Goal: Task Accomplishment & Management: Complete application form

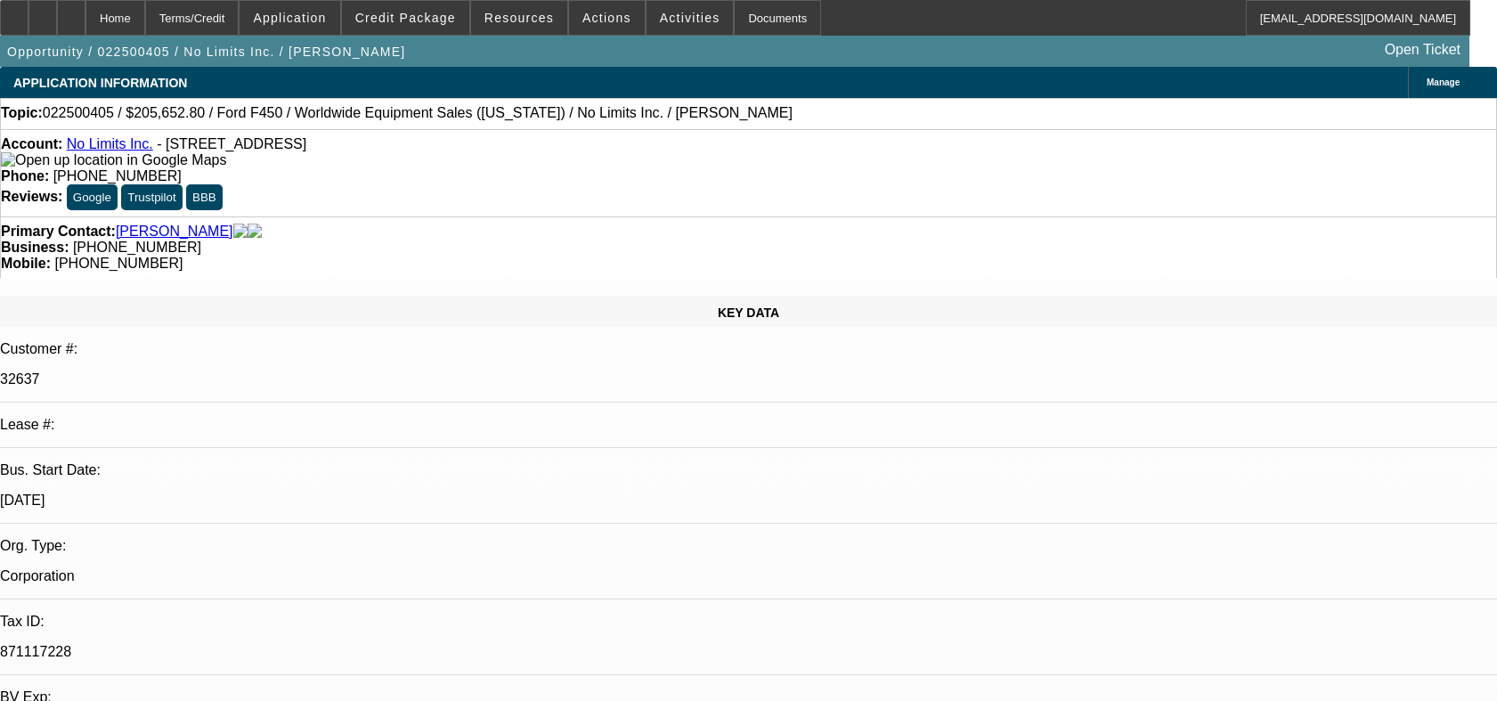
select select "0.2"
select select "2"
select select "0"
select select "6"
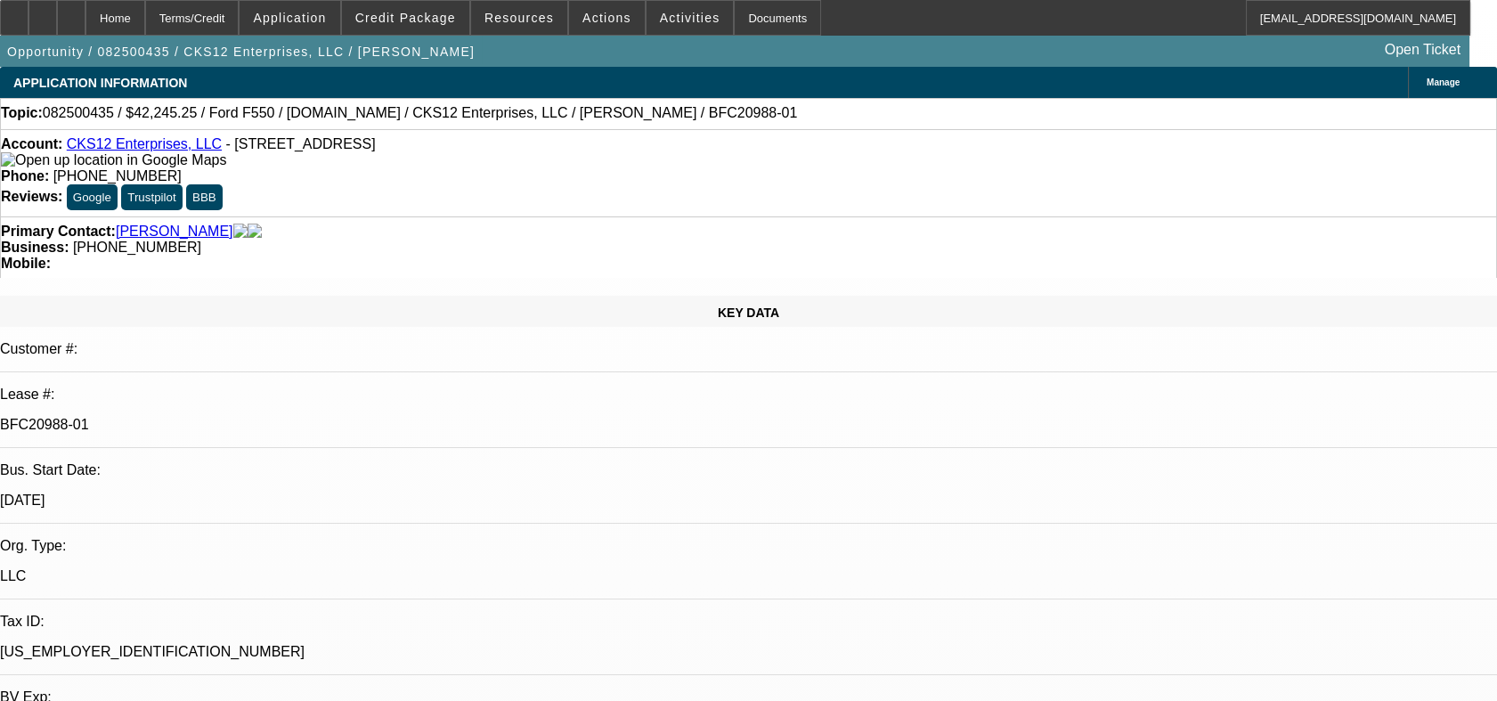
select select "0"
select select "2"
select select "0.1"
select select "0"
select select "2"
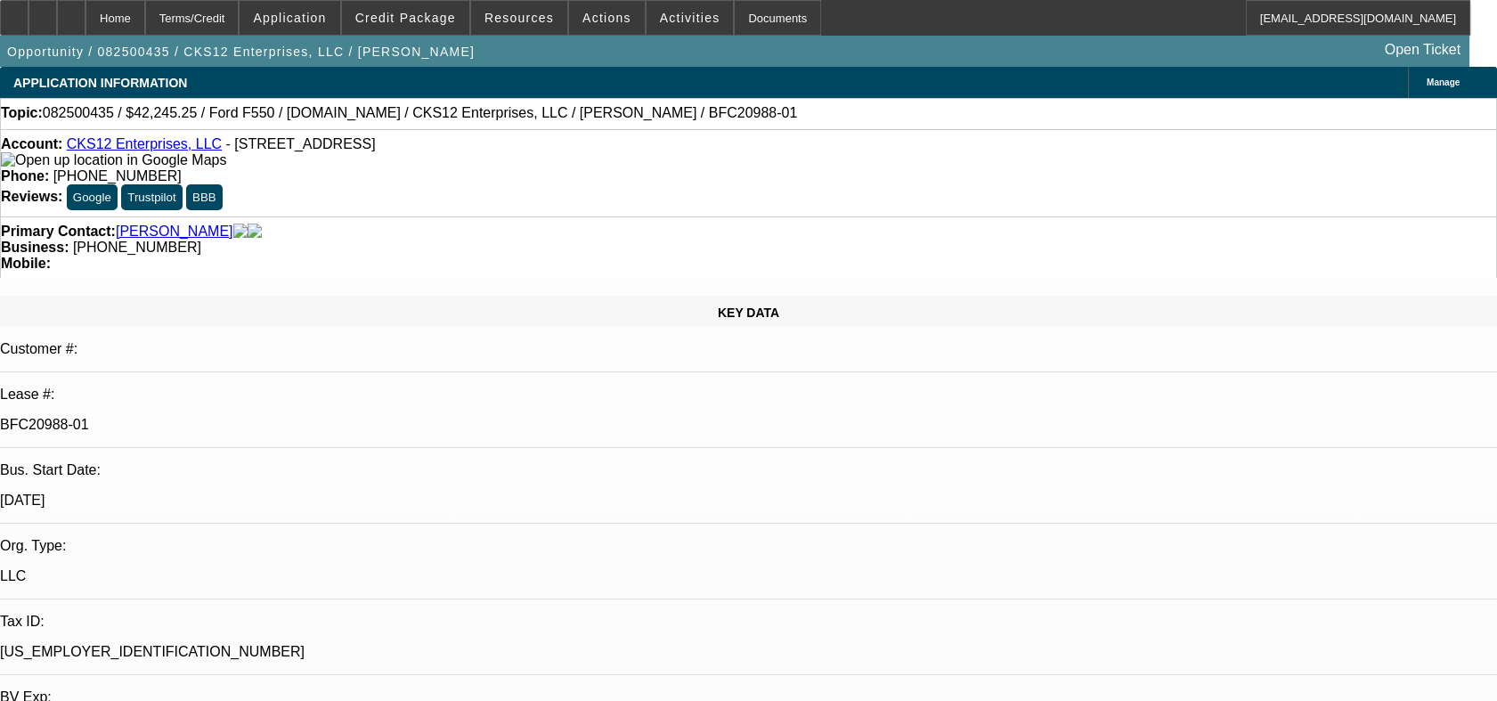
select select "0.1"
select select "0.15"
select select "0.1"
select select "0"
select select "2"
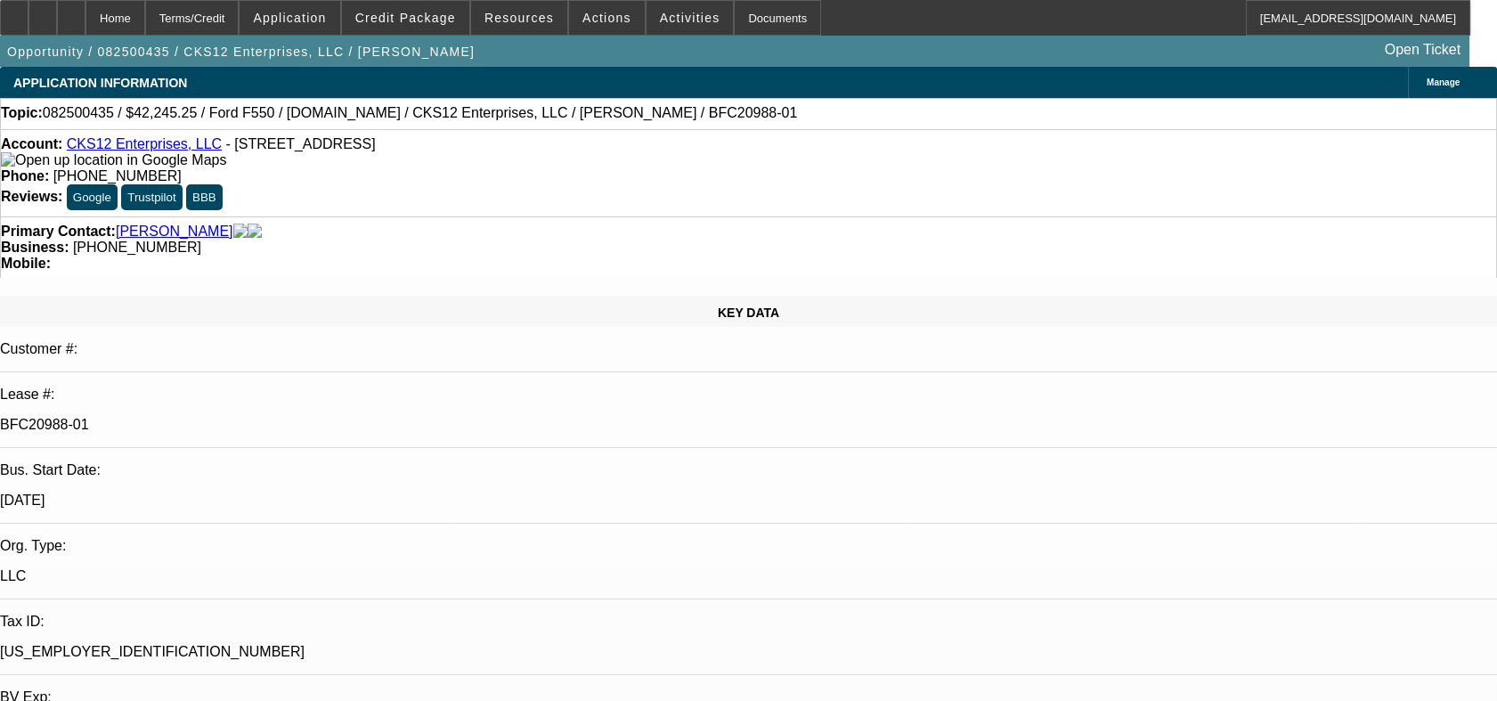
select select "0.1"
select select "1"
select select "2"
select select "4"
select select "1"
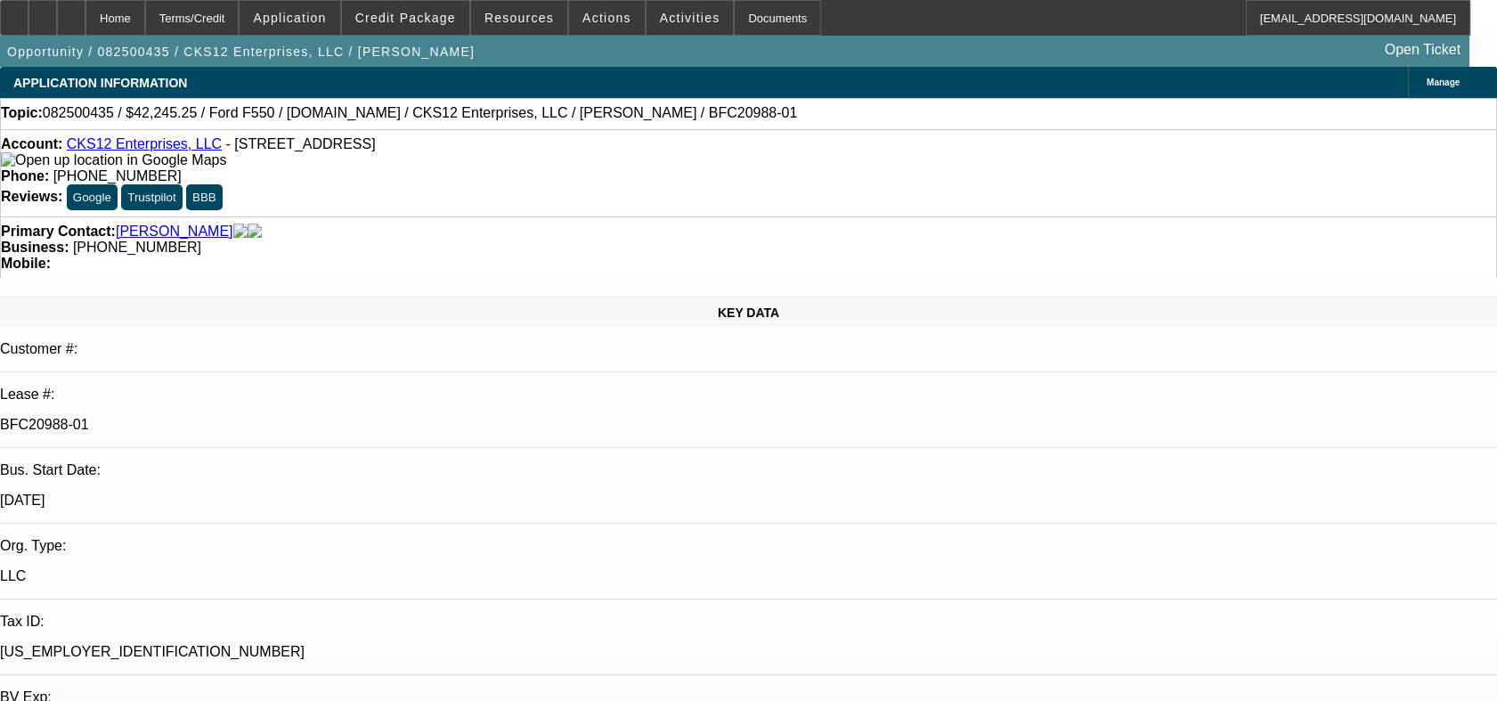
select select "2"
select select "4"
select select "1"
select select "2"
select select "4"
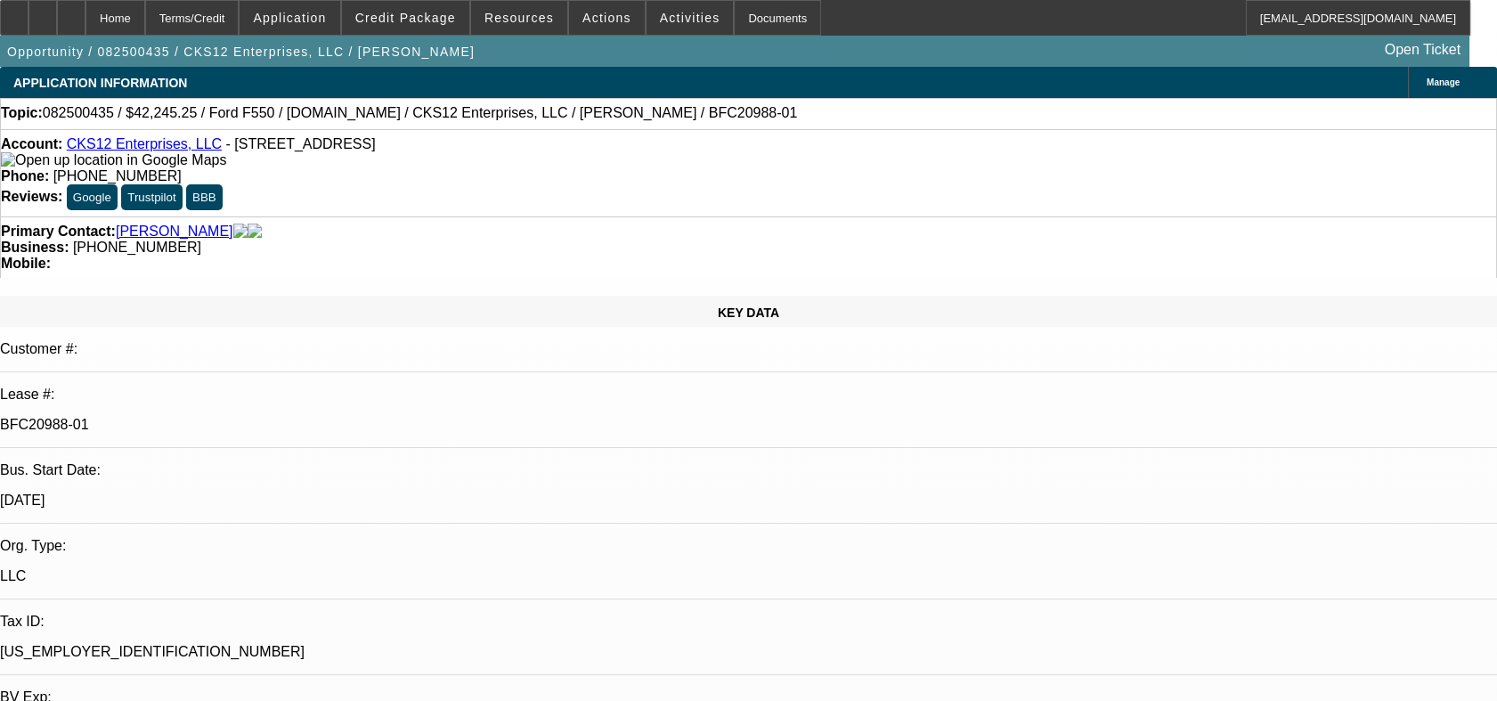
select select "1"
select select "2"
select select "4"
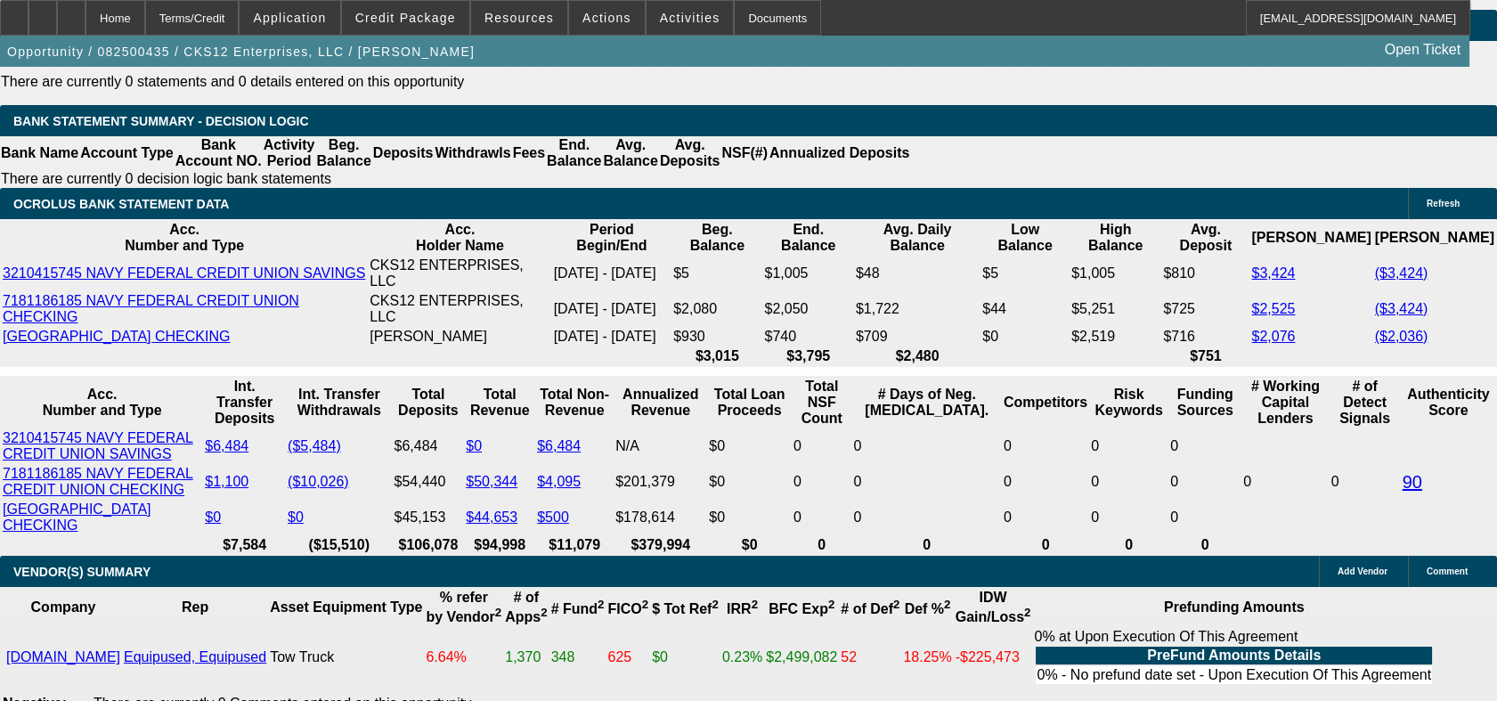
scroll to position [419, 0]
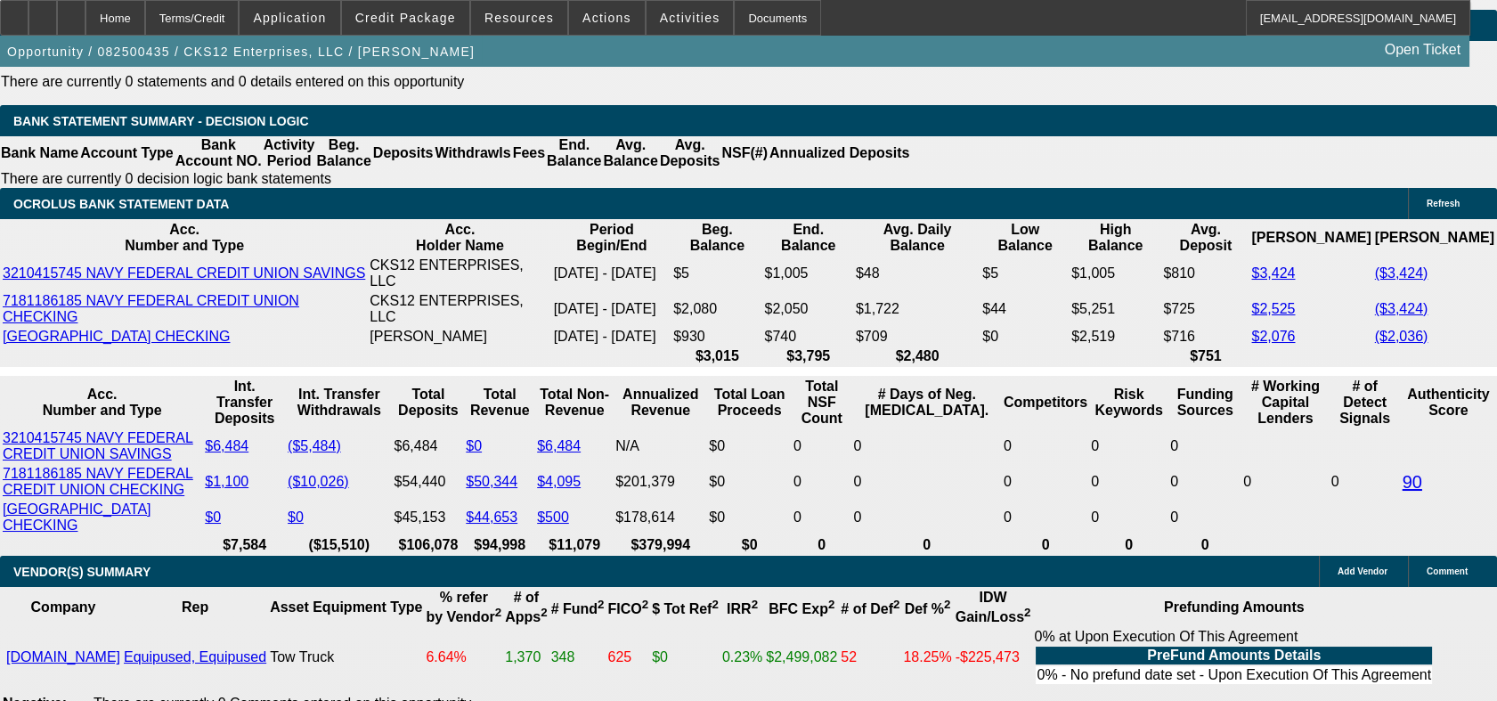
scroll to position [549, 0]
drag, startPoint x: 1374, startPoint y: 490, endPoint x: 1224, endPoint y: 472, distance: 151.6
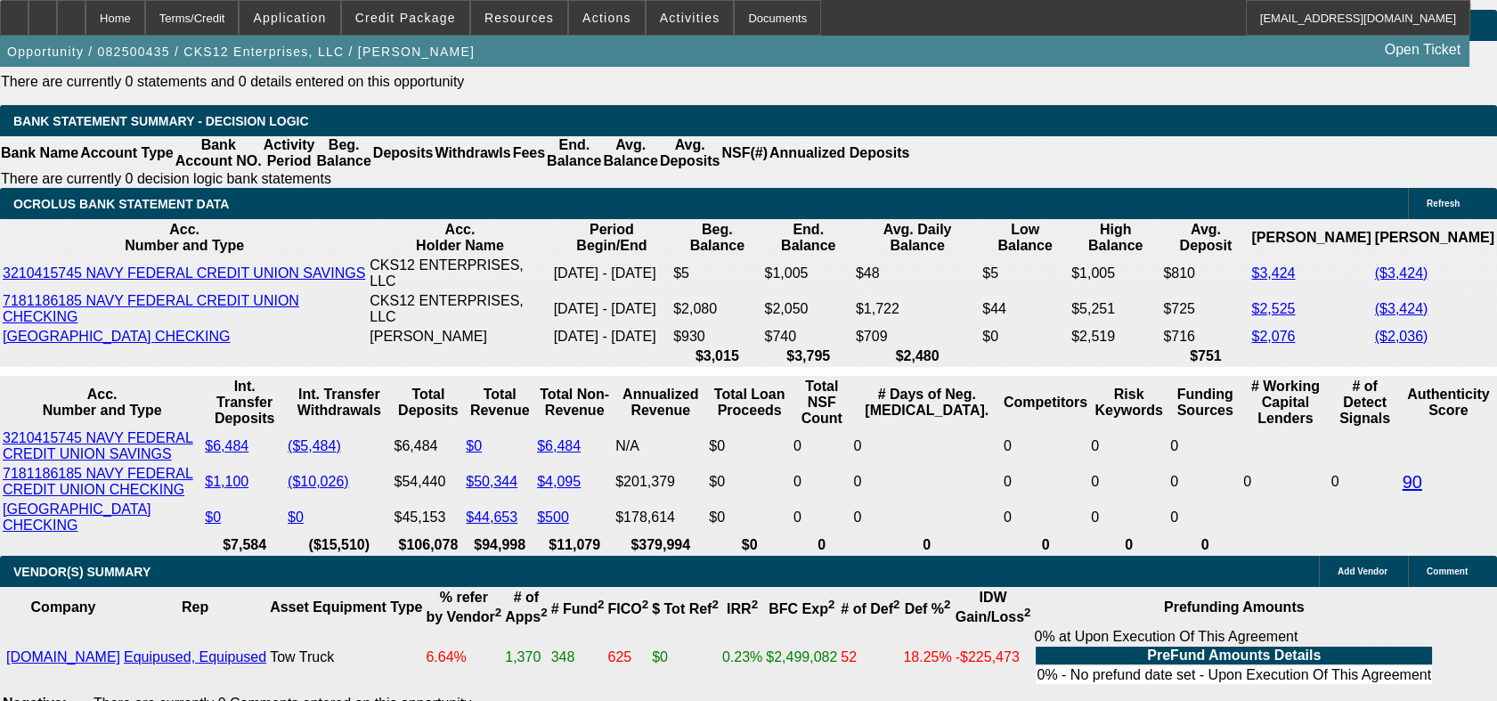
copy td "Lease, 10%, tax on stream, John Oberly joberly@eastpenntrucks.com 610-694-9234"
drag, startPoint x: 1252, startPoint y: 467, endPoint x: 1103, endPoint y: 460, distance: 148.9
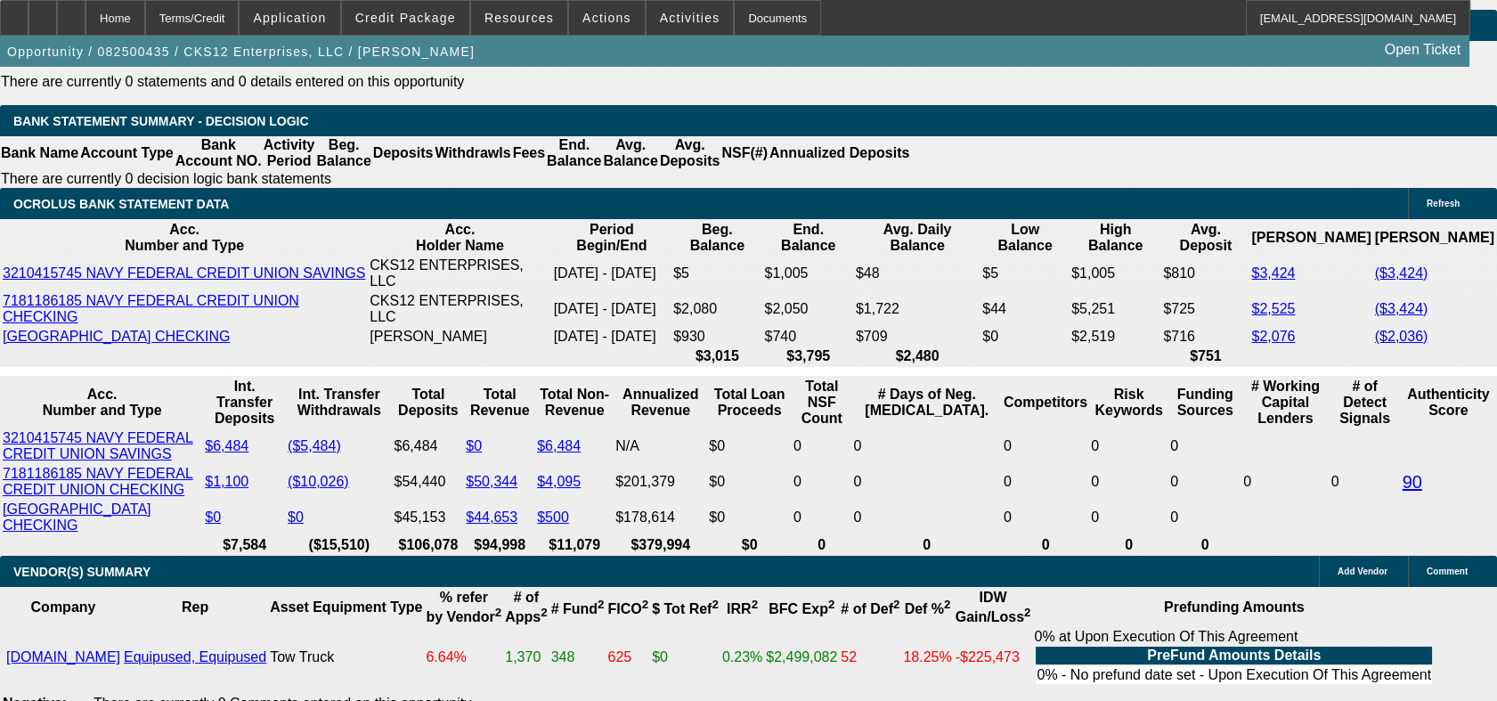
copy div "Jason - 610-279-2519"
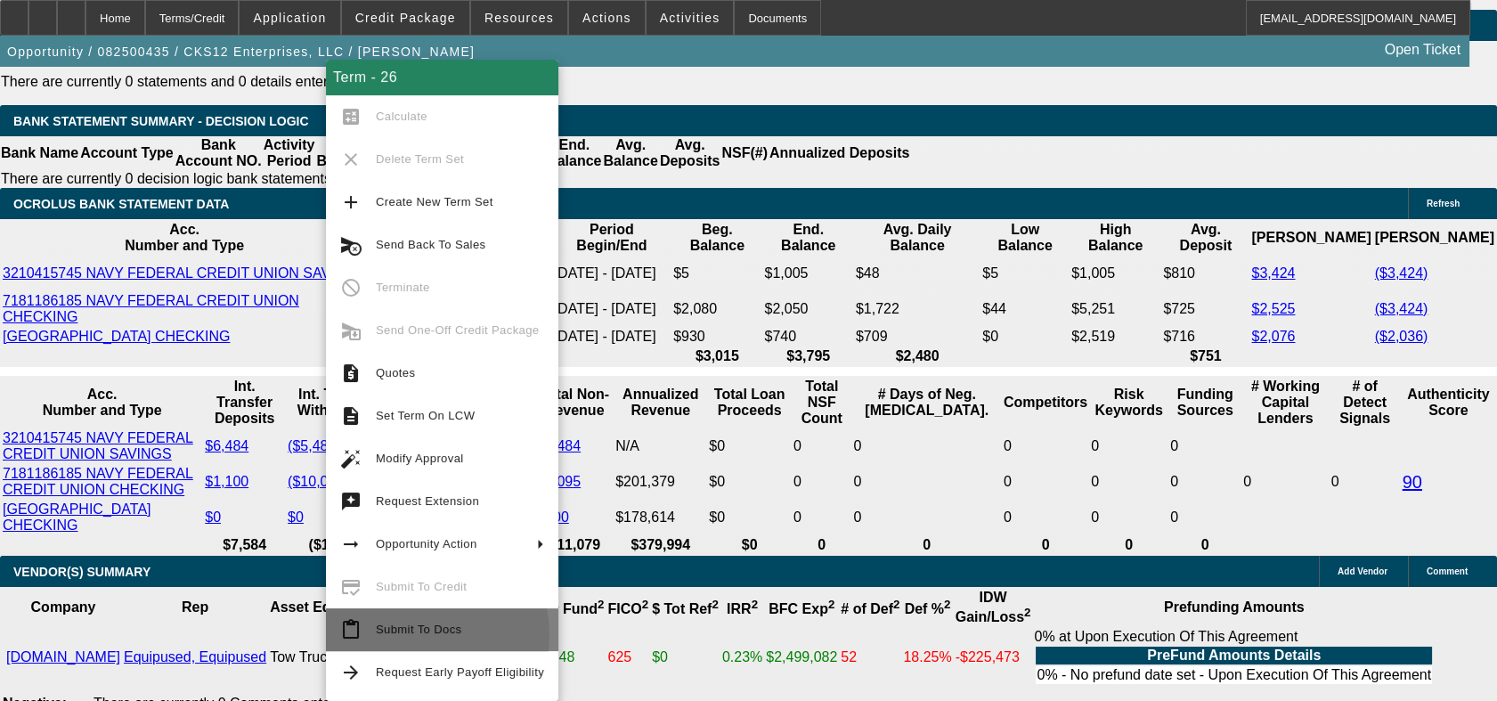
click at [406, 635] on span "Submit To Docs" at bounding box center [460, 629] width 168 height 21
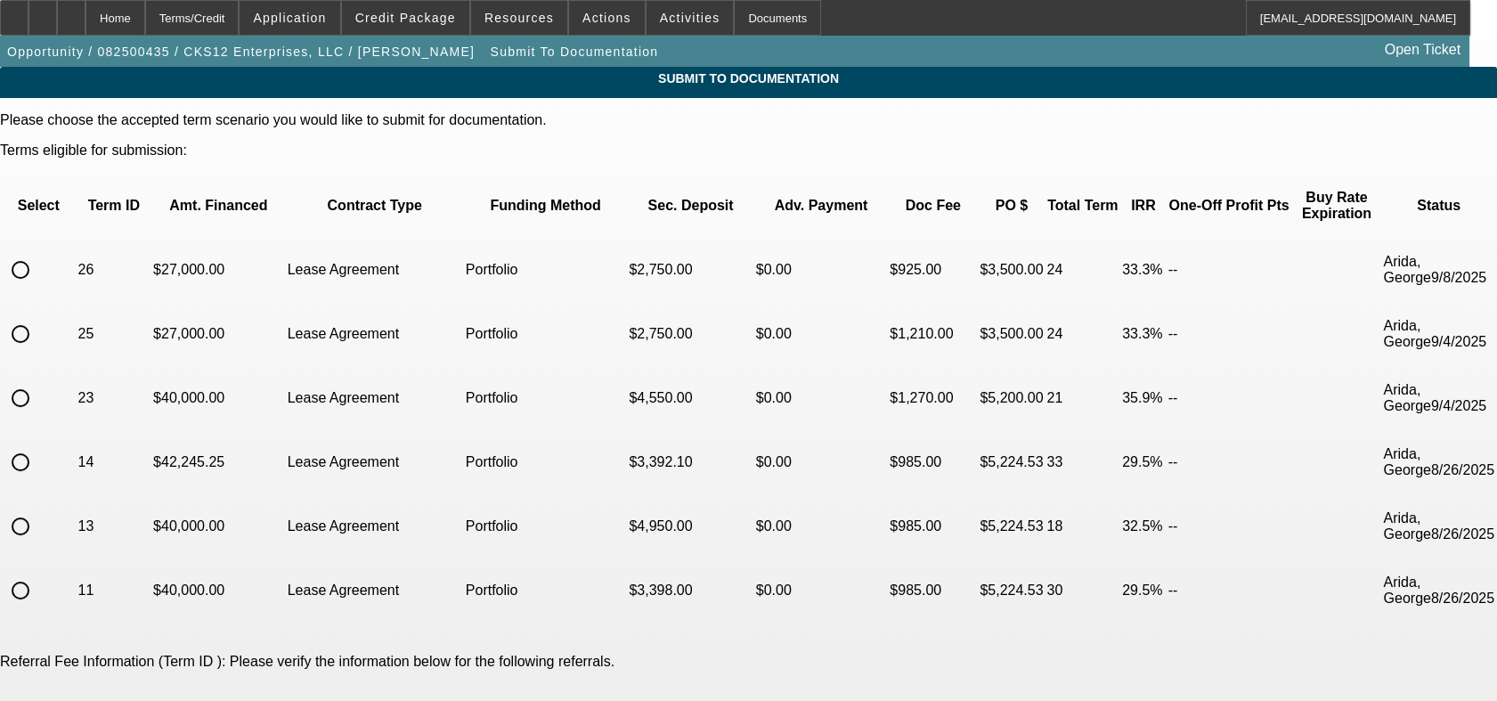
click at [38, 252] on input "radio" at bounding box center [21, 270] width 36 height 36
radio input "true"
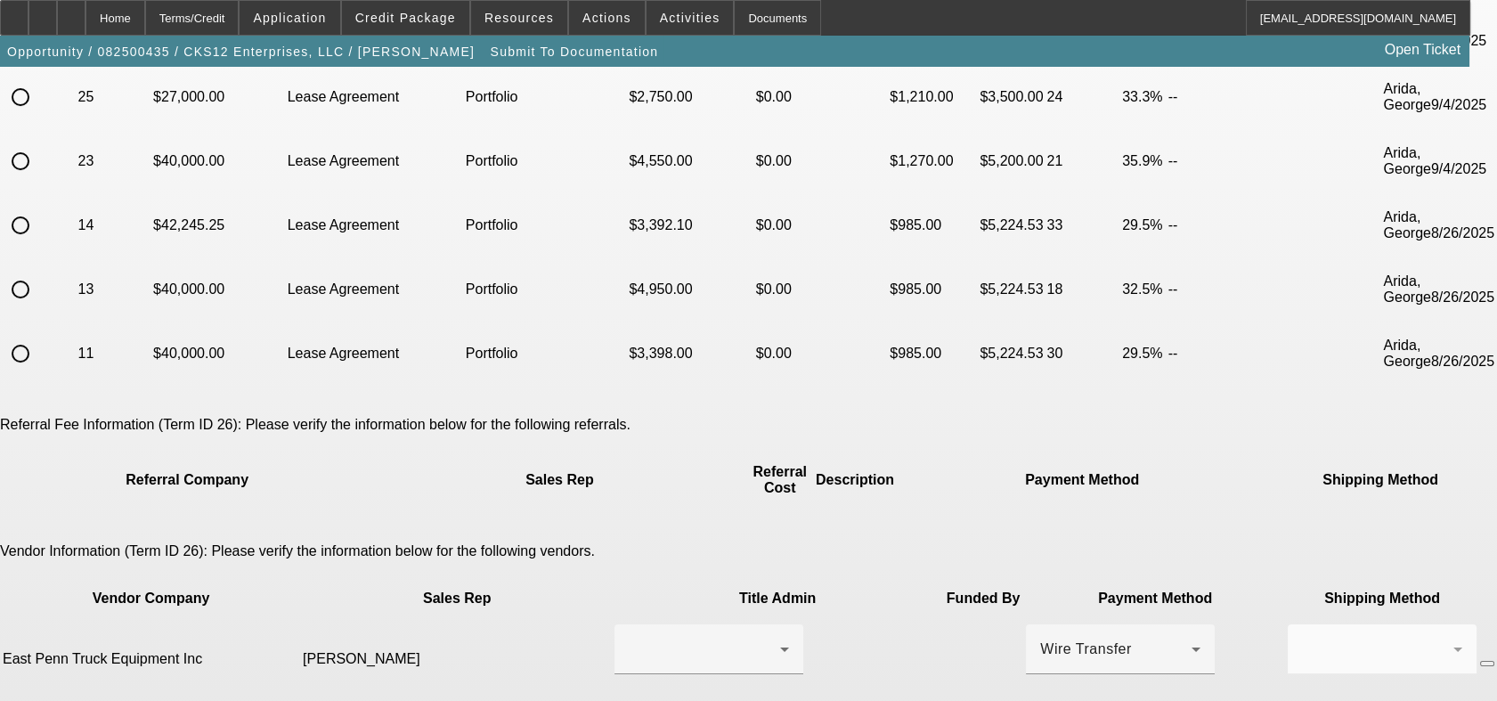
scroll to position [427, 0]
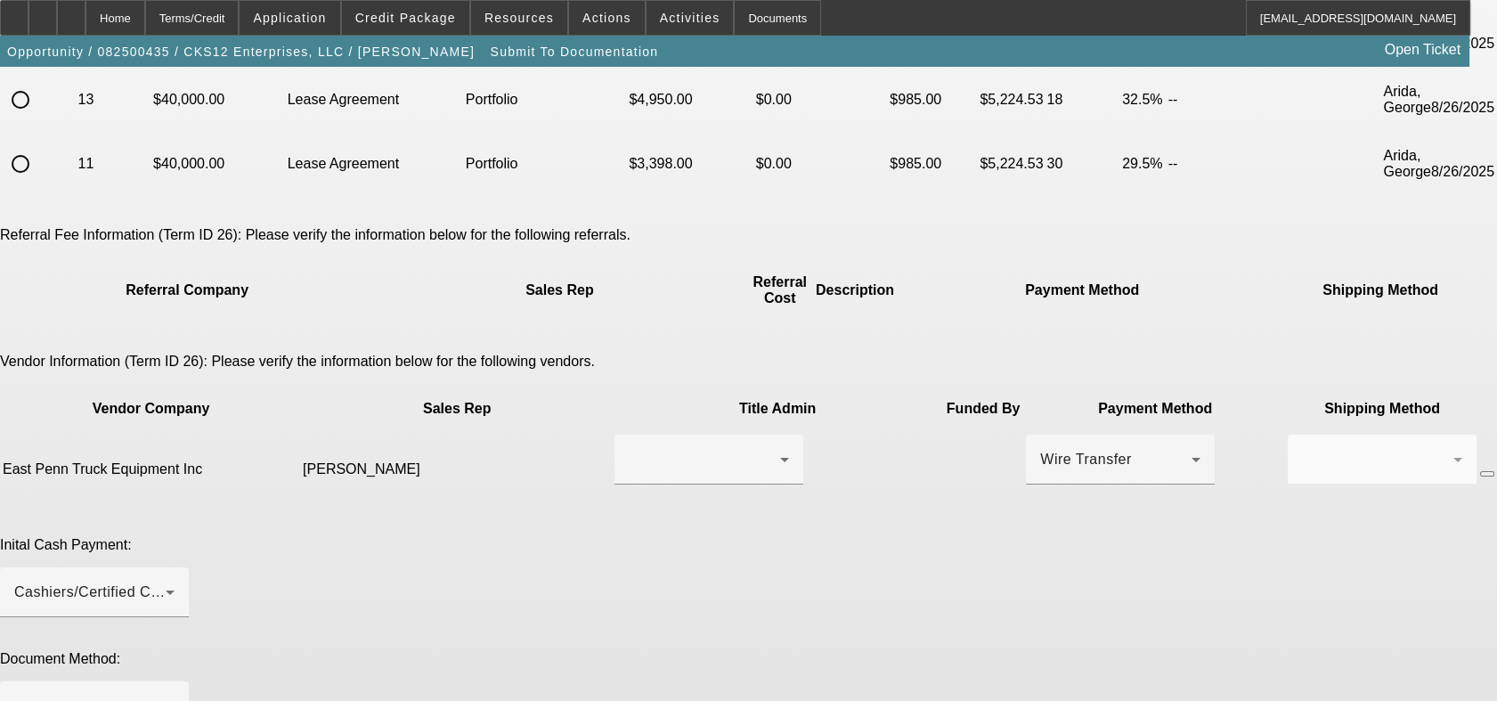
click at [614, 386] on th "Title Admin" at bounding box center [778, 409] width 328 height 46
click at [629, 435] on div at bounding box center [709, 460] width 160 height 50
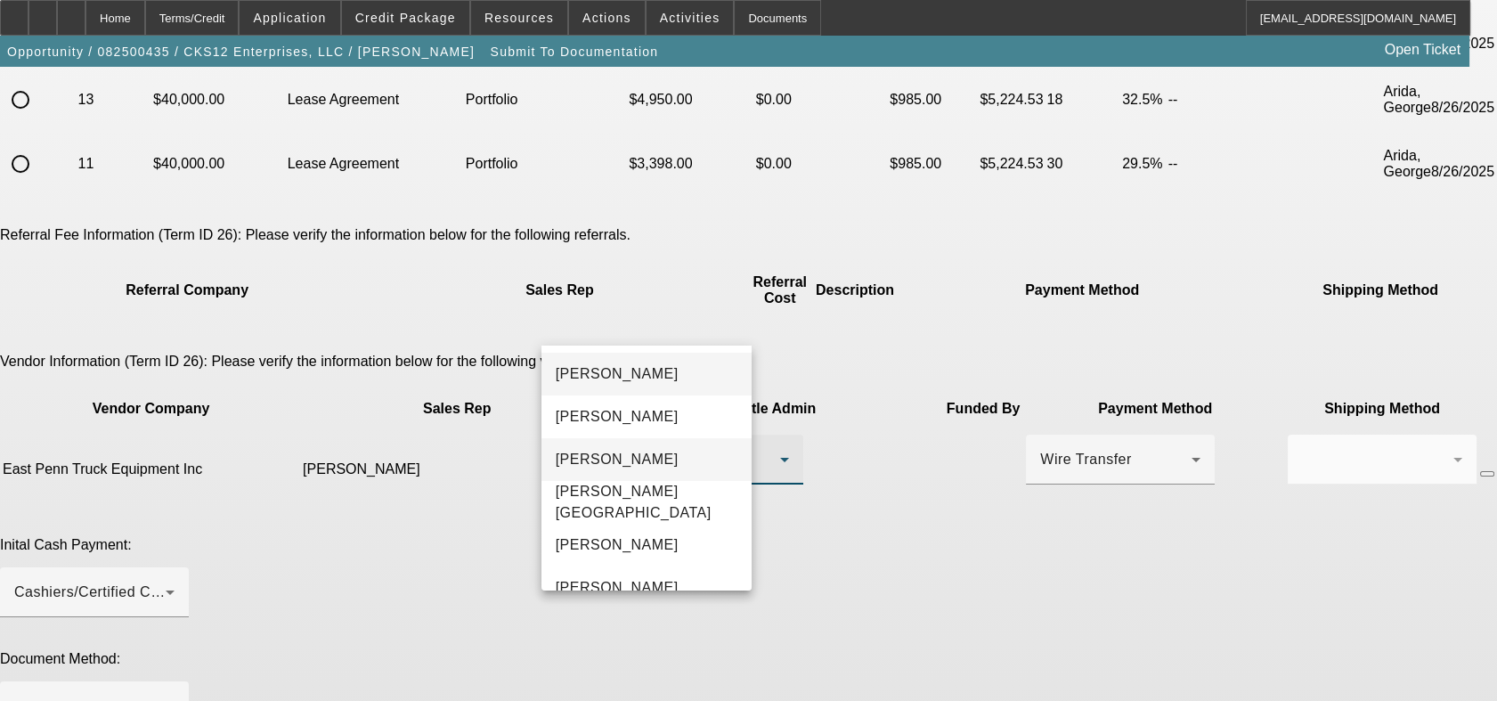
click at [626, 466] on span "Oberly, John" at bounding box center [617, 459] width 123 height 21
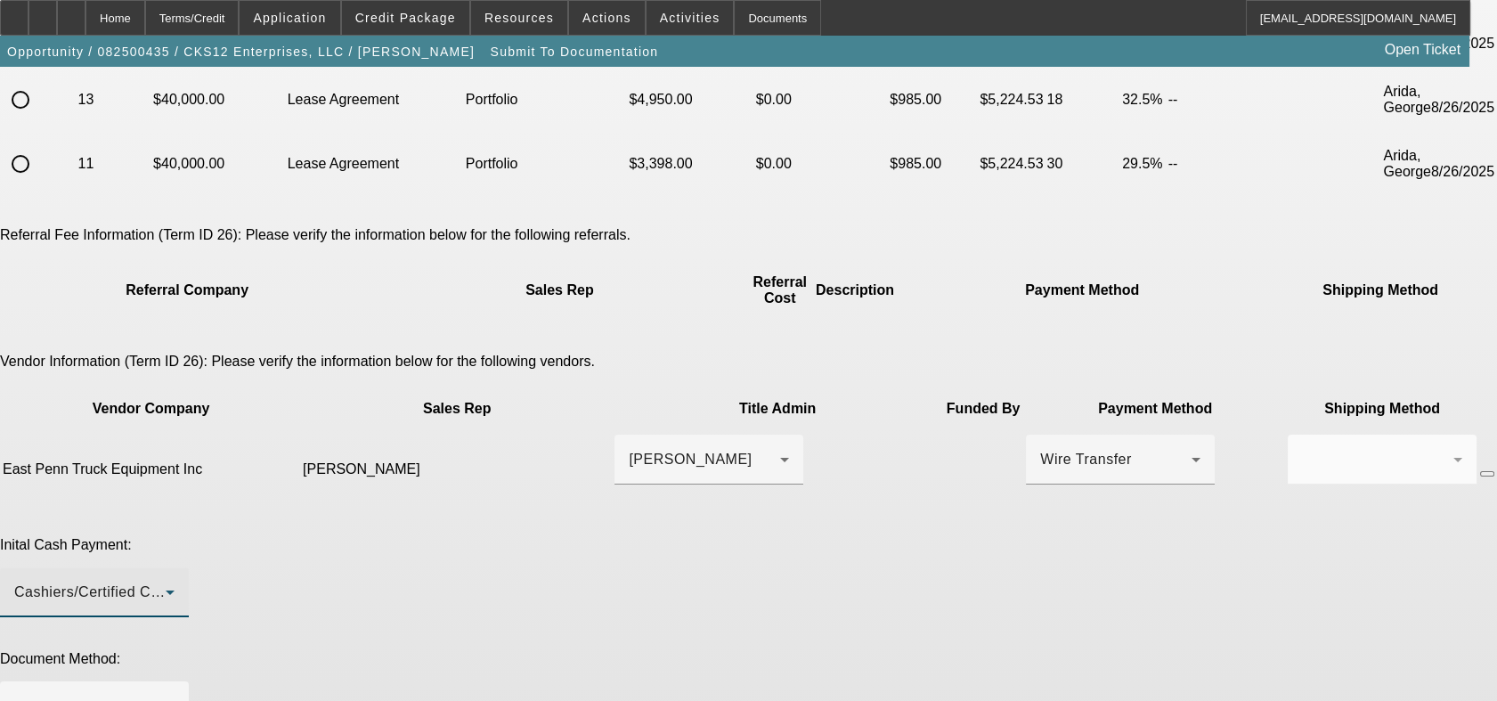
click at [166, 582] on div "Cashiers/Certified Check" at bounding box center [89, 592] width 151 height 21
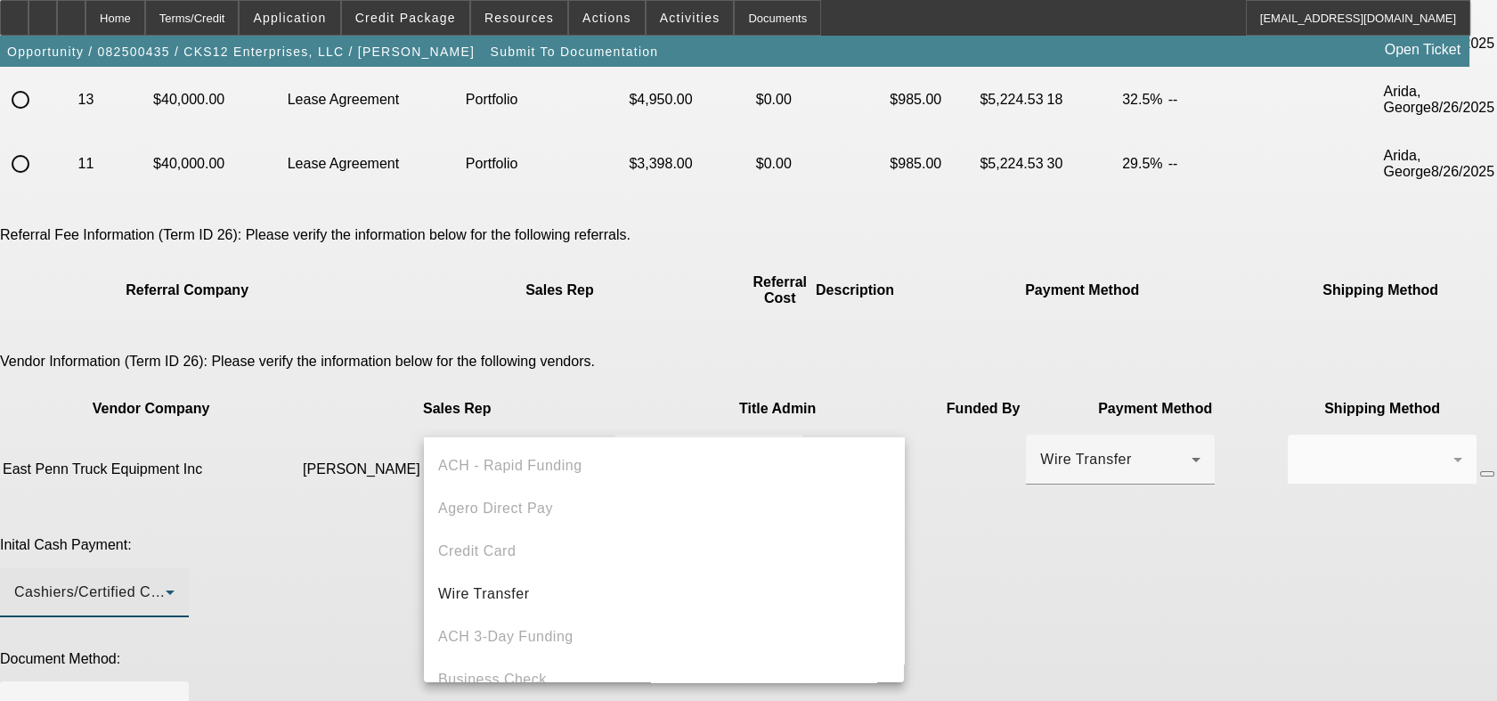
scroll to position [61, 0]
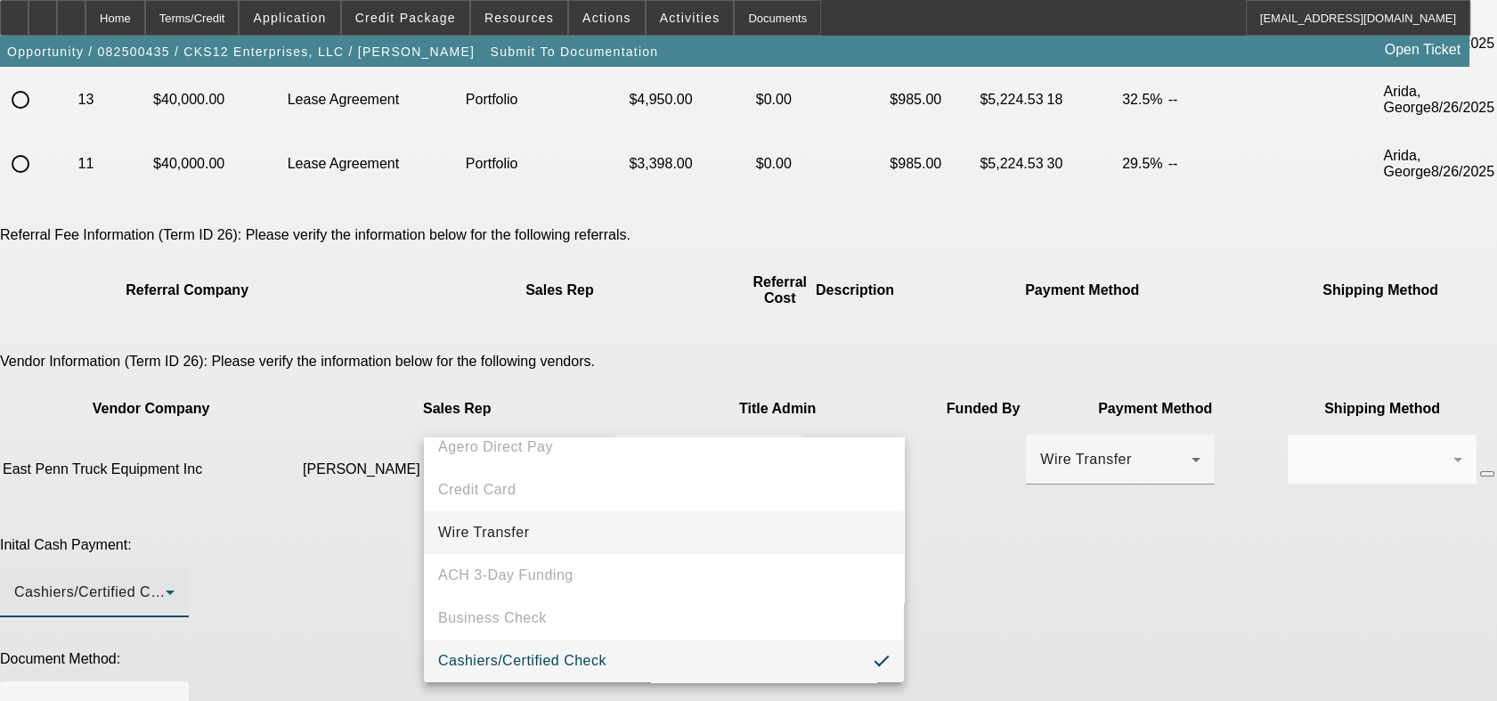
click at [520, 524] on span "Wire Transfer" at bounding box center [484, 532] width 92 height 21
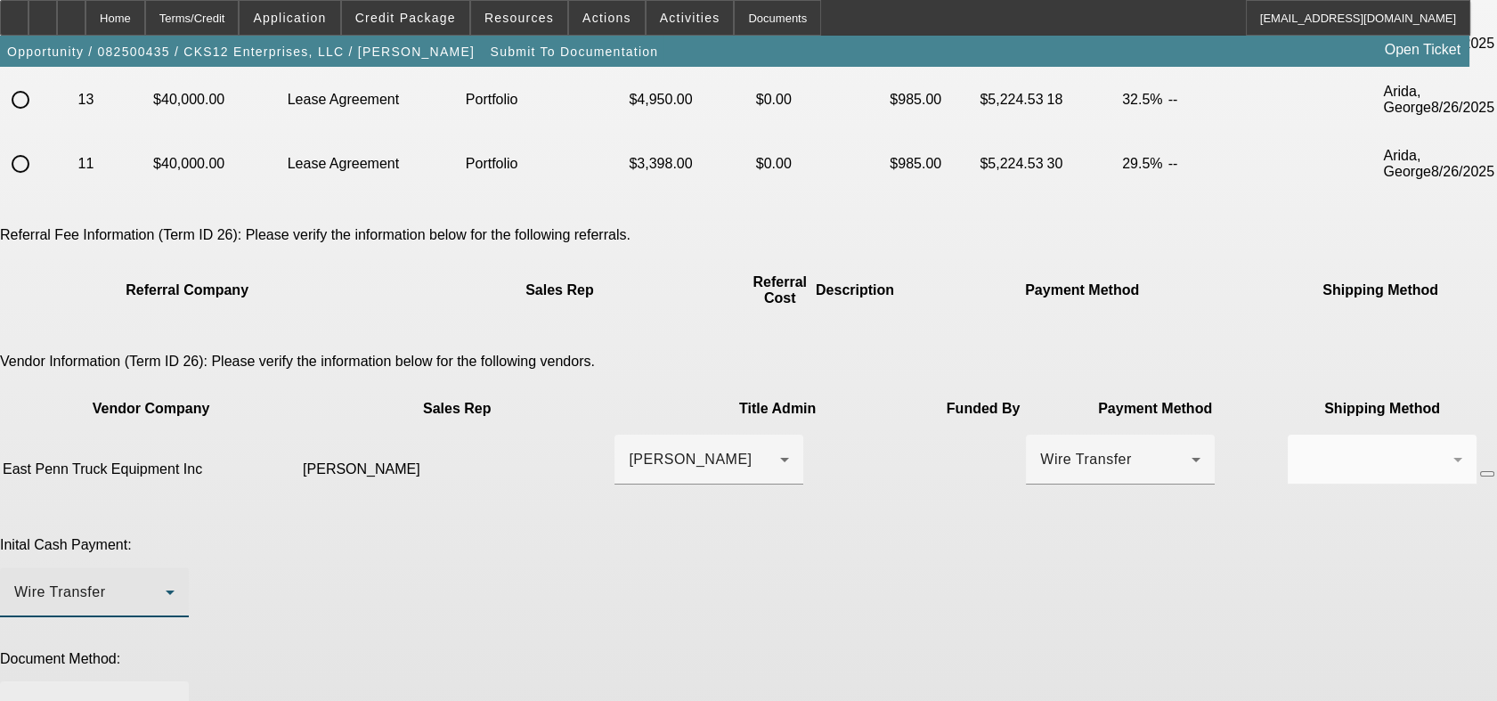
click at [166, 696] on div at bounding box center [89, 706] width 151 height 21
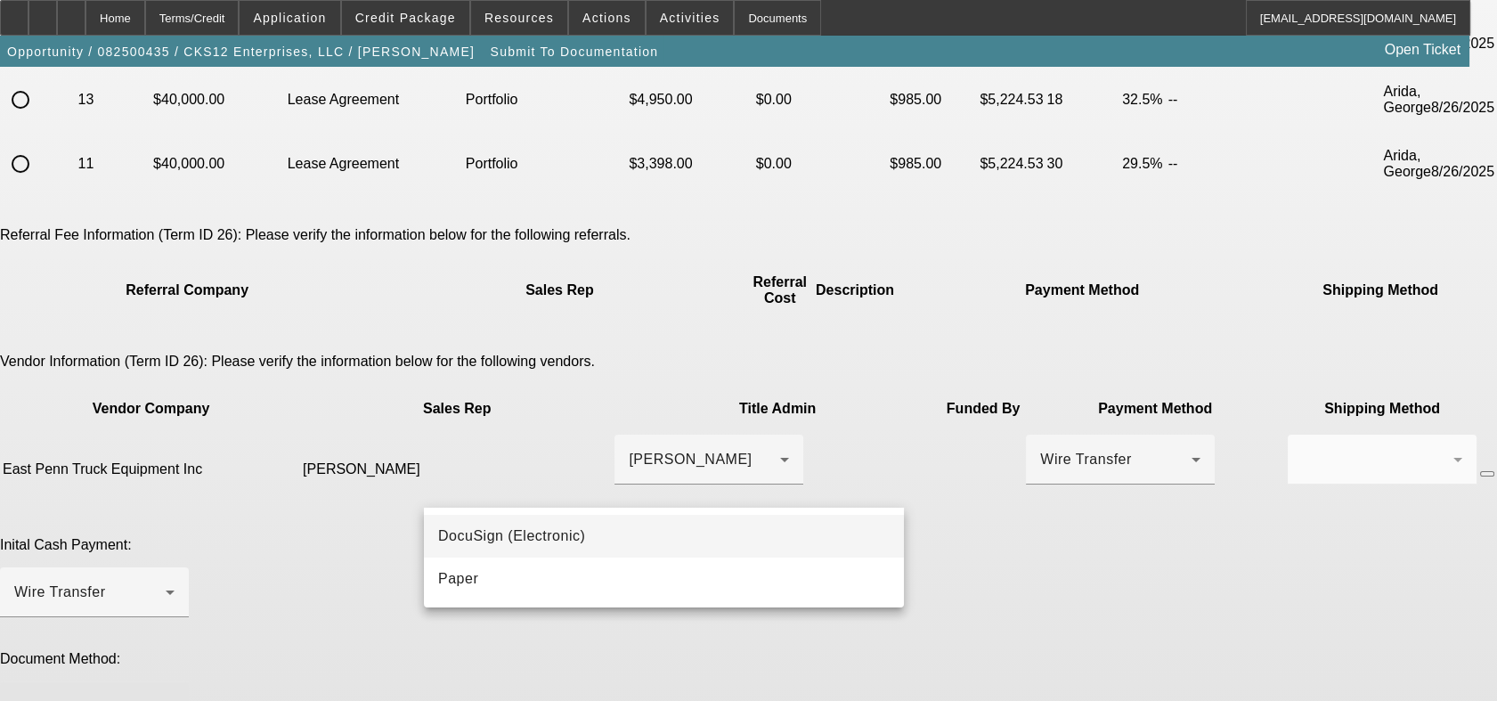
click at [522, 527] on span "DocuSign (Electronic)" at bounding box center [511, 535] width 147 height 21
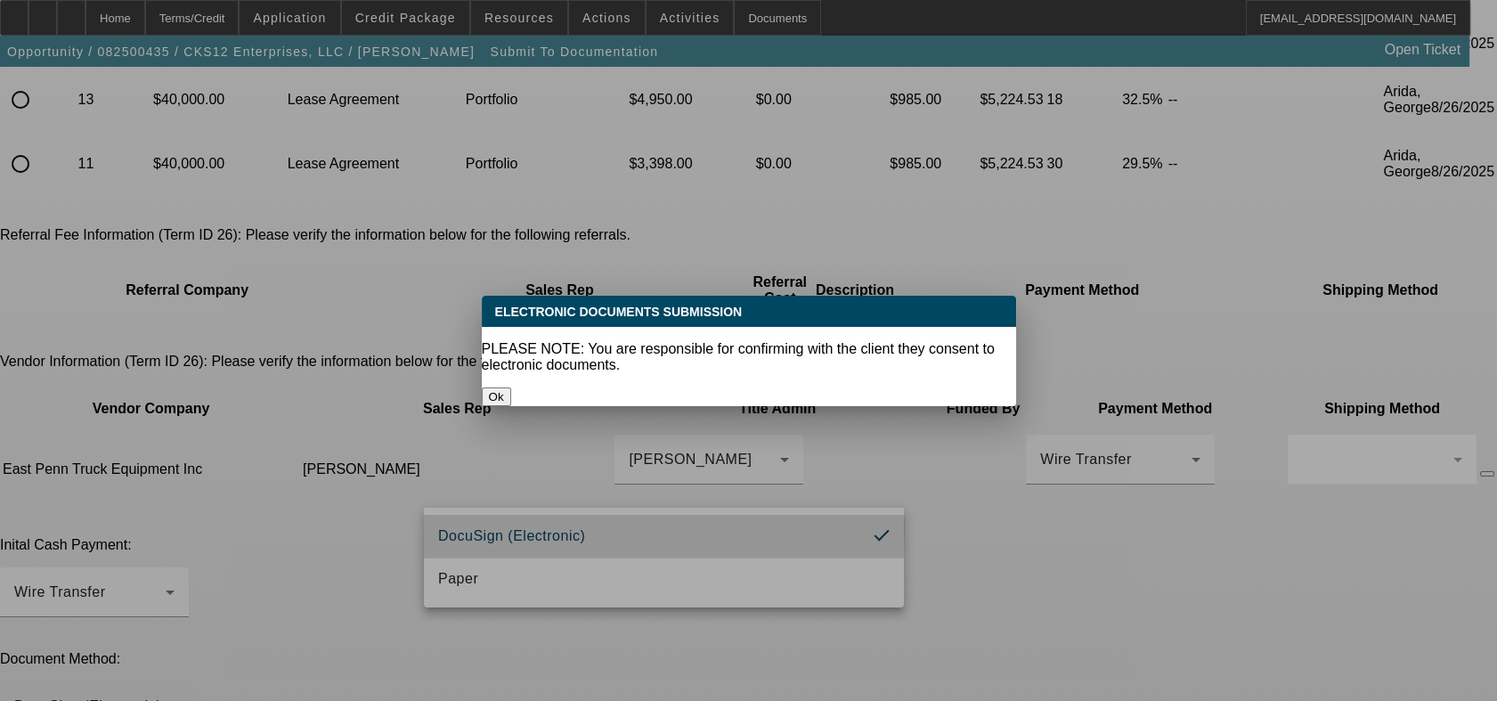
scroll to position [0, 0]
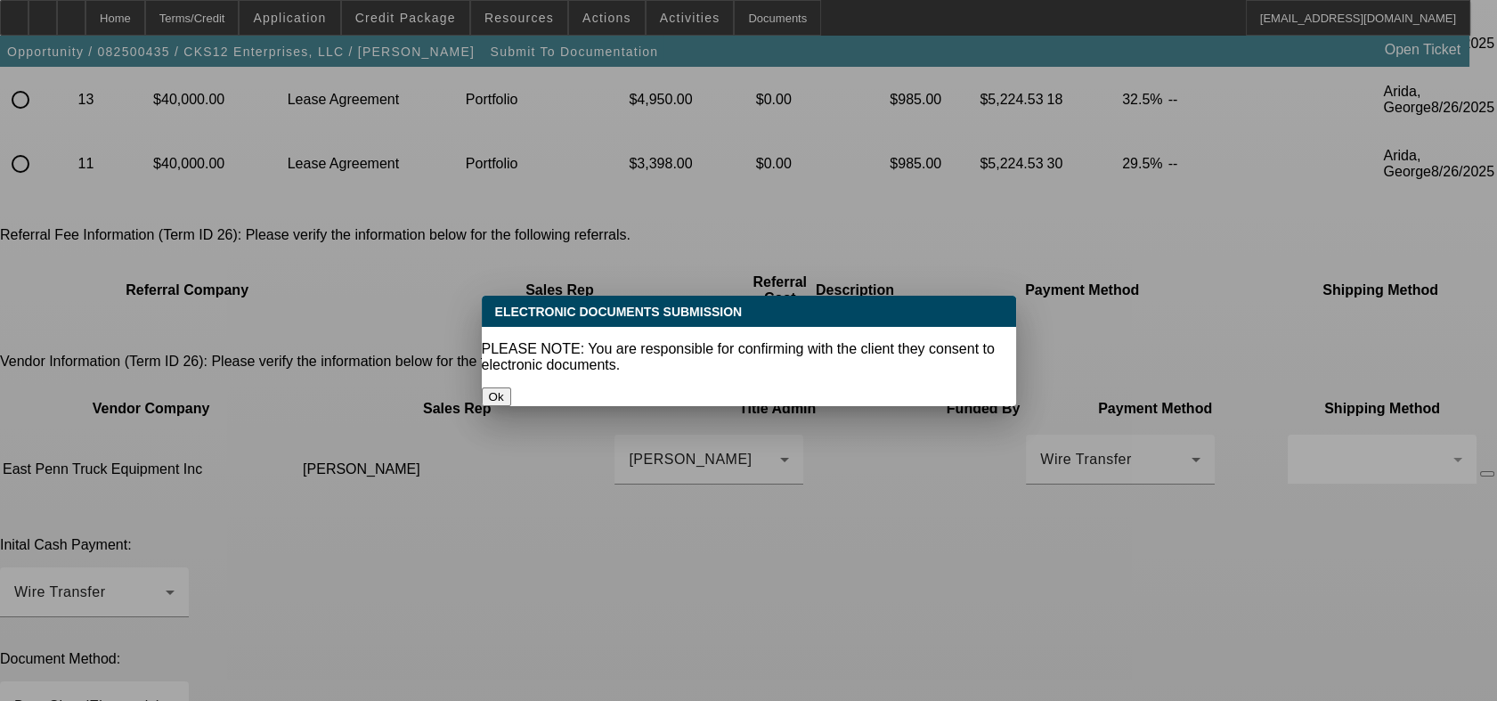
click at [511, 387] on button "Ok" at bounding box center [496, 396] width 29 height 19
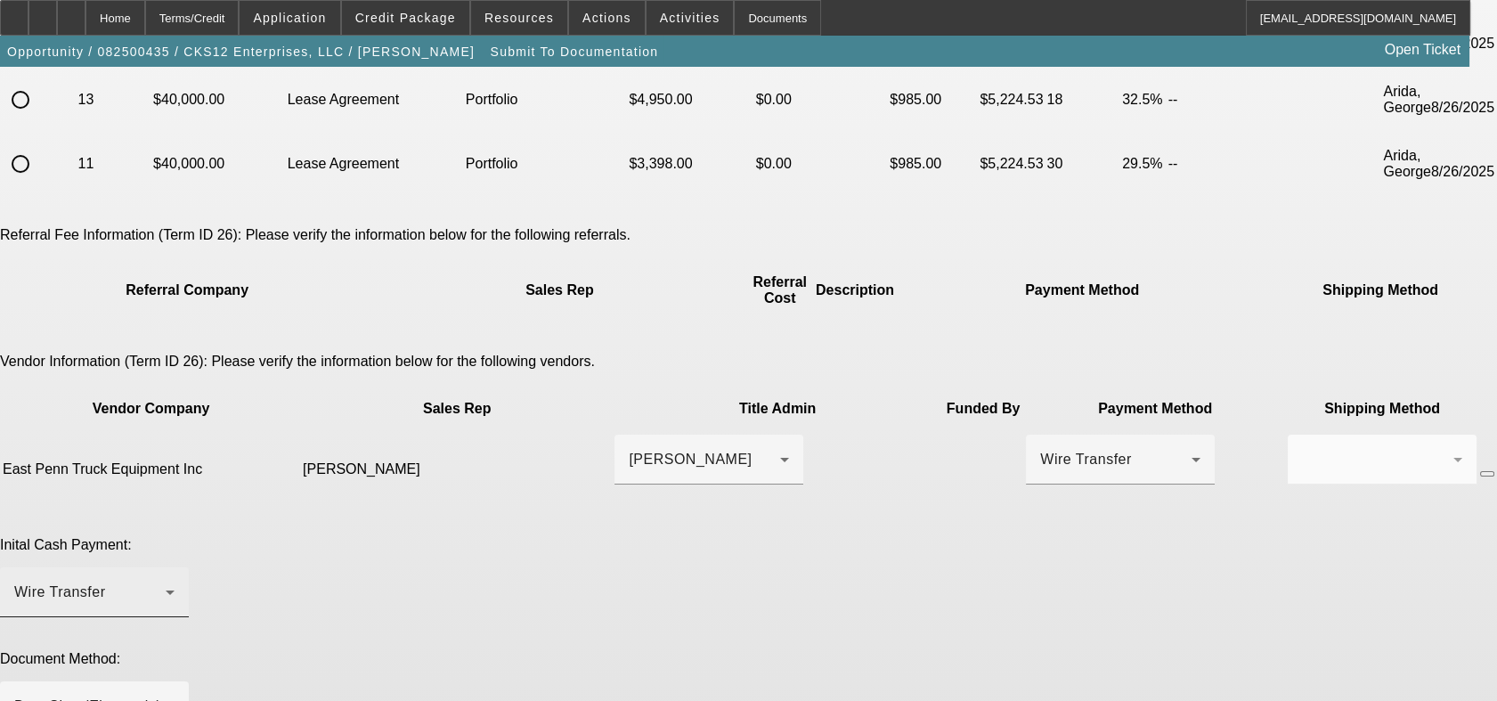
scroll to position [498, 0]
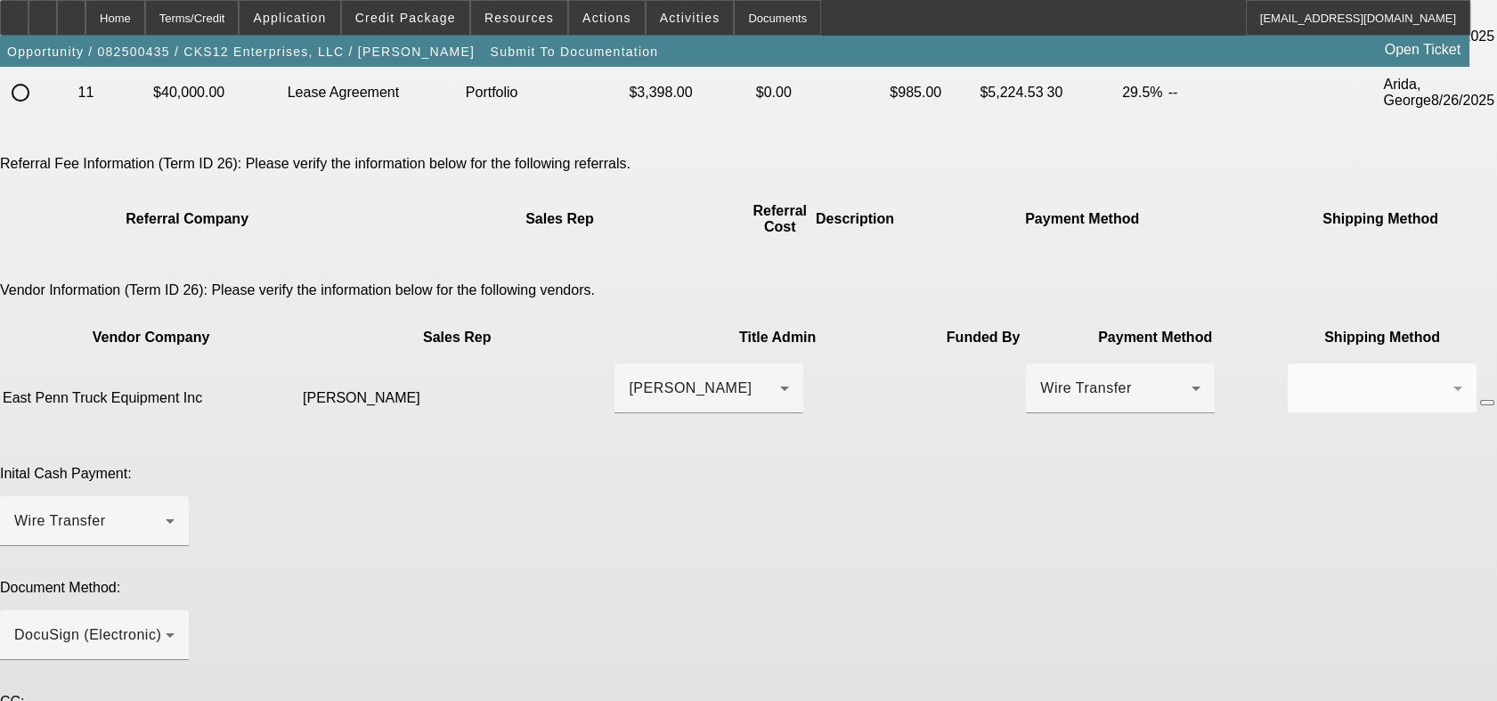
paste textarea "Lease, 10%, John Oberly joberly@eastpenntrucks.com 610-694-9234 GPS Contact Jas…"
type textarea "Lease, 10%, John Oberly joberly@eastpenntrucks.com 610-694-9234, GPS Contact Ja…"
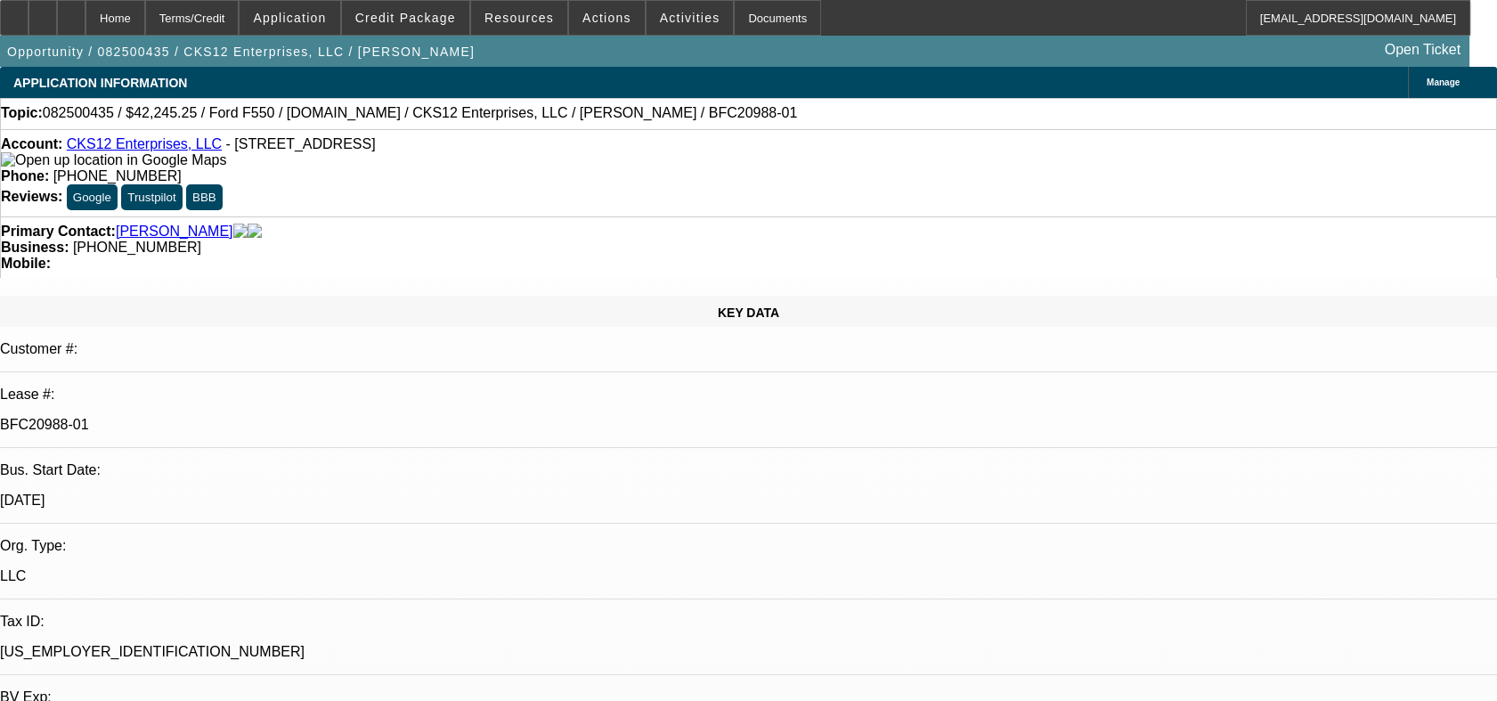
select select "0"
select select "2"
select select "0.1"
select select "4"
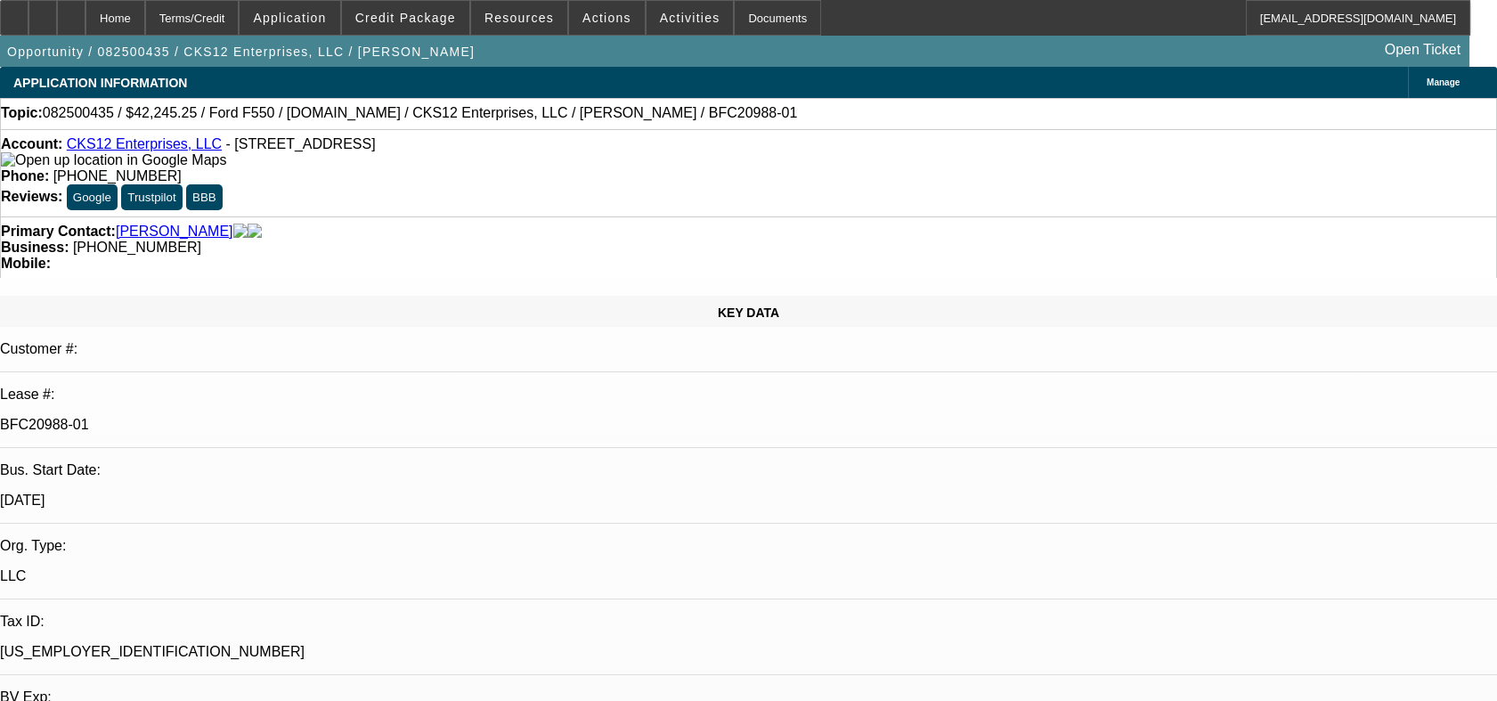
select select "0"
select select "2"
select select "0.1"
select select "4"
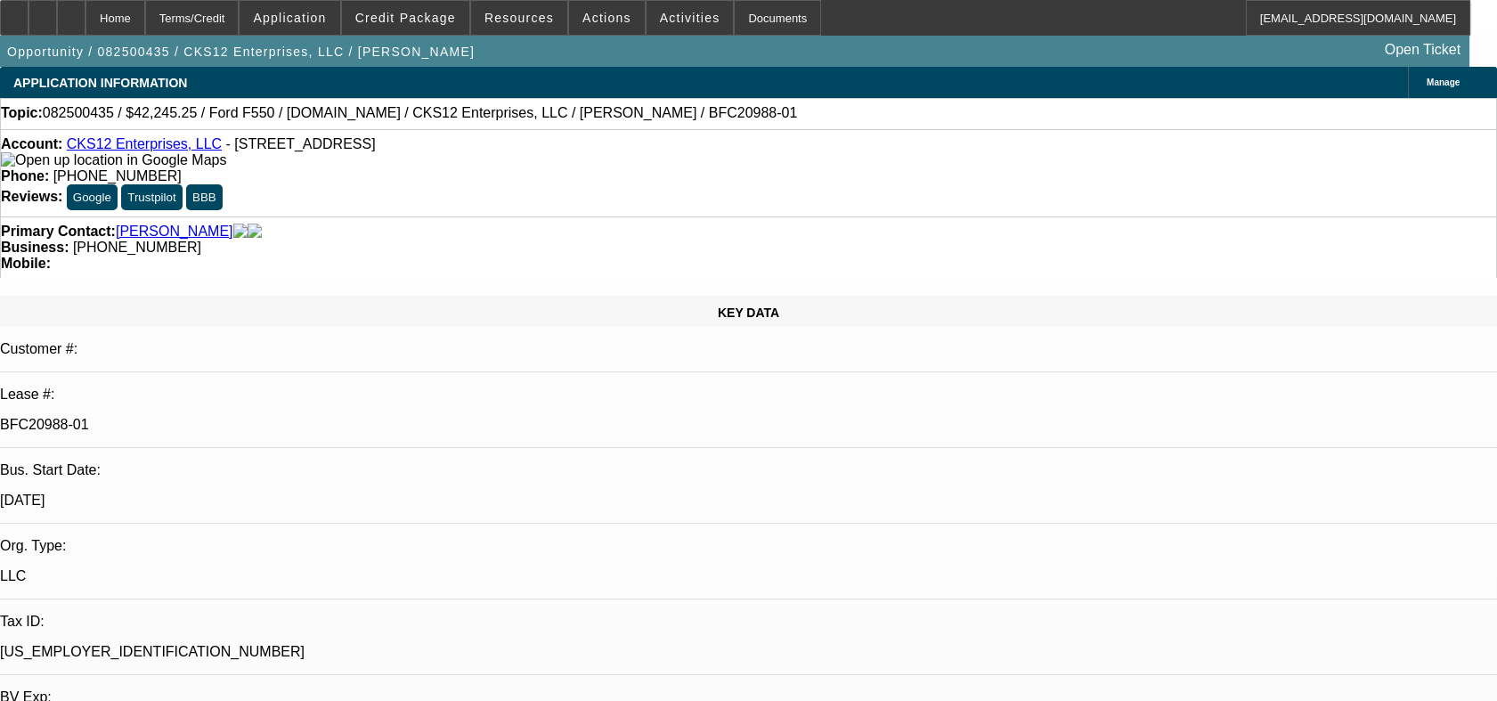
select select "0.15"
select select "2"
select select "0.1"
select select "4"
select select "0"
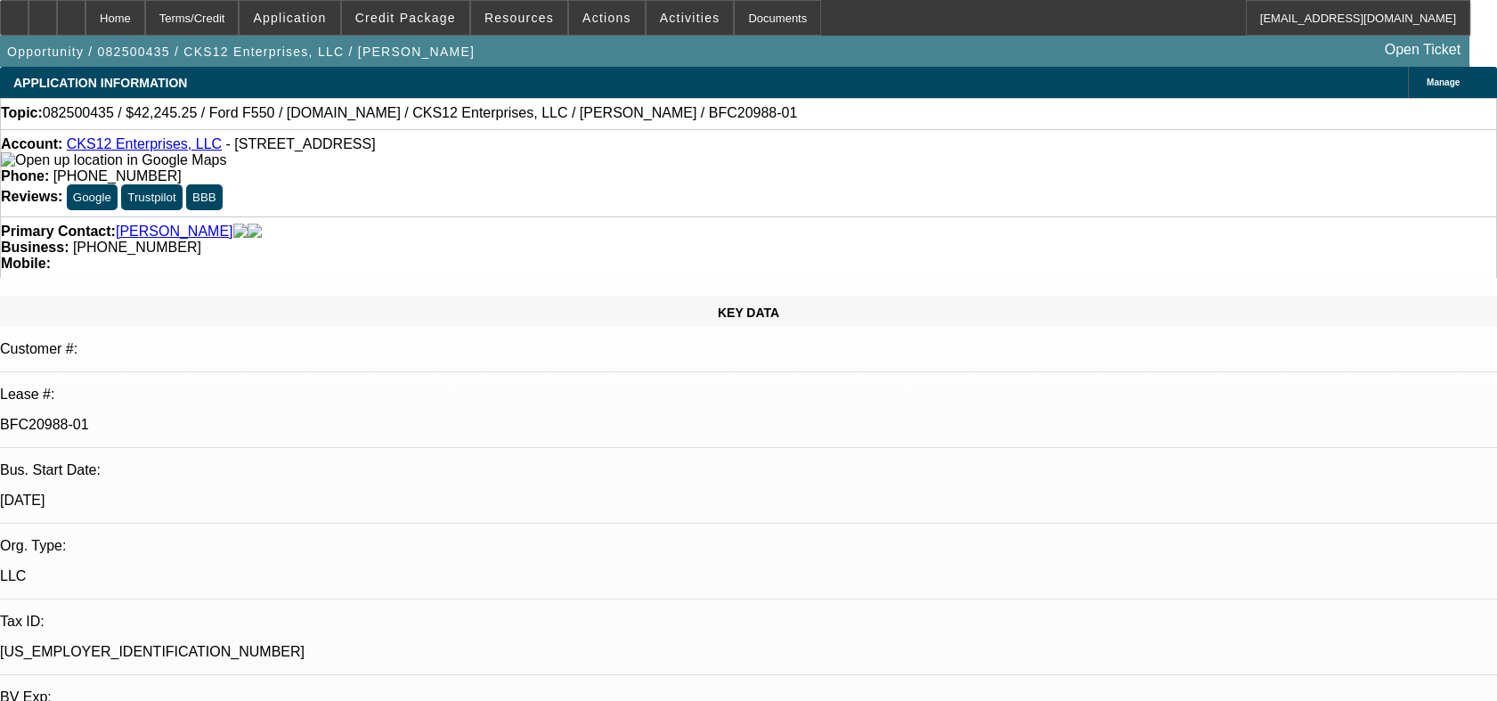
select select "2"
select select "0.1"
select select "4"
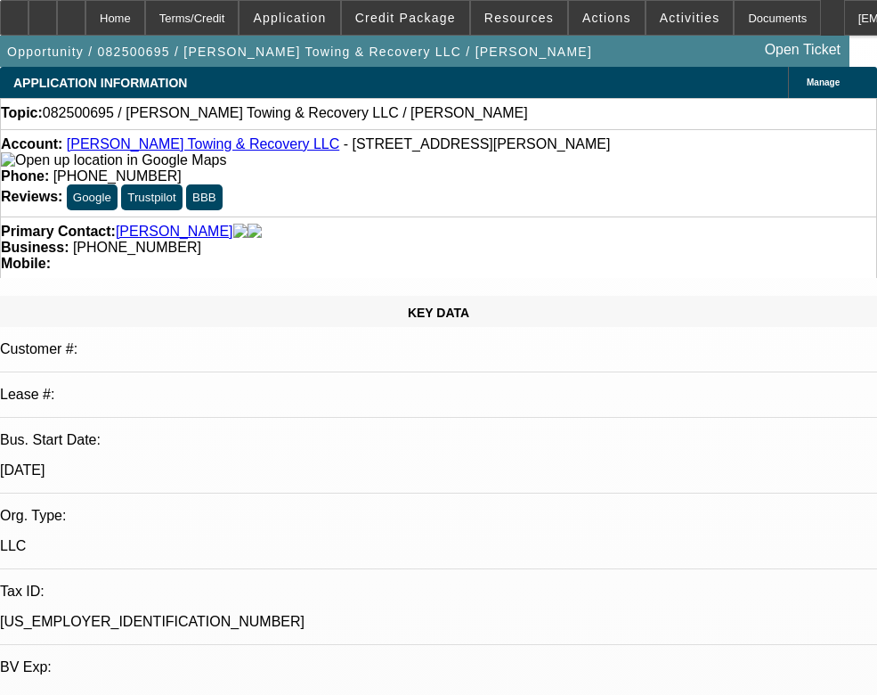
select select "0"
select select "2"
select select "0.1"
select select "4"
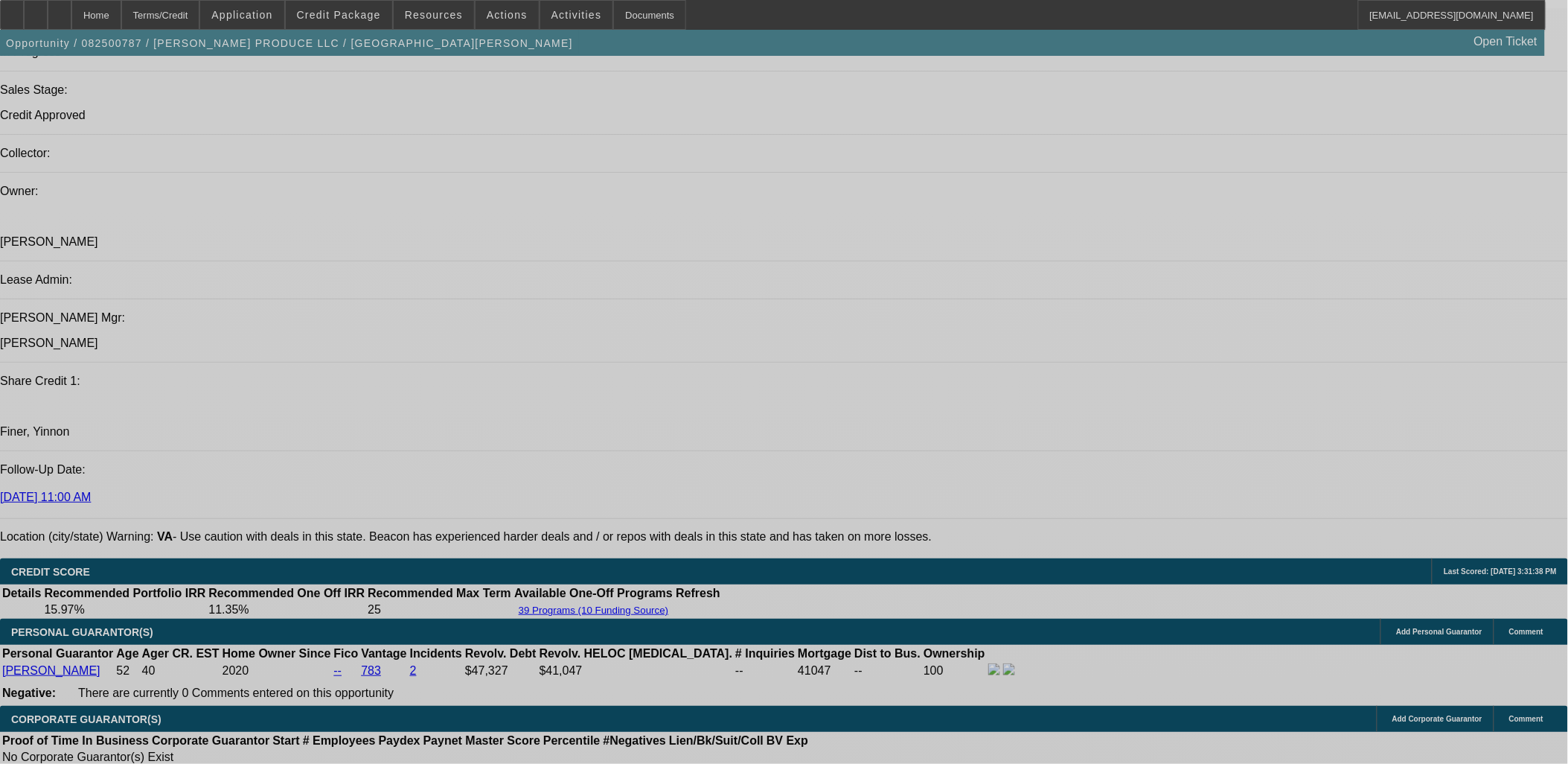
select select "0.15"
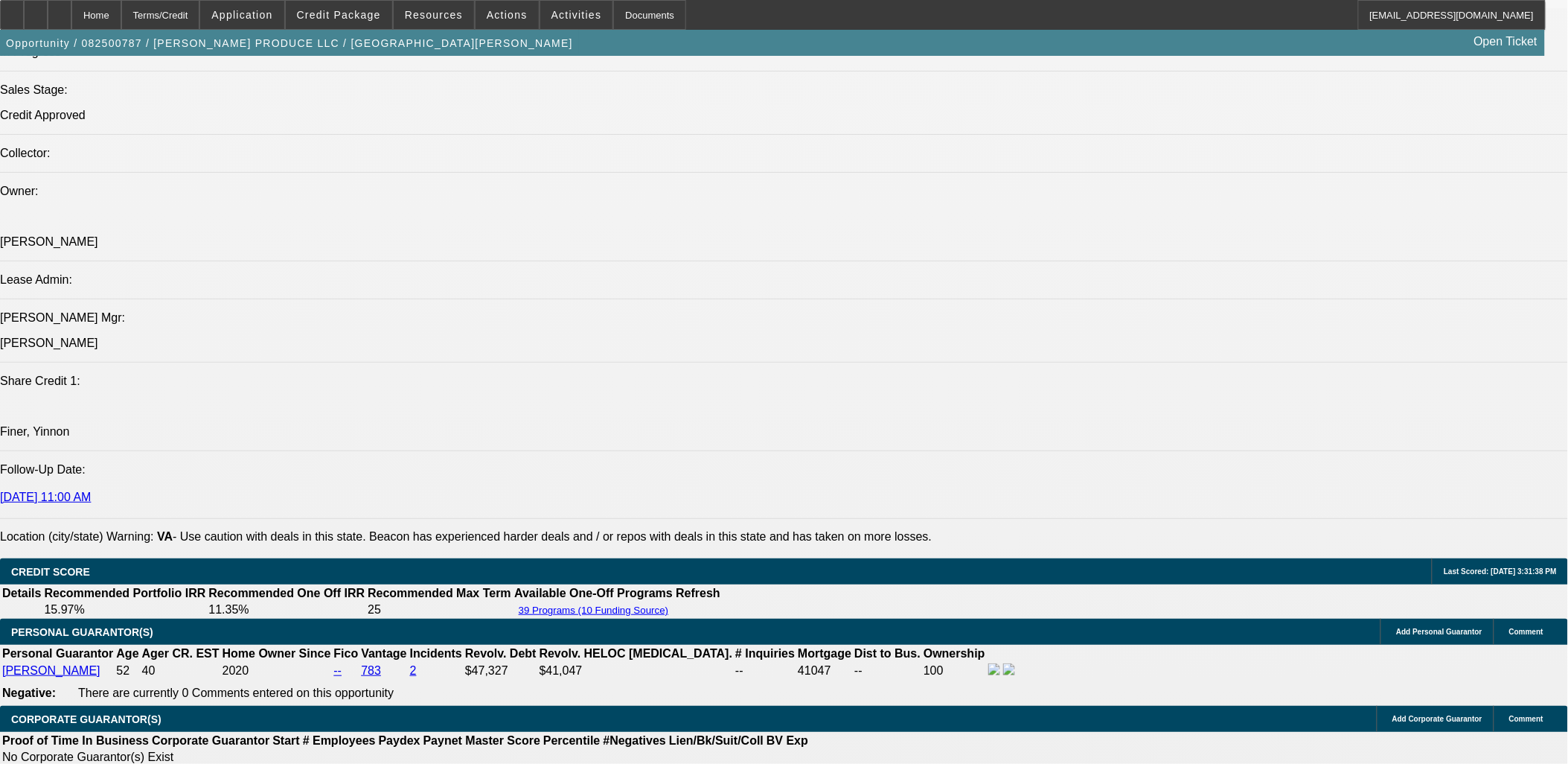
select select "0"
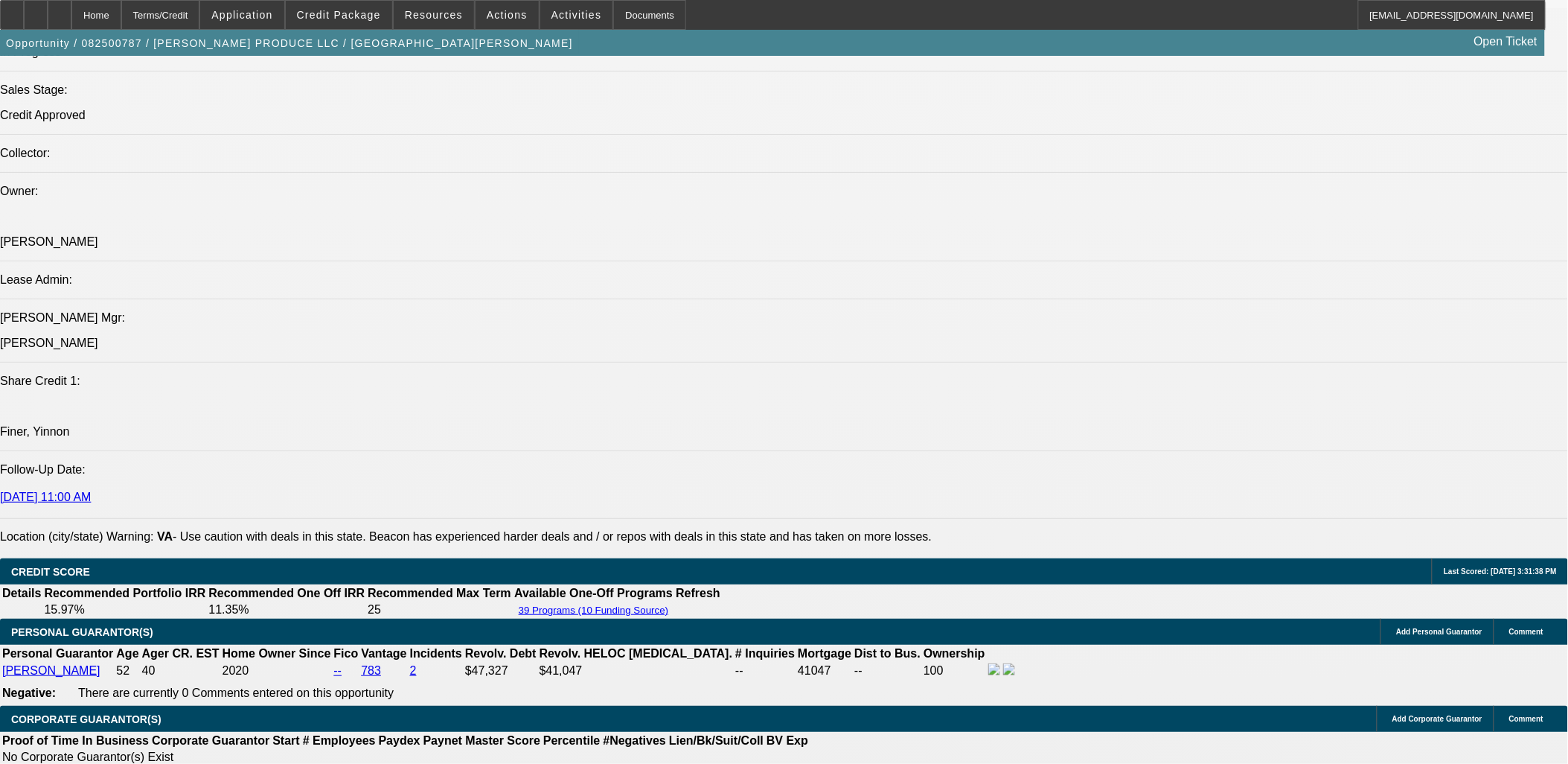
select select "0"
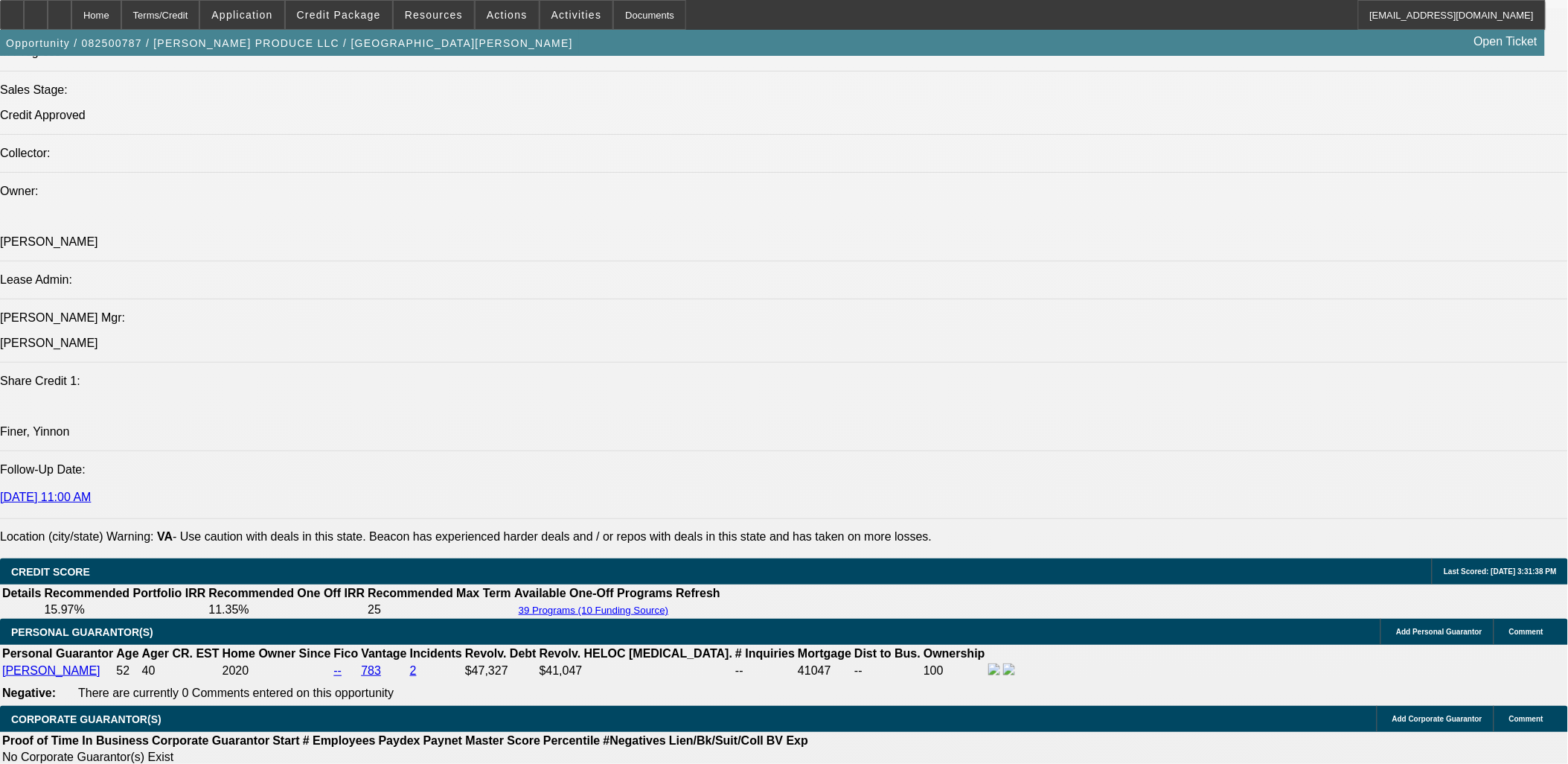
select select "0"
select select "1"
select select "6"
select select "1"
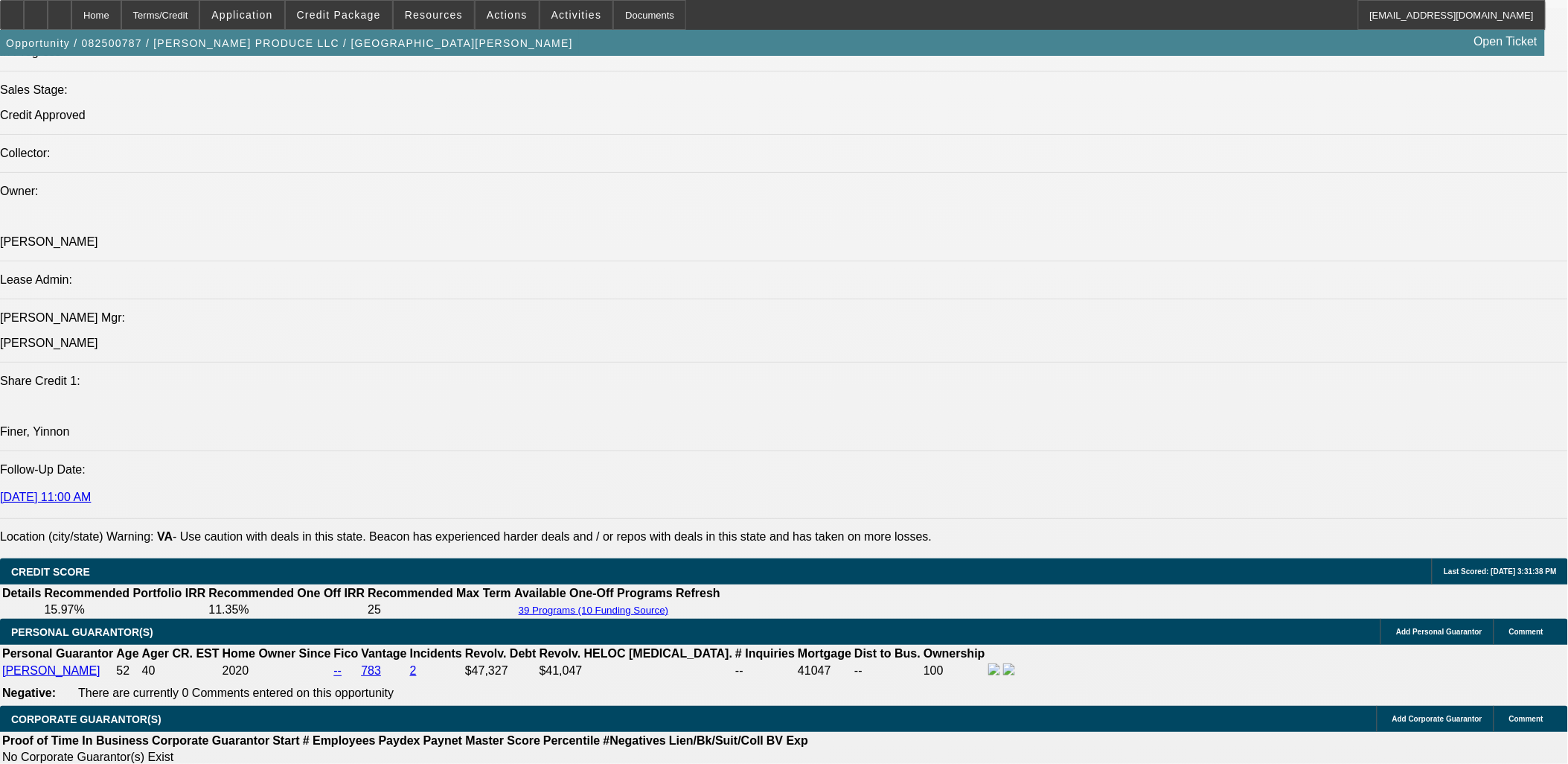
select select "1"
select select "6"
select select "1"
select select "6"
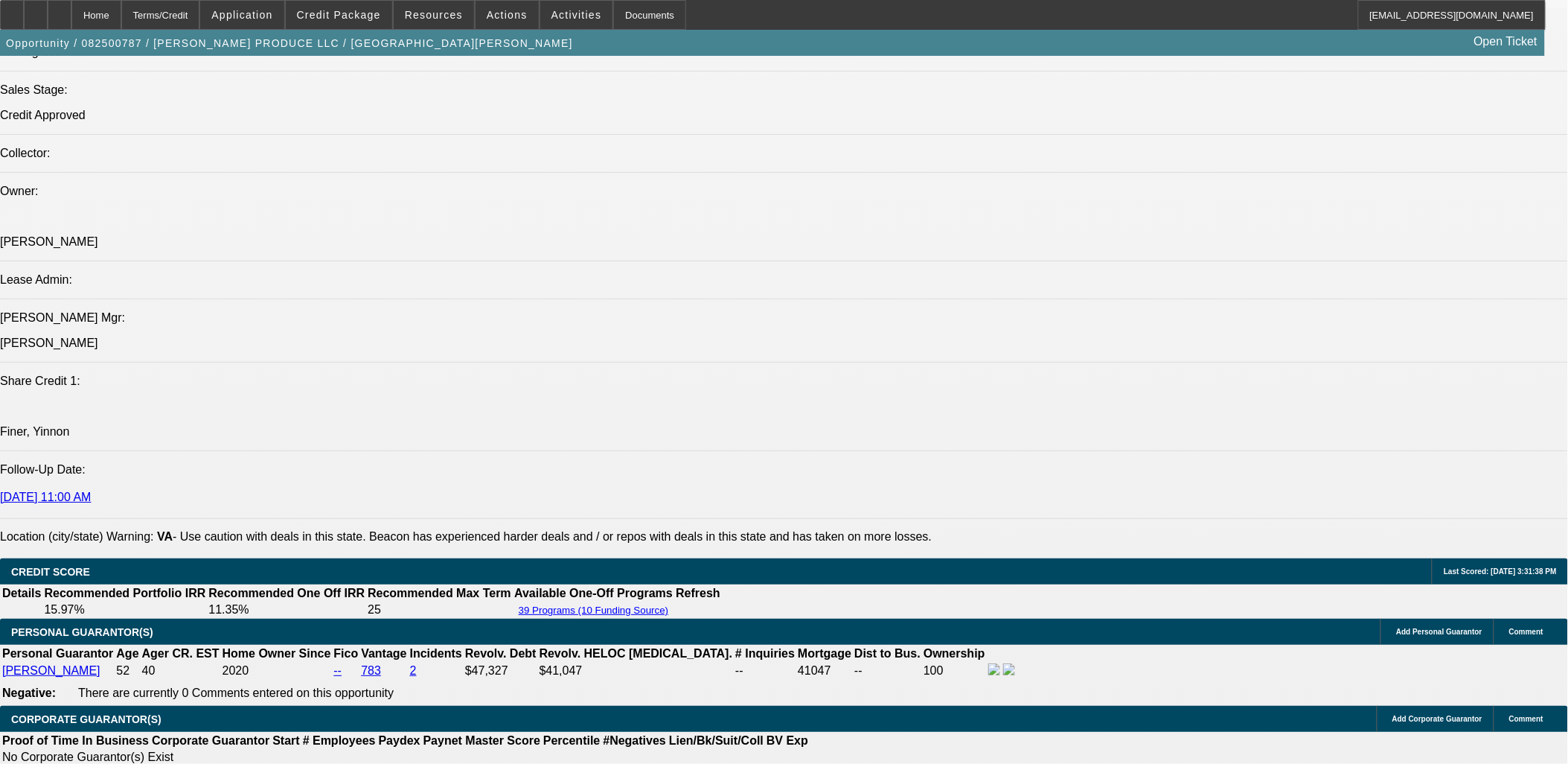
select select "1"
select select "6"
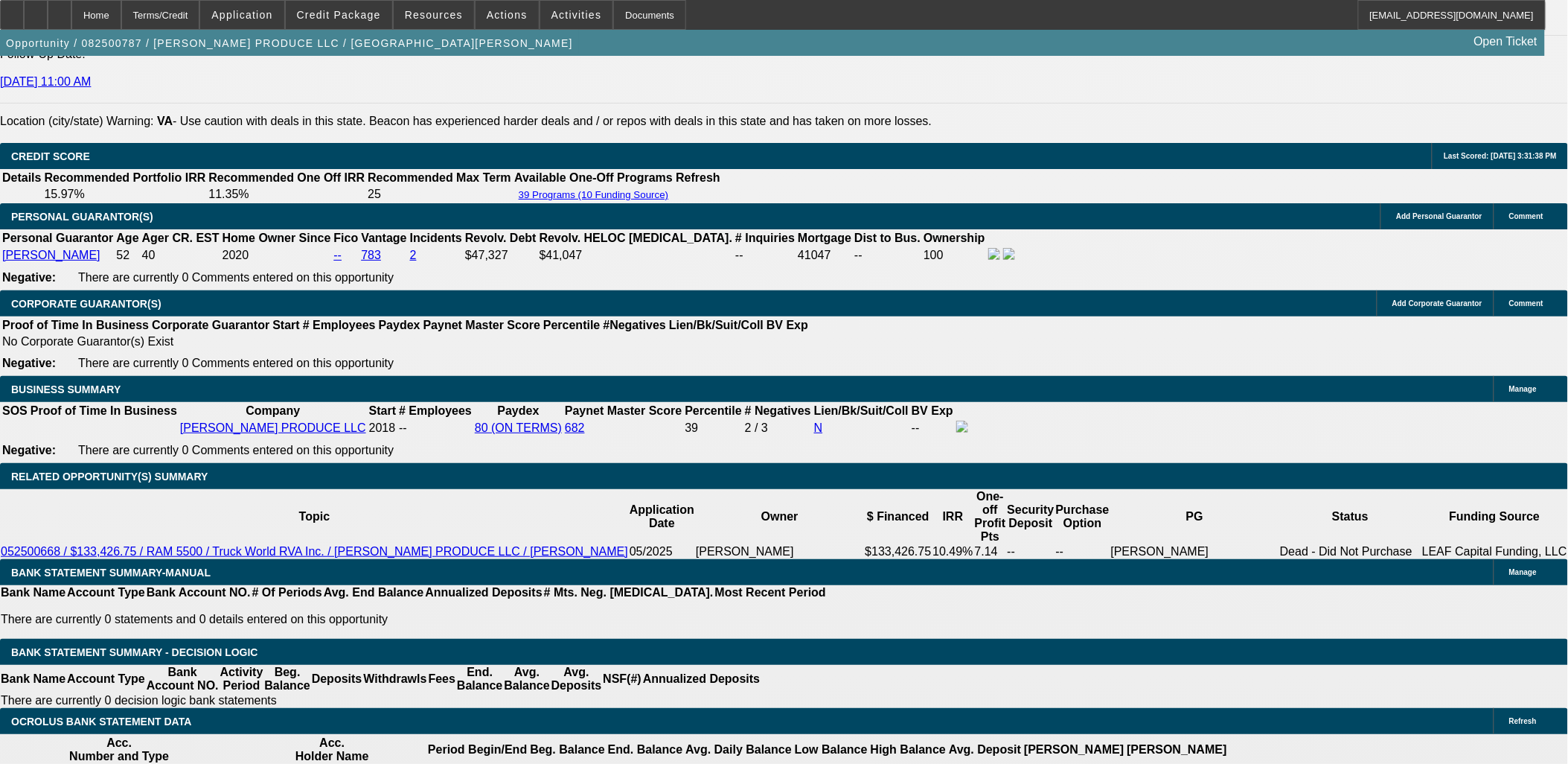
scroll to position [2120, 0]
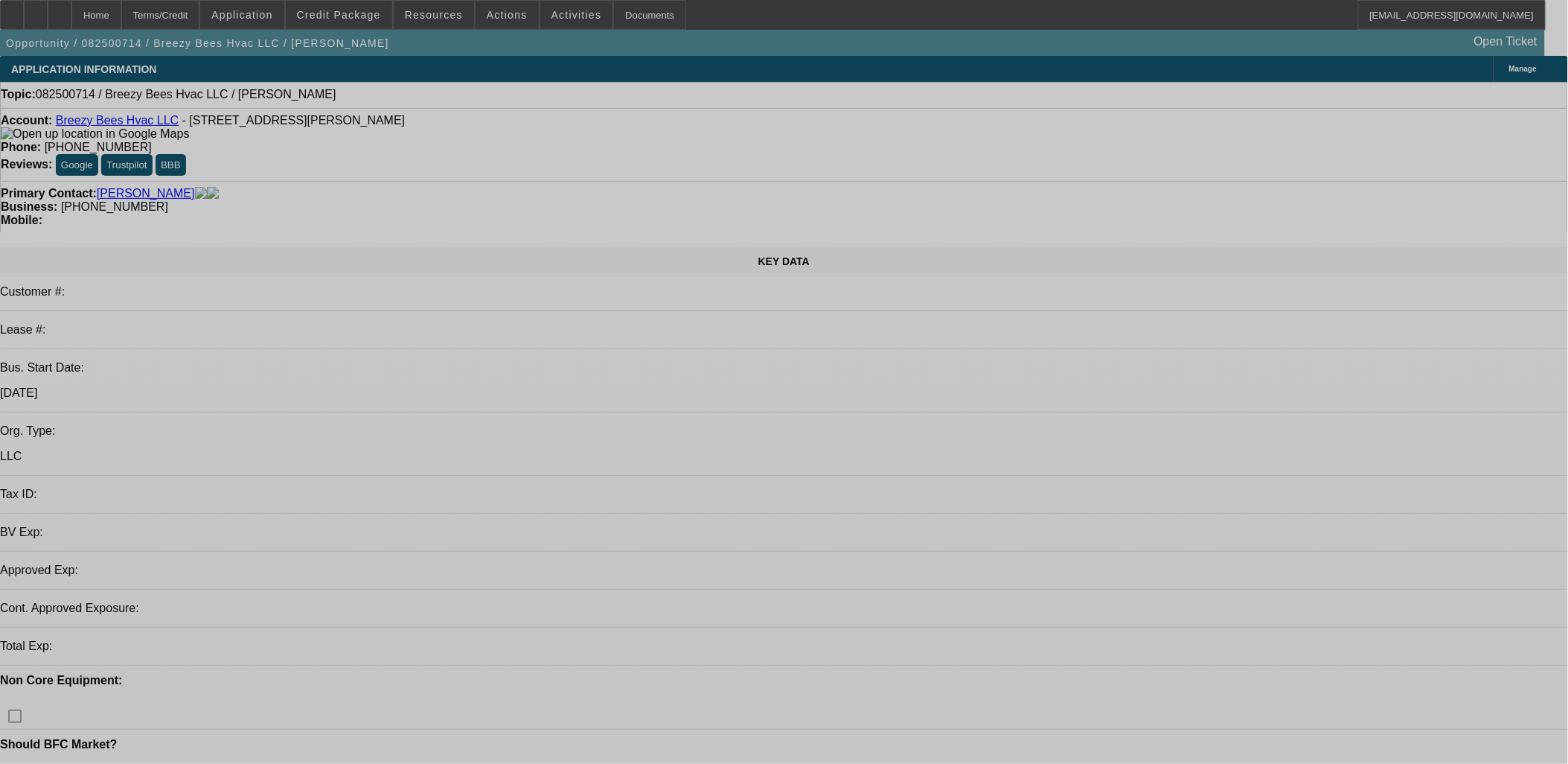
select select "0"
select select "2"
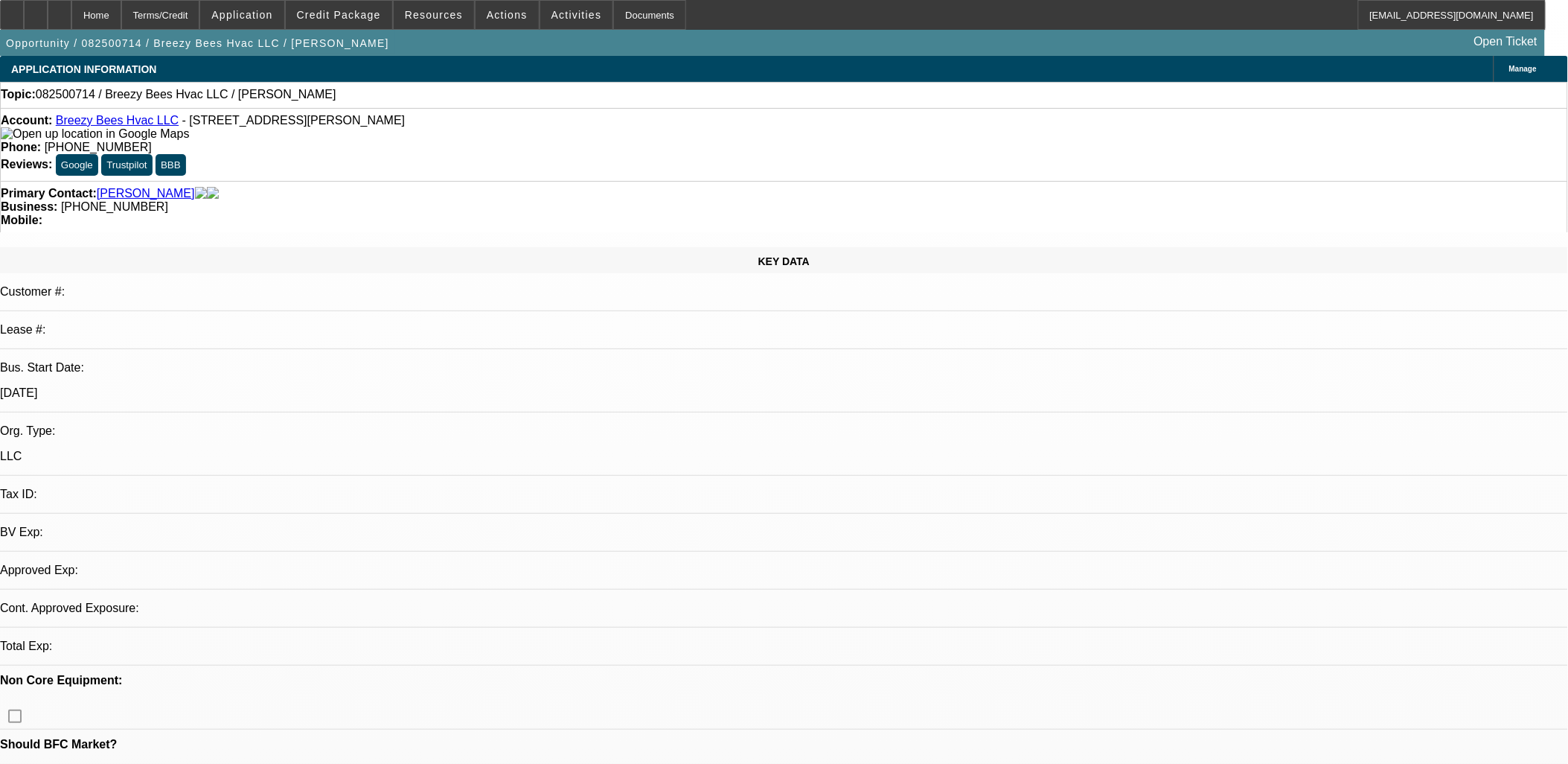
select select "0.1"
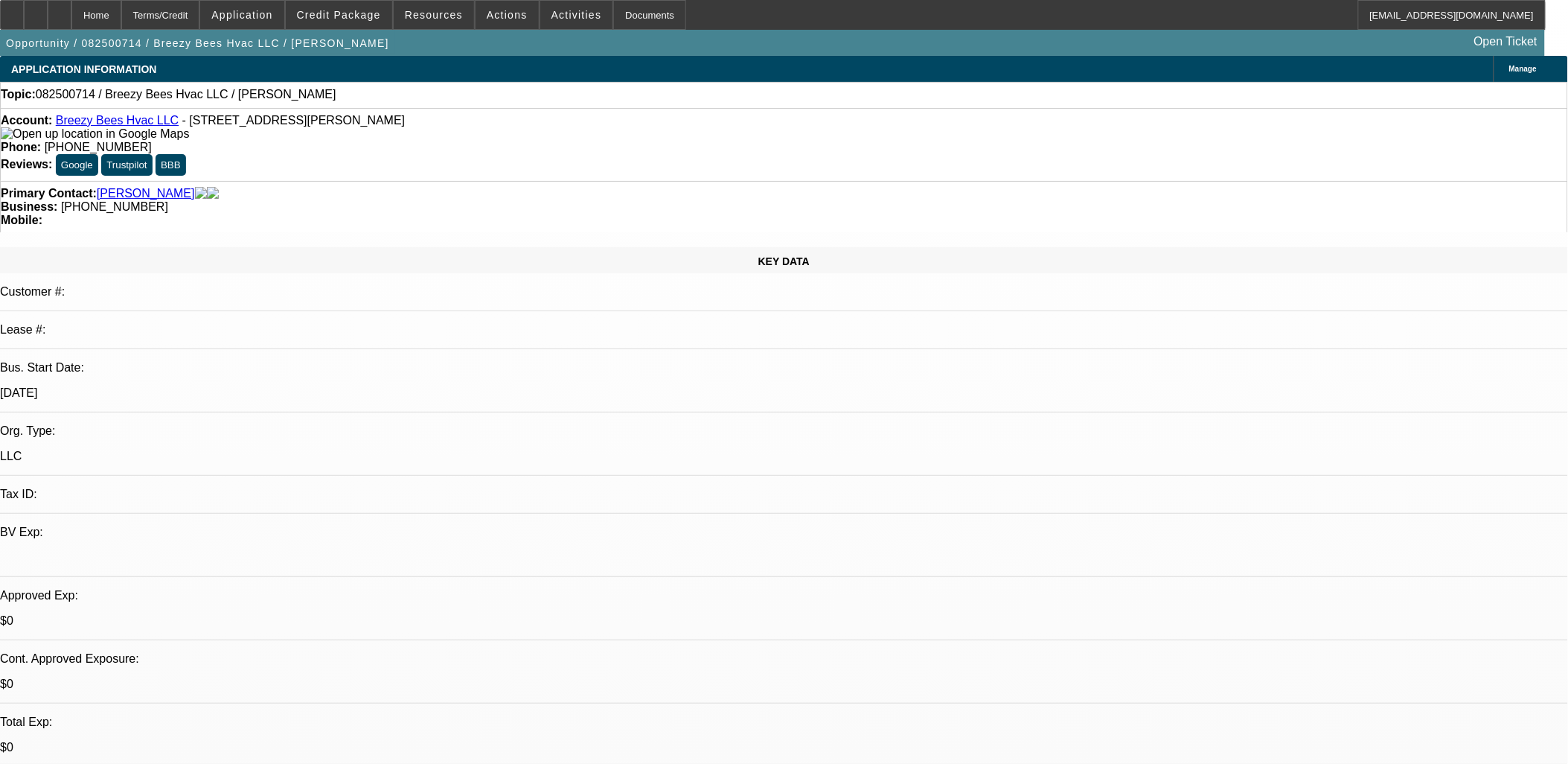
select select "1"
select select "2"
select select "4"
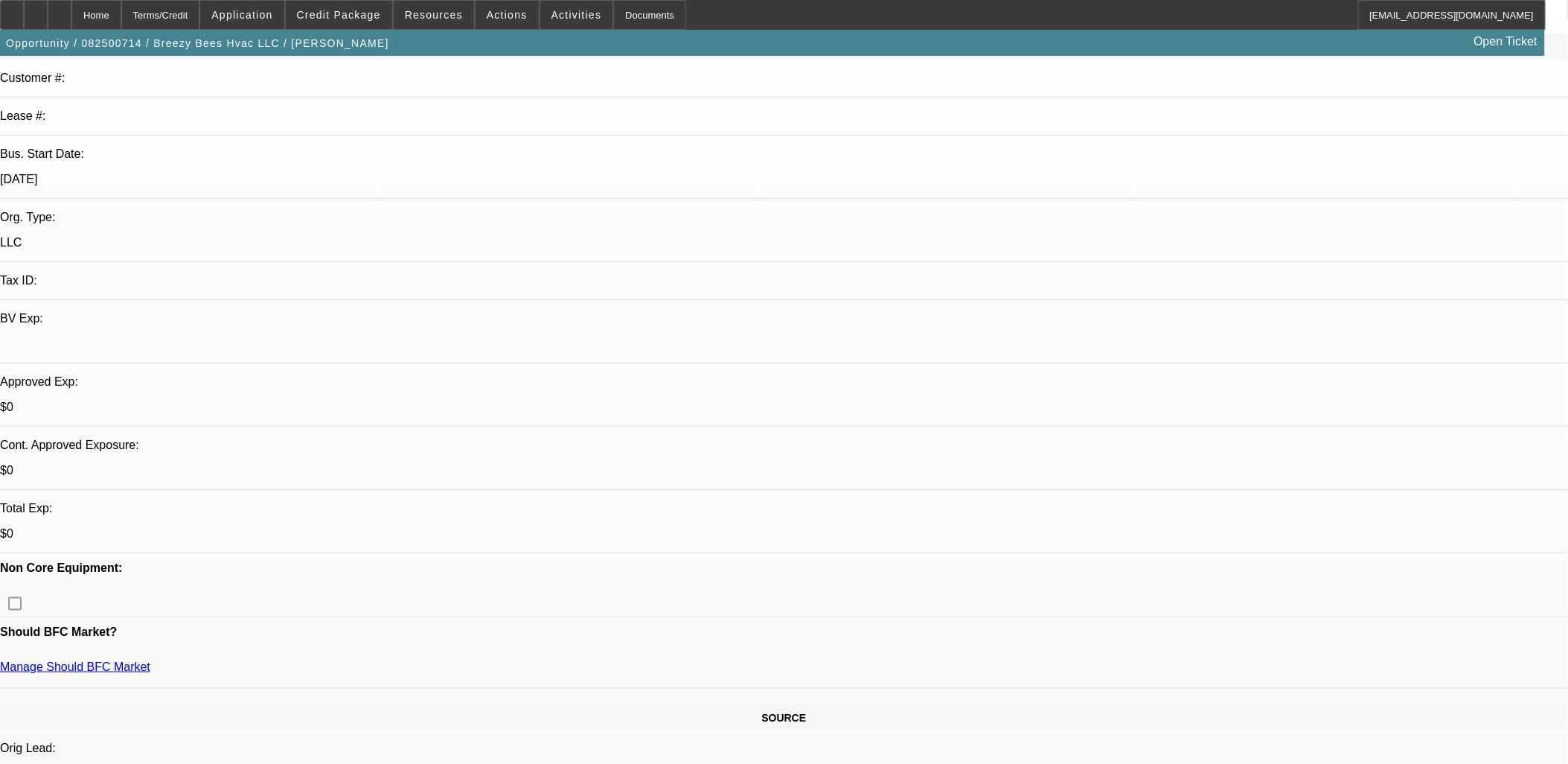
scroll to position [166, 0]
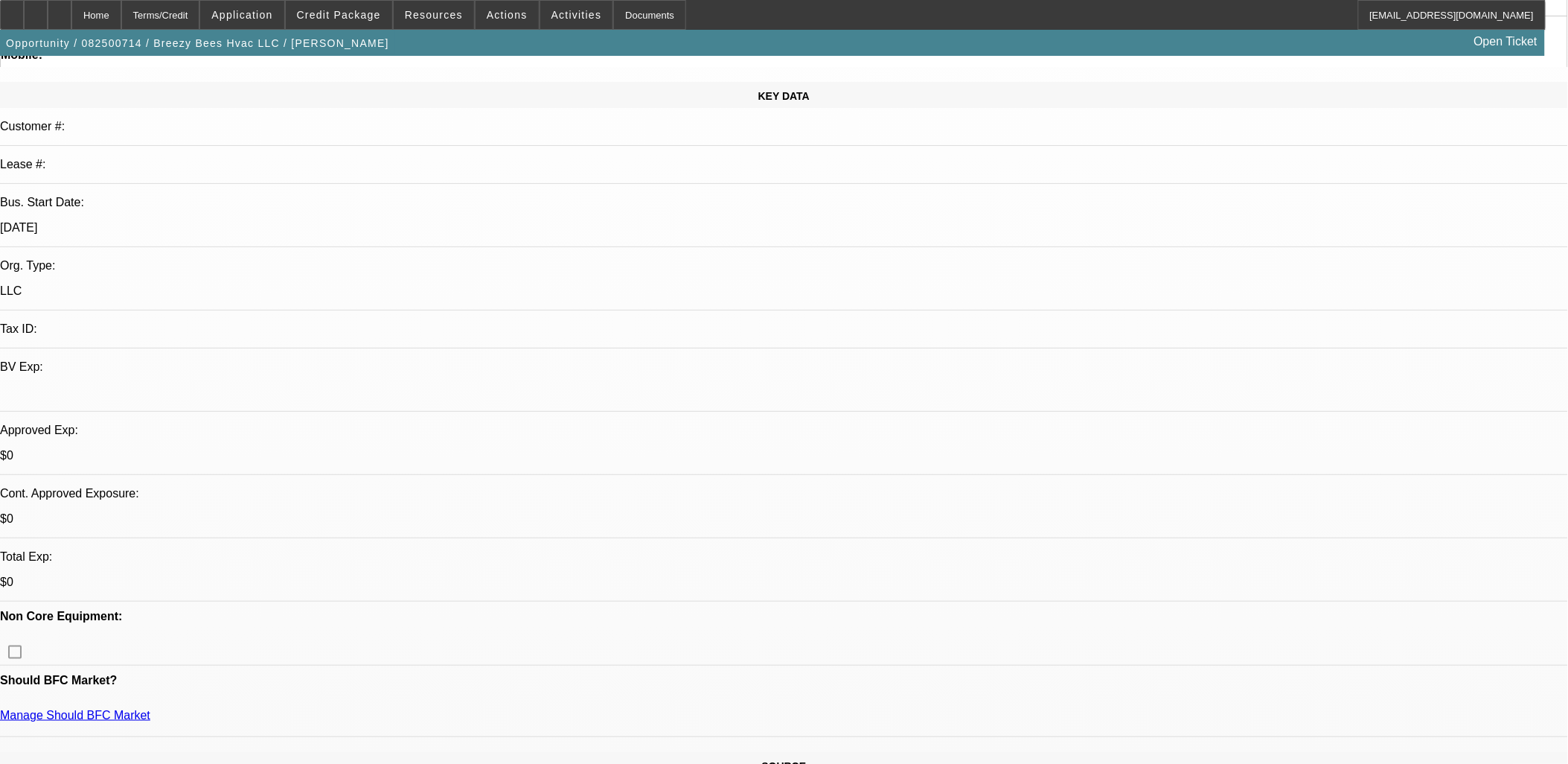
drag, startPoint x: 571, startPoint y: 508, endPoint x: 576, endPoint y: 517, distance: 10.3
drag, startPoint x: 576, startPoint y: 517, endPoint x: 619, endPoint y: 569, distance: 67.5
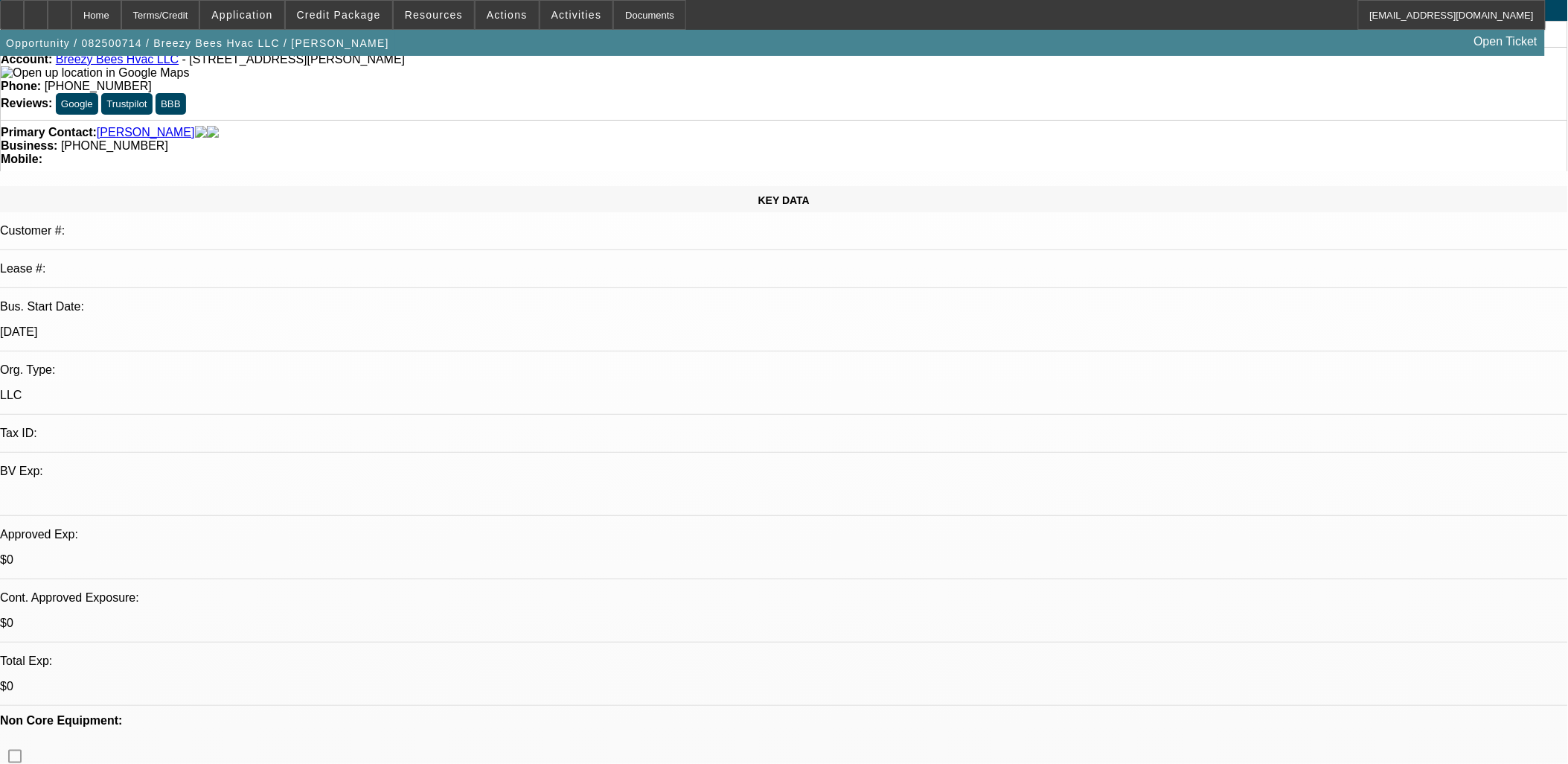
scroll to position [0, 0]
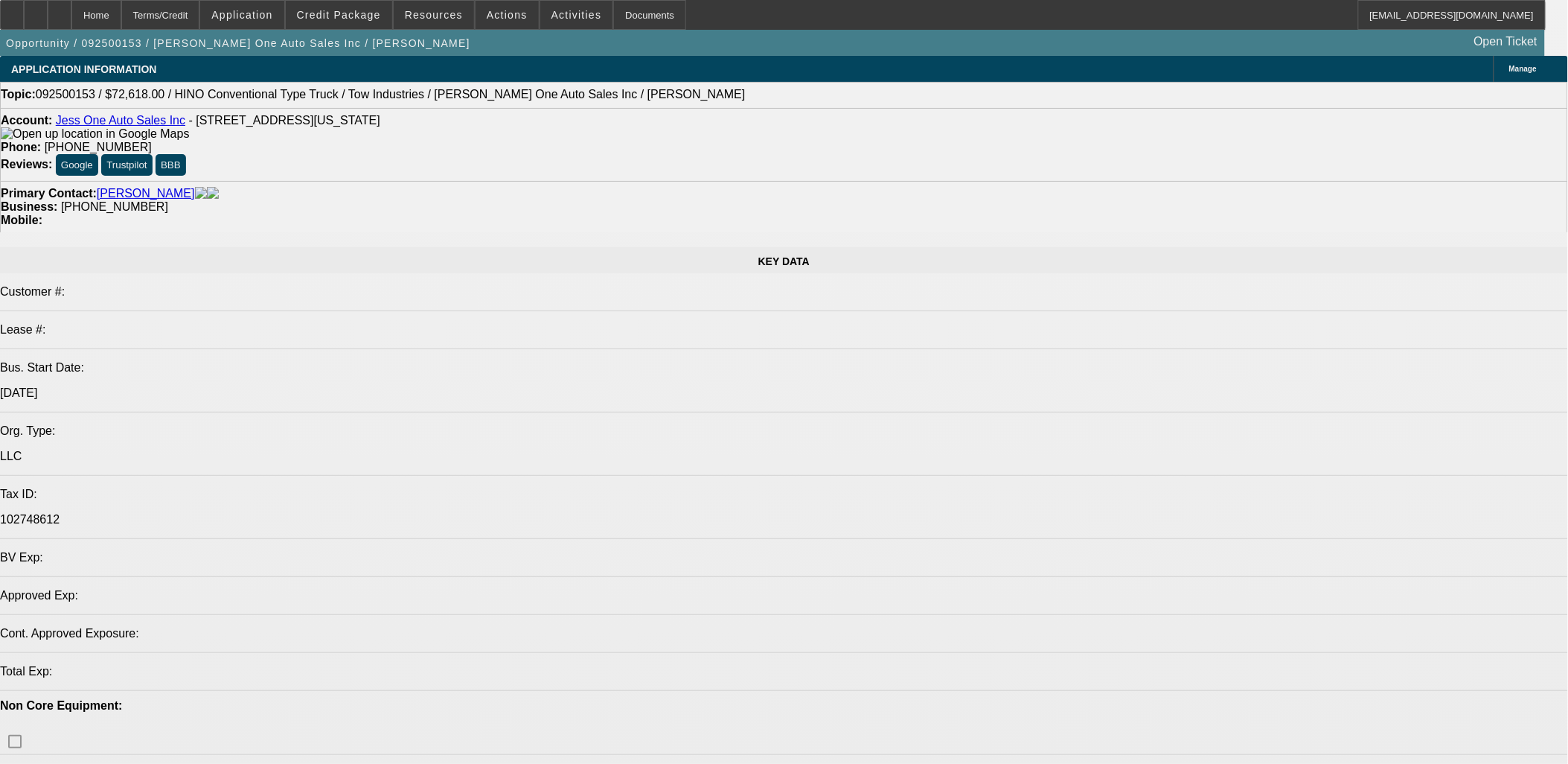
select select "0.2"
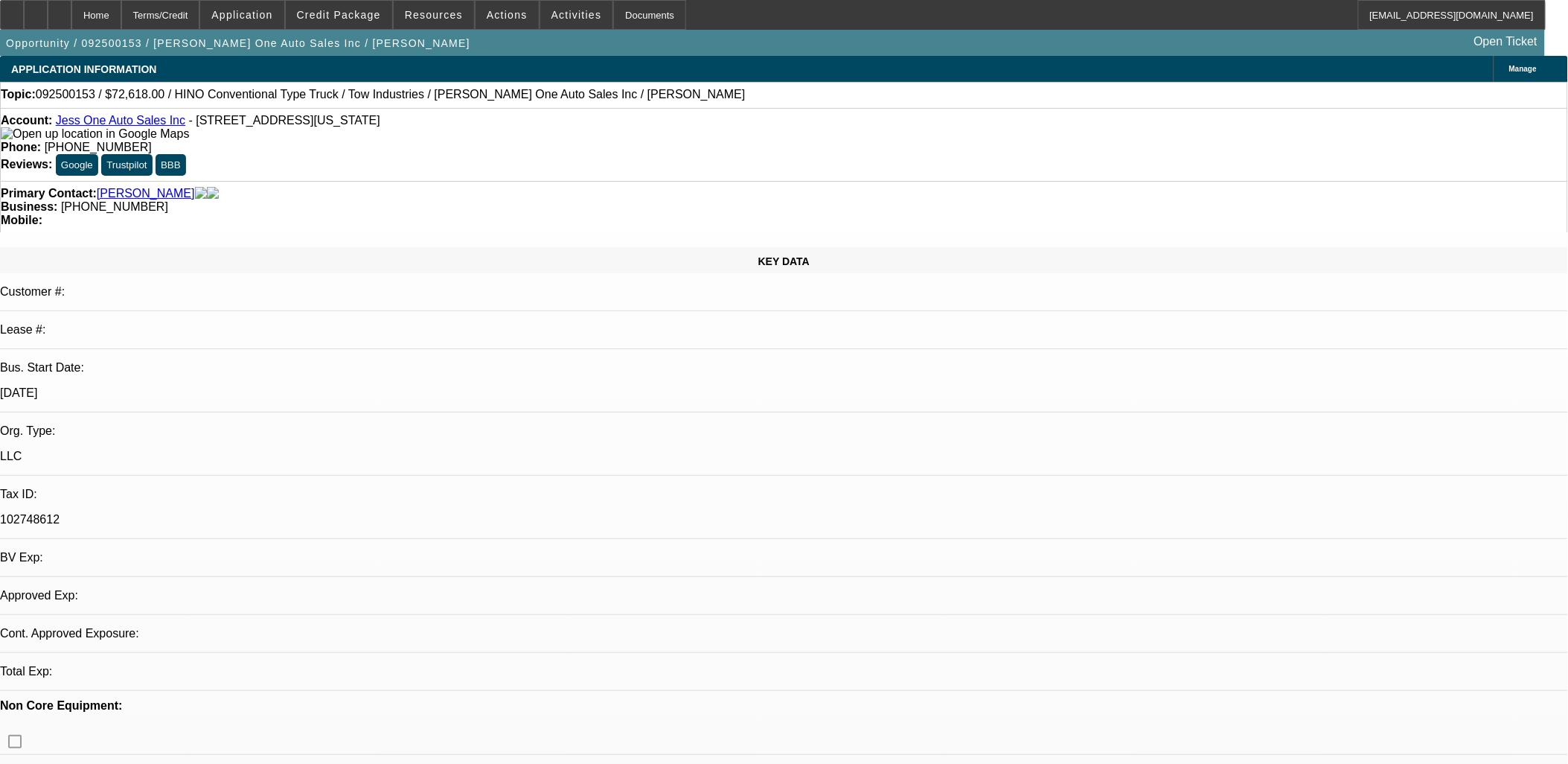
select select "2"
select select "0.1"
select select "1"
select select "2"
select select "4"
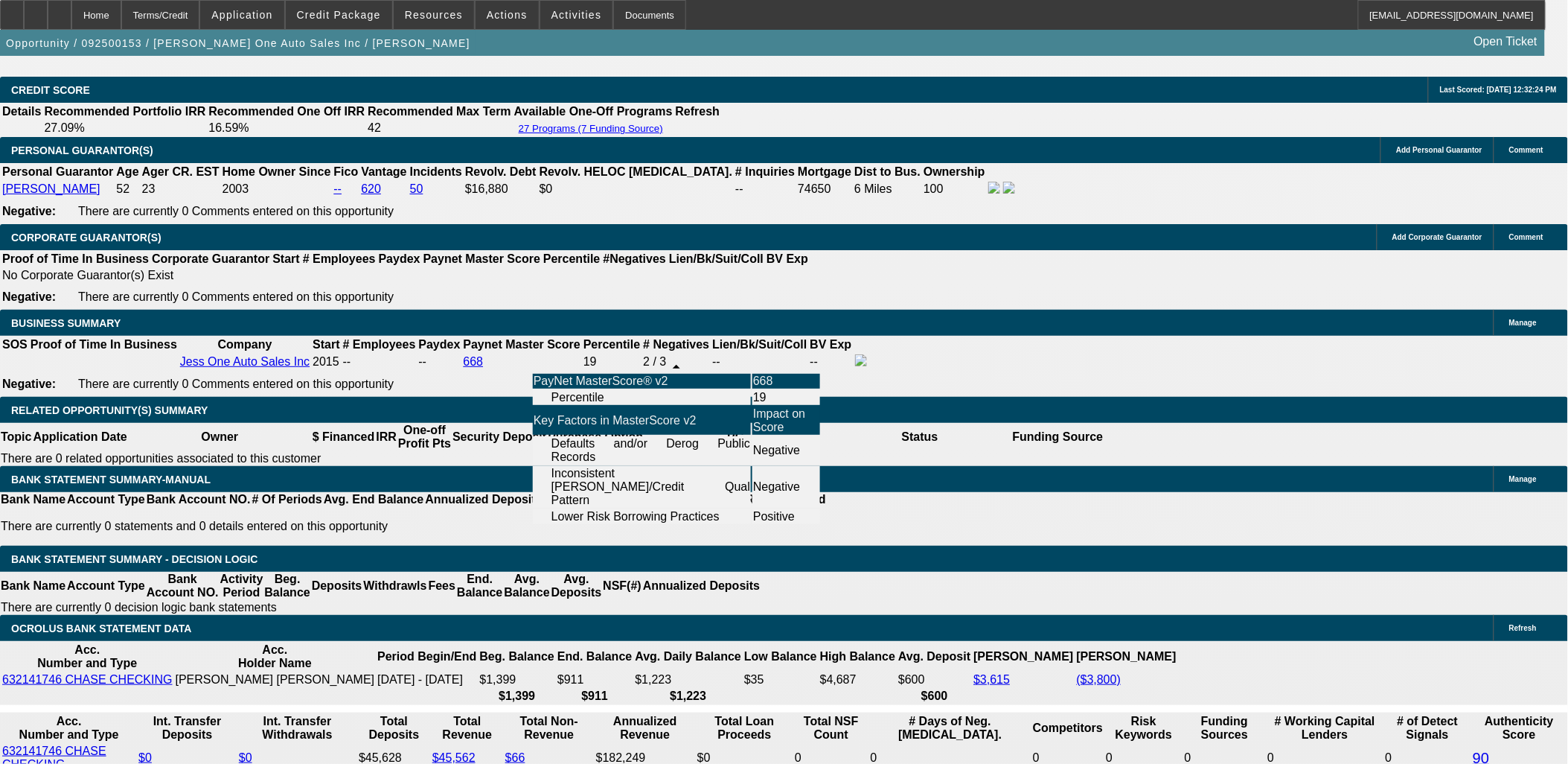
scroll to position [2233, 0]
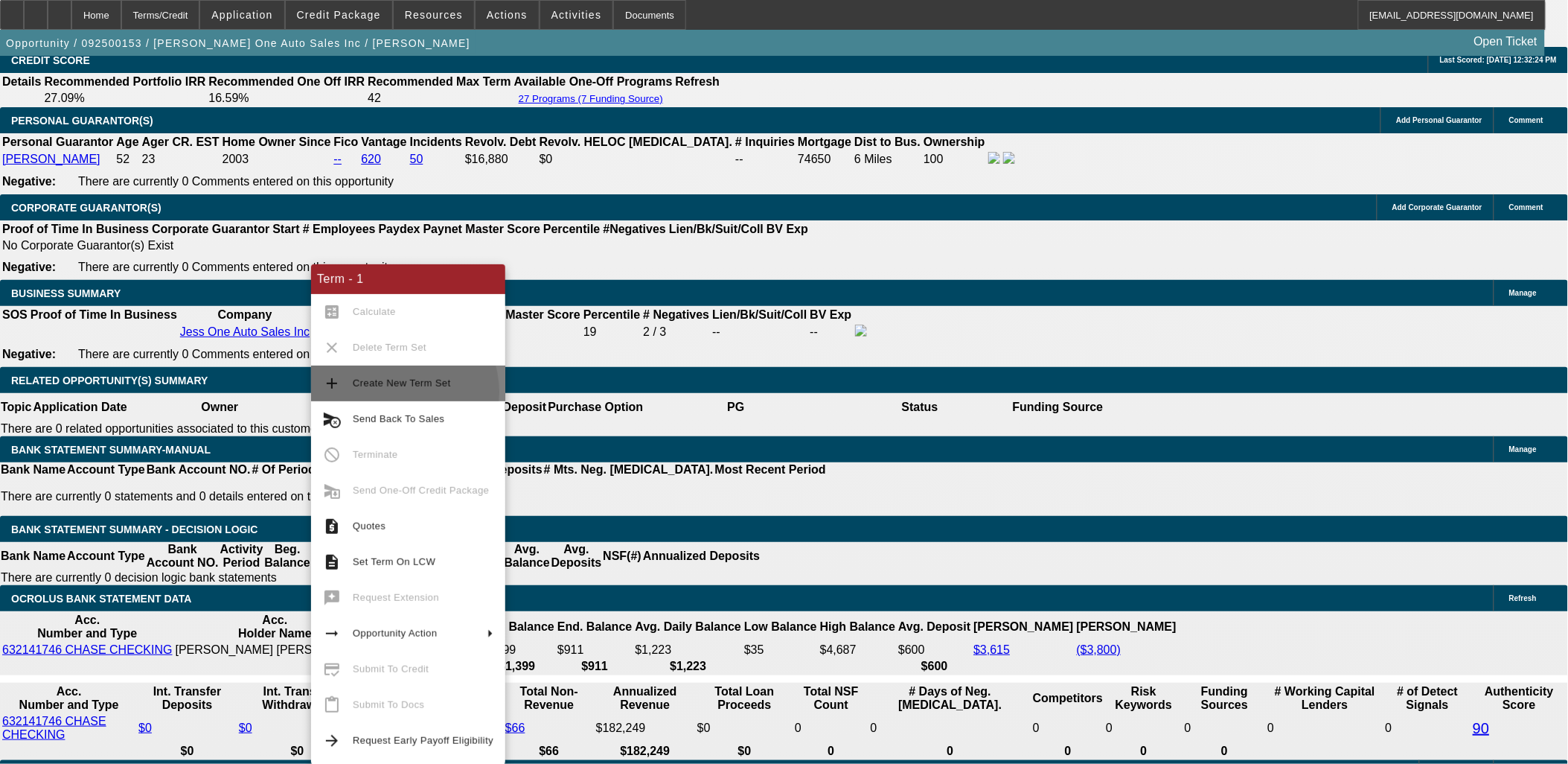
click at [391, 392] on span "Create New Term Set" at bounding box center [423, 383] width 140 height 18
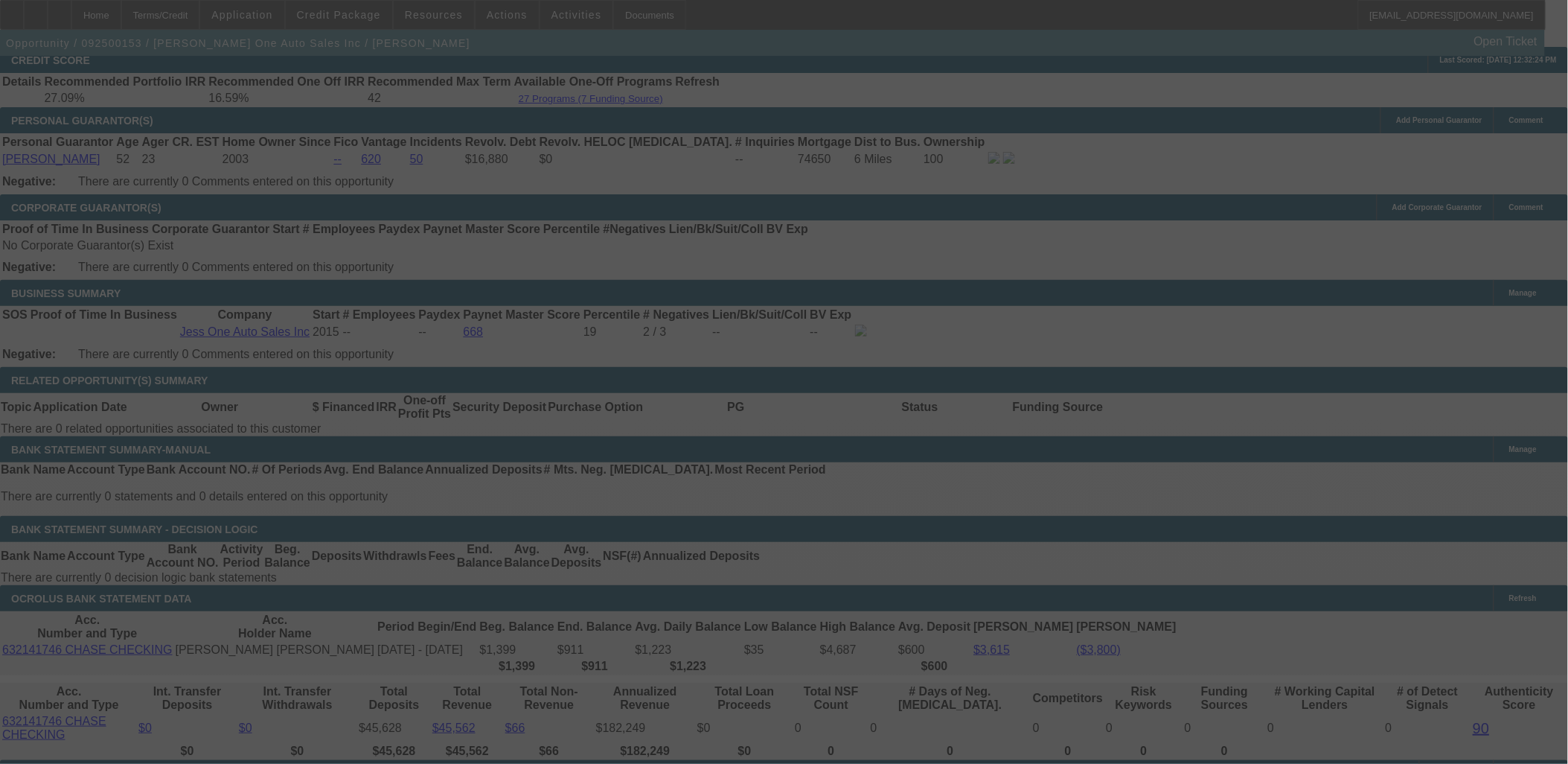
click at [784, 382] on div at bounding box center [784, 382] width 0 height 0
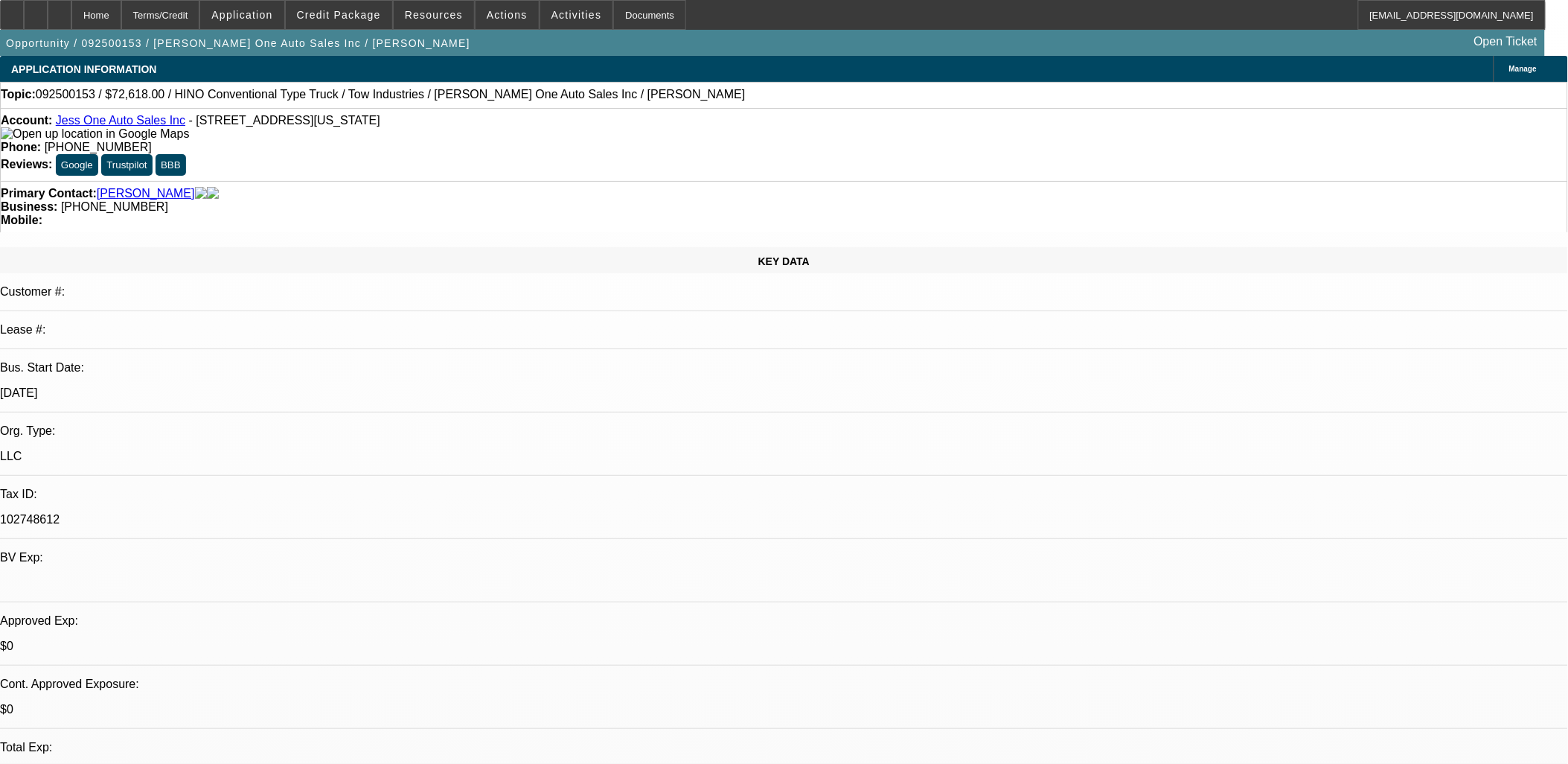
select select "0.2"
select select "2"
select select "0.1"
select select "0.2"
select select "2"
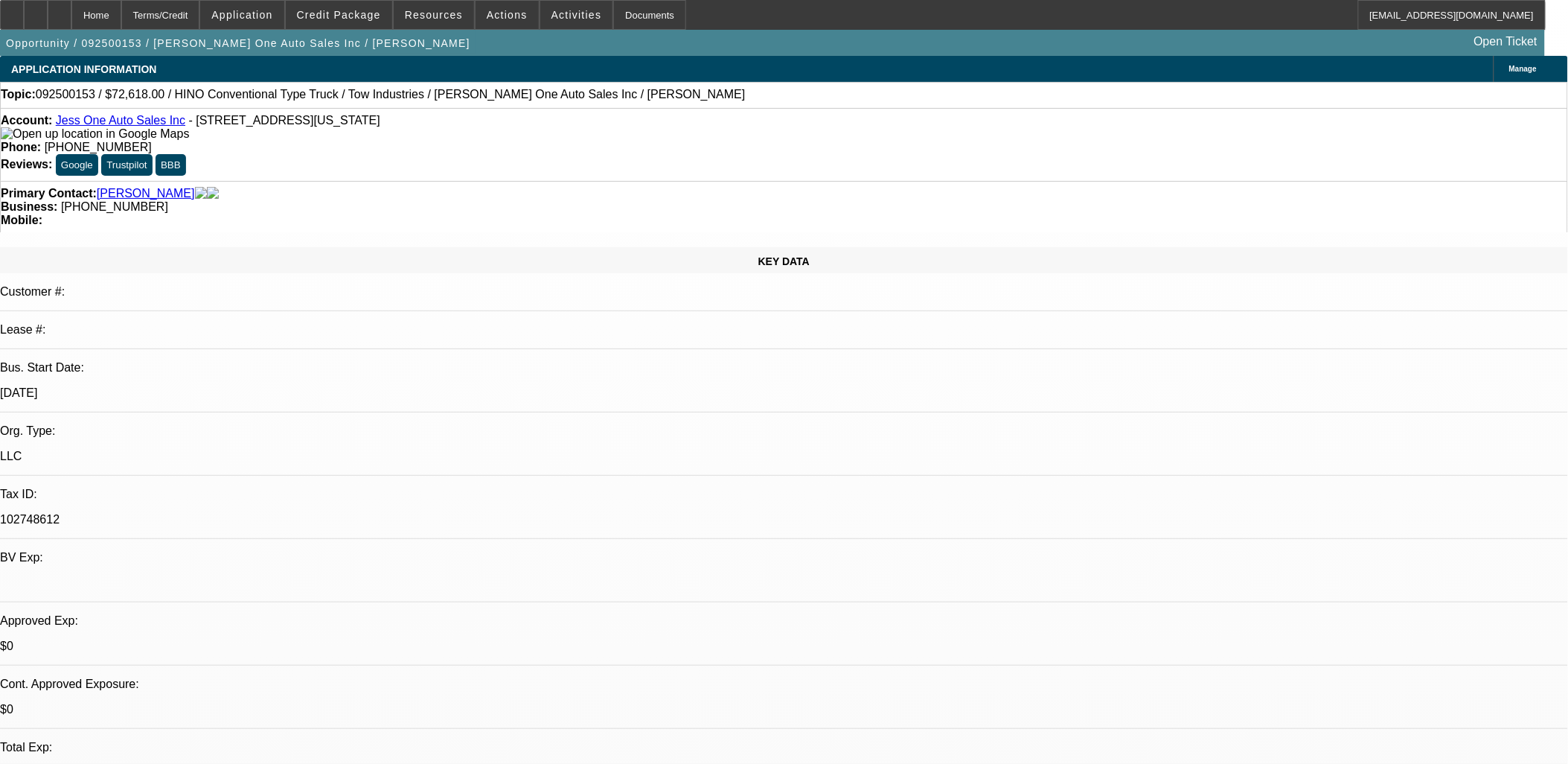
select select "0.1"
select select "1"
select select "2"
select select "4"
select select "1"
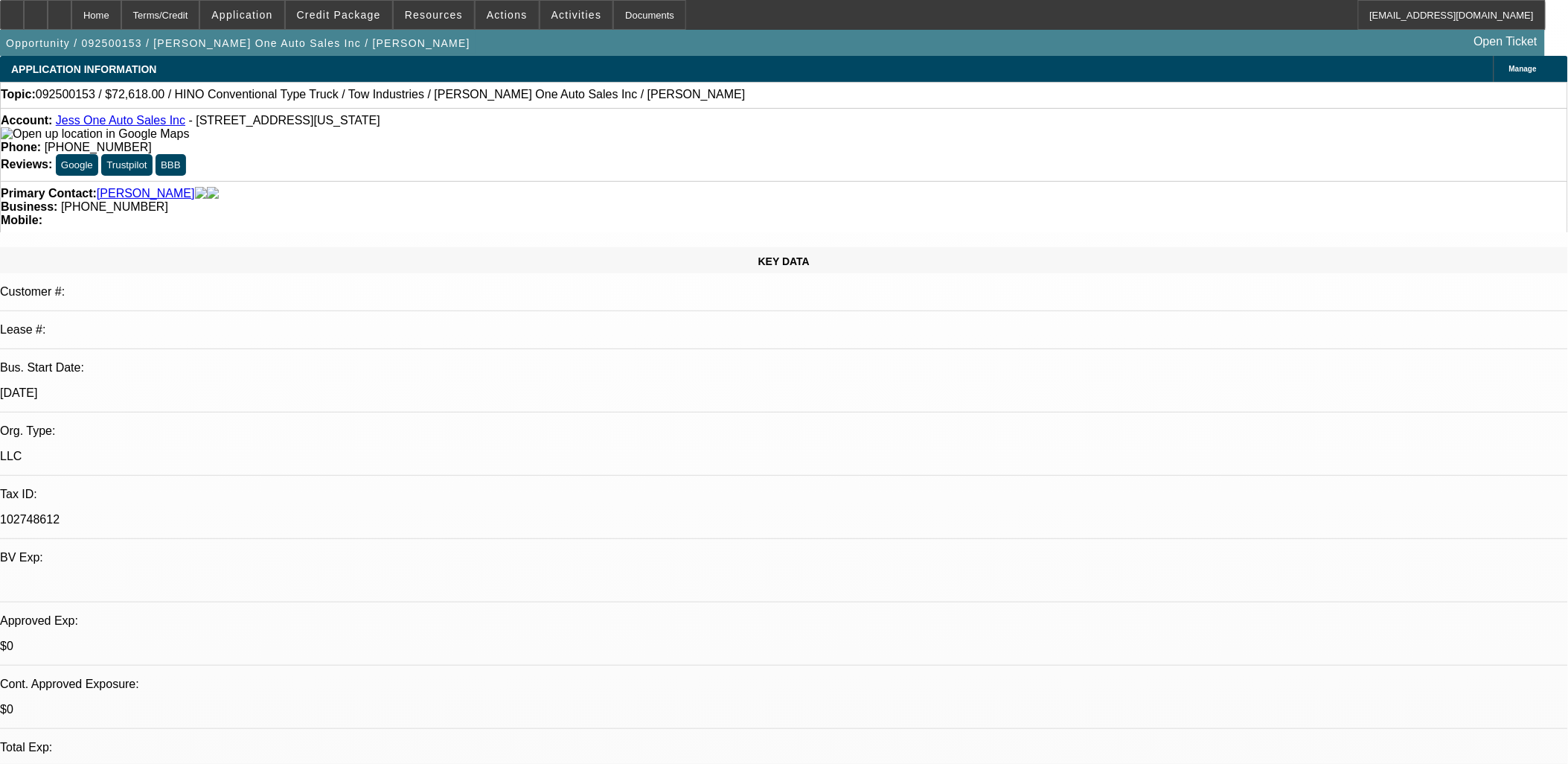
select select "2"
select select "4"
drag, startPoint x: 1132, startPoint y: 473, endPoint x: 1274, endPoint y: 490, distance: 143.0
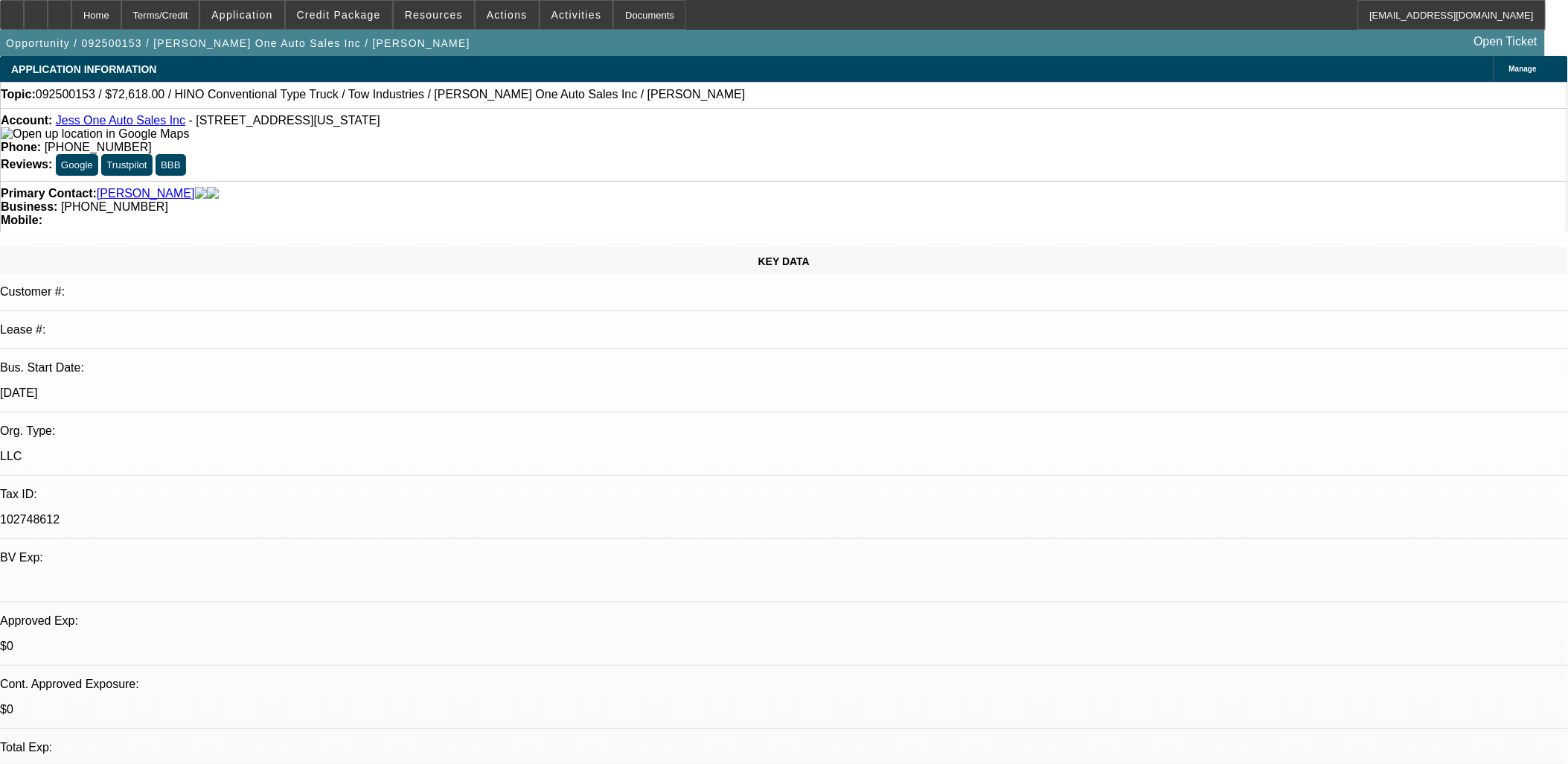
drag, startPoint x: 1196, startPoint y: 493, endPoint x: 1327, endPoint y: 540, distance: 139.2
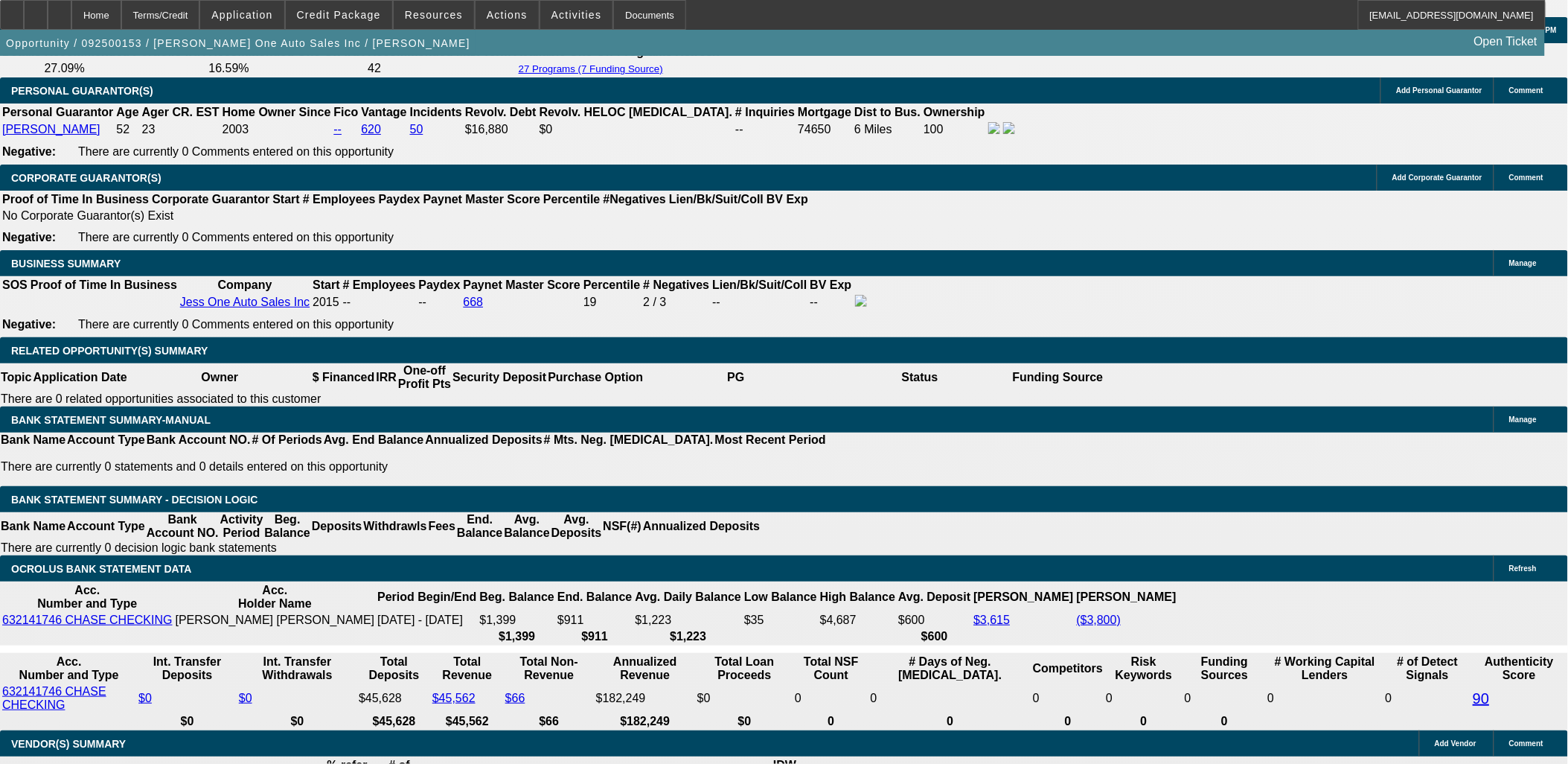
scroll to position [2233, 0]
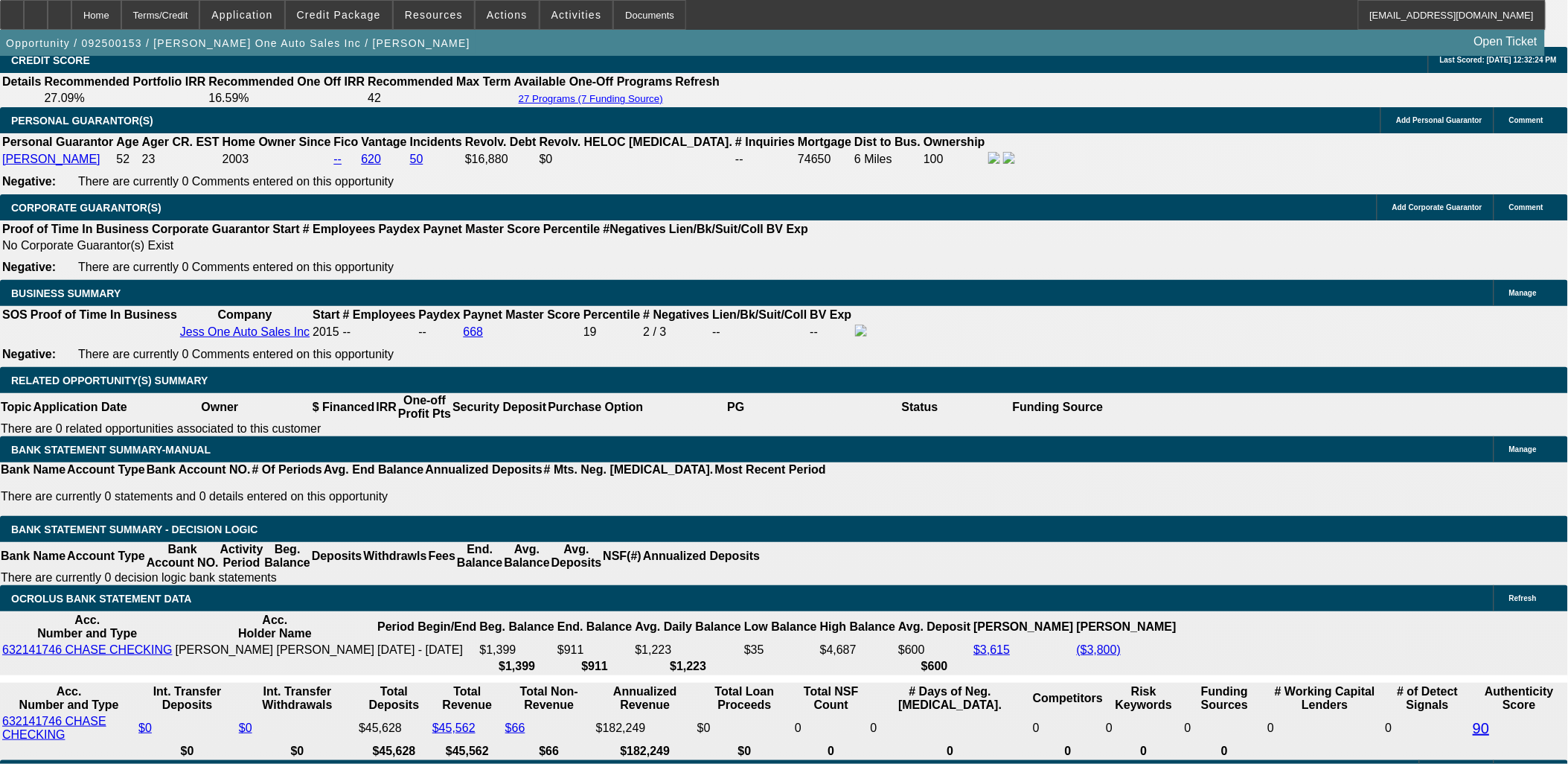
drag, startPoint x: 1106, startPoint y: 614, endPoint x: 1051, endPoint y: 485, distance: 140.2
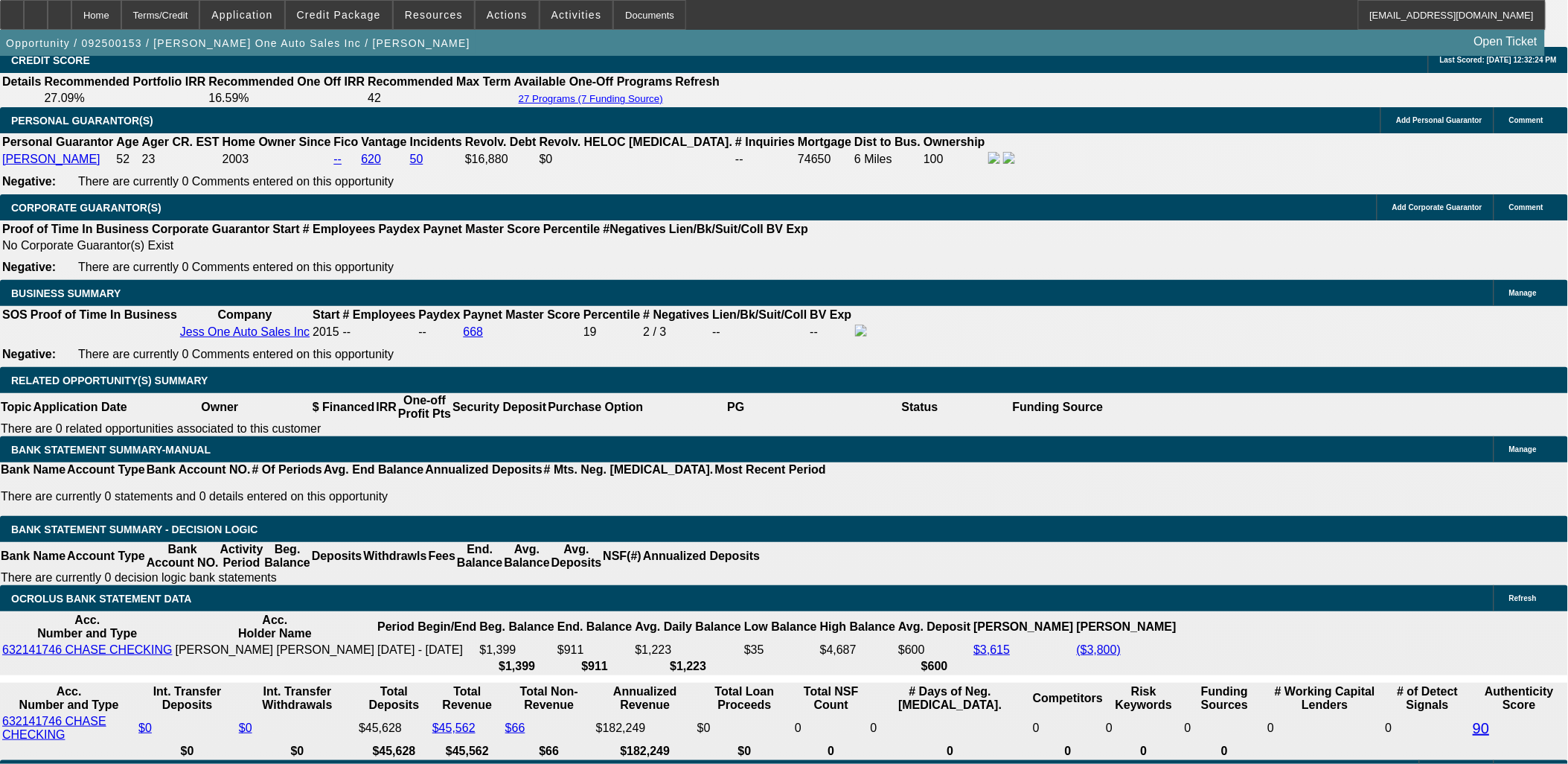
copy div "AUTO SALES BUSINESS; WHO IS JESS? ONE SINGLE PHOTO OF THE TRUCK; NO PICTURE OF …"
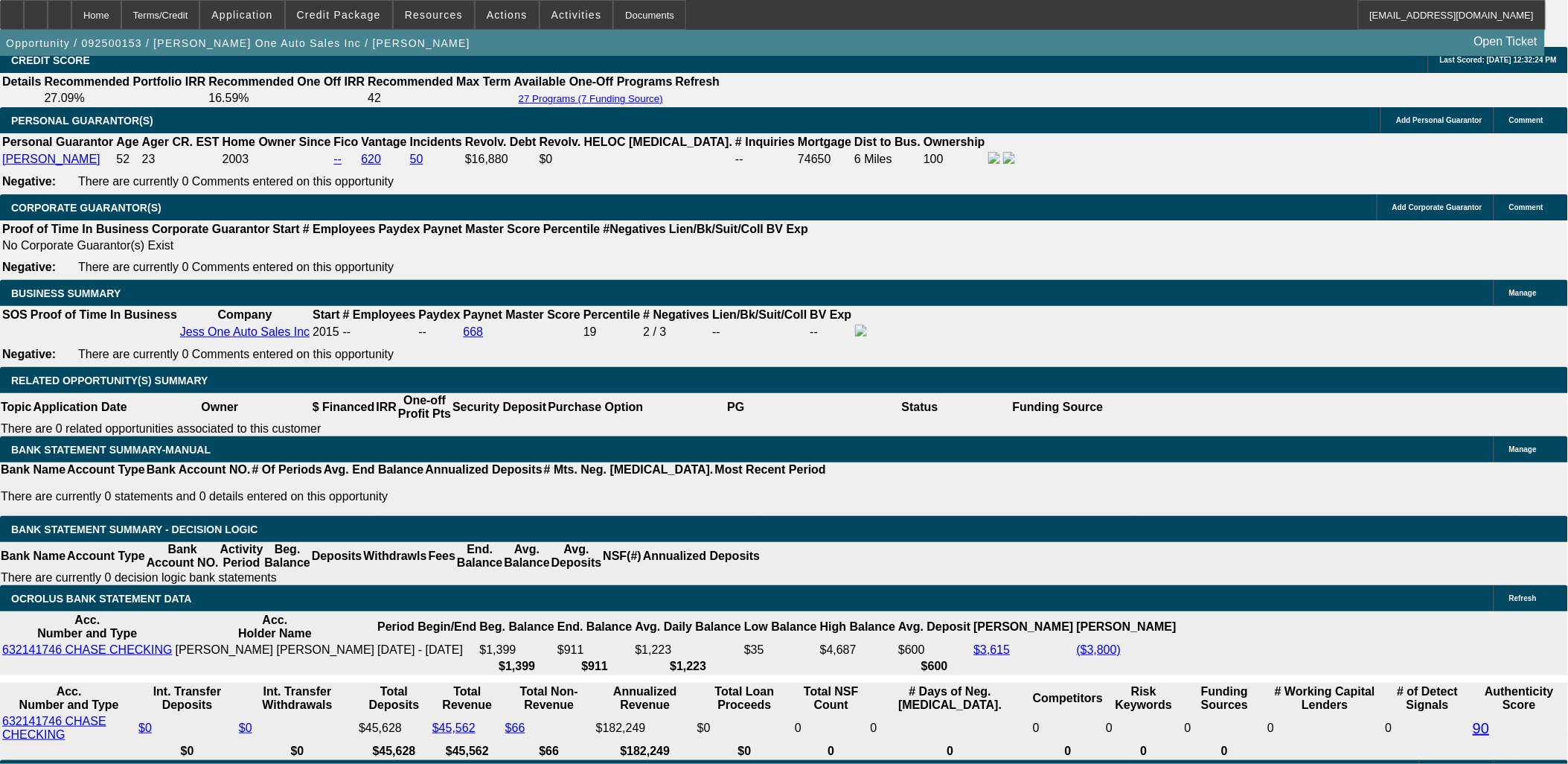
type input "UNKNOWN"
type input "36"
type input "$50,034.62"
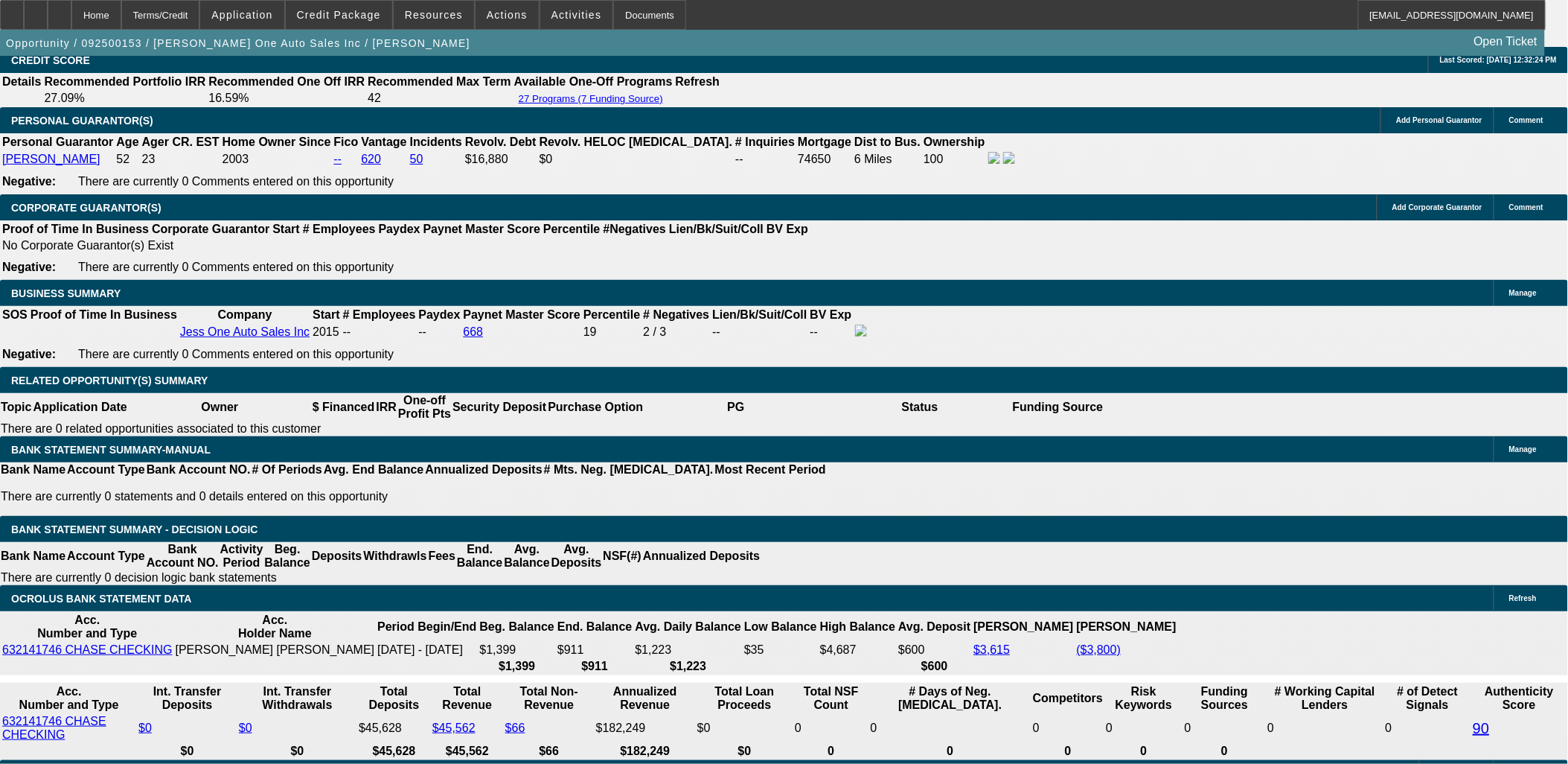
type input "$25,017.31"
type input "$5,397.50"
type input "$2,698.75"
type input "36"
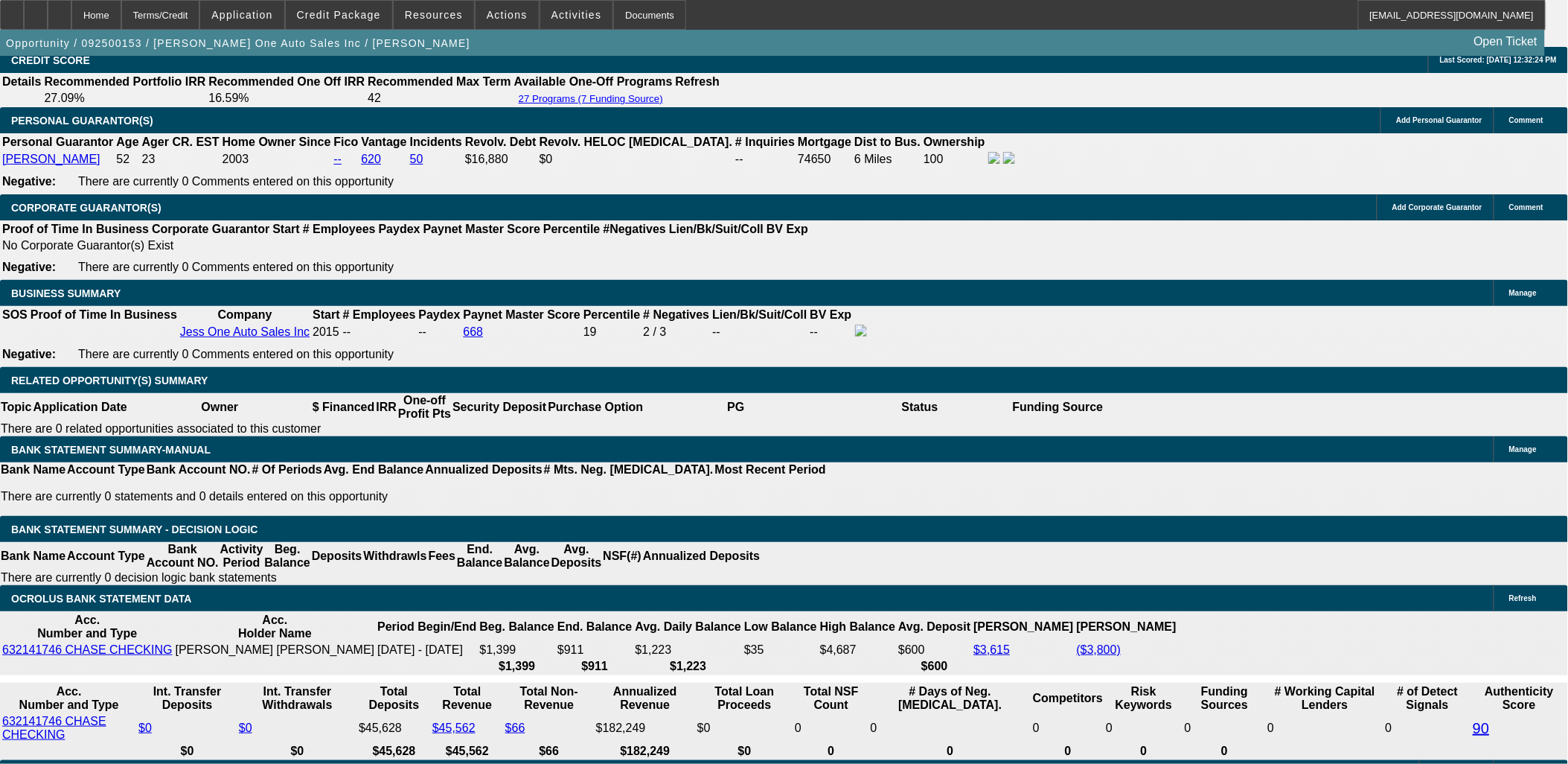
type input "$20,772.50"
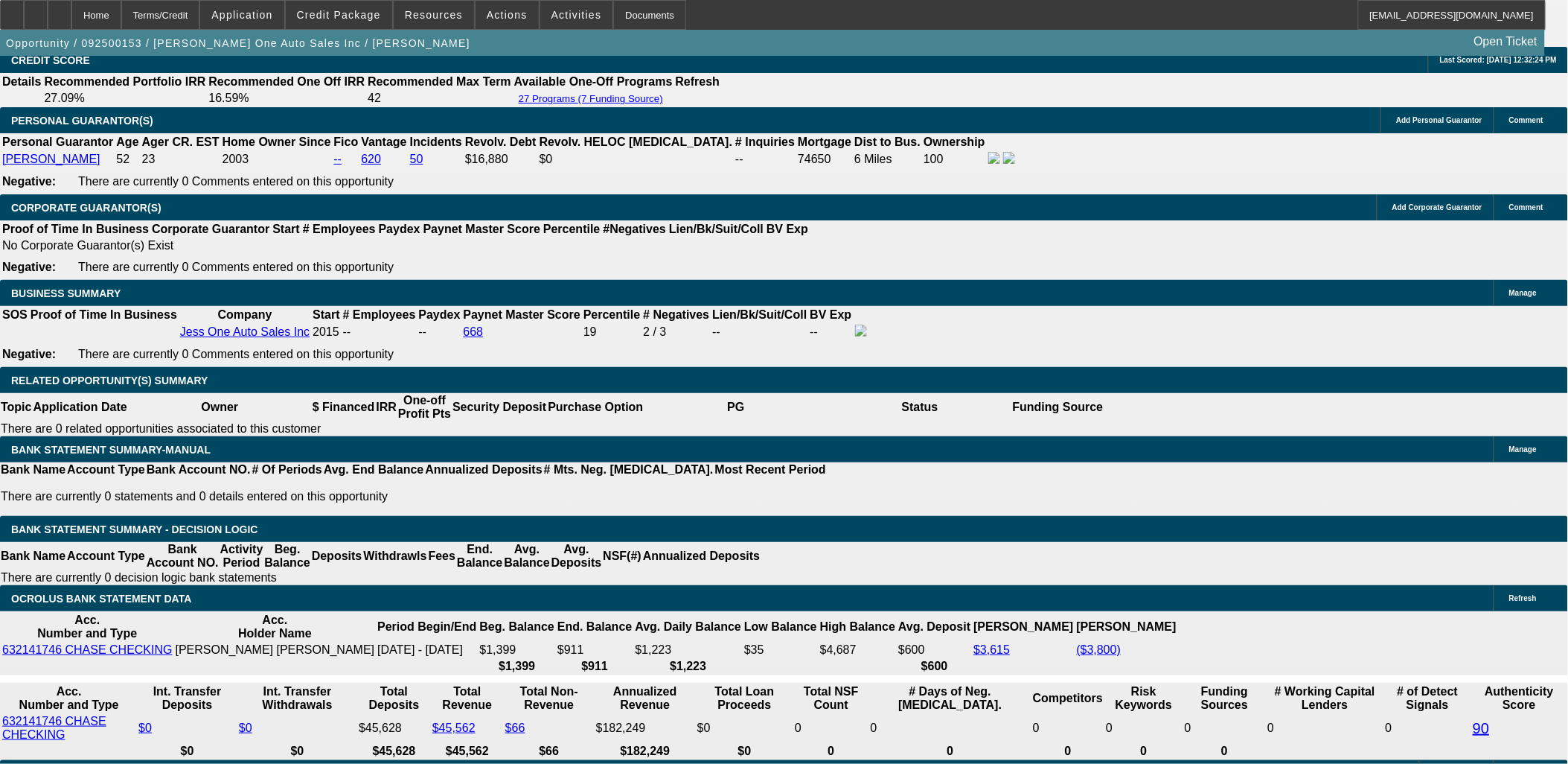
click at [722, 314] on body "Home Terms/Credit Application Credit Package Resources Actions Activities Docum…" at bounding box center [784, 665] width 1568 height 5799
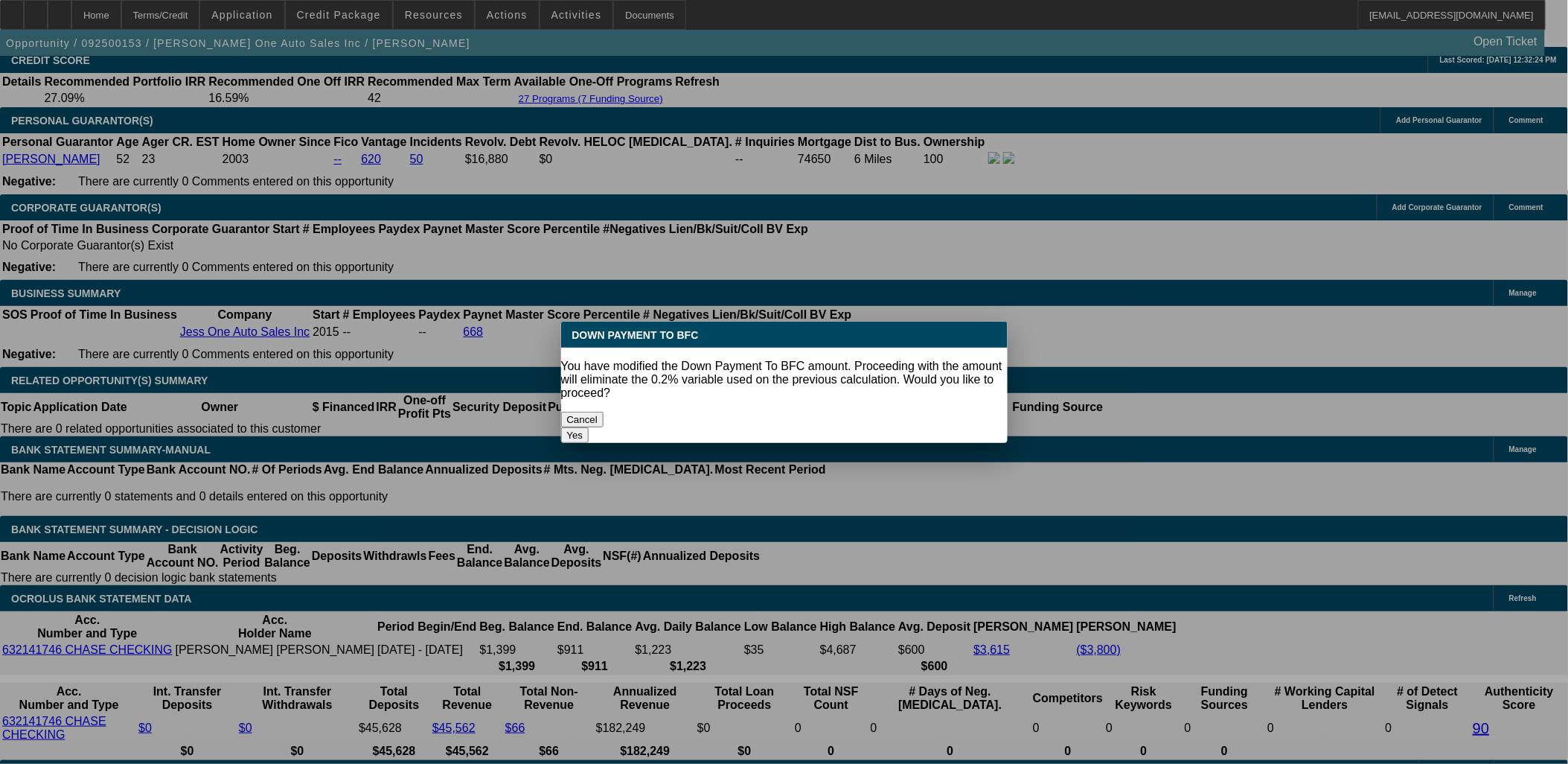
scroll to position [0, 0]
click at [589, 427] on button "Yes" at bounding box center [576, 435] width 28 height 16
select select "0"
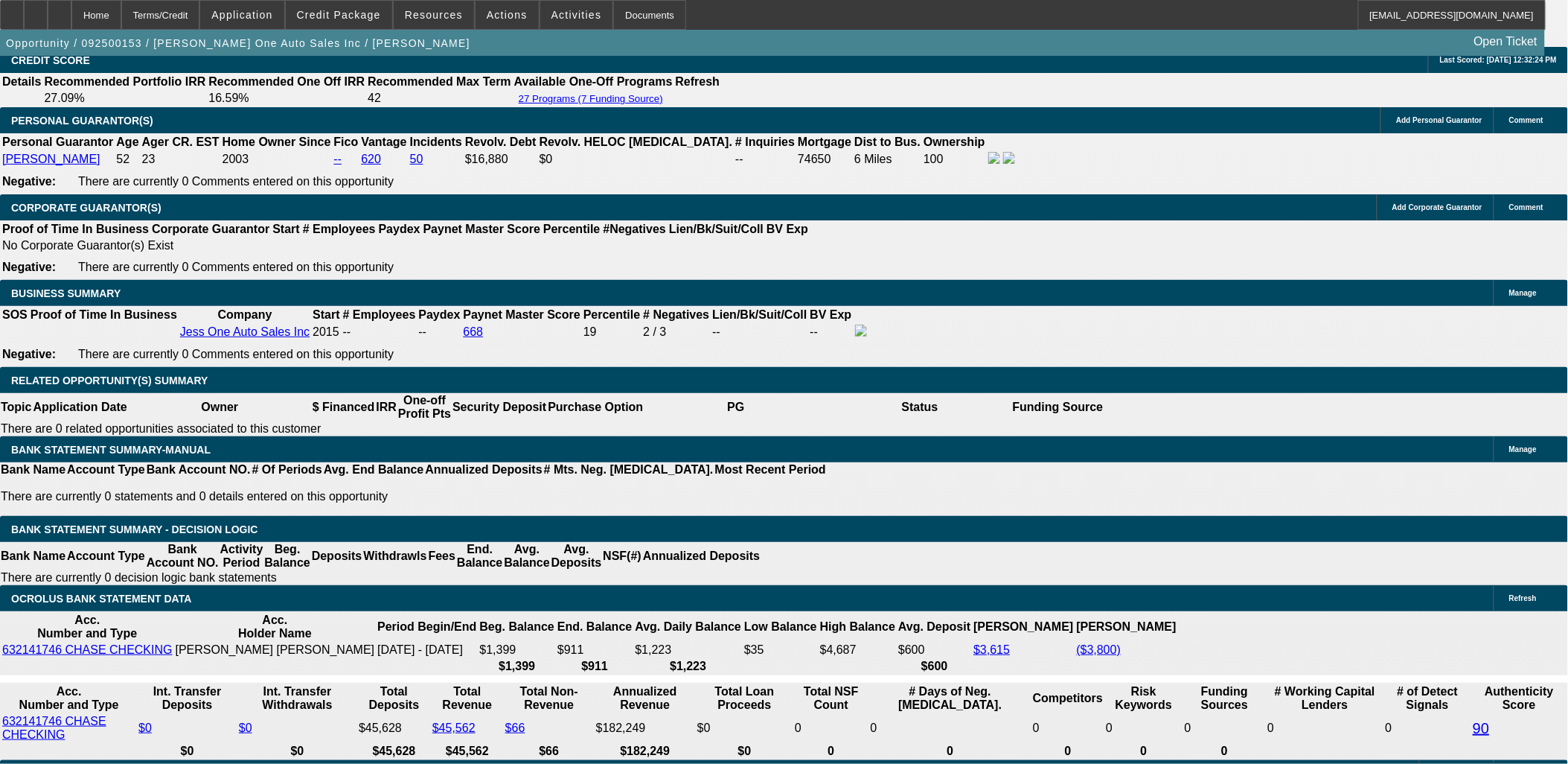
type input "$5,202.90"
type input "$2,601.45"
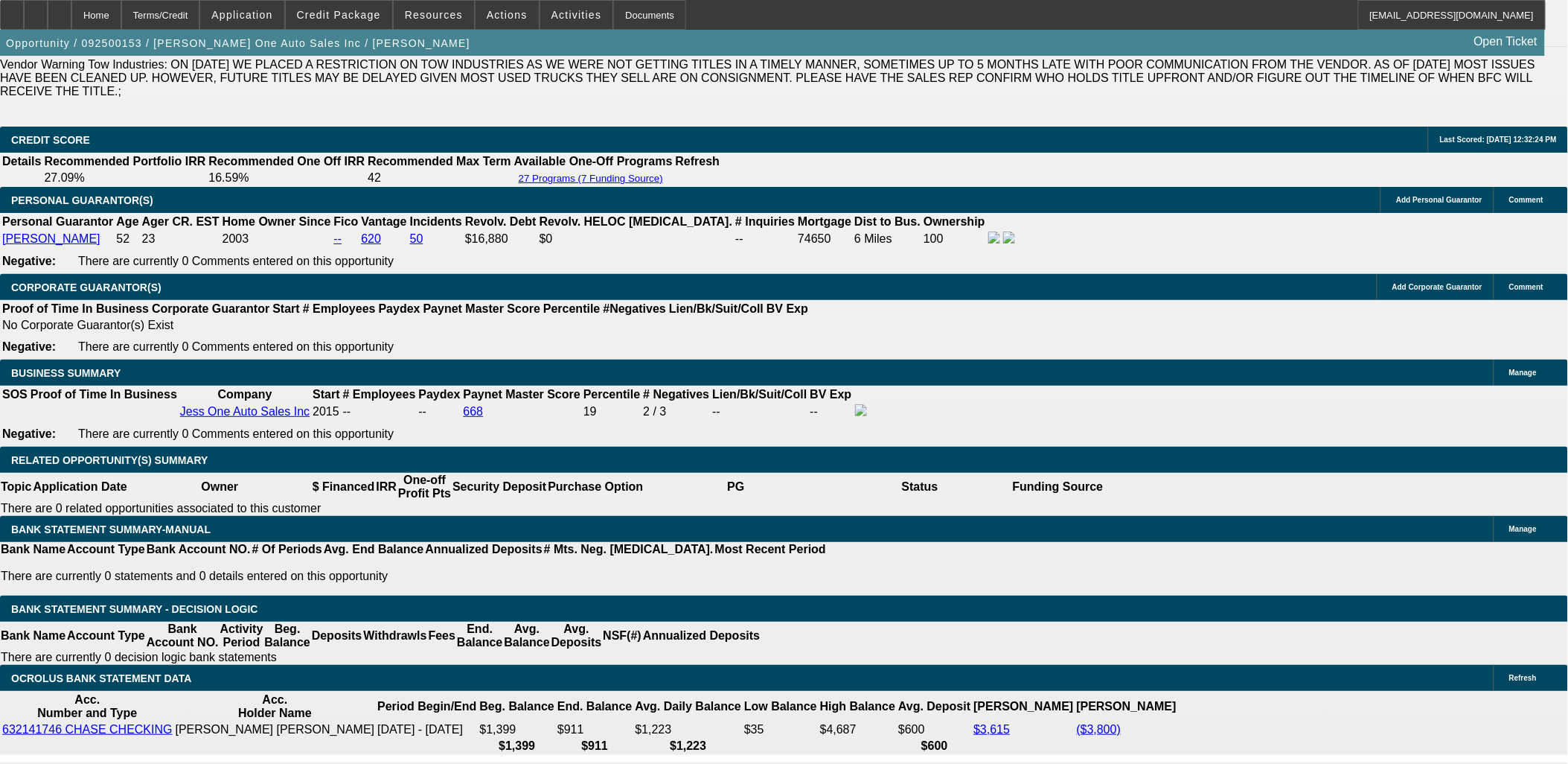
scroll to position [2150, 0]
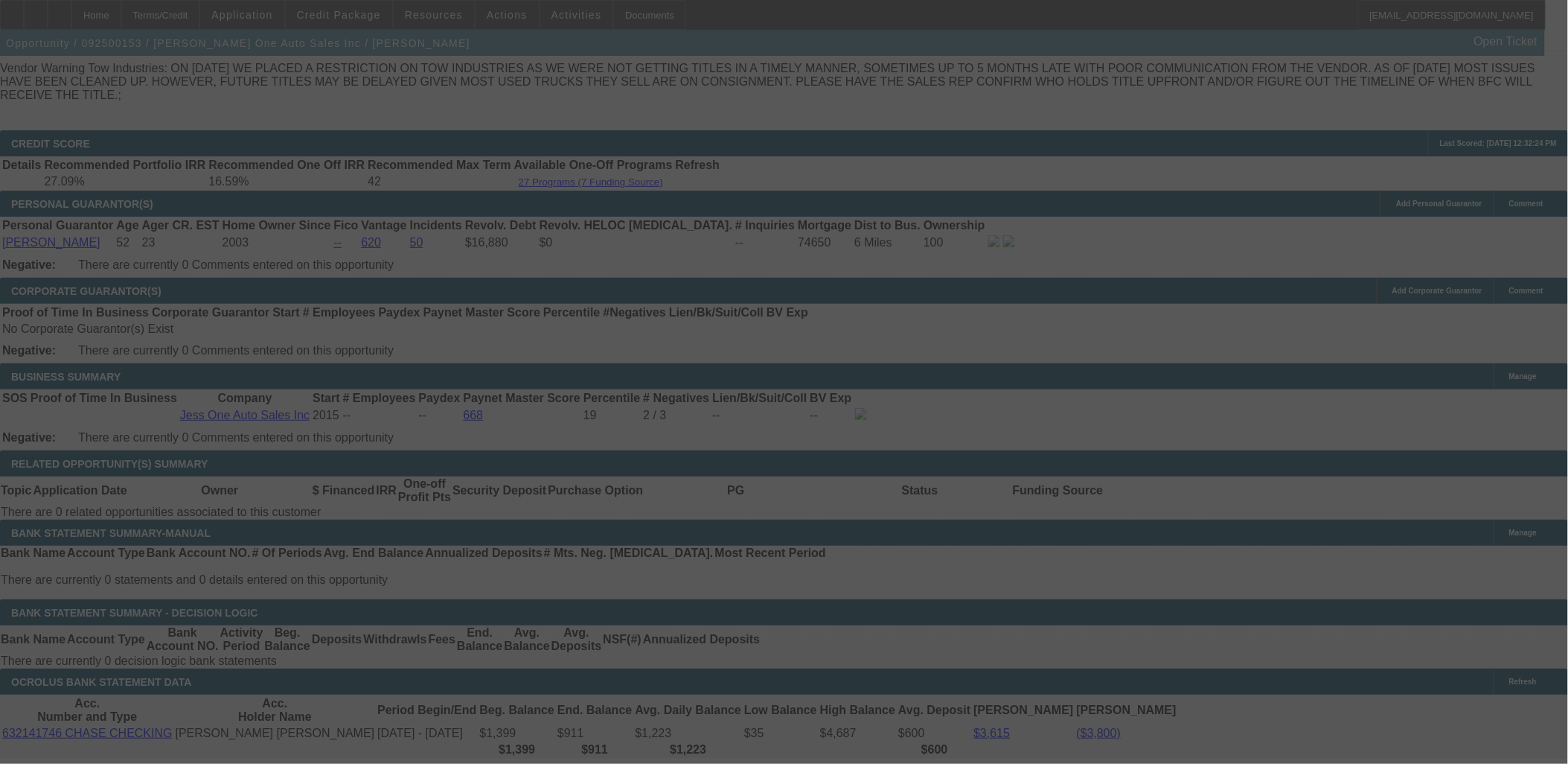
click at [794, 441] on div at bounding box center [784, 382] width 1568 height 764
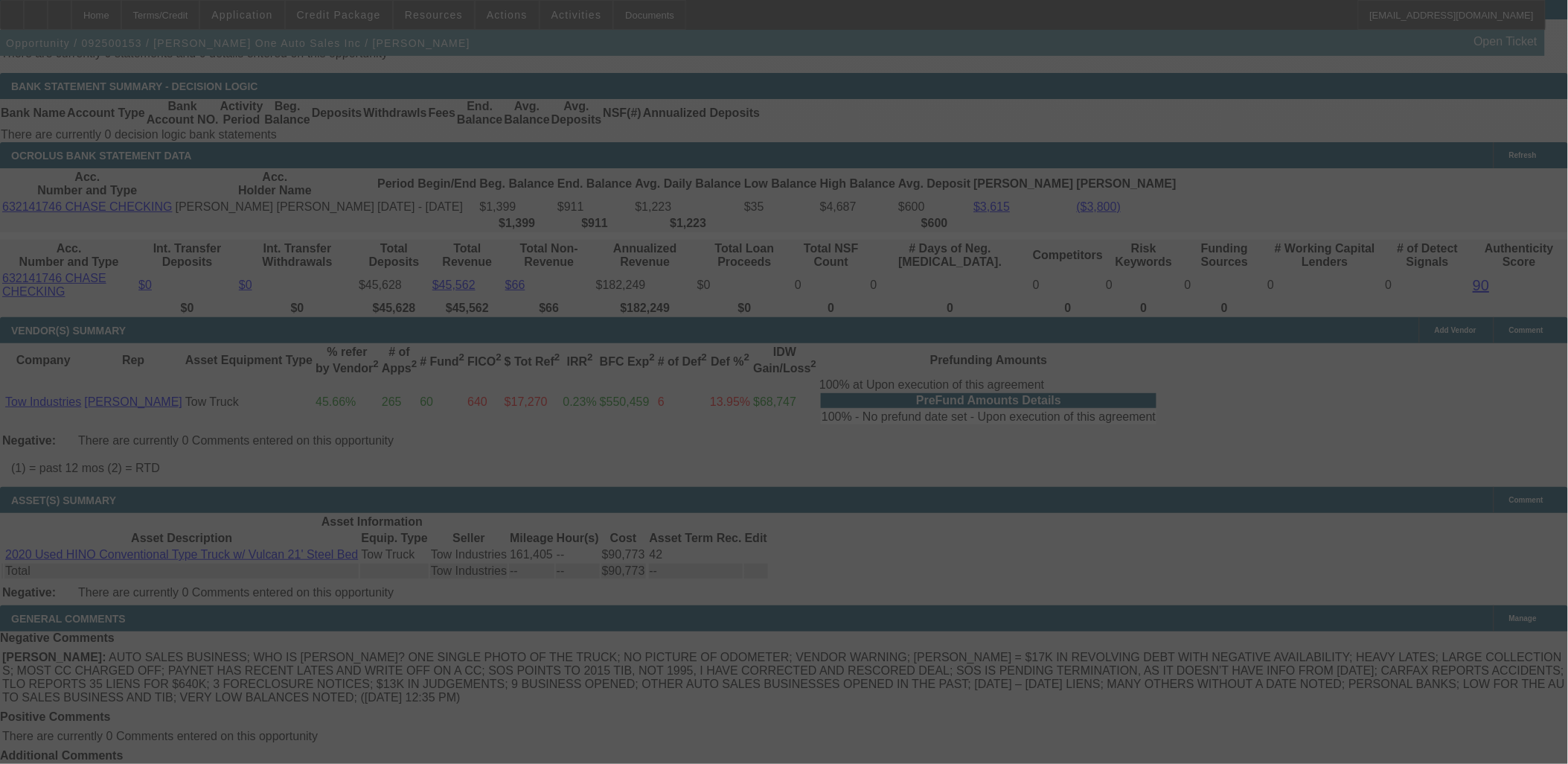
scroll to position [2662, 0]
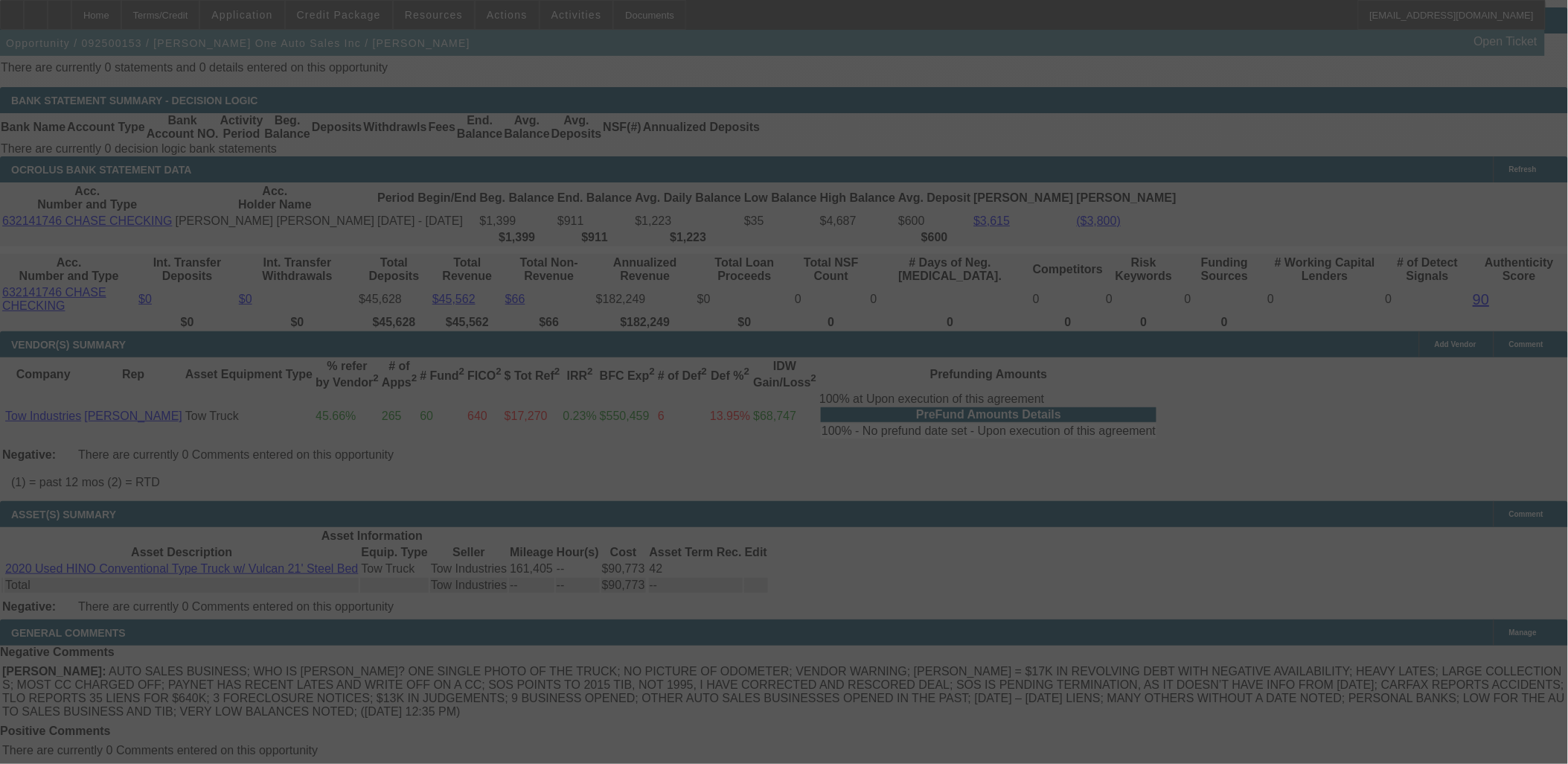
select select "0"
select select "2"
select select "0.1"
select select "4"
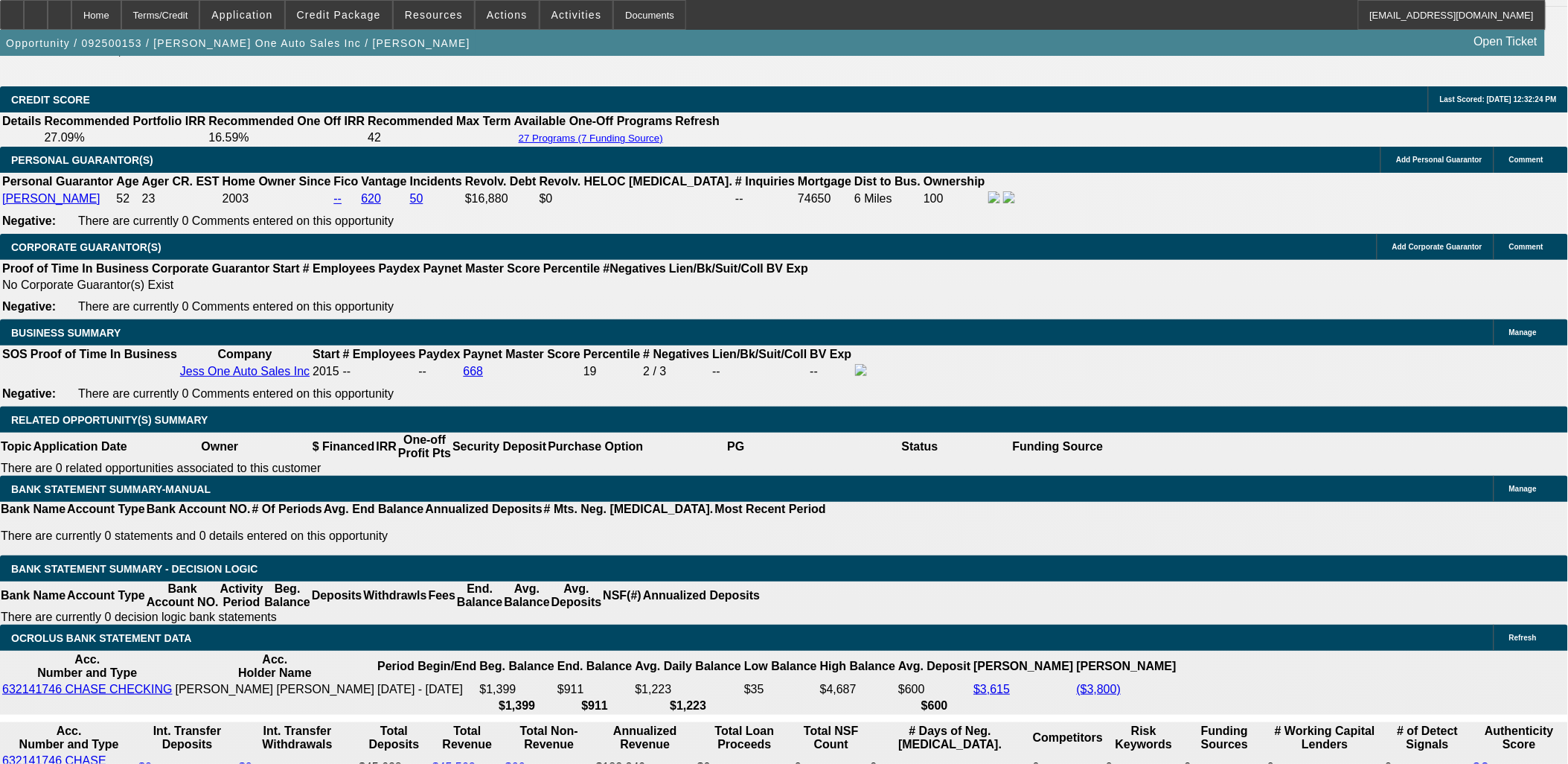
scroll to position [2167, 0]
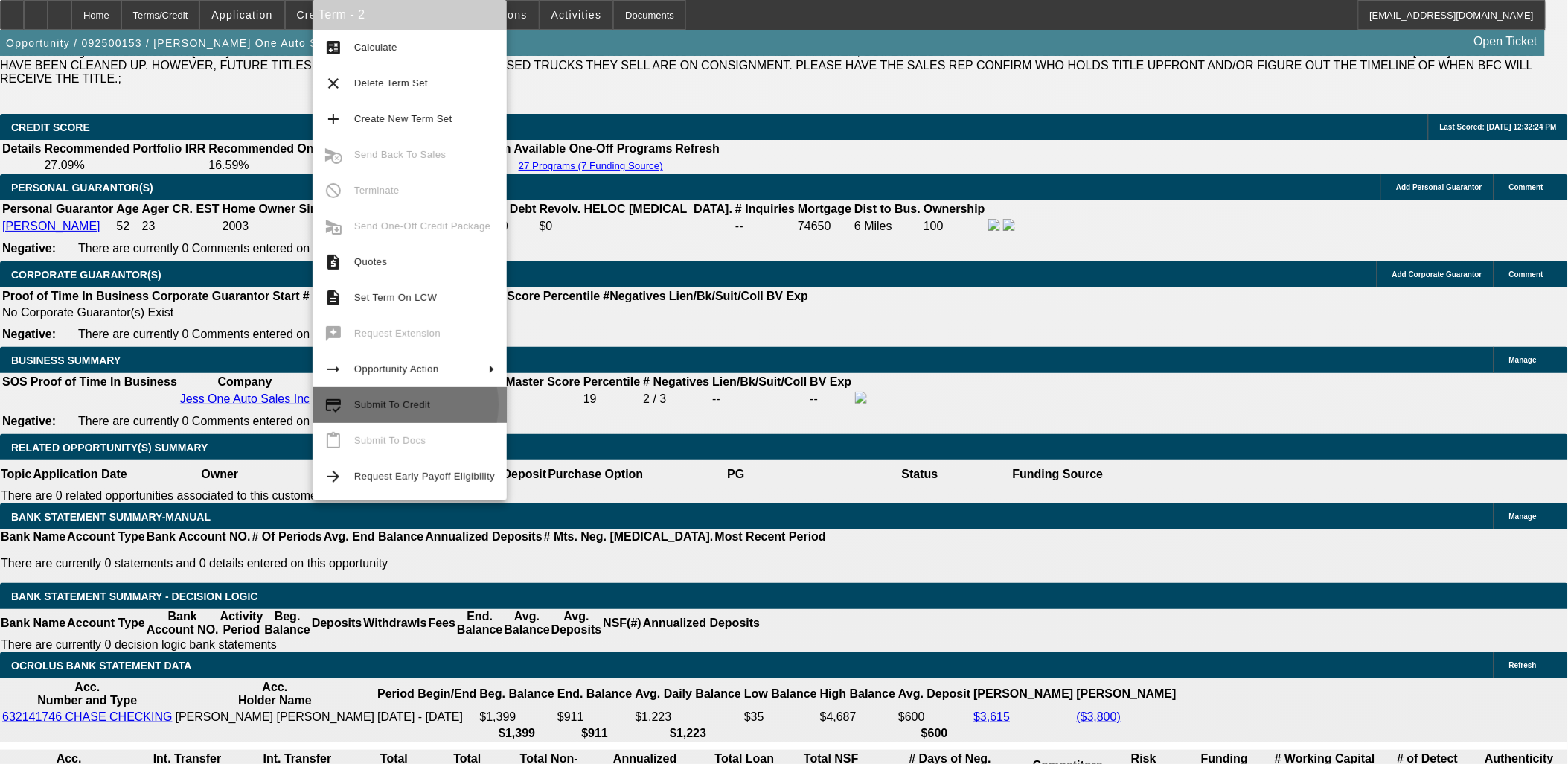
click at [398, 405] on span "Submit To Credit" at bounding box center [392, 404] width 76 height 11
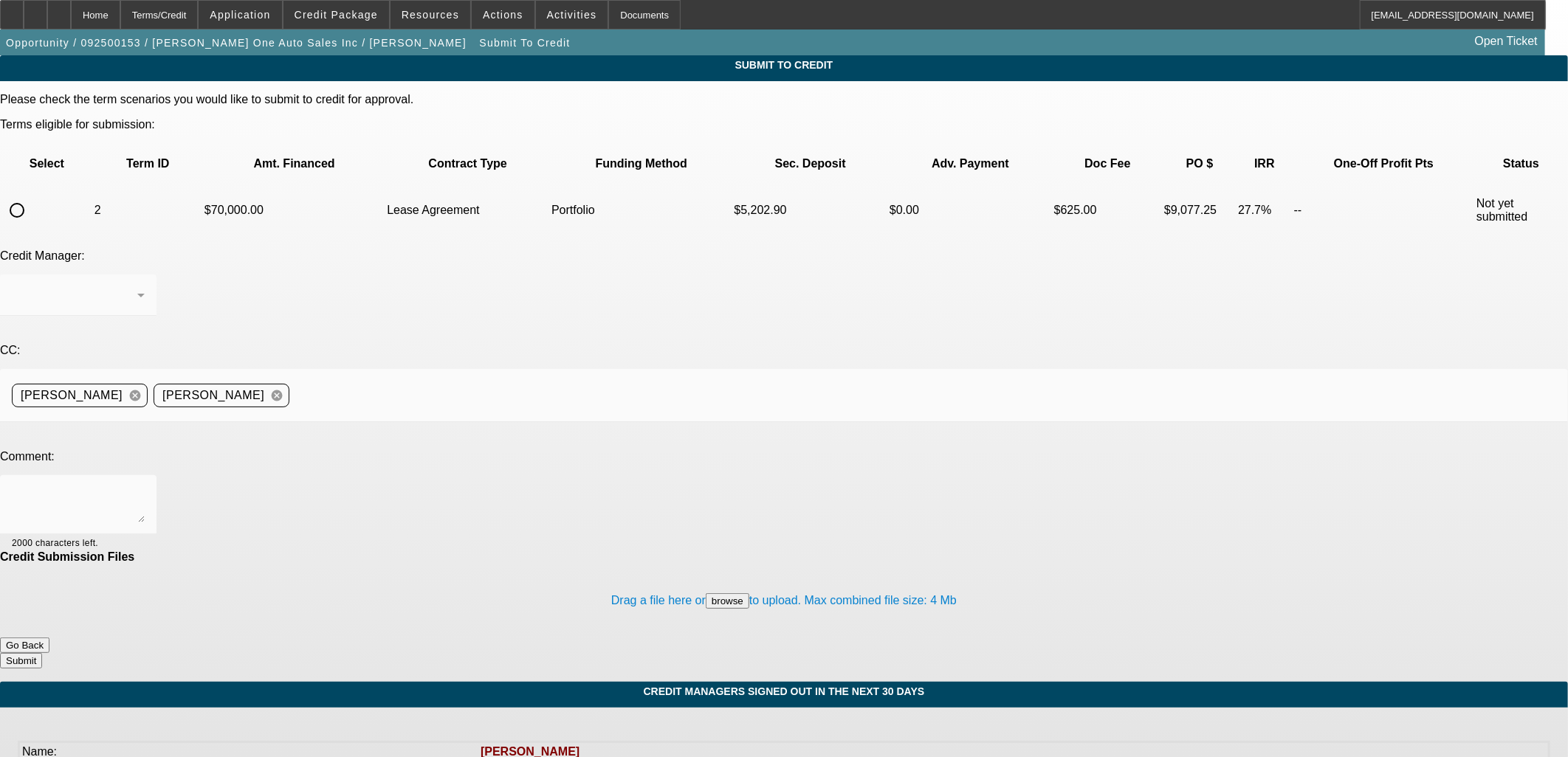
click at [31, 195] on input "radio" at bounding box center [17, 210] width 30 height 30
radio input "true"
click at [138, 287] on div "Arida, George" at bounding box center [74, 295] width 125 height 17
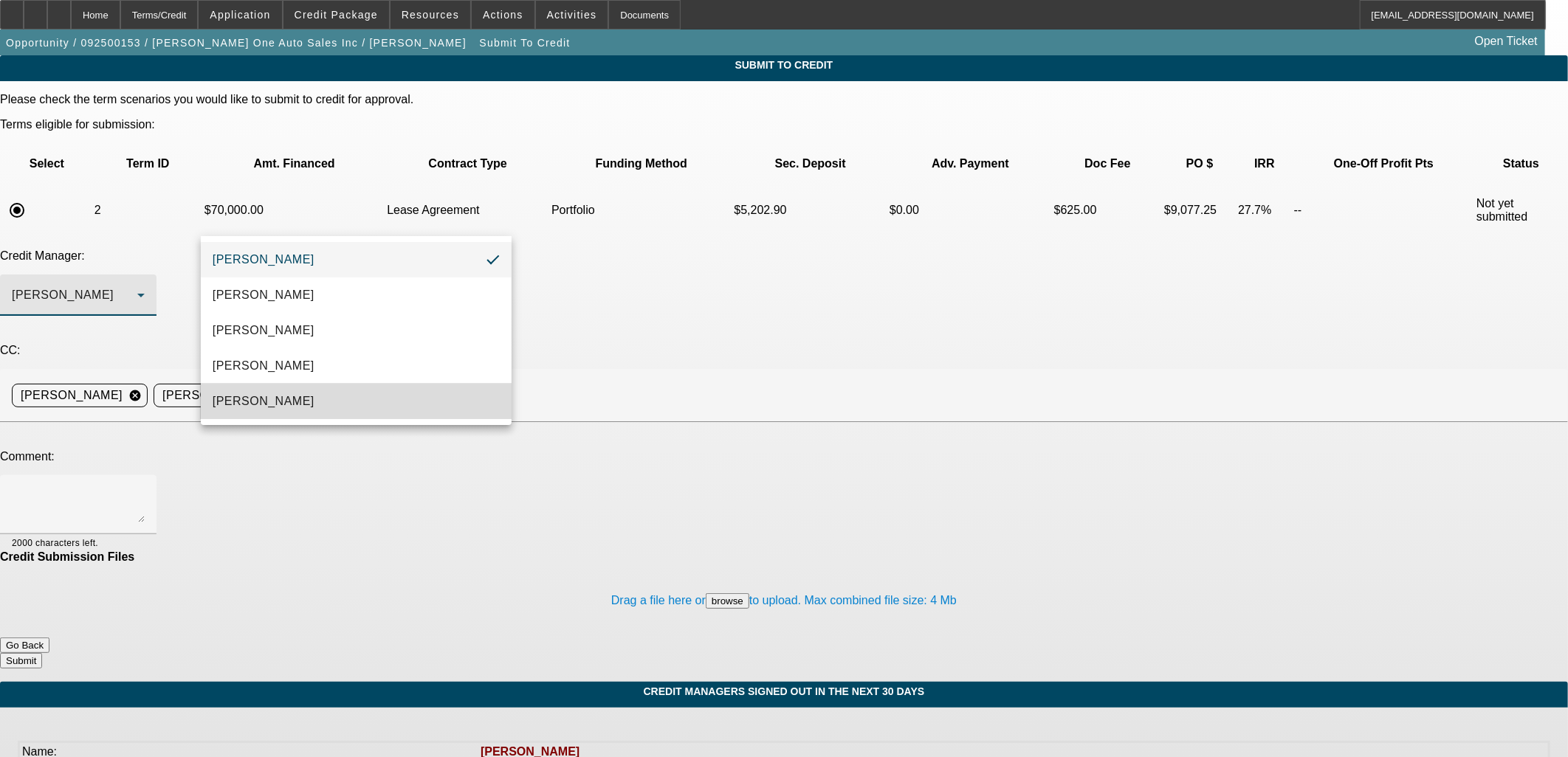
click at [291, 386] on mat-option "Oliva, Samuel" at bounding box center [356, 401] width 311 height 36
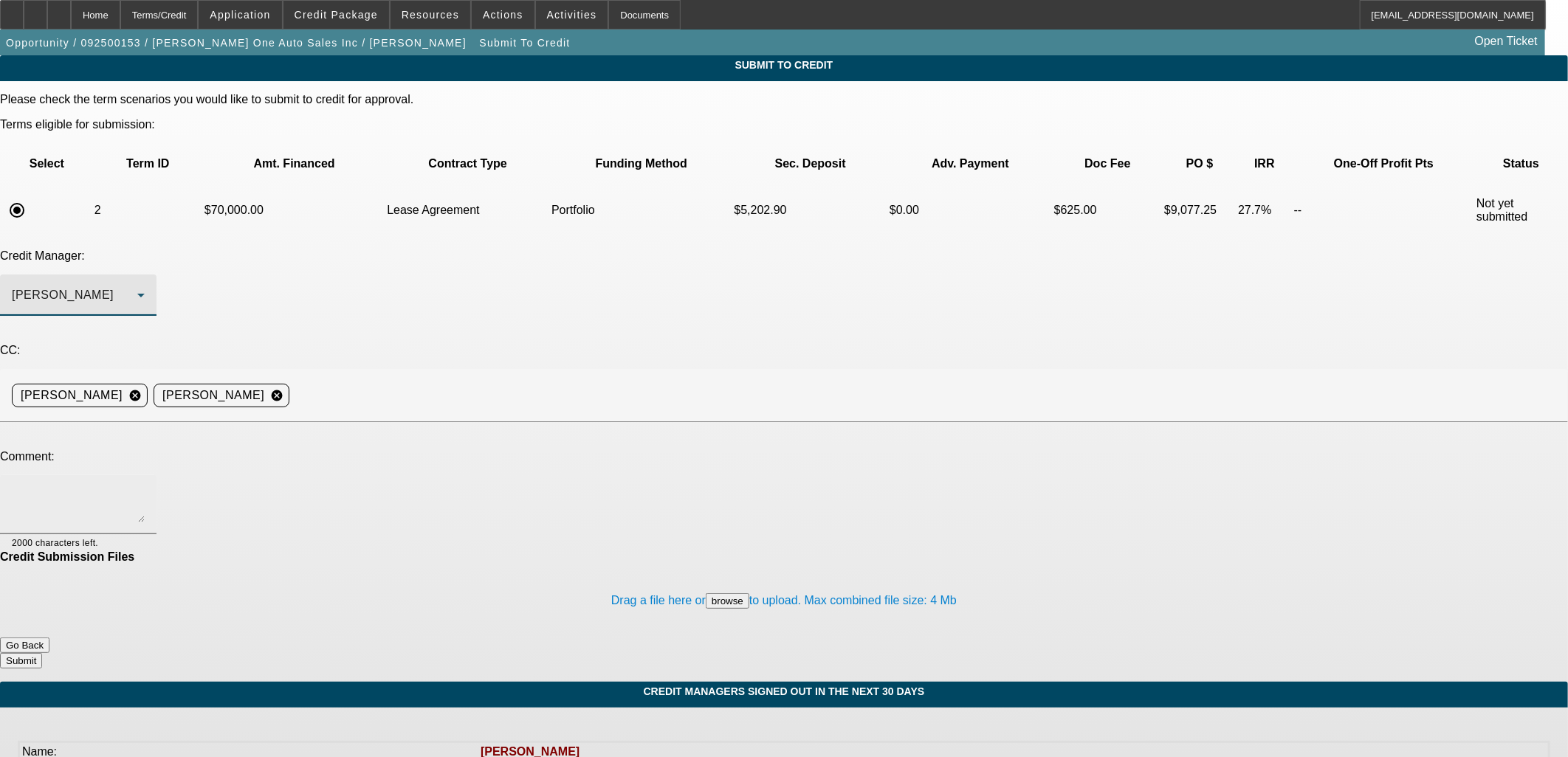
click at [145, 487] on textarea at bounding box center [78, 504] width 133 height 36
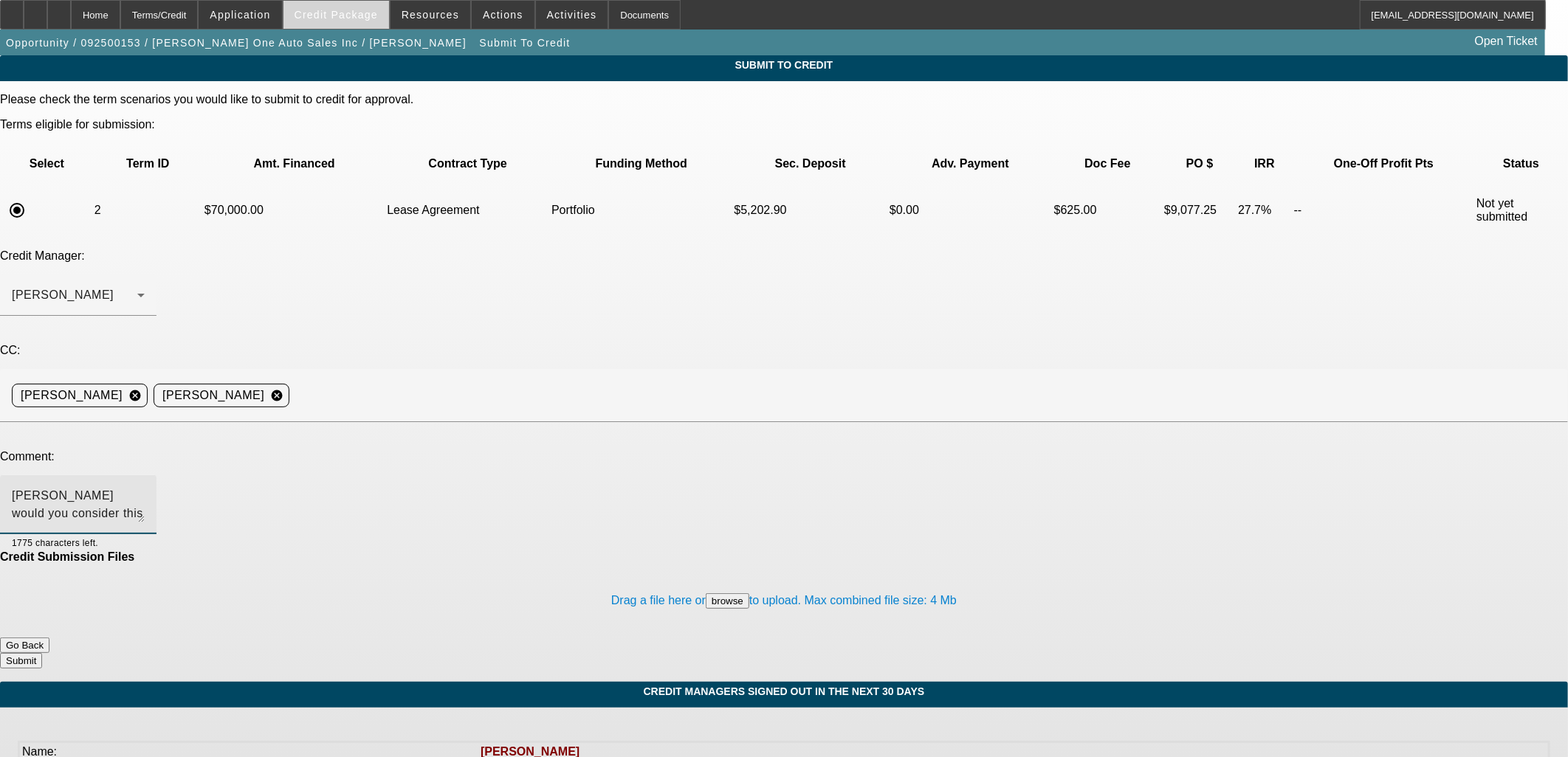
click at [366, 23] on span at bounding box center [336, 14] width 105 height 36
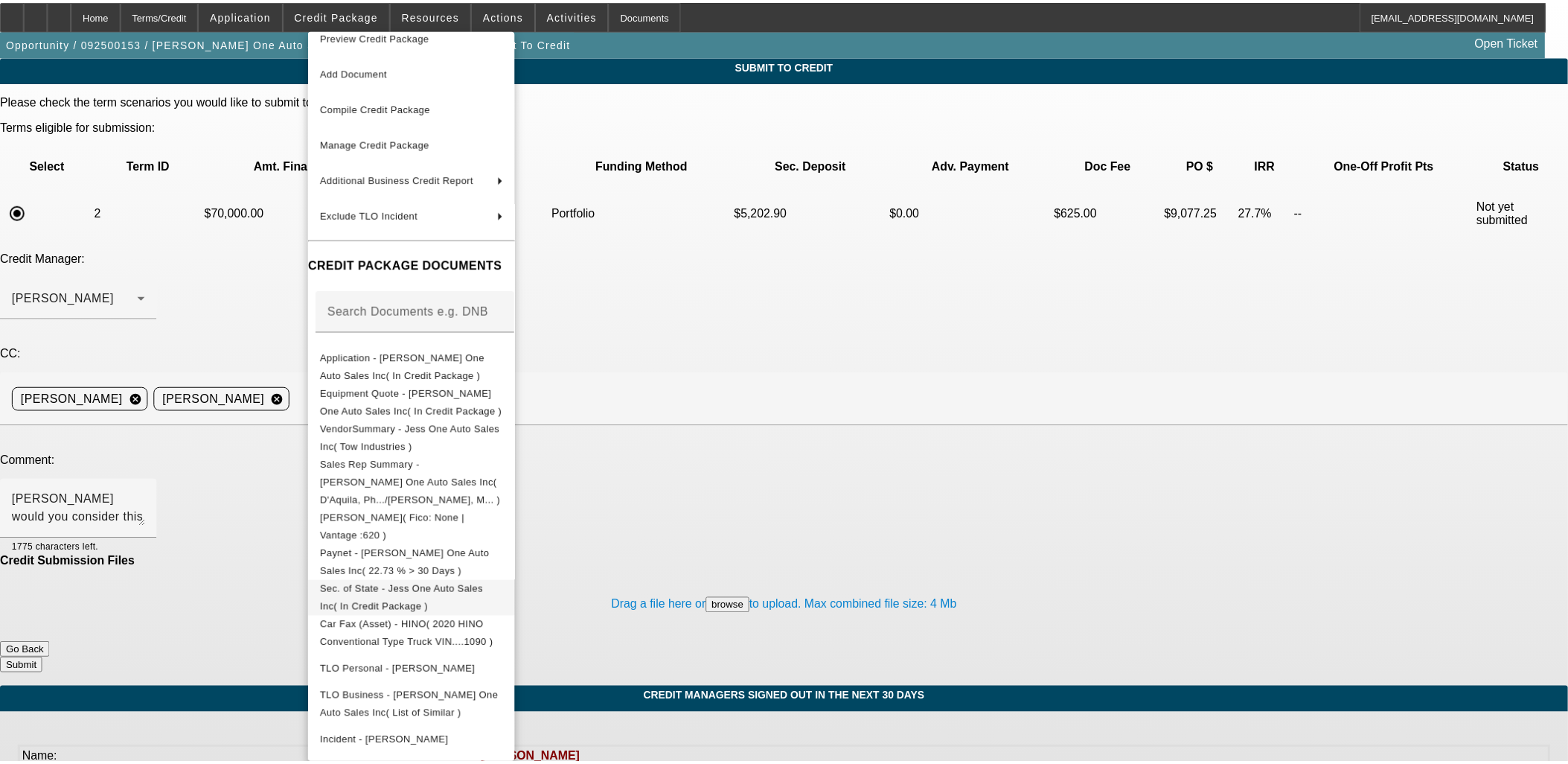
scroll to position [31, 0]
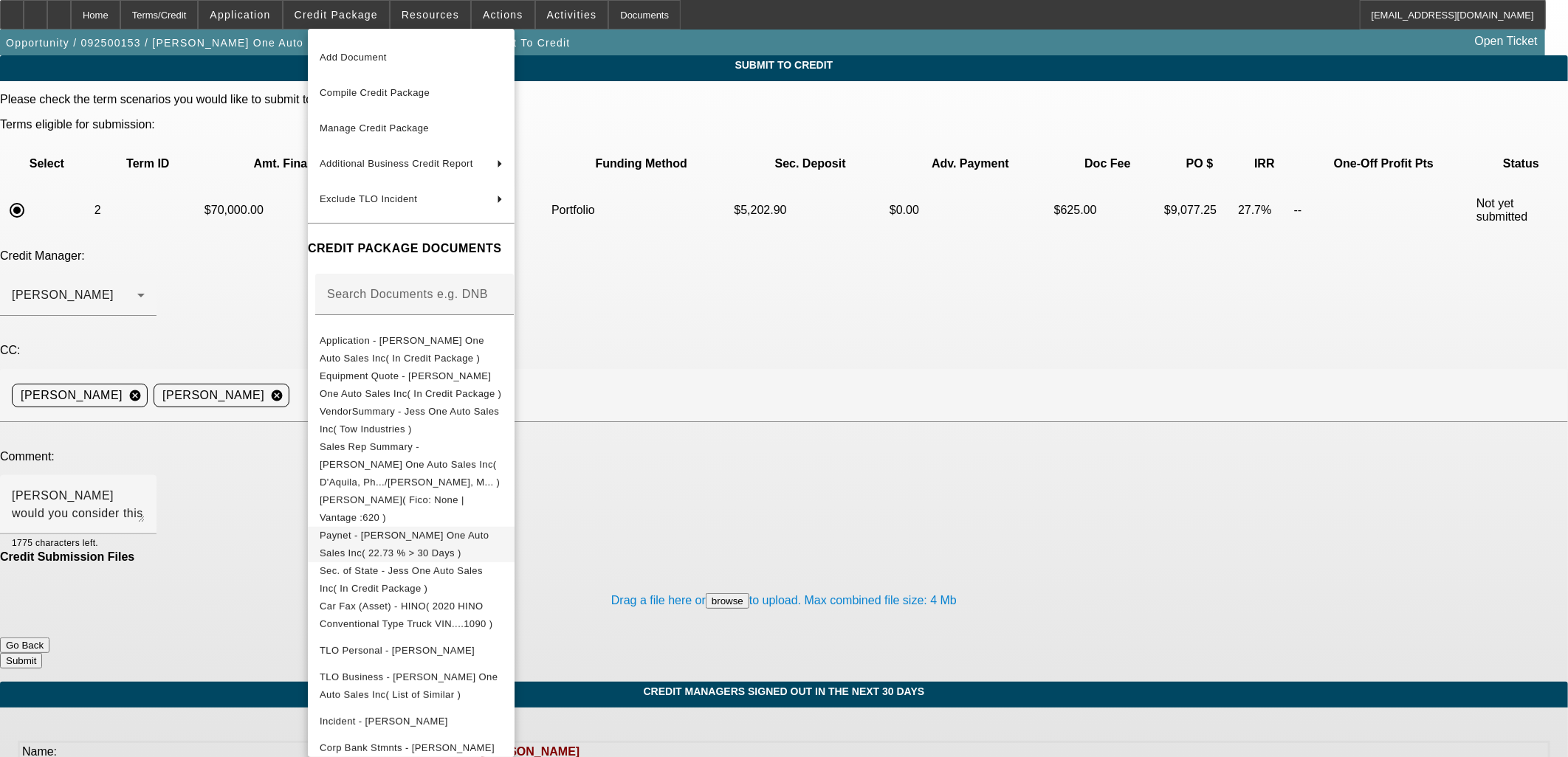
click at [441, 526] on span "Paynet - Jess One Auto Sales Inc( 22.73 % > 30 Days )" at bounding box center [411, 543] width 183 height 36
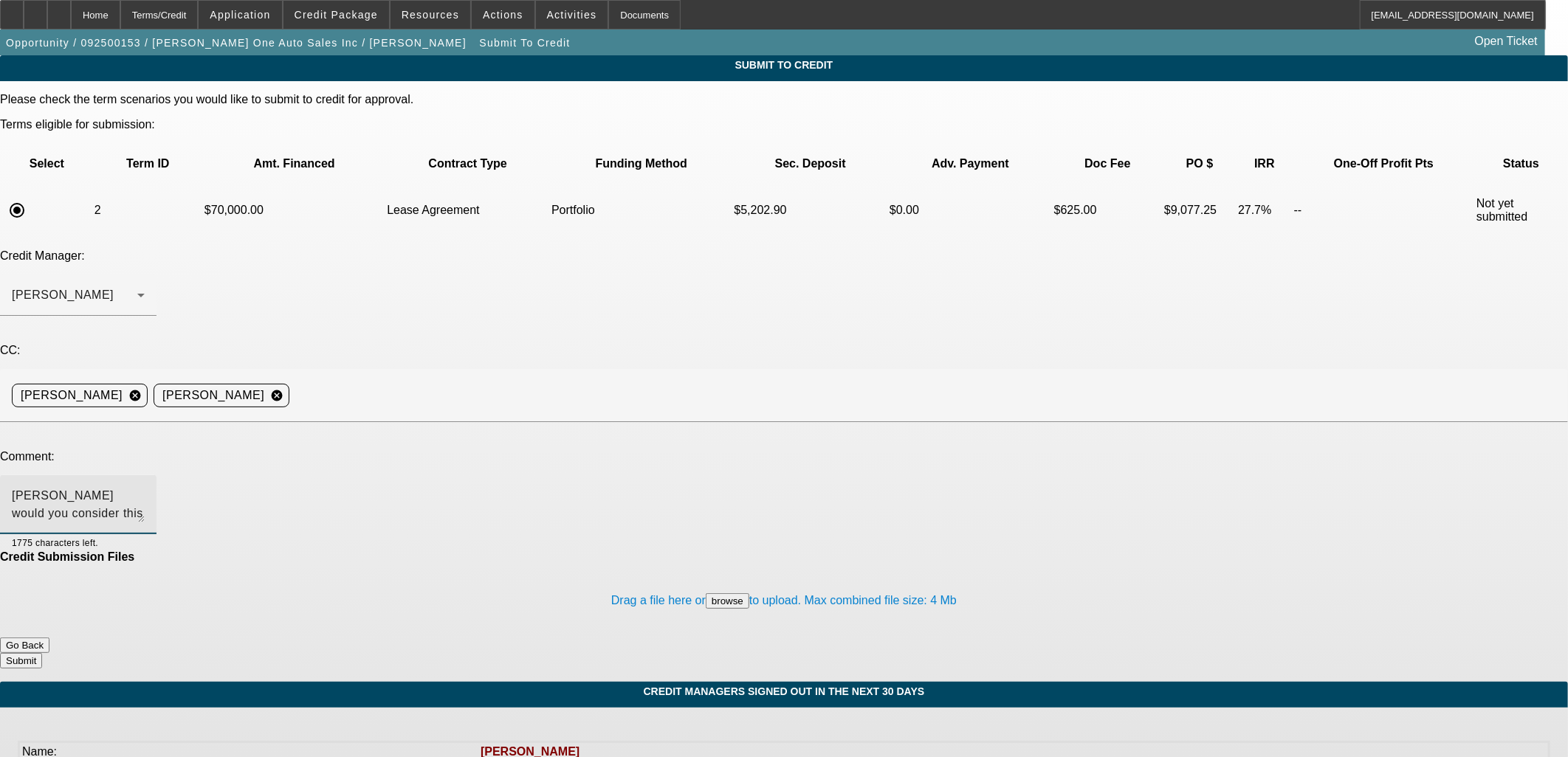
click at [145, 487] on textarea "Sam would you consider this one, the credit issues mainly stem from a divorce a…" at bounding box center [78, 504] width 133 height 36
type textarea "Sam would you consider this one, the credit issues mainly stem from a divorce a…"
click at [42, 653] on button "Submit" at bounding box center [21, 660] width 42 height 16
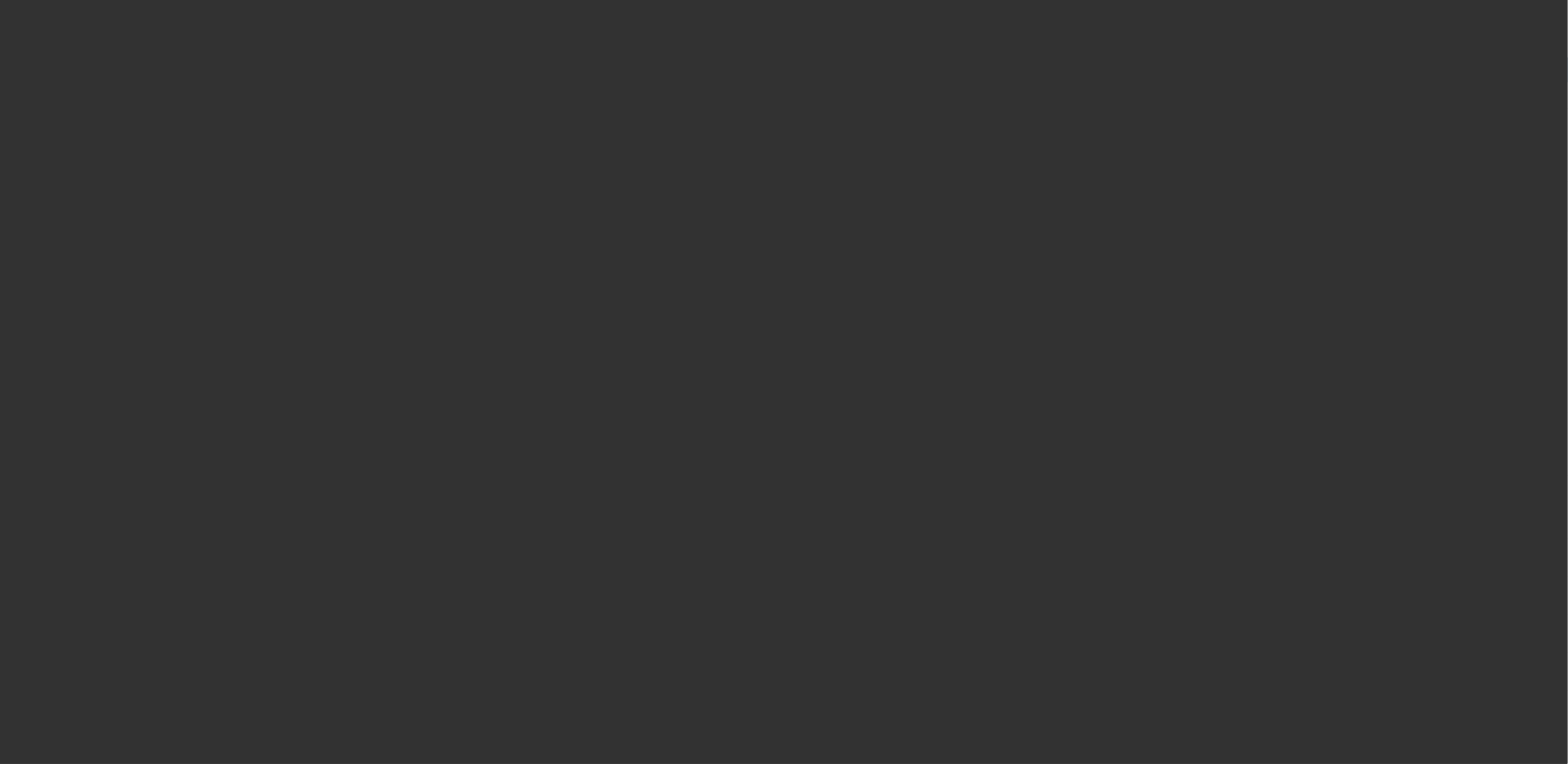
select select "0"
select select "2"
select select "0.1"
select select "4"
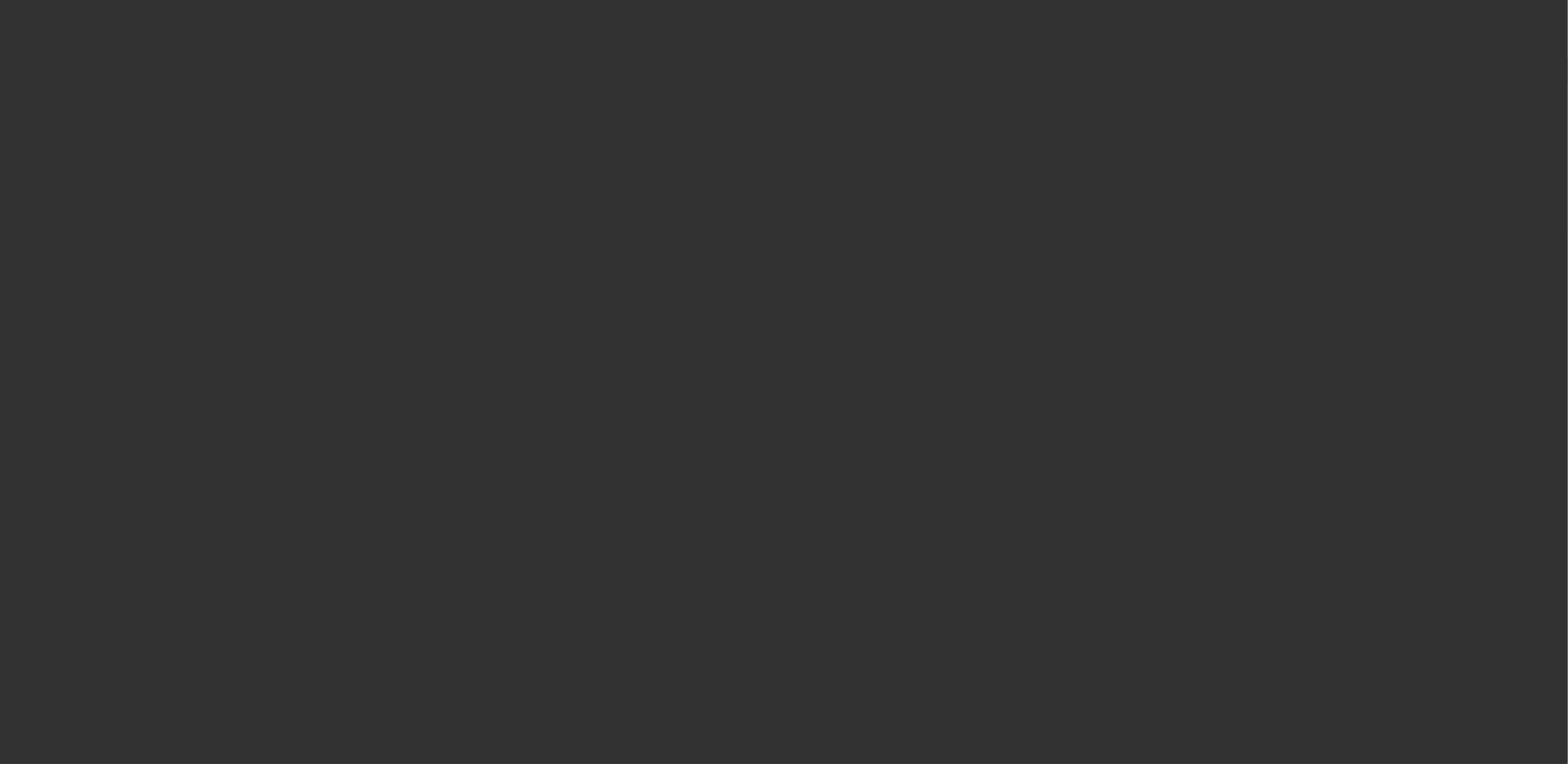
select select "0.2"
select select "2"
select select "0.1"
select select "4"
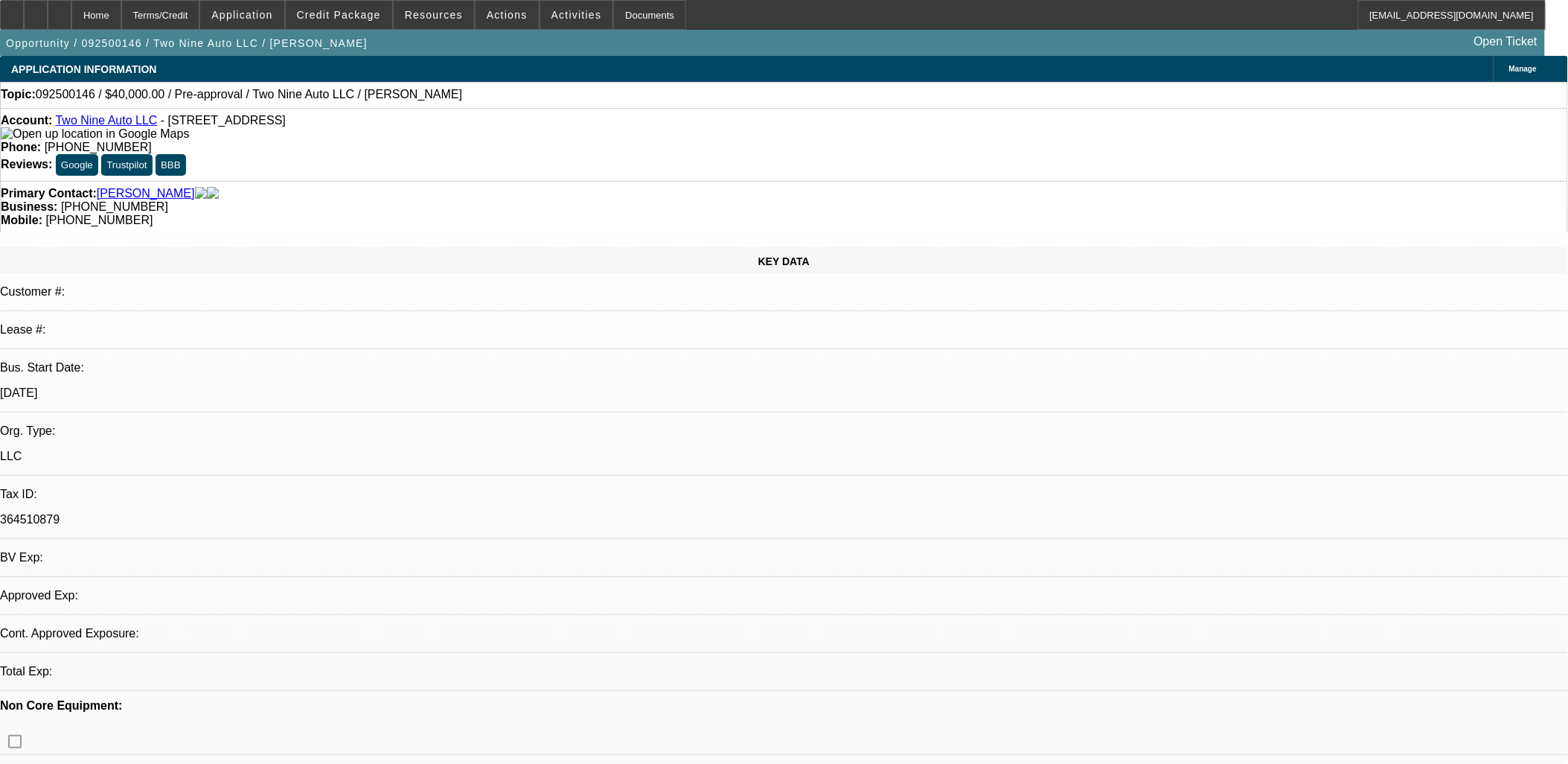
select select "0"
select select "2"
select select "0.1"
select select "1"
select select "2"
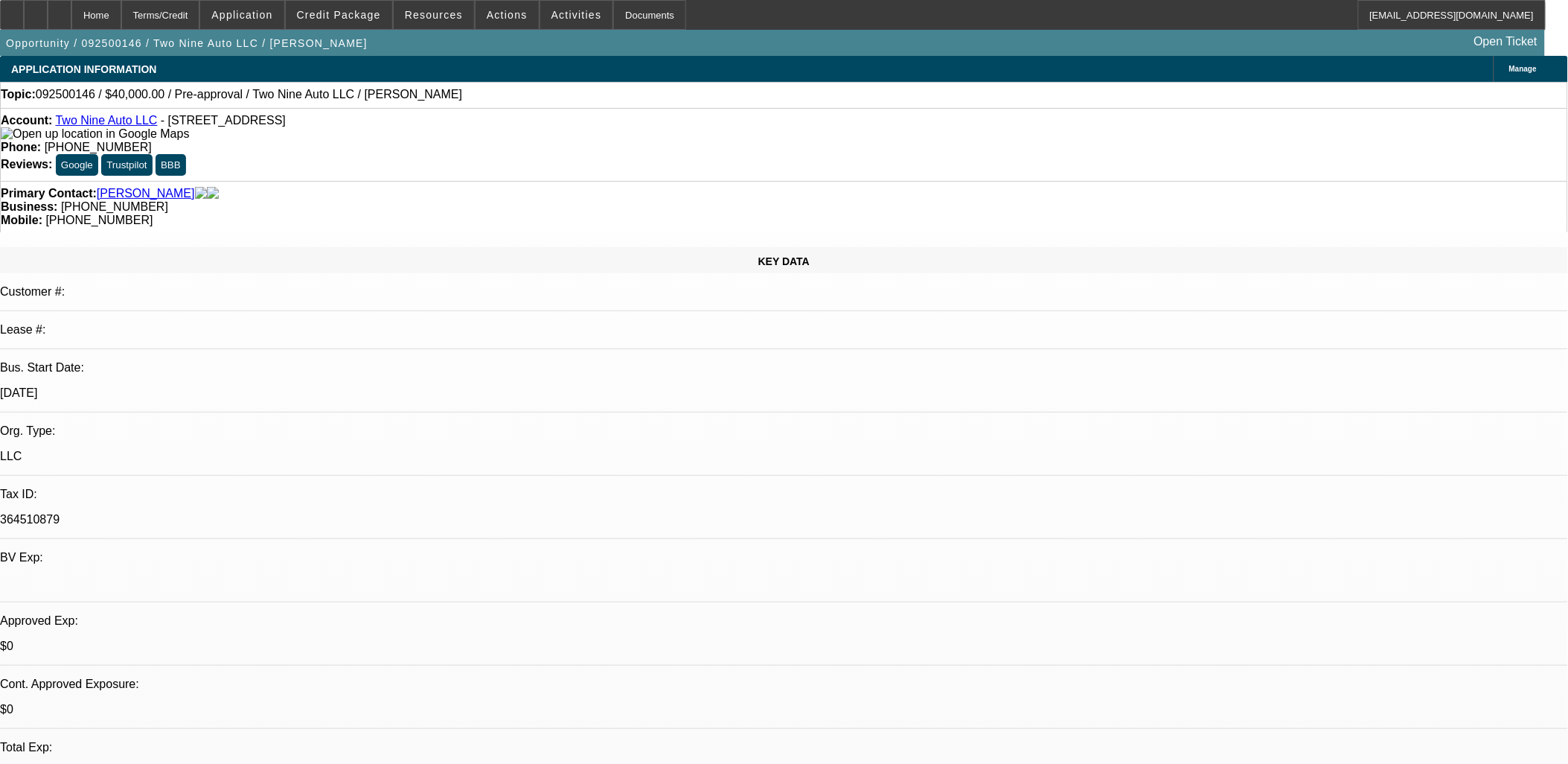
select select "4"
click at [348, 19] on span "Credit Package" at bounding box center [338, 15] width 84 height 12
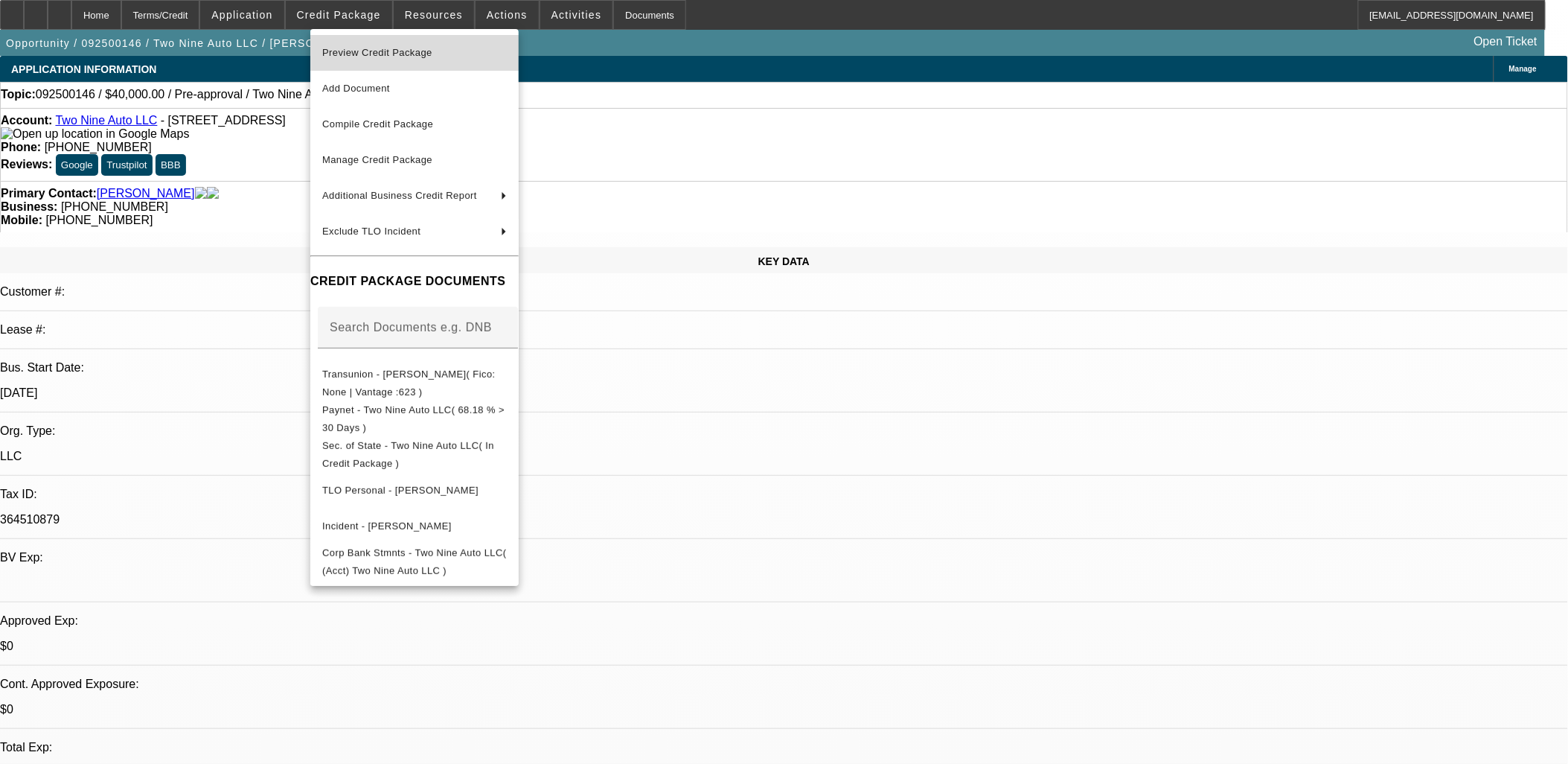
click at [377, 57] on span "Preview Credit Package" at bounding box center [414, 53] width 185 height 18
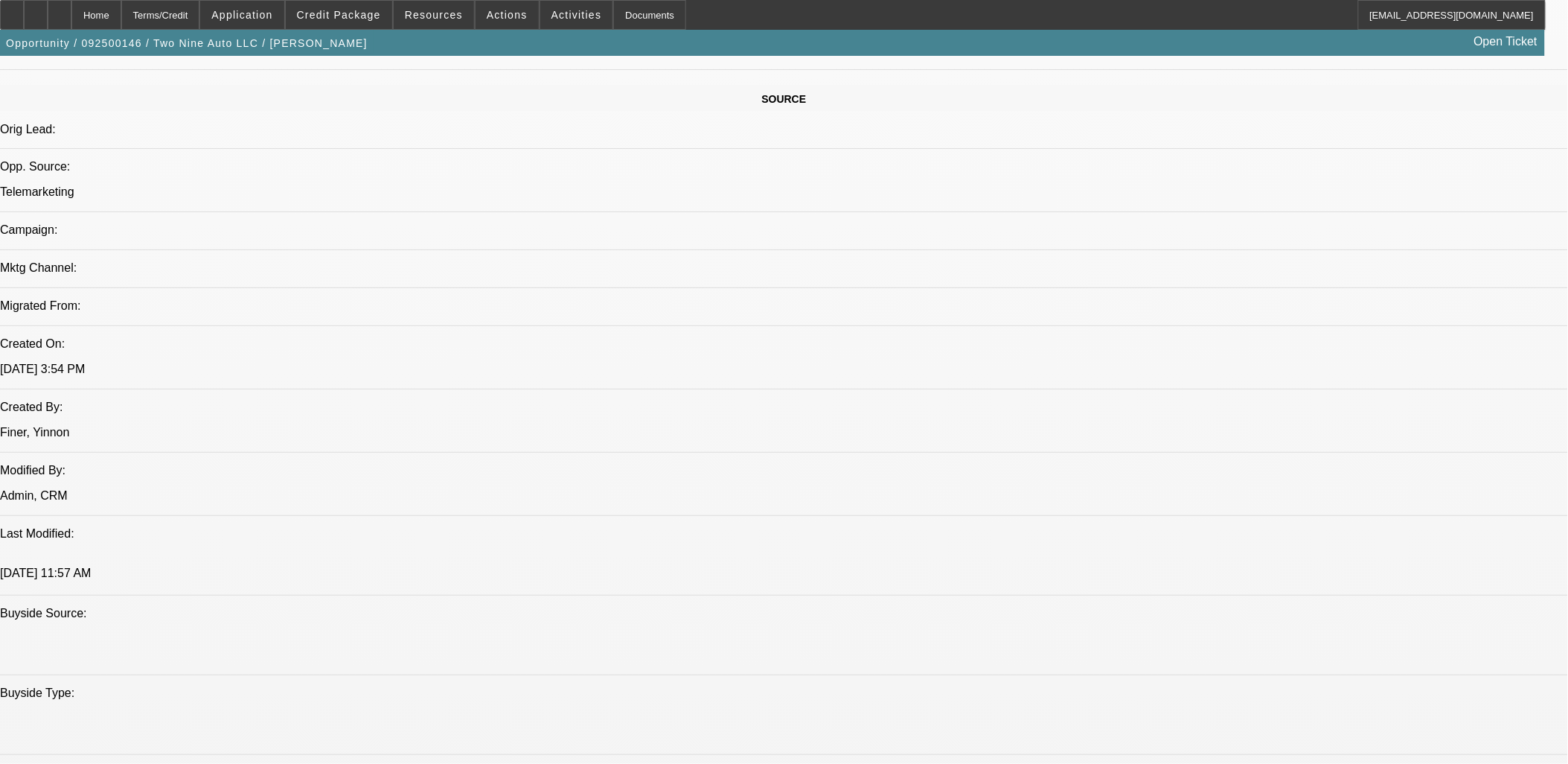
scroll to position [661, 0]
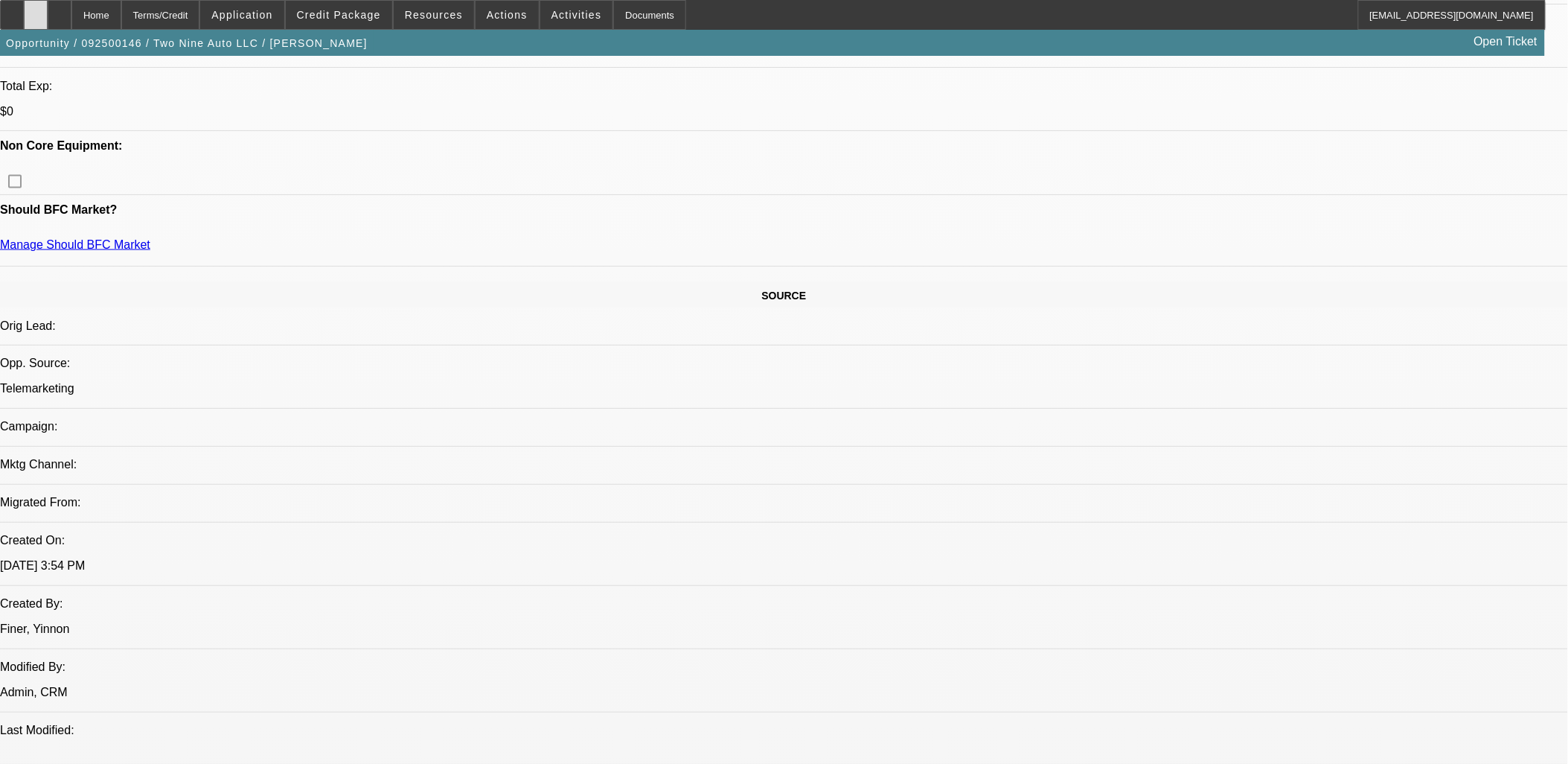
click at [36, 10] on icon at bounding box center [36, 10] width 0 height 0
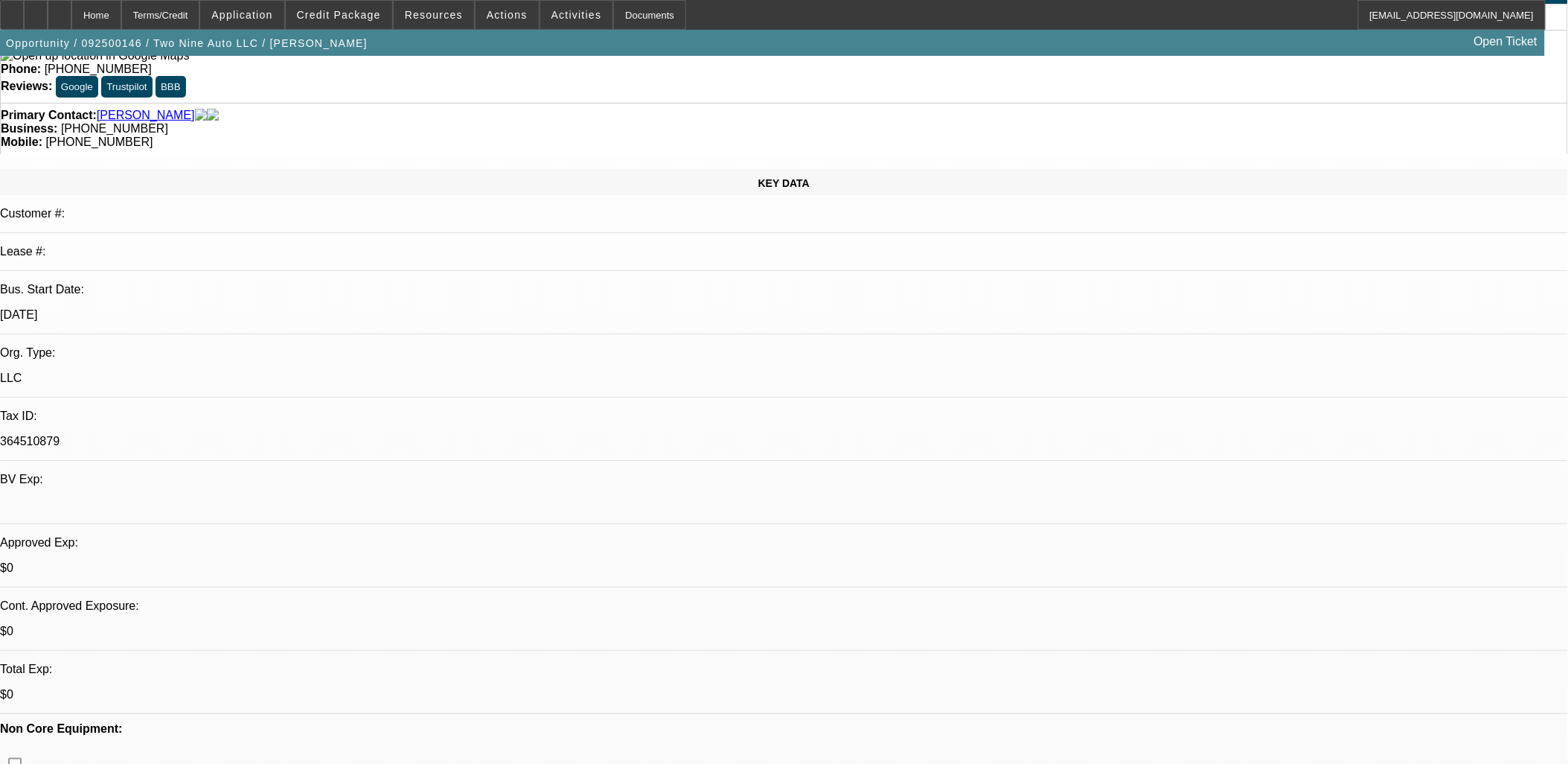
scroll to position [0, 0]
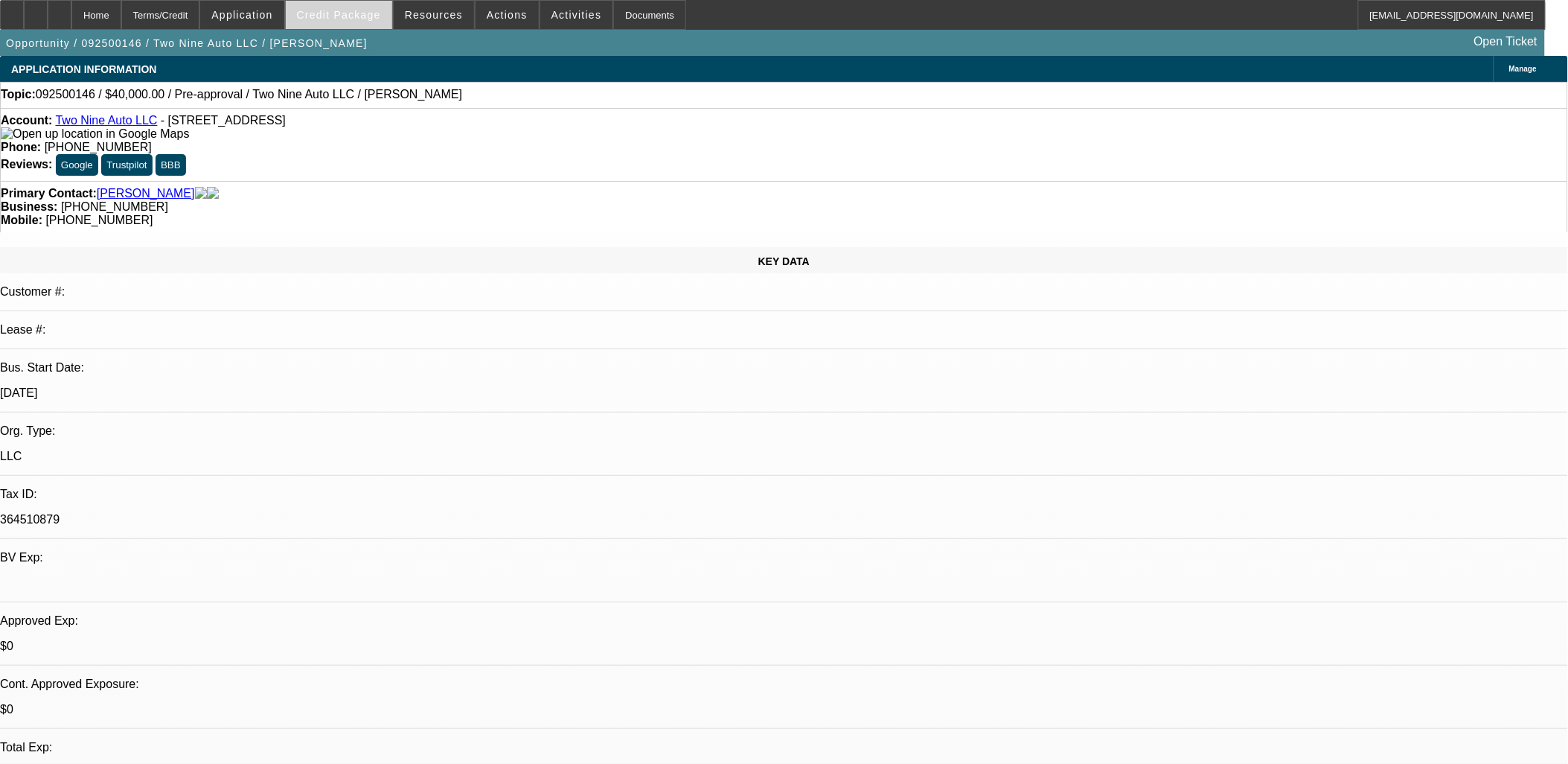
click at [363, 18] on span "Credit Package" at bounding box center [338, 15] width 84 height 12
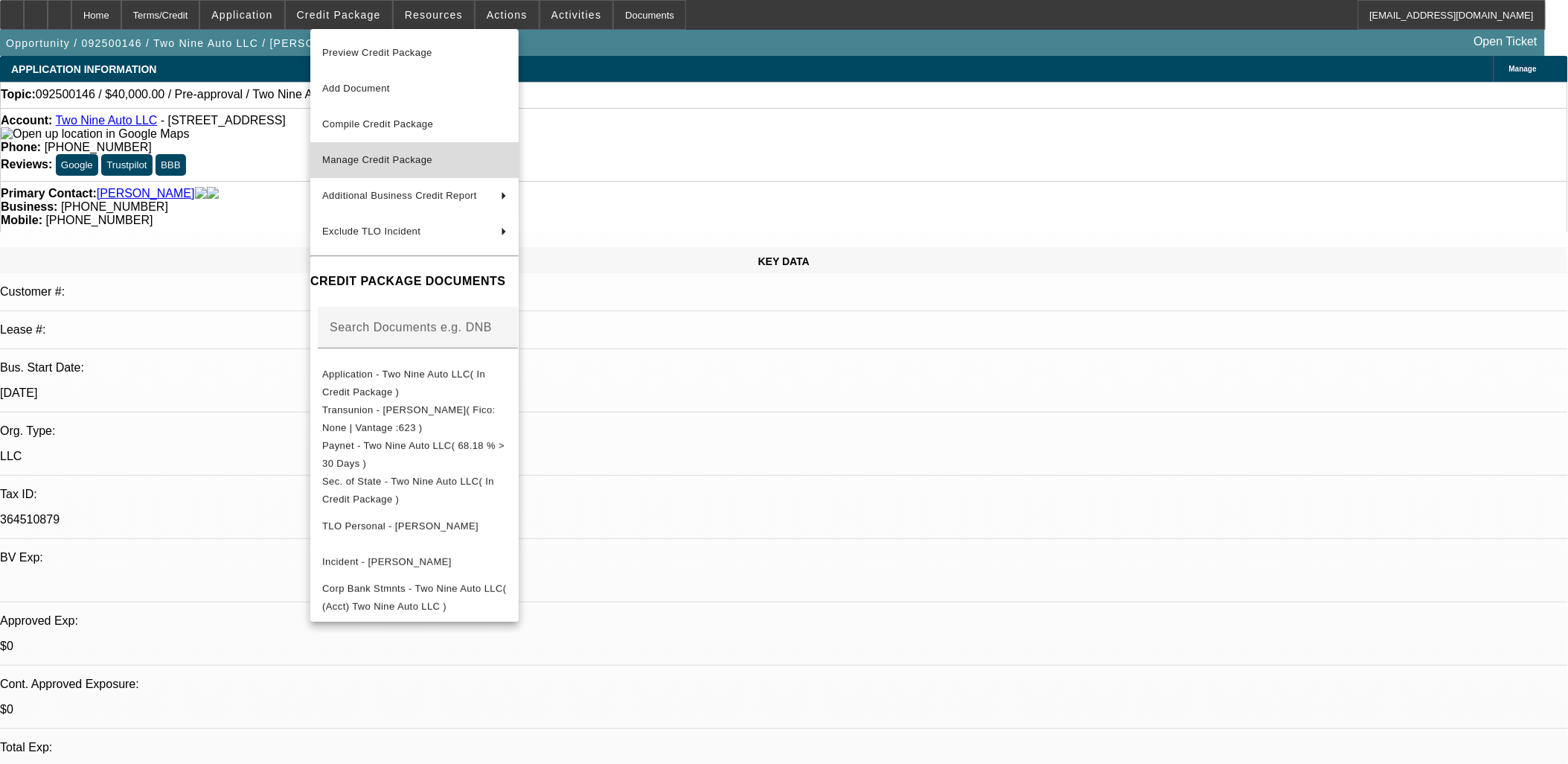
click at [389, 155] on span "Manage Credit Package" at bounding box center [378, 159] width 110 height 11
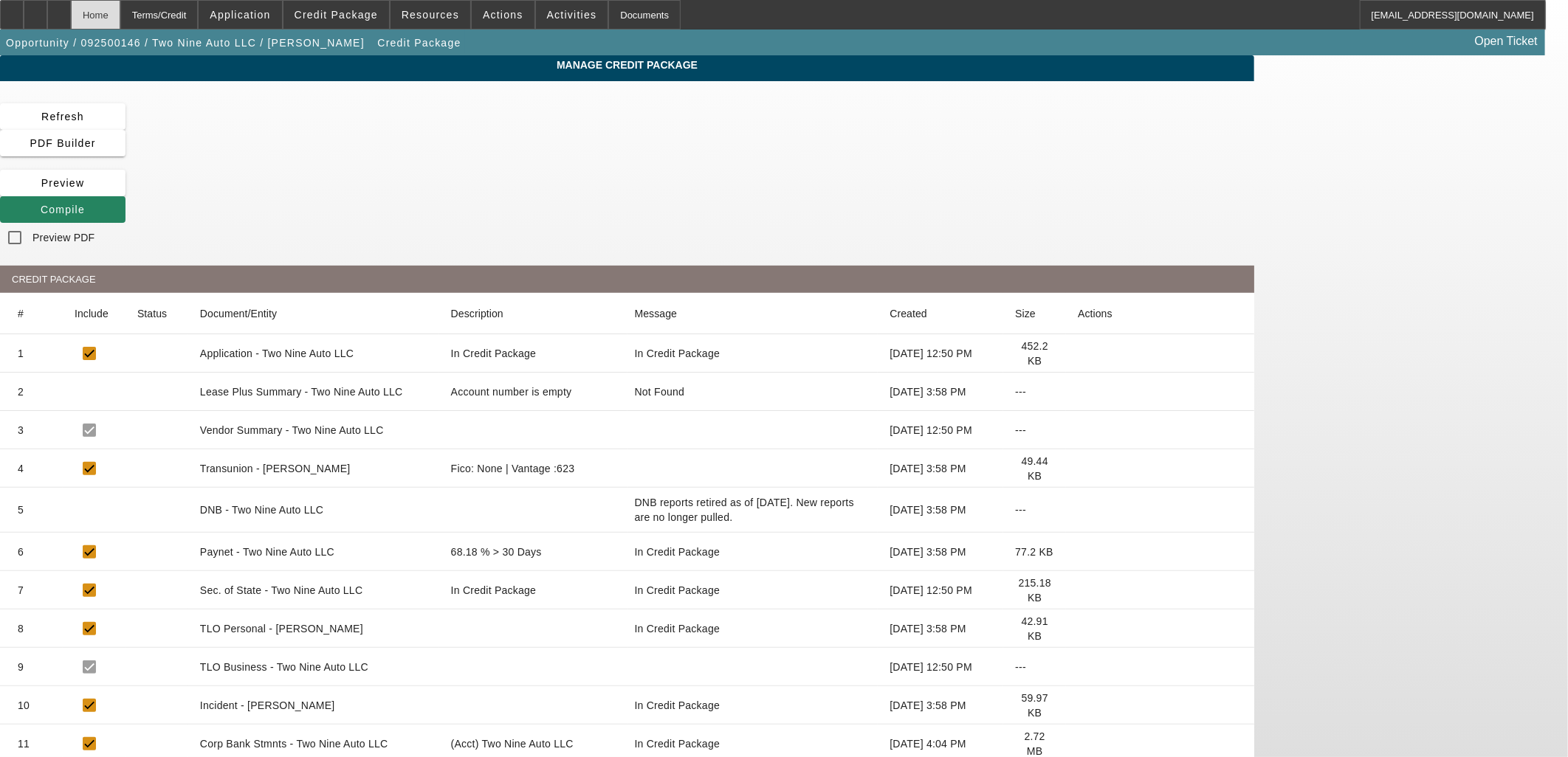
click at [120, 18] on div "Home" at bounding box center [95, 15] width 50 height 30
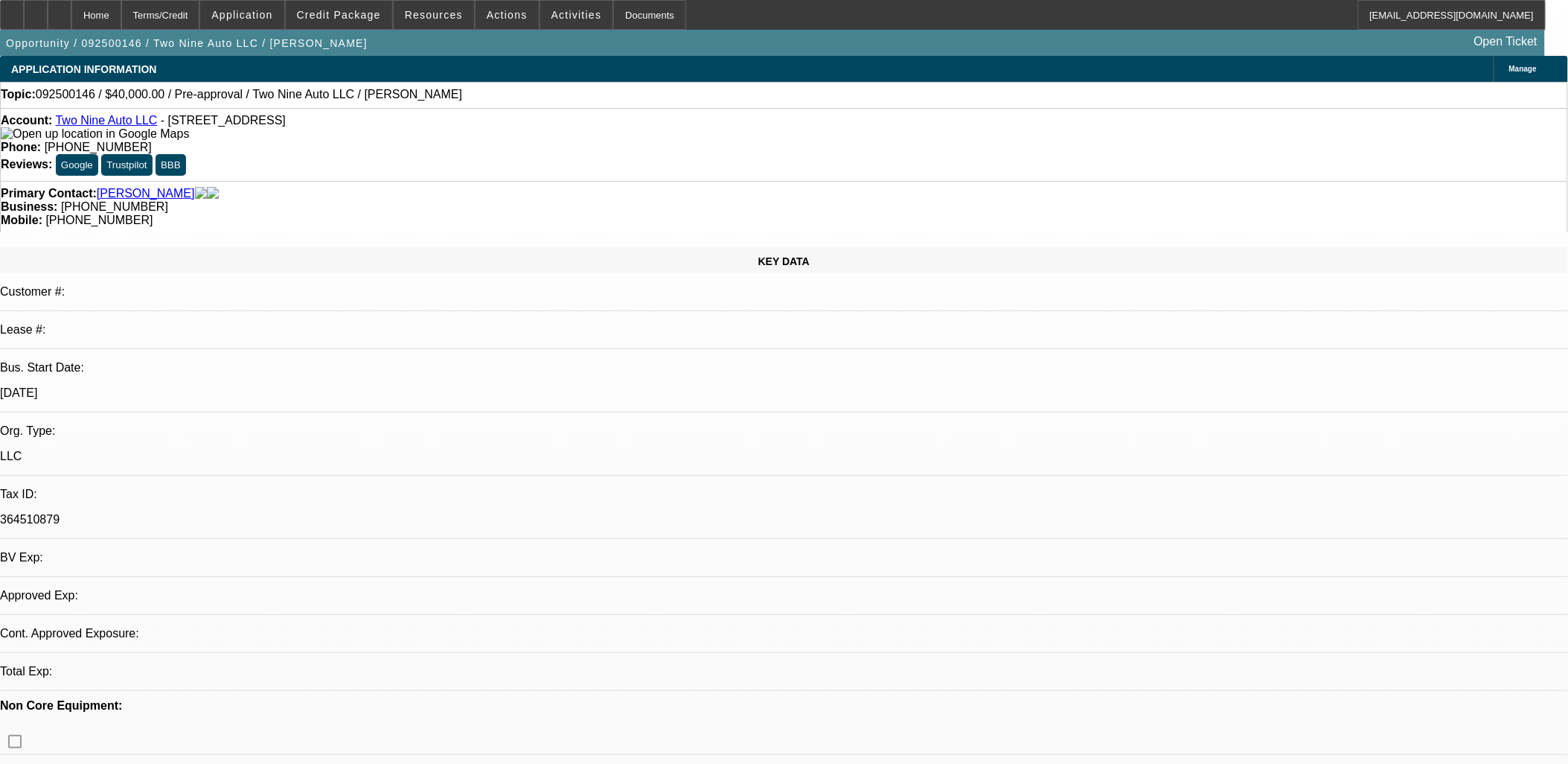
select select "0"
select select "2"
select select "0.1"
select select "4"
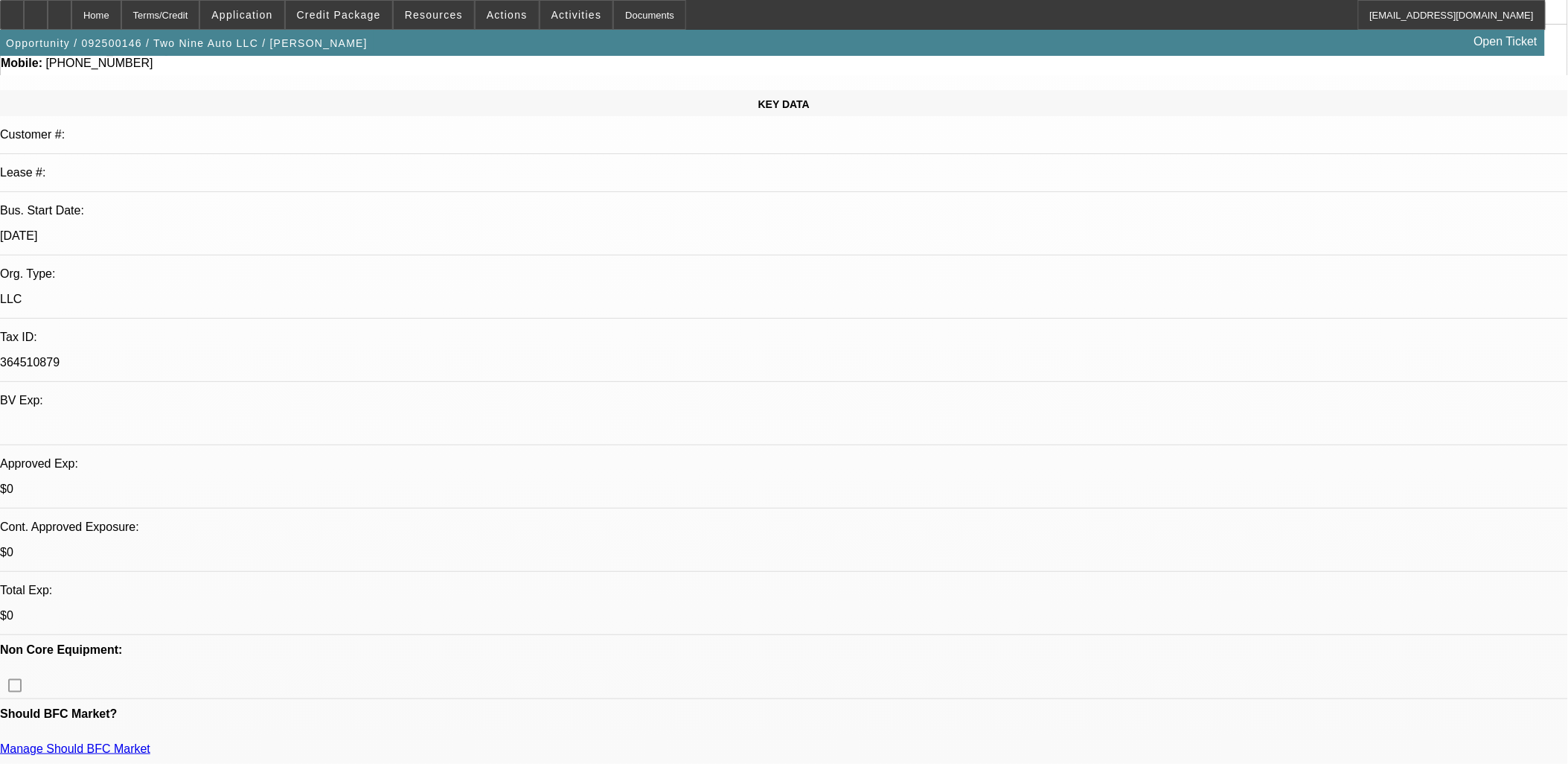
scroll to position [166, 0]
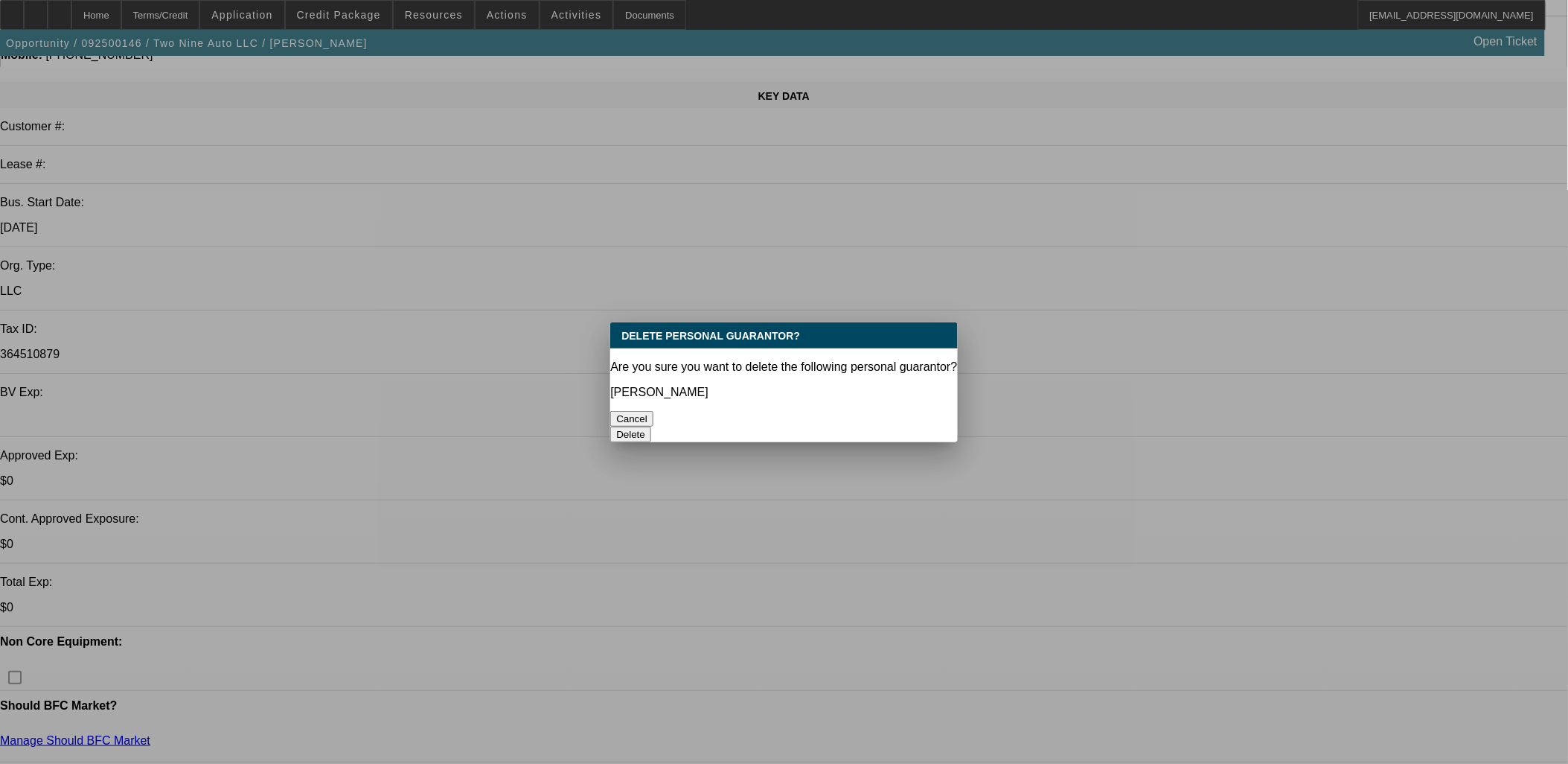
scroll to position [0, 0]
click at [651, 426] on button "Delete" at bounding box center [630, 434] width 41 height 16
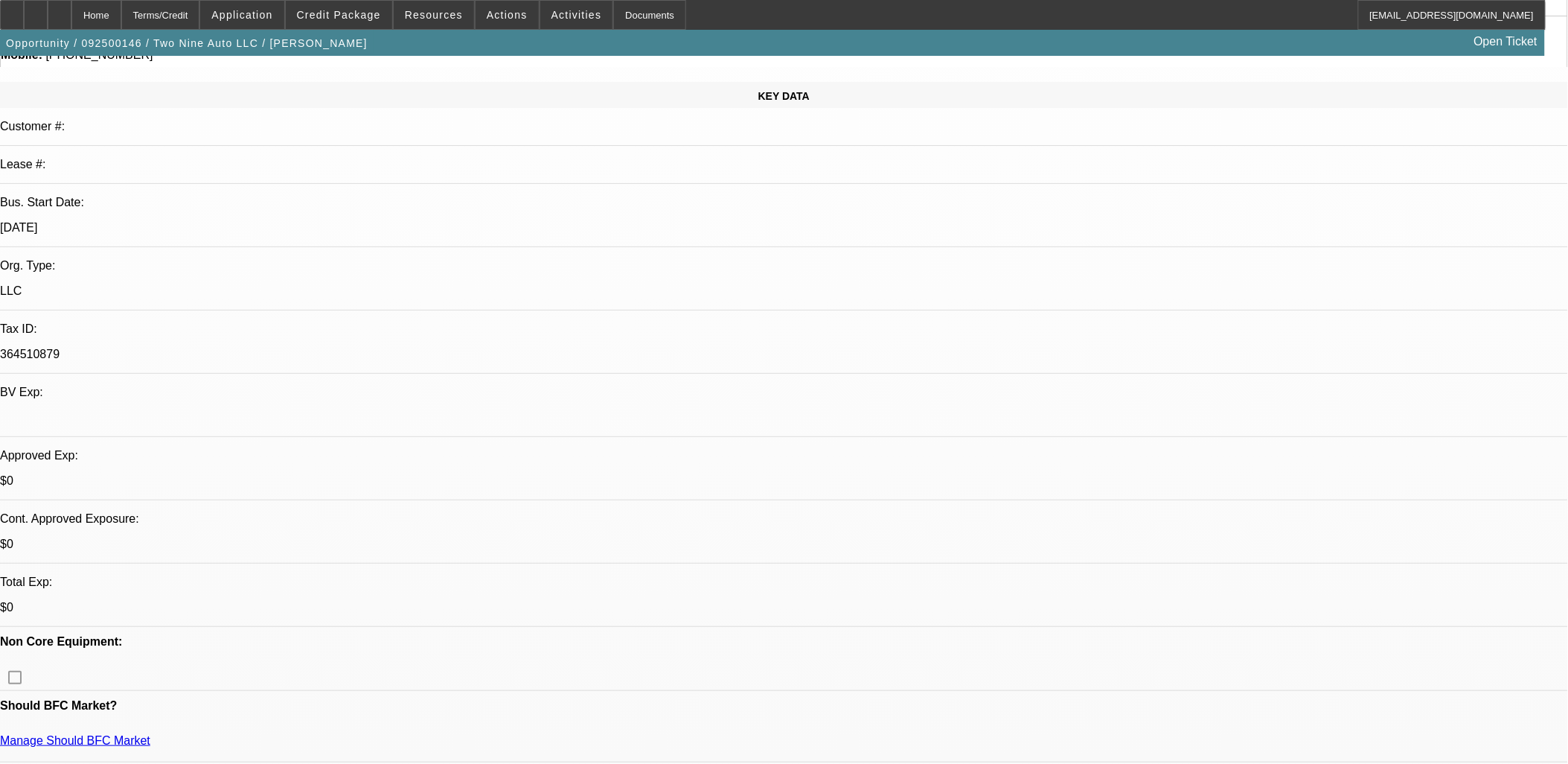
scroll to position [166, 0]
click at [336, 20] on button "Credit Package" at bounding box center [338, 15] width 106 height 28
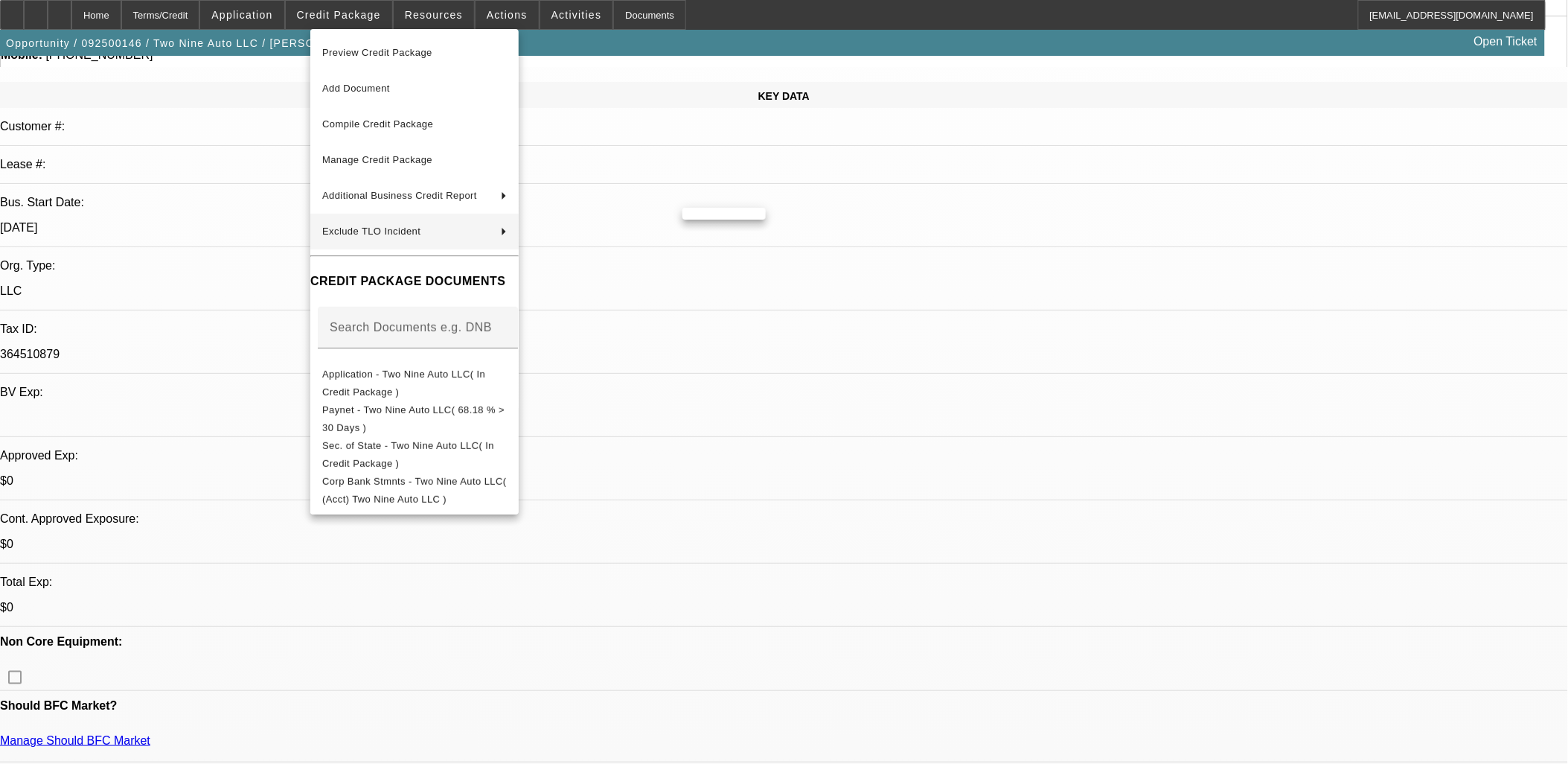
click at [794, 271] on div at bounding box center [784, 382] width 1568 height 764
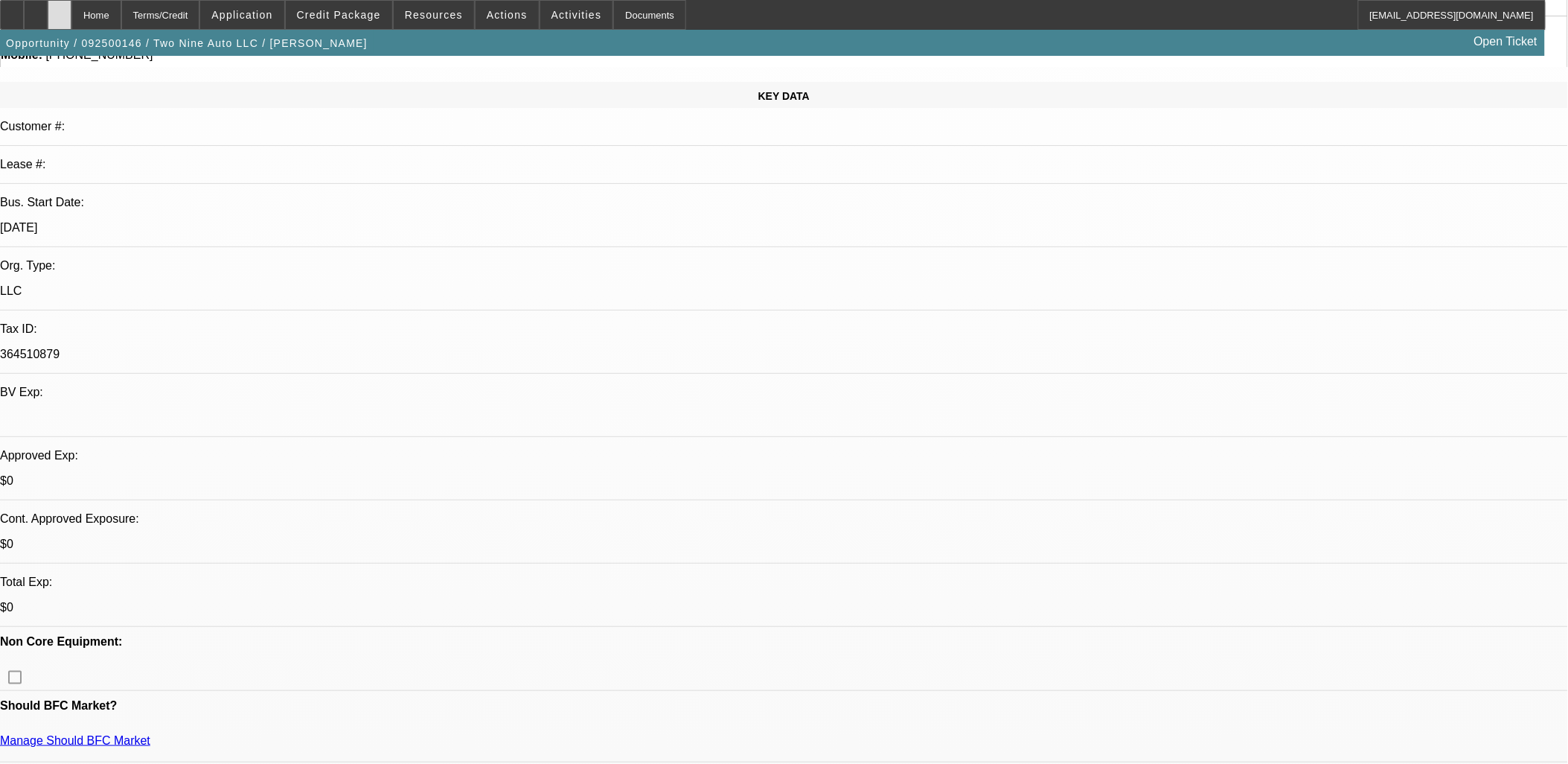
click at [71, 17] on div at bounding box center [59, 15] width 23 height 30
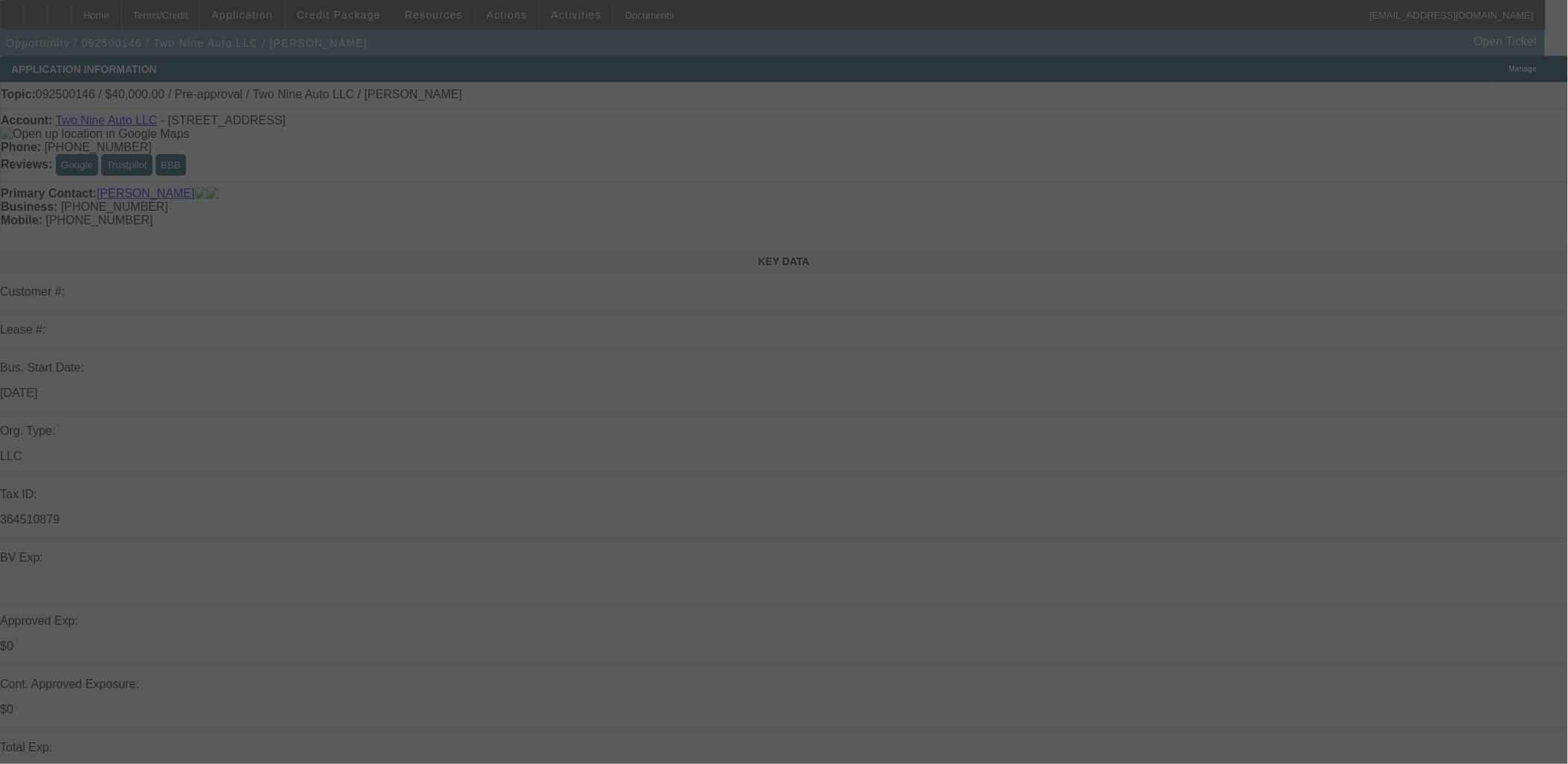
select select "0"
select select "2"
select select "0.1"
select select "4"
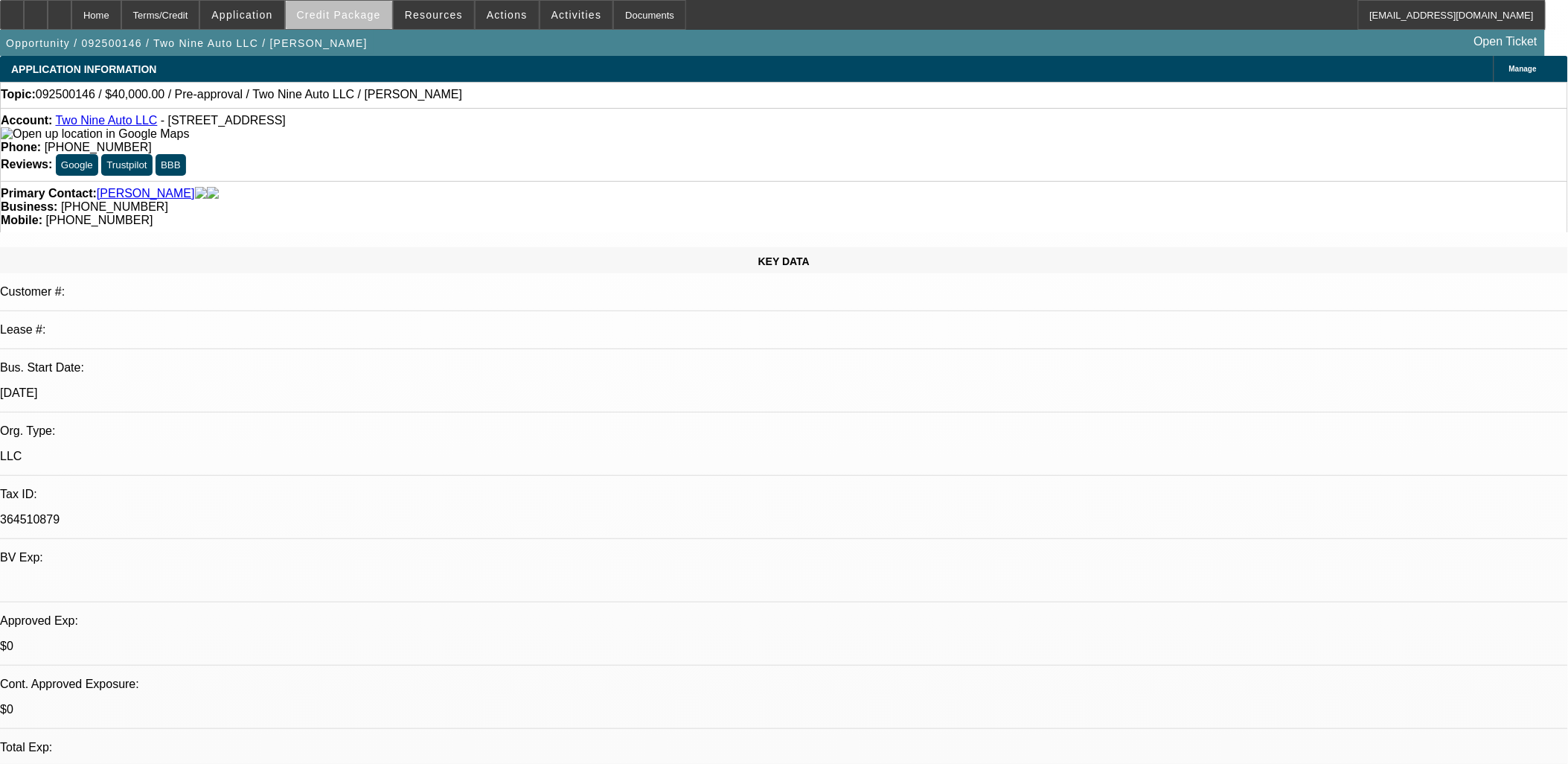
click at [378, 16] on span "Credit Package" at bounding box center [338, 15] width 84 height 12
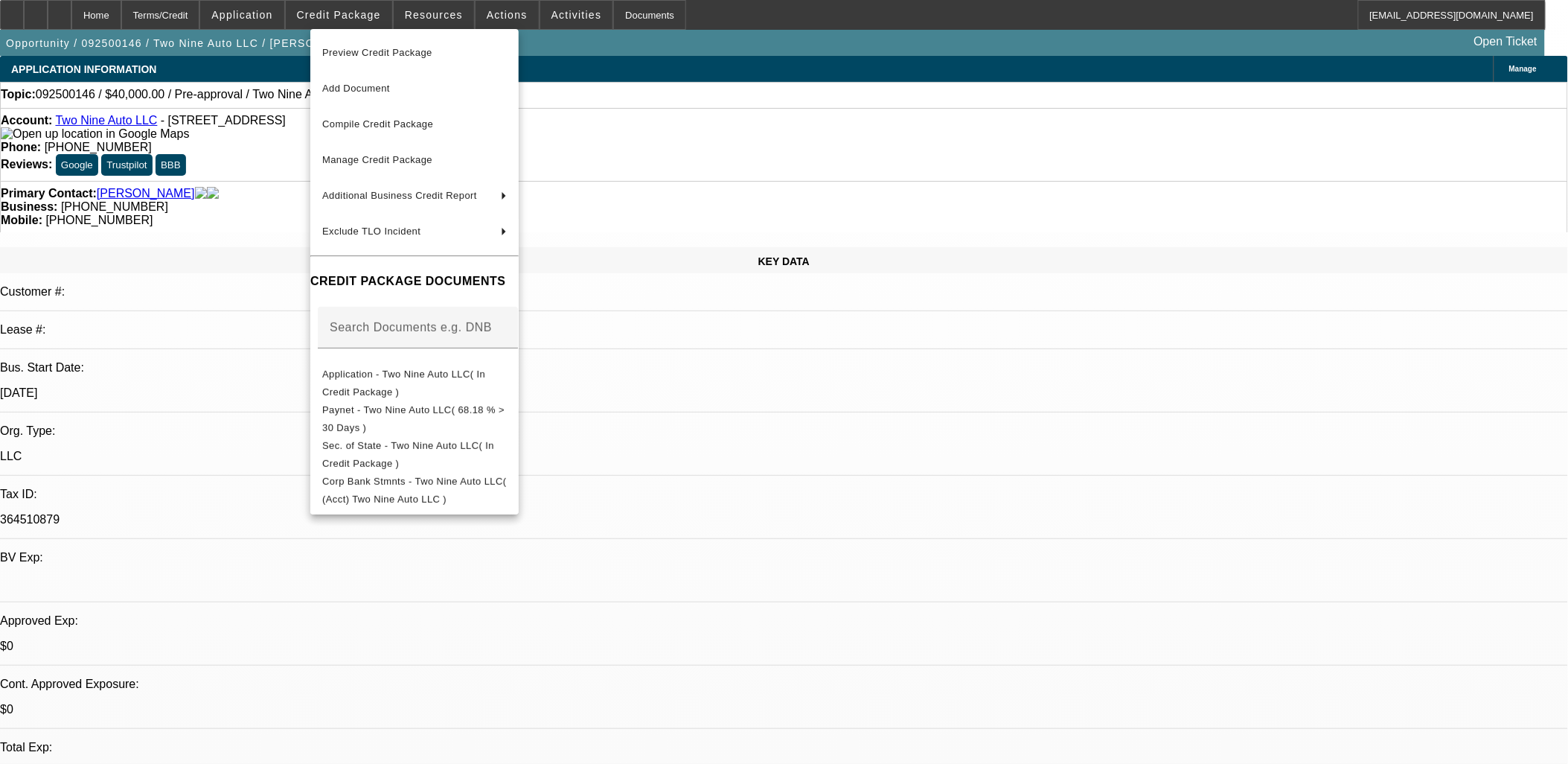
click at [849, 442] on div at bounding box center [784, 382] width 1568 height 764
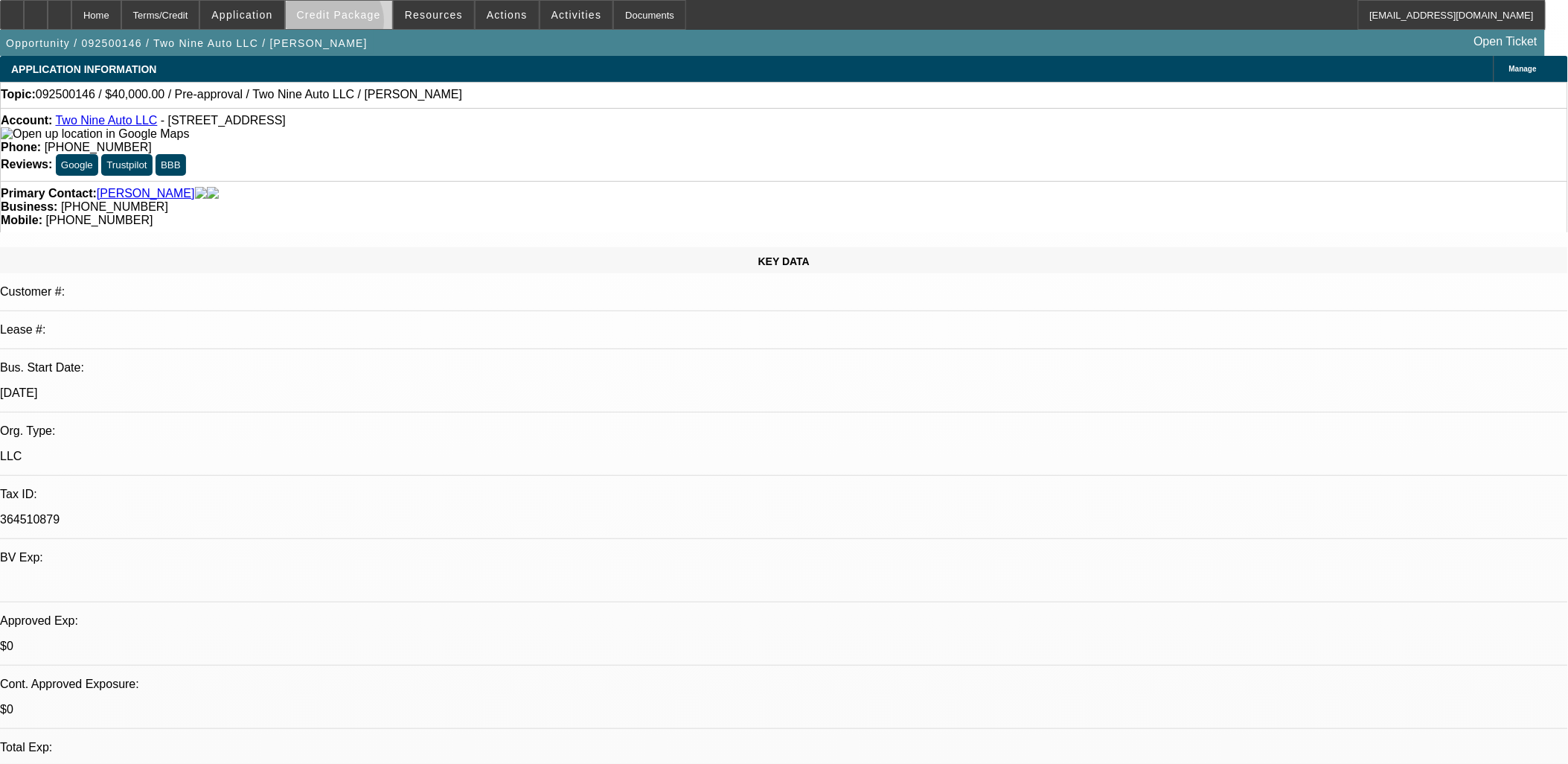
click at [357, 24] on span at bounding box center [338, 14] width 106 height 36
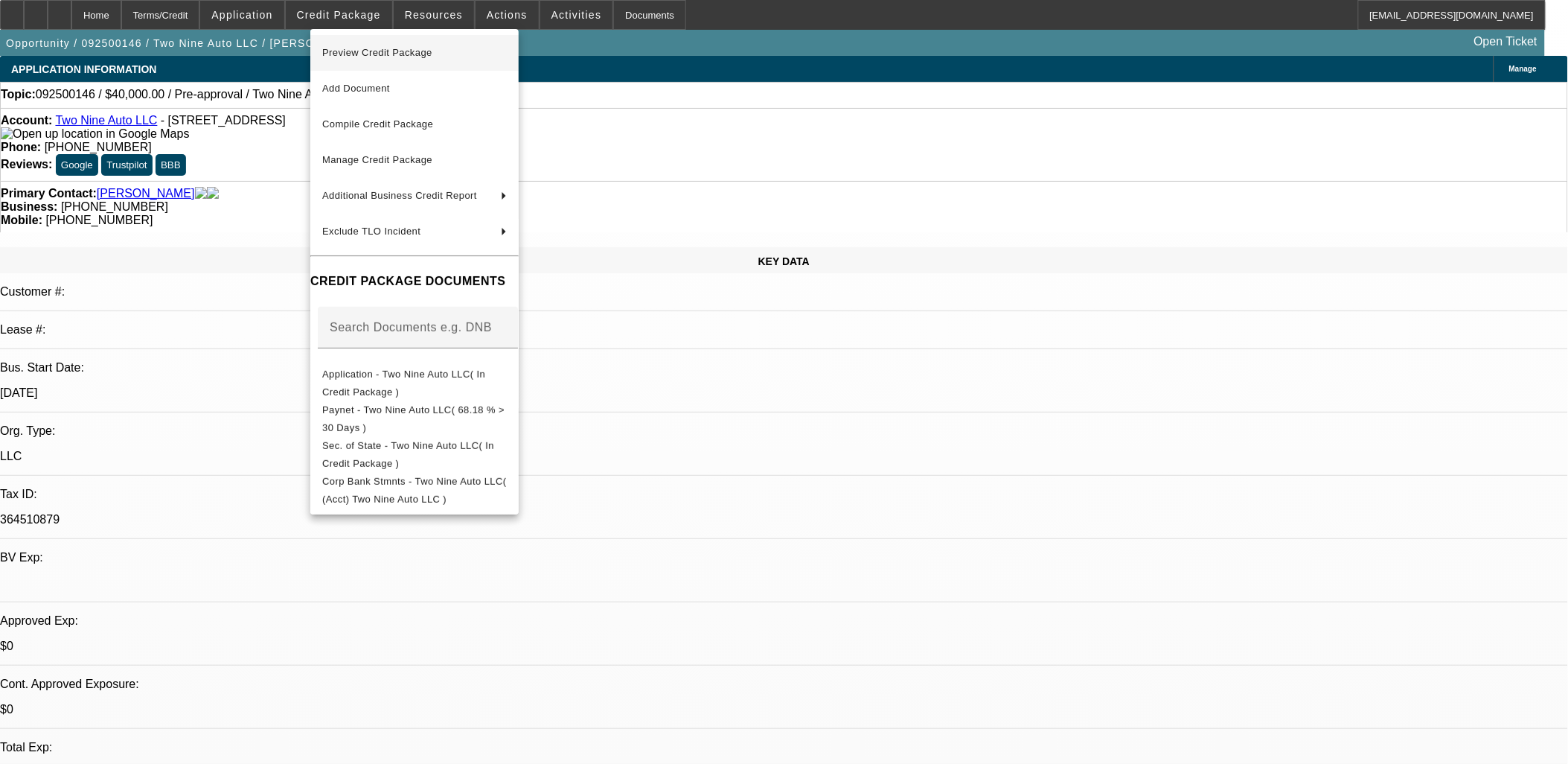
click at [404, 48] on span "Preview Credit Package" at bounding box center [378, 52] width 110 height 11
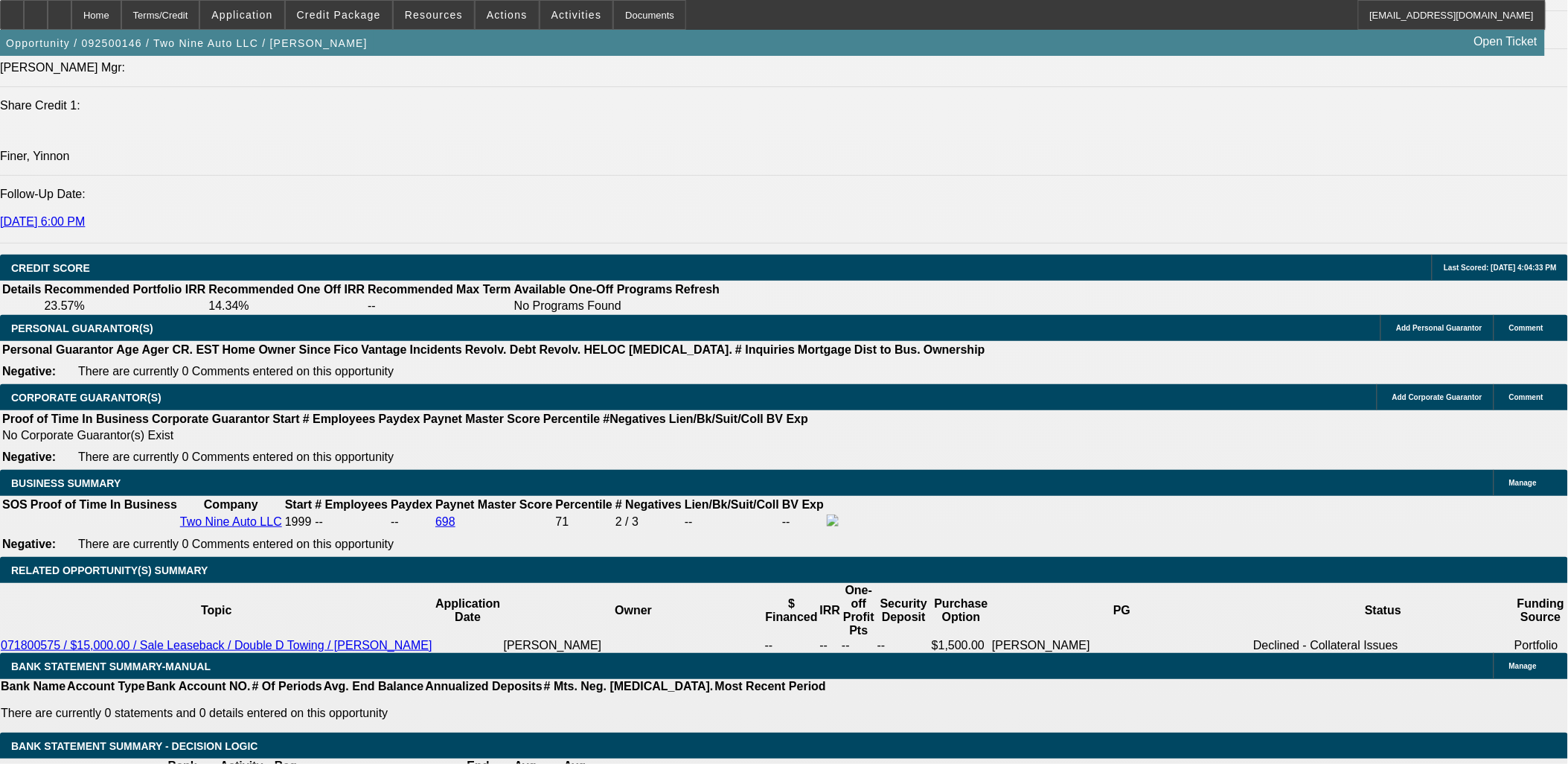
scroll to position [1885, 0]
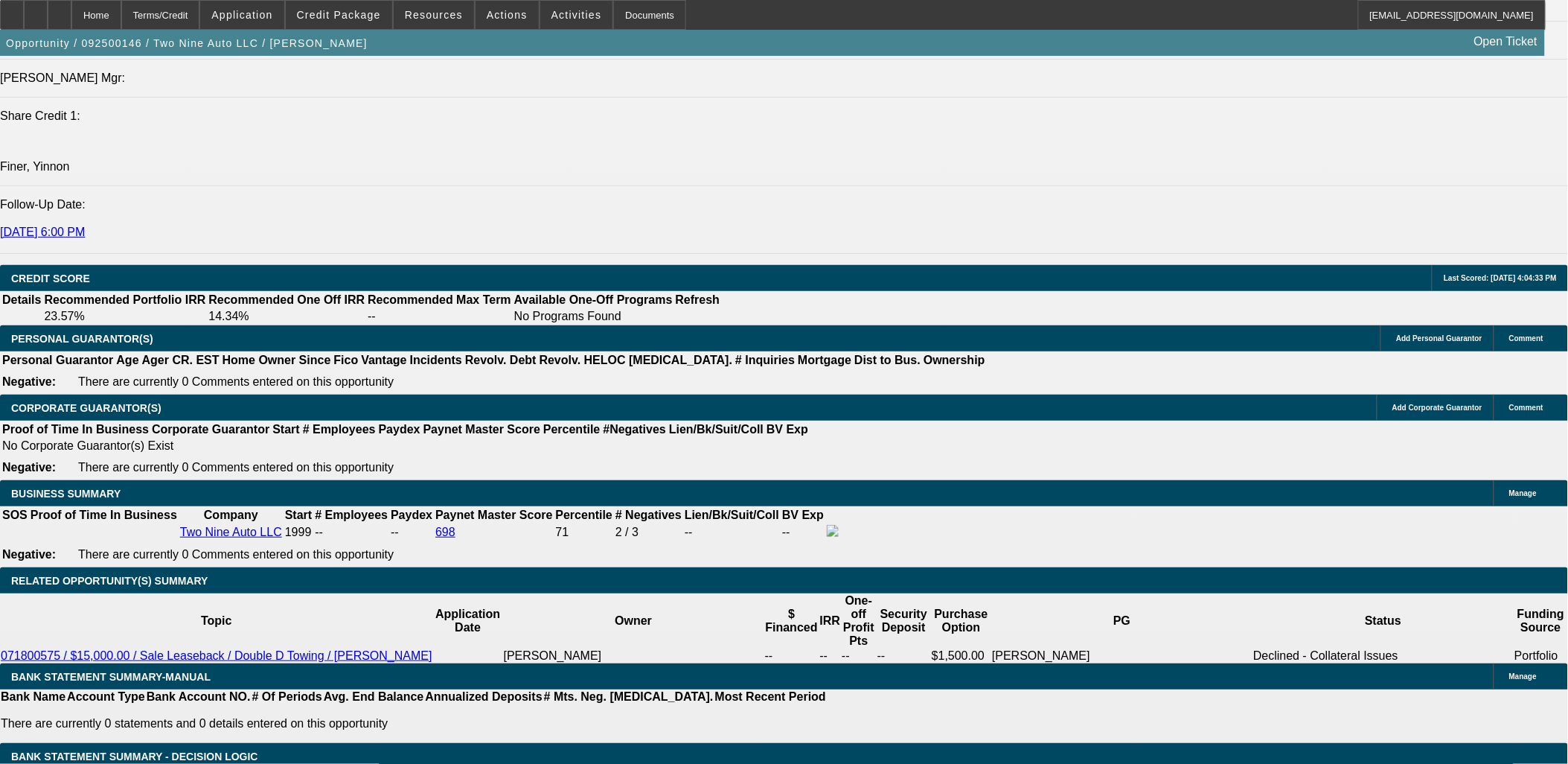
type input "$0.00"
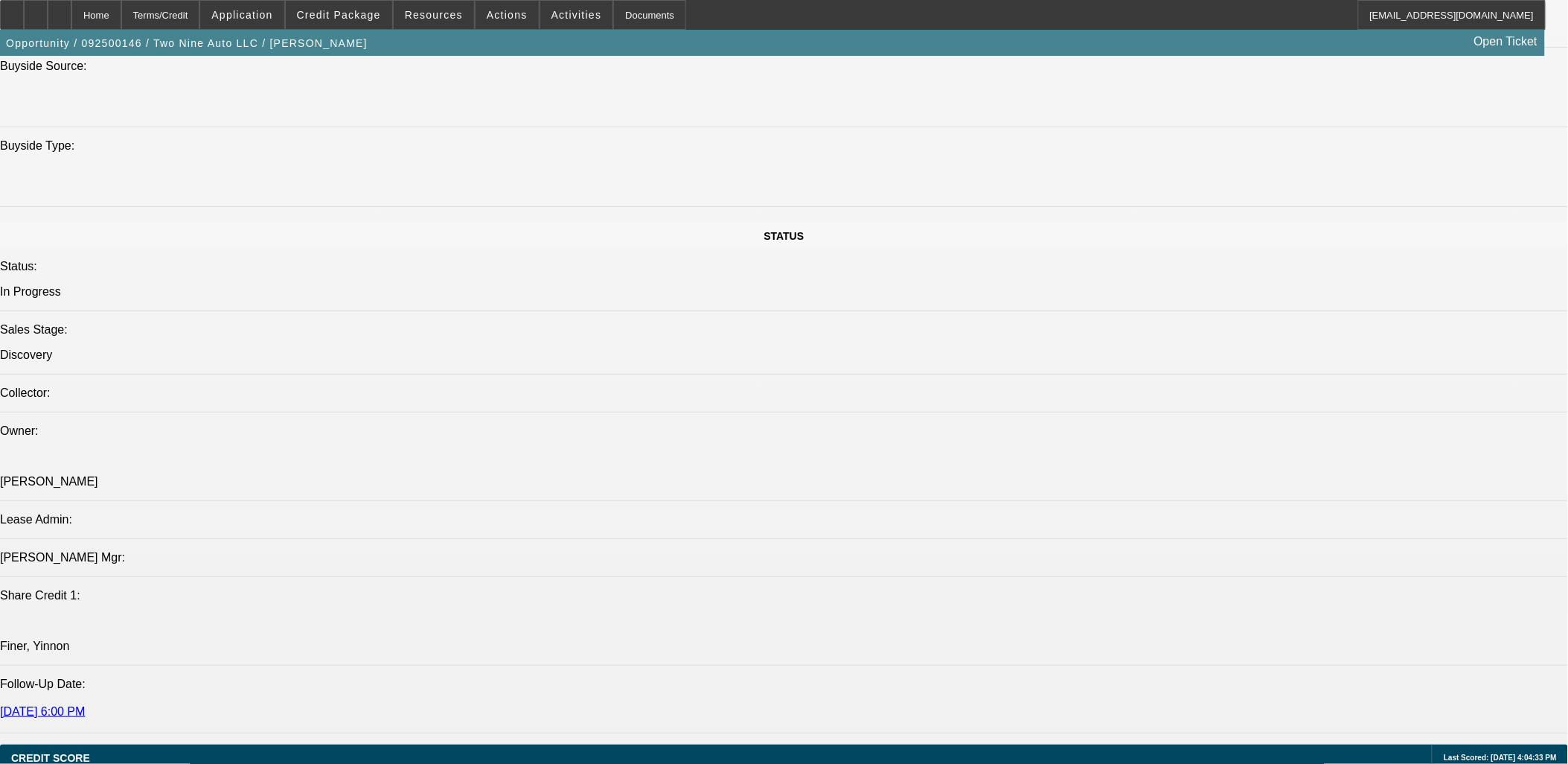
scroll to position [1820, 0]
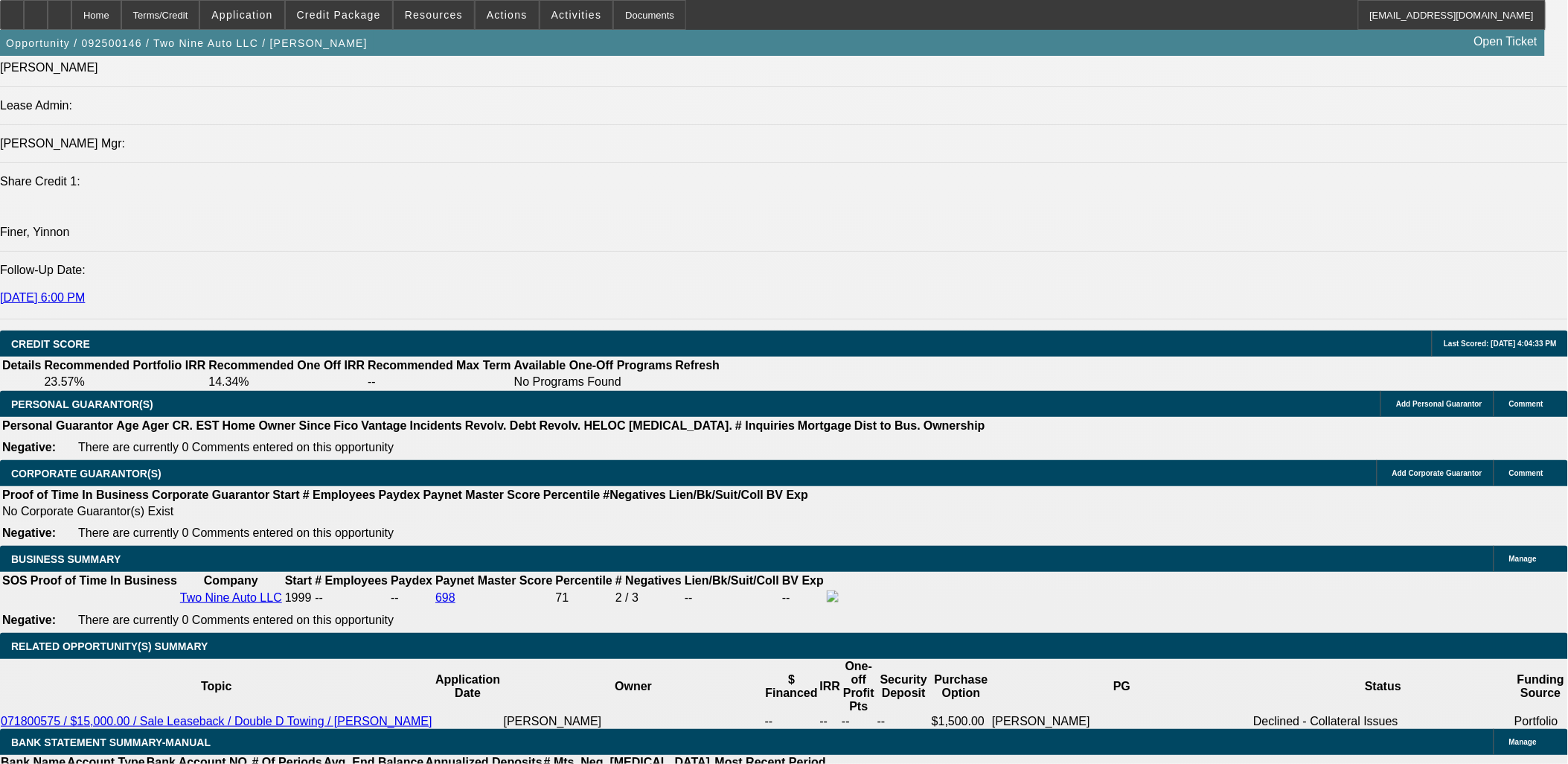
type input "36"
type input "10"
type input "$2,256.64"
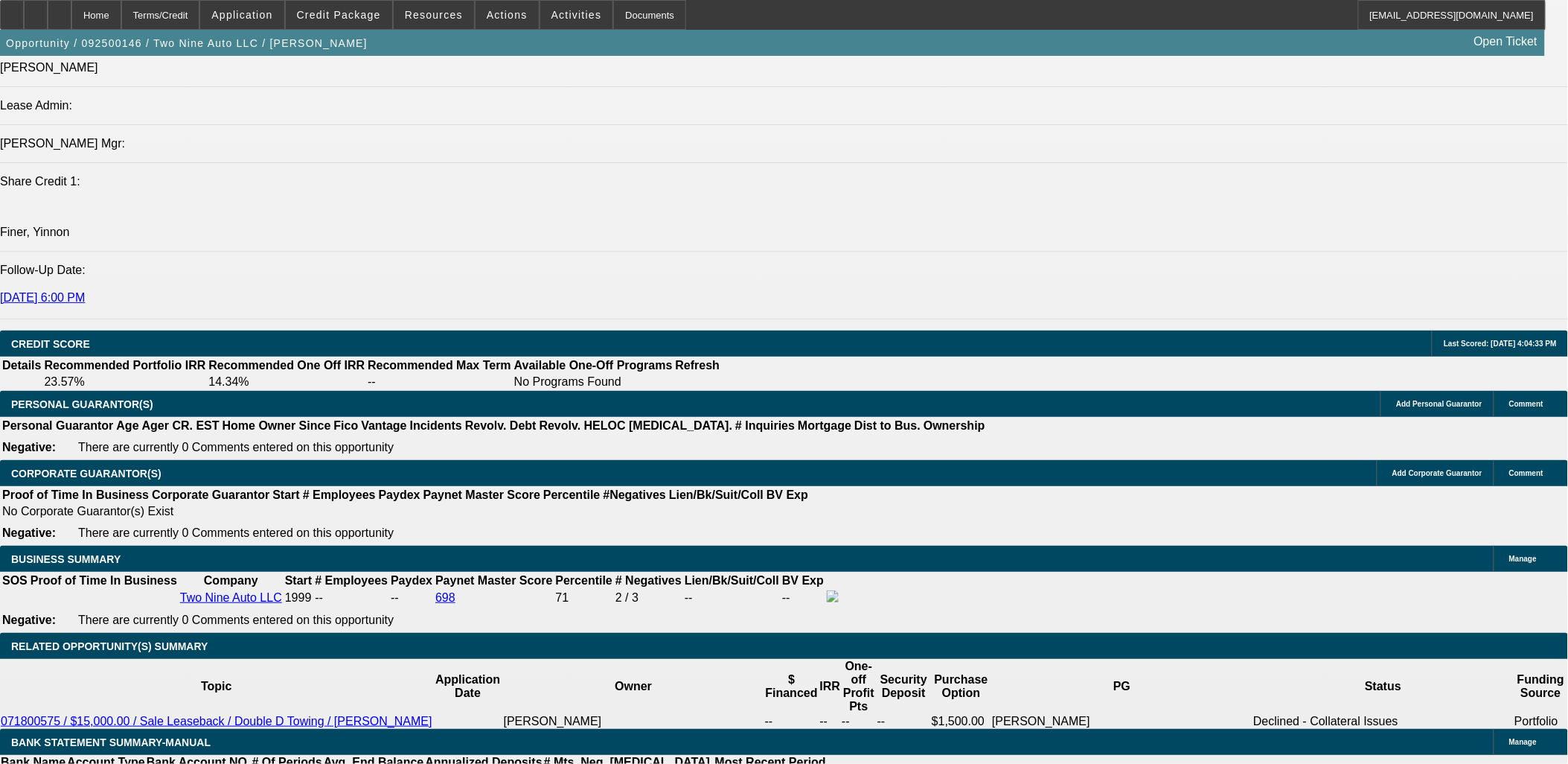
type input "$1,128.32"
type input "$2,581.38"
type input "$1,290.69"
type input "10"
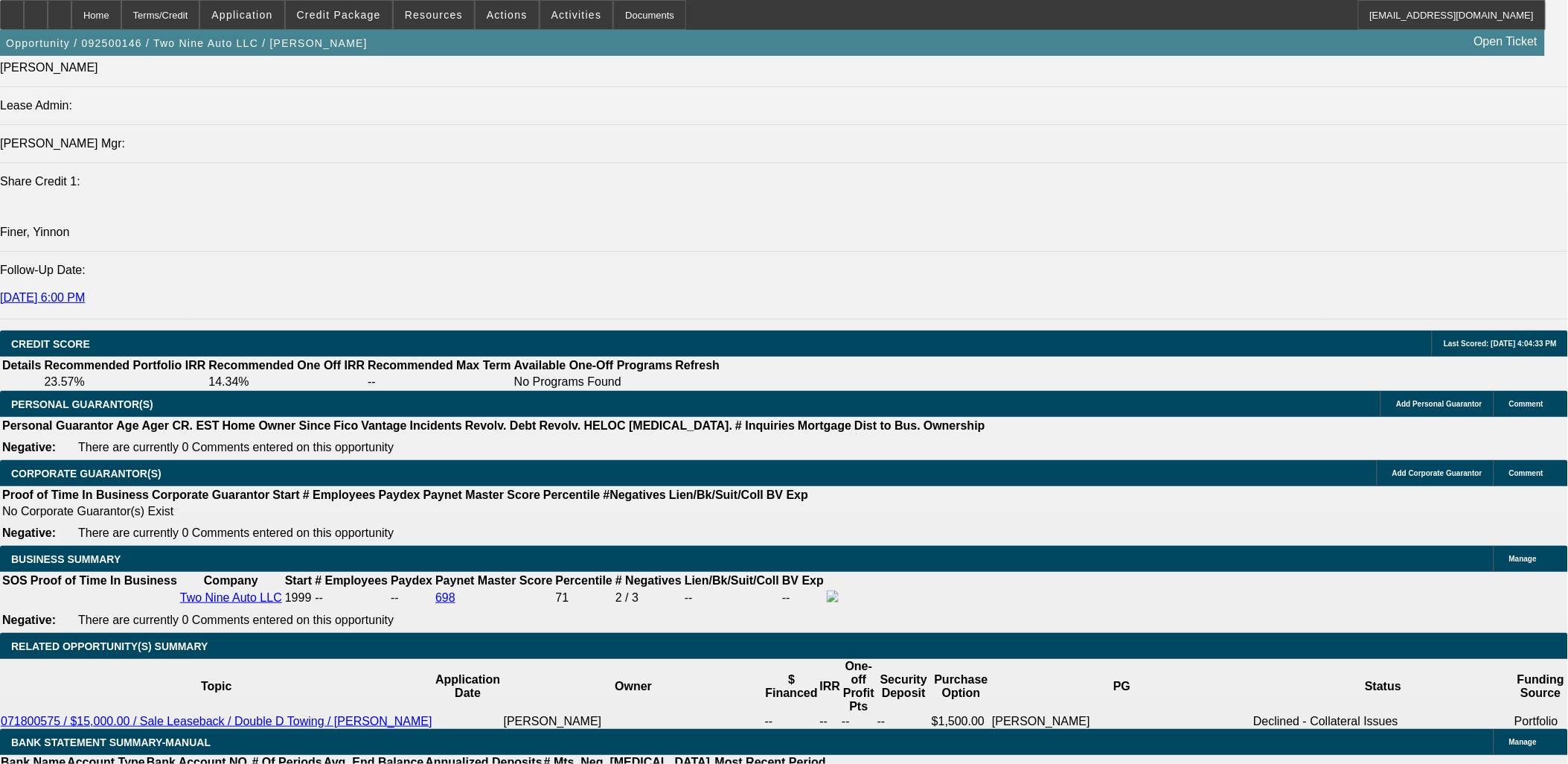
select select "1"
select select "0"
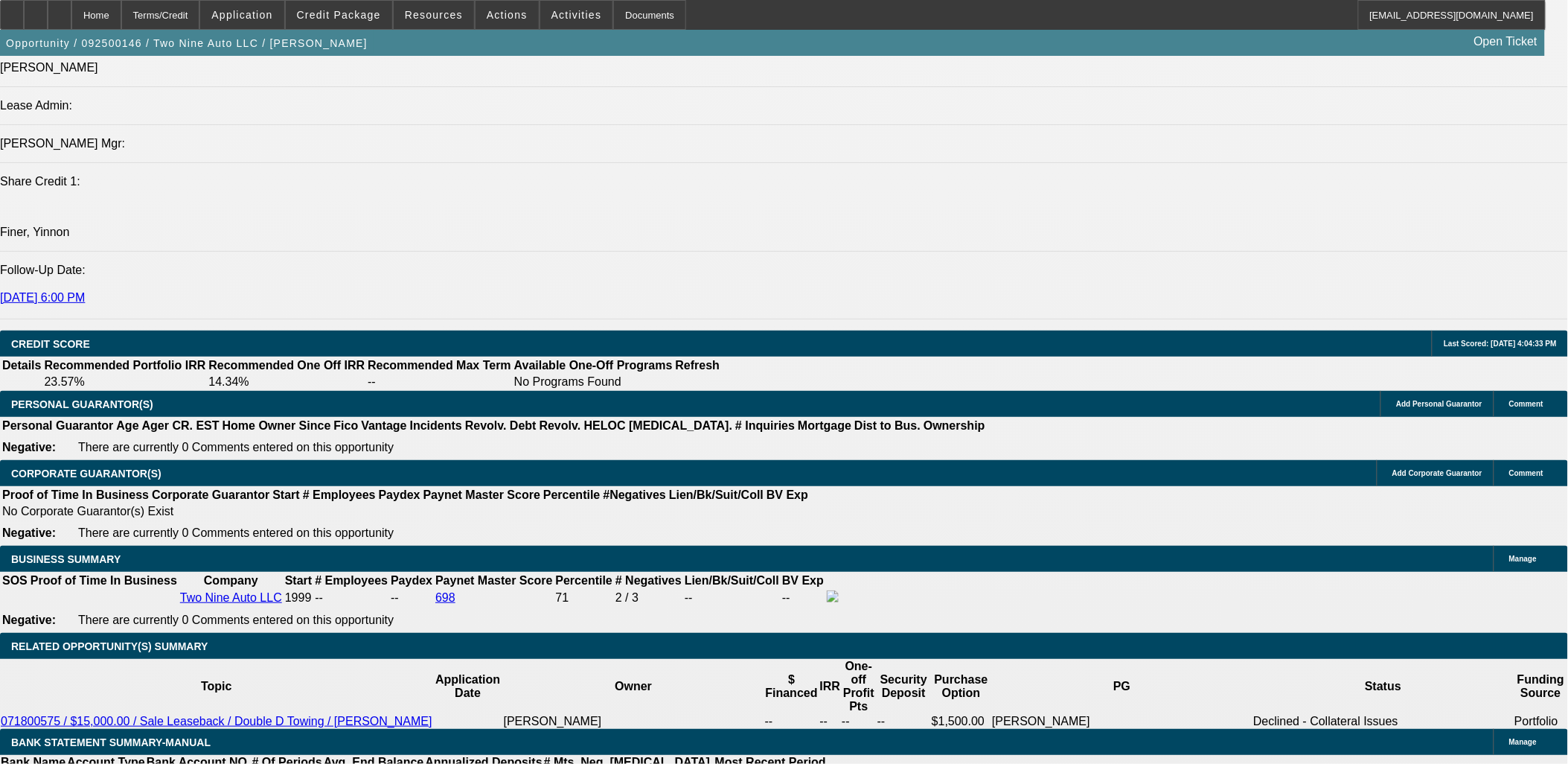
scroll to position [0, 0]
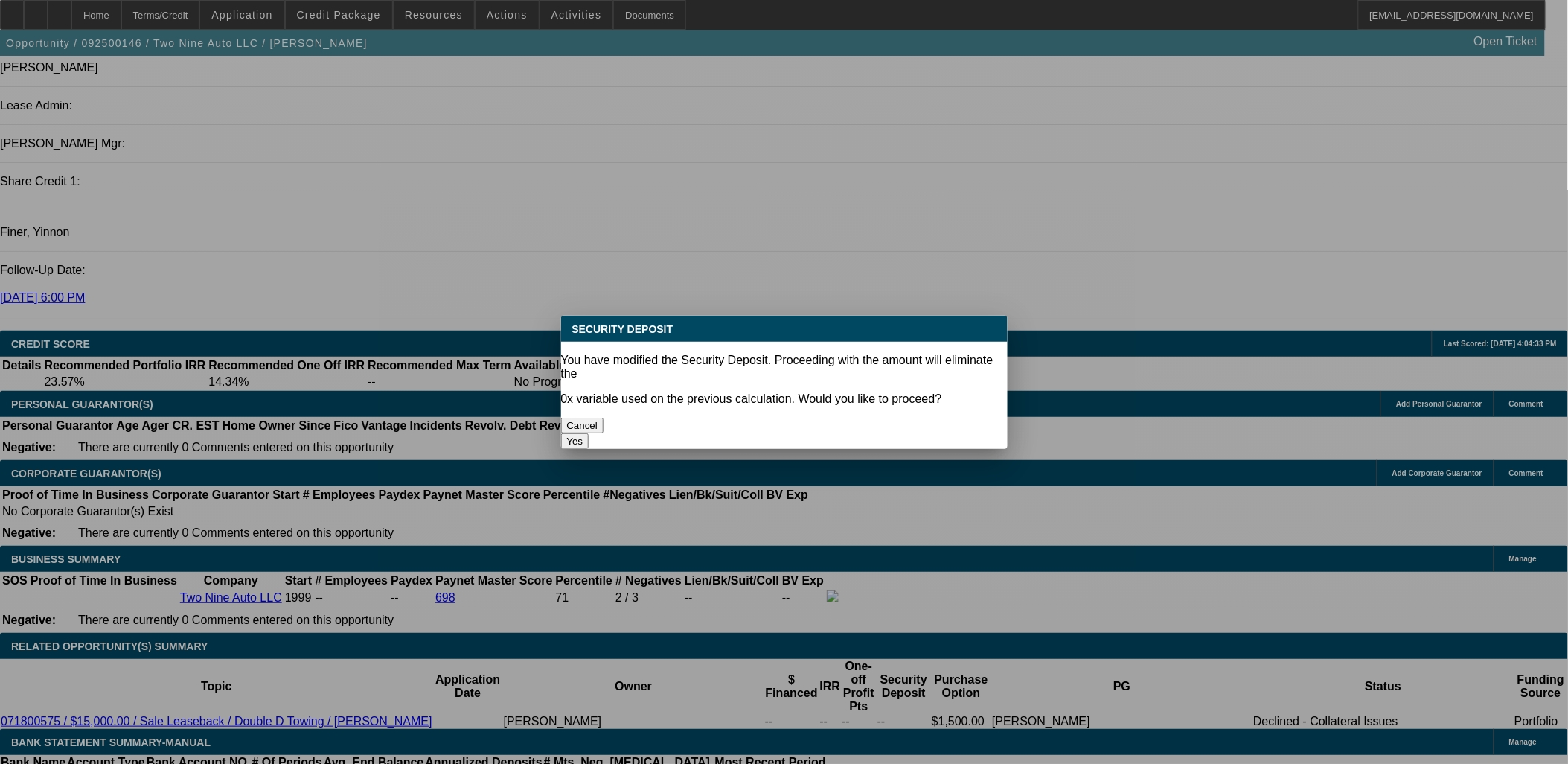
click at [589, 433] on button "Yes" at bounding box center [576, 441] width 28 height 16
type input "$0.00"
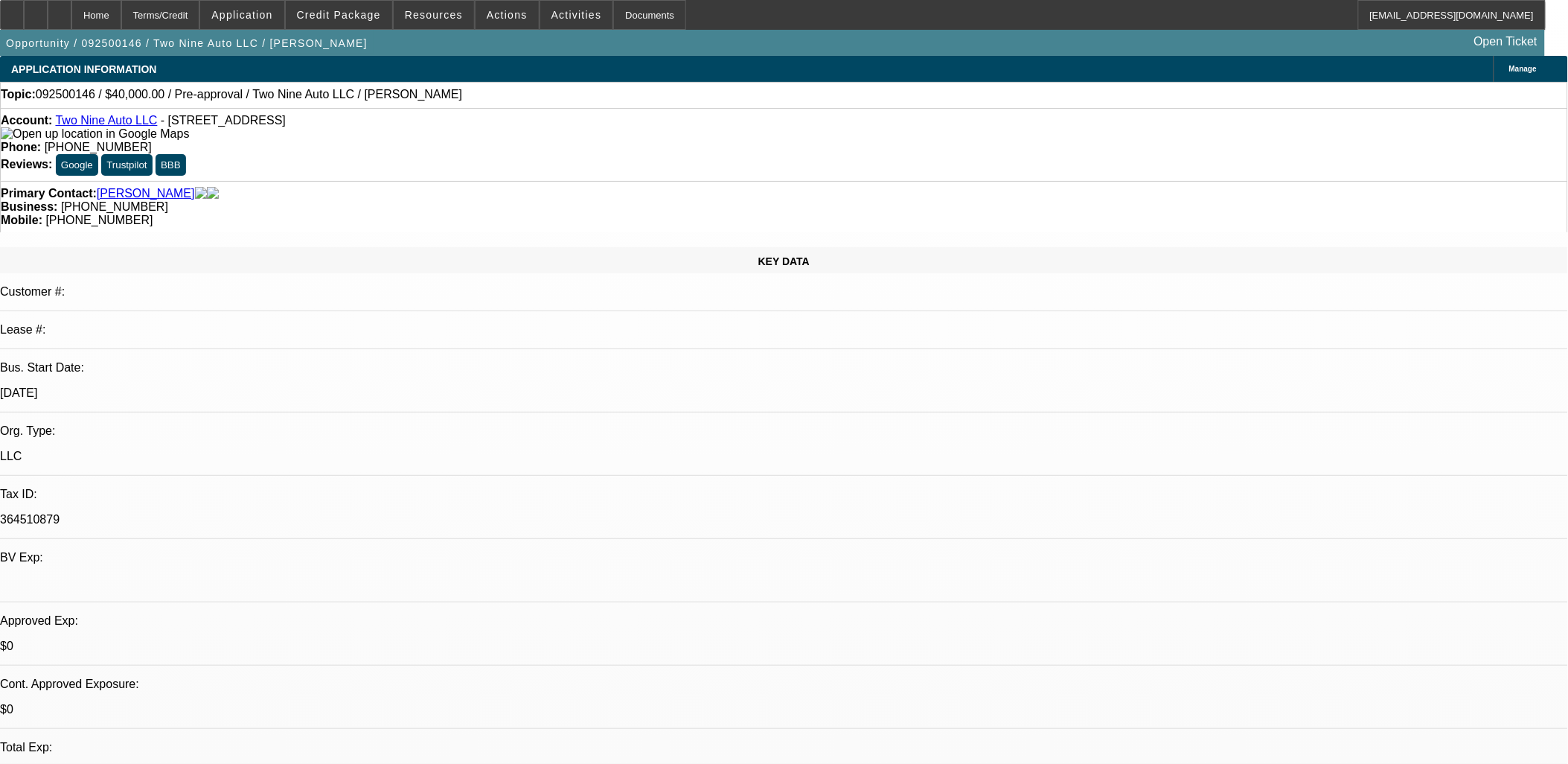
scroll to position [1820, 0]
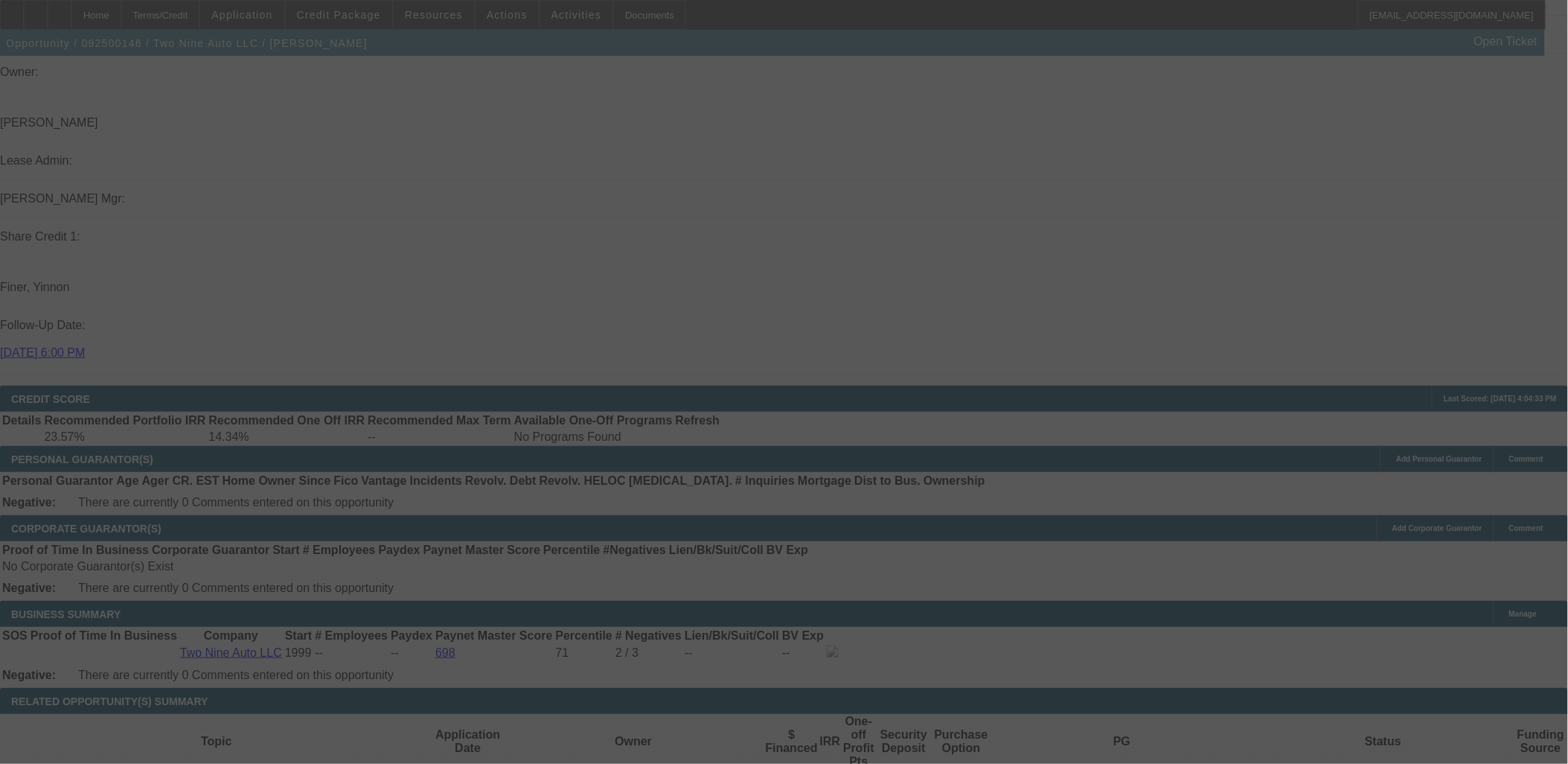
scroll to position [1902, 0]
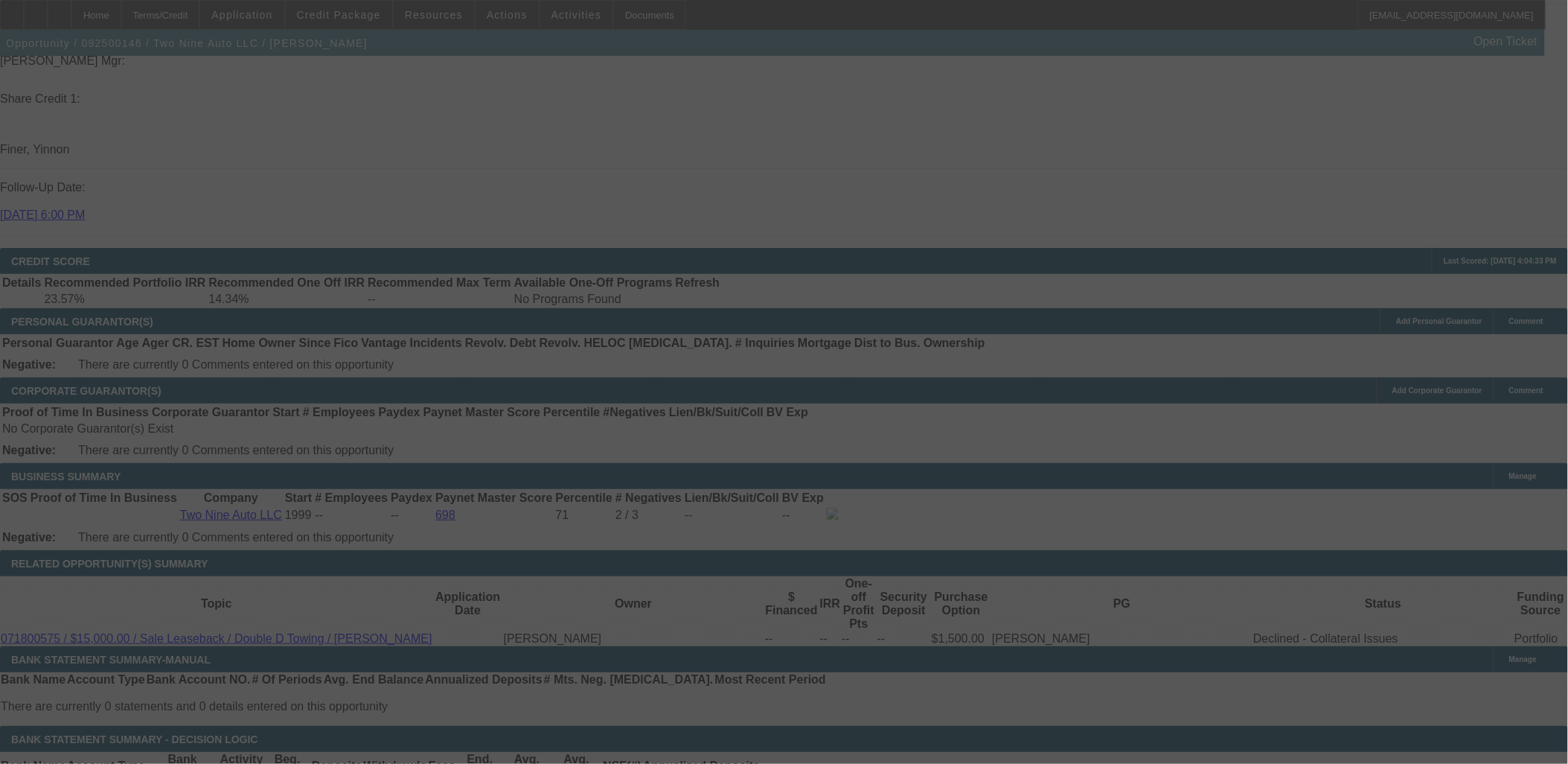
select select "0"
select select "0.1"
select select "4"
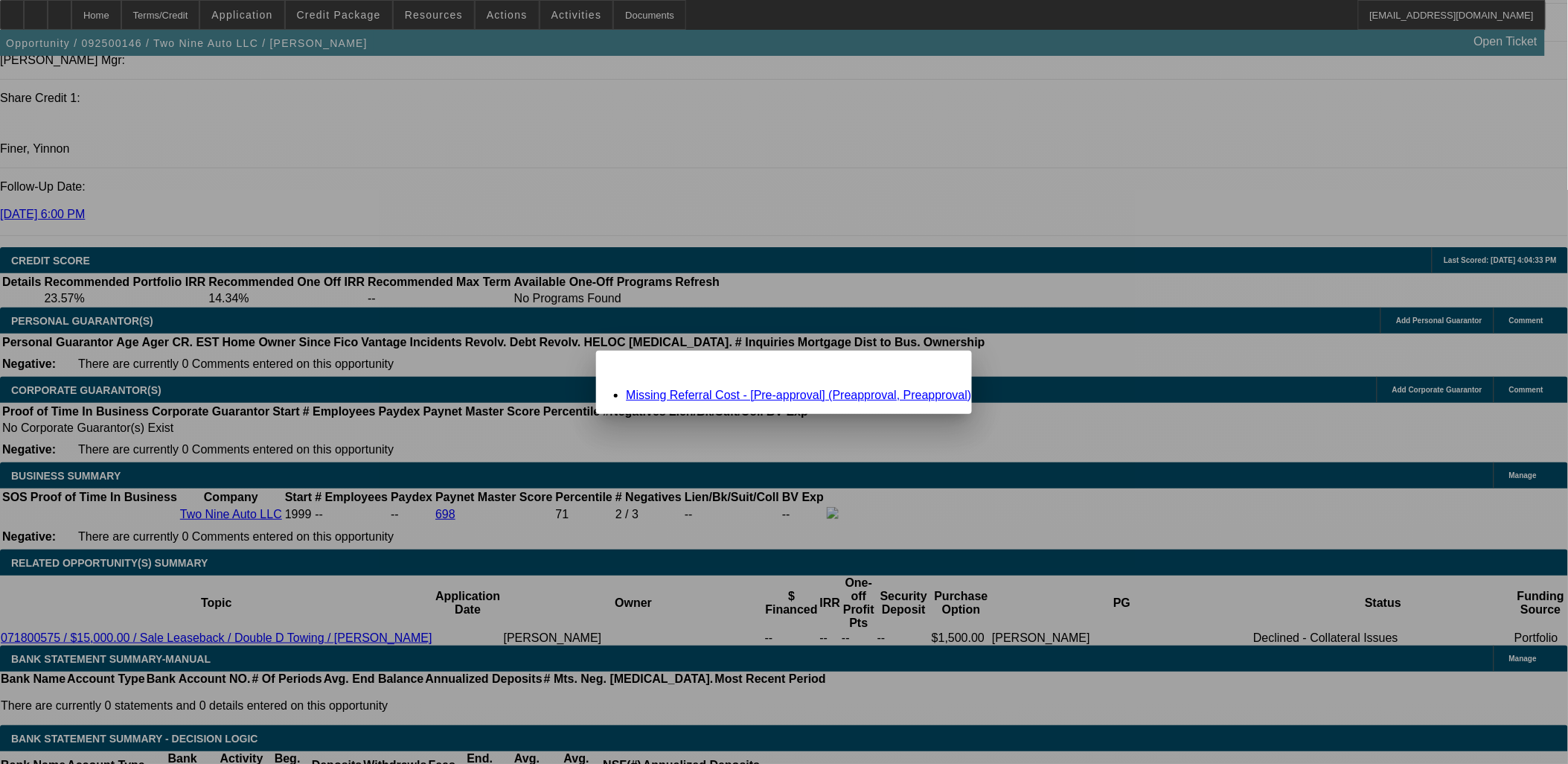
click at [799, 392] on link "Missing Referral Cost - [Pre-approval] (Preapproval, Preapproval)" at bounding box center [798, 395] width 345 height 13
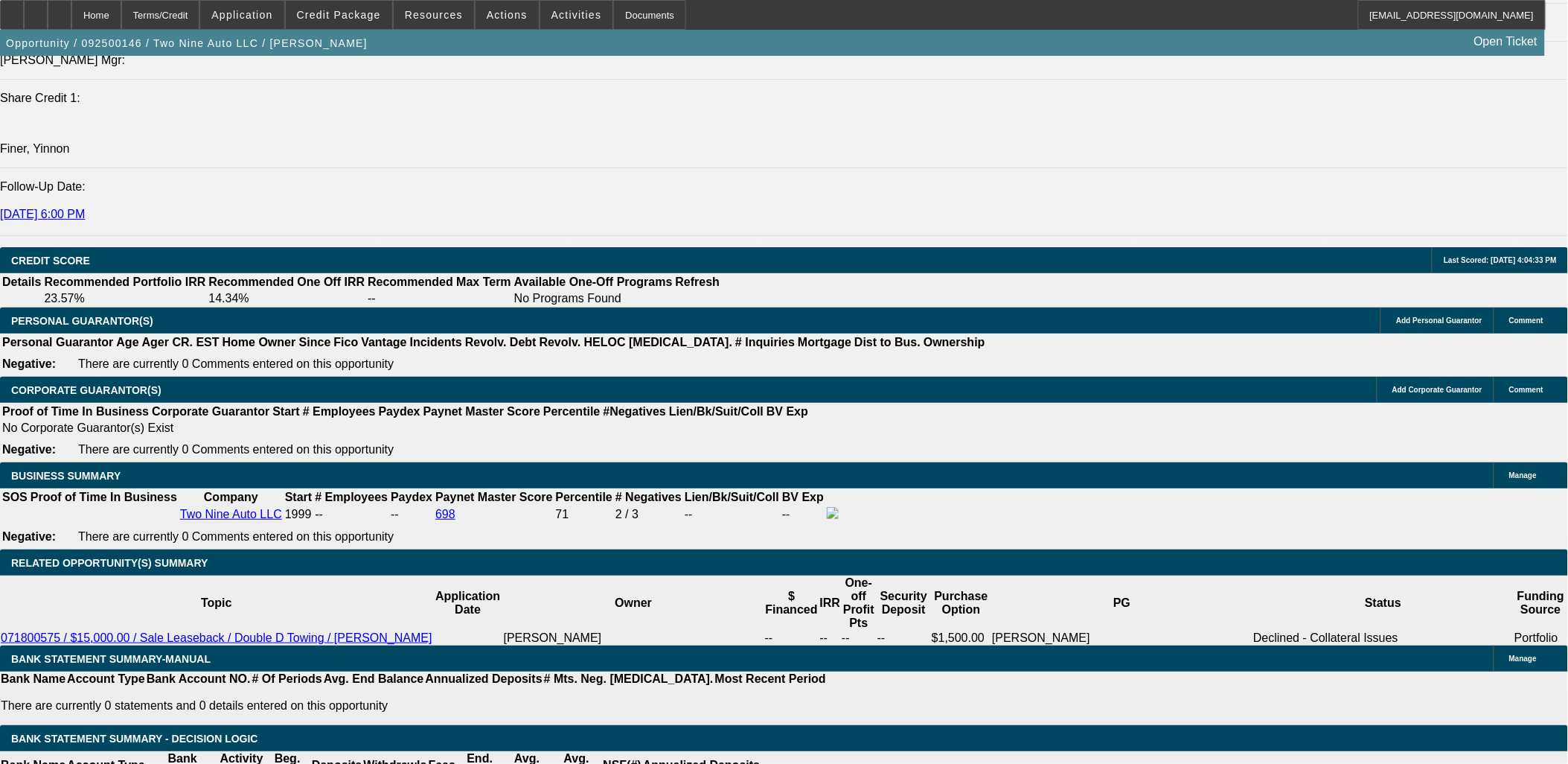
scroll to position [1902, 0]
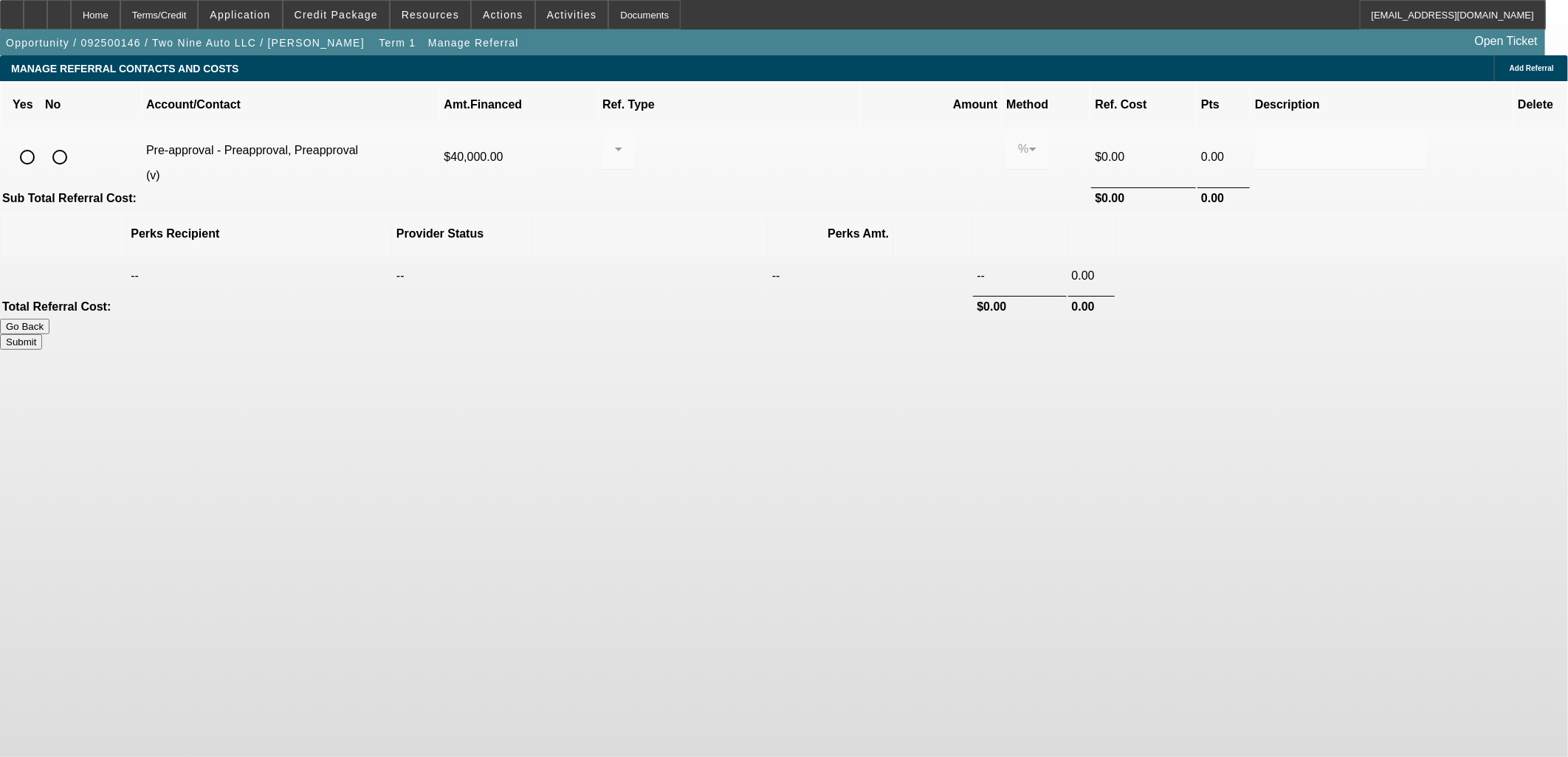
click at [75, 142] on input "radio" at bounding box center [60, 157] width 30 height 30
radio input "true"
click at [42, 334] on button "Submit" at bounding box center [21, 341] width 42 height 16
type input "0.000"
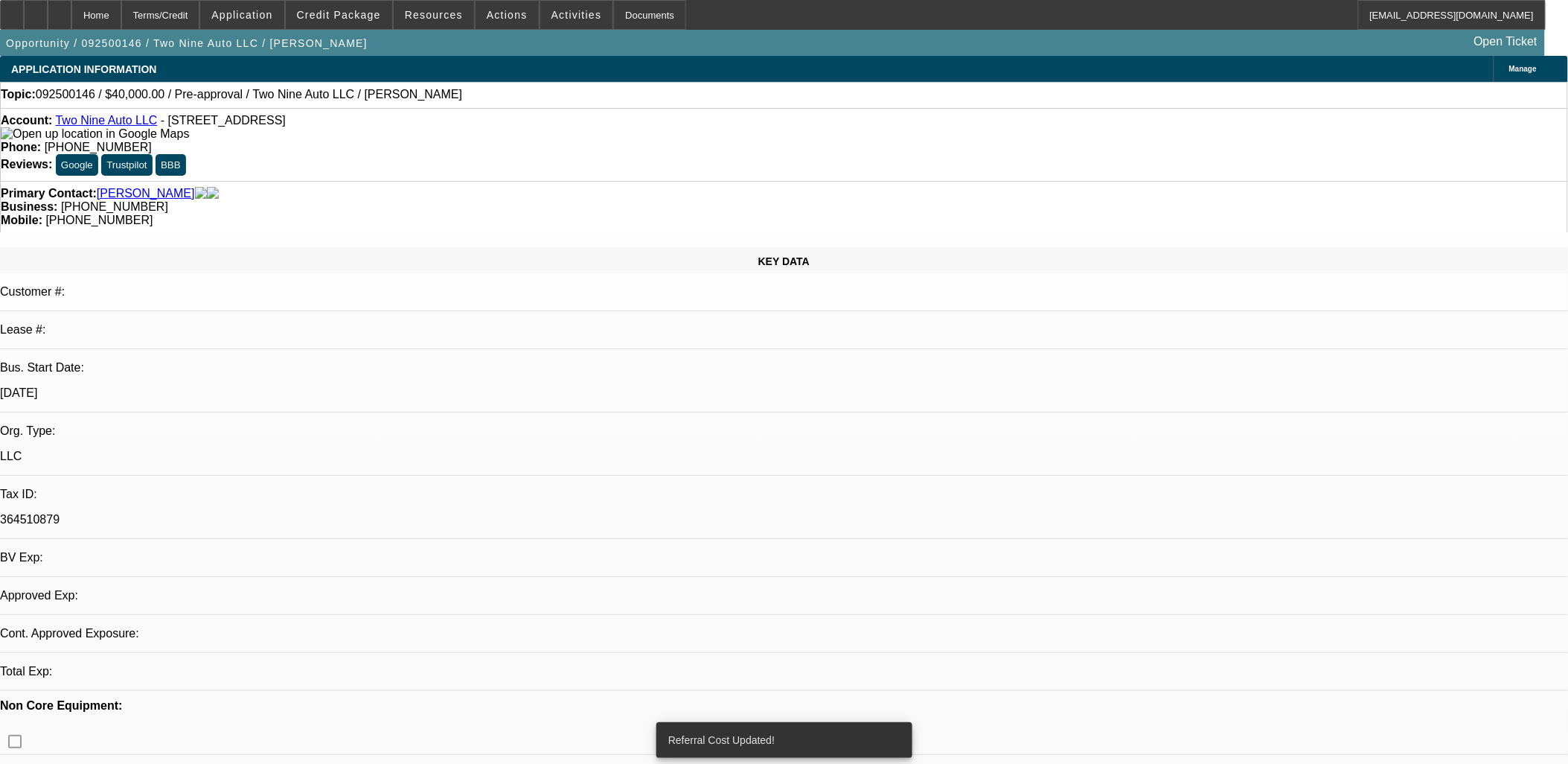
select select "0"
select select "0.1"
select select "4"
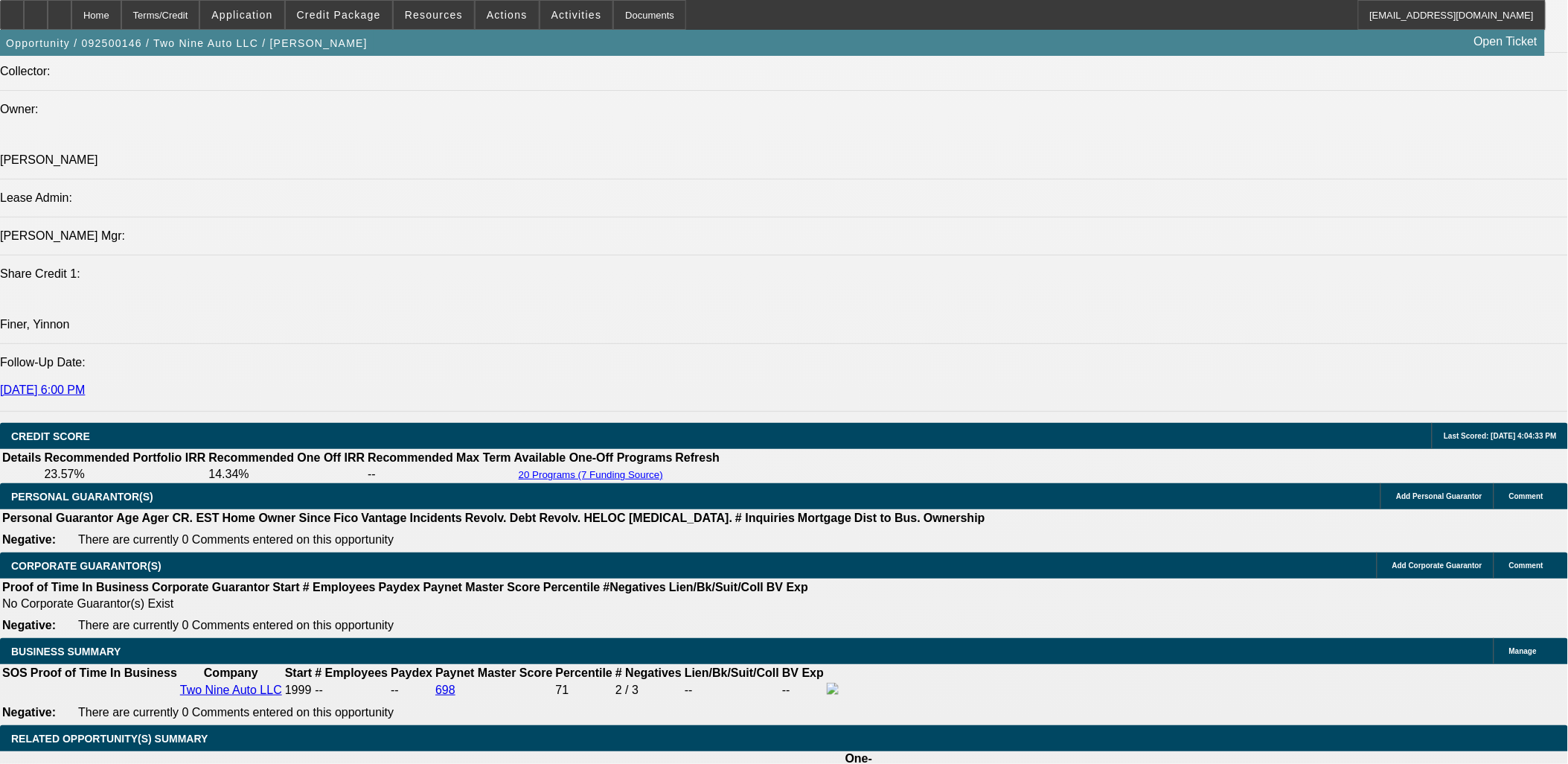
scroll to position [1902, 0]
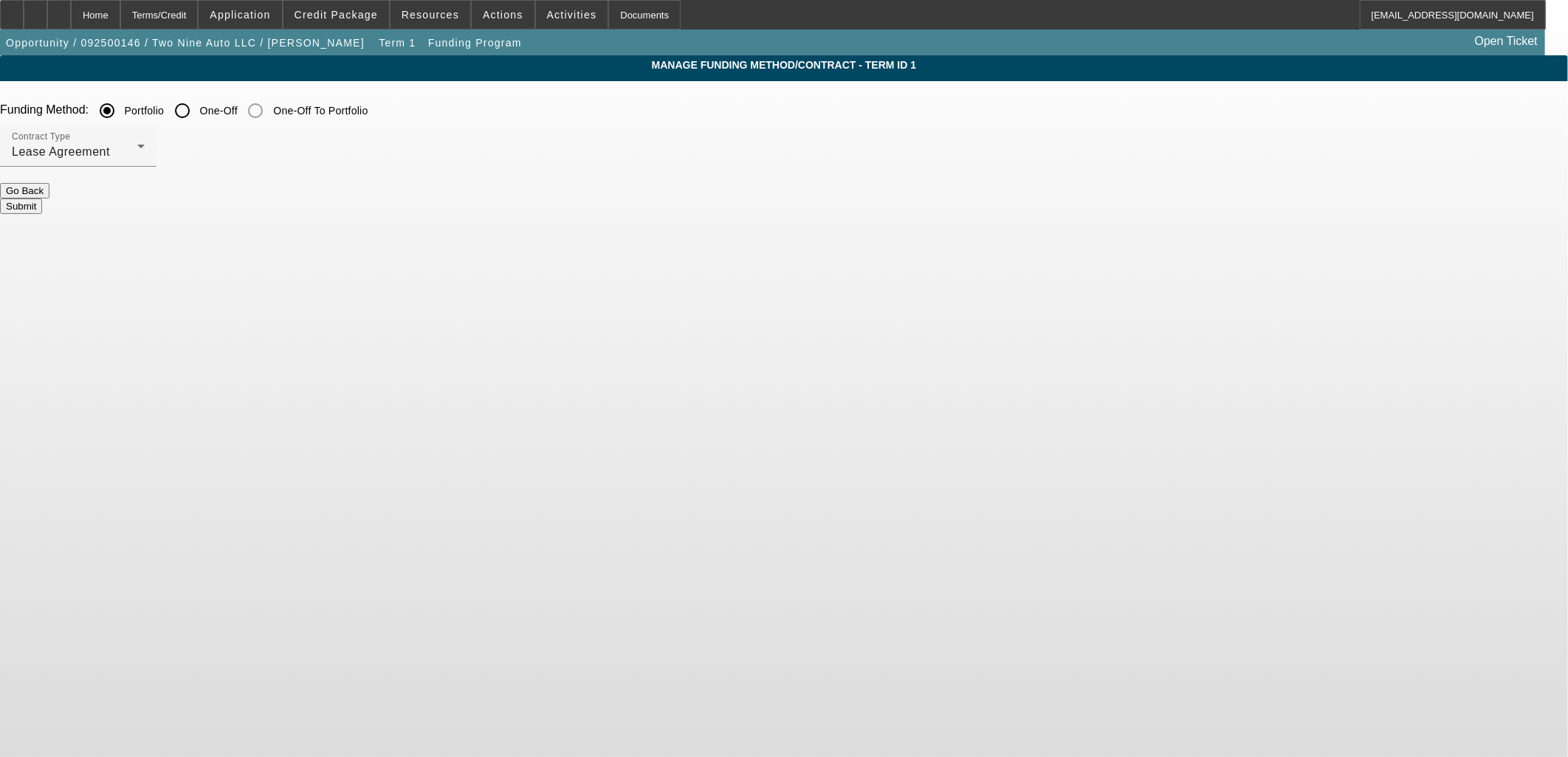
click at [197, 111] on input "One-Off" at bounding box center [182, 111] width 30 height 30
radio input "true"
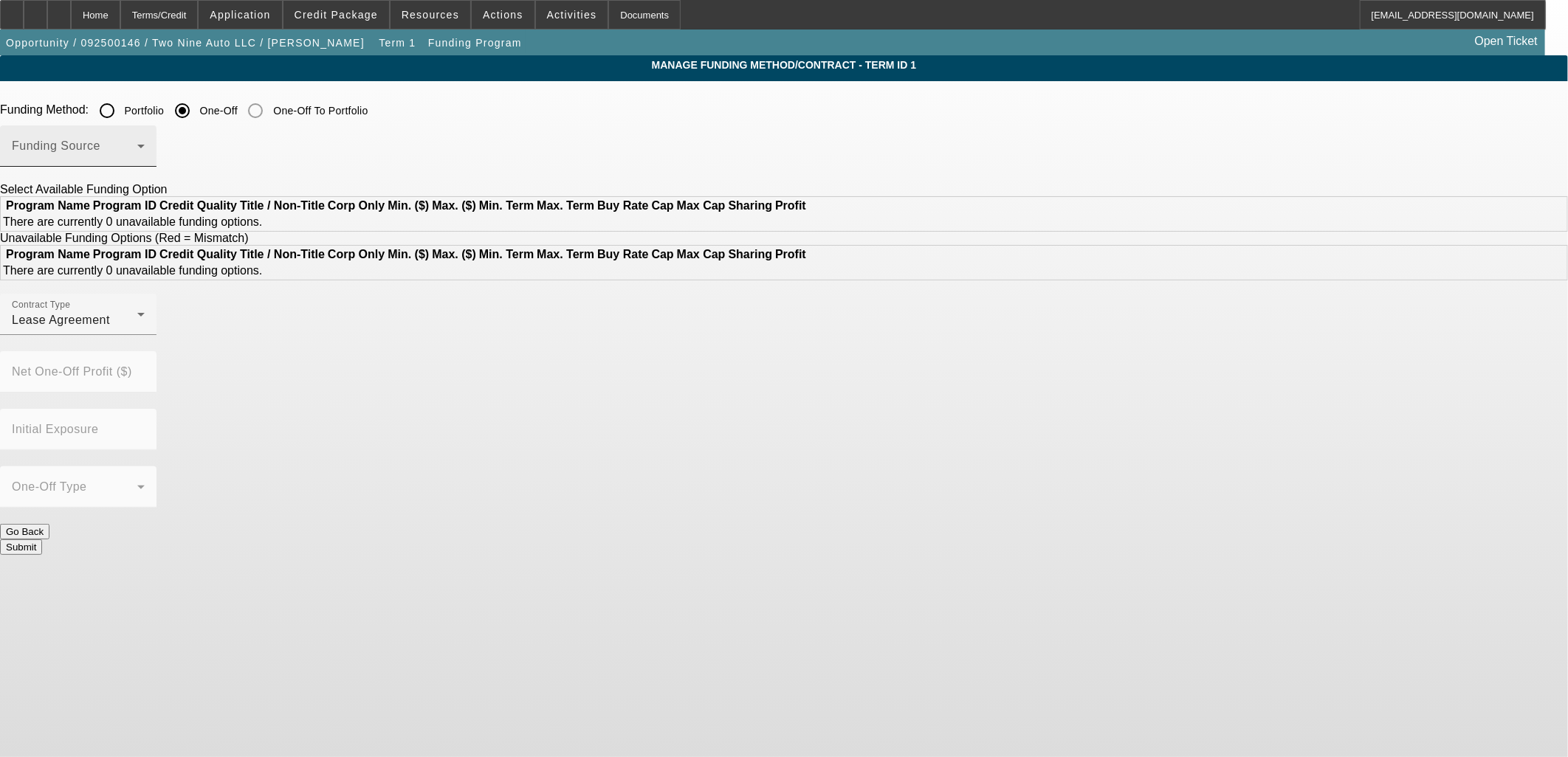
click at [138, 152] on span at bounding box center [74, 152] width 125 height 17
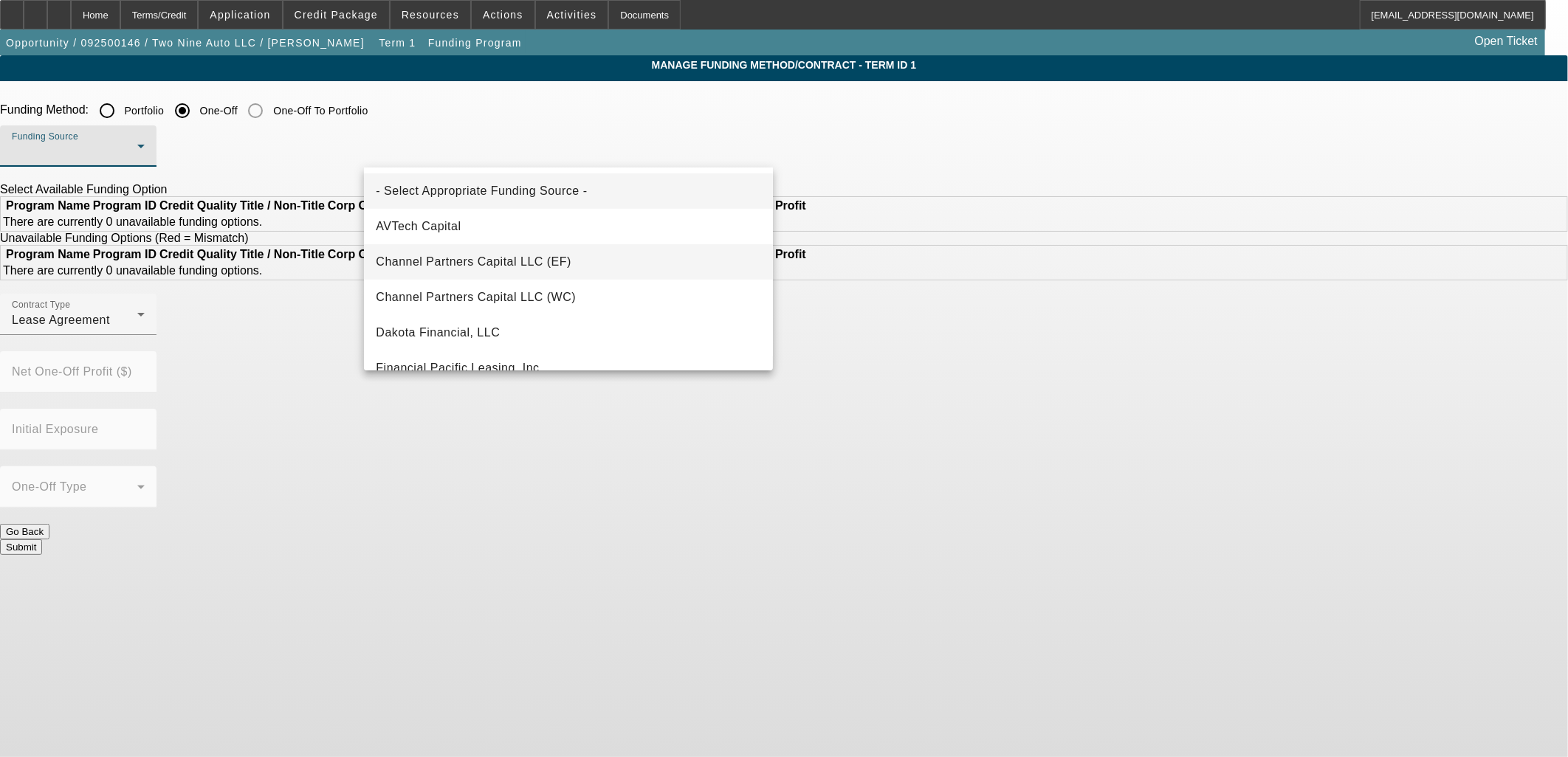
click at [459, 258] on span "Channel Partners Capital LLC (EF)" at bounding box center [473, 261] width 196 height 17
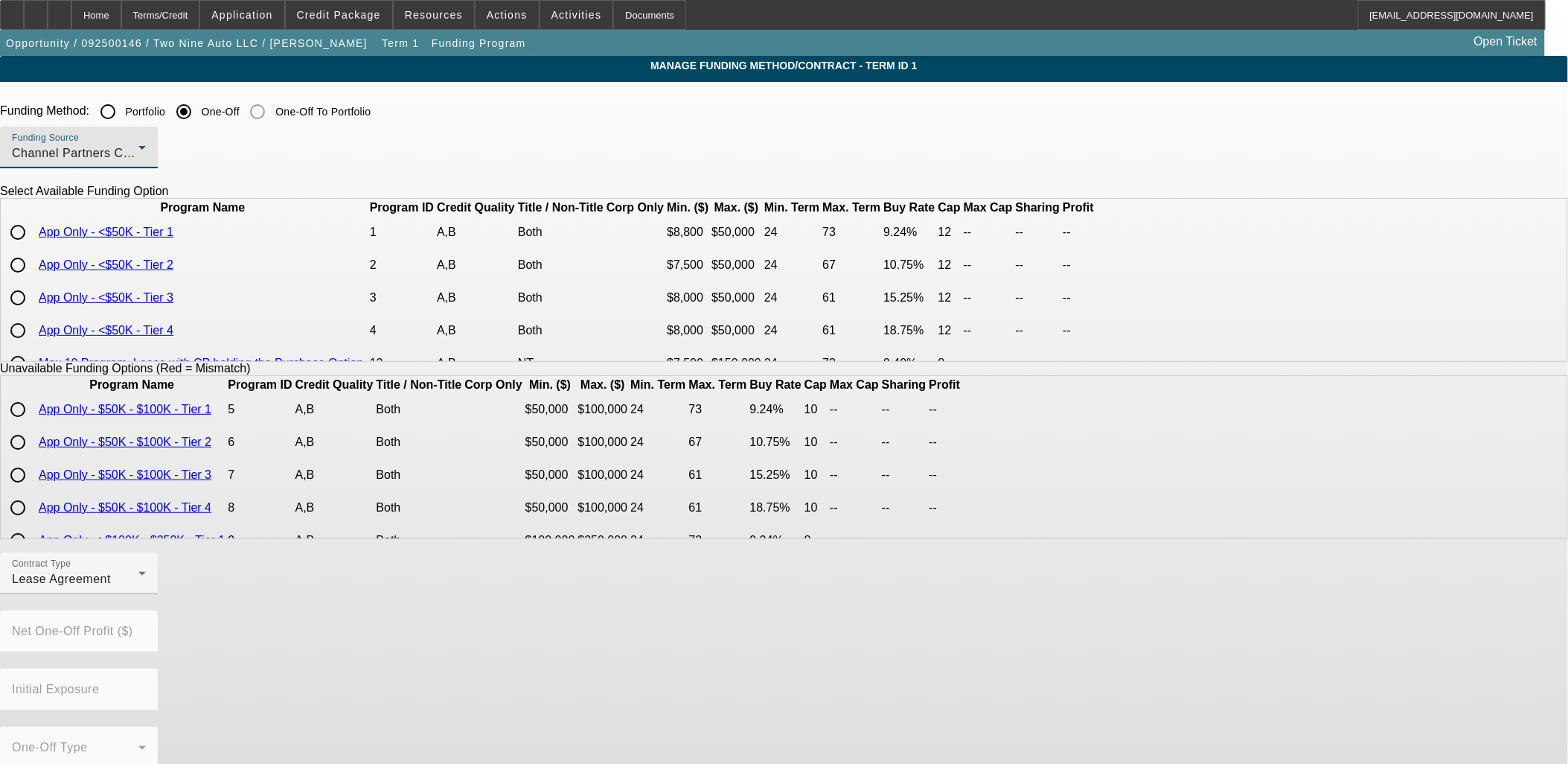
click at [33, 247] on input "radio" at bounding box center [18, 232] width 30 height 30
radio input "true"
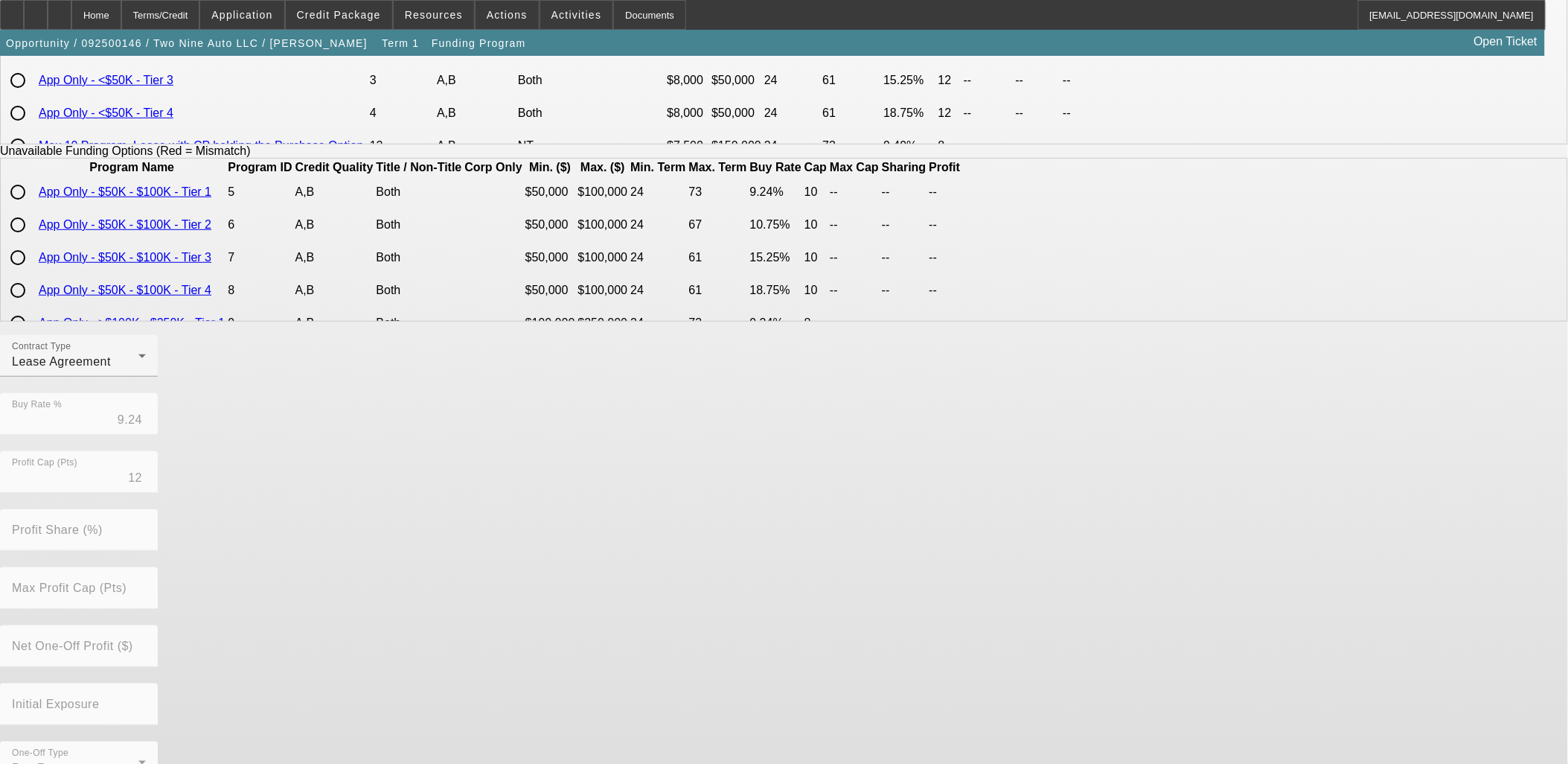
scroll to position [248, 0]
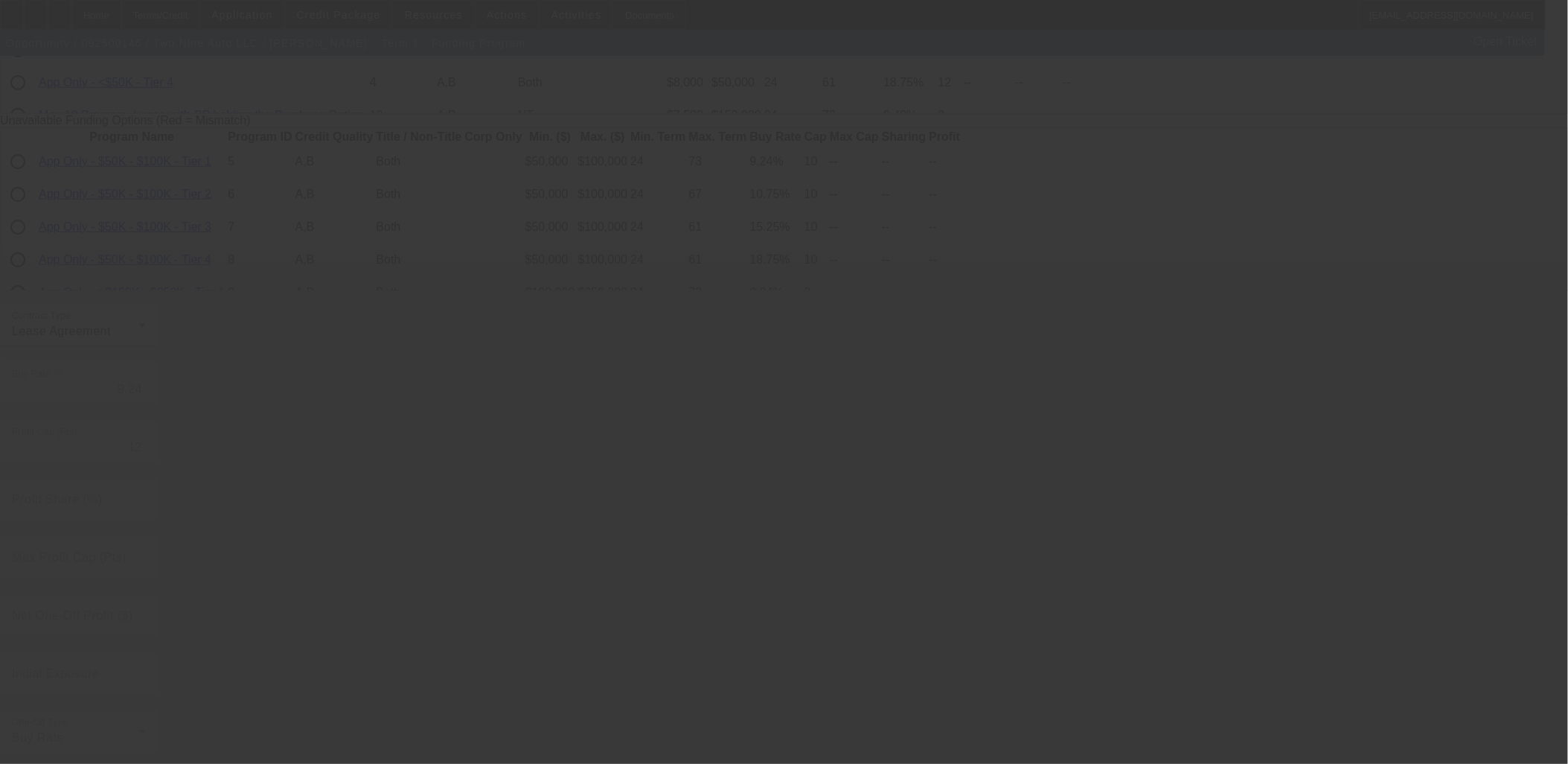
radio input "true"
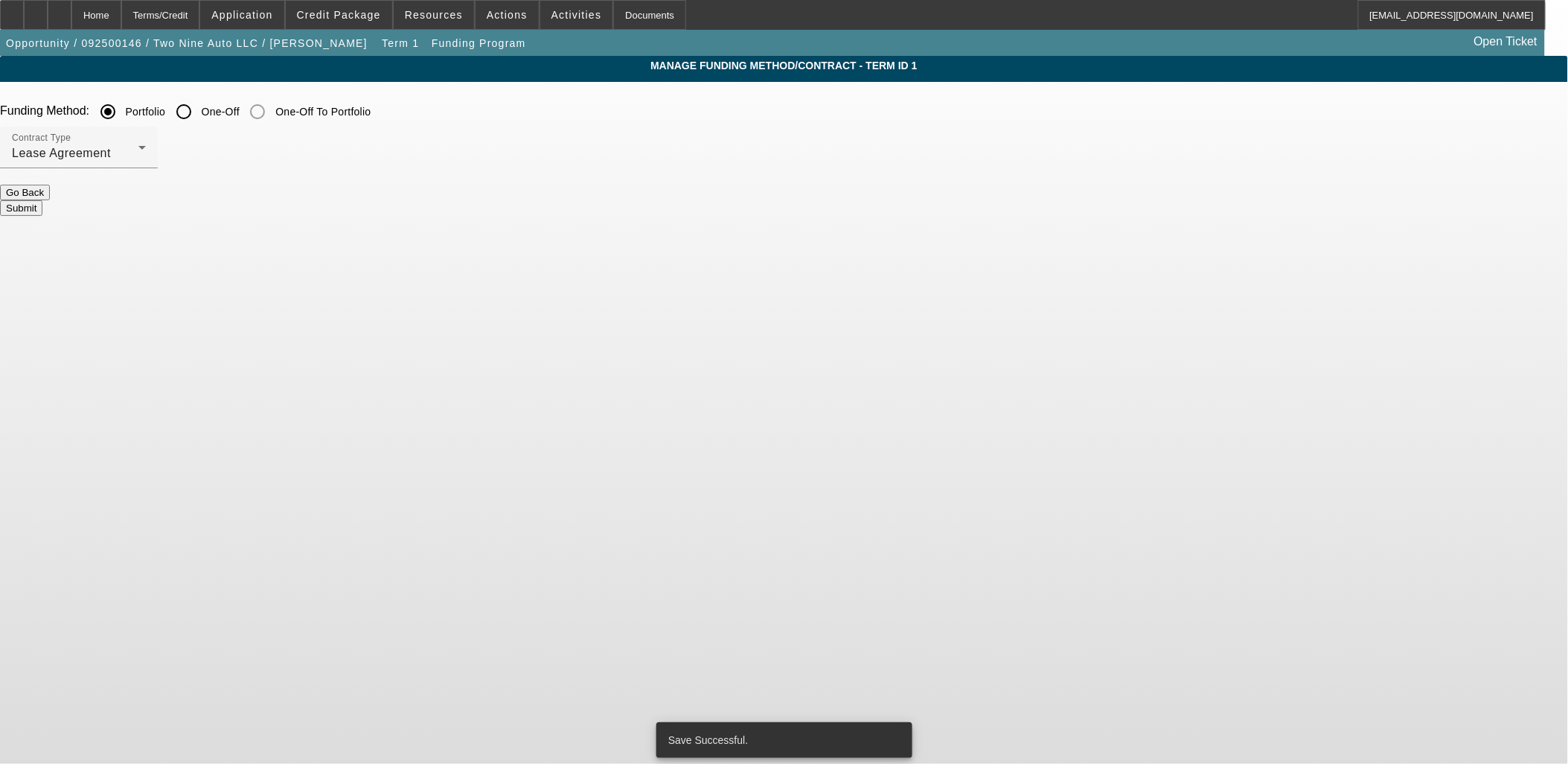
scroll to position [0, 0]
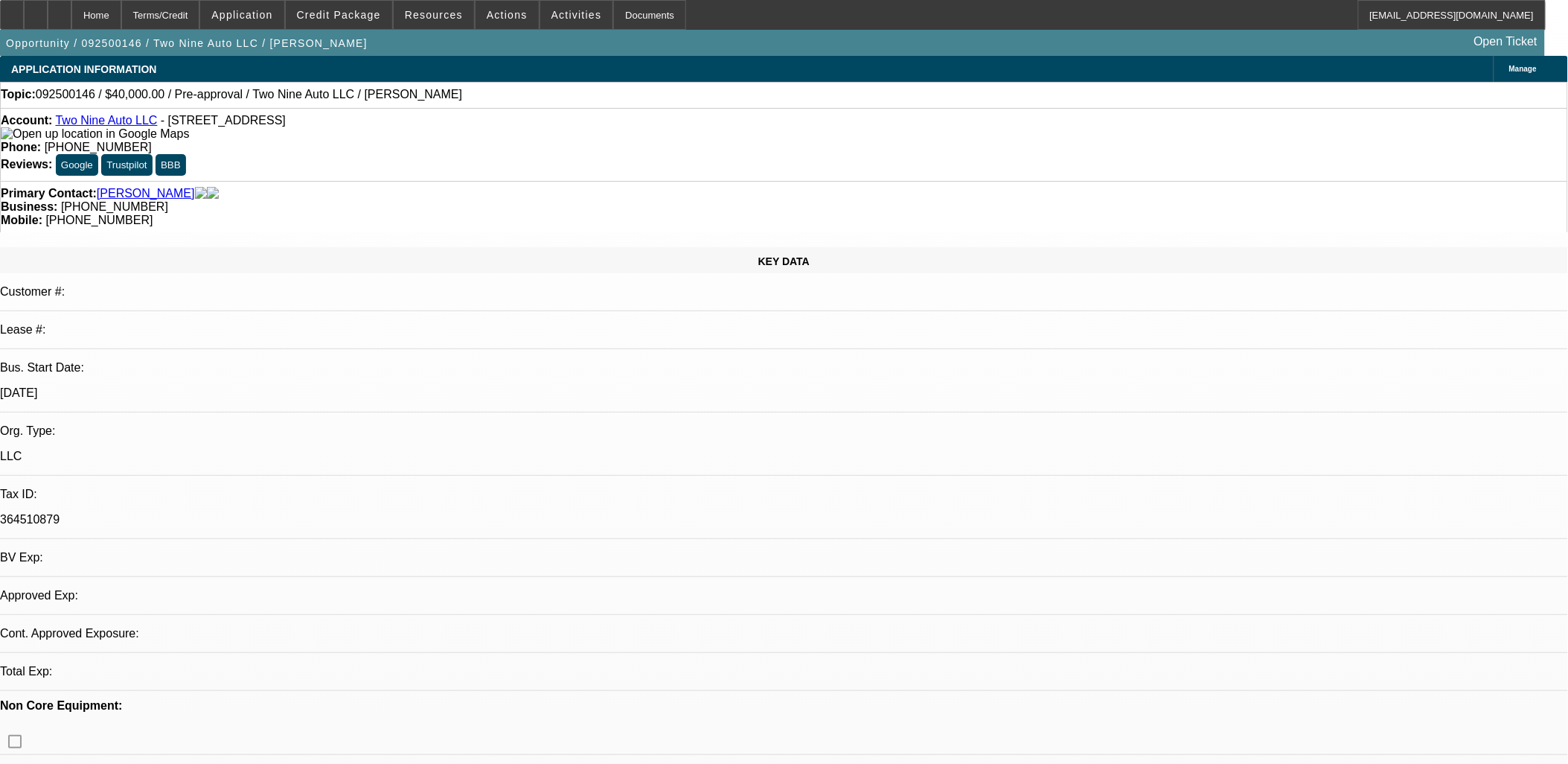
select select "0"
select select "0.1"
select select "4"
drag, startPoint x: 1220, startPoint y: 64, endPoint x: 1222, endPoint y: 76, distance: 12.2
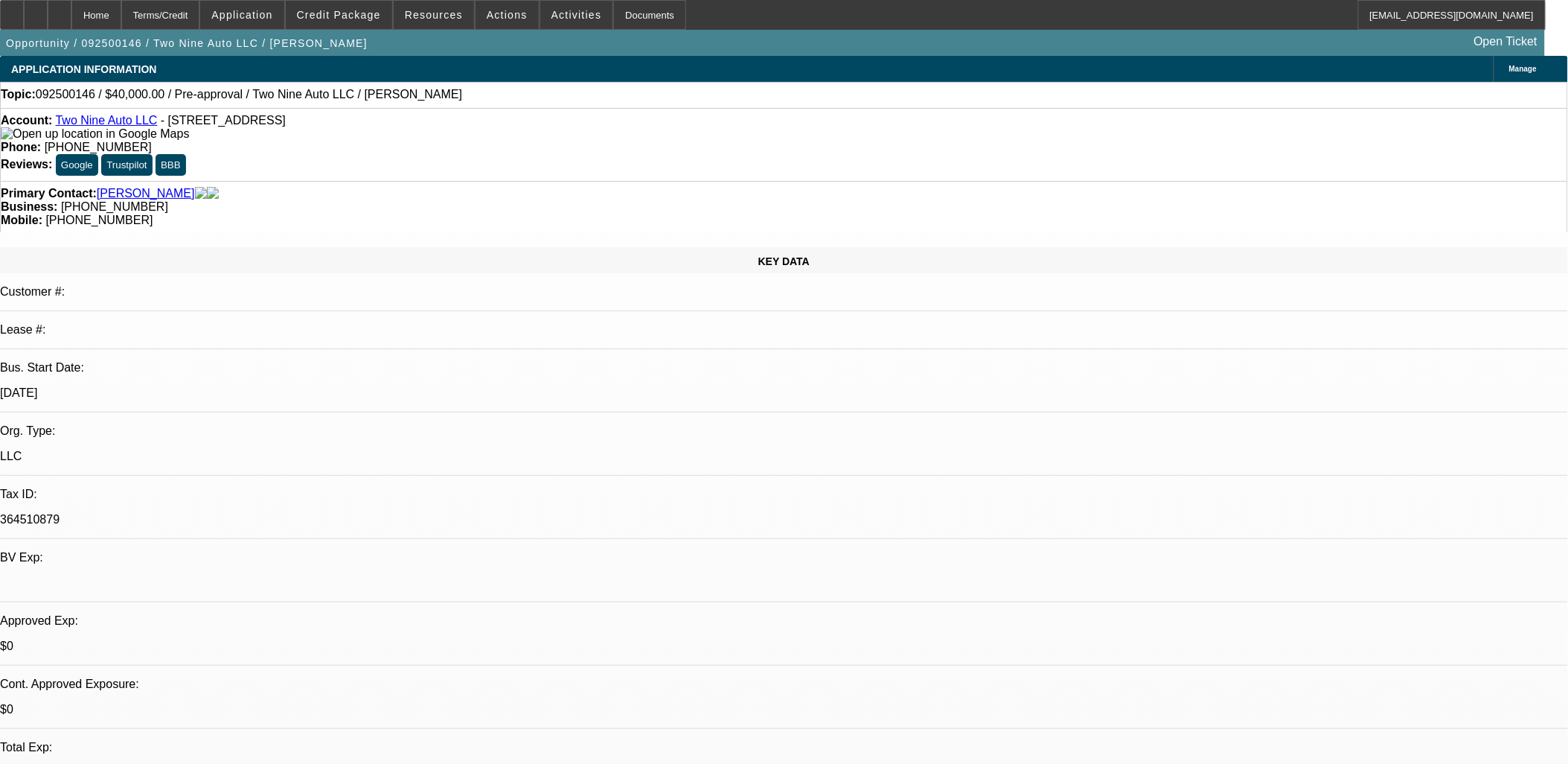
radio input "true"
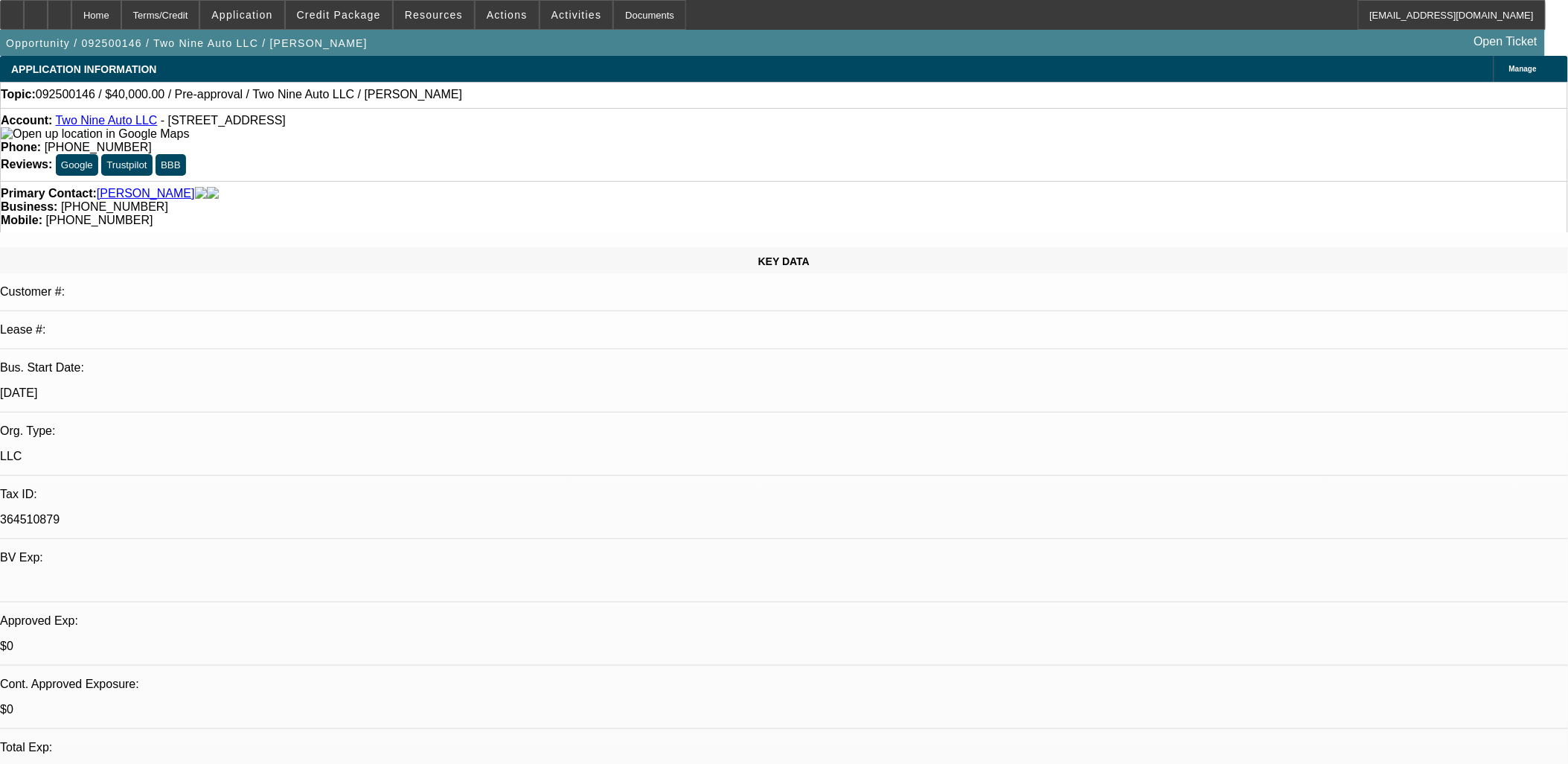
type textarea "Two Nine Auto LLC DBA Double D Transportation runs out of DE formerly from [GEO…"
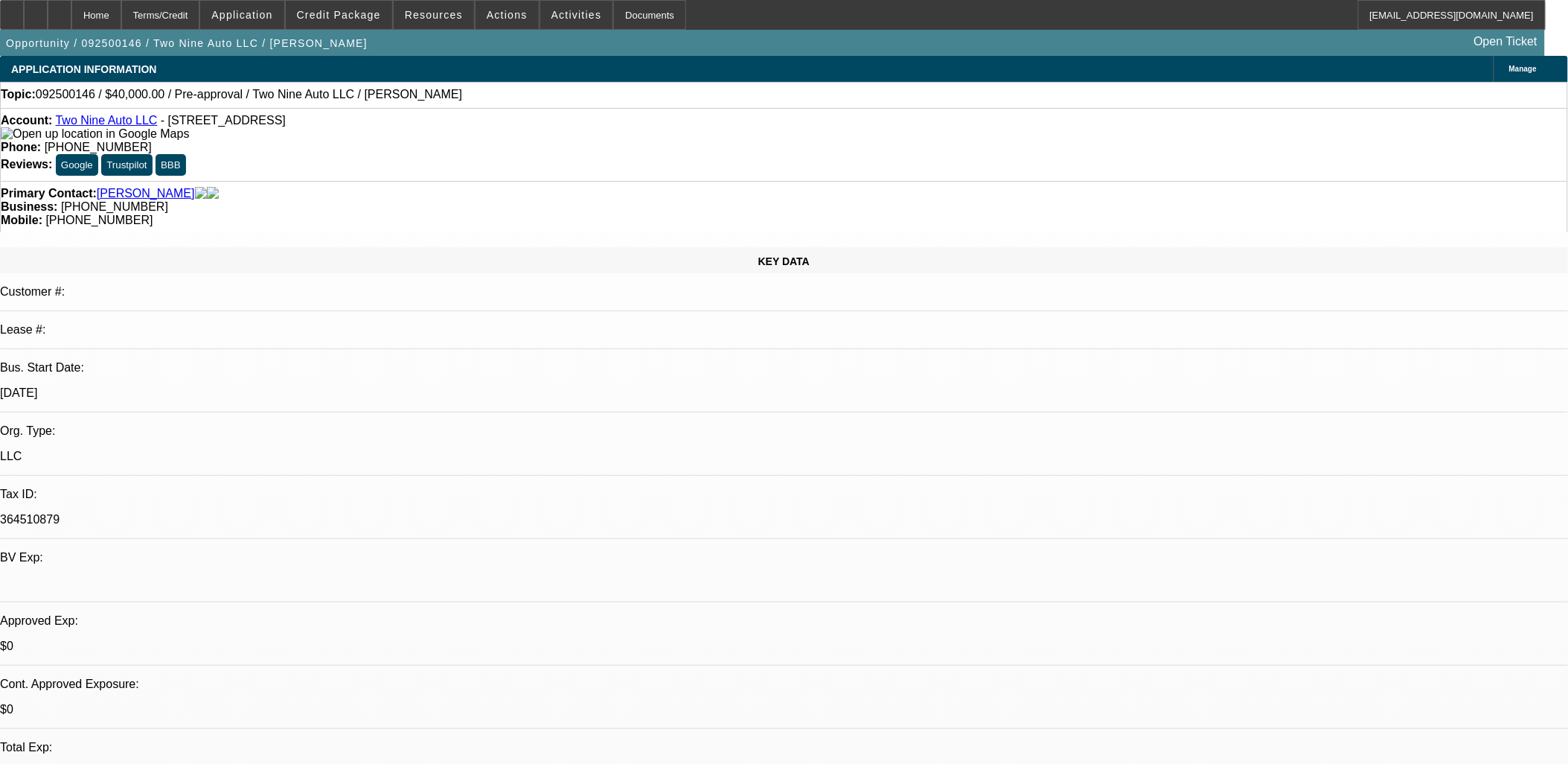
drag, startPoint x: 1439, startPoint y: 354, endPoint x: 1551, endPoint y: 368, distance: 112.9
radio input "true"
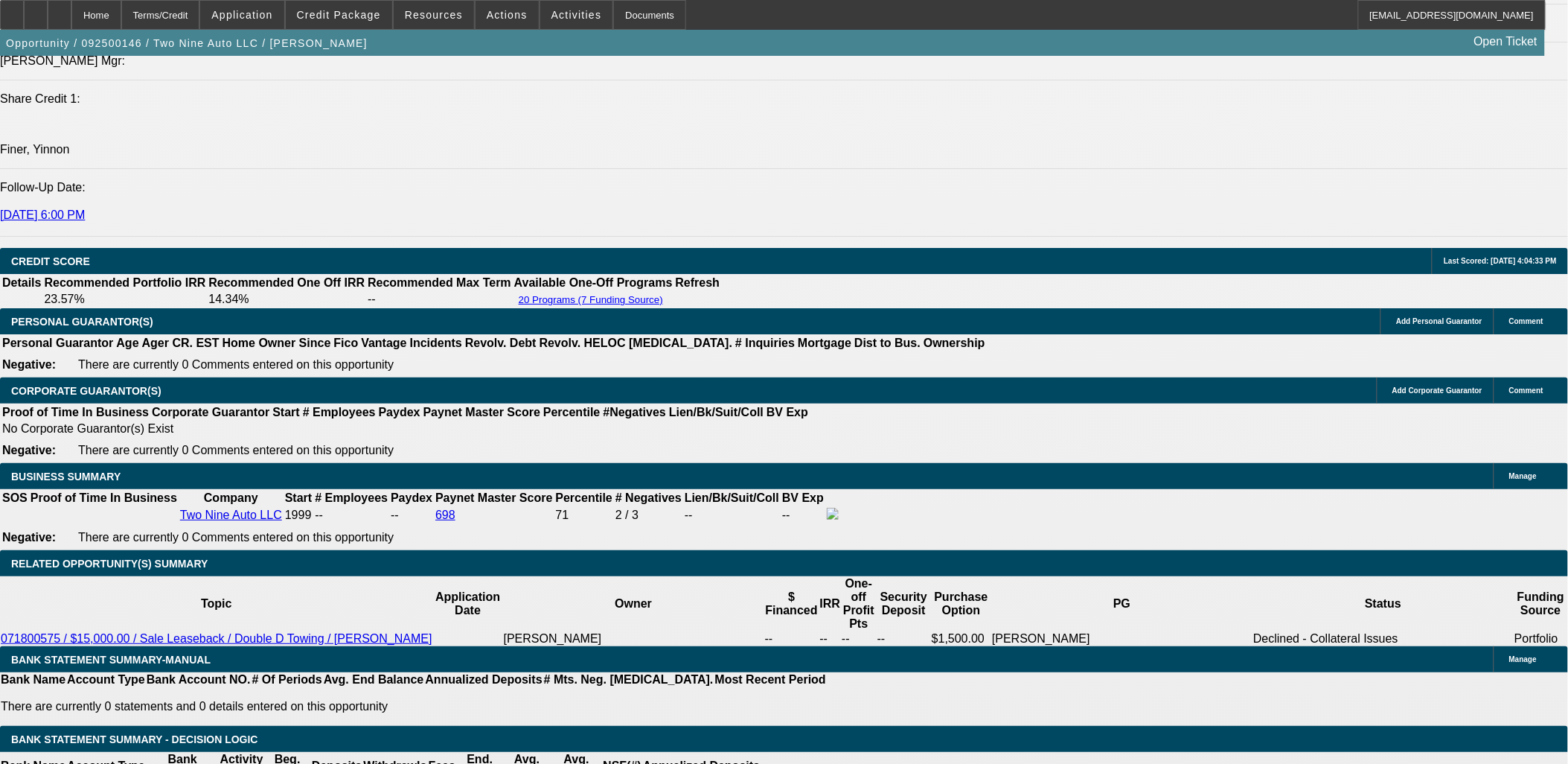
scroll to position [1984, 0]
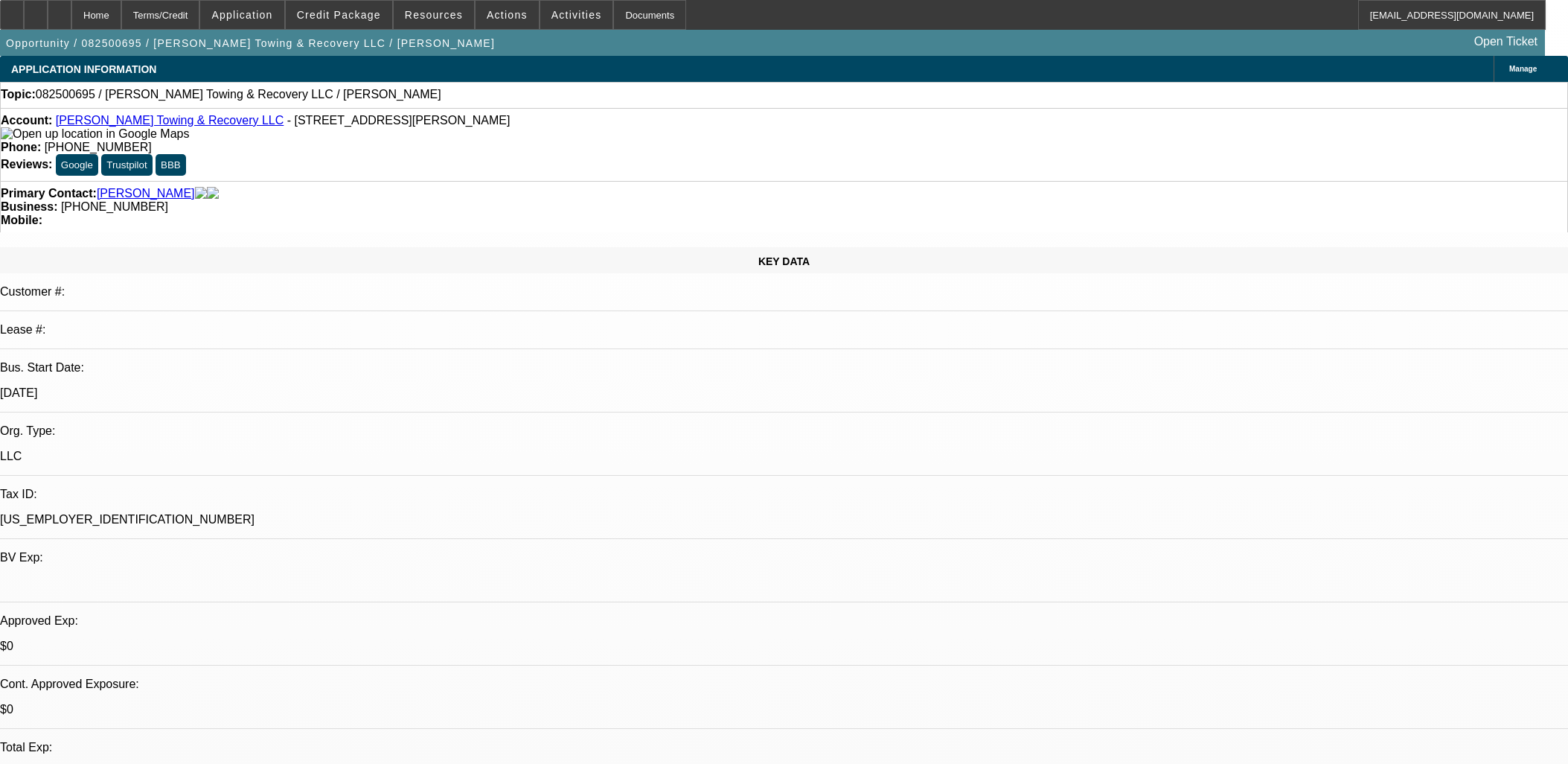
select select "0"
select select "2"
select select "0.1"
select select "4"
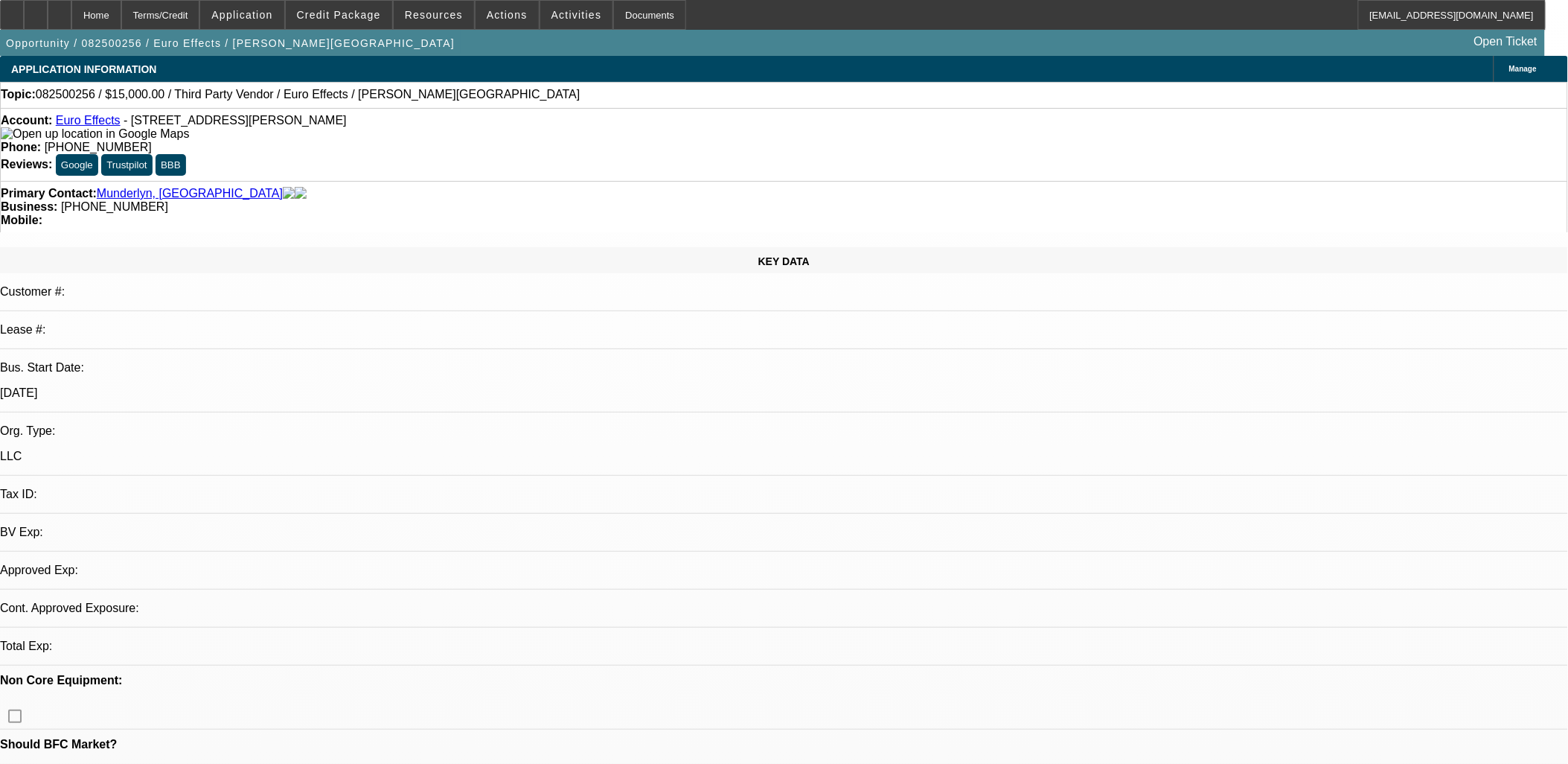
select select "0"
select select "2"
select select "0.1"
select select "1"
select select "2"
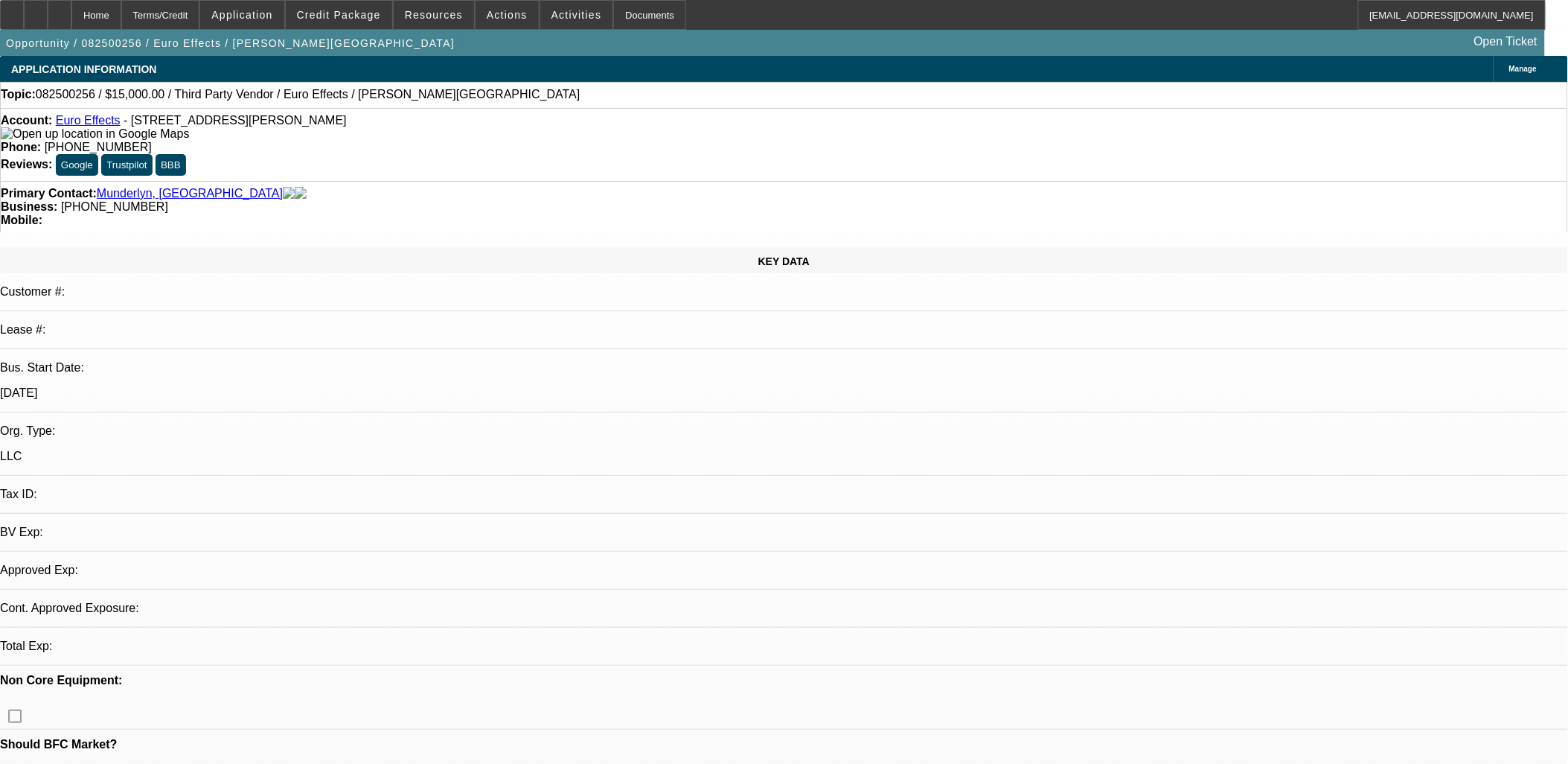
select select "4"
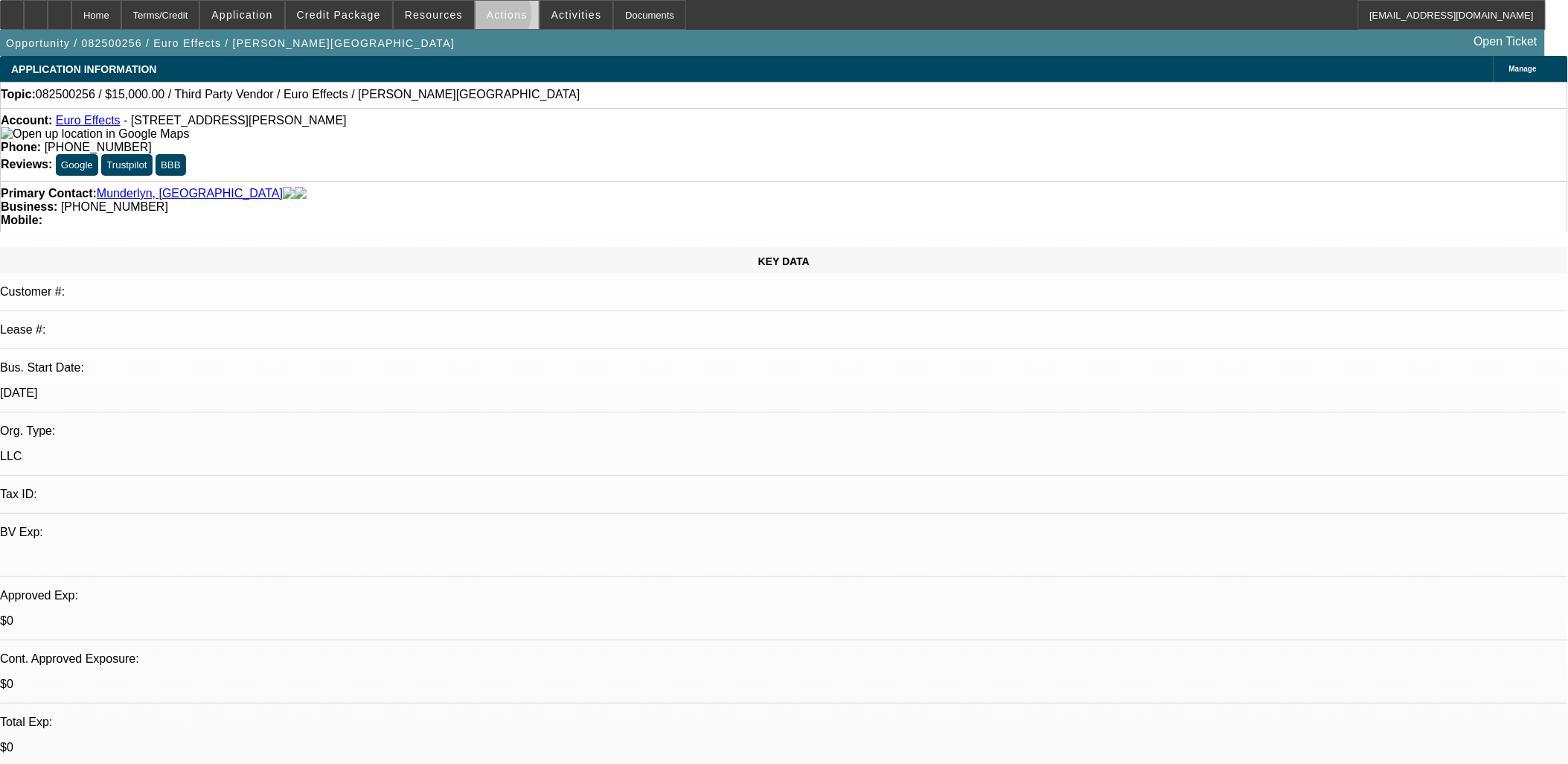
click at [486, 17] on span "Actions" at bounding box center [506, 15] width 41 height 12
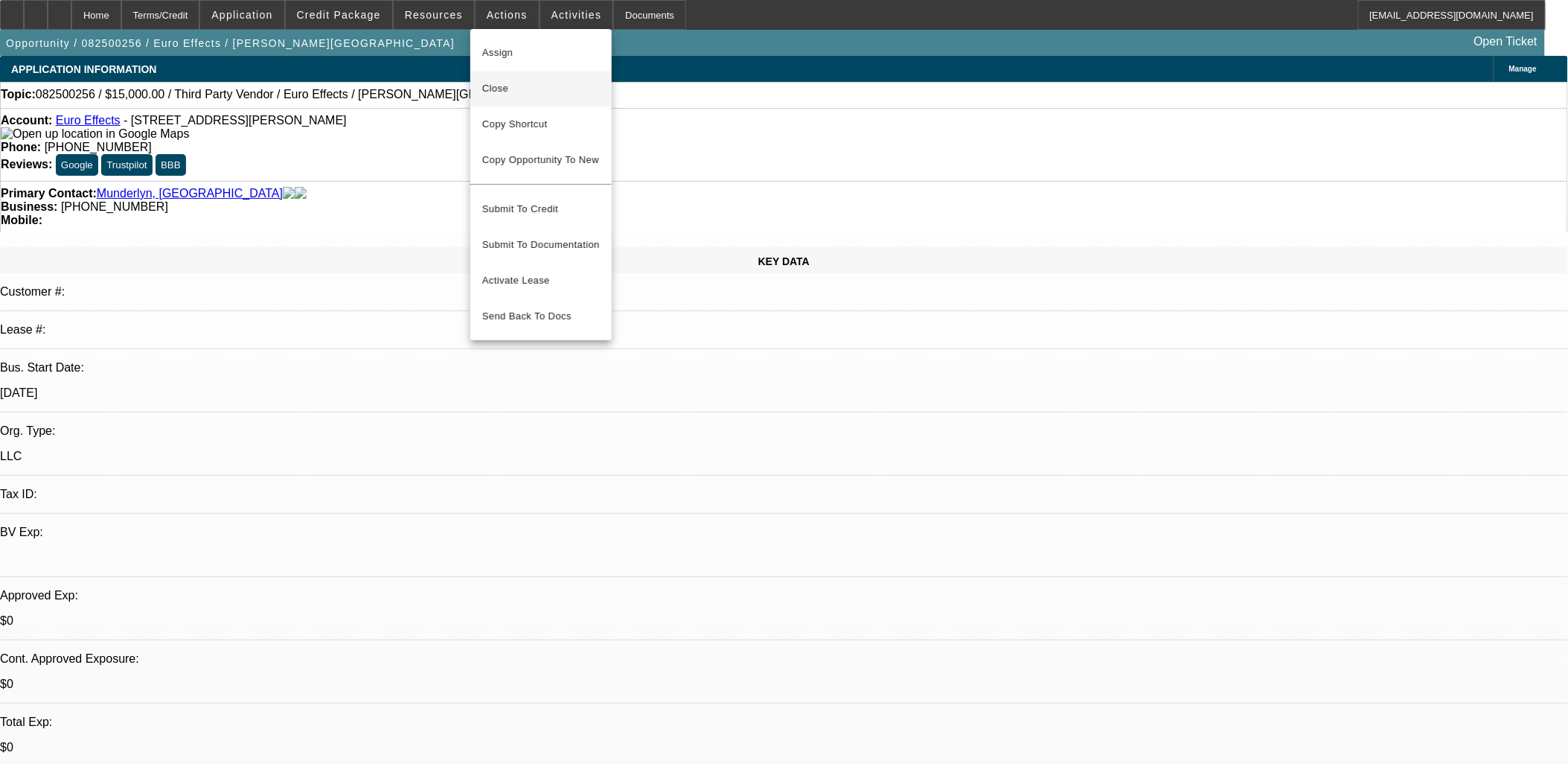
click at [527, 85] on span "Close" at bounding box center [540, 88] width 118 height 18
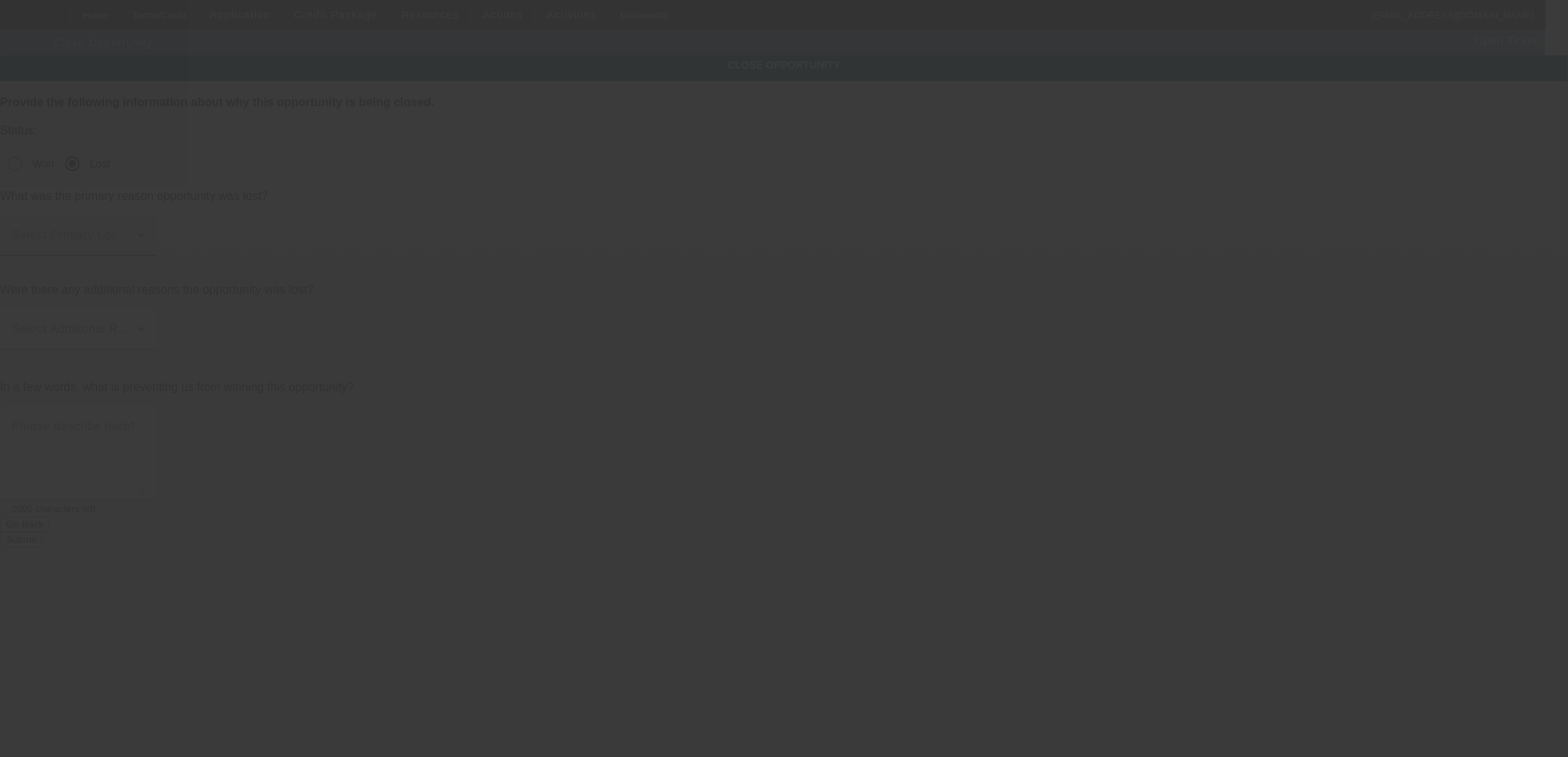
click at [138, 233] on span at bounding box center [74, 241] width 125 height 17
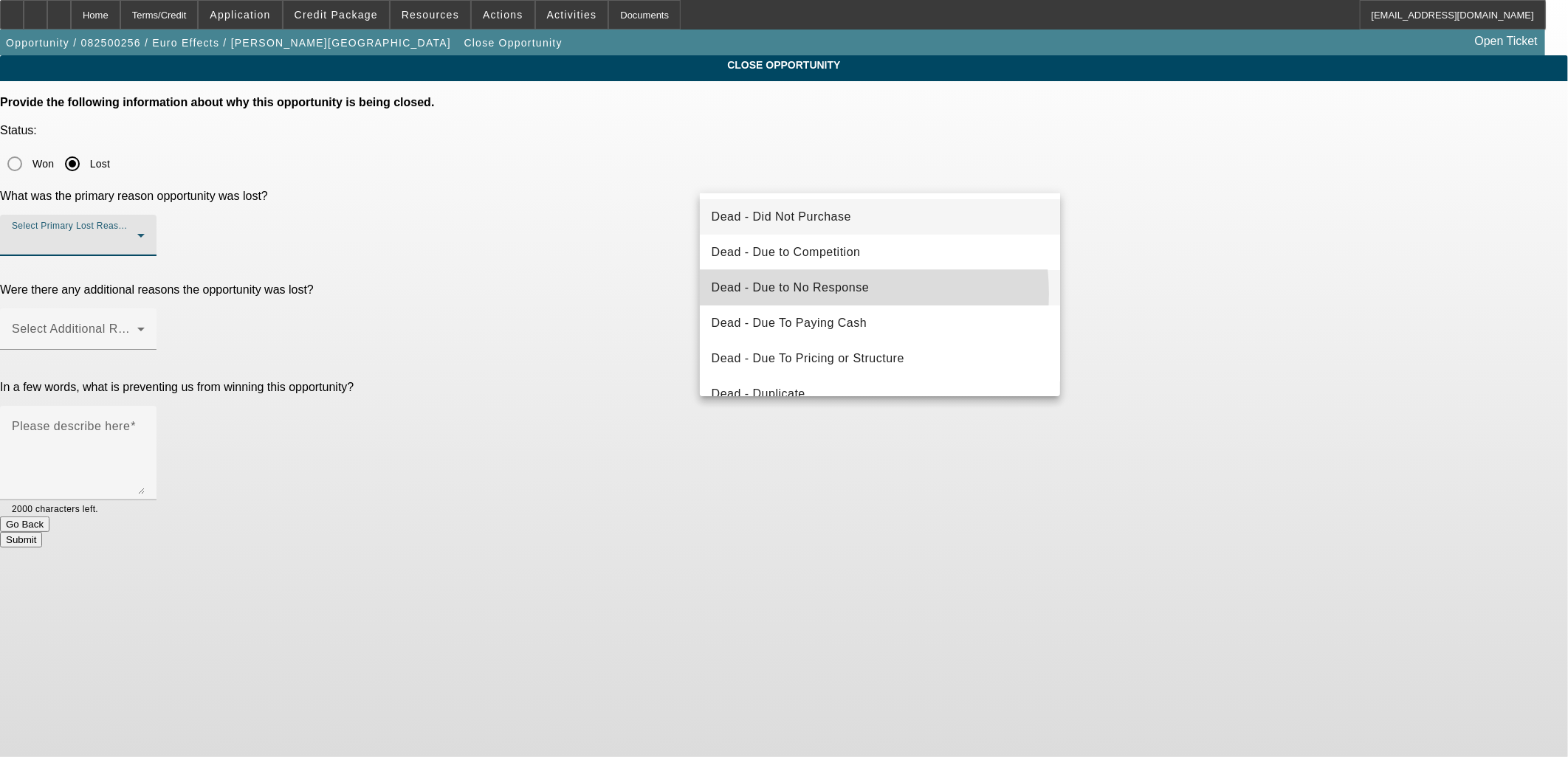
click at [822, 293] on span "Dead - Due to No Response" at bounding box center [791, 287] width 158 height 17
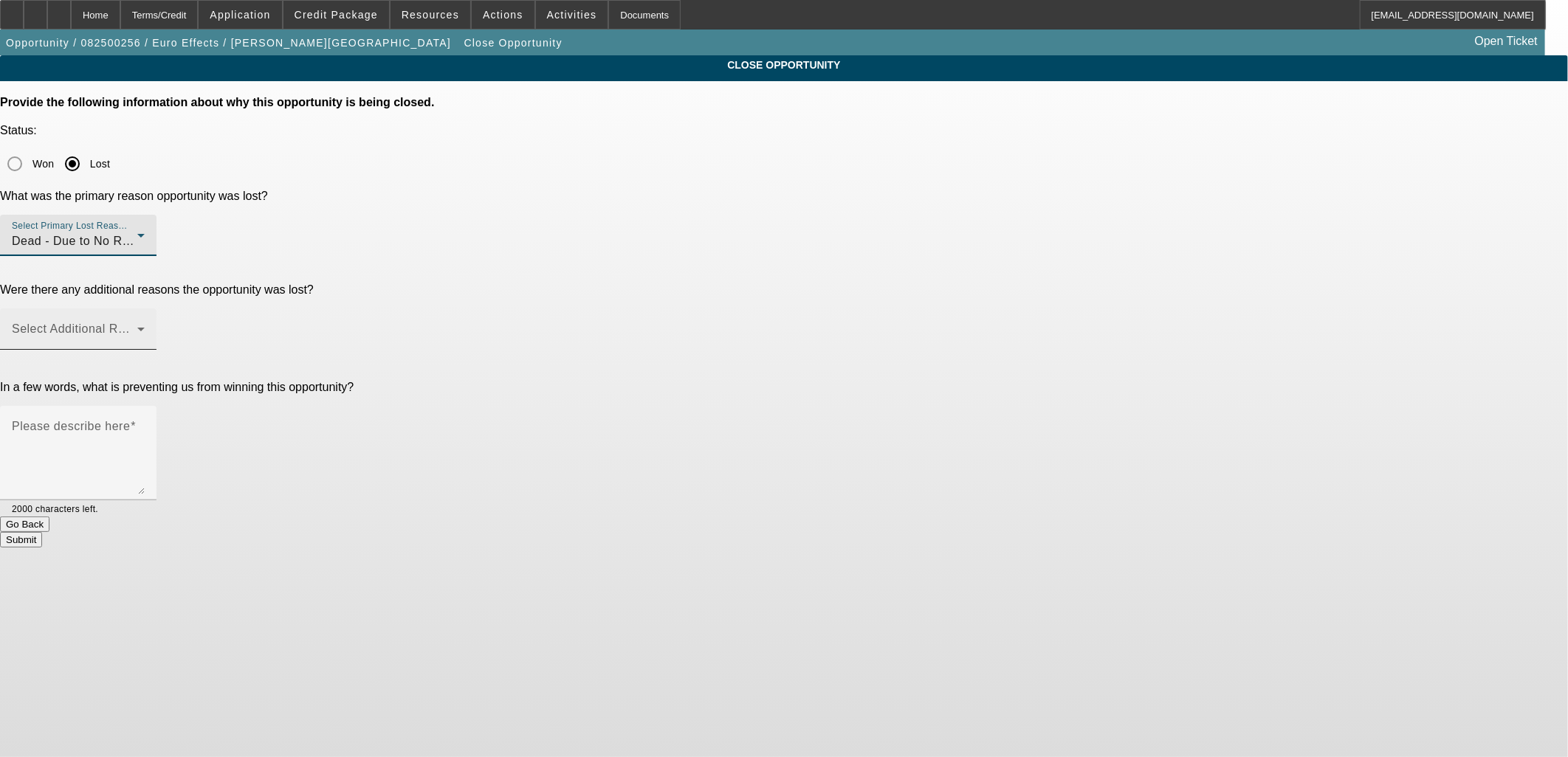
click at [138, 326] on span at bounding box center [74, 335] width 125 height 17
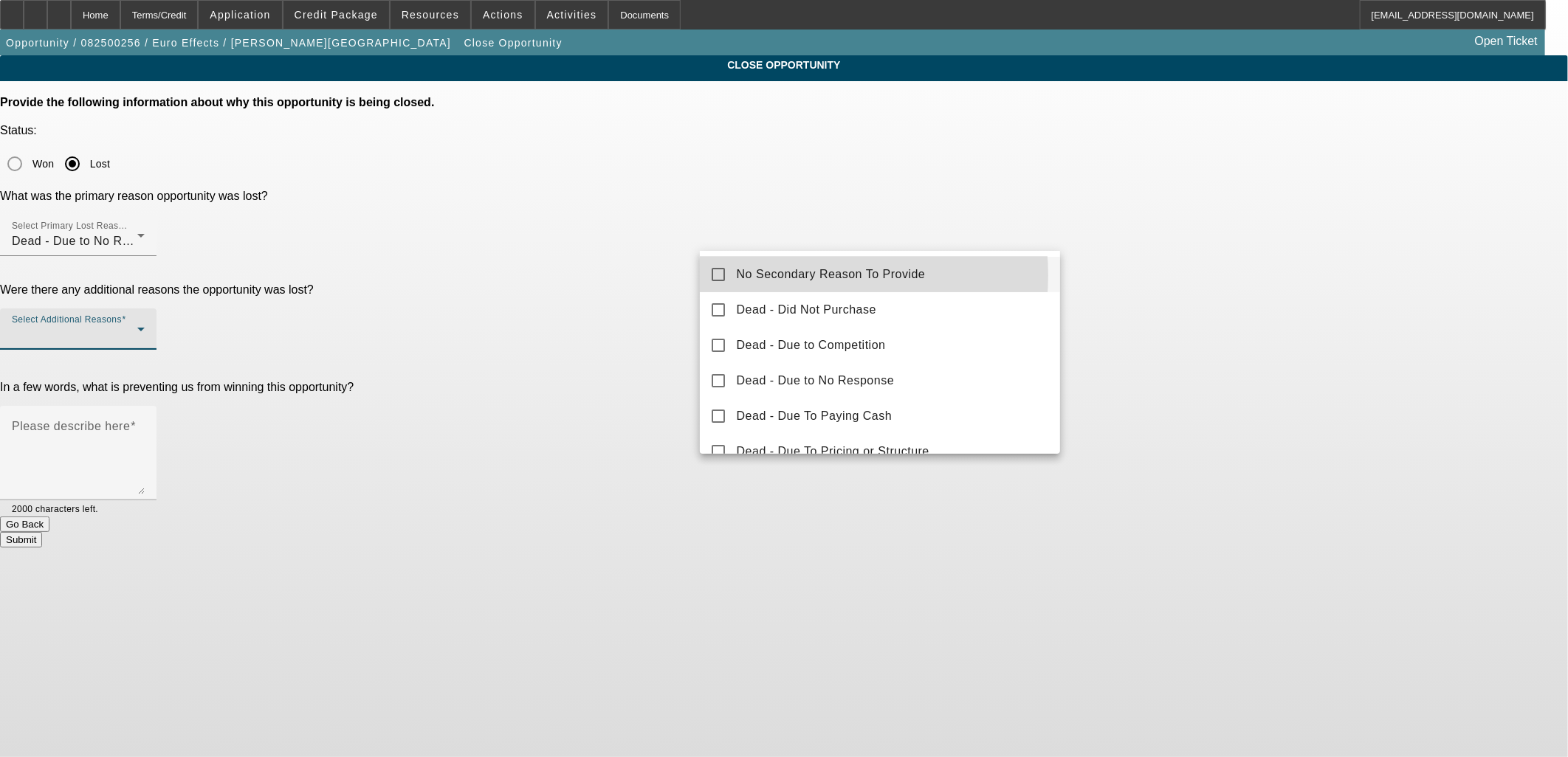
click at [786, 275] on span "No Secondary Reason To Provide" at bounding box center [831, 274] width 189 height 17
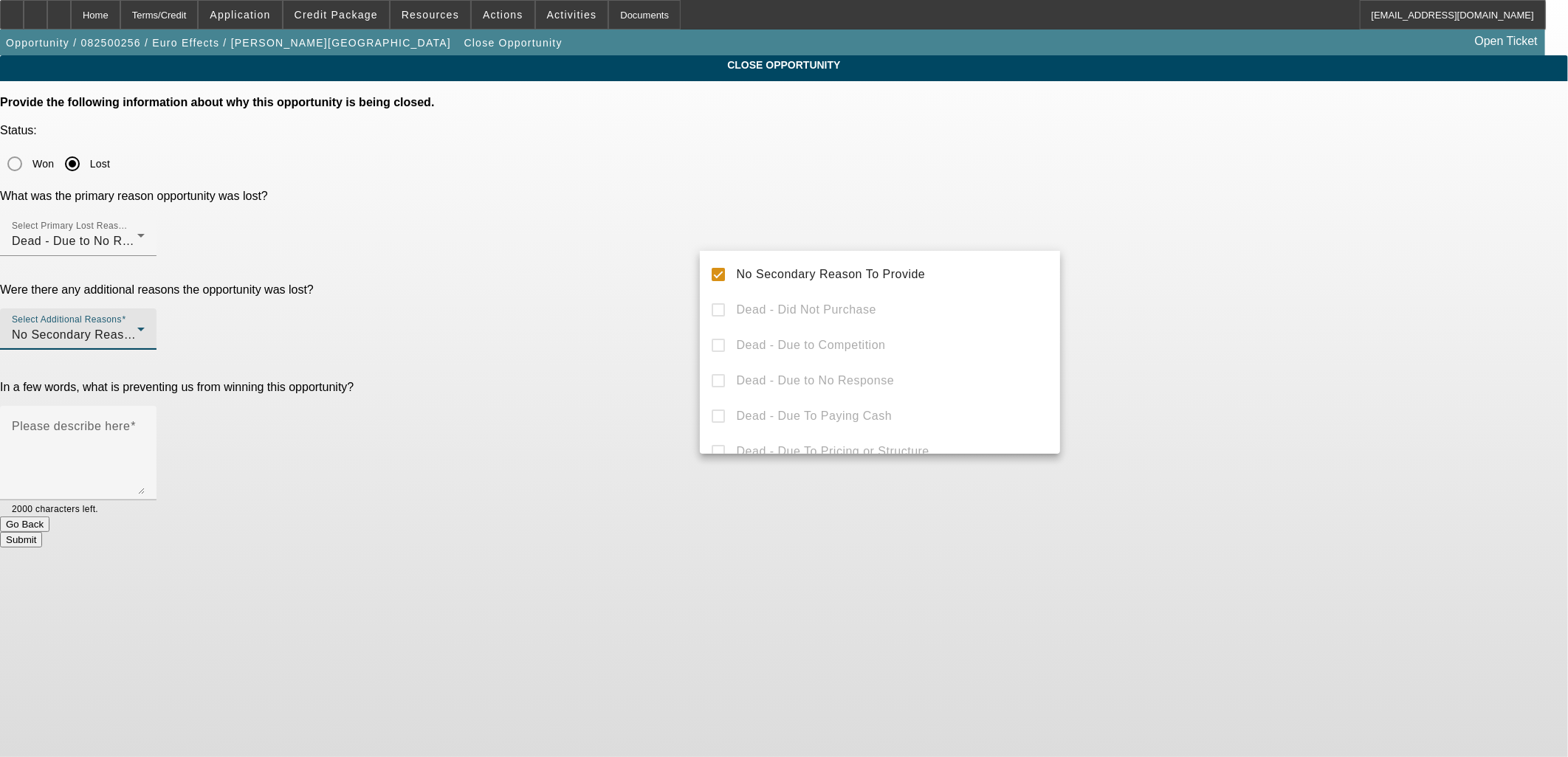
click at [617, 268] on div at bounding box center [784, 378] width 1568 height 757
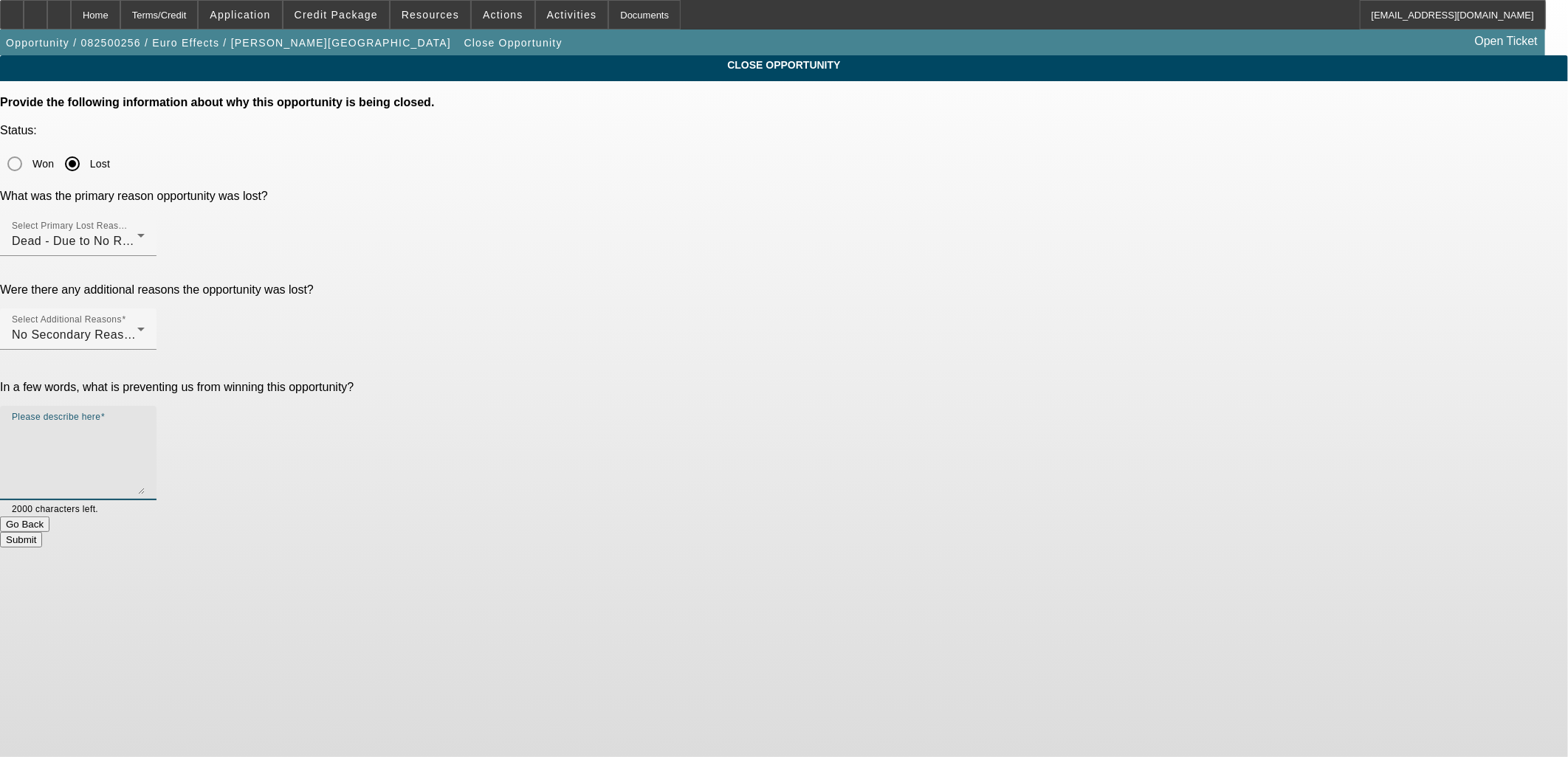
click at [145, 423] on textarea "Please describe here" at bounding box center [78, 458] width 133 height 70
type textarea "n"
click at [42, 532] on button "Submit" at bounding box center [21, 539] width 42 height 16
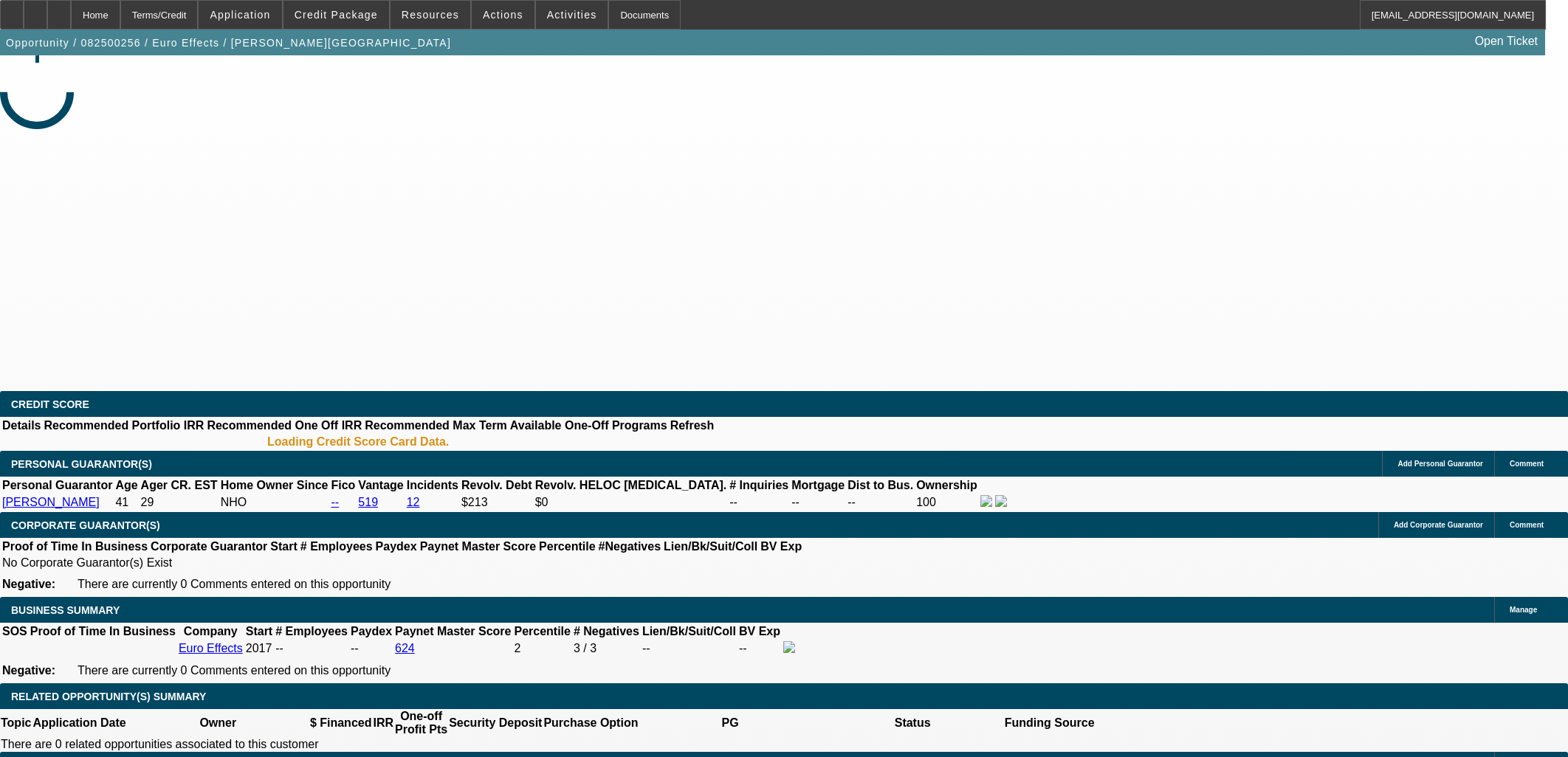
select select "0"
select select "2"
select select "0.1"
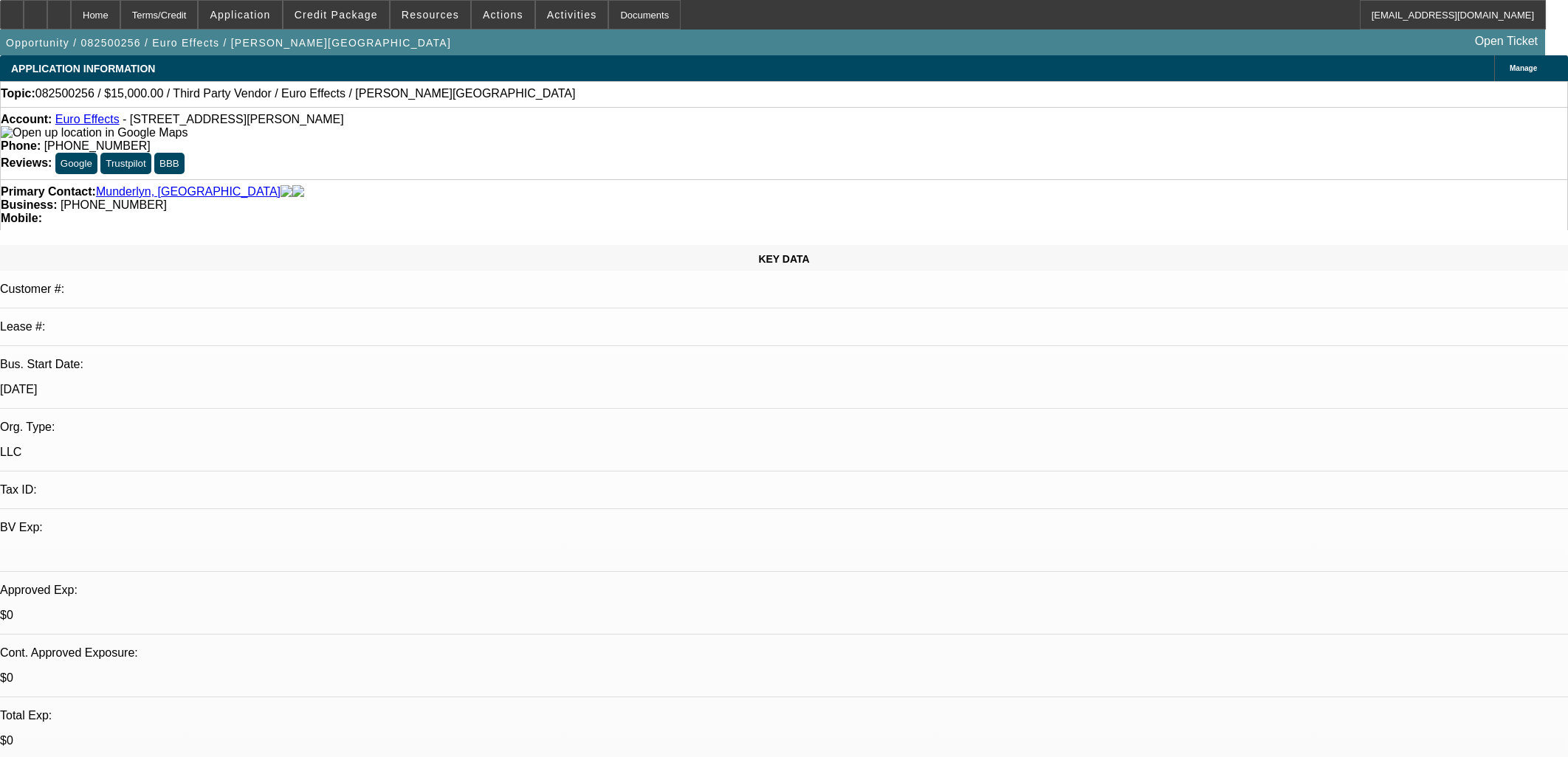
select select "1"
select select "2"
select select "4"
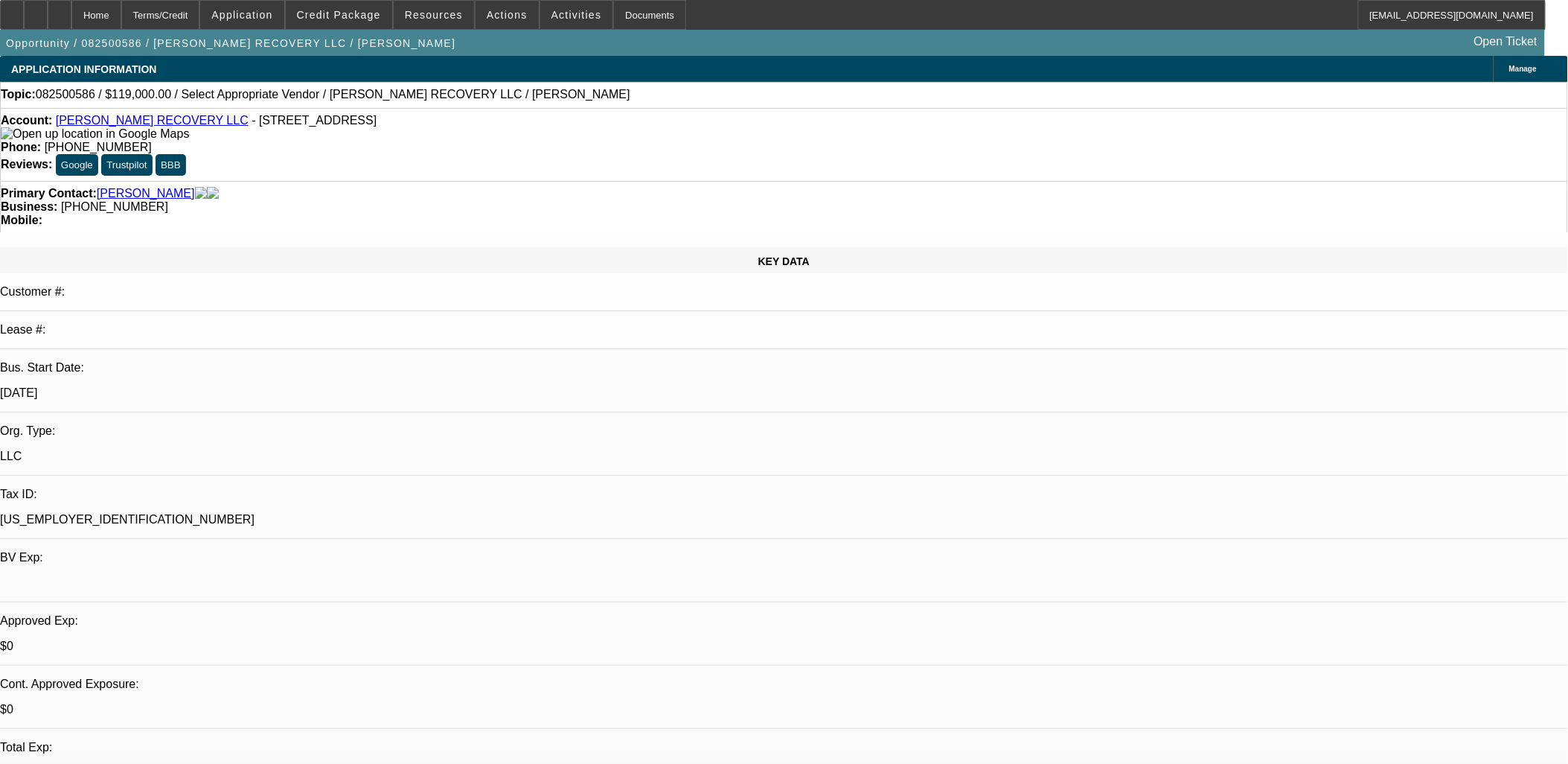
select select "0"
select select "2"
select select "0.1"
select select "1"
select select "2"
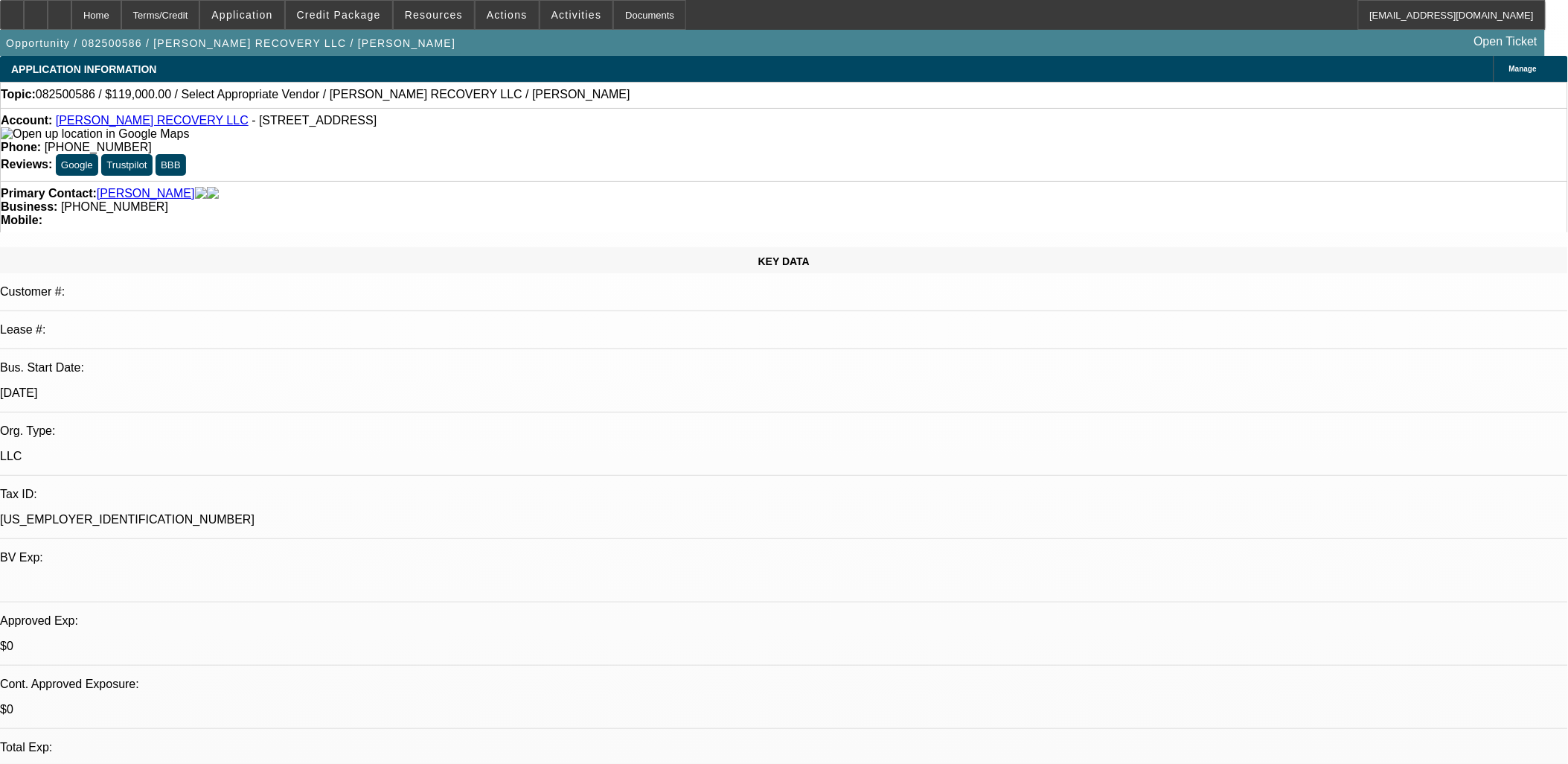
select select "4"
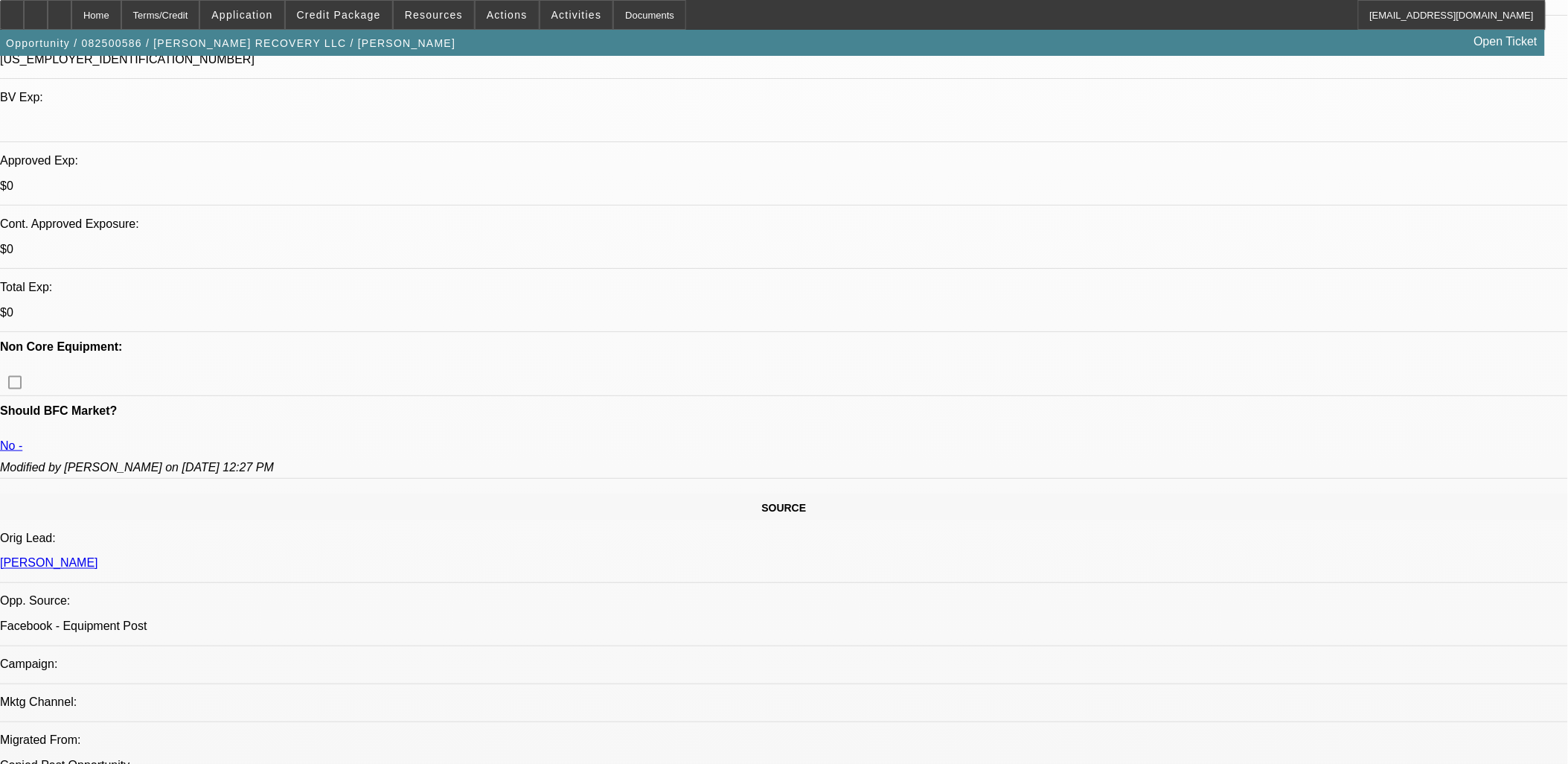
scroll to position [661, 0]
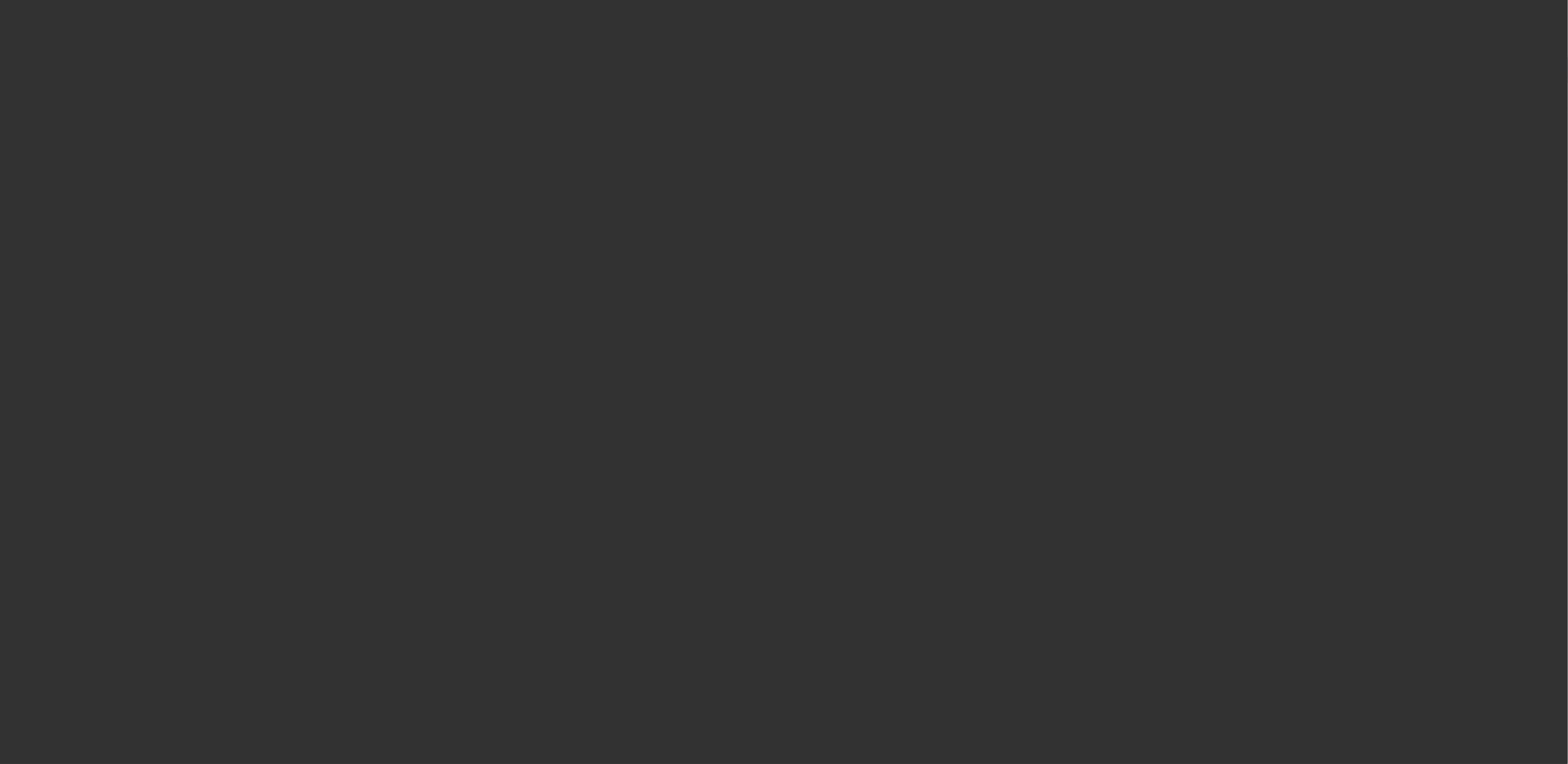
select select "0.15"
select select "2"
select select "0.1"
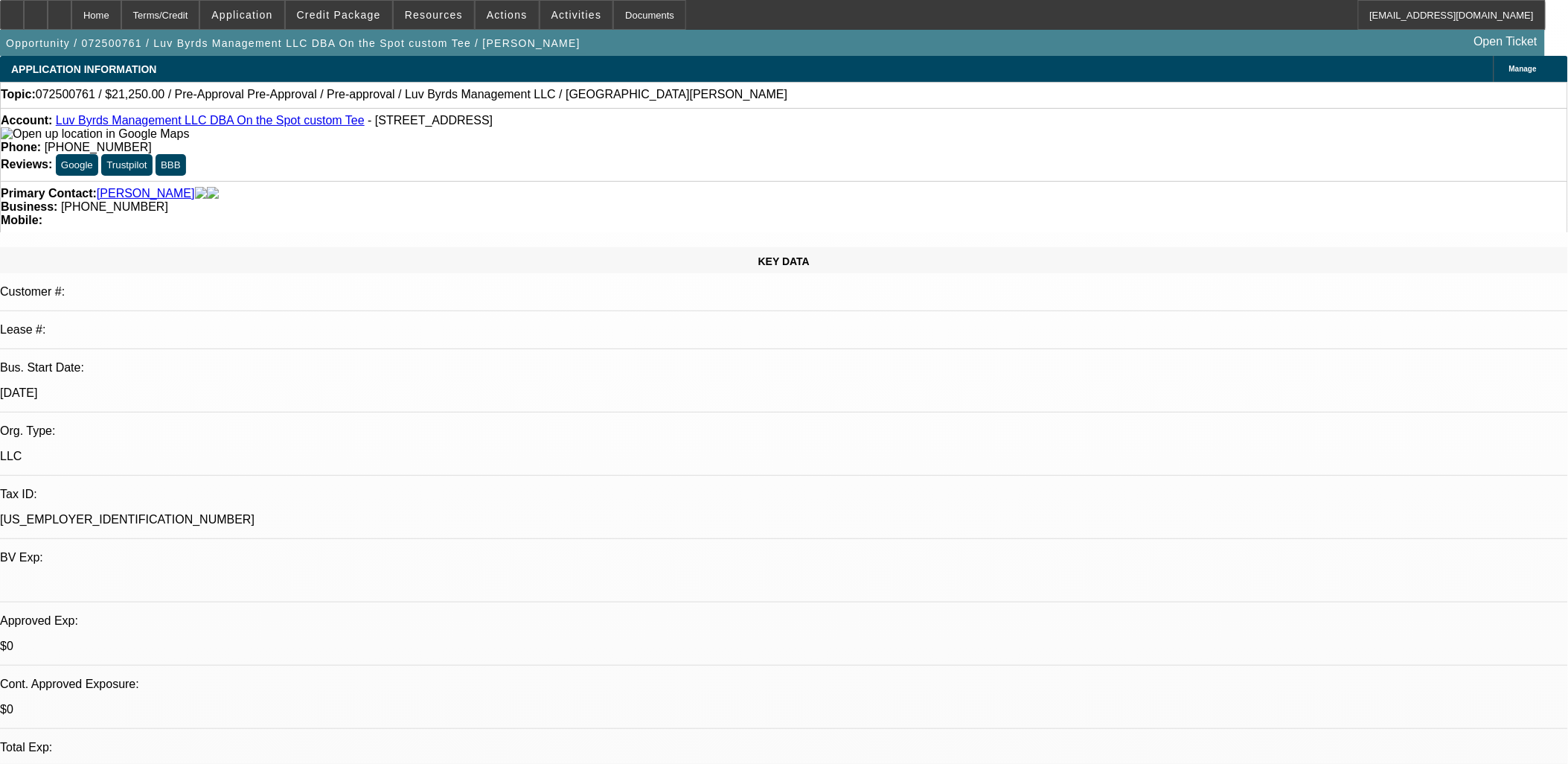
select select "1"
select select "2"
select select "4"
click at [492, 17] on span "Actions" at bounding box center [506, 15] width 41 height 12
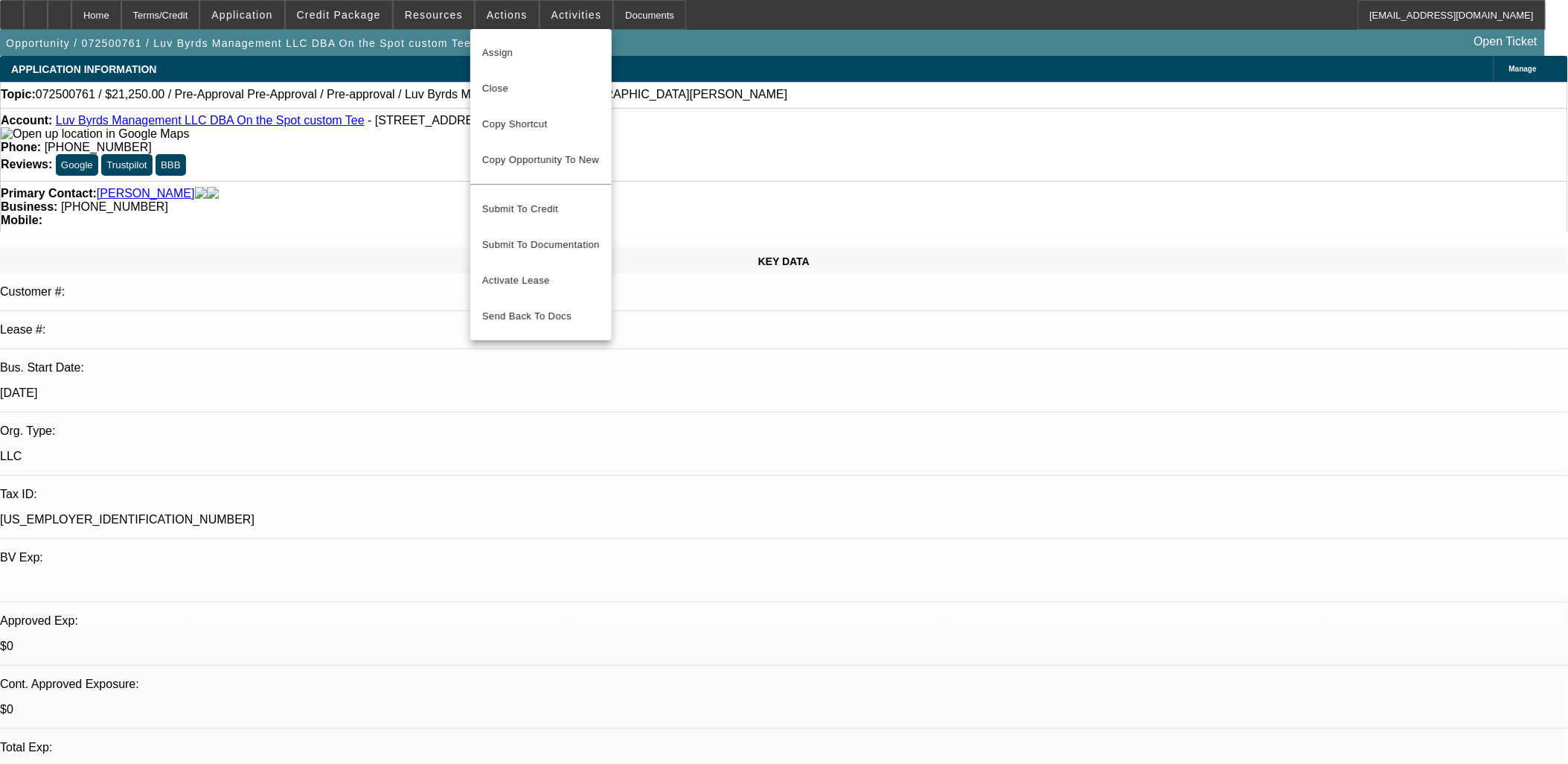
click at [716, 415] on div at bounding box center [784, 382] width 1568 height 764
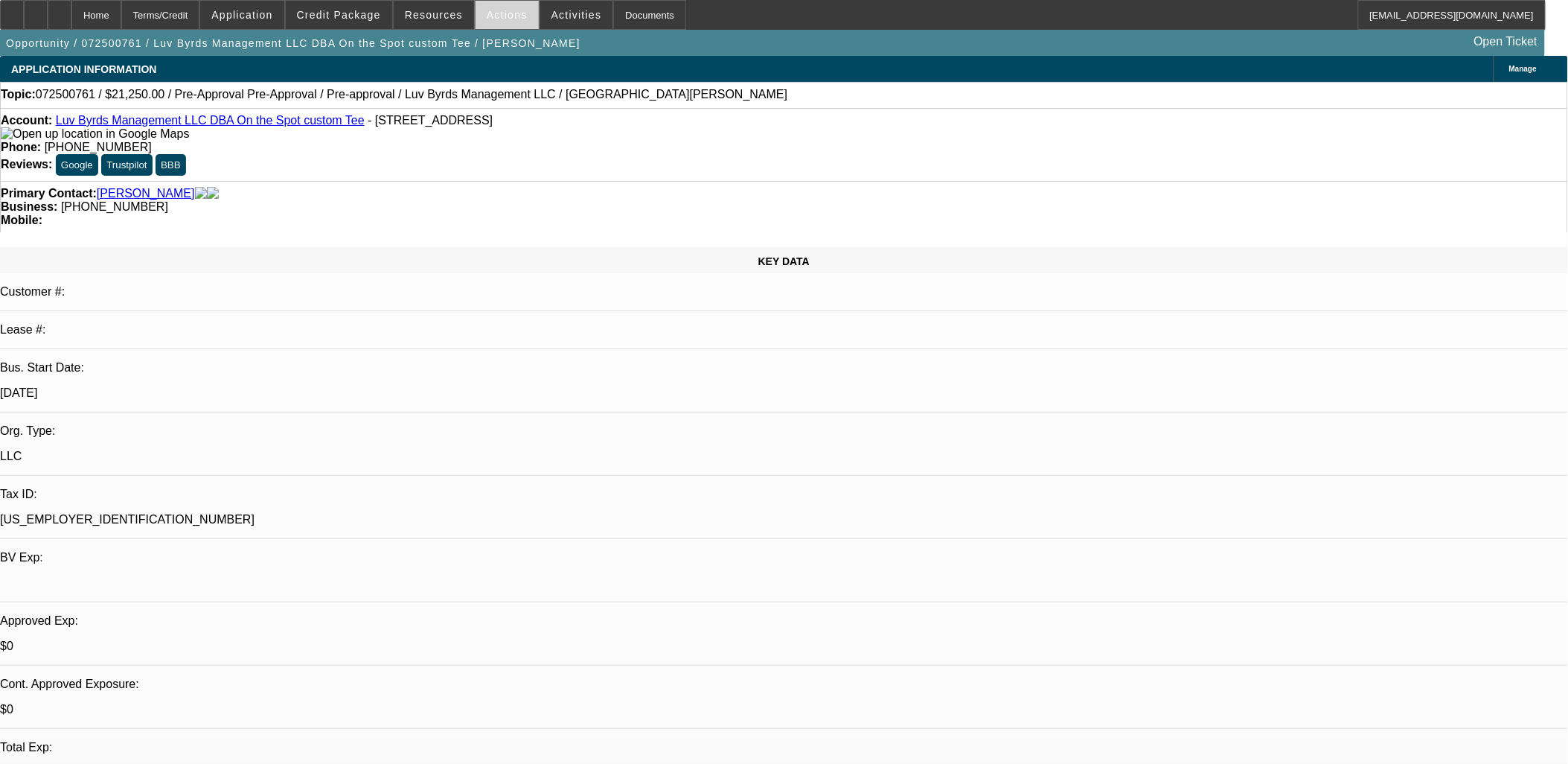
click at [486, 18] on span "Actions" at bounding box center [506, 15] width 41 height 12
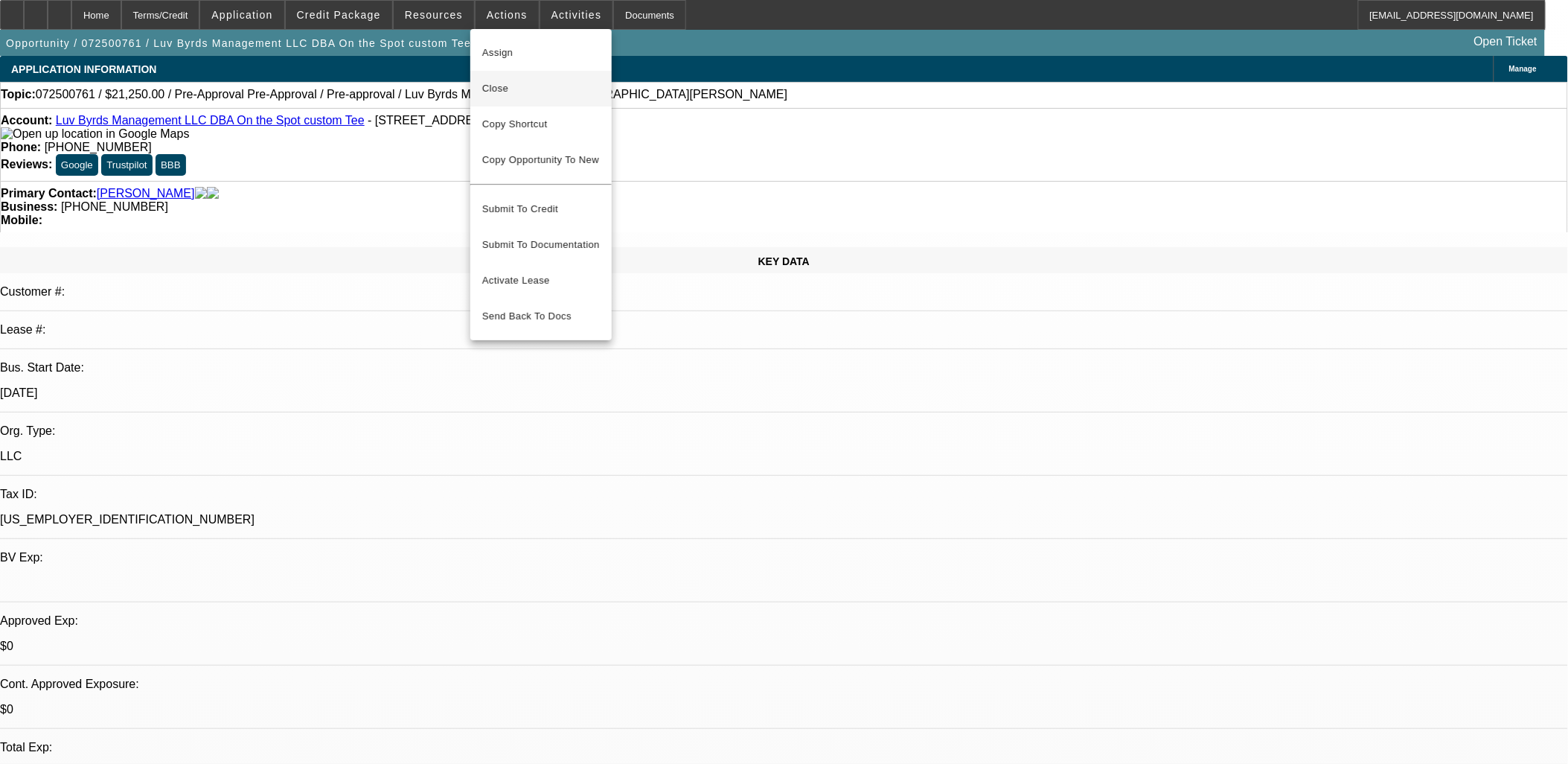
click at [514, 87] on span "Close" at bounding box center [540, 88] width 118 height 18
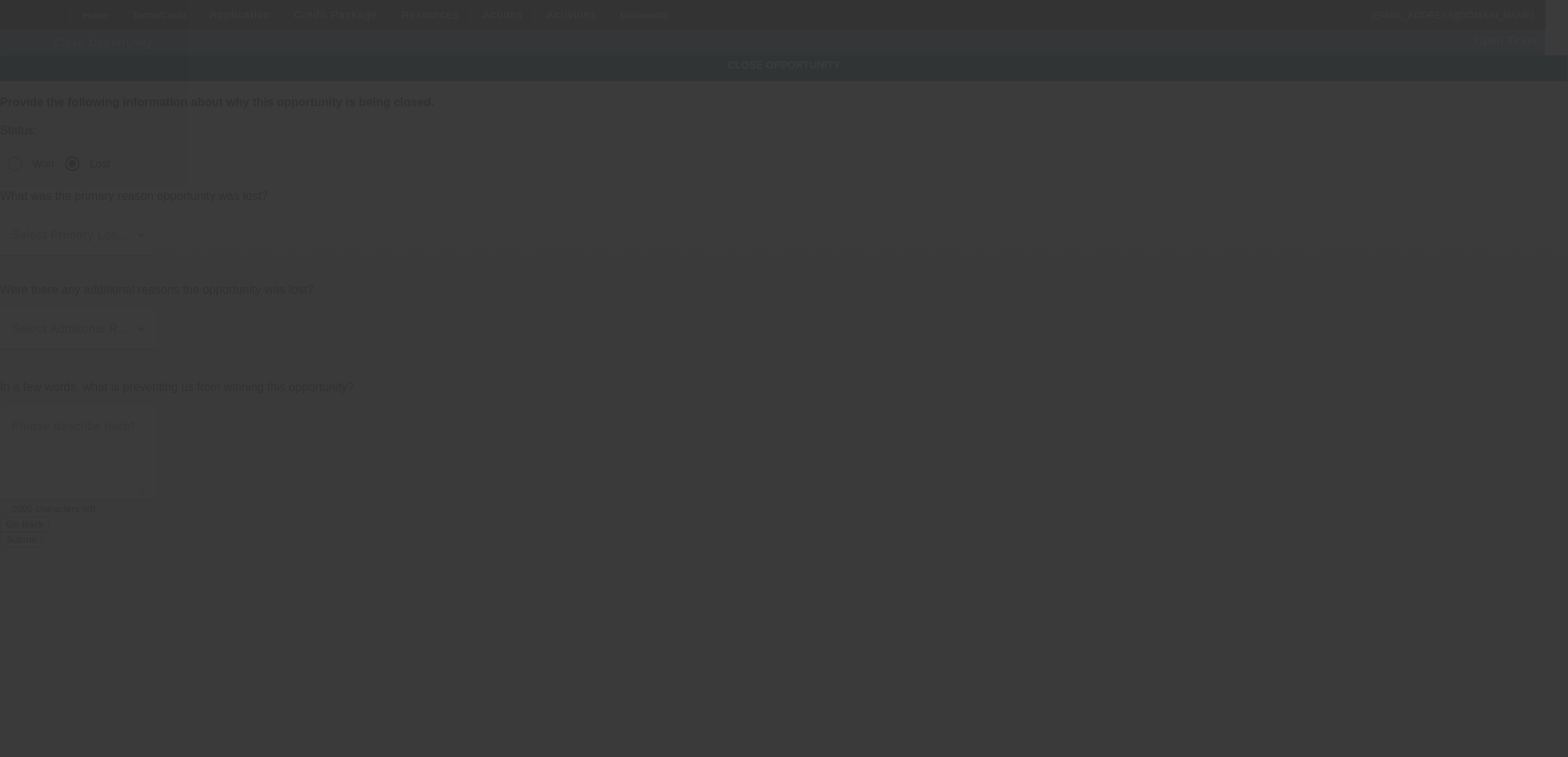
click at [167, 229] on mat-label "Select Primary Lost Reason" at bounding box center [90, 234] width 156 height 12
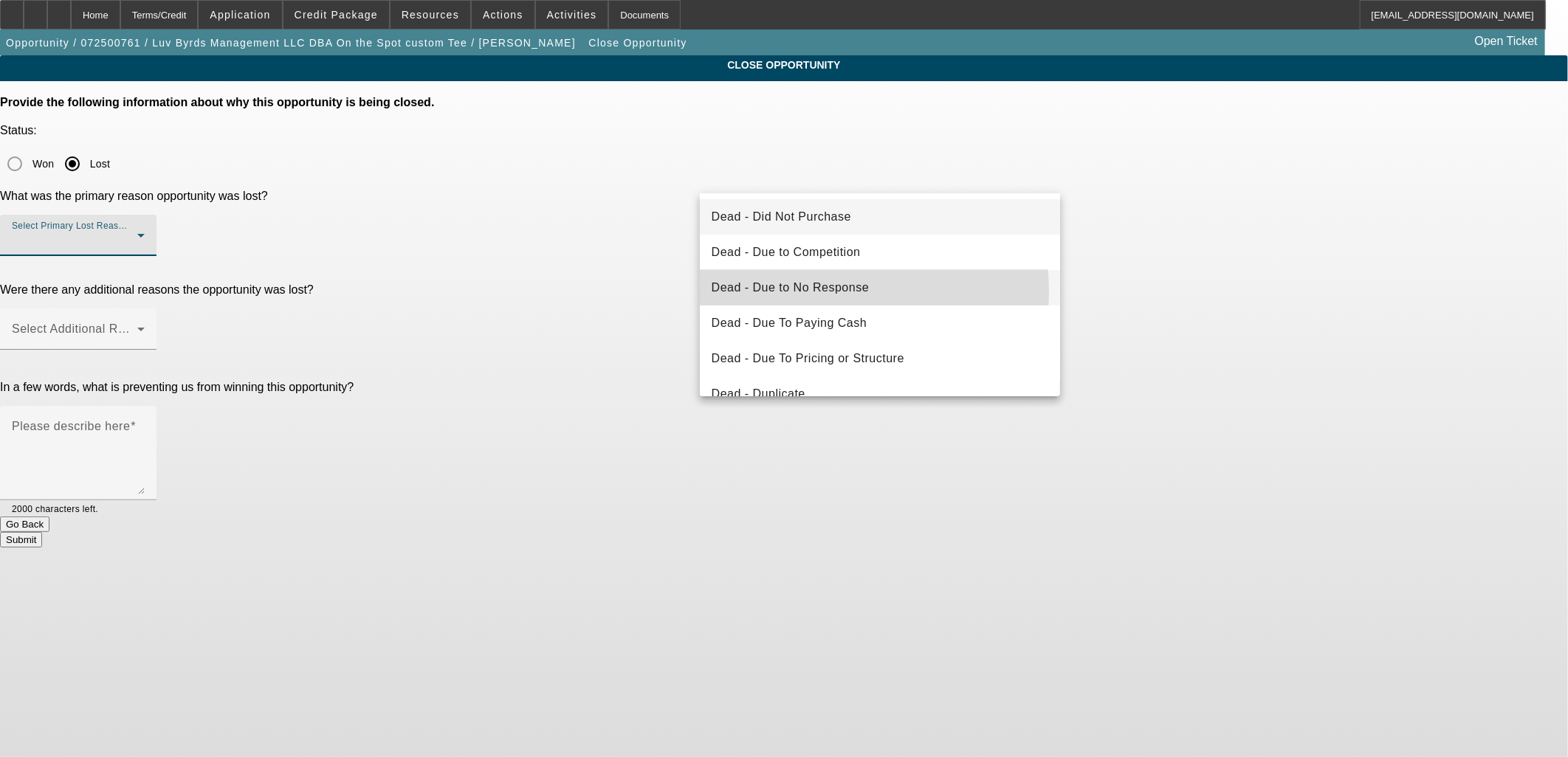
click at [830, 291] on span "Dead - Due to No Response" at bounding box center [791, 287] width 158 height 17
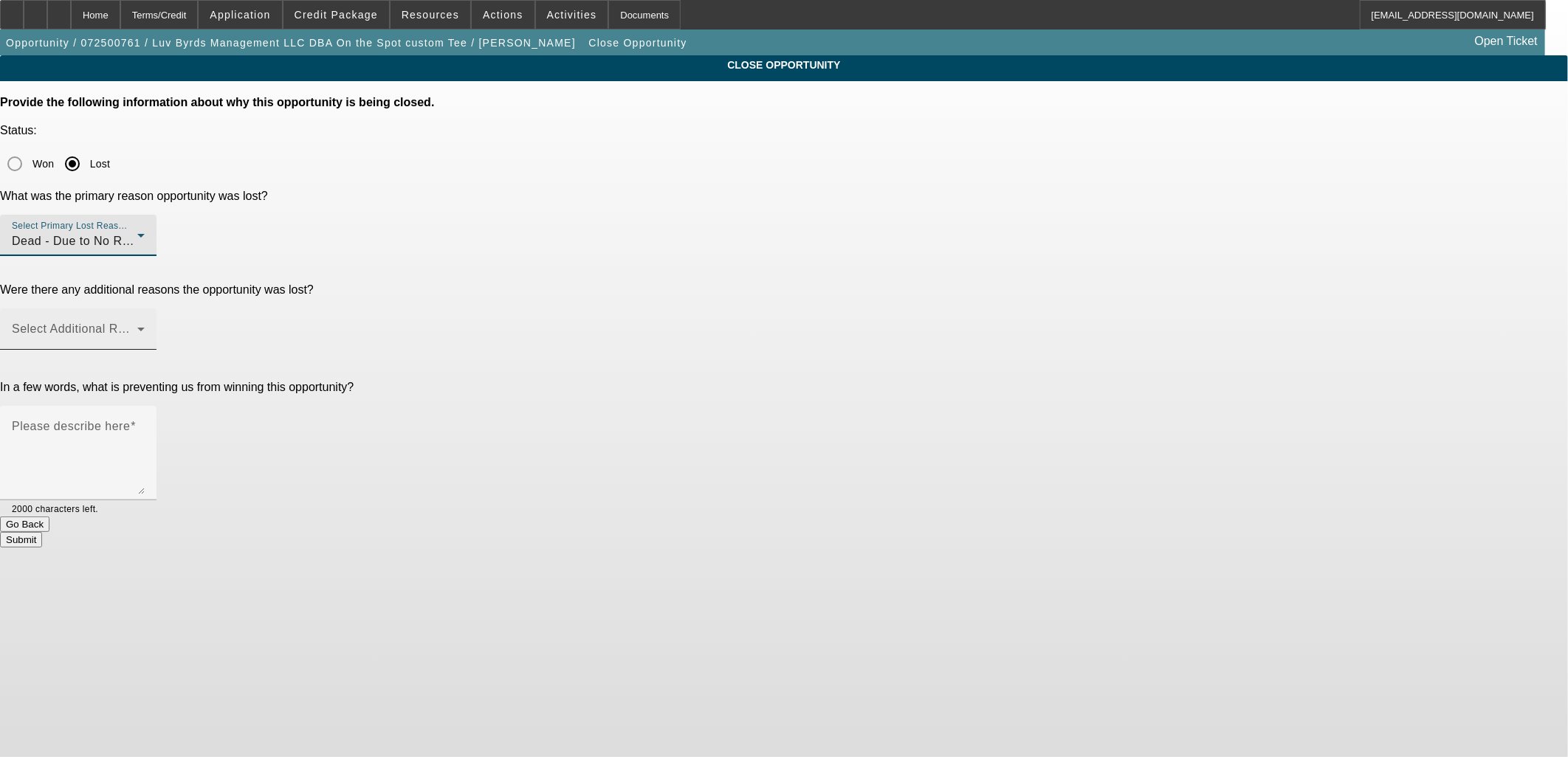
click at [138, 326] on span at bounding box center [74, 335] width 125 height 17
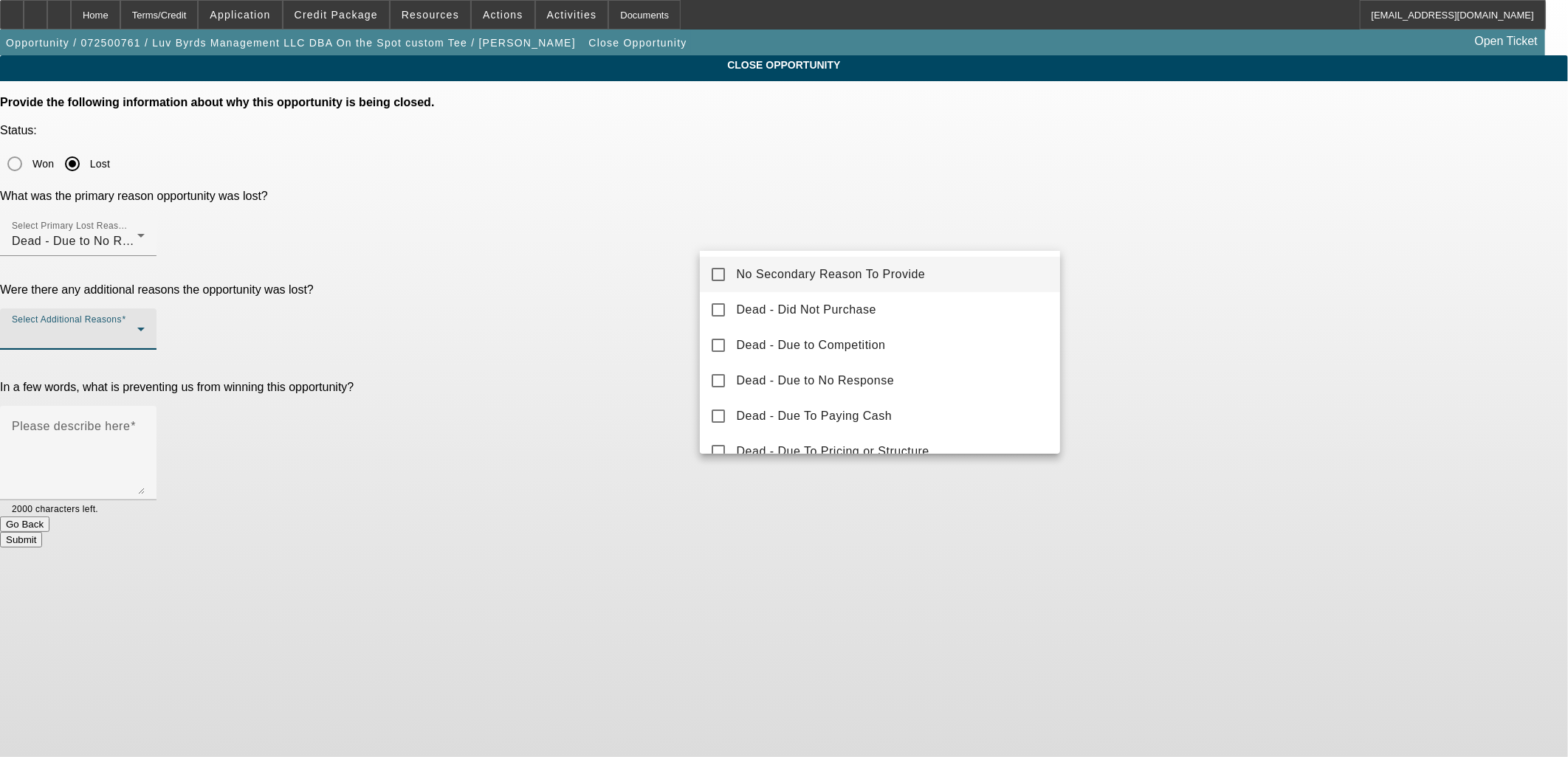
click at [815, 262] on mat-option "No Secondary Reason To Provide" at bounding box center [880, 274] width 361 height 36
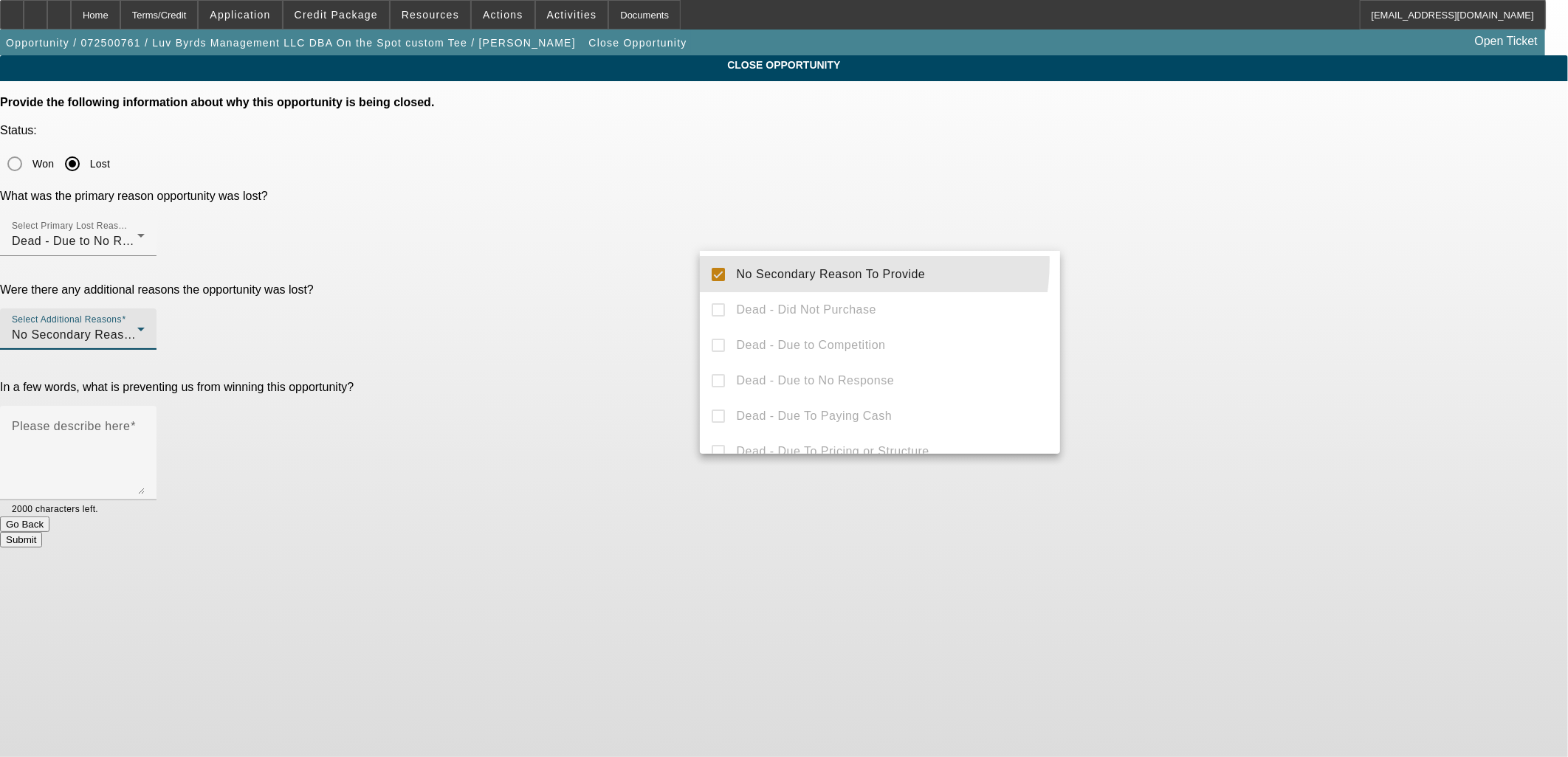
click at [658, 271] on div at bounding box center [784, 378] width 1568 height 757
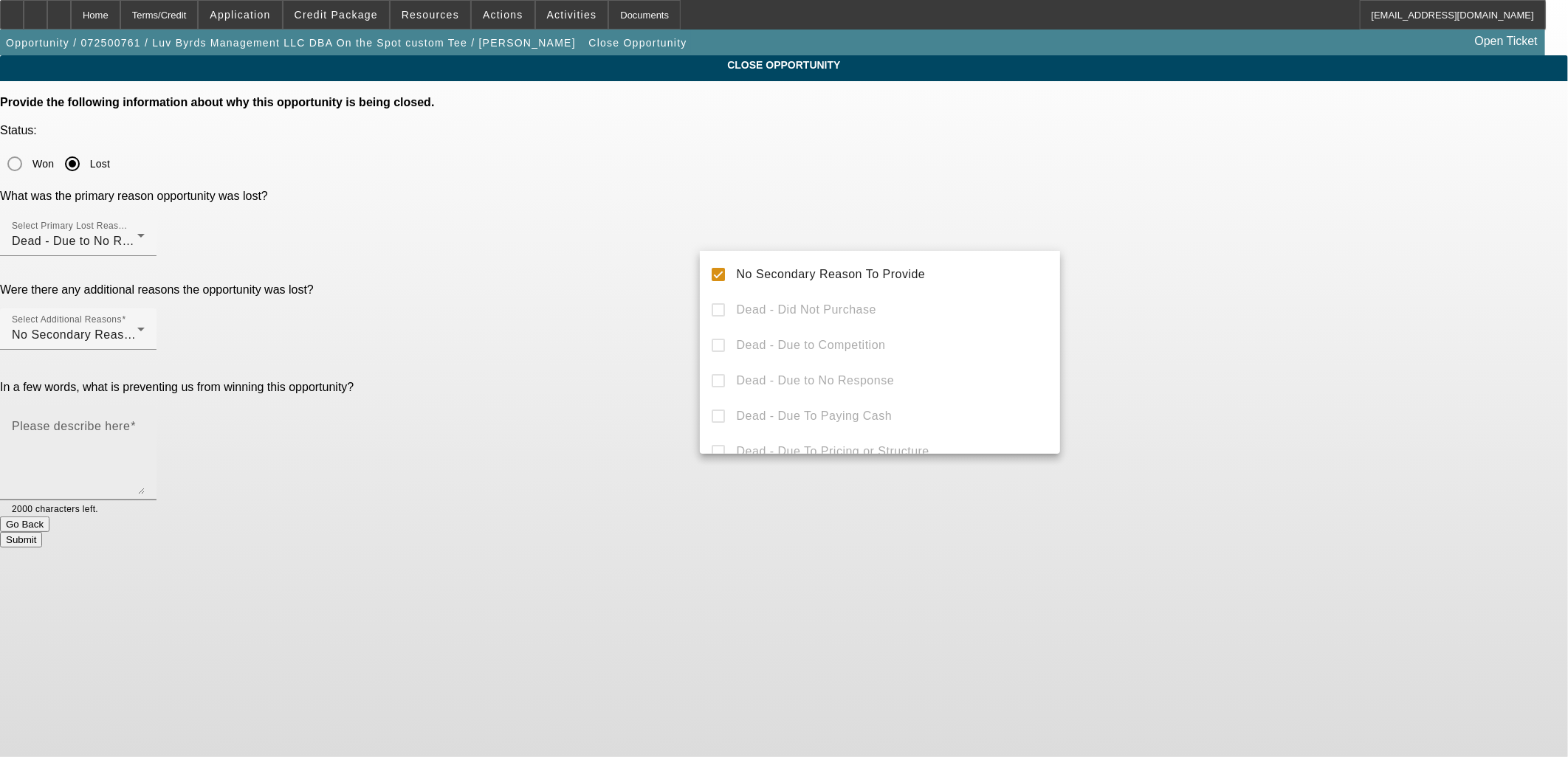
click at [145, 423] on textarea "Please describe here" at bounding box center [78, 458] width 133 height 70
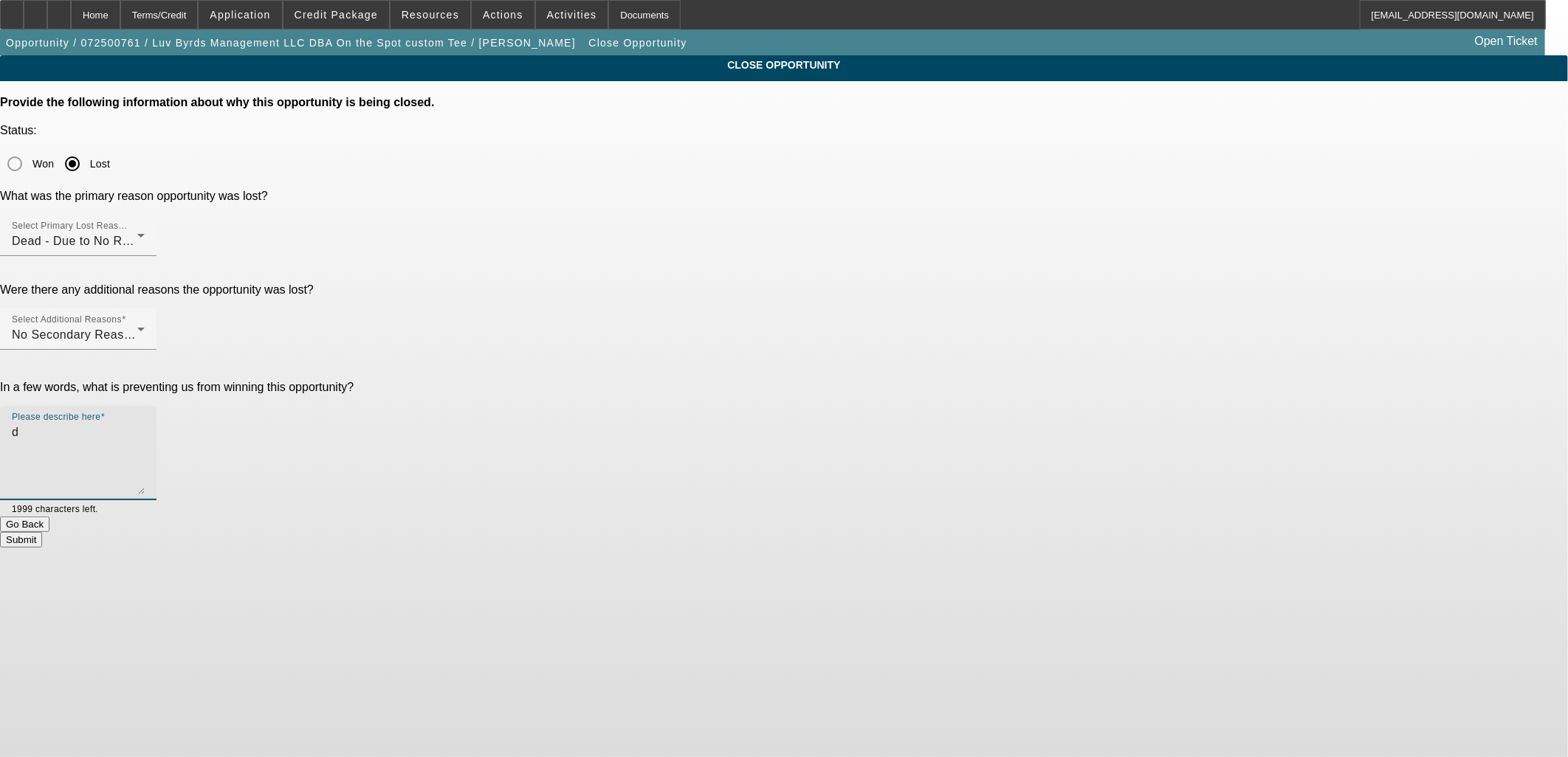
type textarea "d"
click at [42, 532] on button "Submit" at bounding box center [21, 539] width 42 height 16
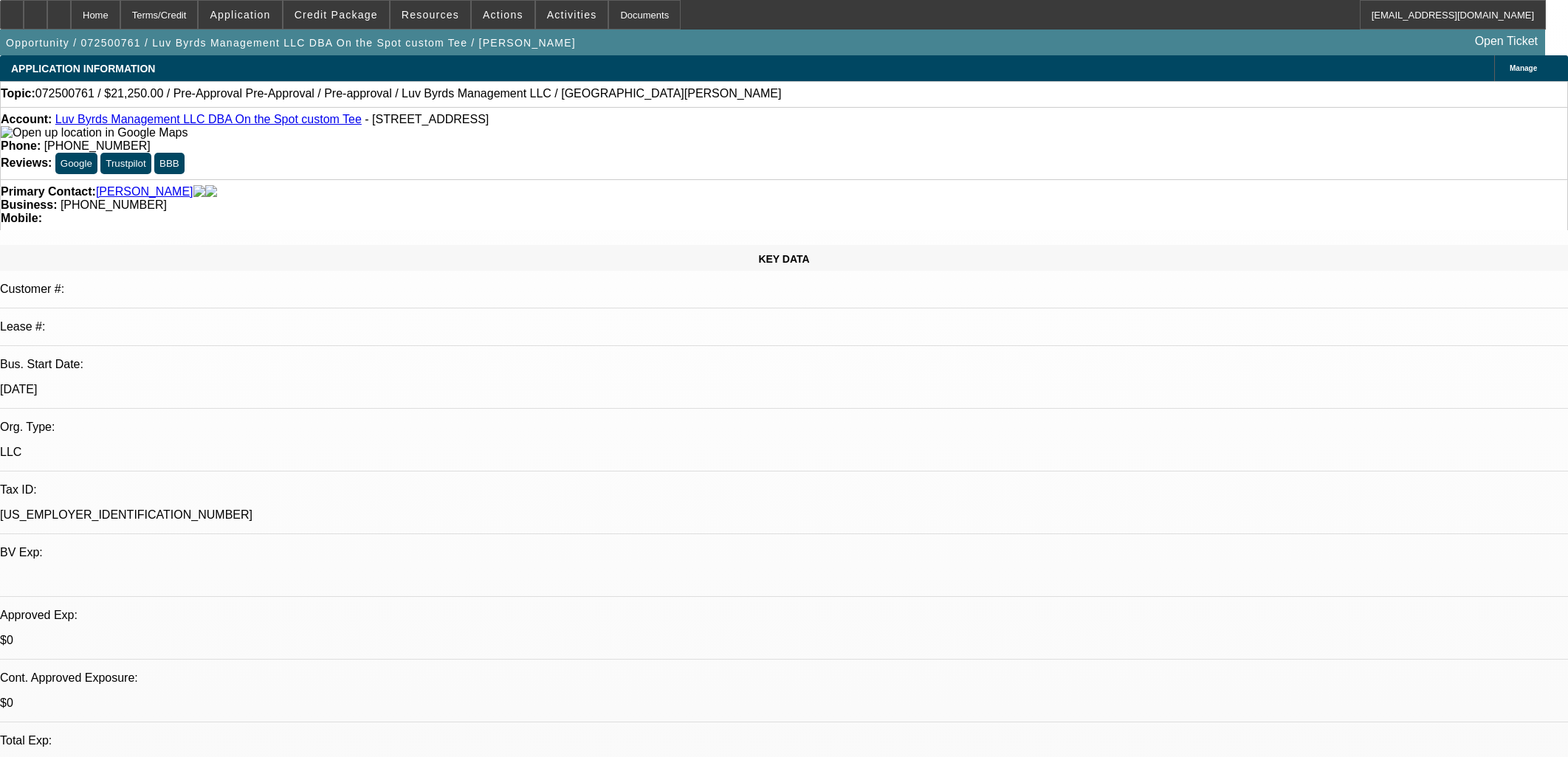
select select "0.15"
select select "2"
select select "0.1"
select select "1"
select select "2"
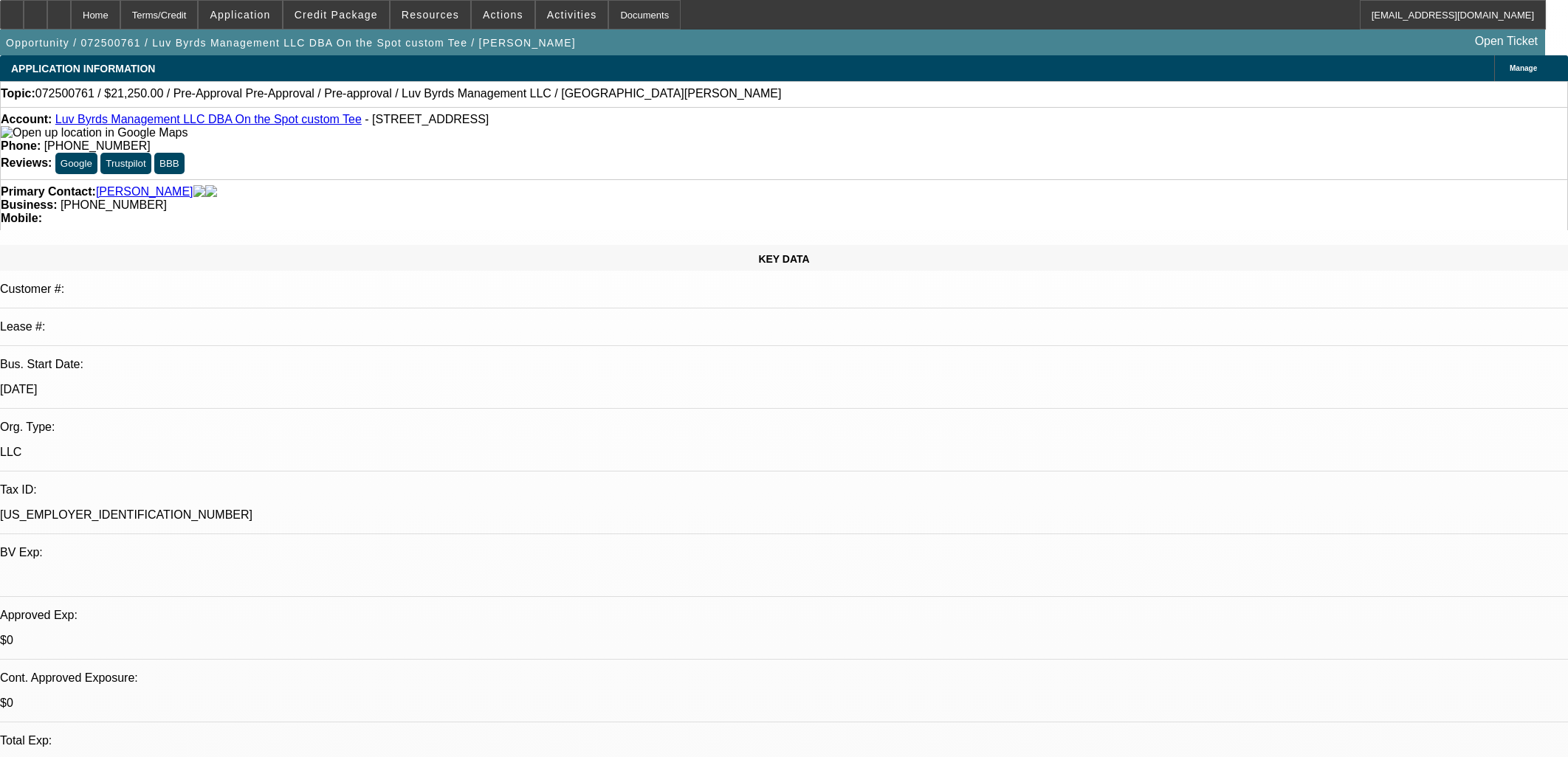
select select "4"
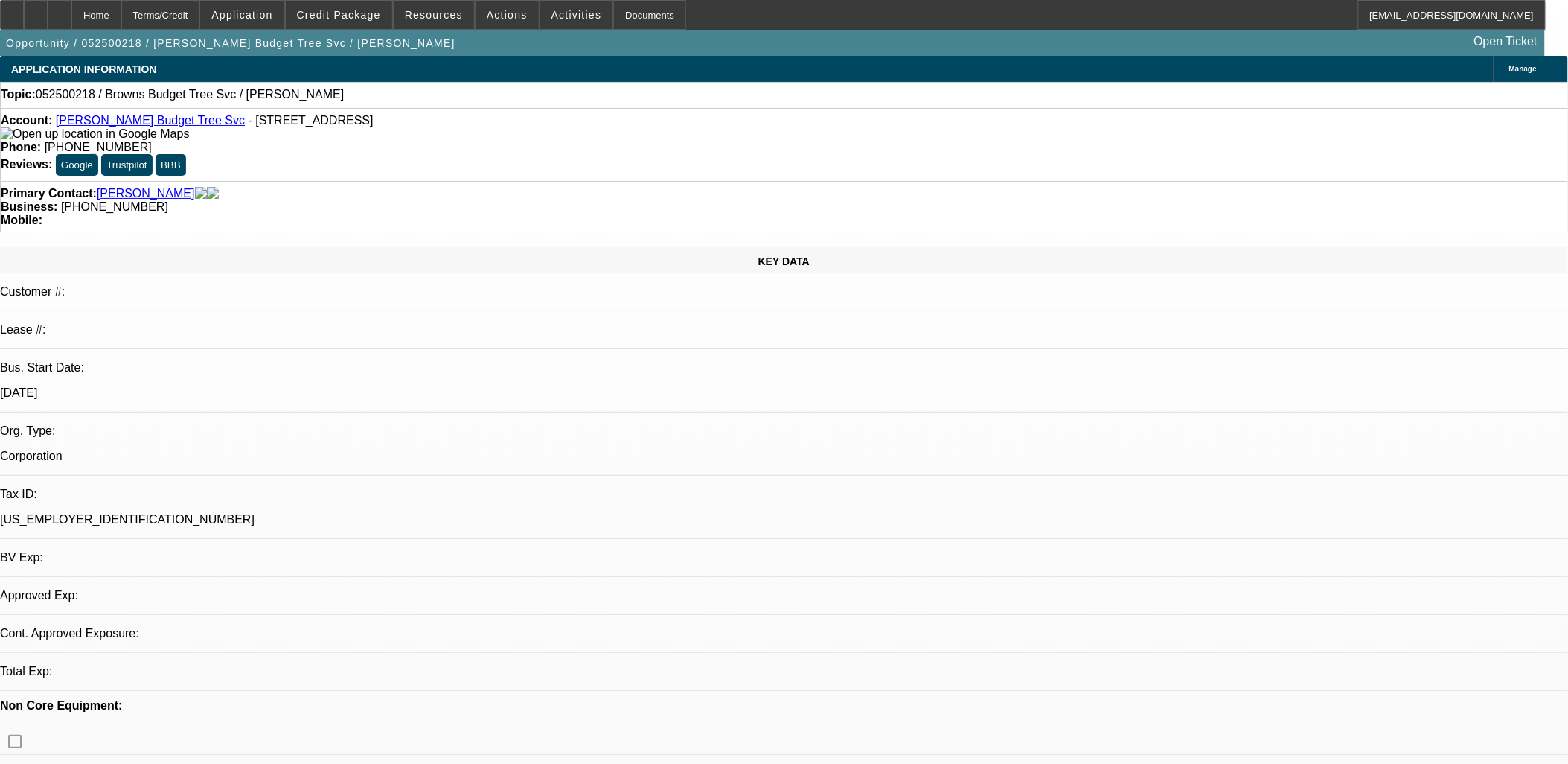
select select "0"
select select "2"
select select "0.1"
select select "1"
select select "2"
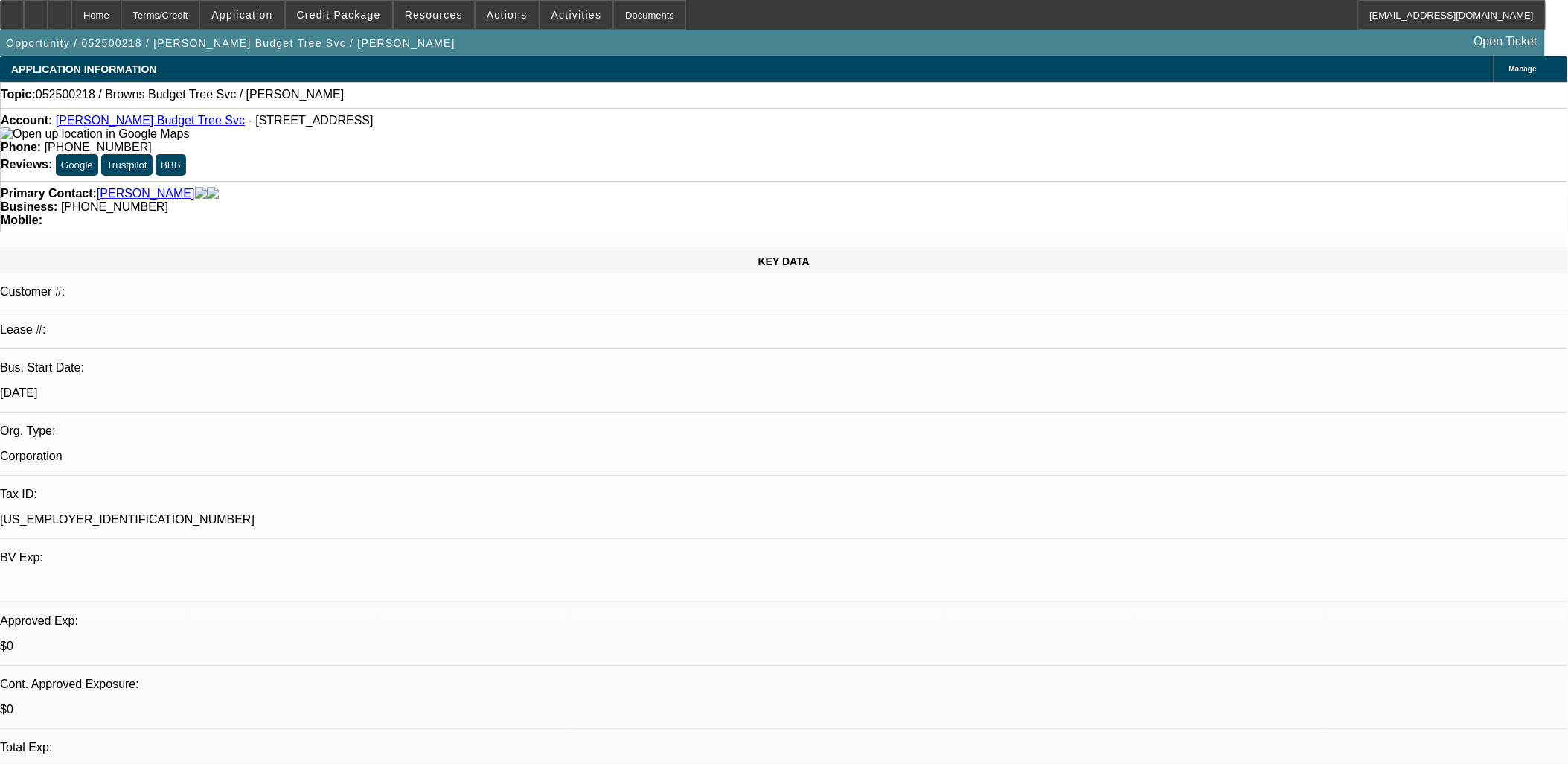
select select "4"
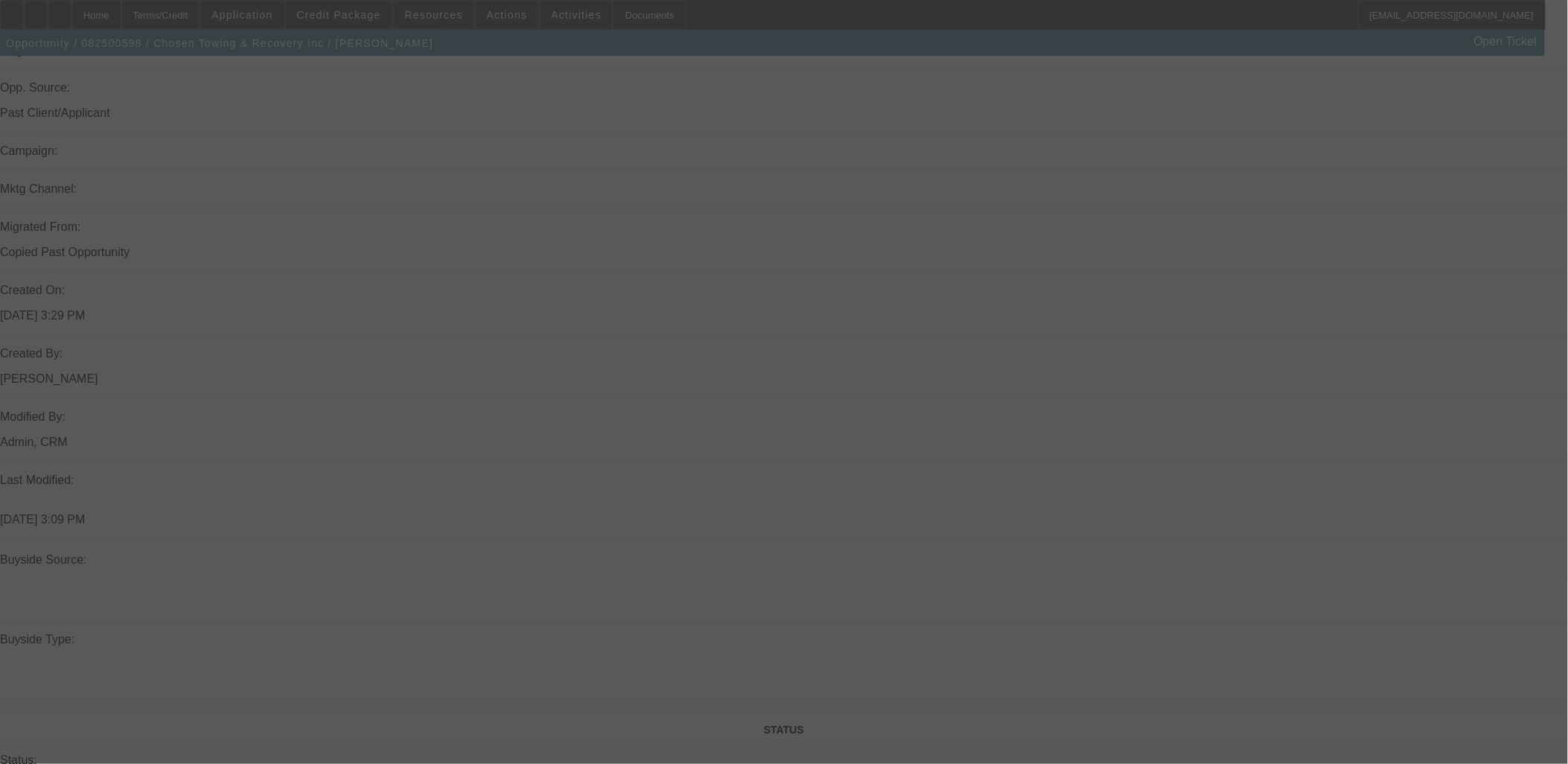
scroll to position [1151, 0]
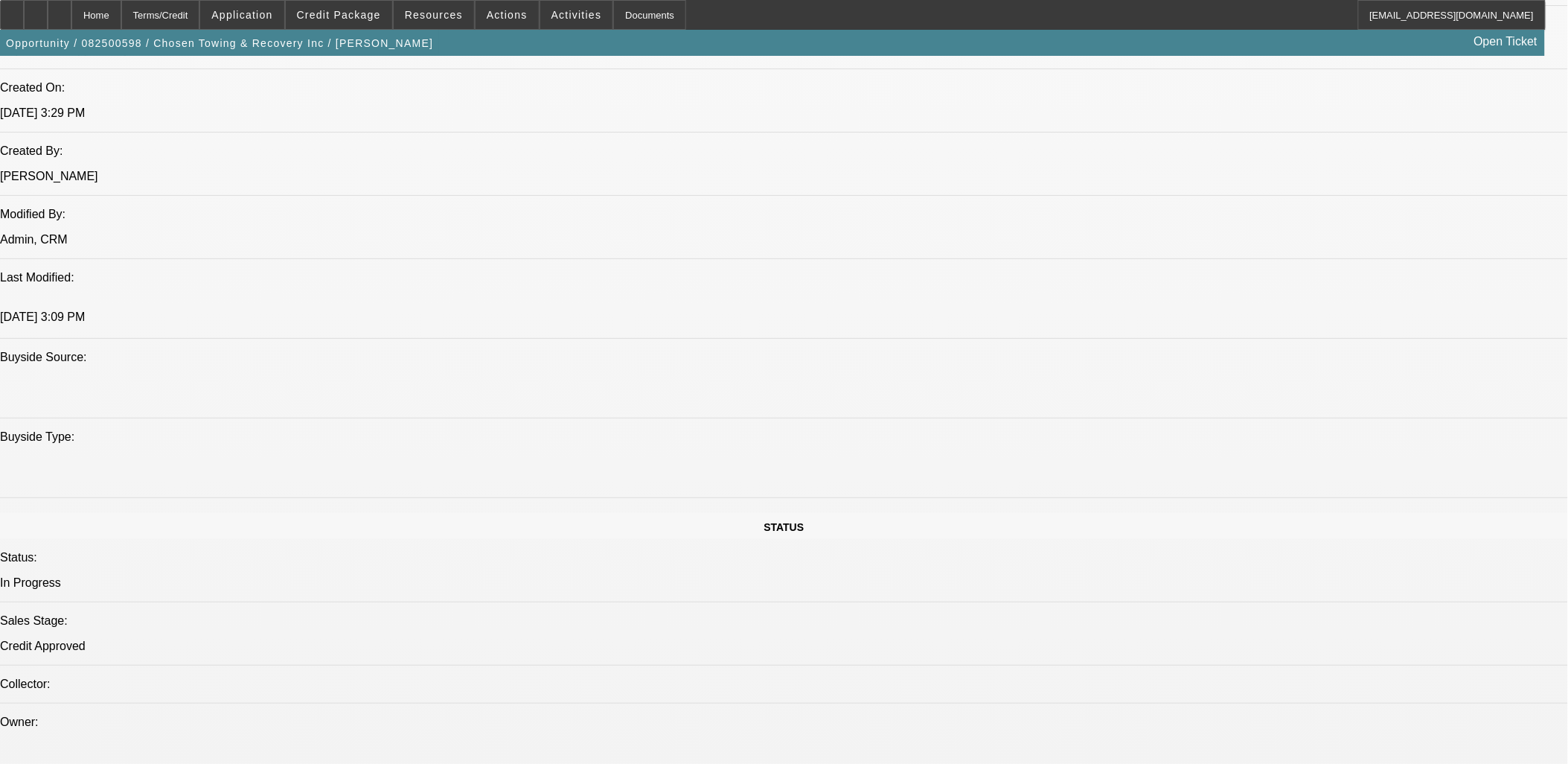
select select "0"
select select "0.1"
select select "0"
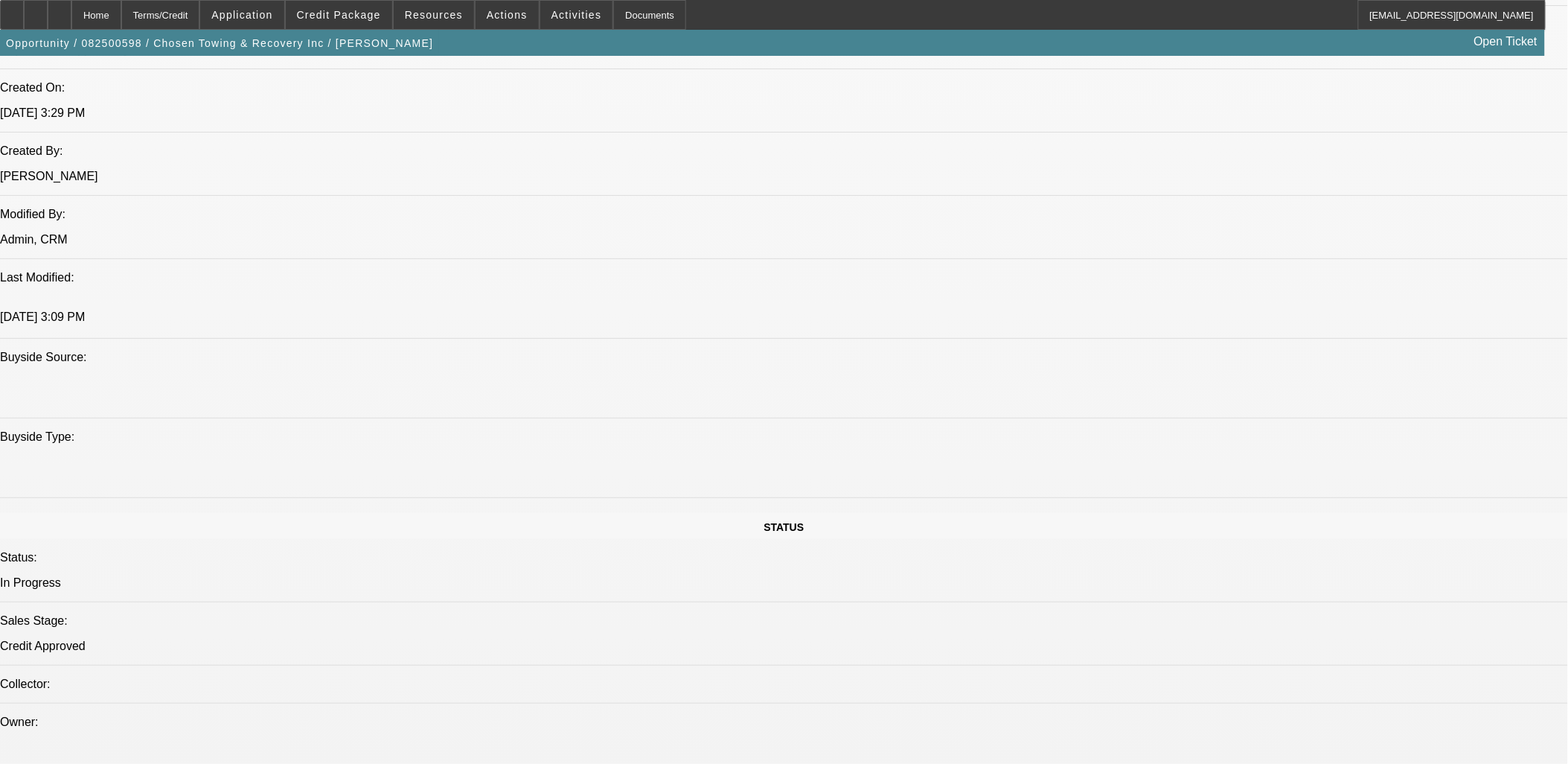
select select "0"
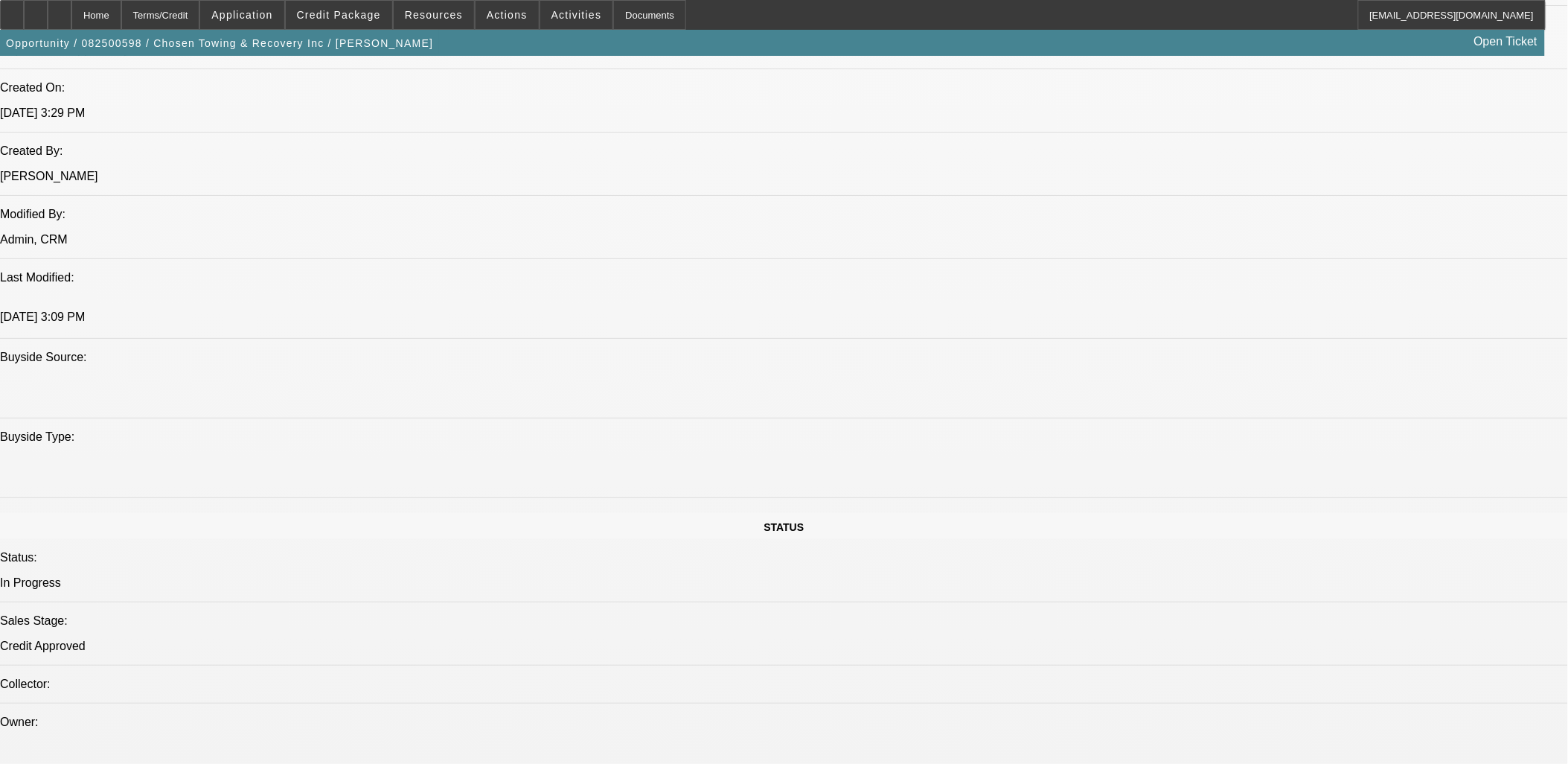
select select "0"
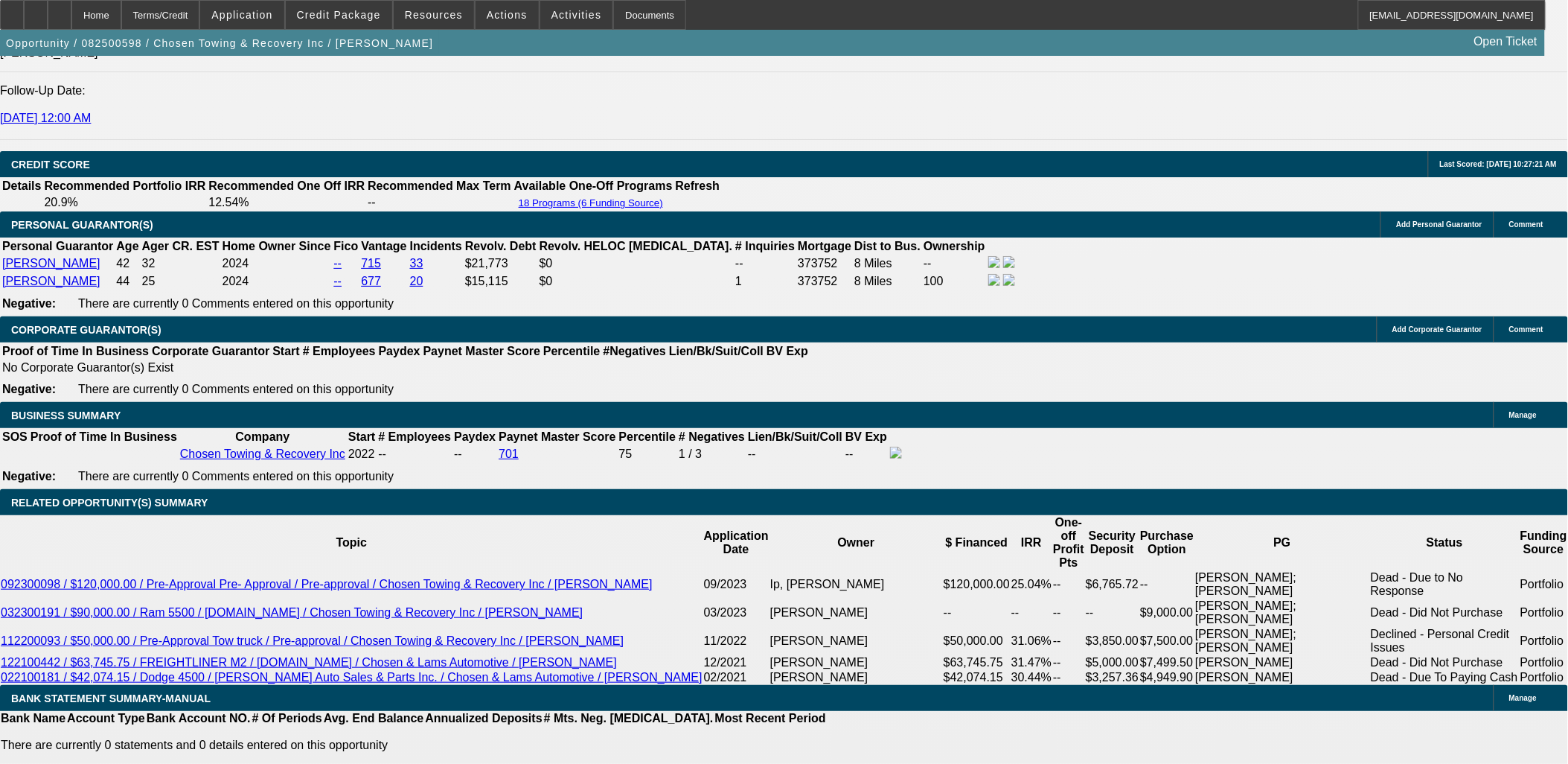
select select "1"
select select "4"
select select "1"
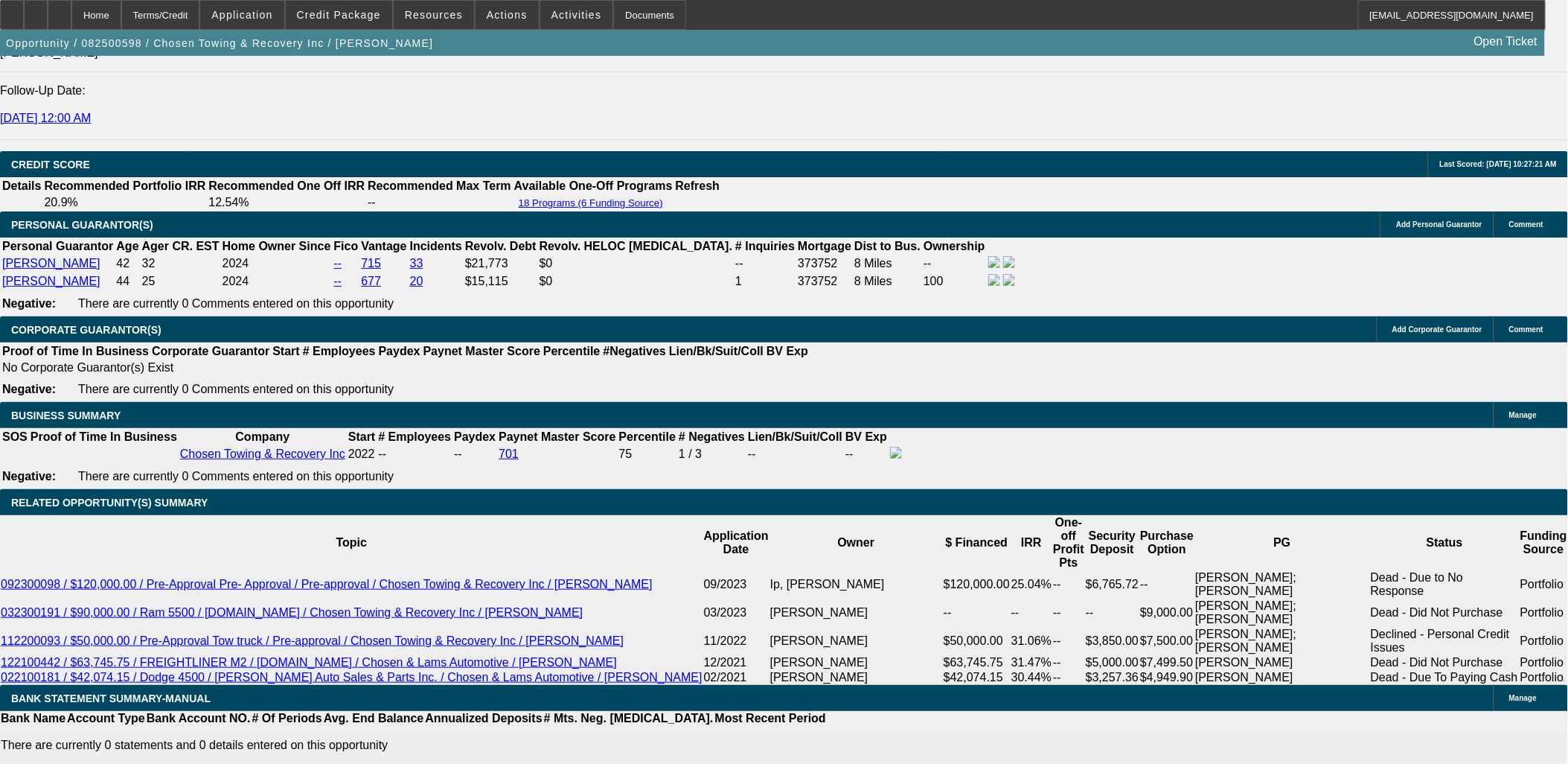
select select "6"
select select "1"
select select "6"
select select "1"
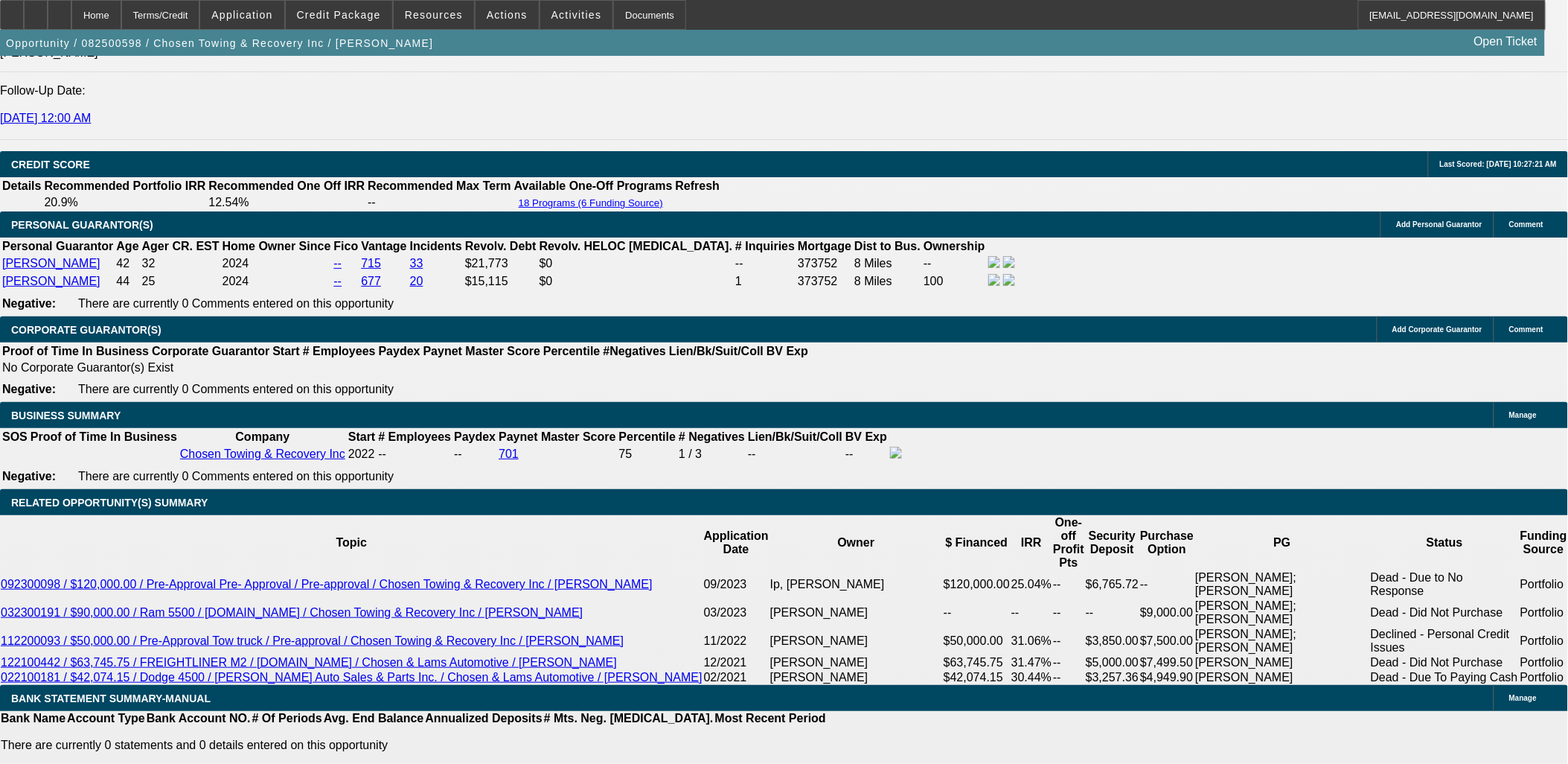
select select "1"
select select "6"
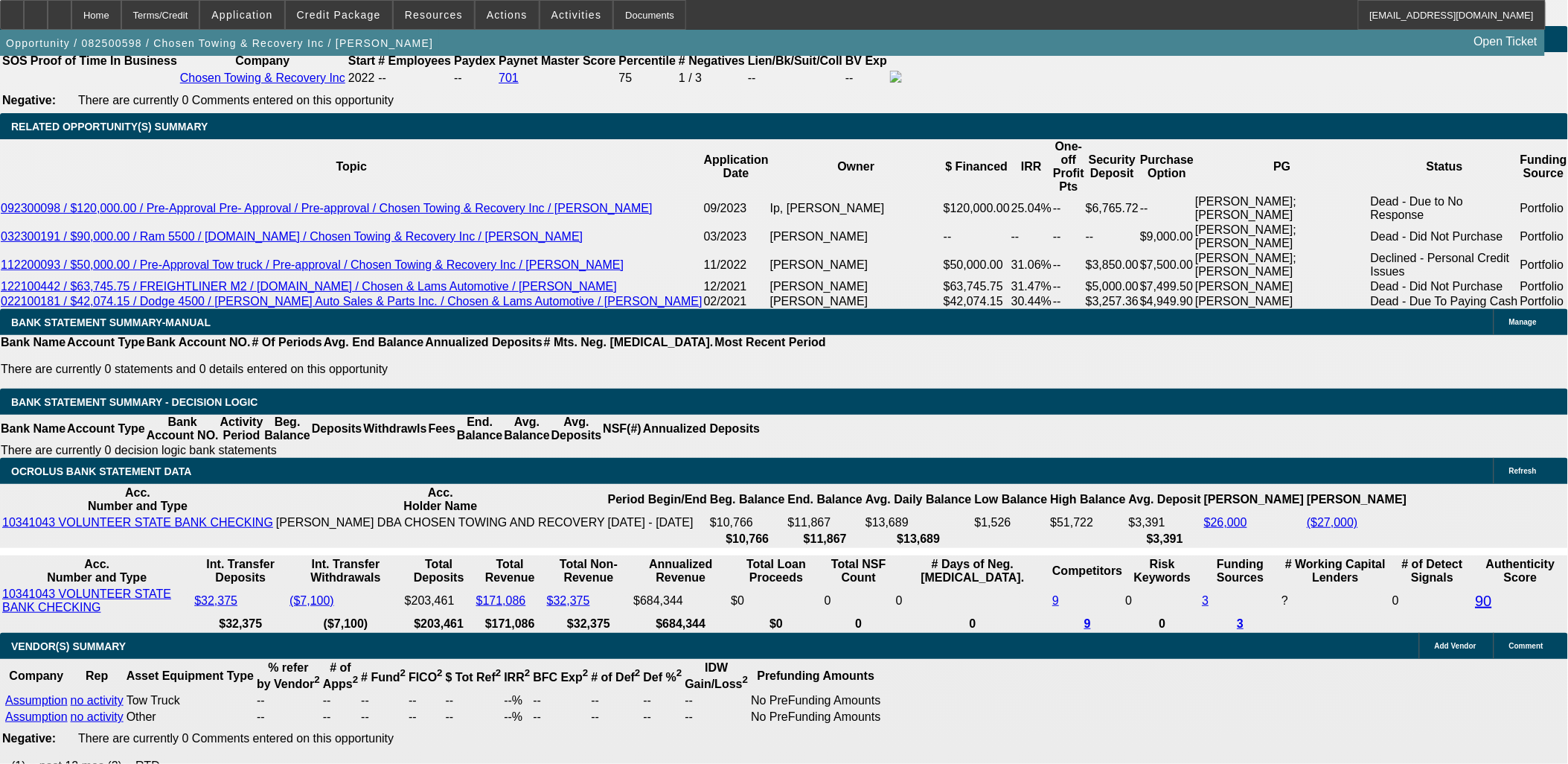
scroll to position [2023, 0]
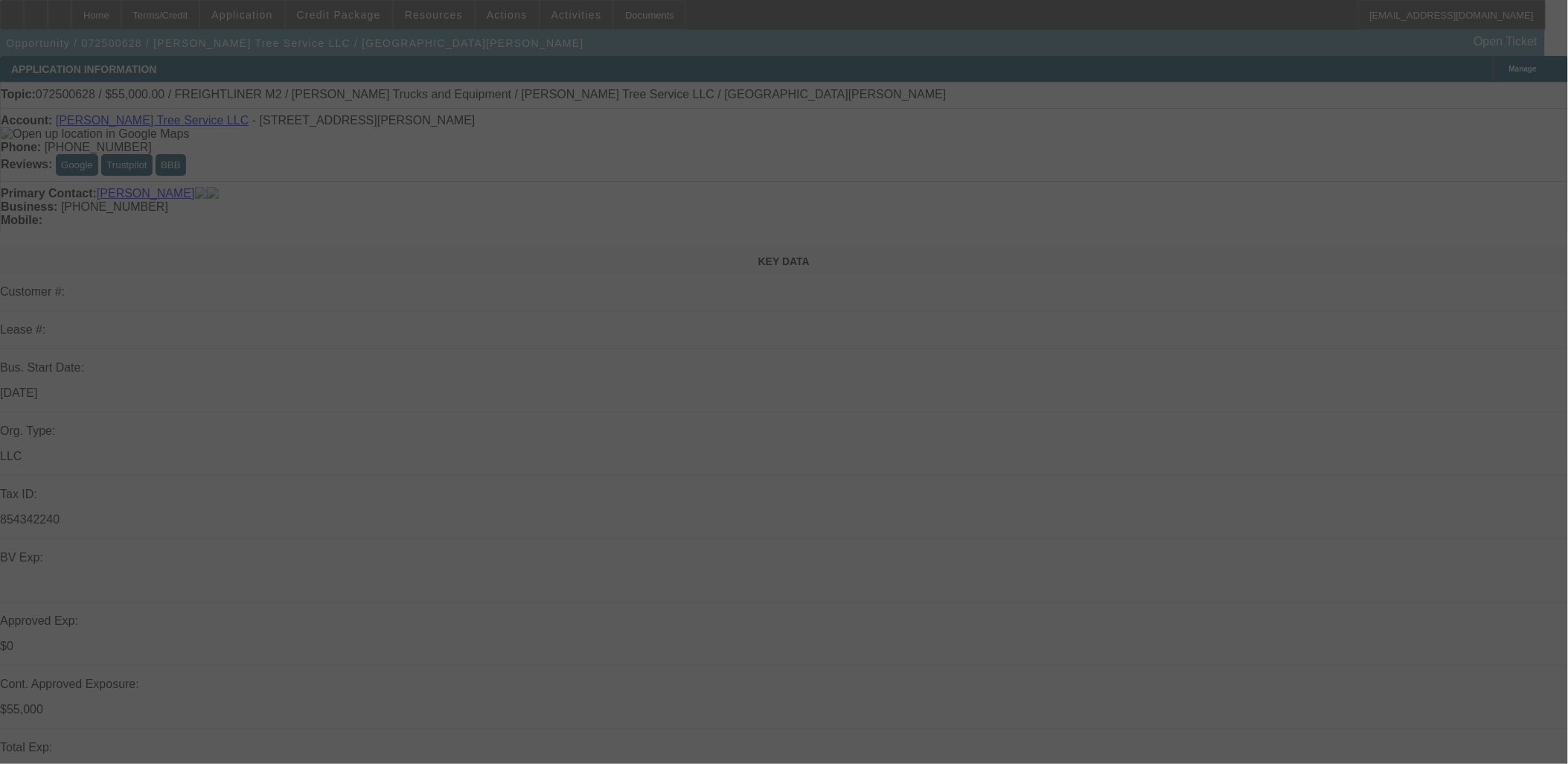
select select "0"
select select "2"
select select "0"
select select "2"
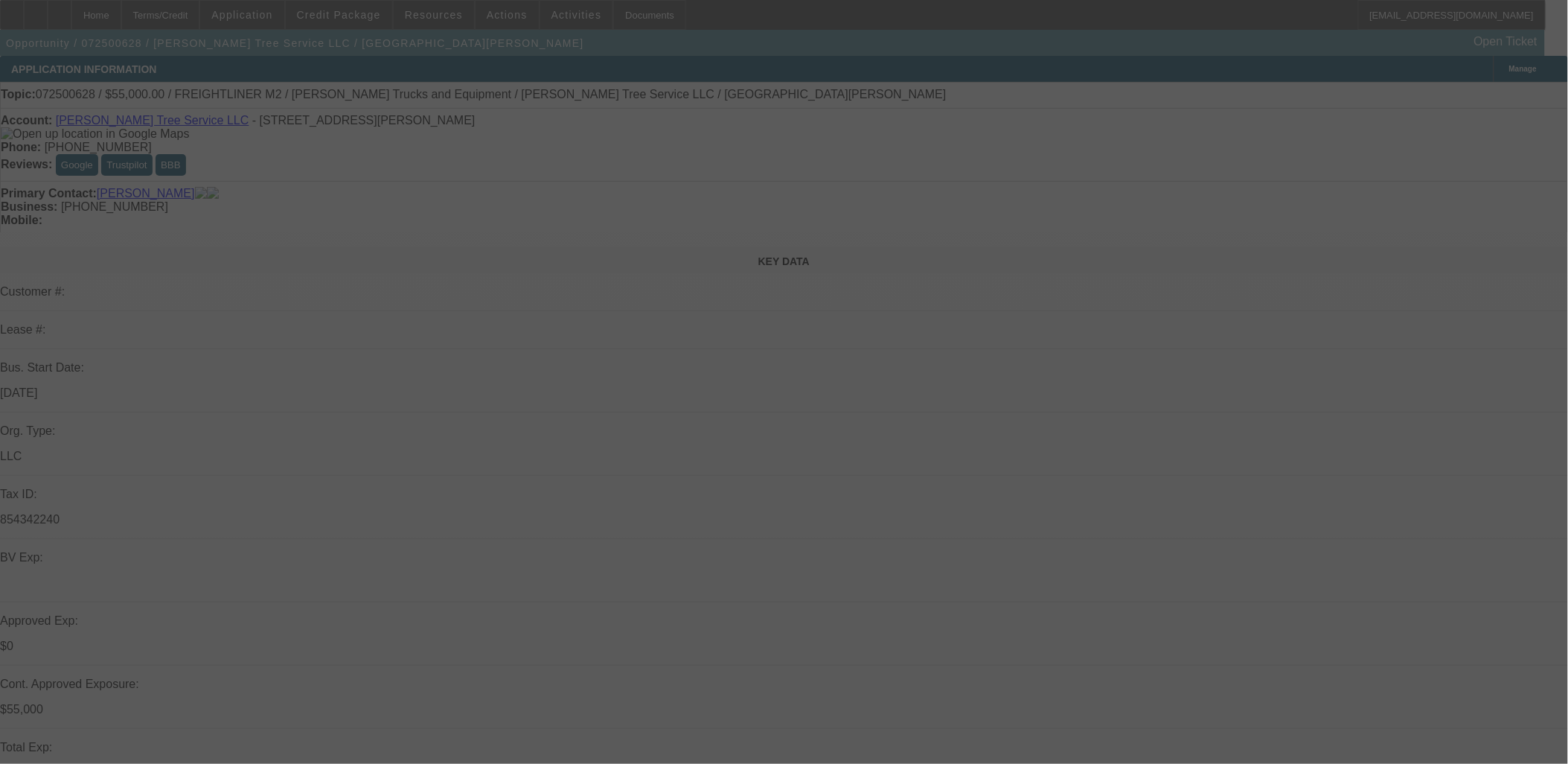
select select "0.1"
select select "0"
select select "2"
select select "0.1"
select select "0"
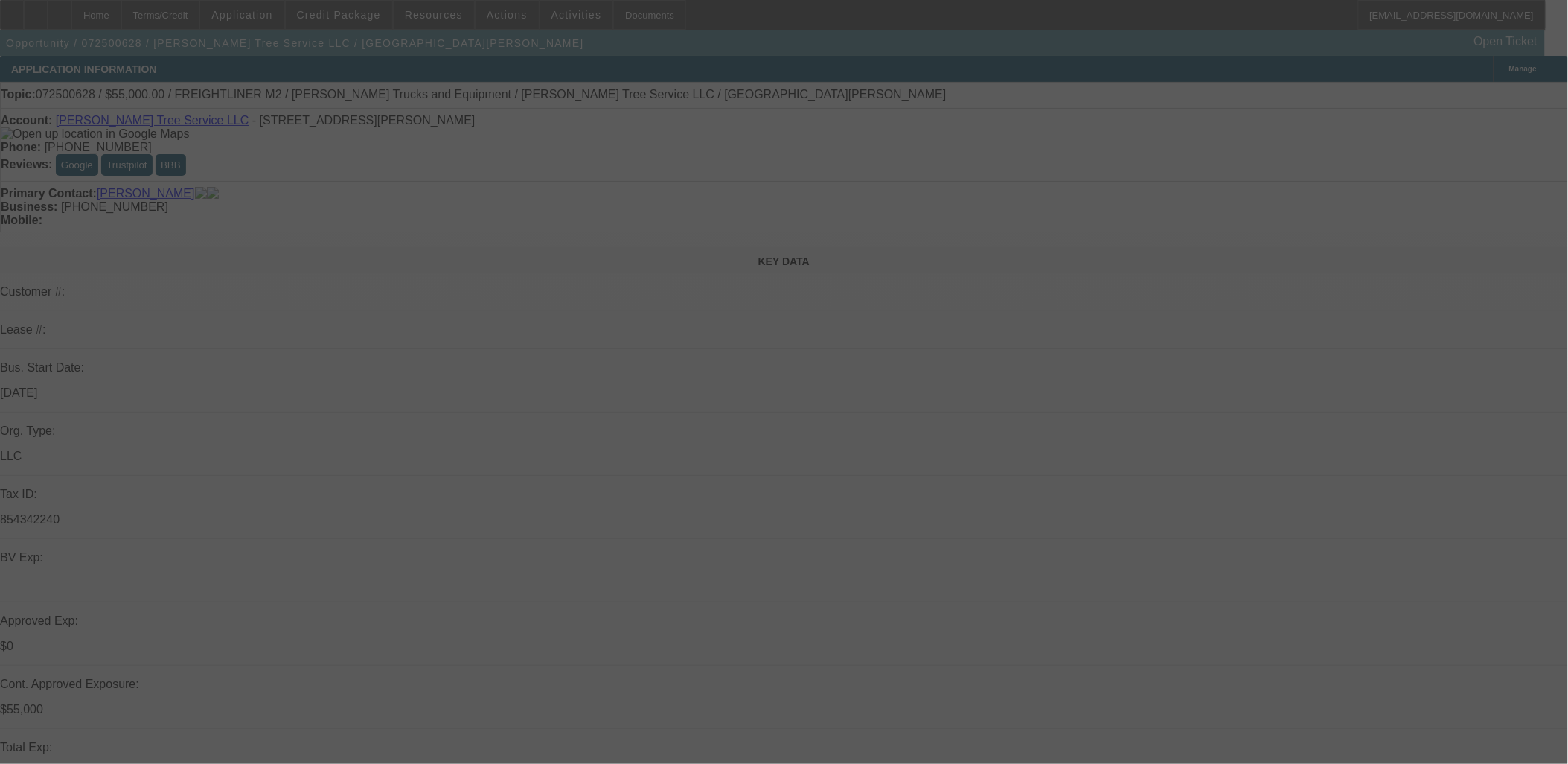
select select "2"
select select "0.1"
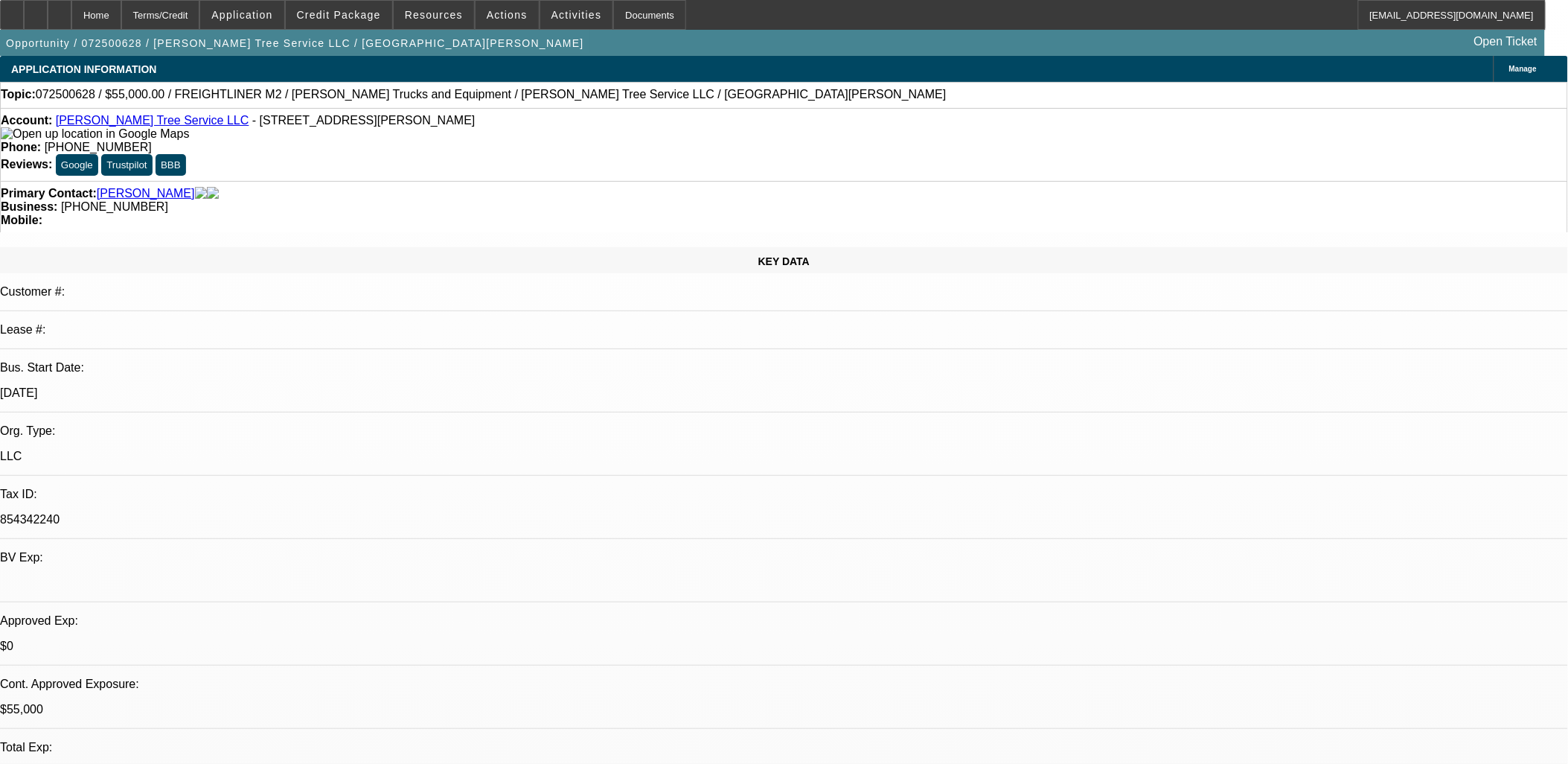
select select "1"
select select "2"
select select "6"
select select "1"
select select "2"
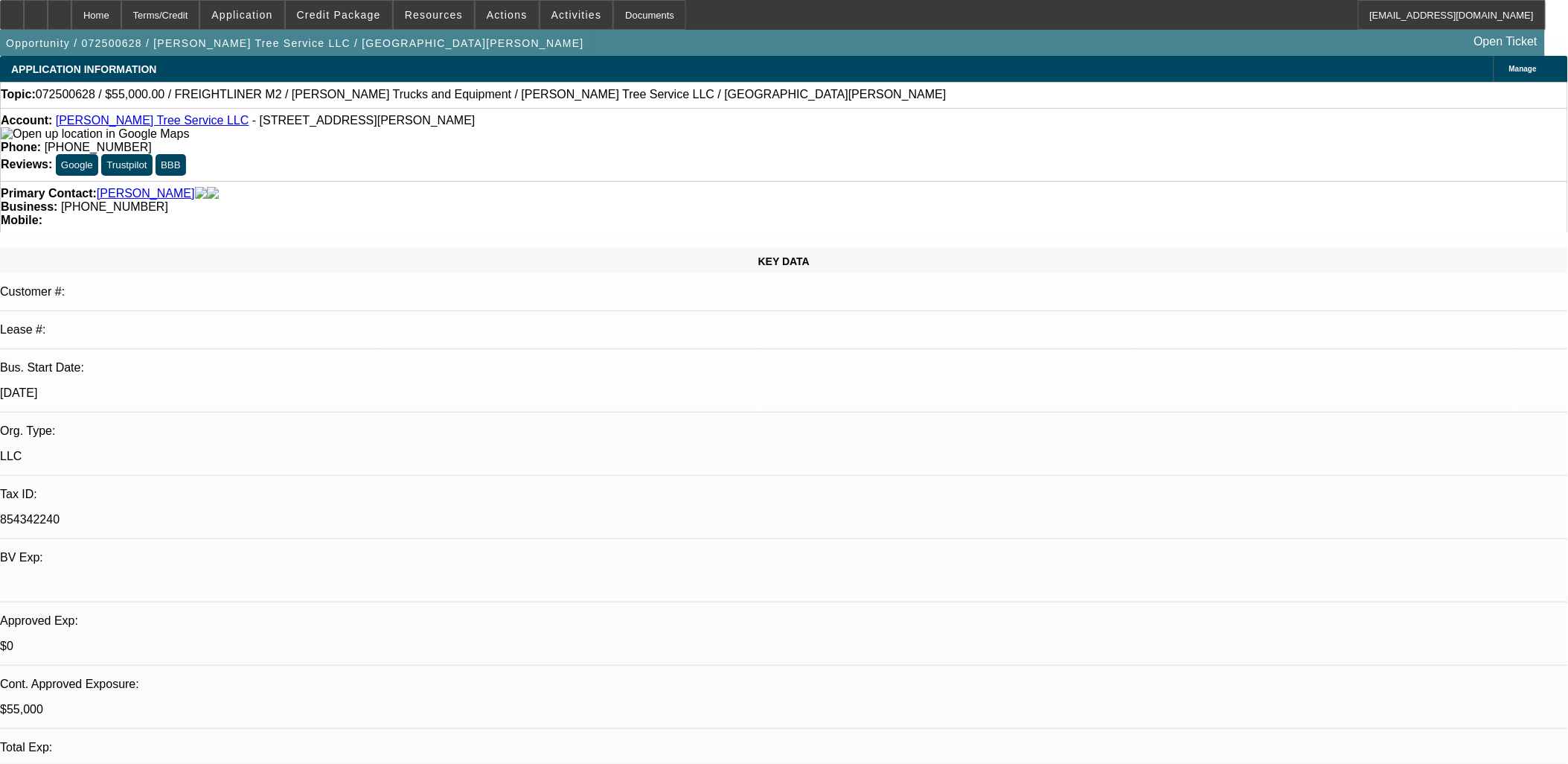
select select "4"
select select "1"
select select "2"
select select "4"
select select "1"
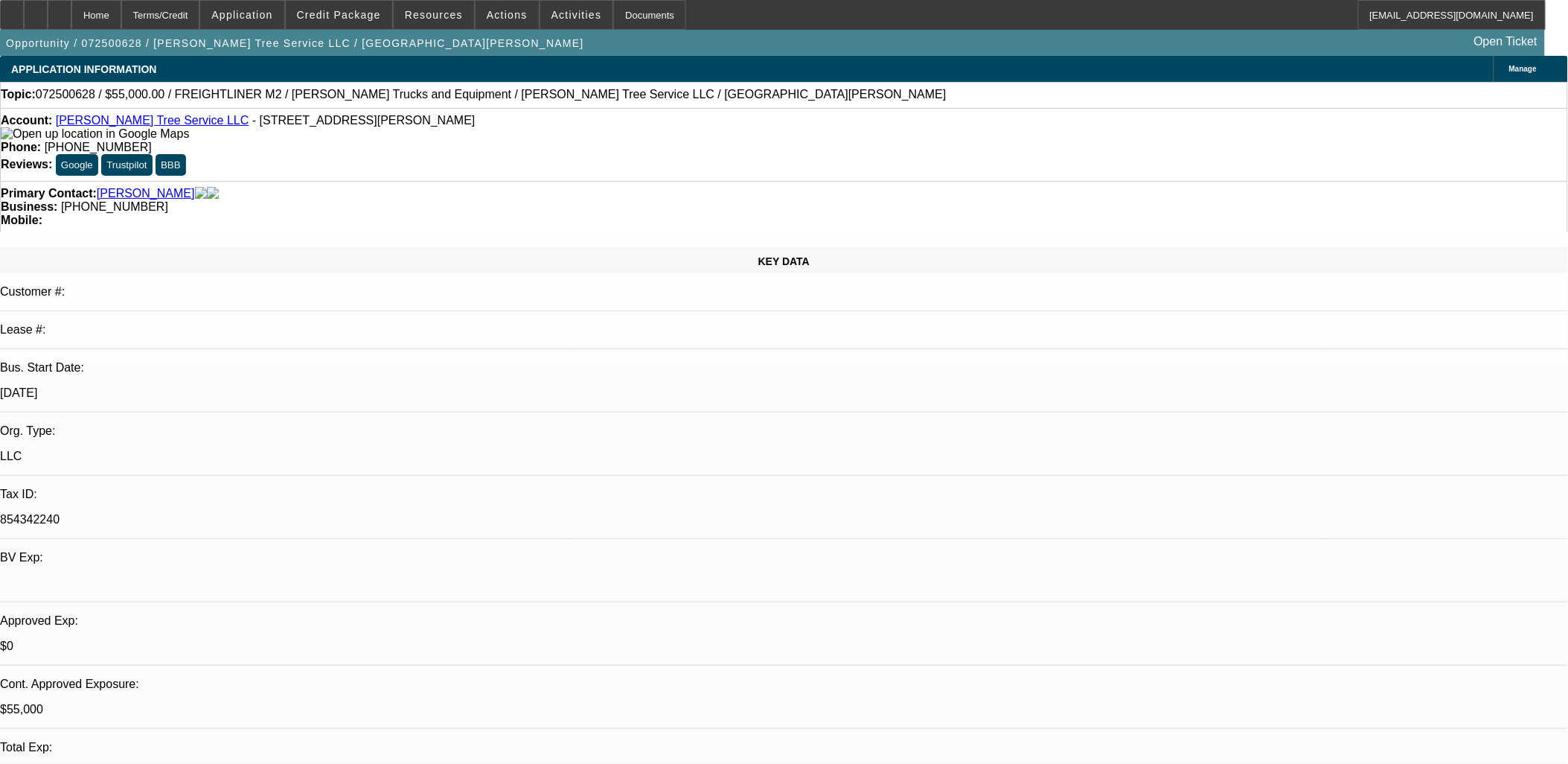
select select "2"
select select "4"
click at [493, 21] on span at bounding box center [507, 14] width 63 height 36
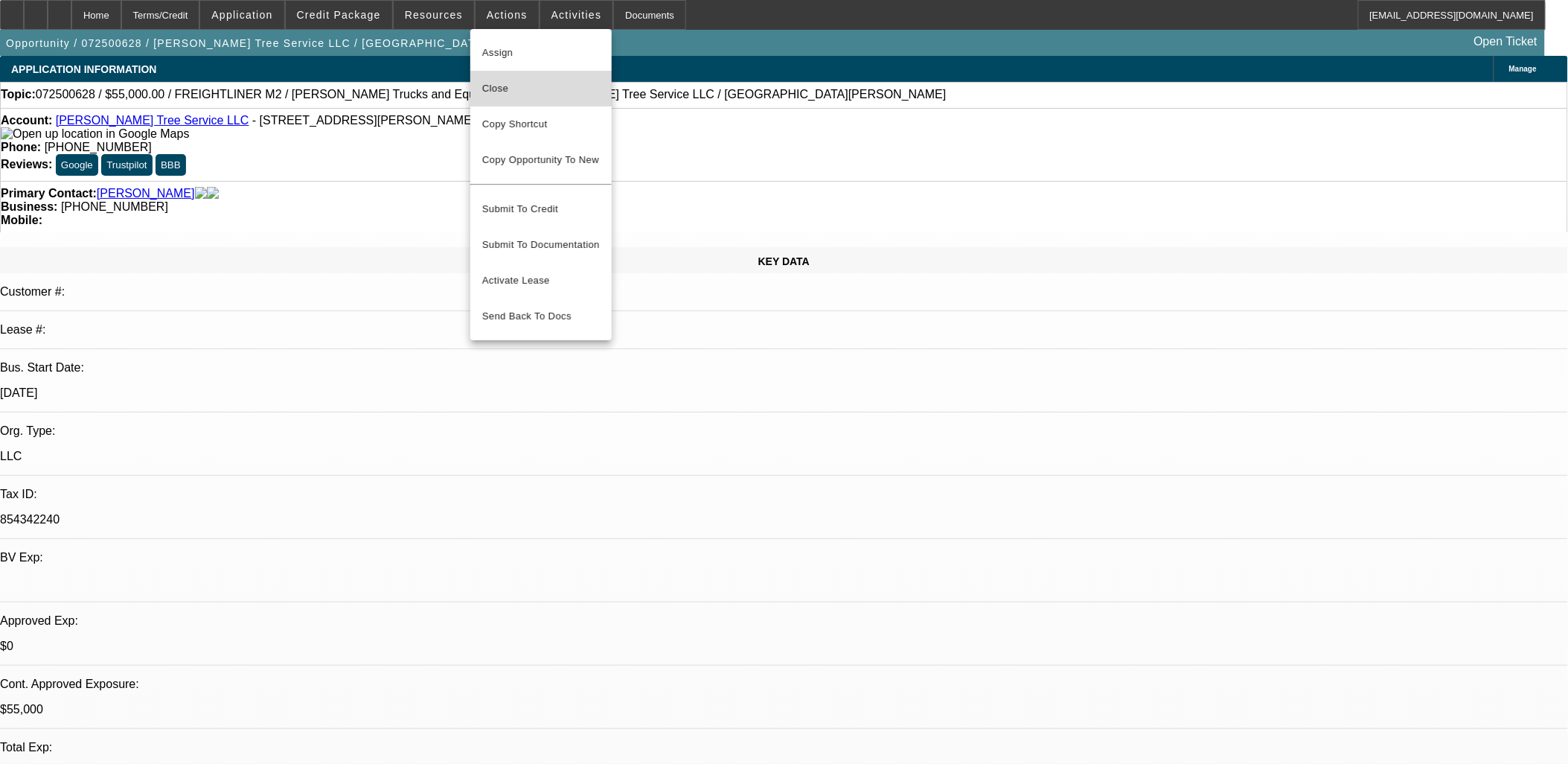
click at [525, 97] on span "Close" at bounding box center [540, 88] width 118 height 18
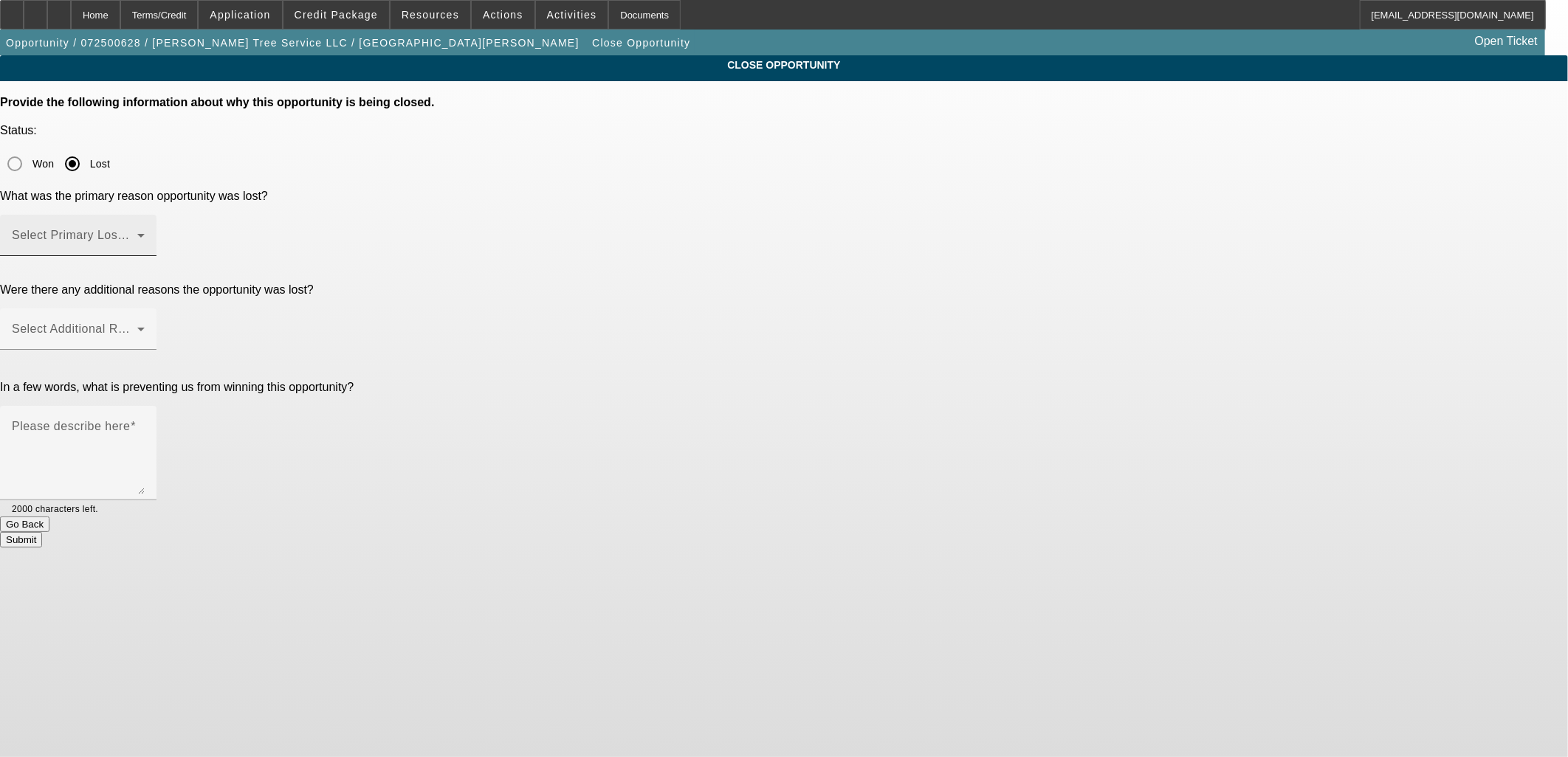
click at [138, 233] on span at bounding box center [74, 241] width 125 height 17
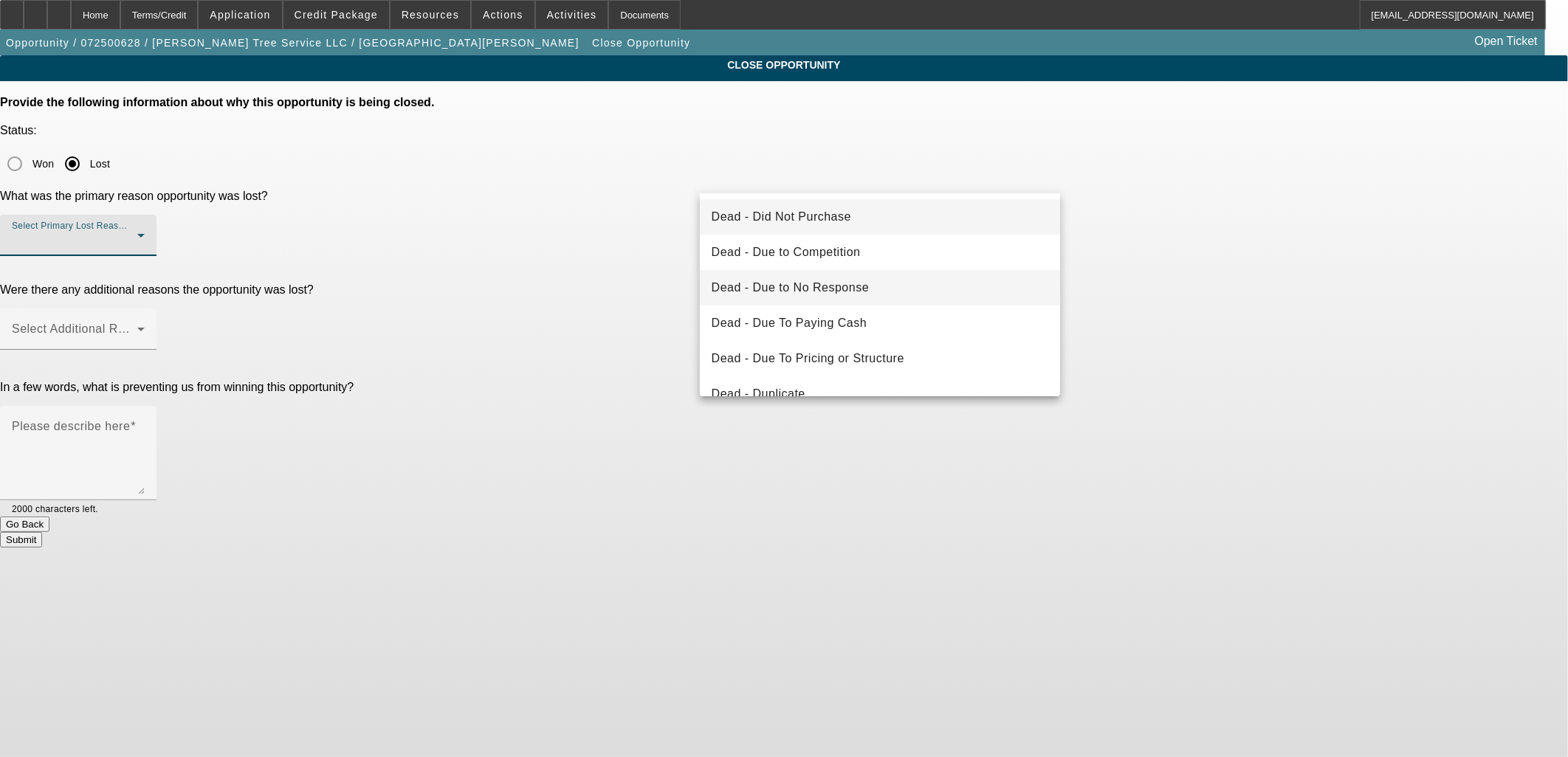
click at [834, 287] on span "Dead - Due to No Response" at bounding box center [791, 287] width 158 height 17
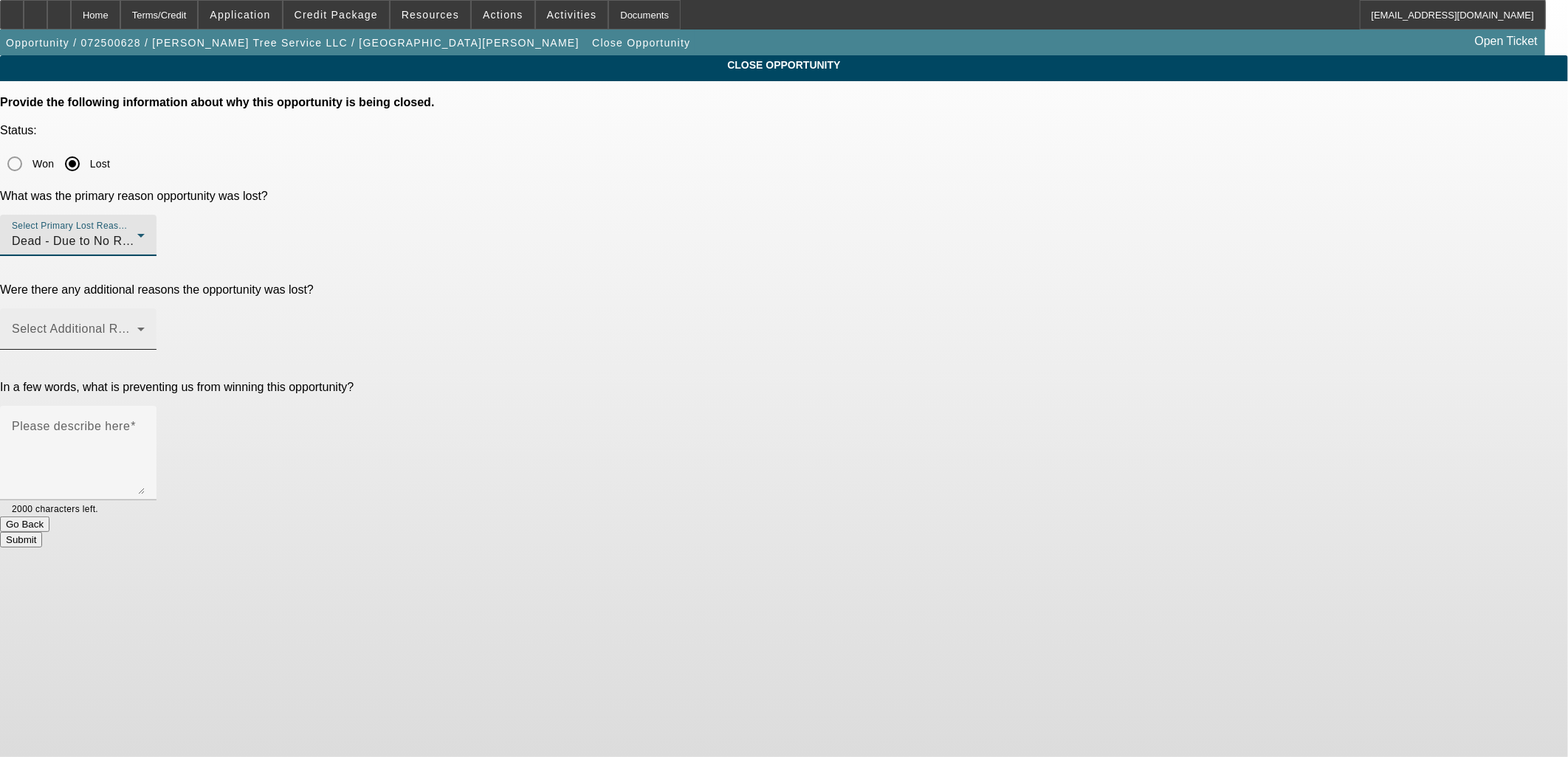
click at [138, 326] on span at bounding box center [74, 335] width 125 height 17
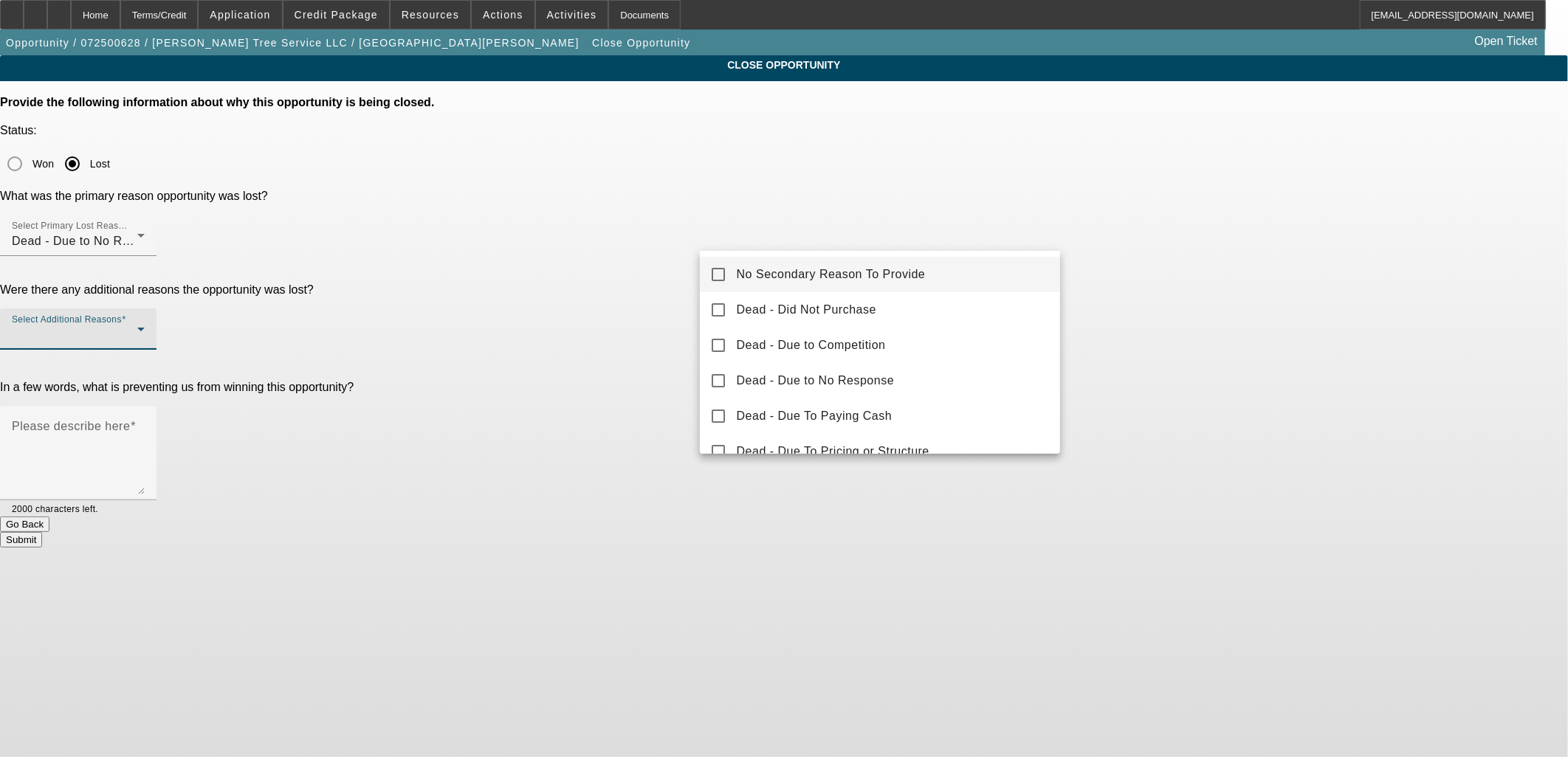
drag, startPoint x: 796, startPoint y: 263, endPoint x: 787, endPoint y: 268, distance: 10.3
click at [795, 263] on mat-option "No Secondary Reason To Provide" at bounding box center [880, 274] width 361 height 36
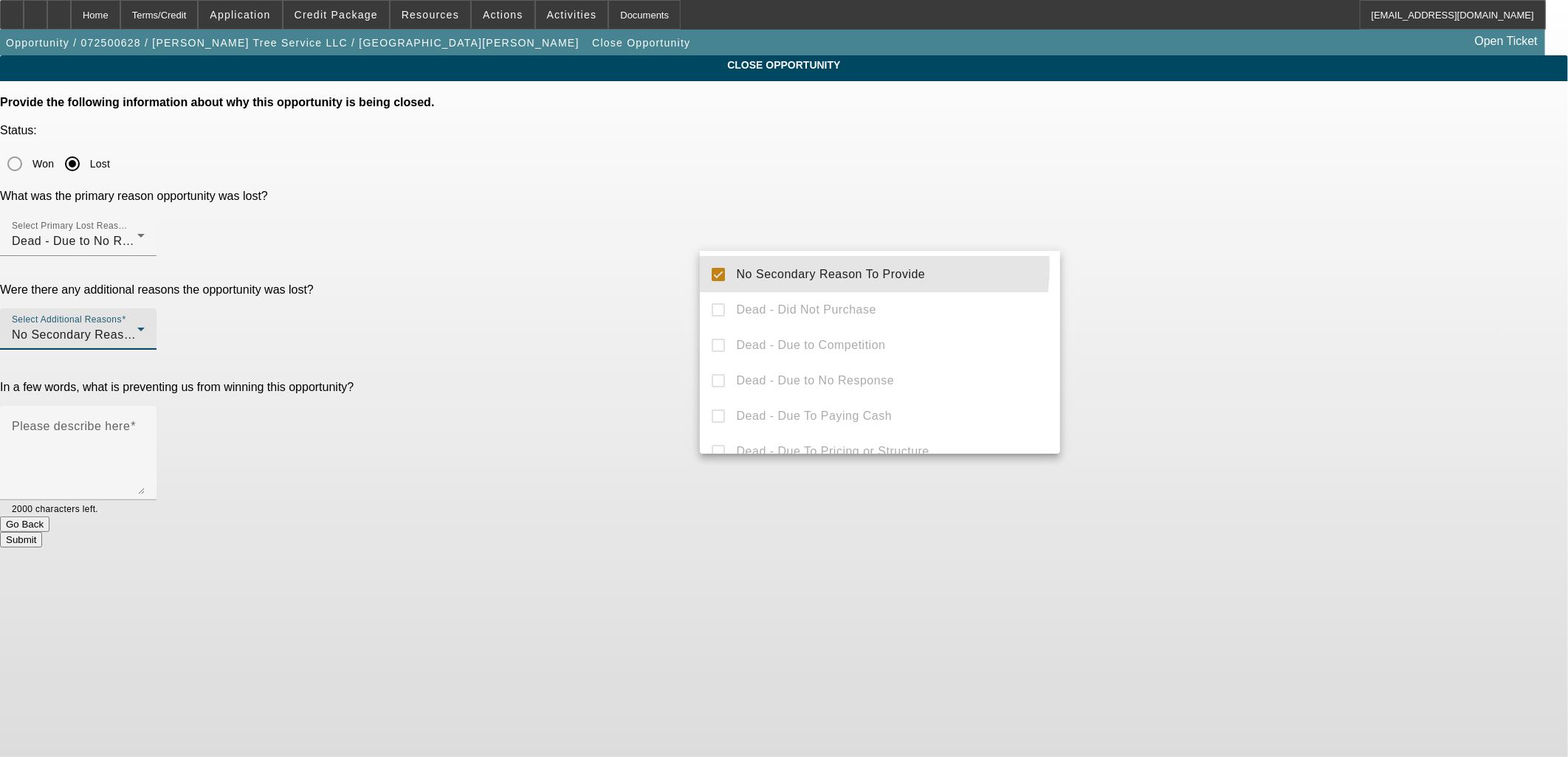
click at [675, 266] on div at bounding box center [784, 378] width 1568 height 757
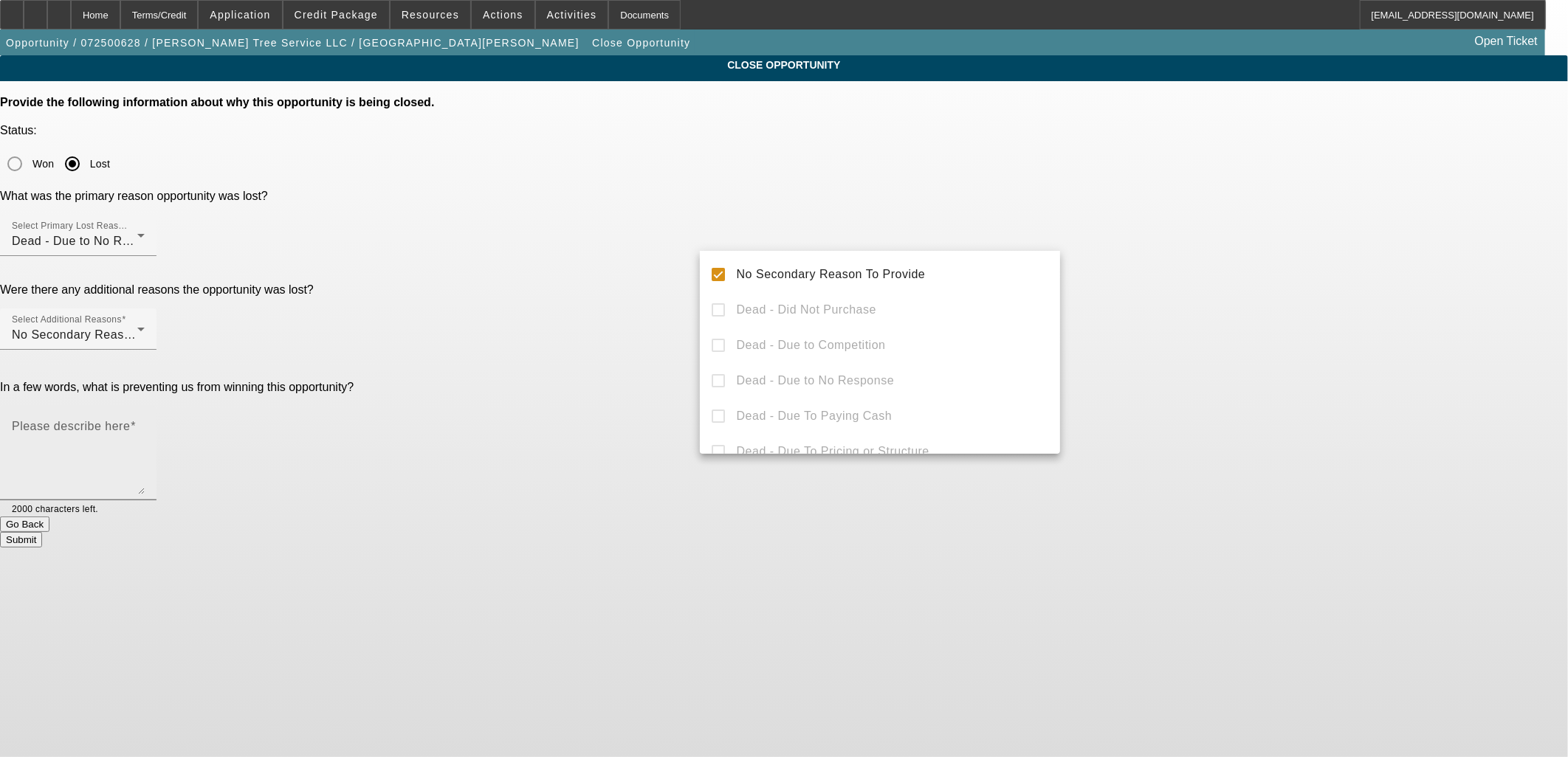
click at [145, 423] on textarea "Please describe here" at bounding box center [78, 458] width 133 height 70
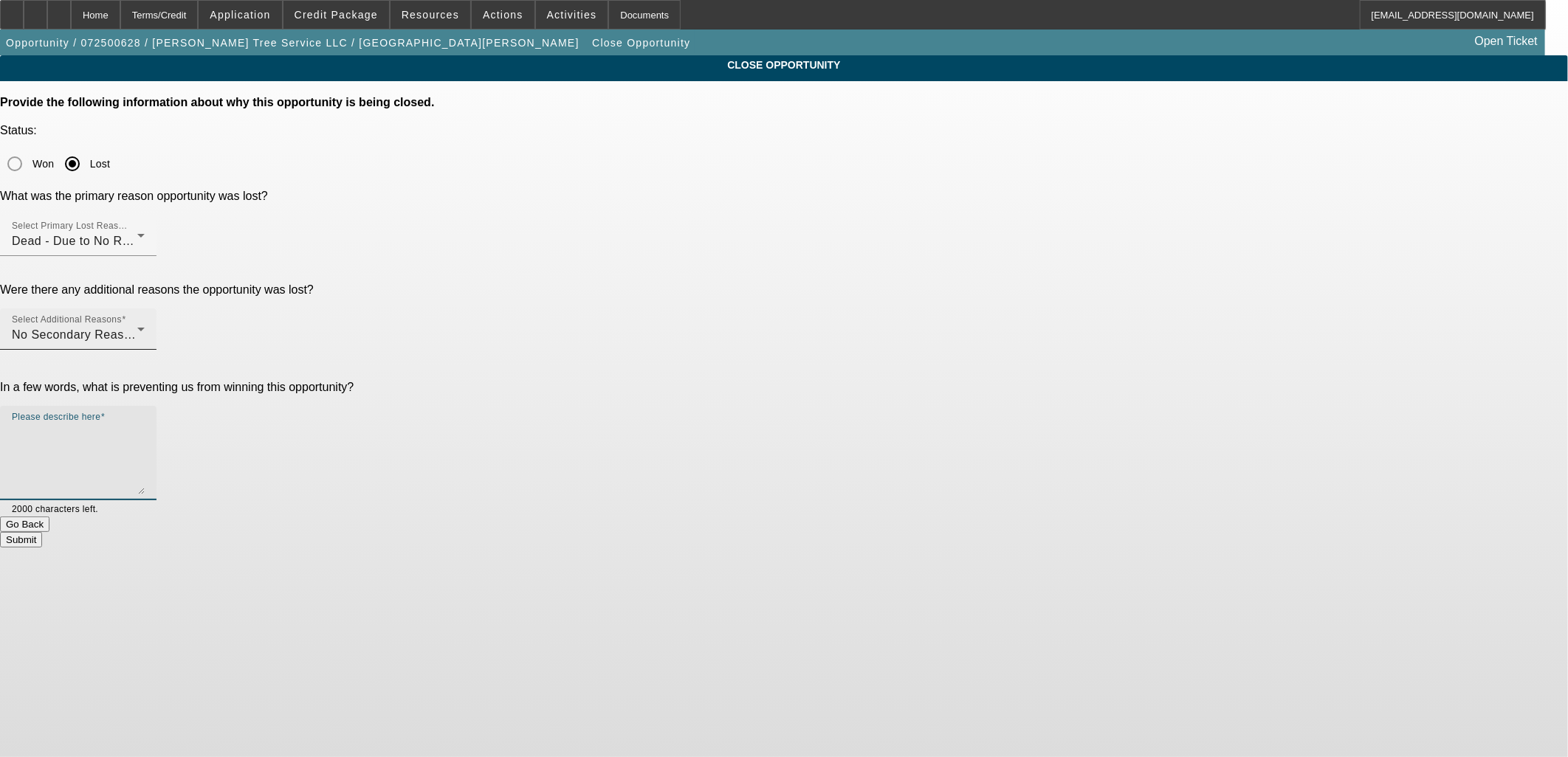
click at [145, 308] on div "Select Additional Reasons No Secondary Reason To Provide" at bounding box center [78, 329] width 133 height 41
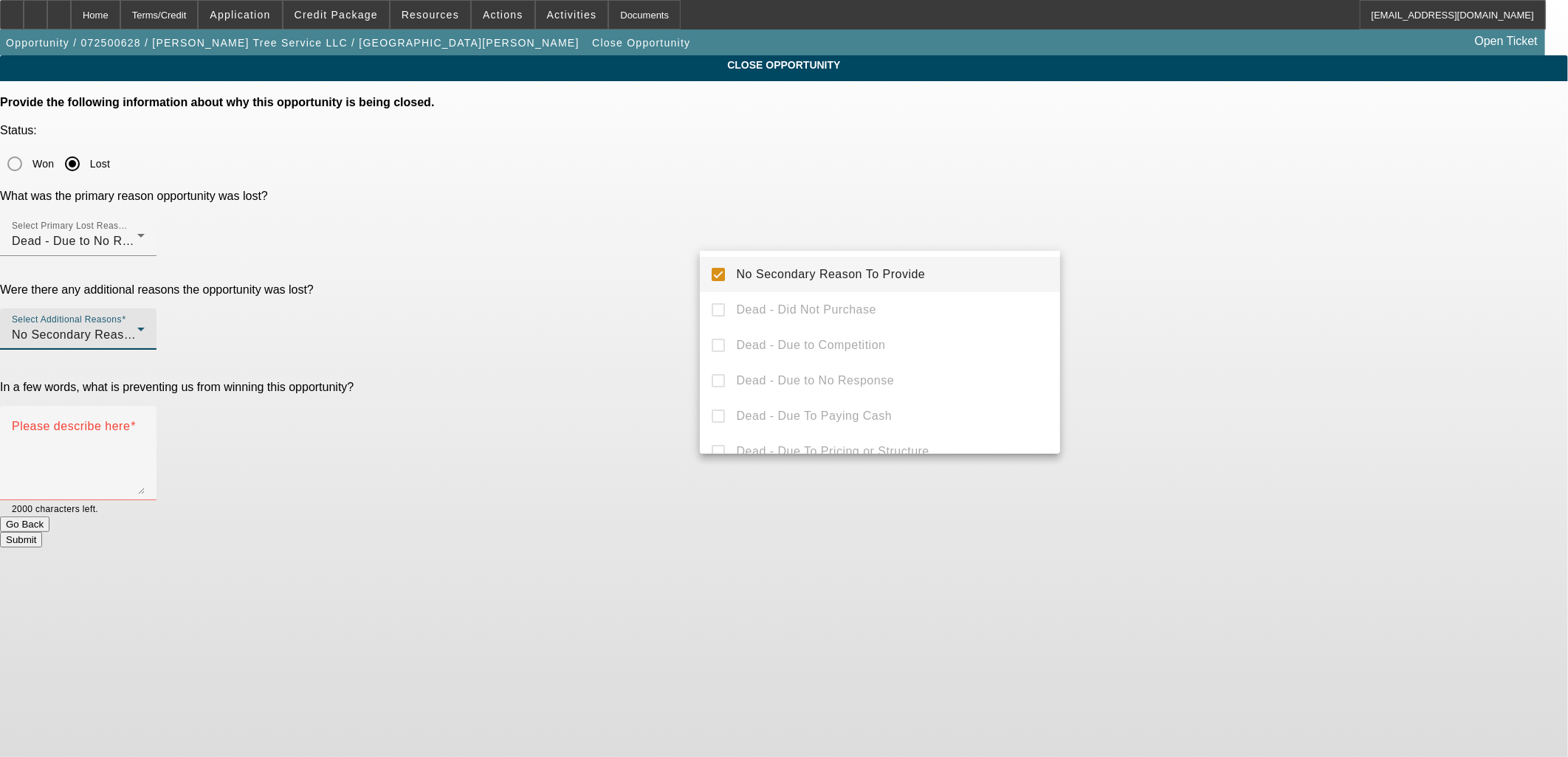
click at [732, 179] on div at bounding box center [784, 378] width 1568 height 757
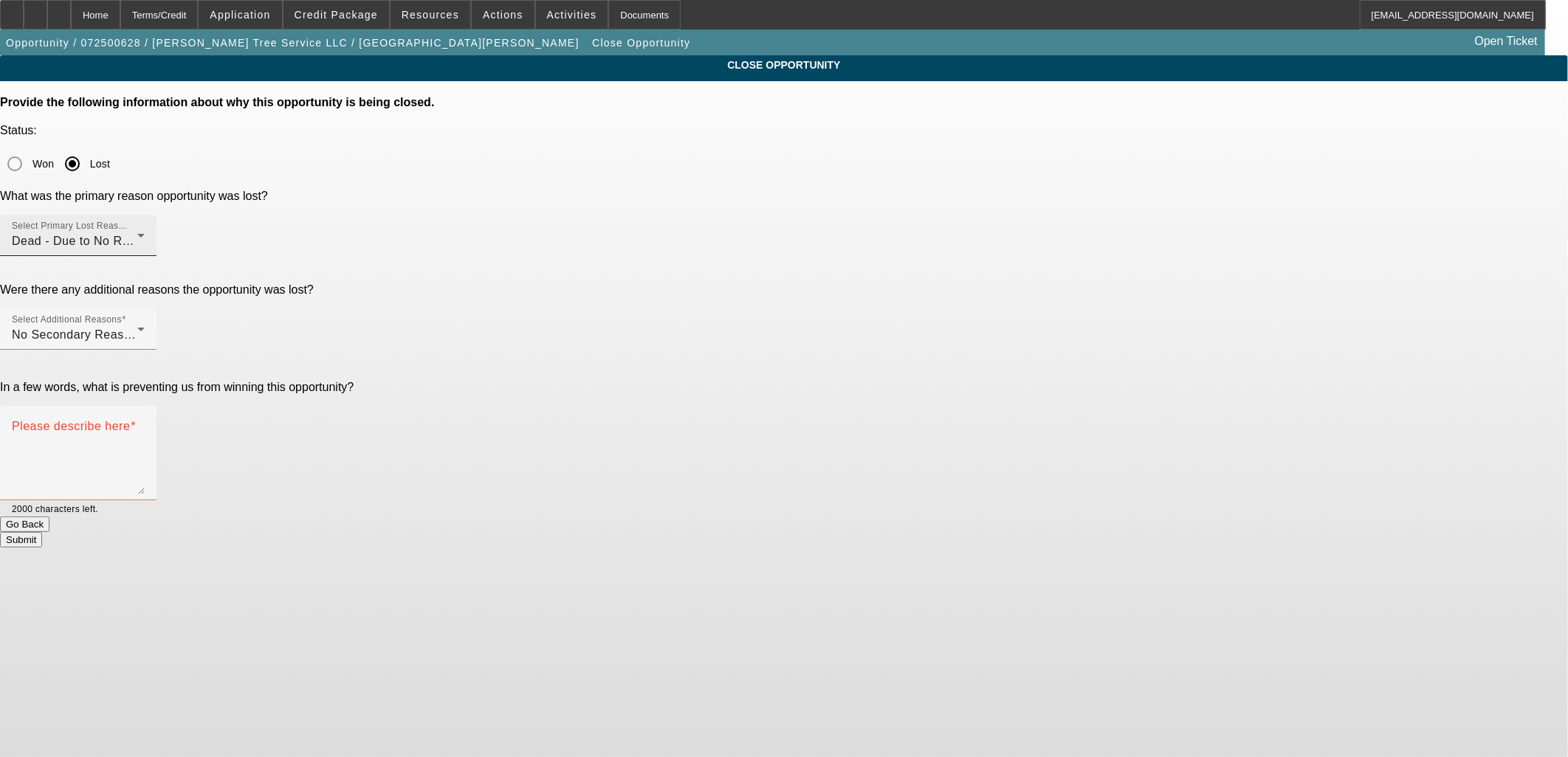
click at [138, 233] on div "Dead - Due to No Response" at bounding box center [74, 241] width 125 height 17
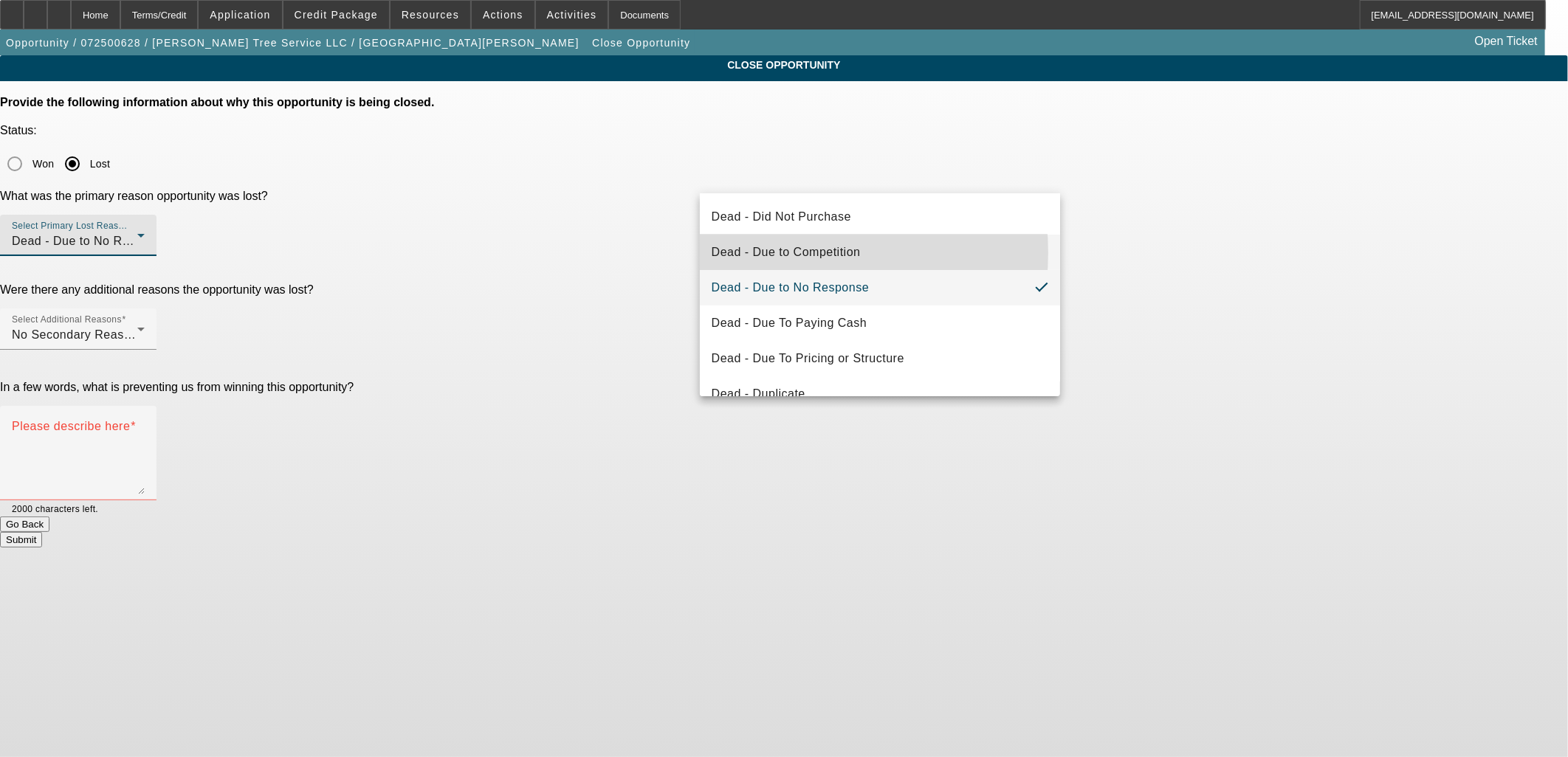
click at [765, 253] on span "Dead - Due to Competition" at bounding box center [786, 252] width 149 height 17
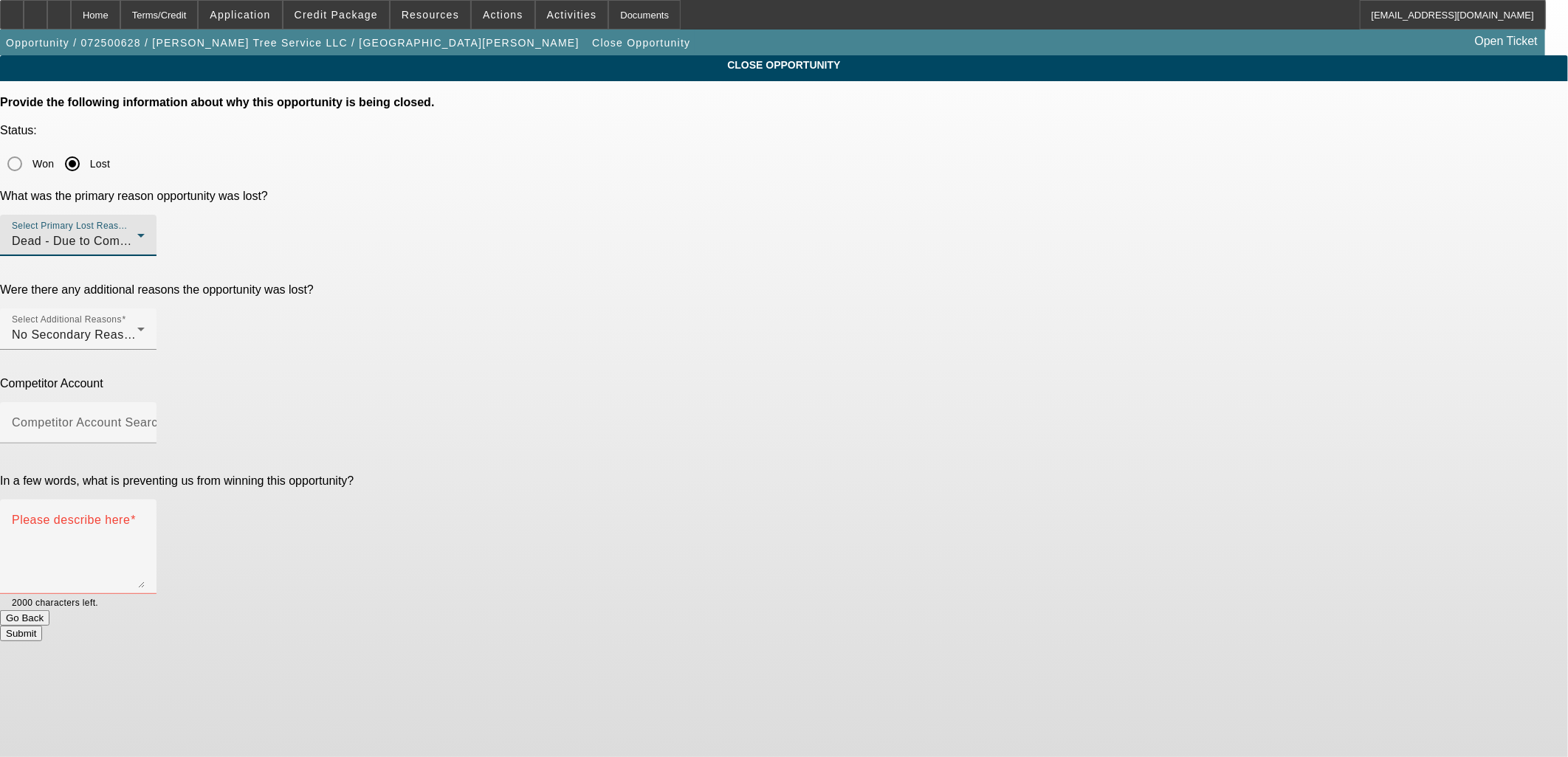
click at [584, 283] on div "Were there any additional reasons the opportunity was lost?" at bounding box center [784, 290] width 1568 height 13
click at [145, 308] on div "Select Additional Reasons No Secondary Reason To Provide" at bounding box center [78, 329] width 133 height 41
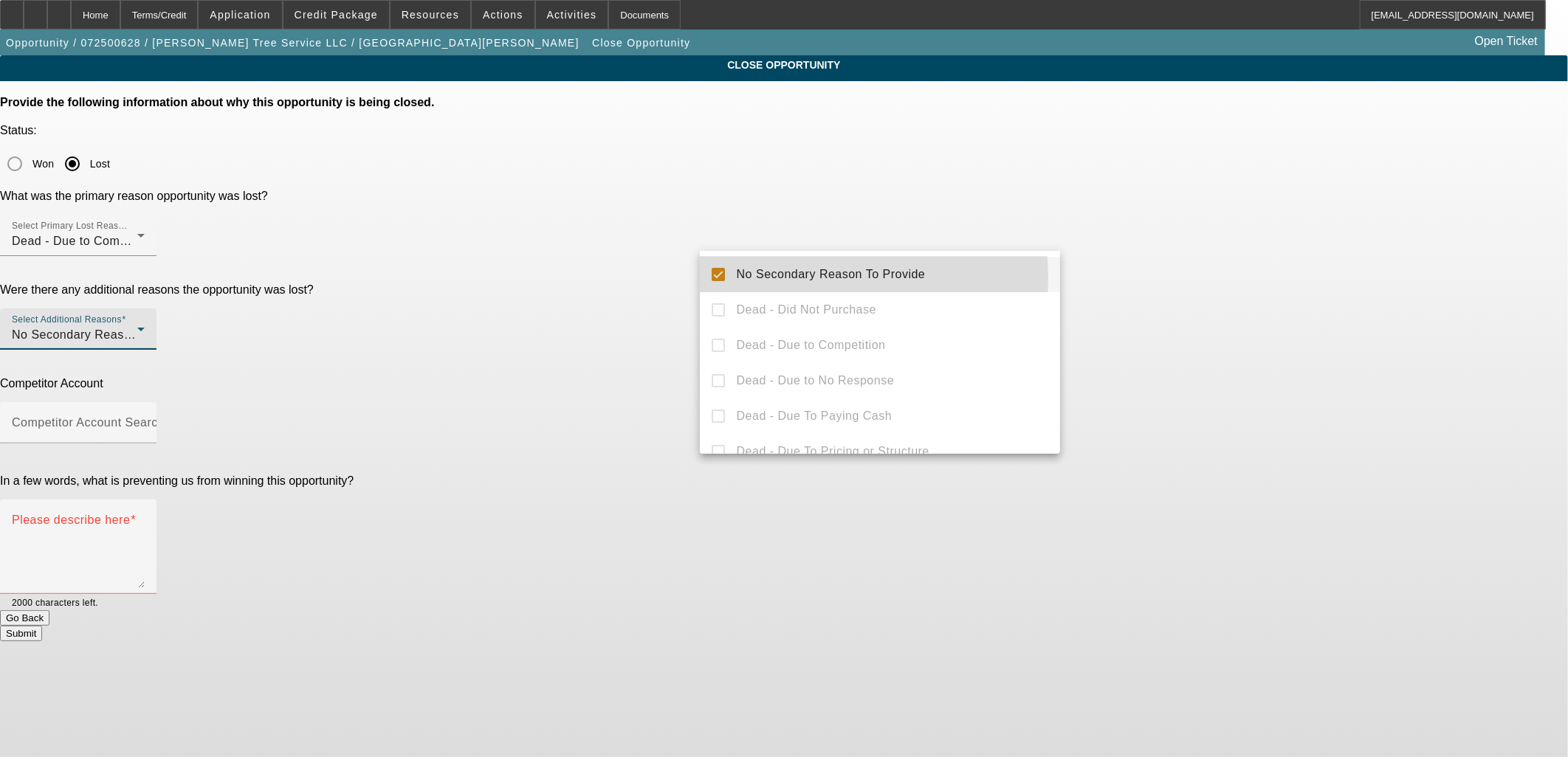
click at [762, 277] on span "No Secondary Reason To Provide" at bounding box center [831, 274] width 189 height 17
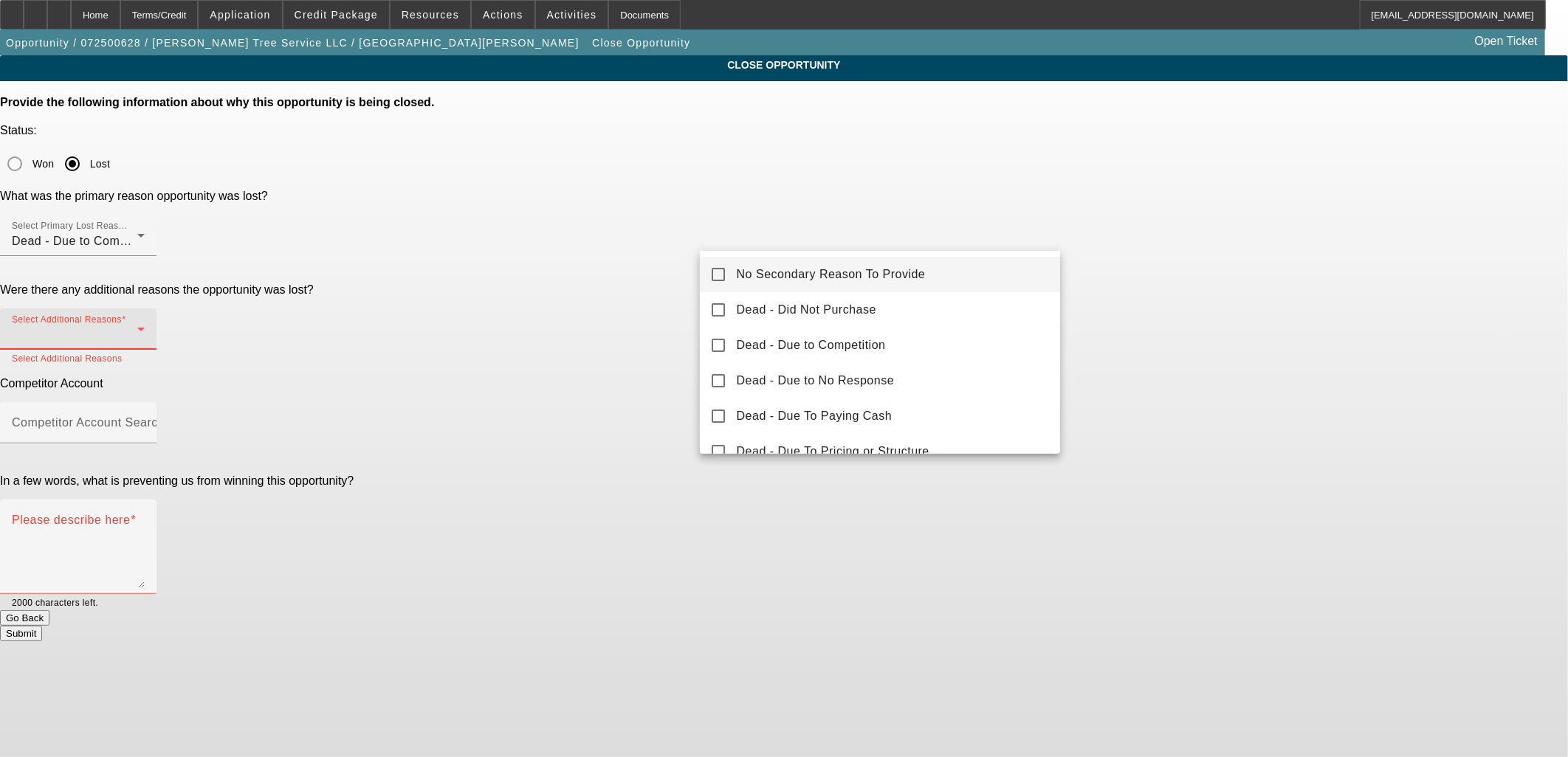
click at [593, 256] on div at bounding box center [784, 378] width 1568 height 757
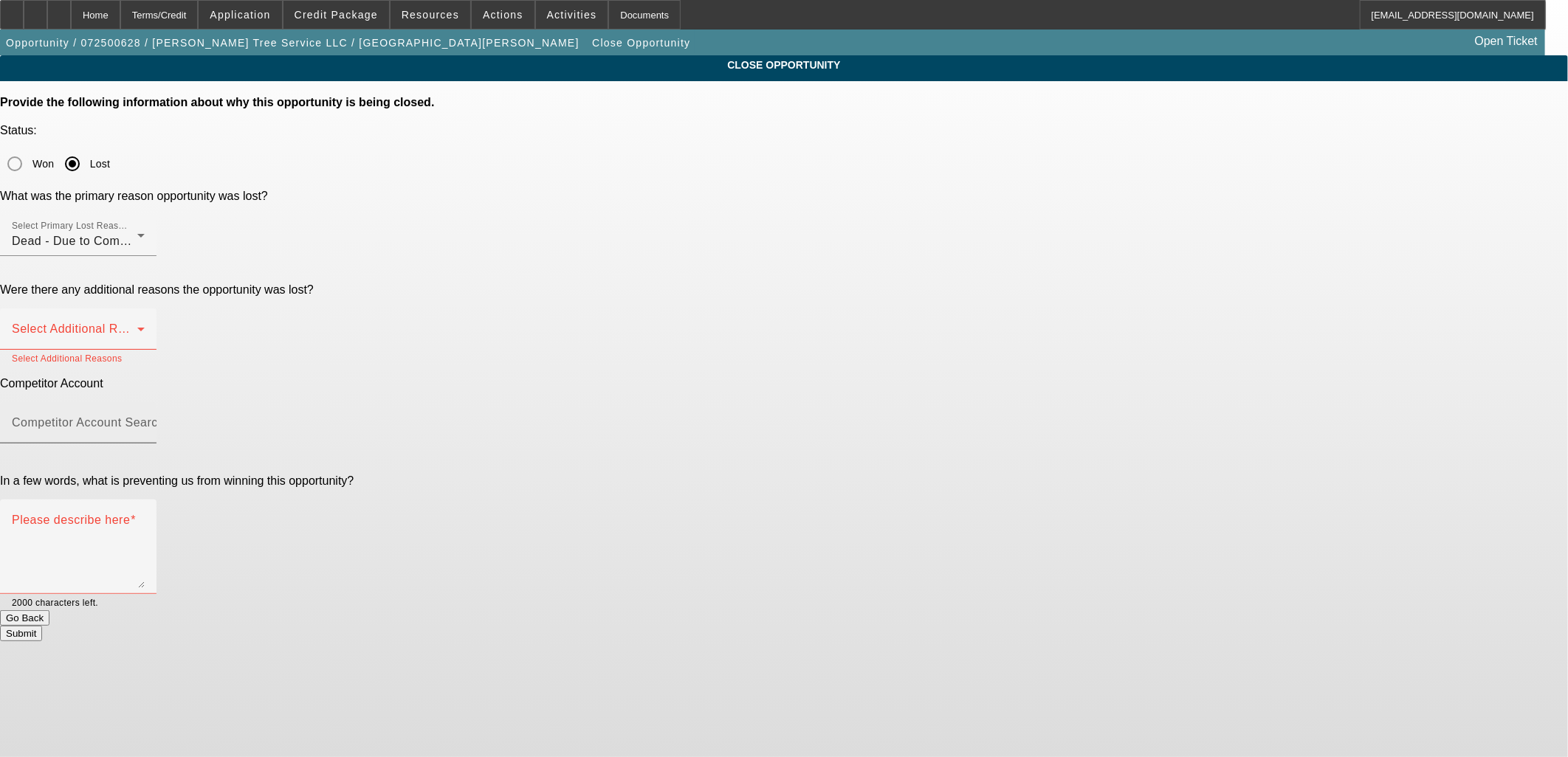
click at [165, 416] on mat-label "Competitor Account Search" at bounding box center [88, 422] width 152 height 12
click at [145, 420] on input "Competitor Account Search" at bounding box center [78, 428] width 133 height 17
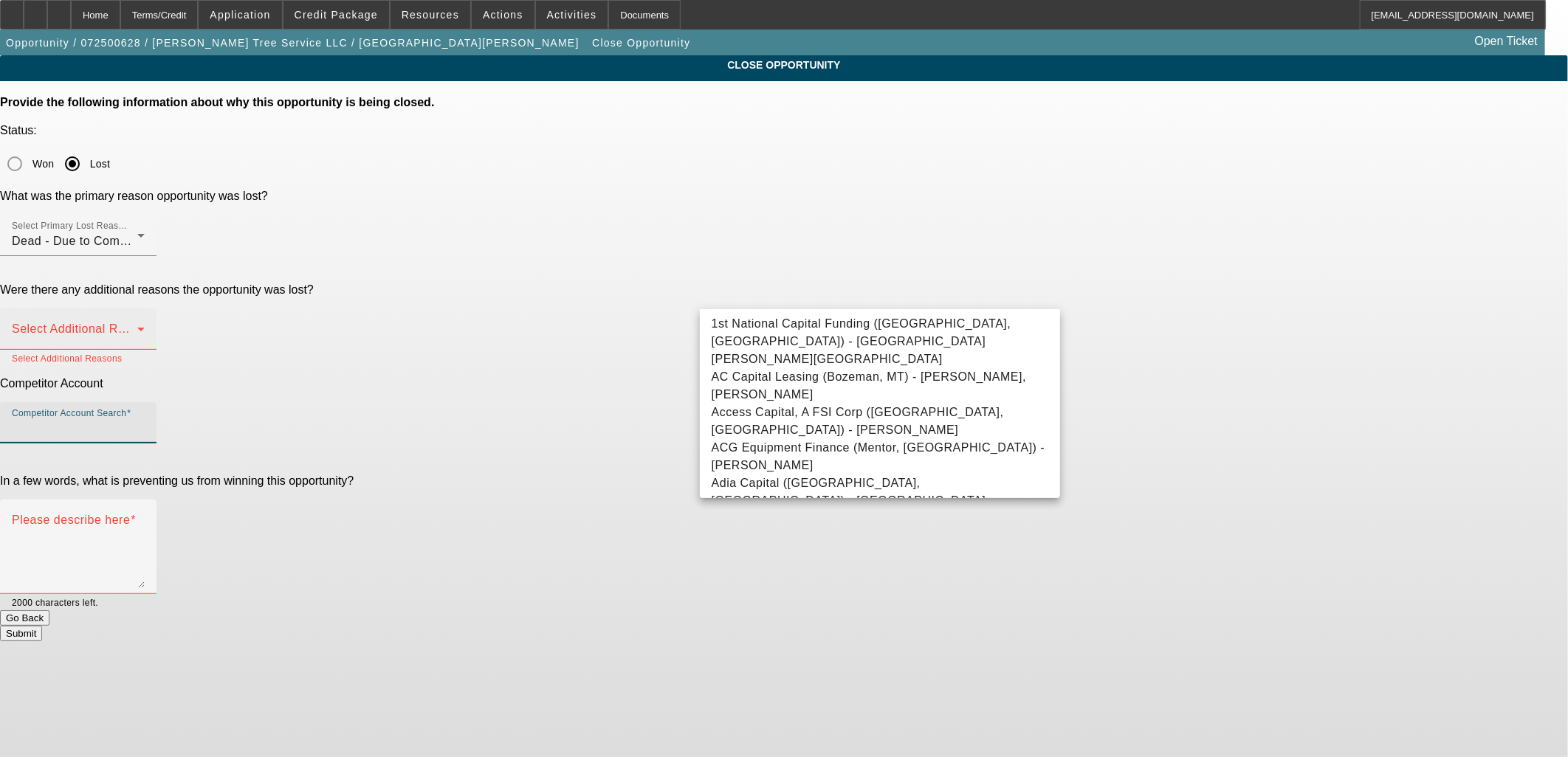
click at [138, 326] on span at bounding box center [74, 335] width 125 height 17
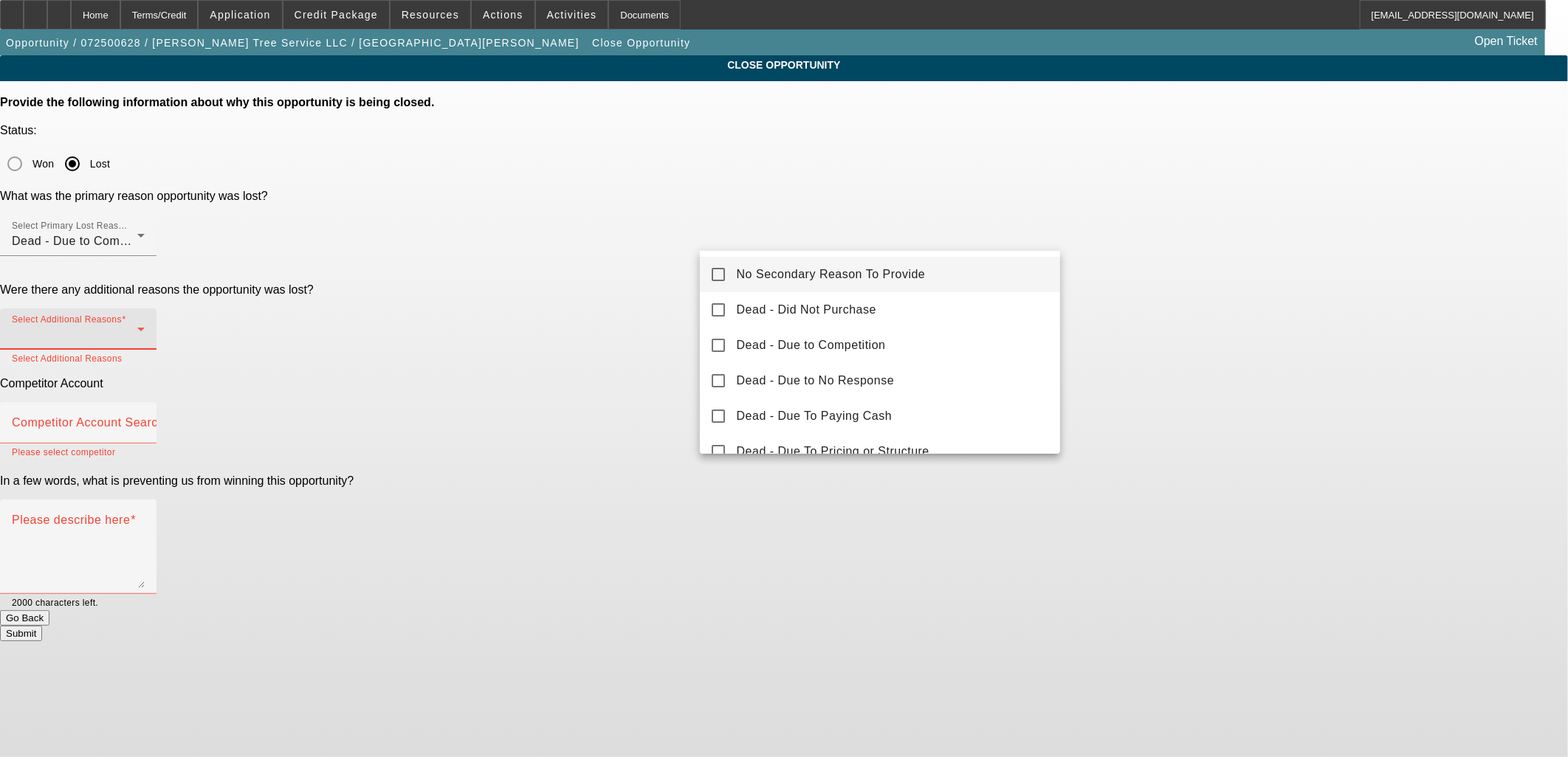
click at [758, 259] on div "No Secondary Reason To Provide Dead - Did Not Purchase Dead - Due to Competitio…" at bounding box center [880, 352] width 361 height 203
click at [626, 256] on div at bounding box center [784, 378] width 1568 height 757
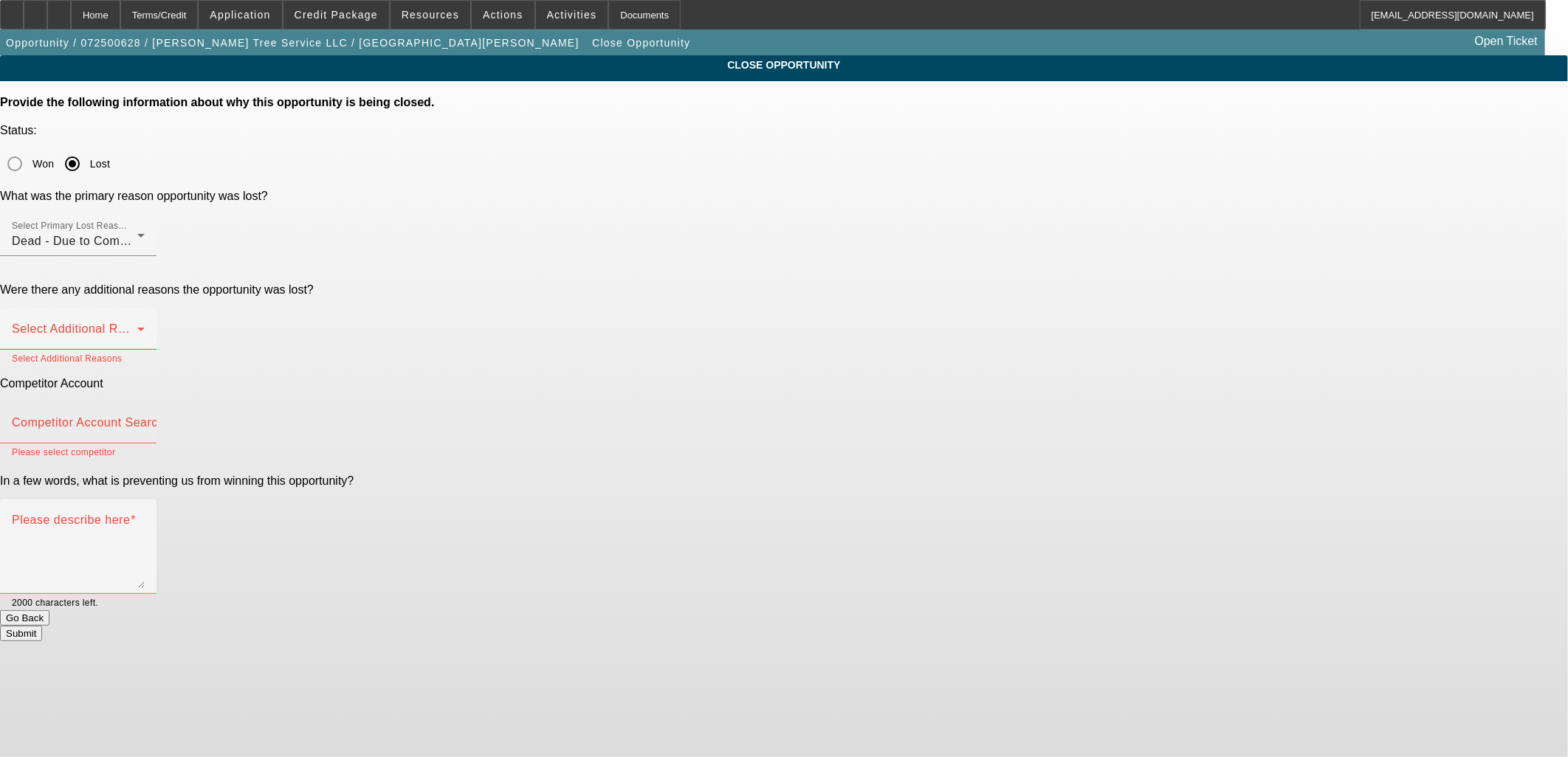
click at [145, 402] on div "Competitor Account Search" at bounding box center [78, 422] width 133 height 41
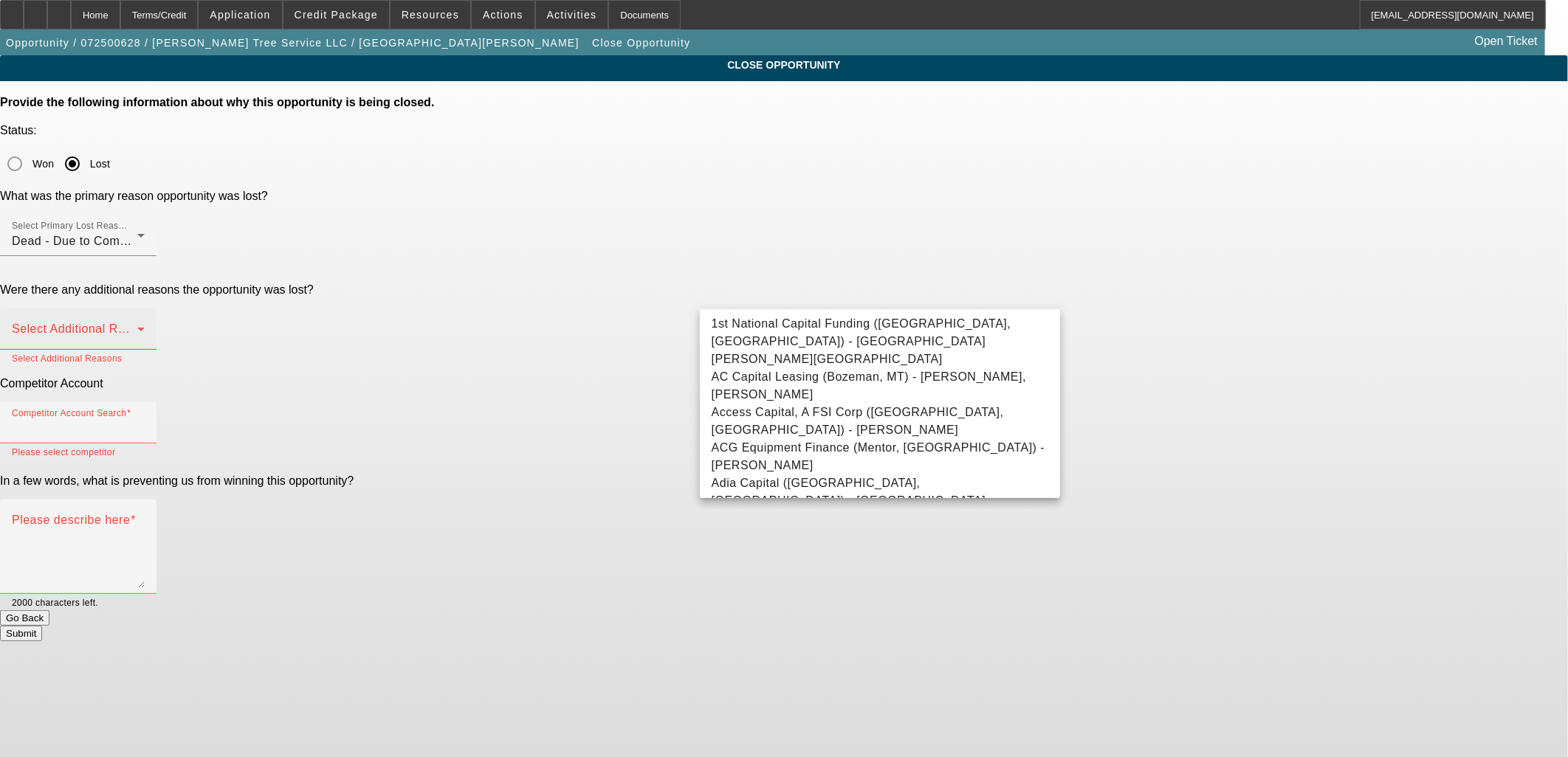
click at [145, 308] on div "Select Additional Reasons" at bounding box center [78, 329] width 133 height 41
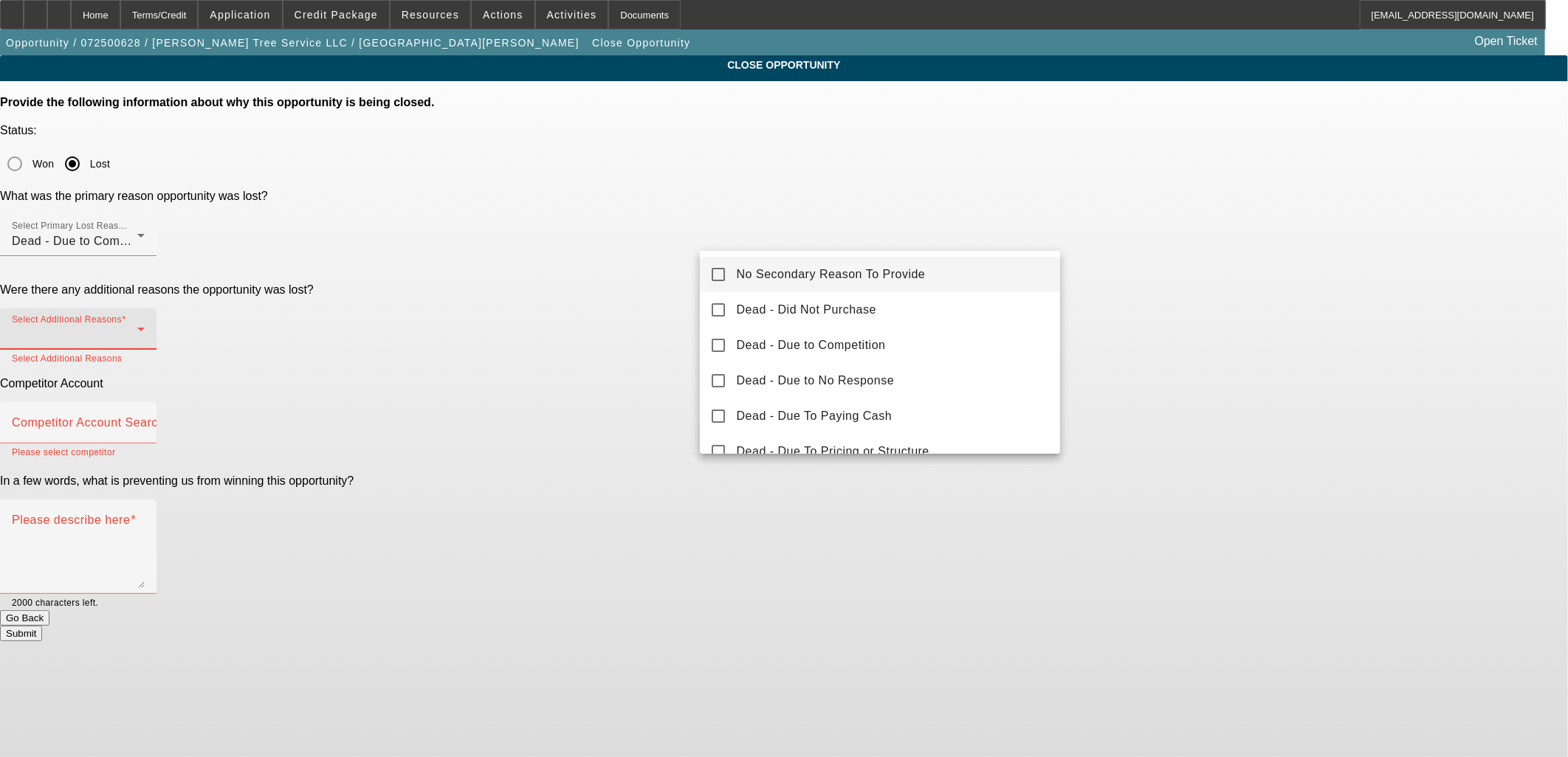
click at [712, 277] on mat-pseudo-checkbox at bounding box center [719, 274] width 13 height 13
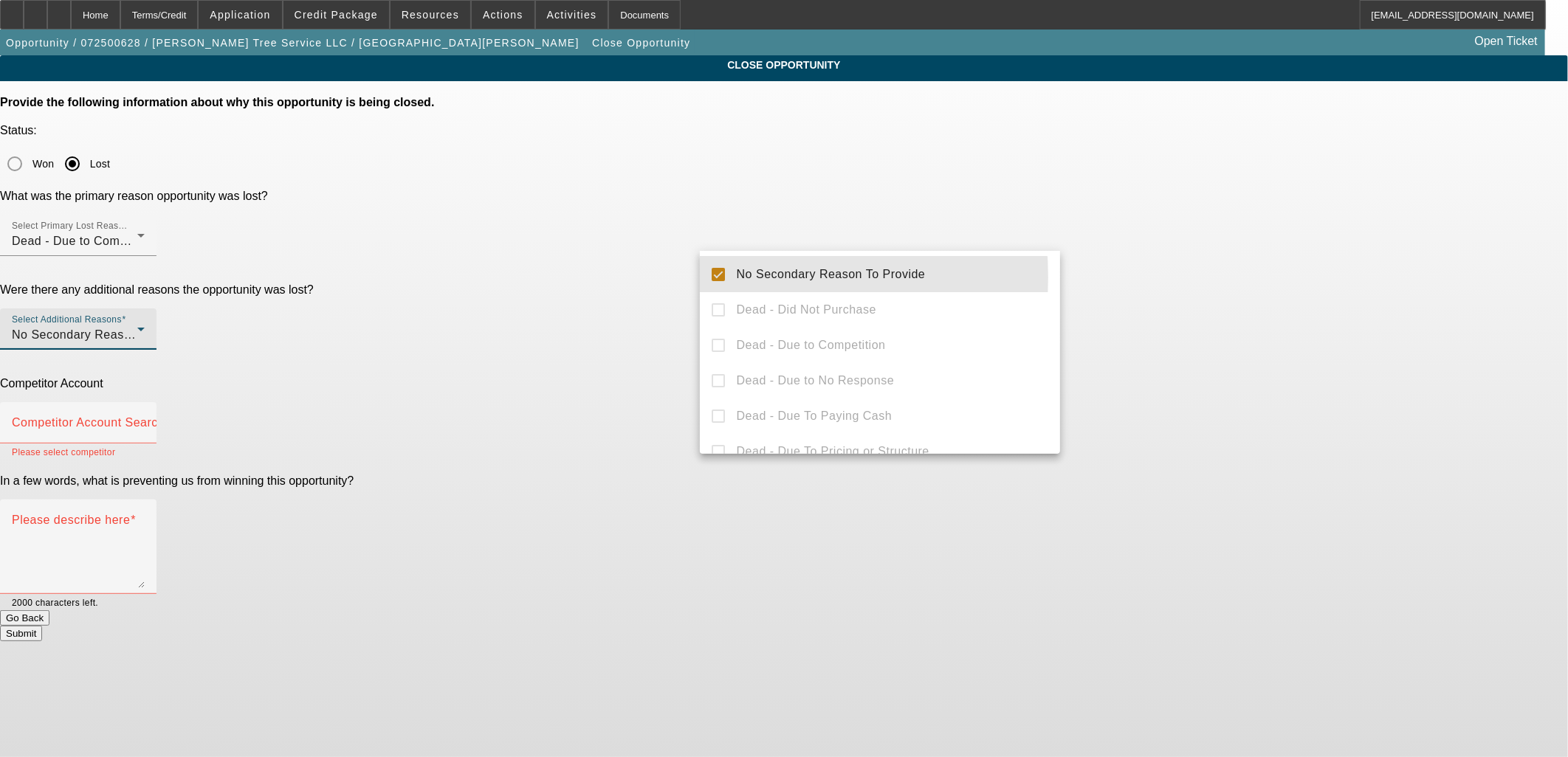
click at [665, 258] on div at bounding box center [784, 378] width 1568 height 757
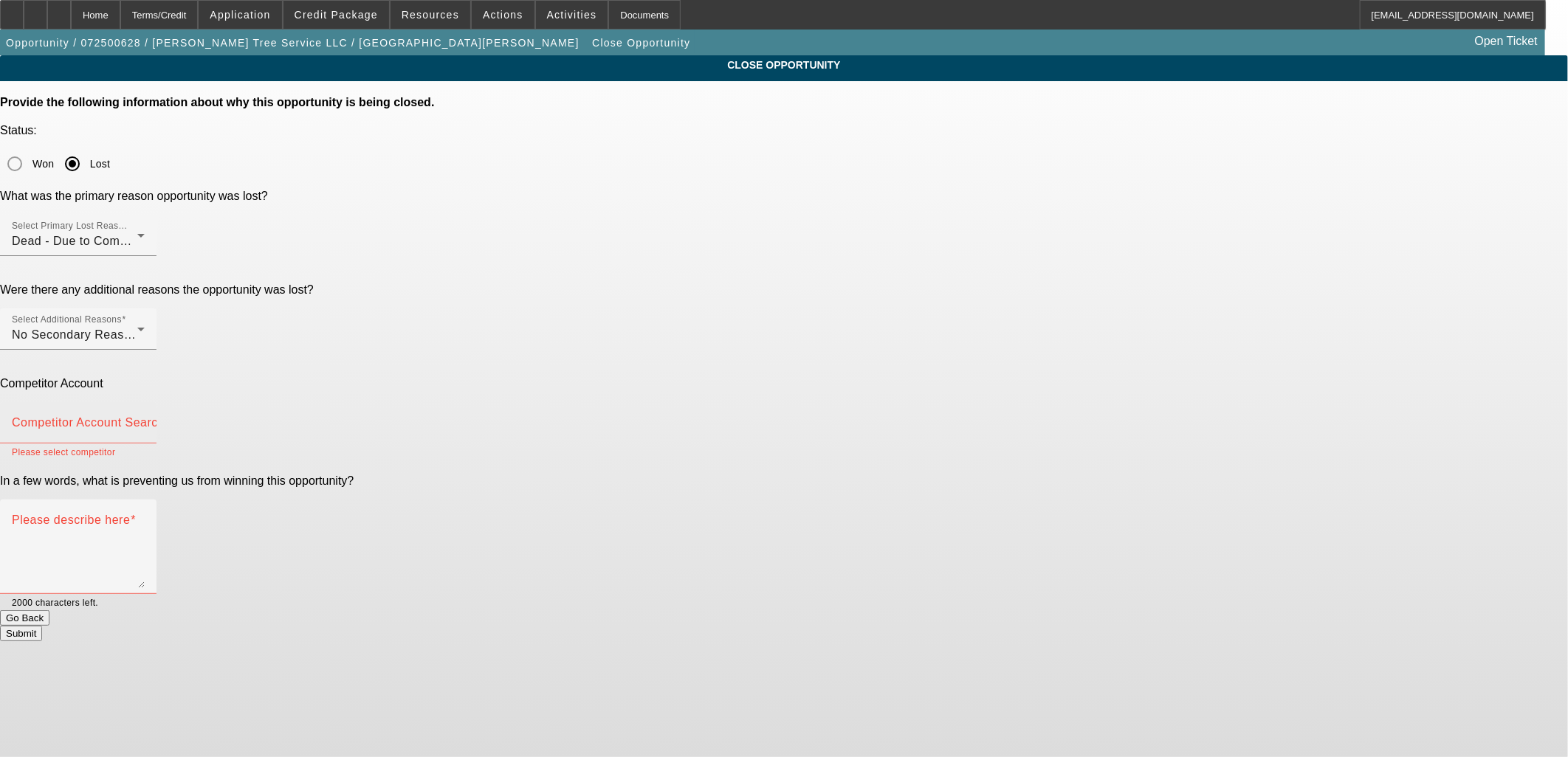
click at [165, 416] on mat-label "Competitor Account Search" at bounding box center [88, 422] width 152 height 12
click at [145, 420] on input "Competitor Account Search" at bounding box center [78, 428] width 133 height 17
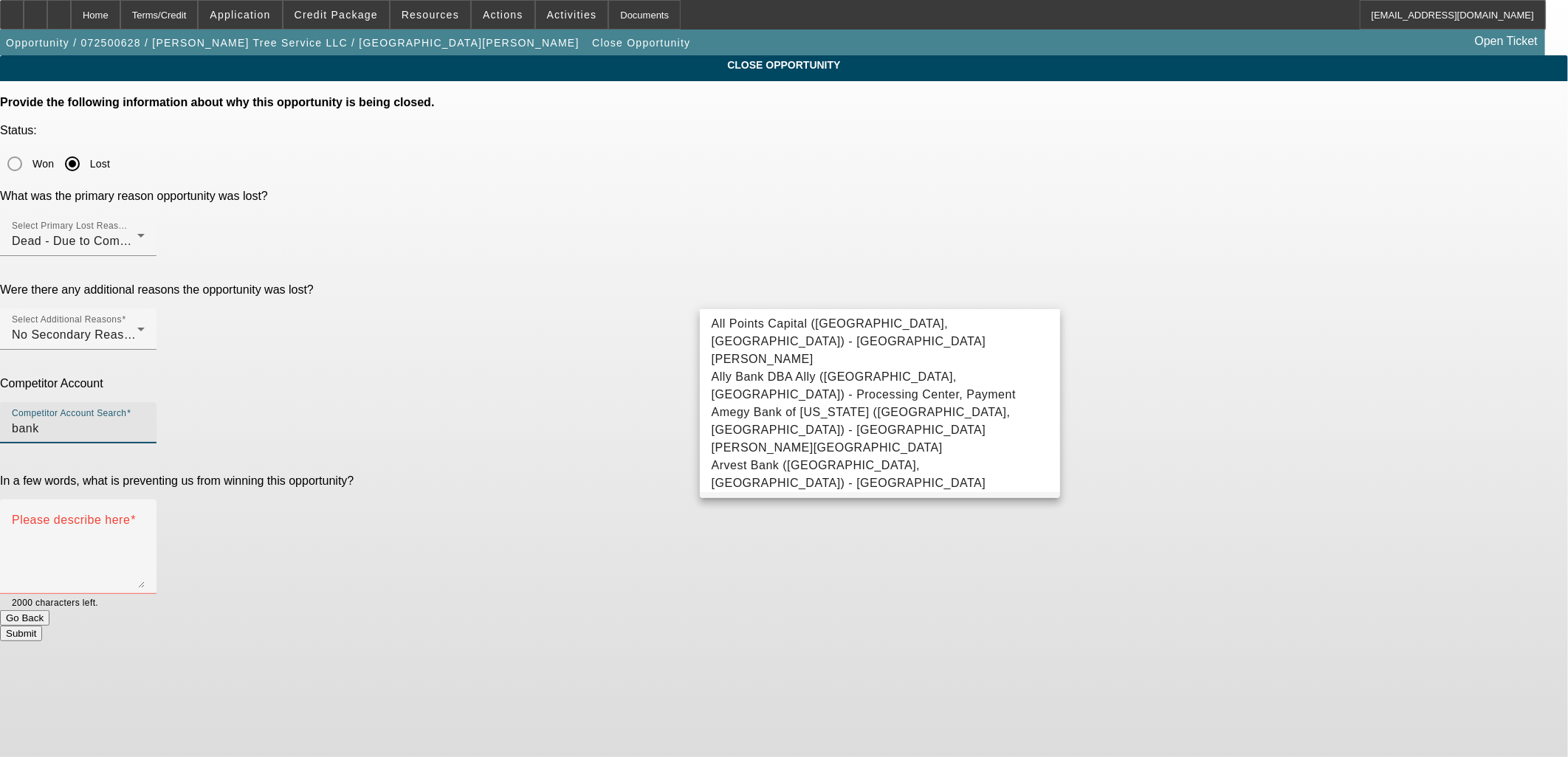
click at [766, 501] on span "Bank/Credit Union - Union Bankcredit Union, Bankcredit" at bounding box center [869, 509] width 313 height 17
type input "Bank/Credit Union - Union Bankcredit Union, Bankcredit"
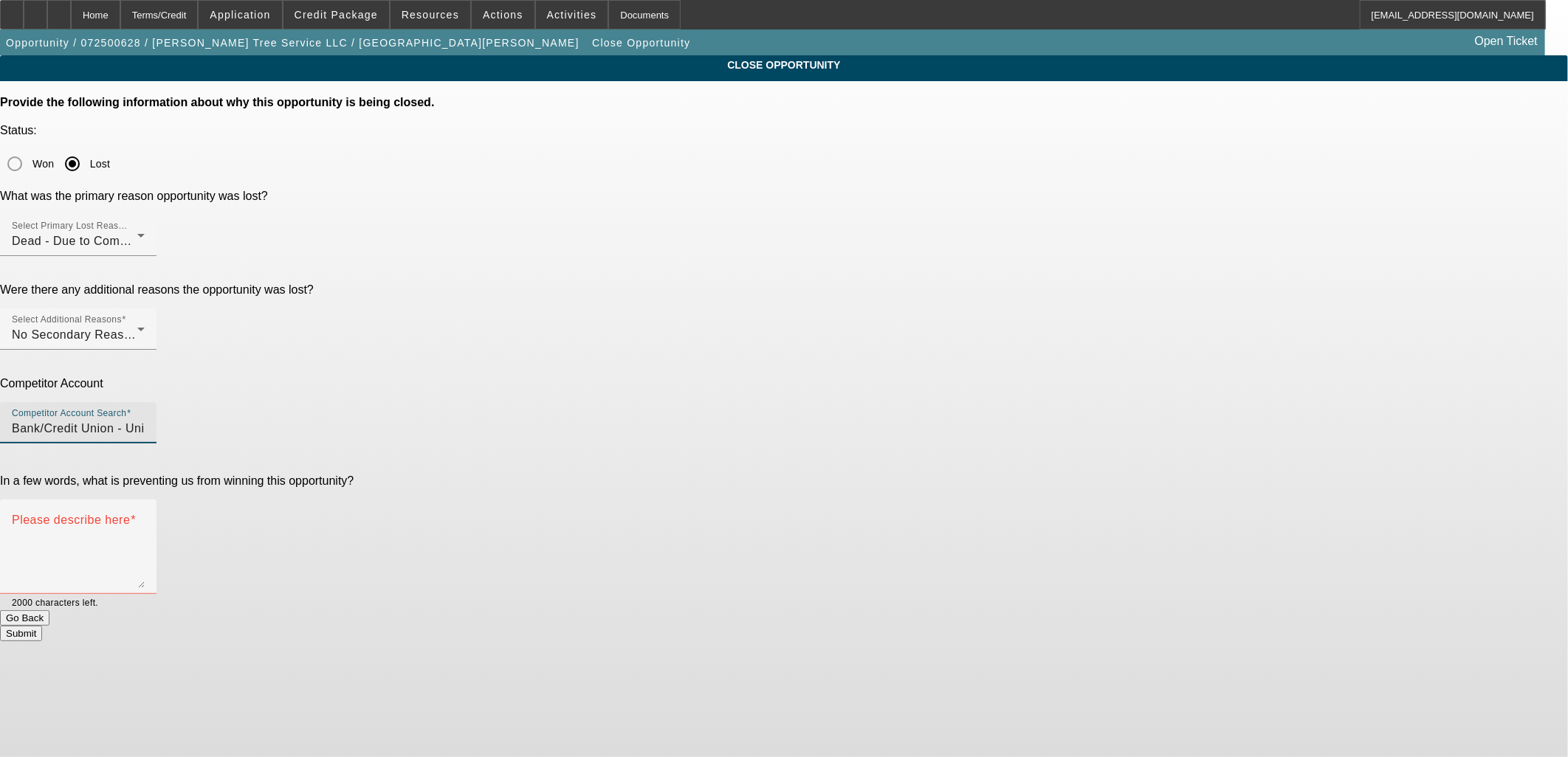
click at [590, 475] on p "In a few words, what is preventing us from winning this opportunity?" at bounding box center [784, 481] width 1568 height 13
click at [145, 517] on textarea "Please describe here" at bounding box center [78, 552] width 133 height 70
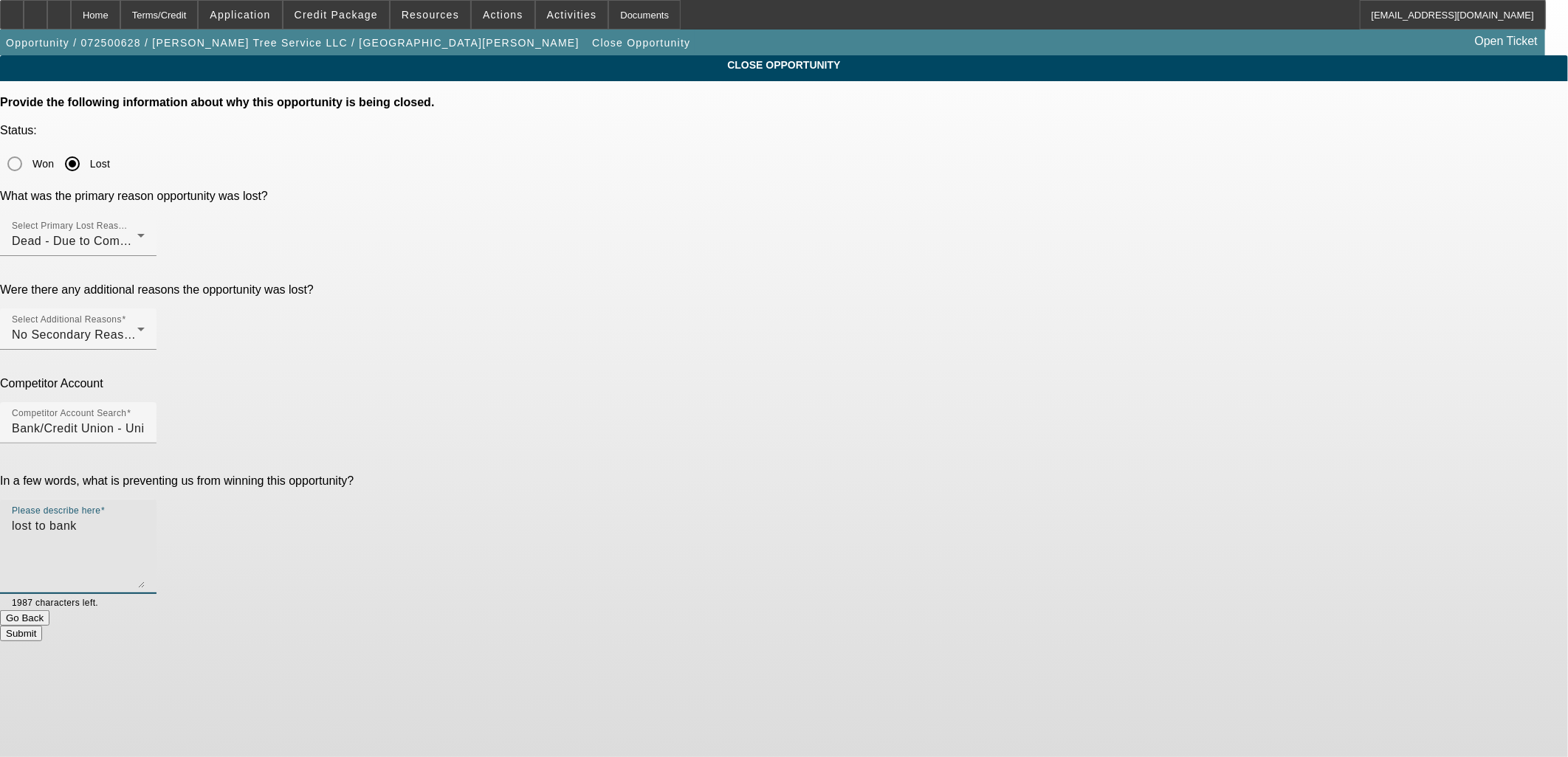
click at [145, 517] on textarea "lost to bank" at bounding box center [78, 552] width 133 height 70
type textarea "another one lost to bank"
click at [42, 625] on button "Submit" at bounding box center [21, 633] width 42 height 16
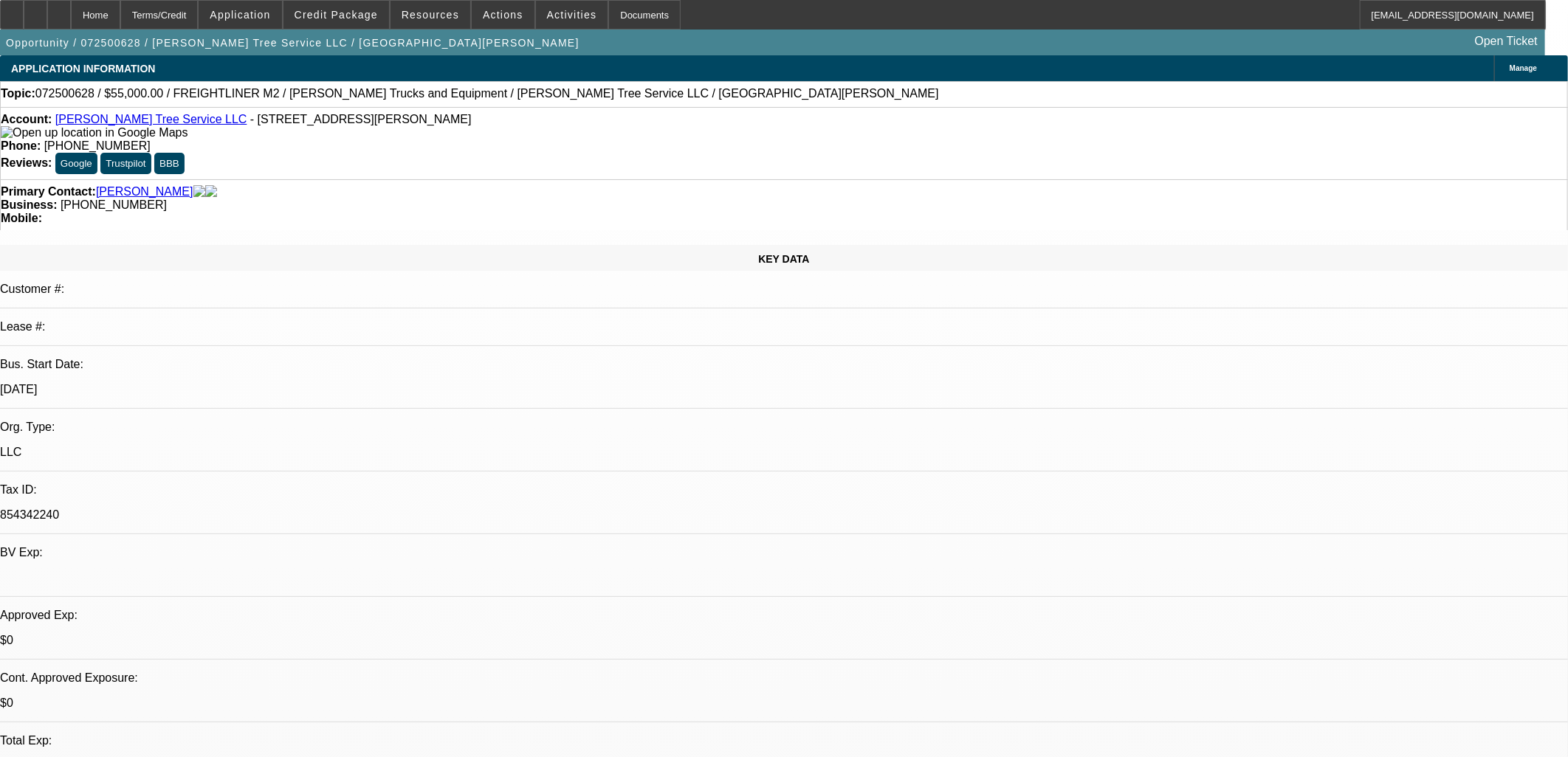
select select "0"
select select "2"
select select "0"
select select "6"
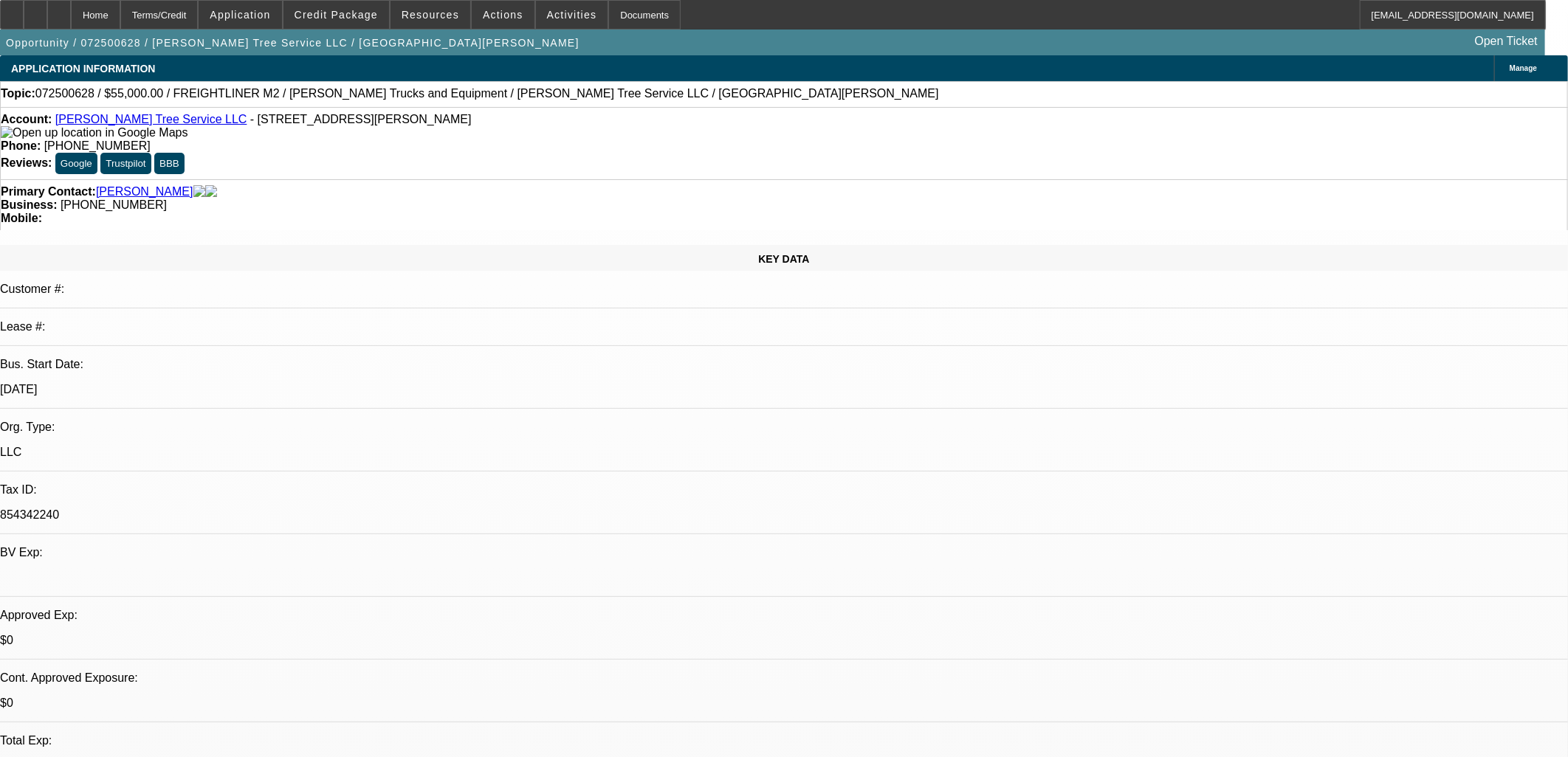
select select "0"
select select "2"
select select "0.1"
select select "4"
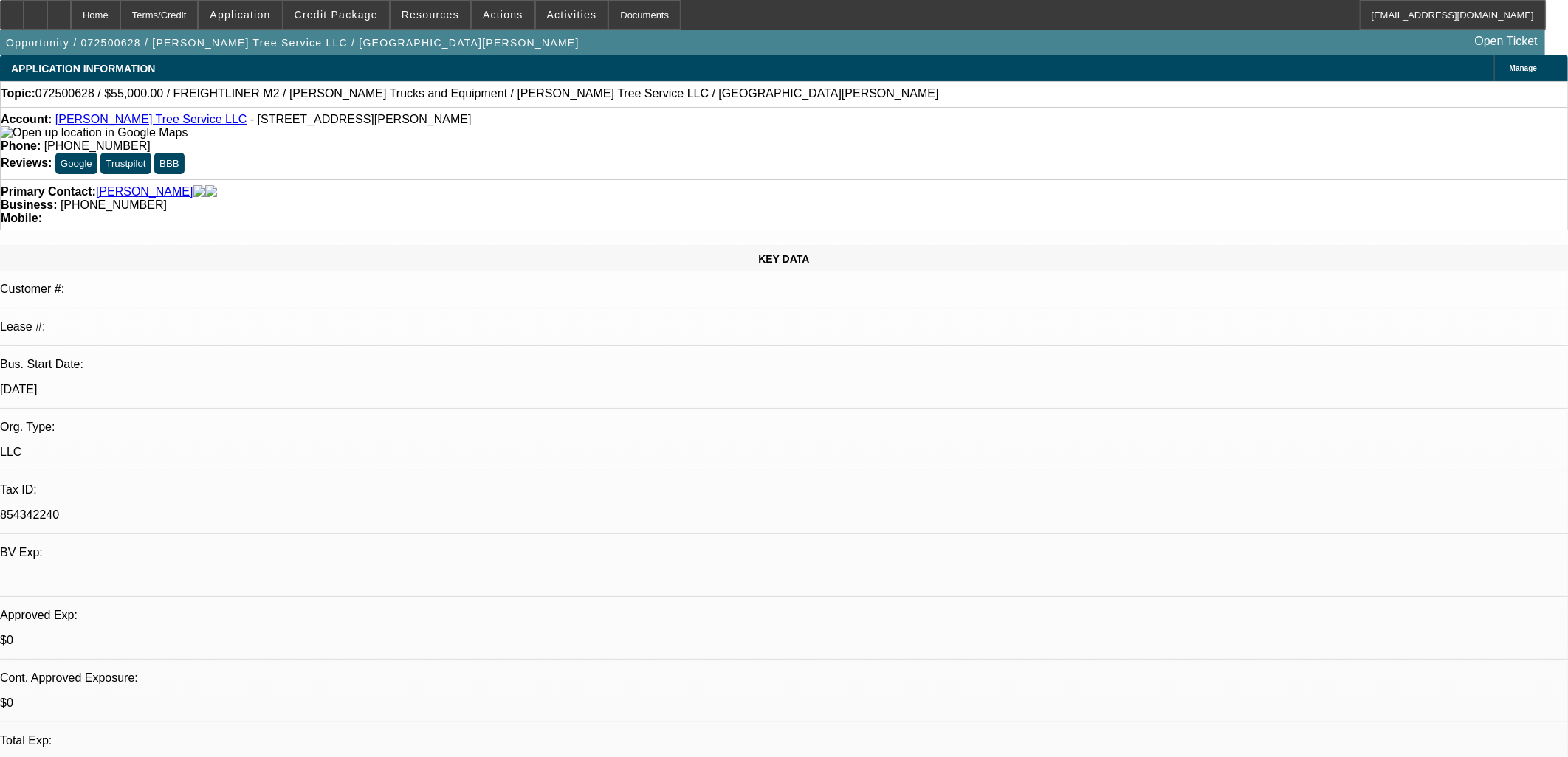
select select "0"
select select "2"
select select "0.1"
select select "4"
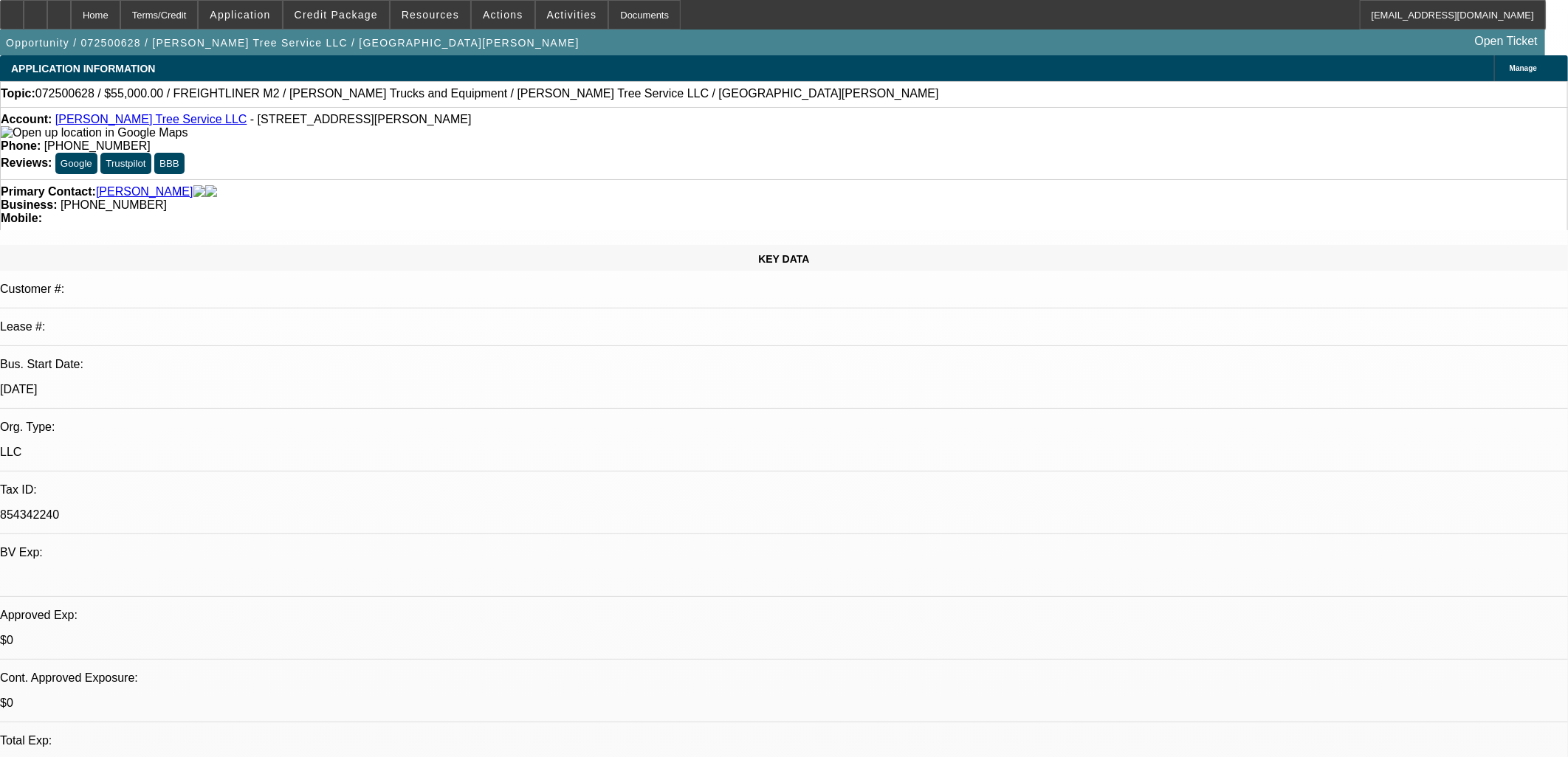
select select "0"
select select "2"
select select "0.1"
select select "4"
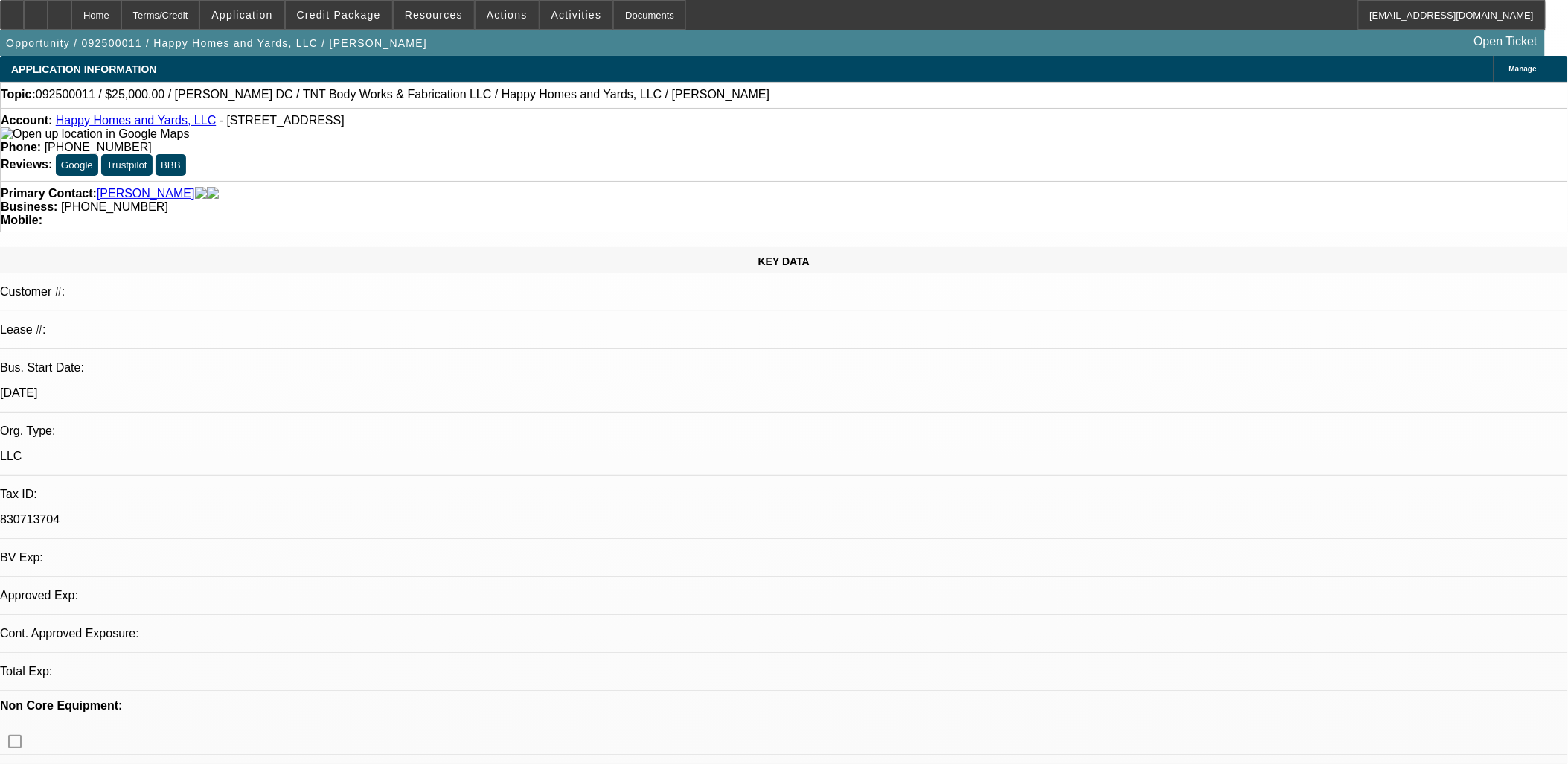
select select "0"
select select "2"
select select "0"
select select "2"
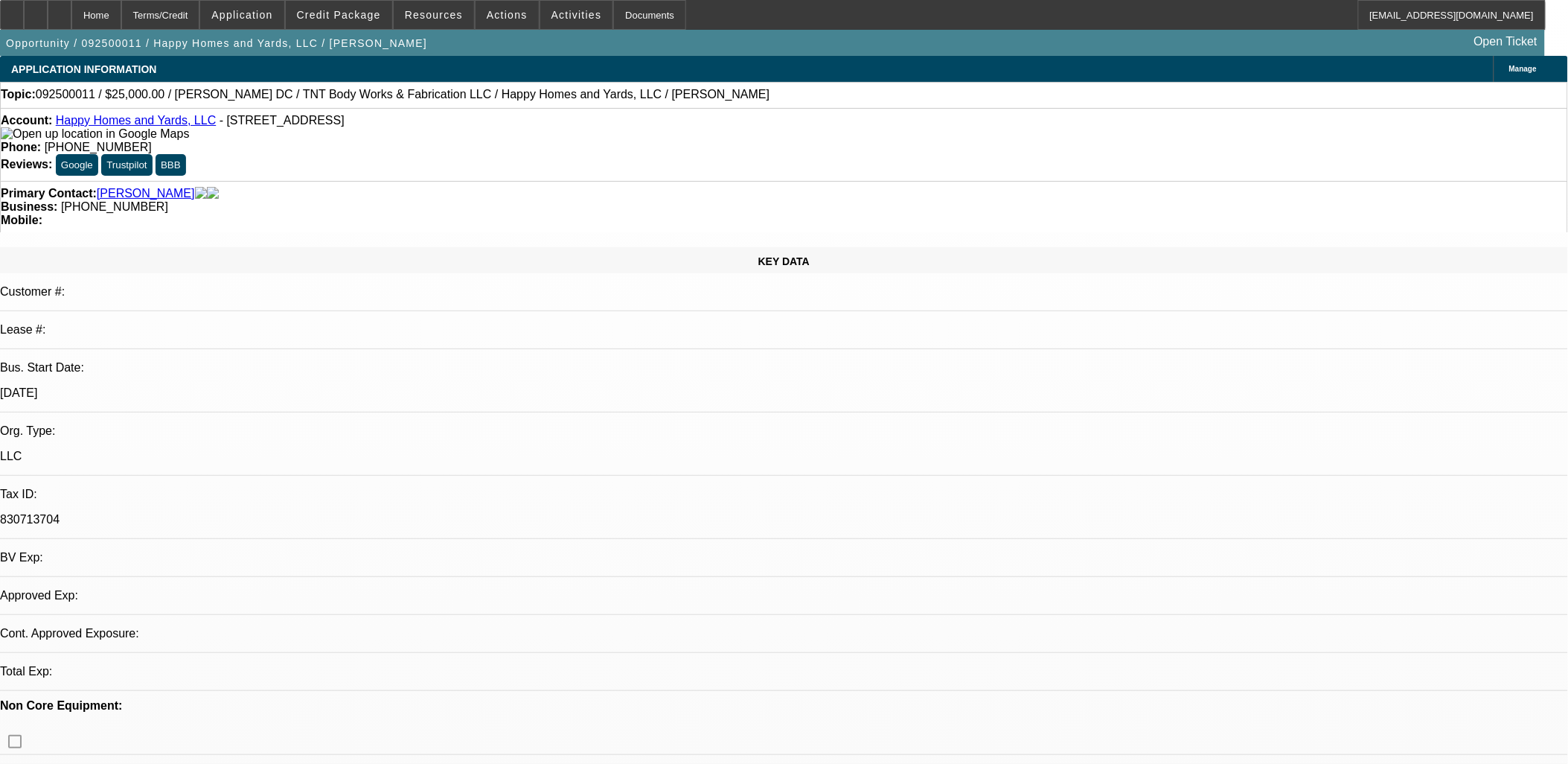
select select "0"
select select "2"
select select "0"
select select "1"
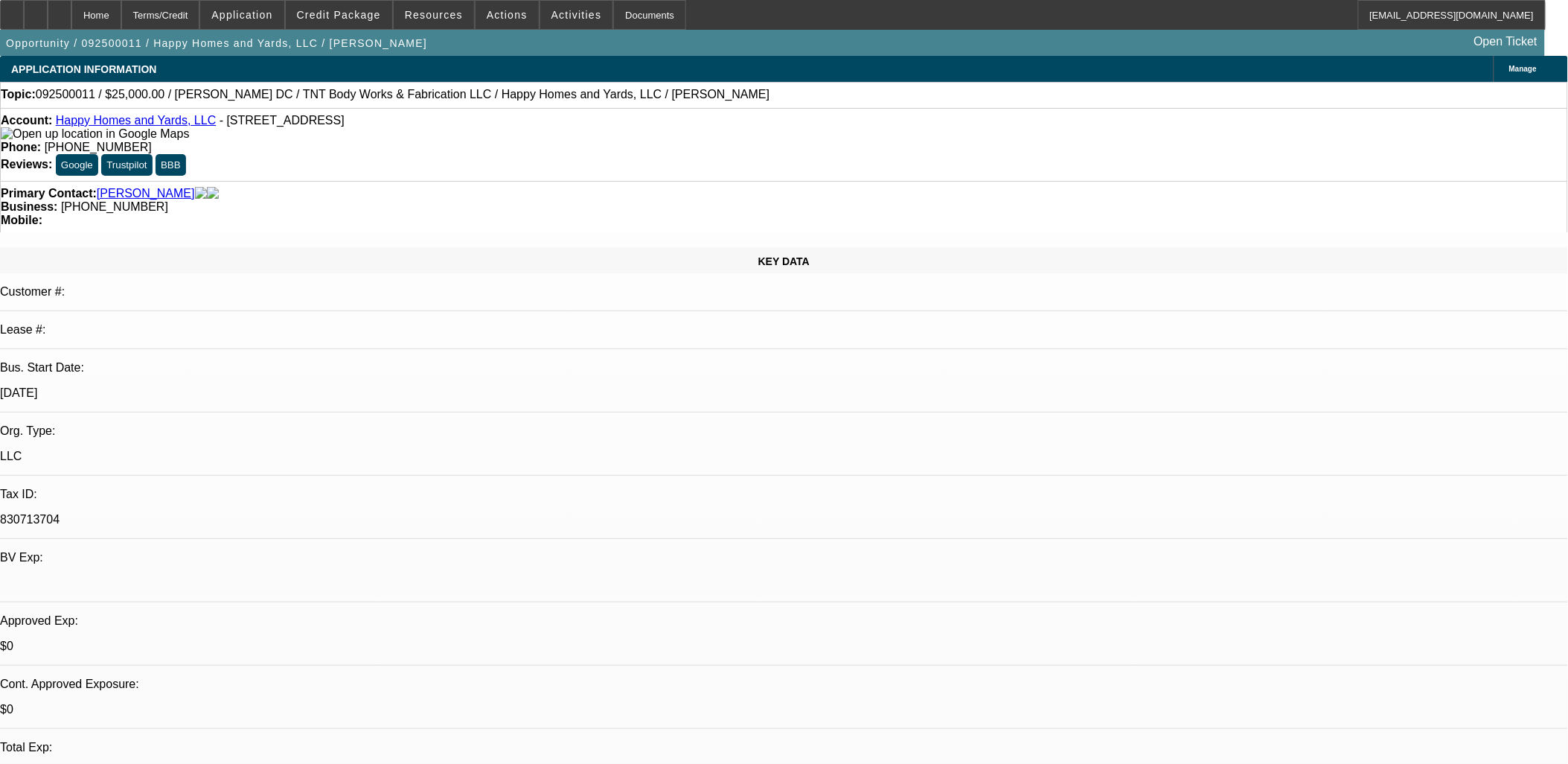
select select "2"
select select "6"
select select "1"
select select "2"
select select "6"
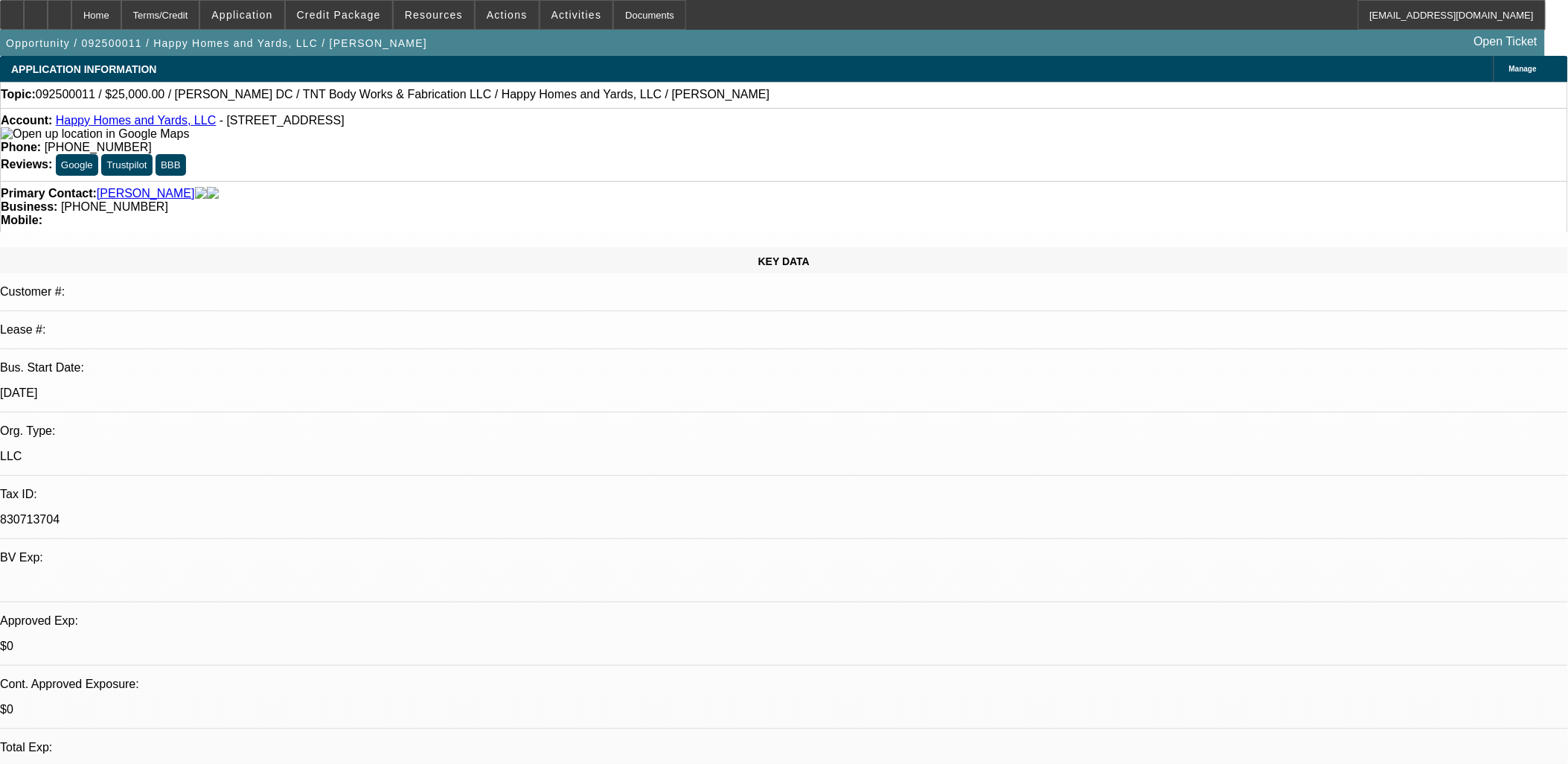
select select "1"
select select "2"
select select "6"
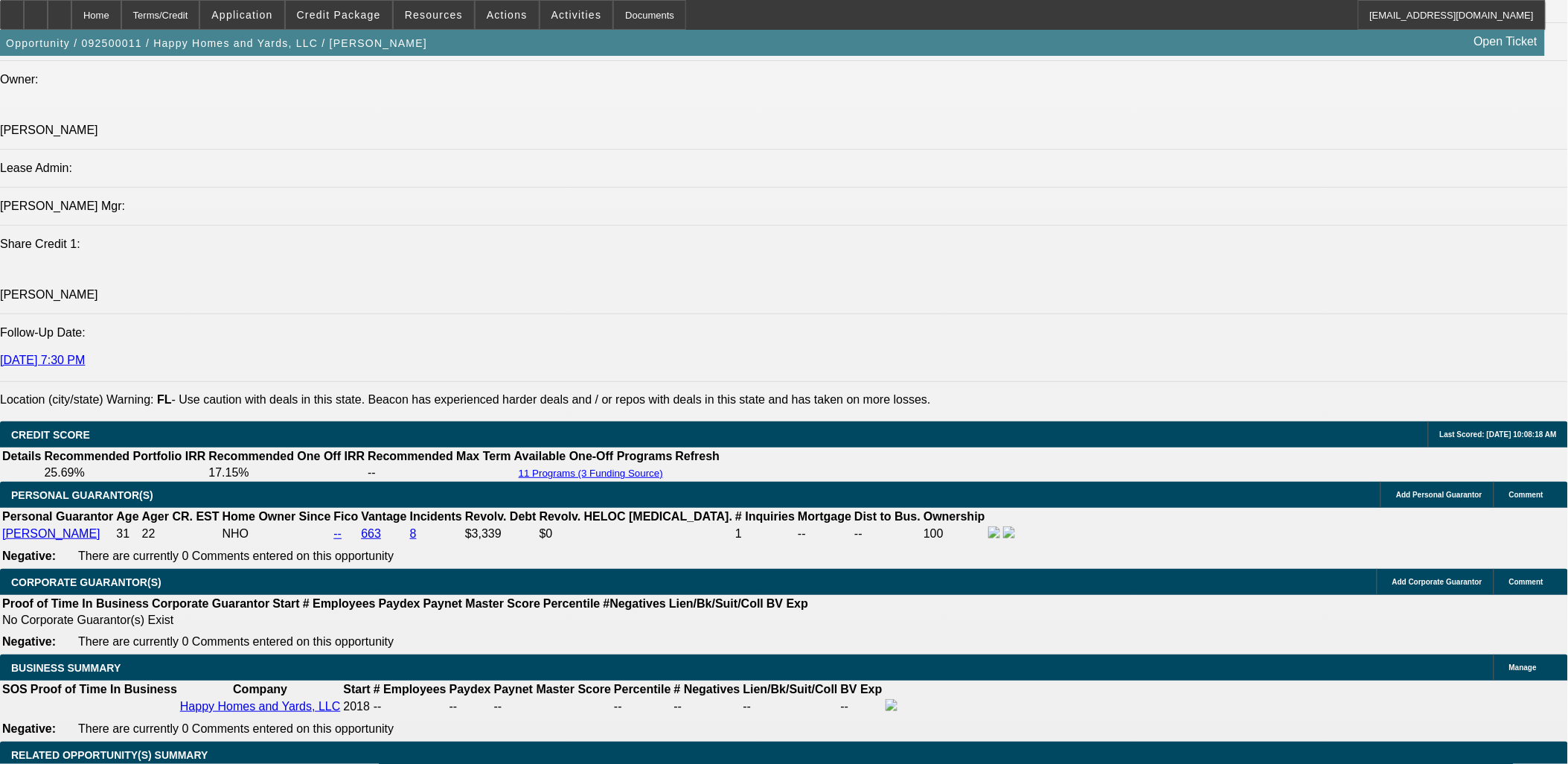
scroll to position [1984, 0]
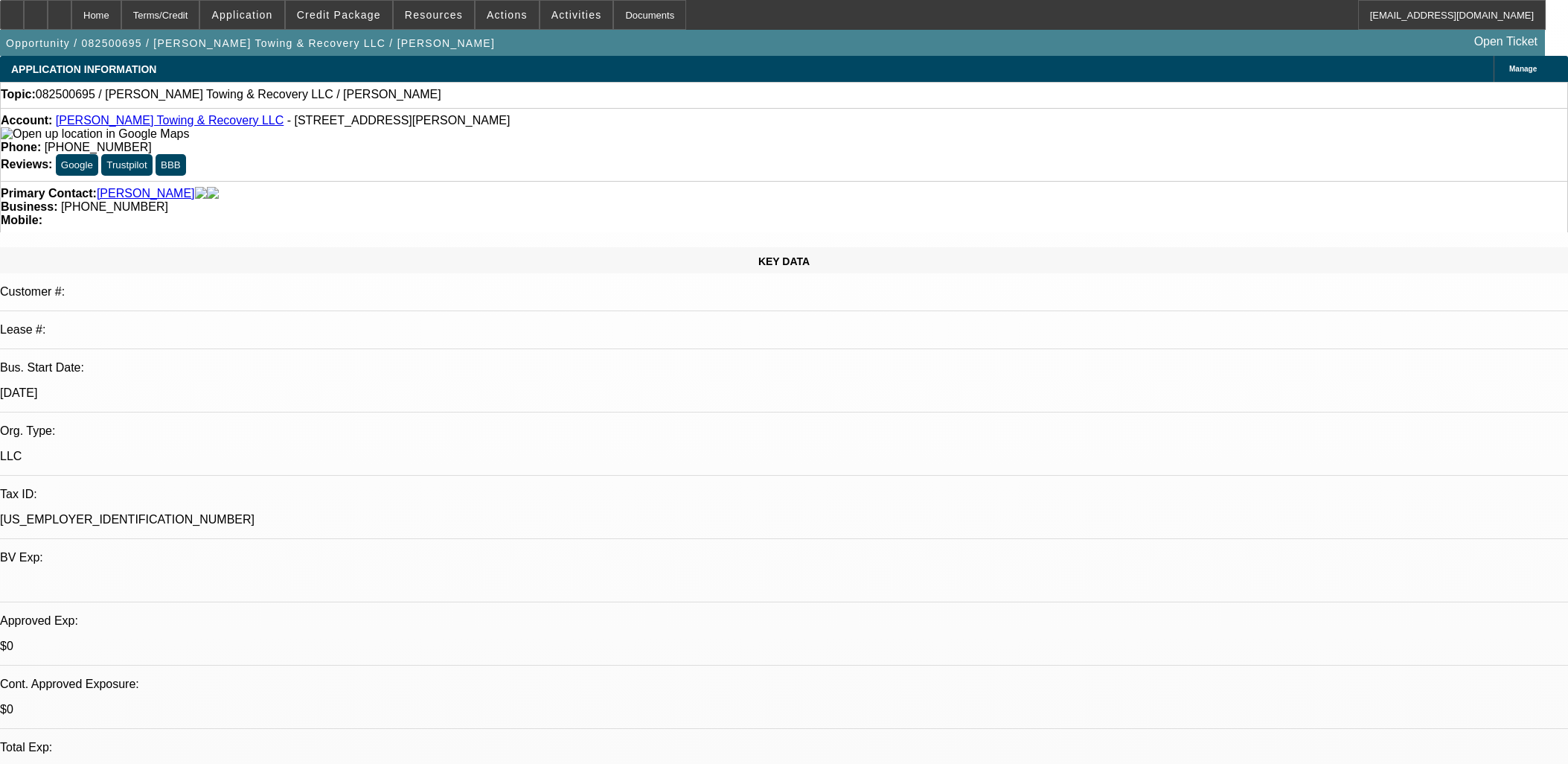
select select "0"
select select "2"
select select "0.1"
select select "4"
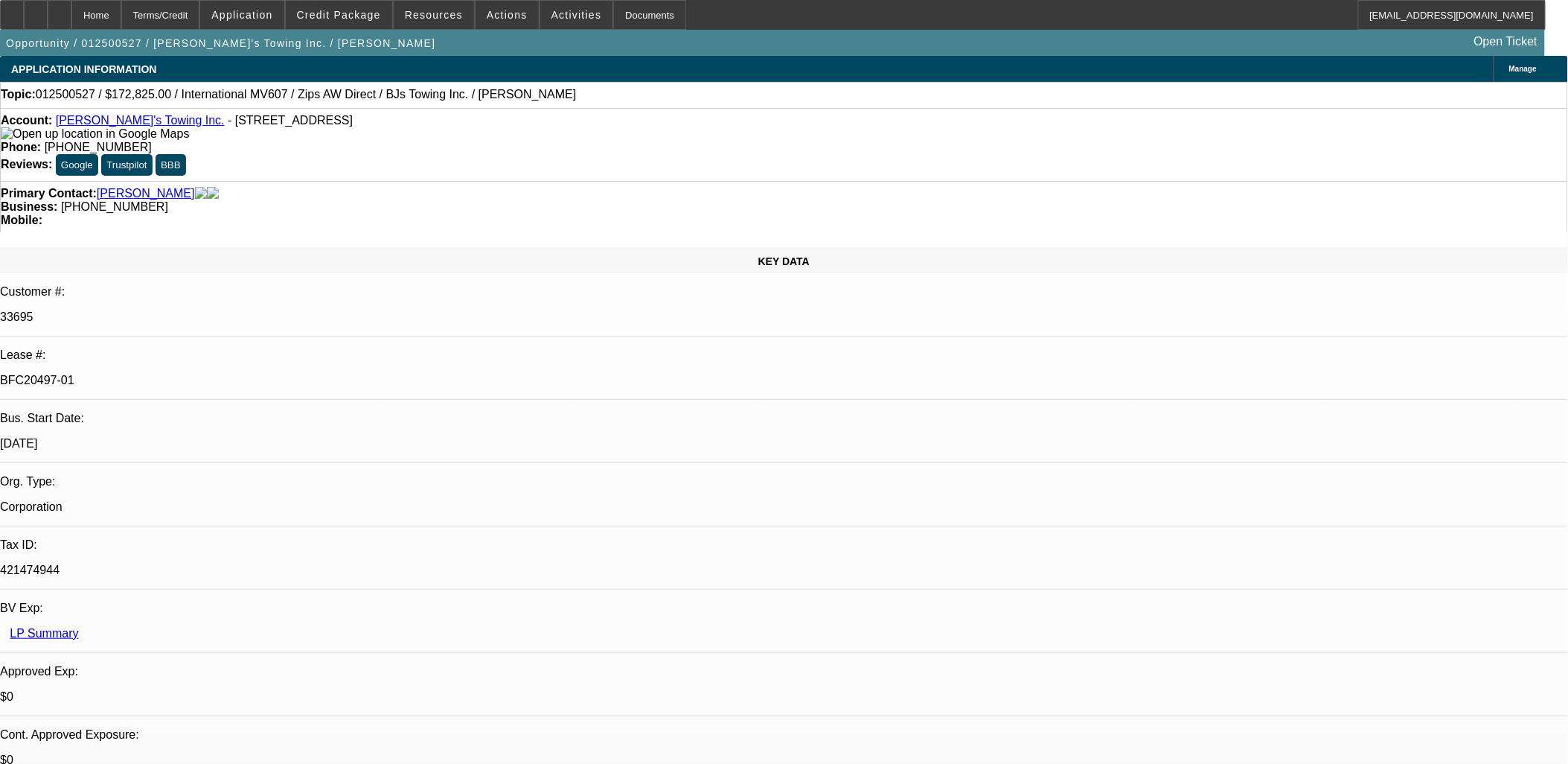
select select "0"
select select "0.1"
select select "0"
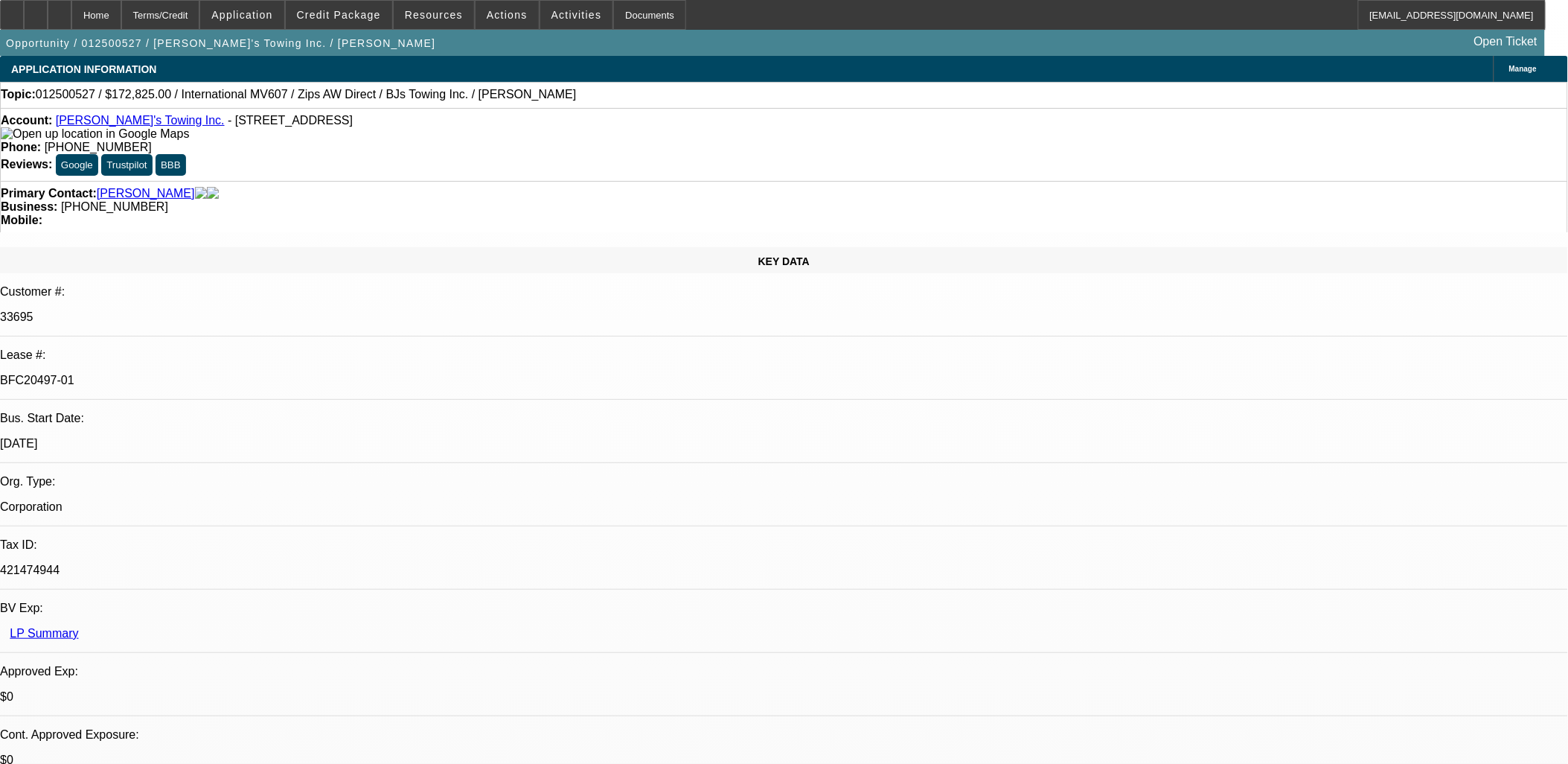
select select "0"
select select "1"
select select "2"
select select "6"
select select "1"
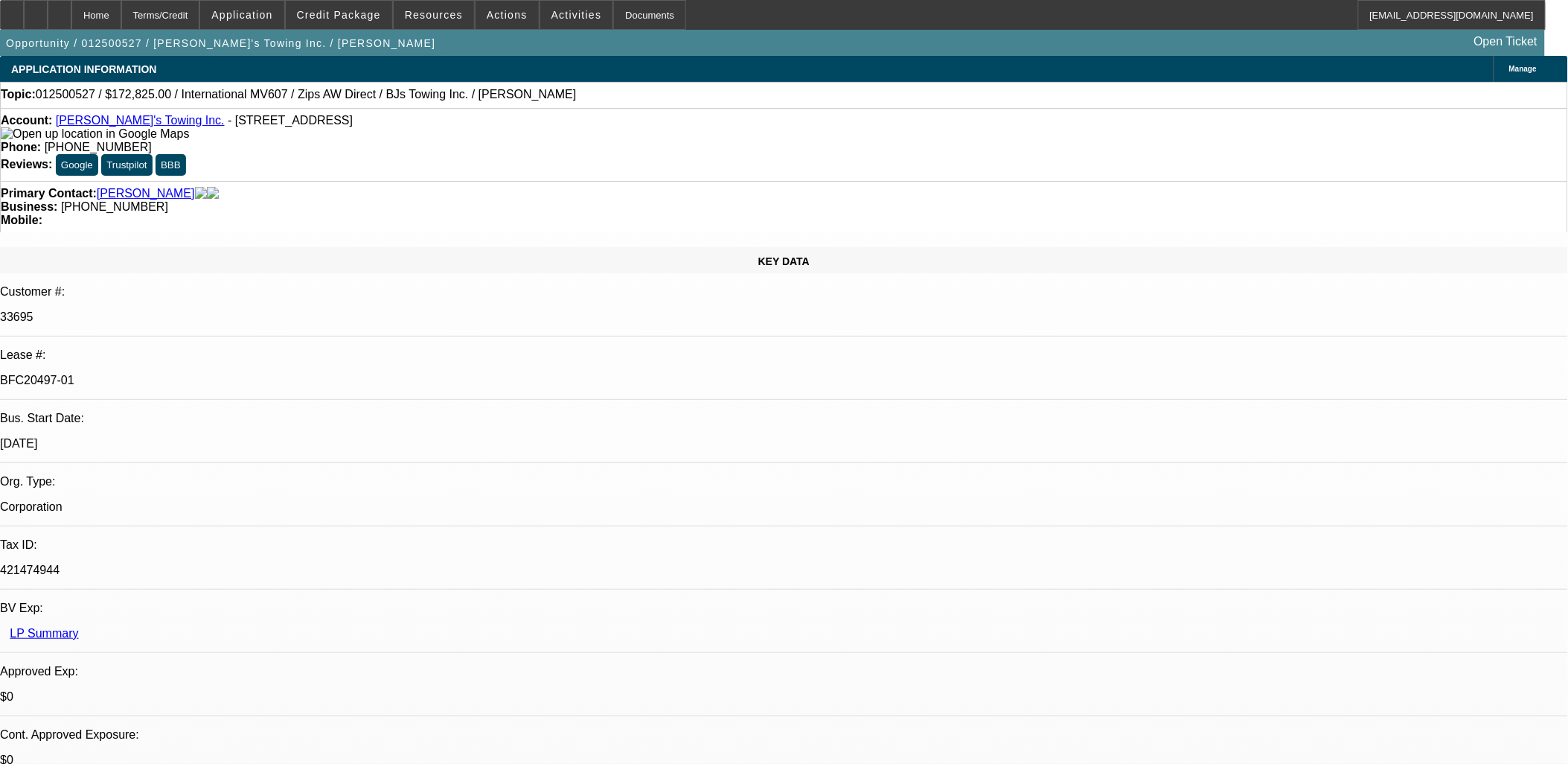
select select "2"
select select "4"
select select "1"
select select "2"
select select "6"
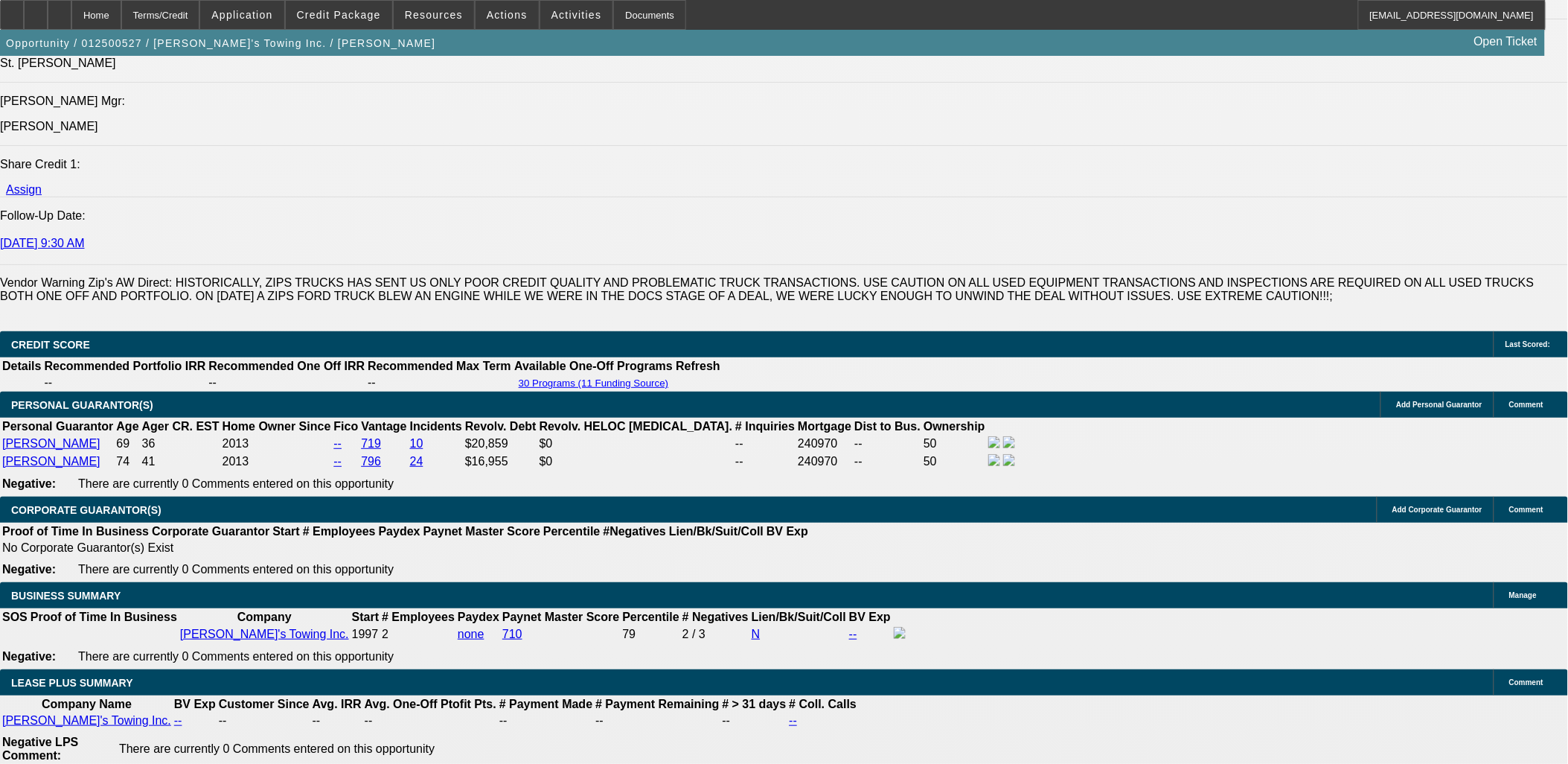
scroll to position [248, 0]
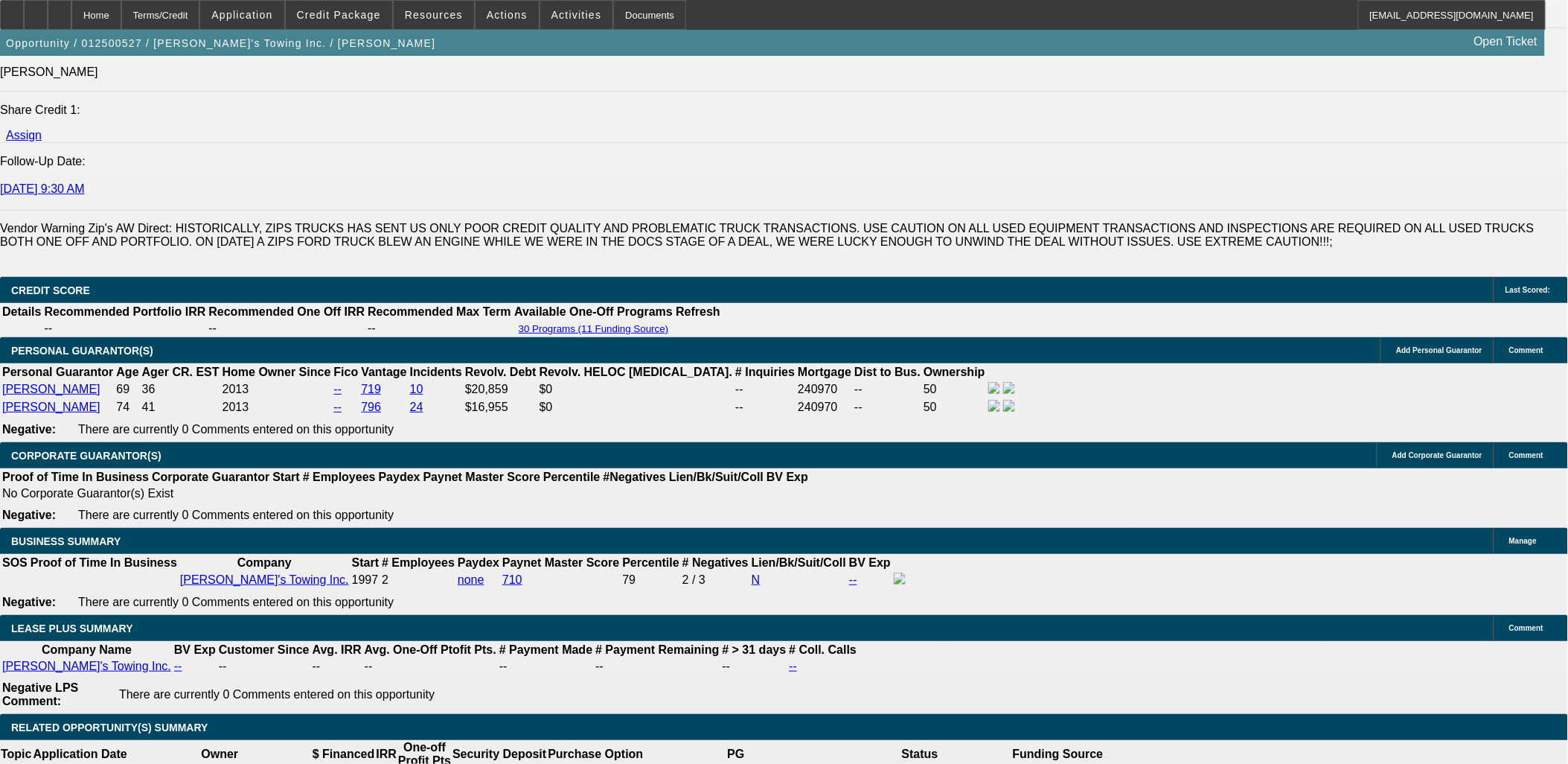
scroll to position [2121, 0]
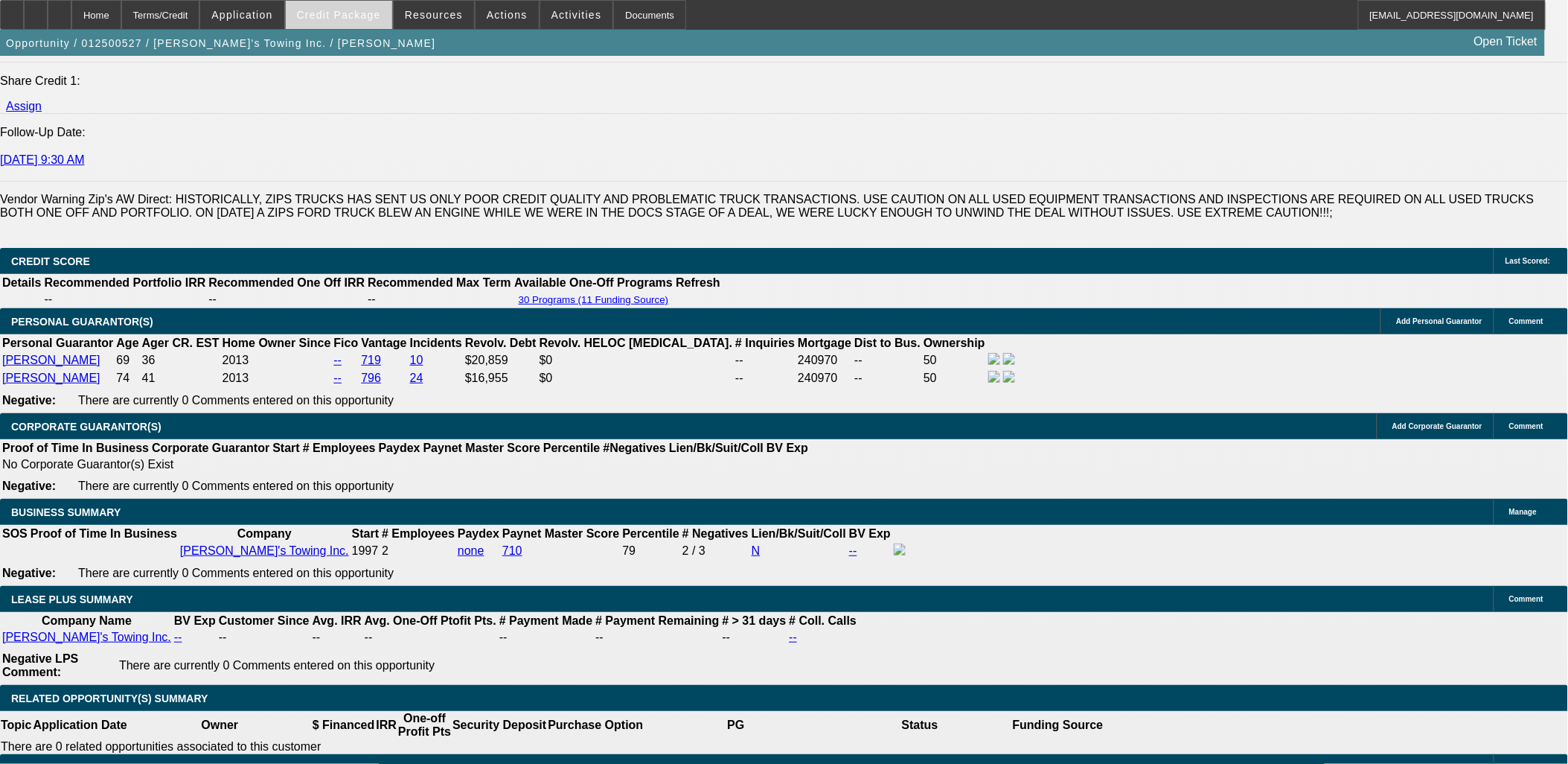
click at [353, 12] on span "Credit Package" at bounding box center [338, 15] width 84 height 12
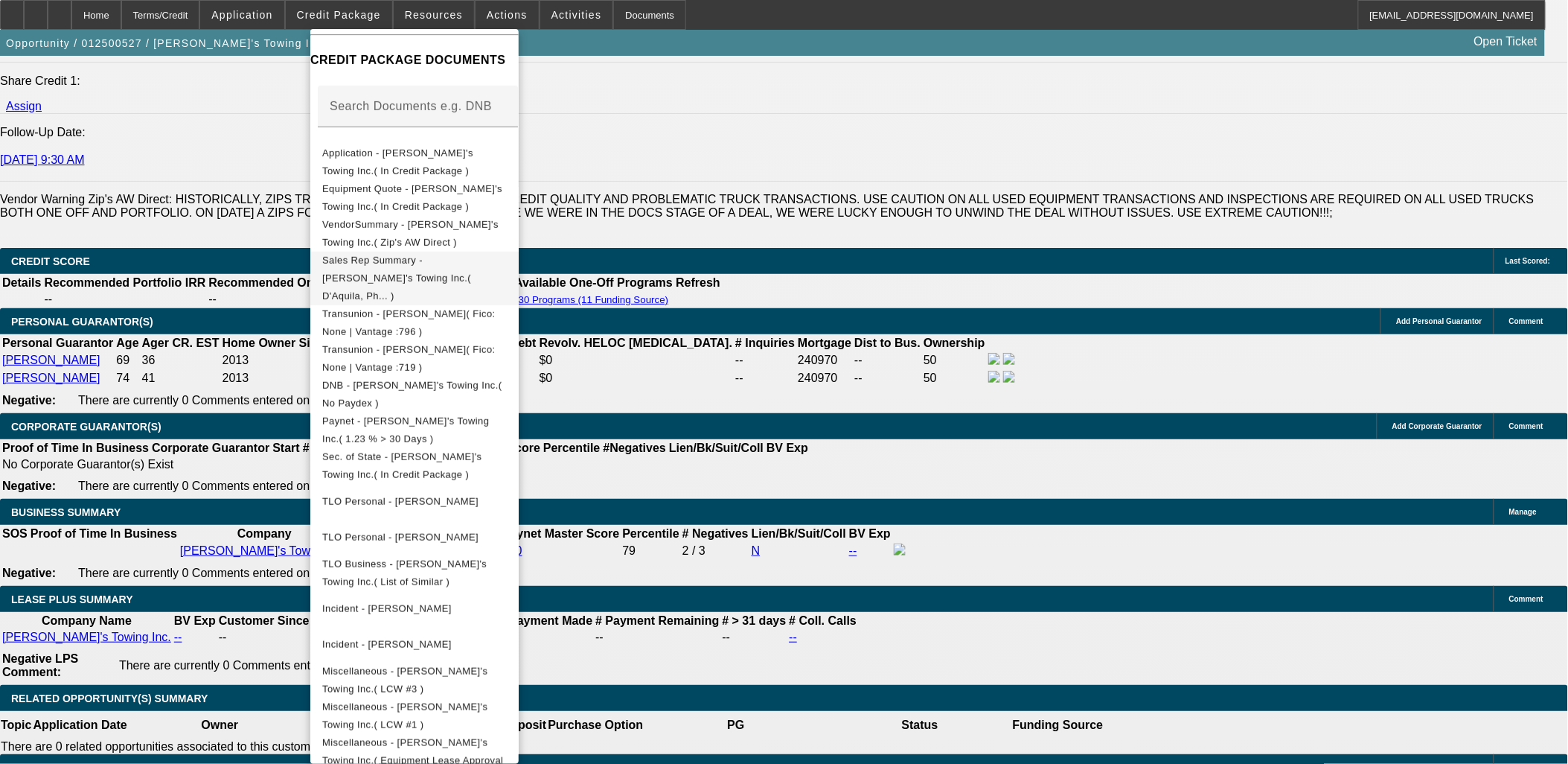
scroll to position [0, 0]
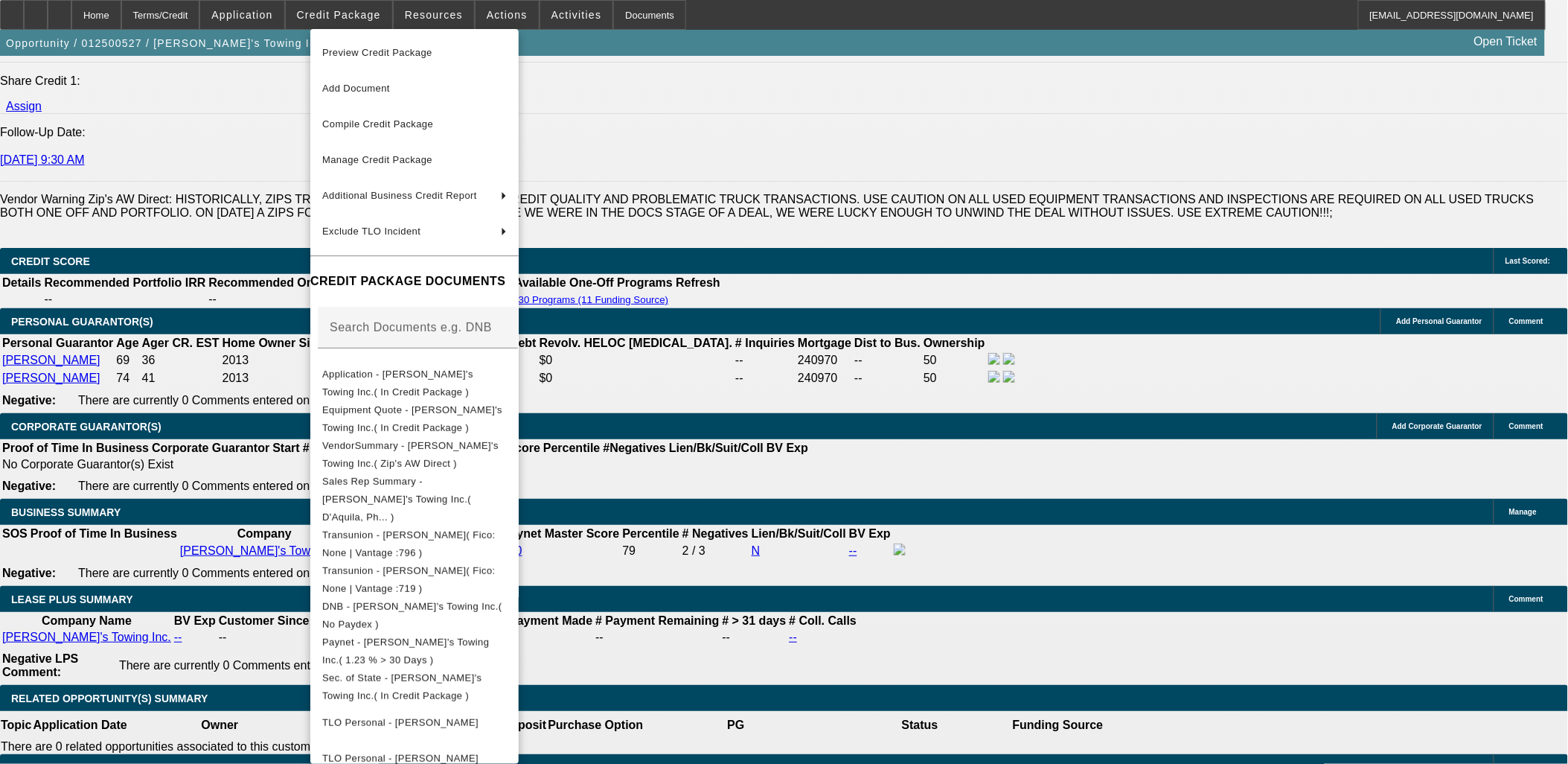
click at [874, 381] on div at bounding box center [784, 382] width 1568 height 764
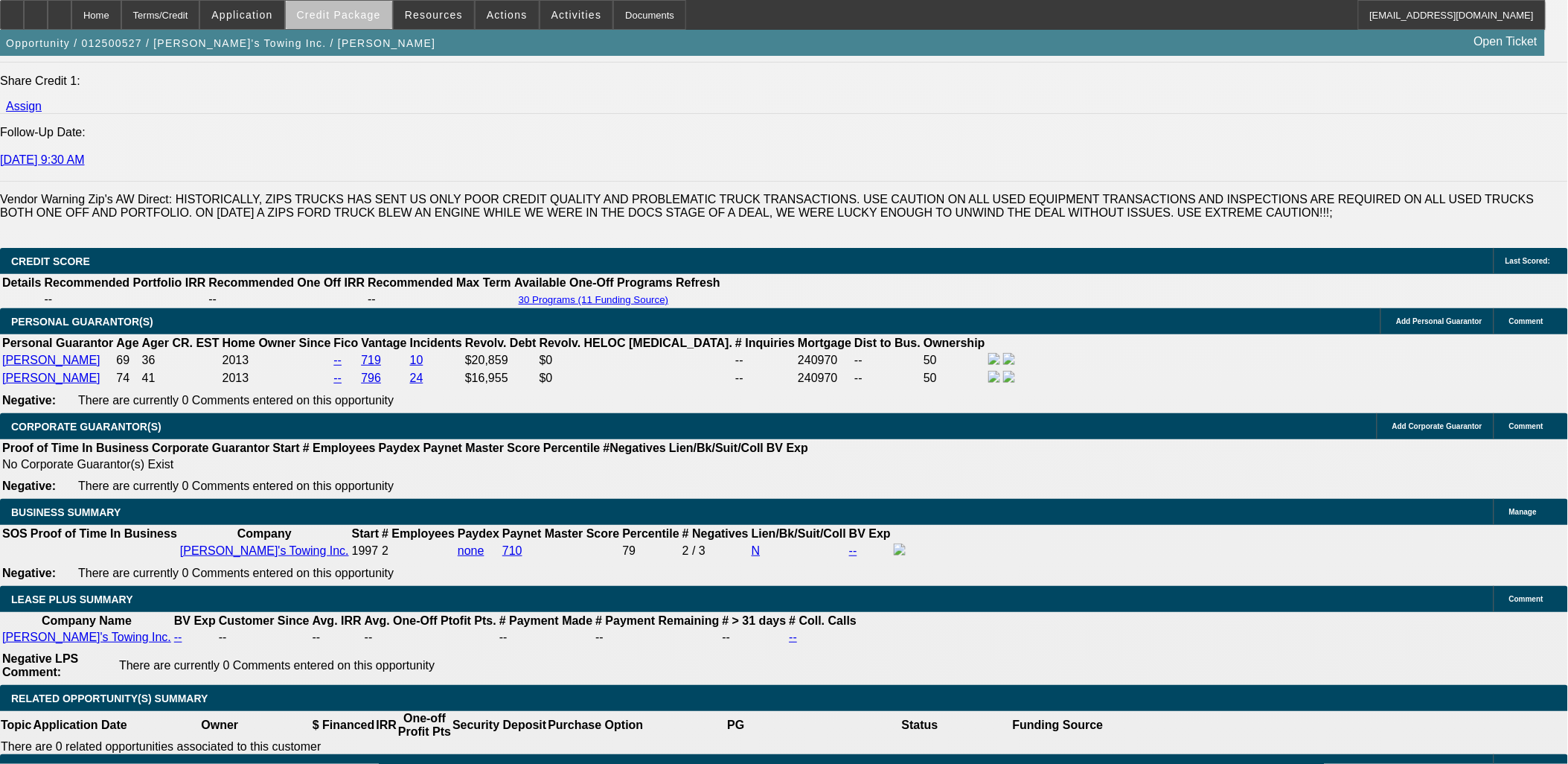
click at [373, 20] on span at bounding box center [338, 14] width 106 height 36
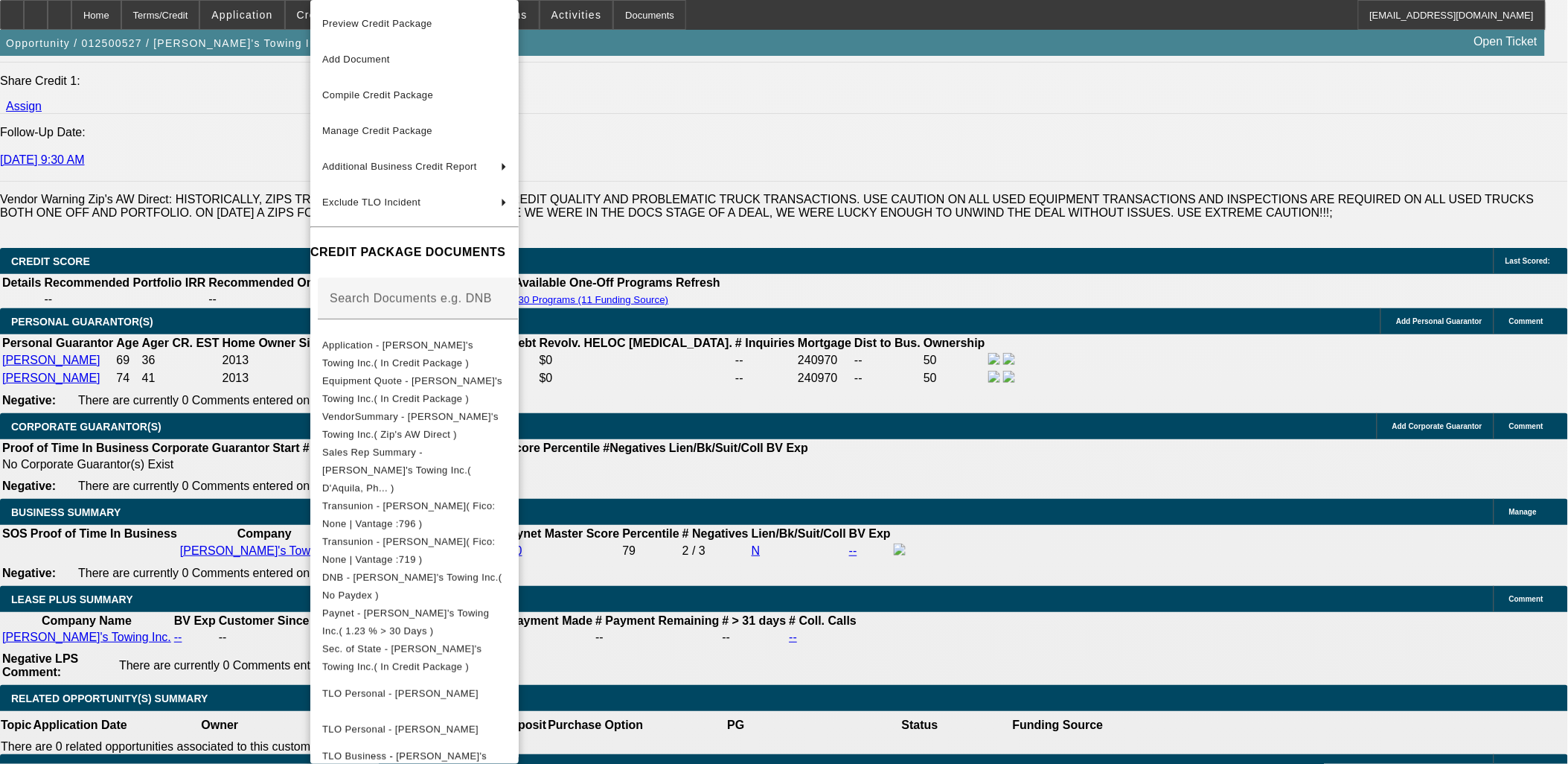
scroll to position [191, 0]
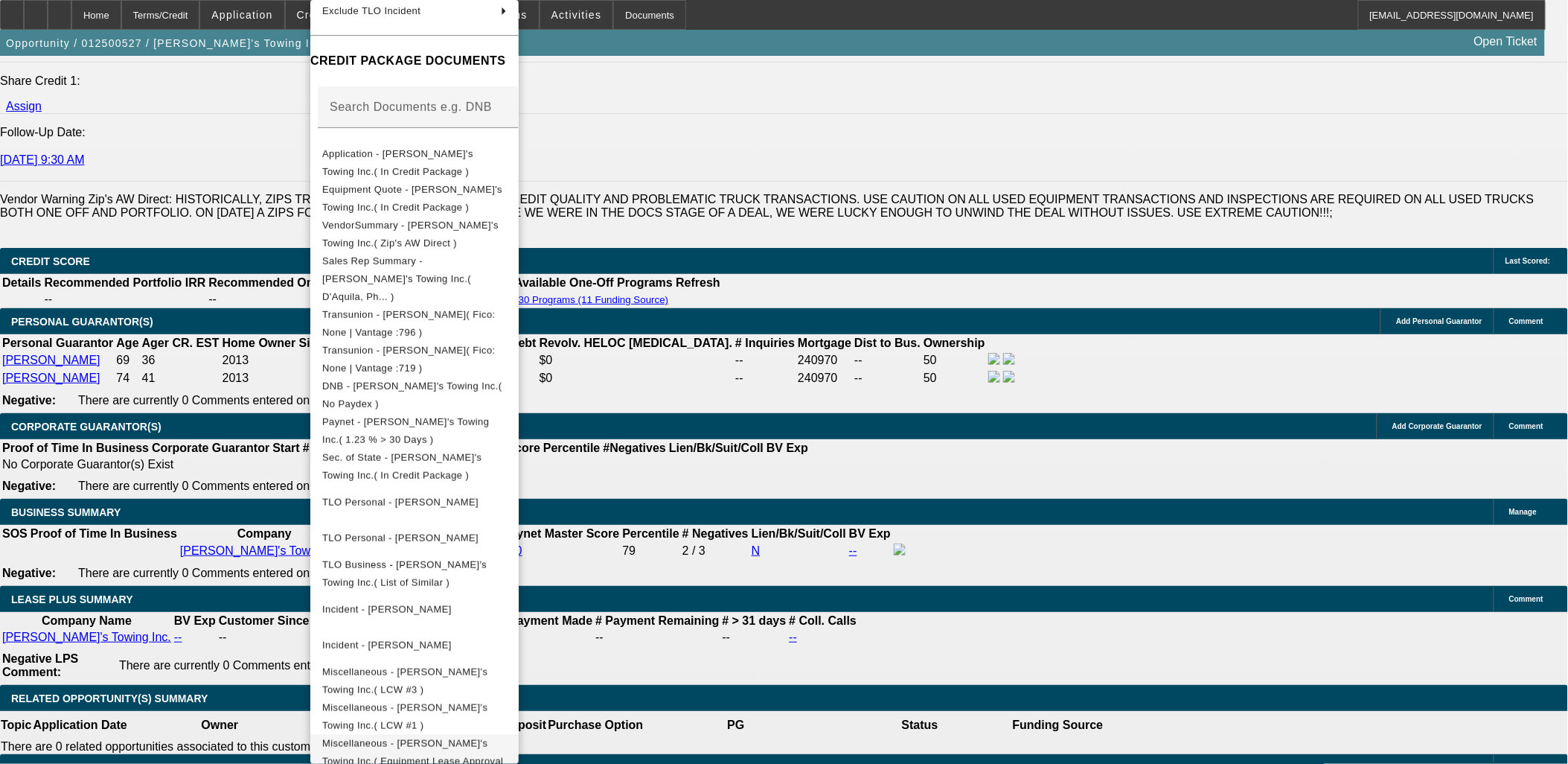
click at [503, 738] on span "Miscellaneous - B J's Towing Inc.( Equipment Lease Approval )" at bounding box center [413, 761] width 180 height 47
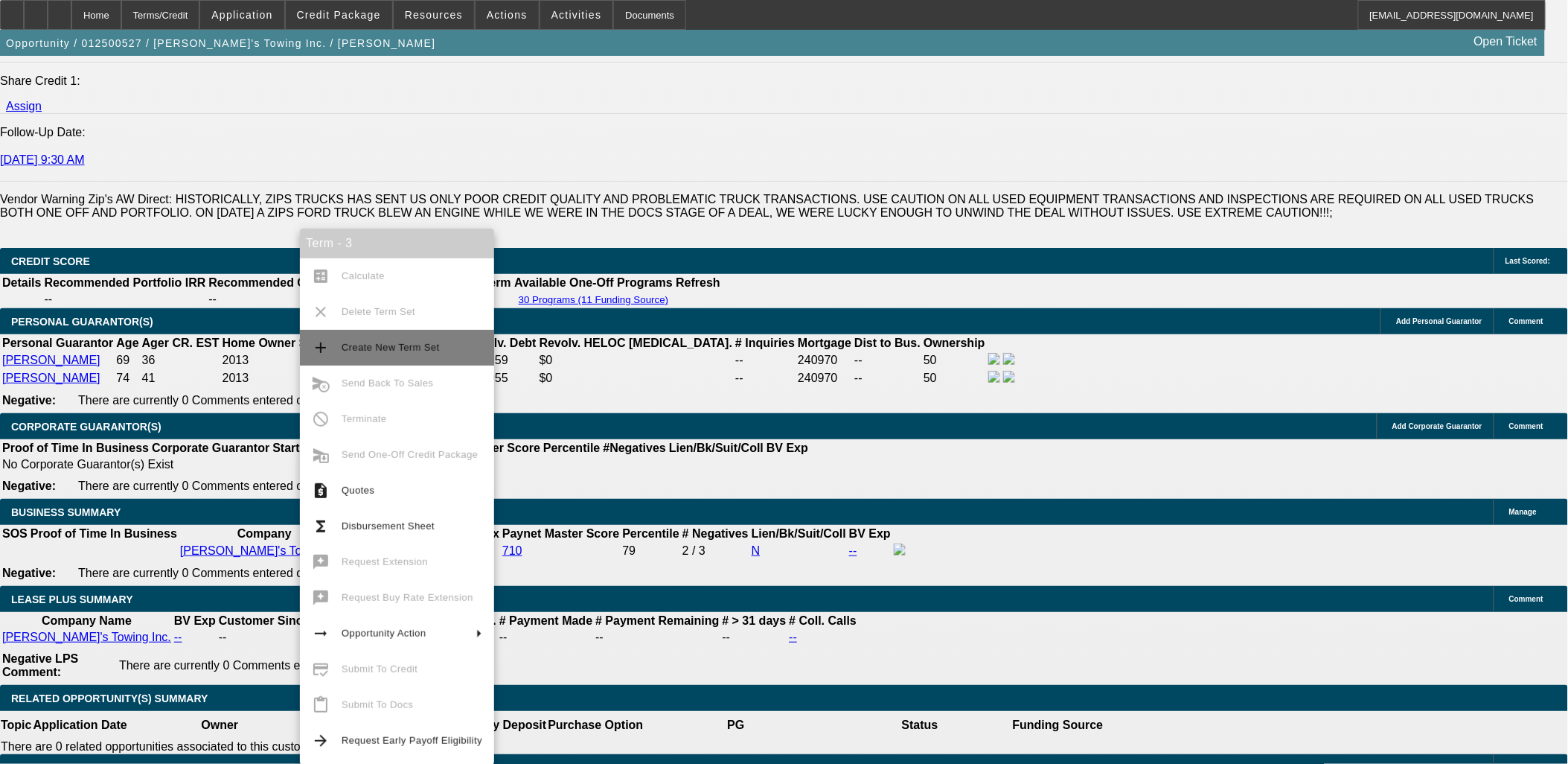
click at [359, 353] on span "Create New Term Set" at bounding box center [412, 347] width 140 height 18
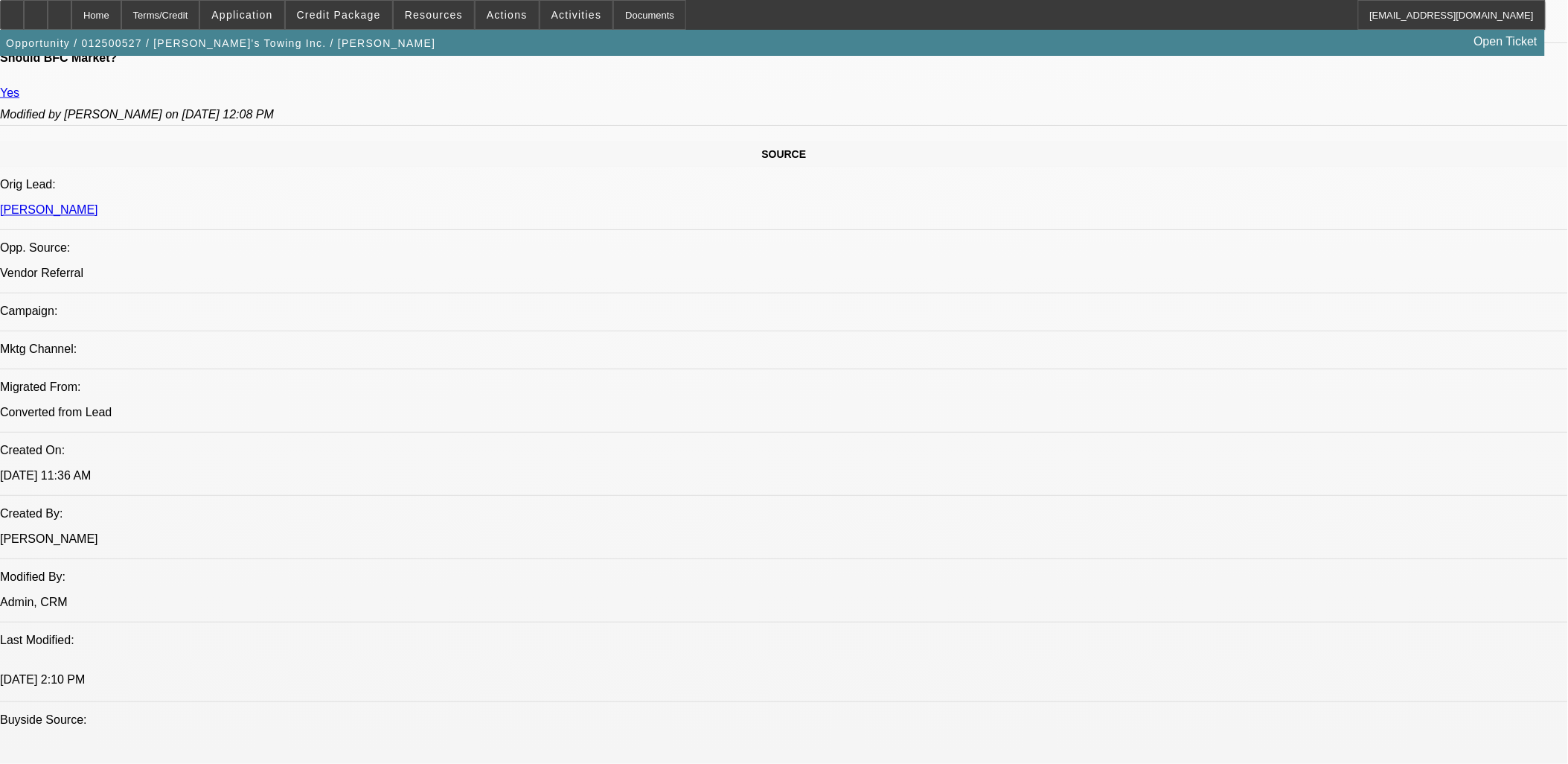
select select "0"
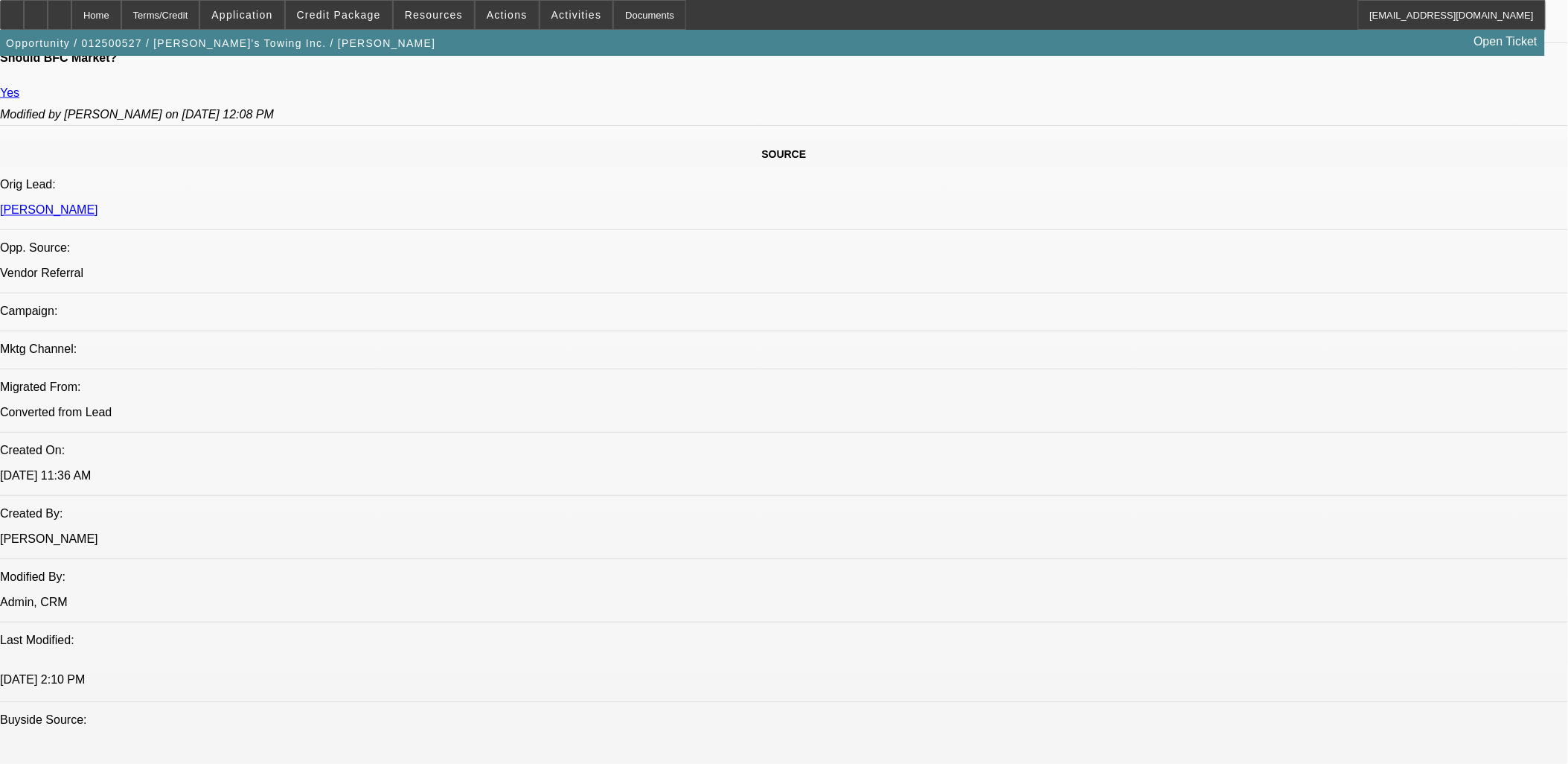
select select "0.1"
select select "0"
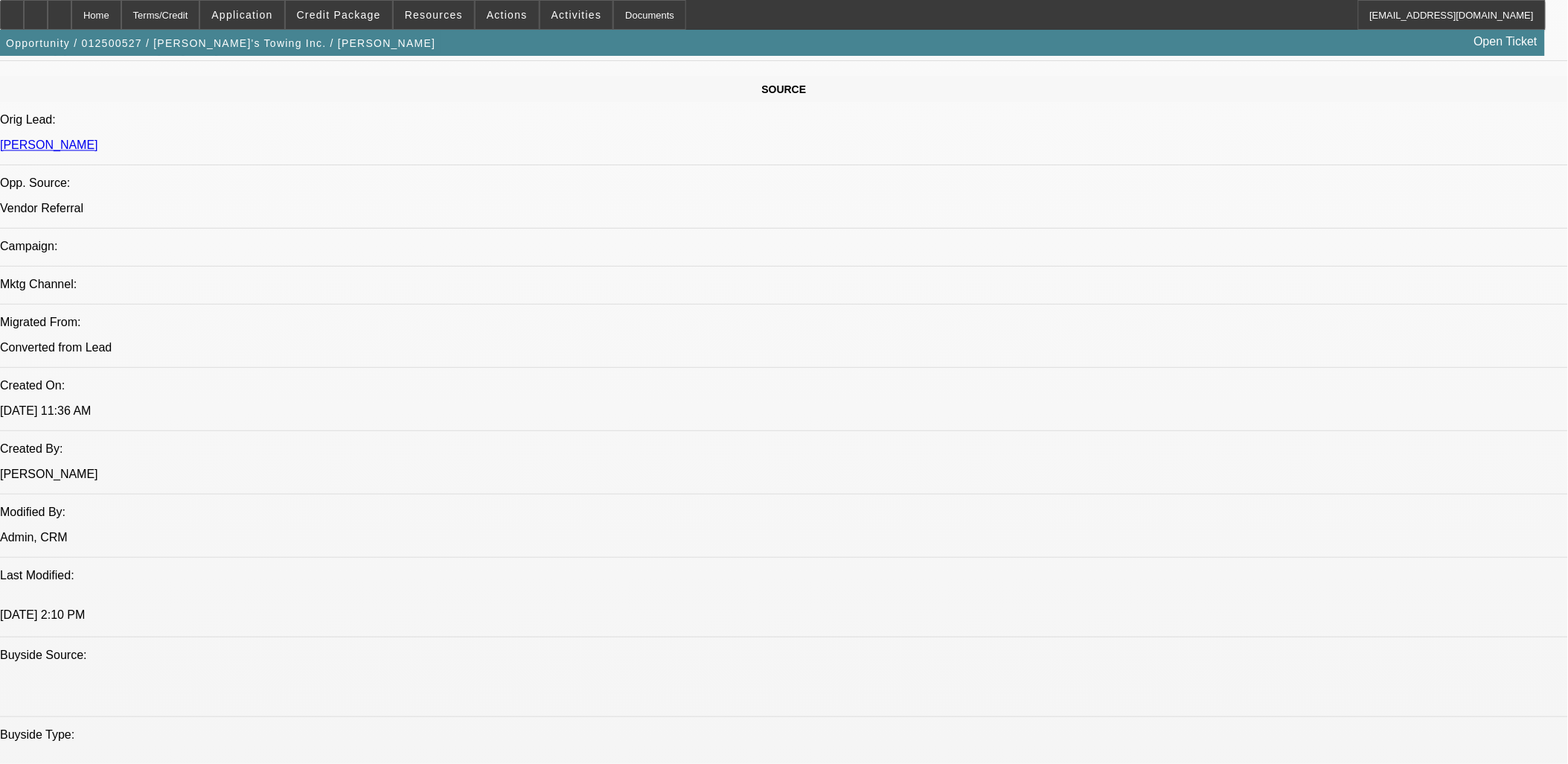
select select "1"
select select "2"
select select "6"
select select "1"
select select "2"
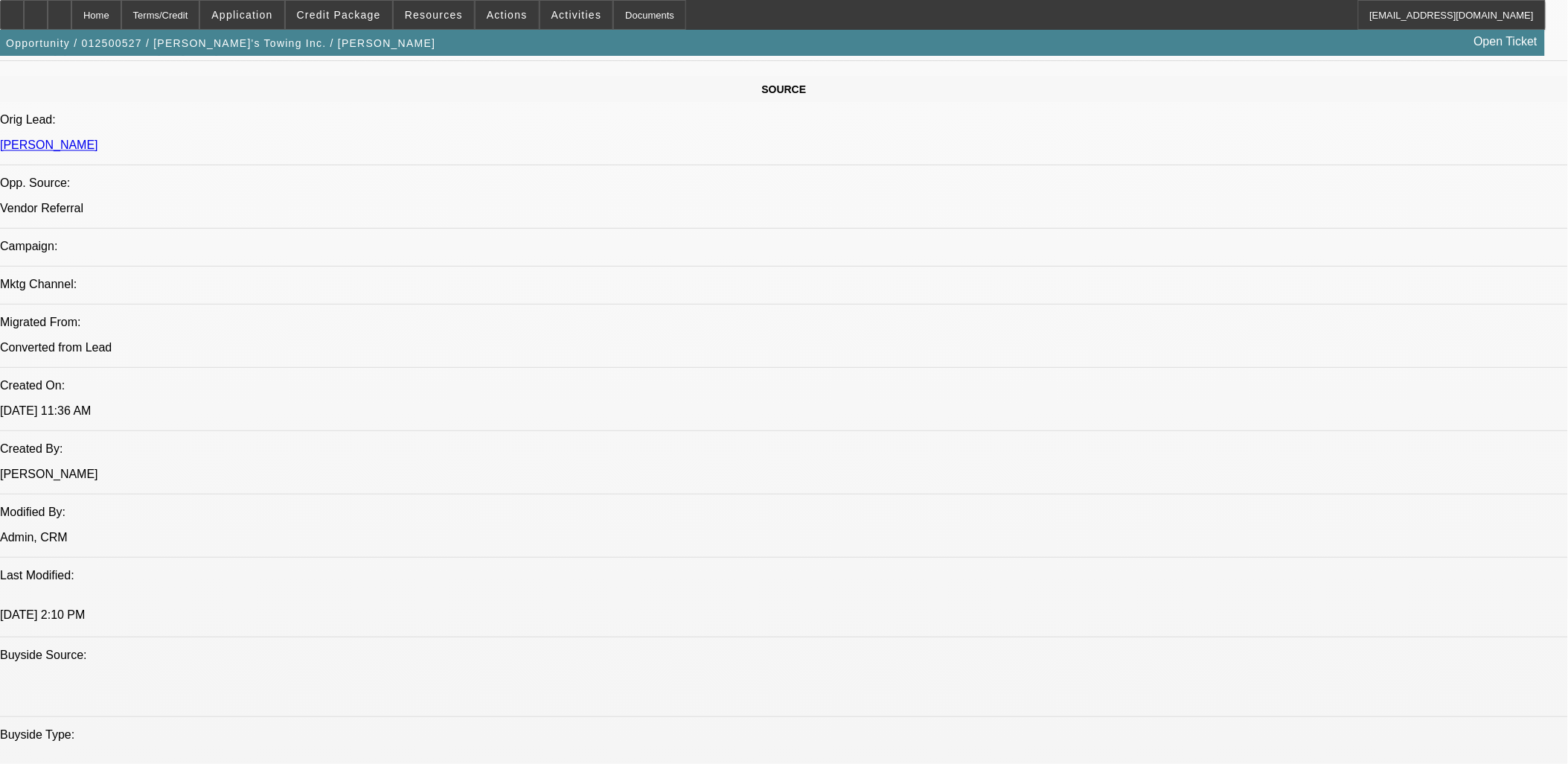
select select "6"
select select "1"
select select "2"
select select "4"
select select "1"
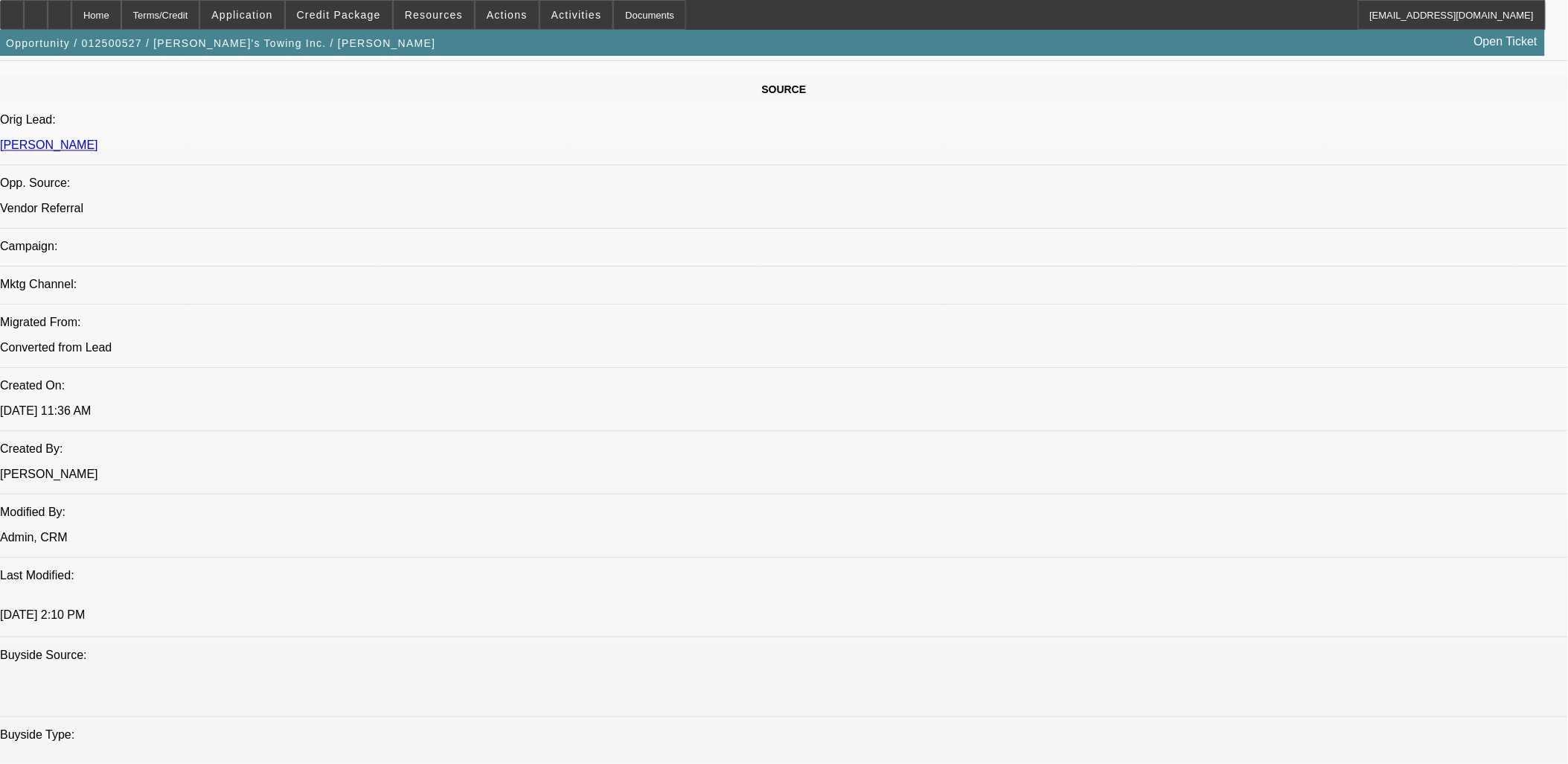
select select "2"
select select "6"
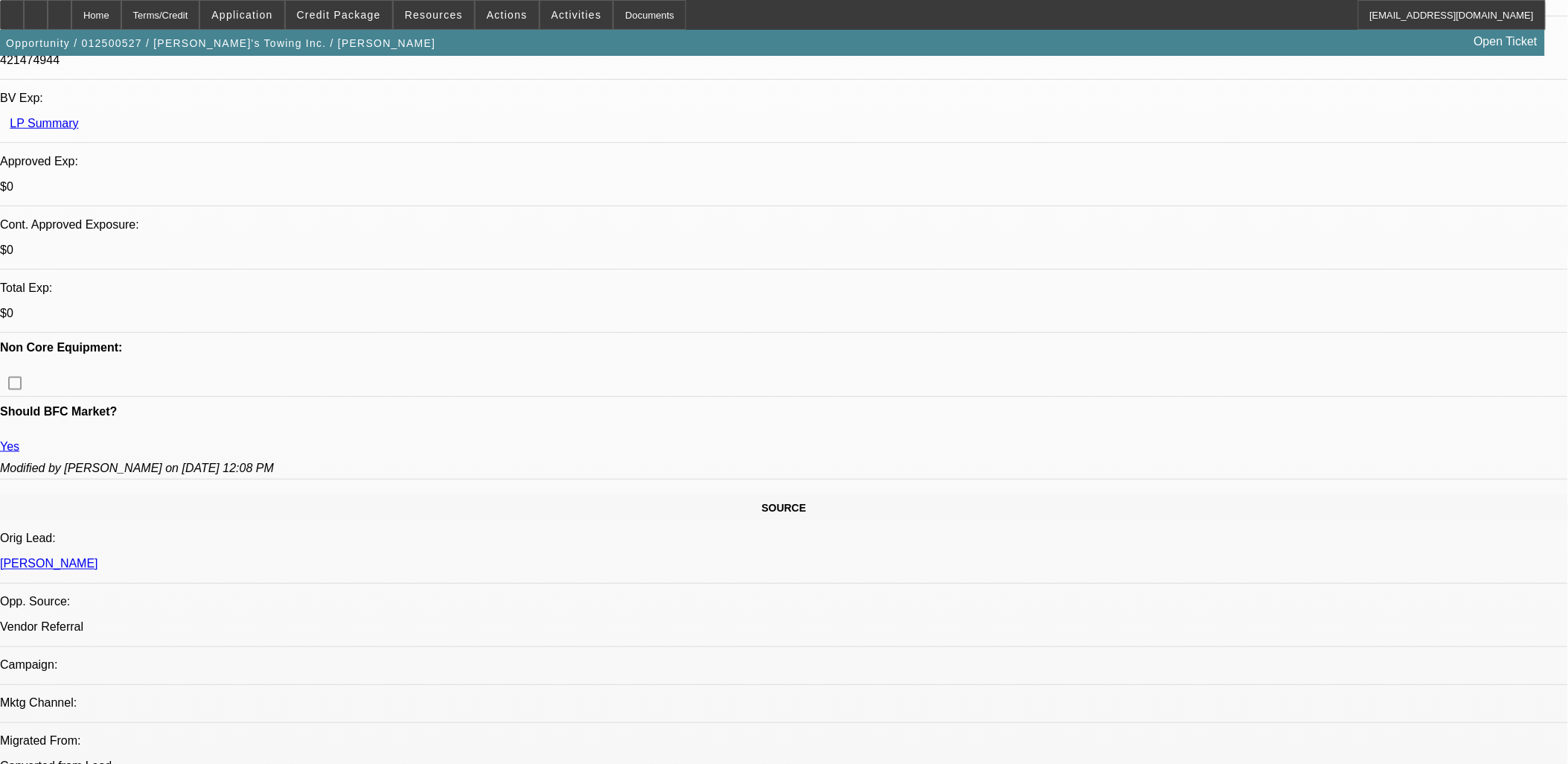
scroll to position [324, 0]
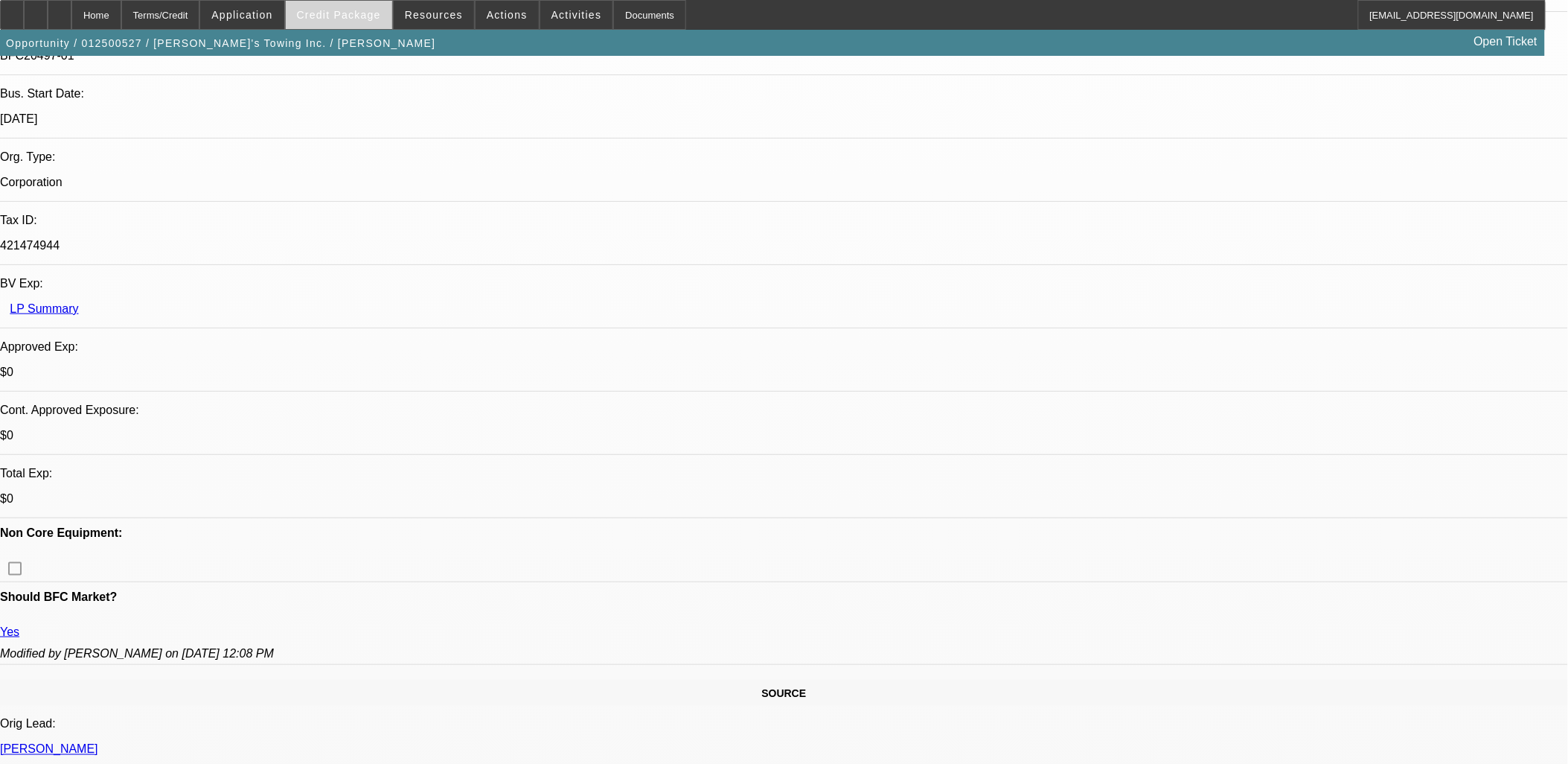
click at [338, 18] on span "Credit Package" at bounding box center [338, 15] width 84 height 12
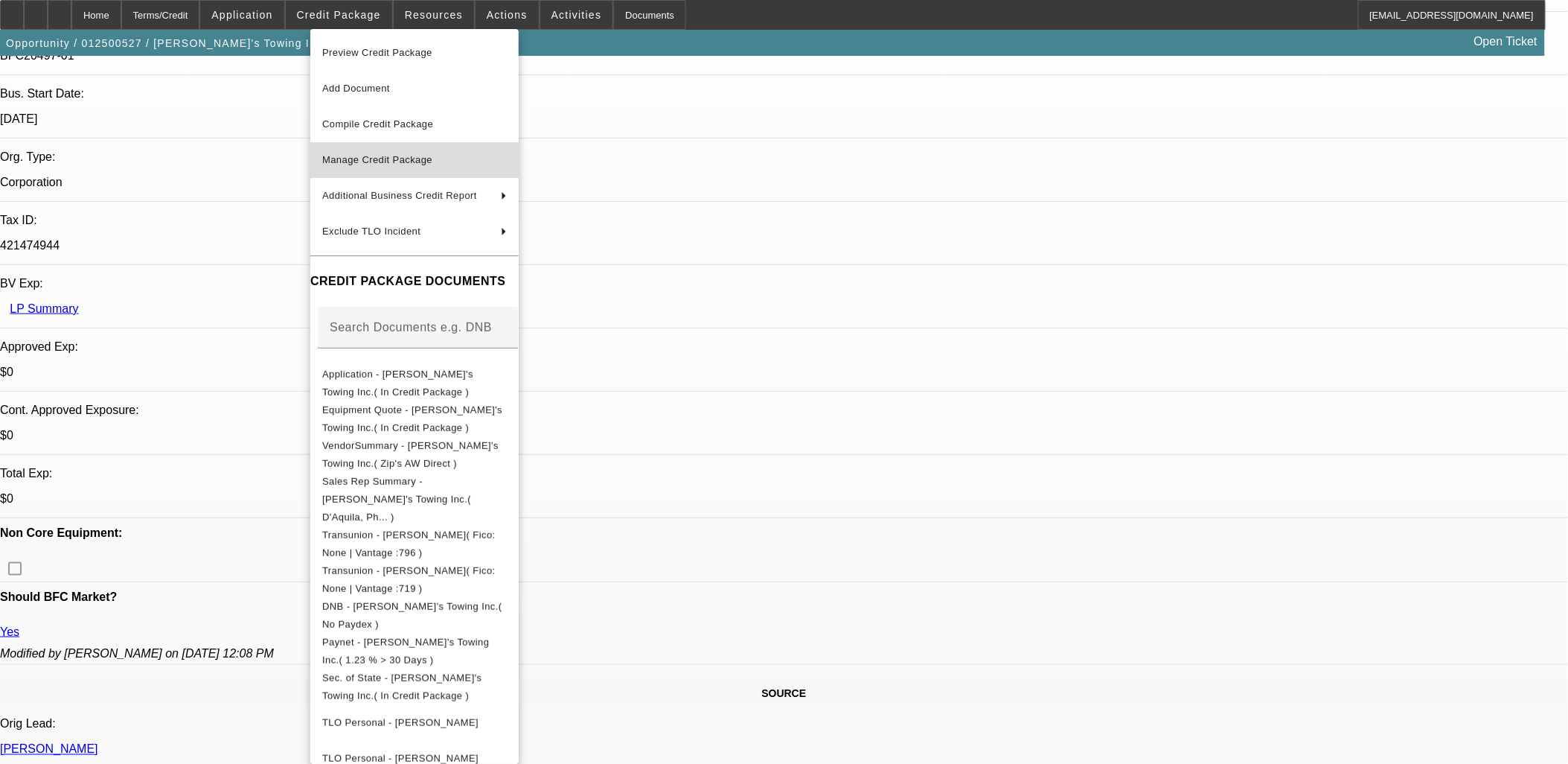
click at [345, 159] on span "Manage Credit Package" at bounding box center [378, 159] width 110 height 11
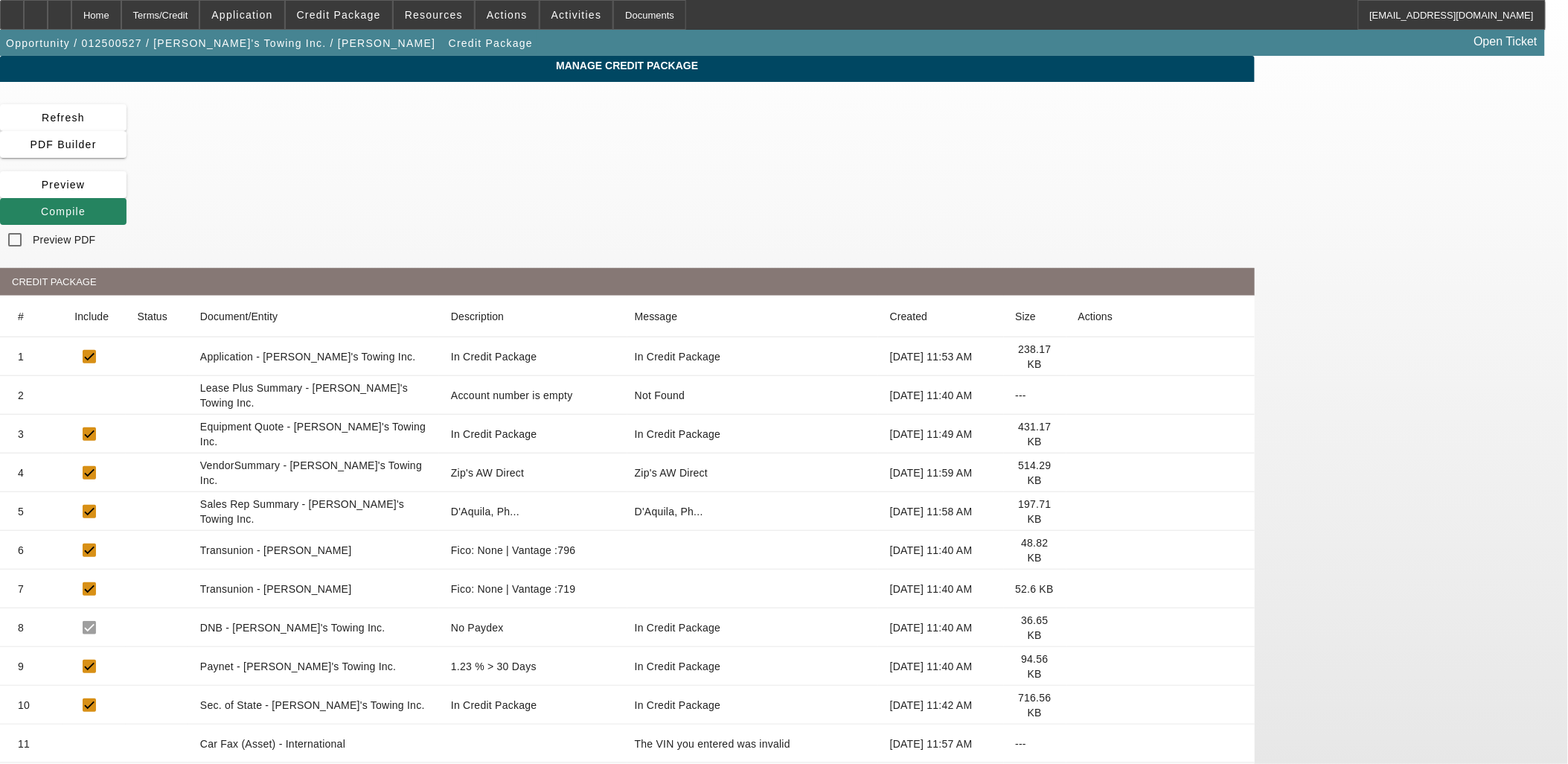
click at [1078, 550] on icon at bounding box center [1078, 550] width 0 height 0
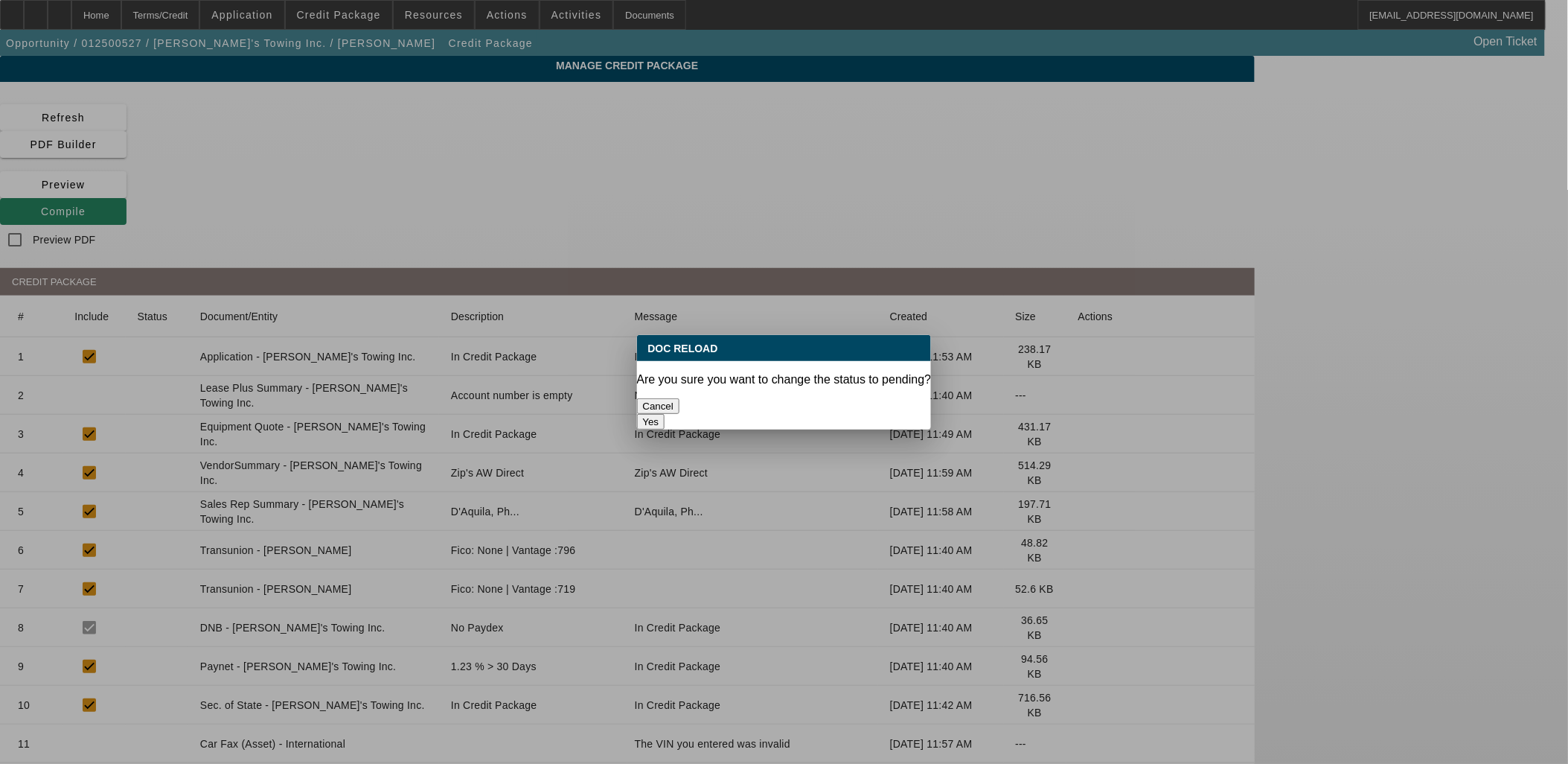
click at [665, 414] on button "Yes" at bounding box center [651, 421] width 28 height 16
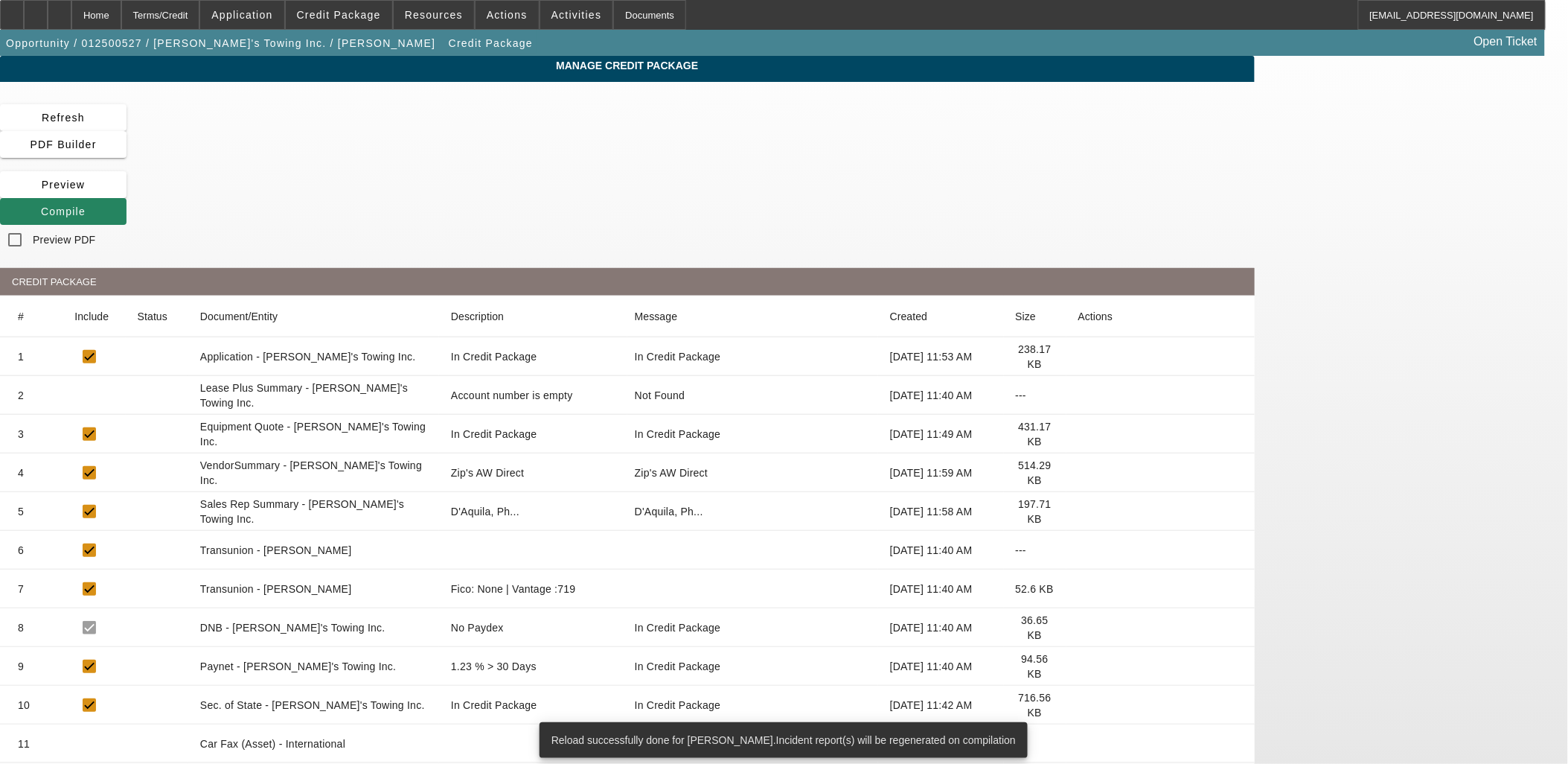
click at [1217, 569] on mat-cell at bounding box center [1160, 588] width 188 height 38
click at [1078, 588] on icon at bounding box center [1078, 588] width 0 height 0
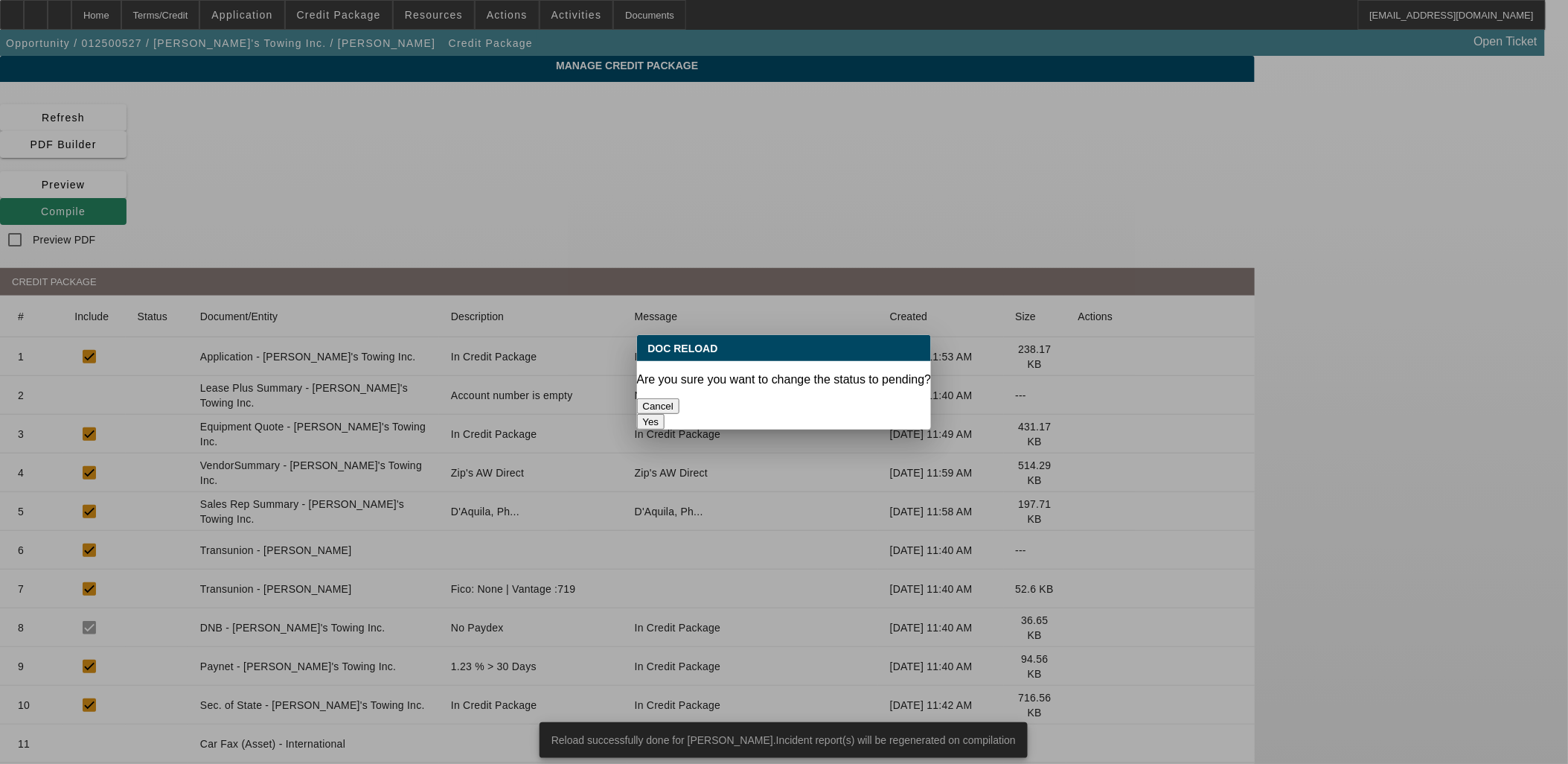
click at [665, 414] on button "Yes" at bounding box center [651, 421] width 28 height 16
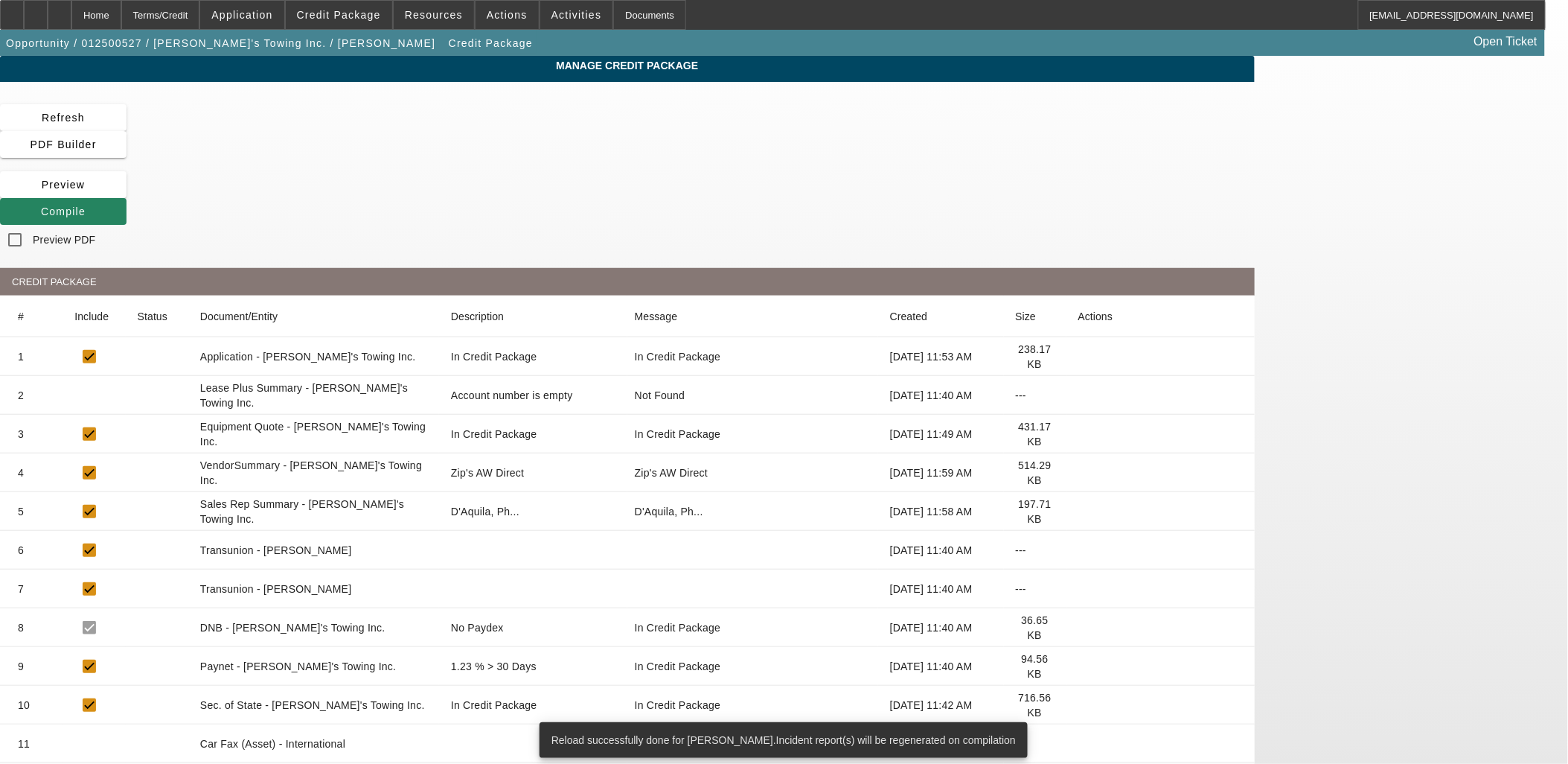
click at [1078, 666] on icon at bounding box center [1078, 666] width 0 height 0
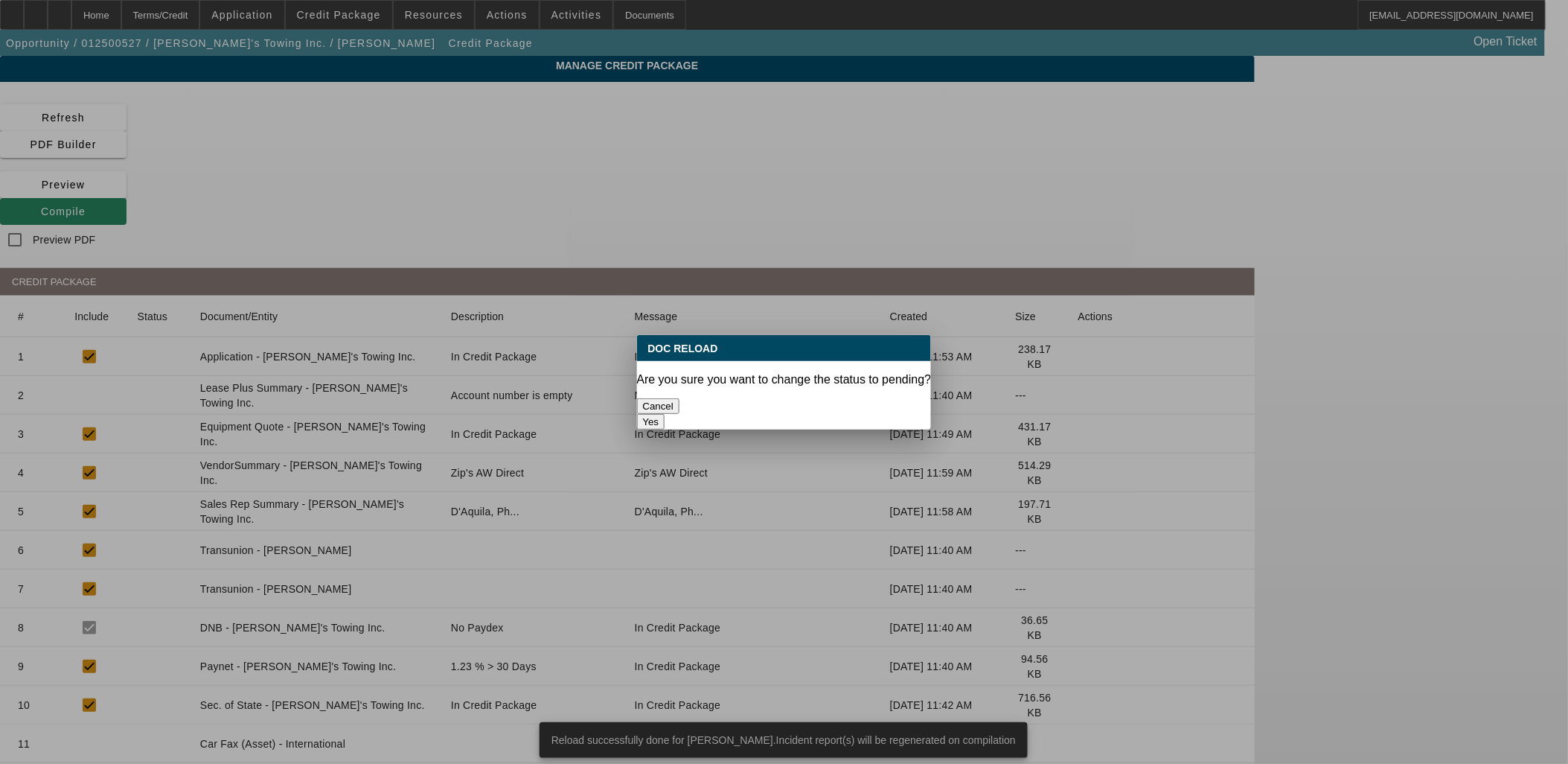
click at [665, 414] on button "Yes" at bounding box center [651, 421] width 28 height 16
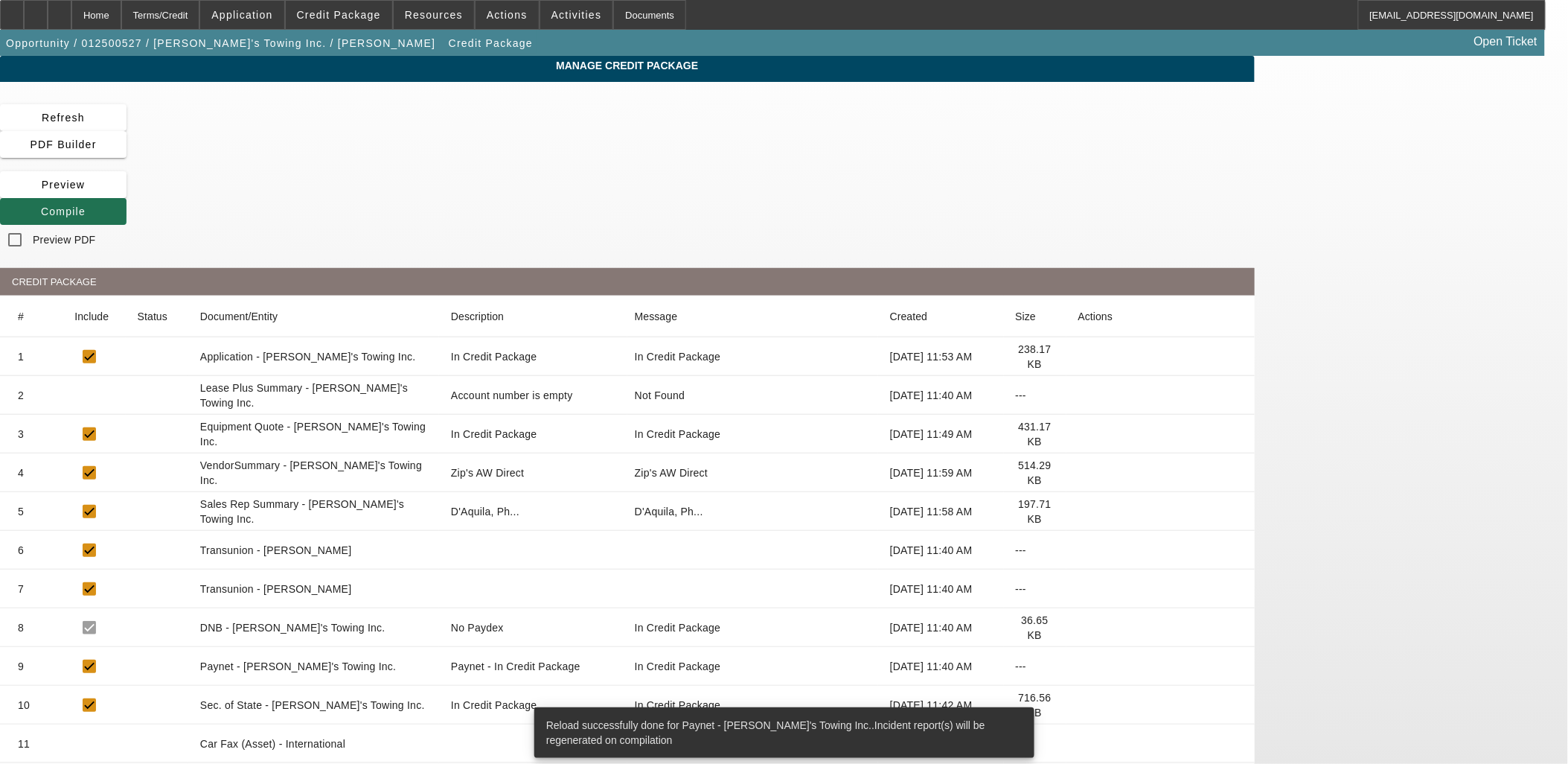
click at [126, 194] on span at bounding box center [63, 211] width 126 height 36
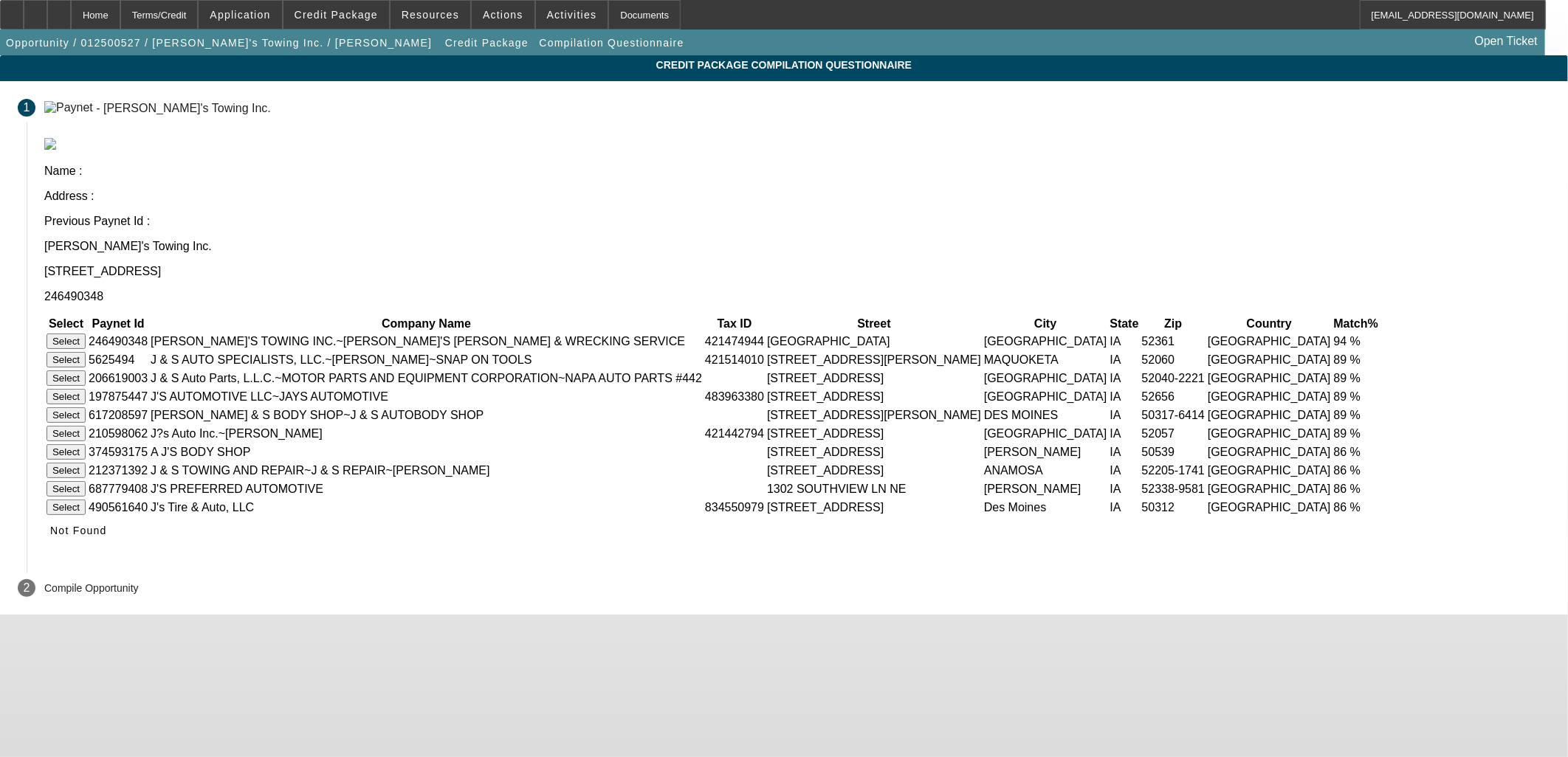
click at [85, 334] on button "Select" at bounding box center [65, 341] width 39 height 16
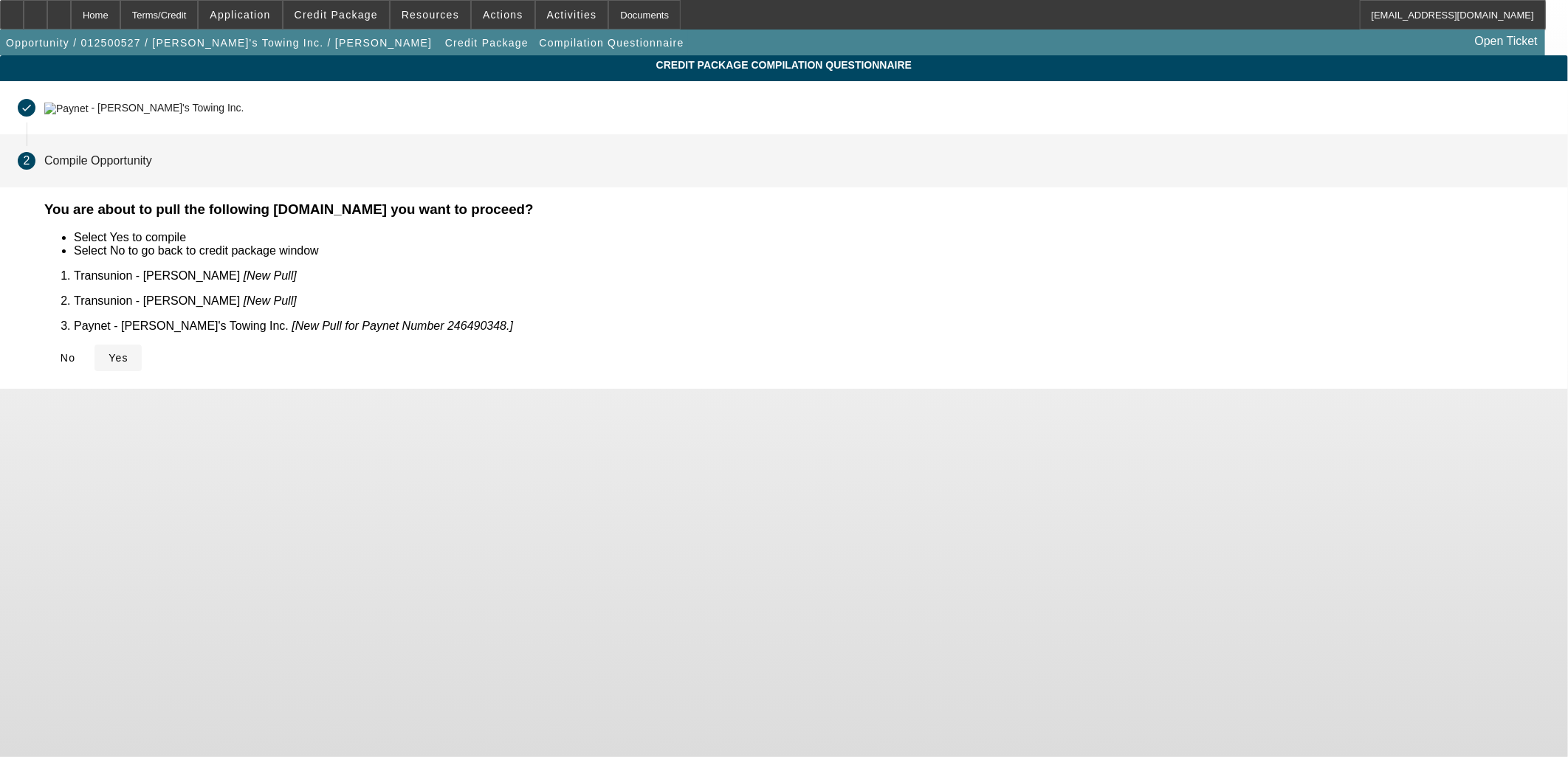
click at [128, 352] on span "Yes" at bounding box center [119, 358] width 20 height 12
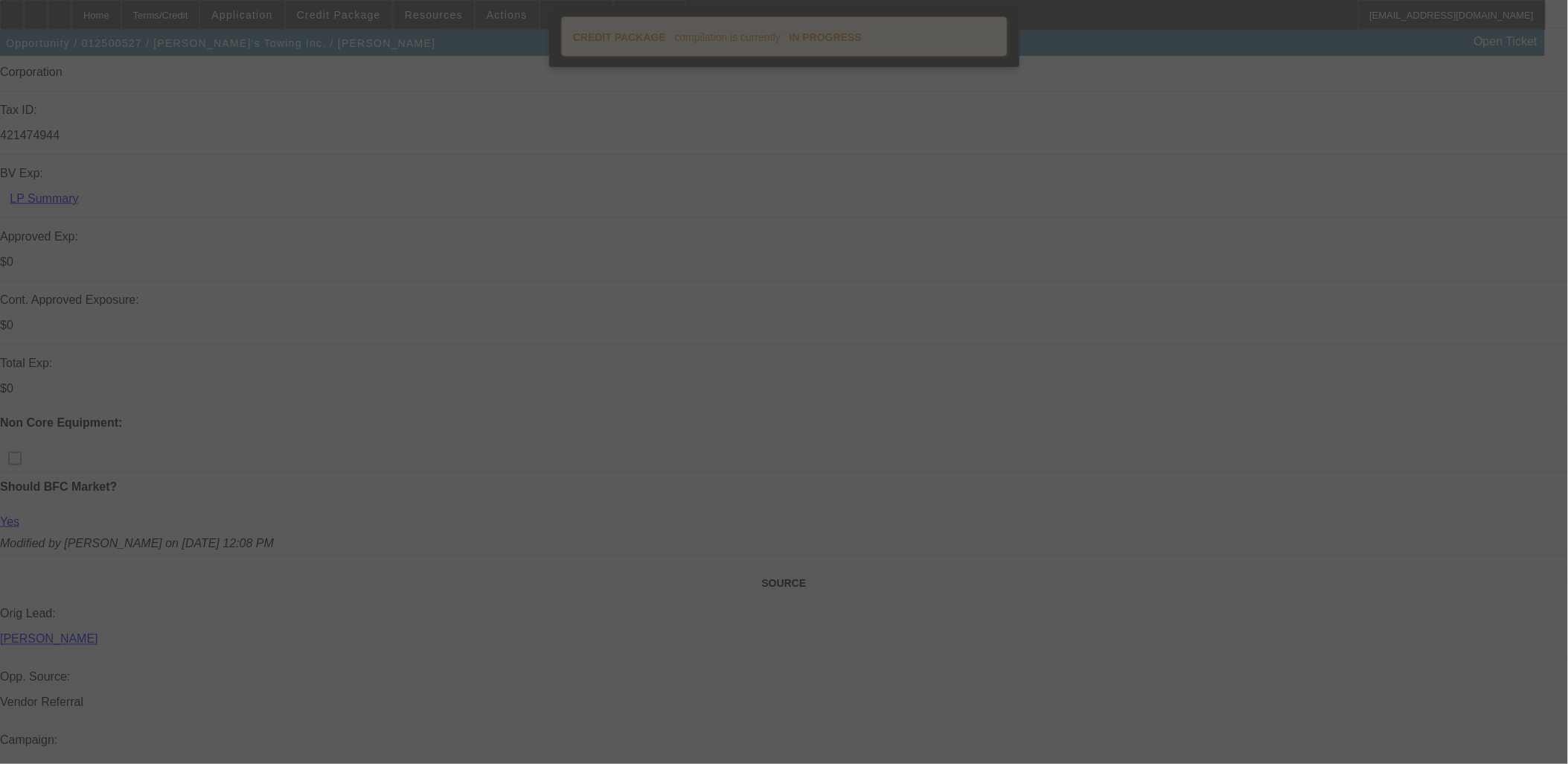
scroll to position [578, 0]
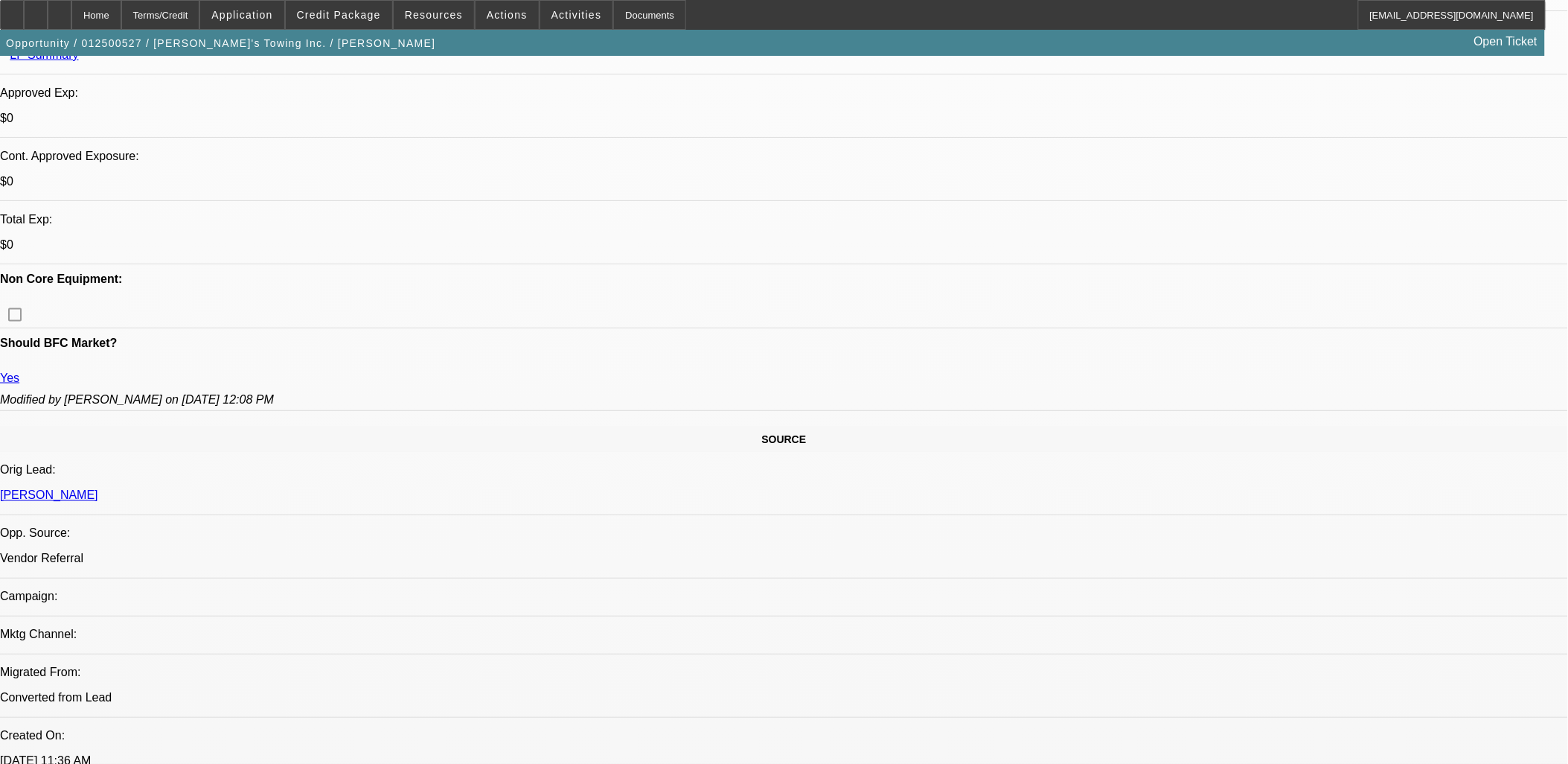
select select "0"
select select "2"
select select "0"
select select "6"
select select "0"
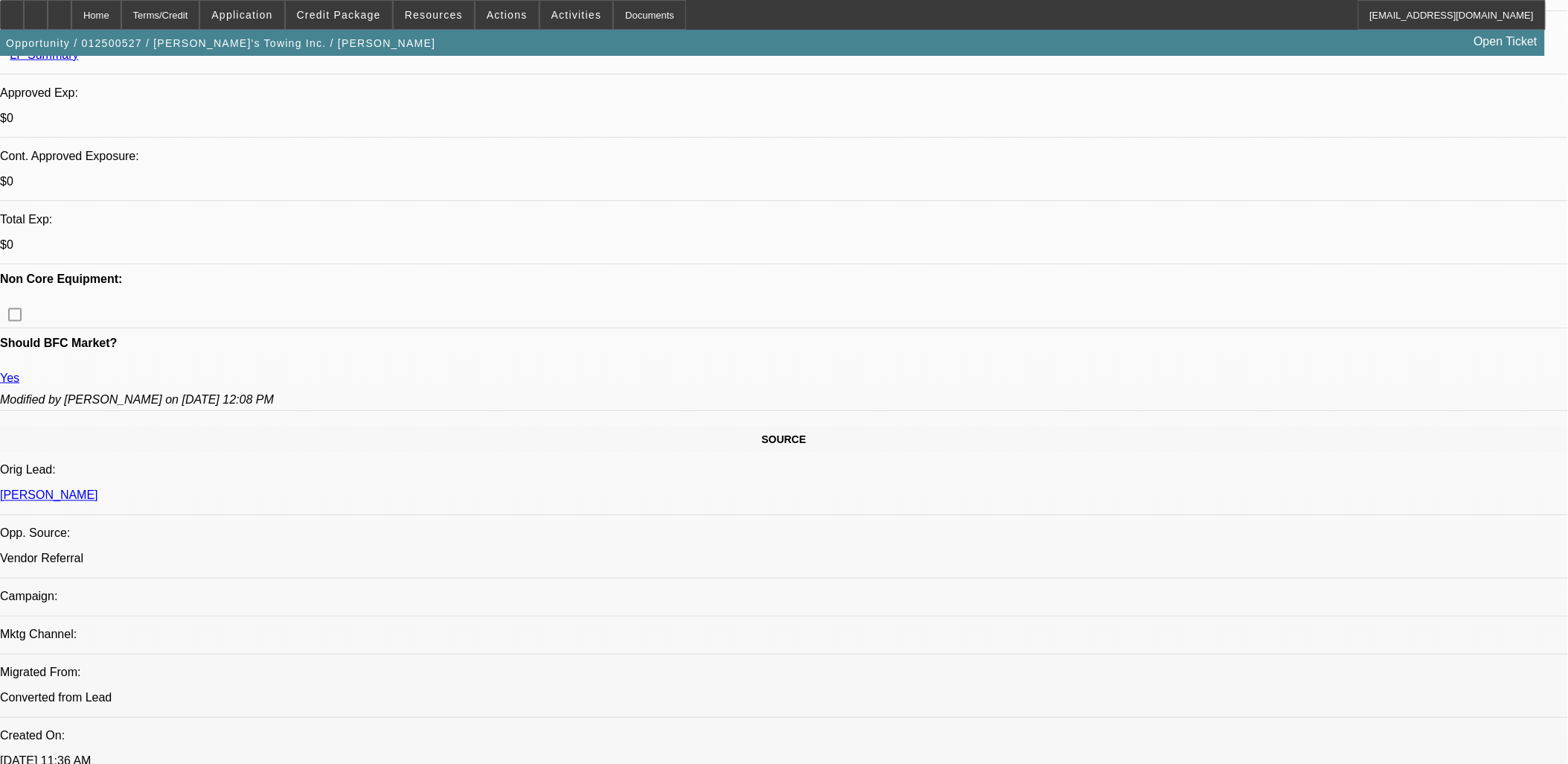
select select "2"
select select "0"
select select "6"
select select "0"
select select "2"
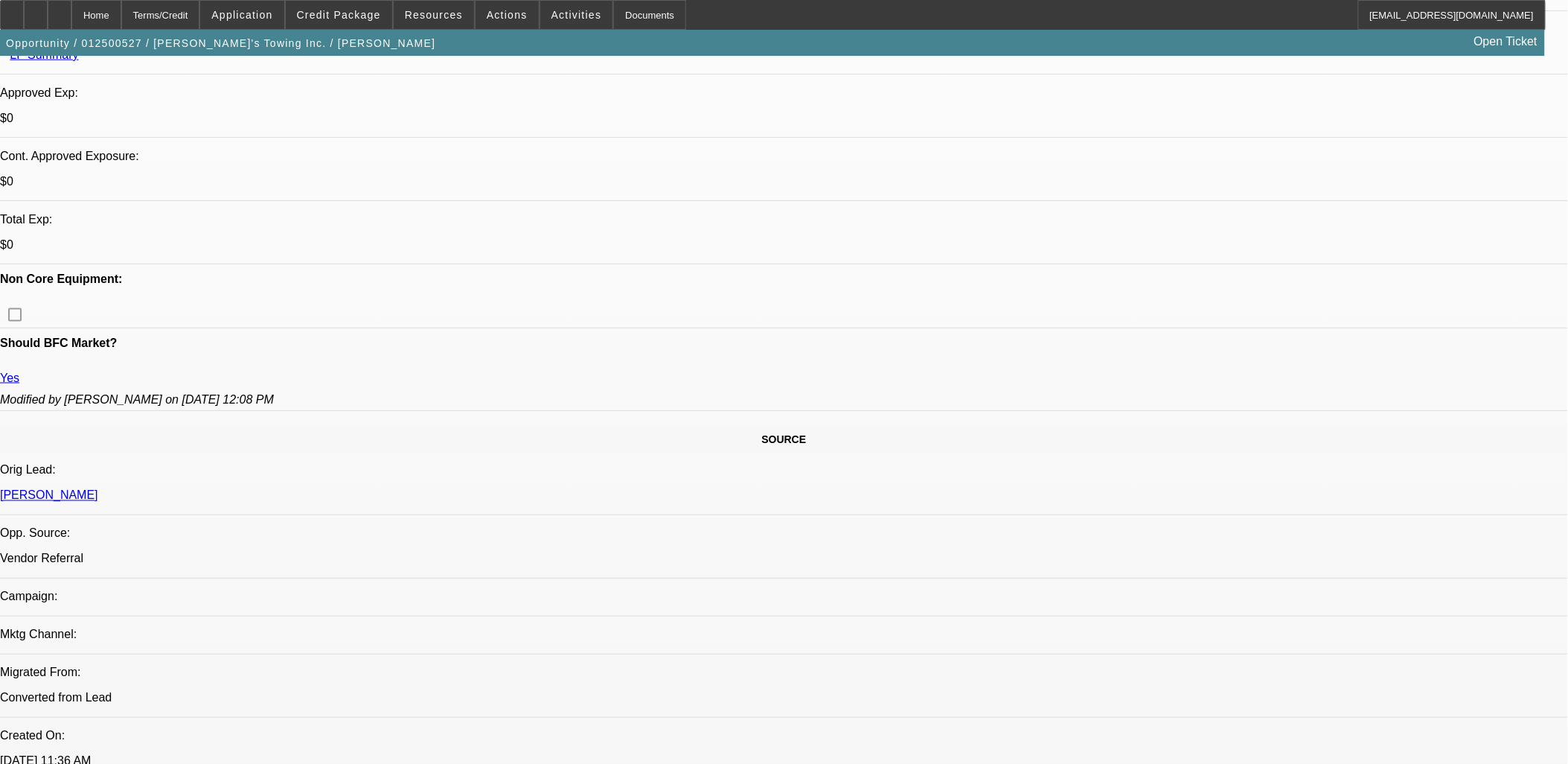
select select "0.1"
select select "4"
select select "0"
select select "2"
select select "0"
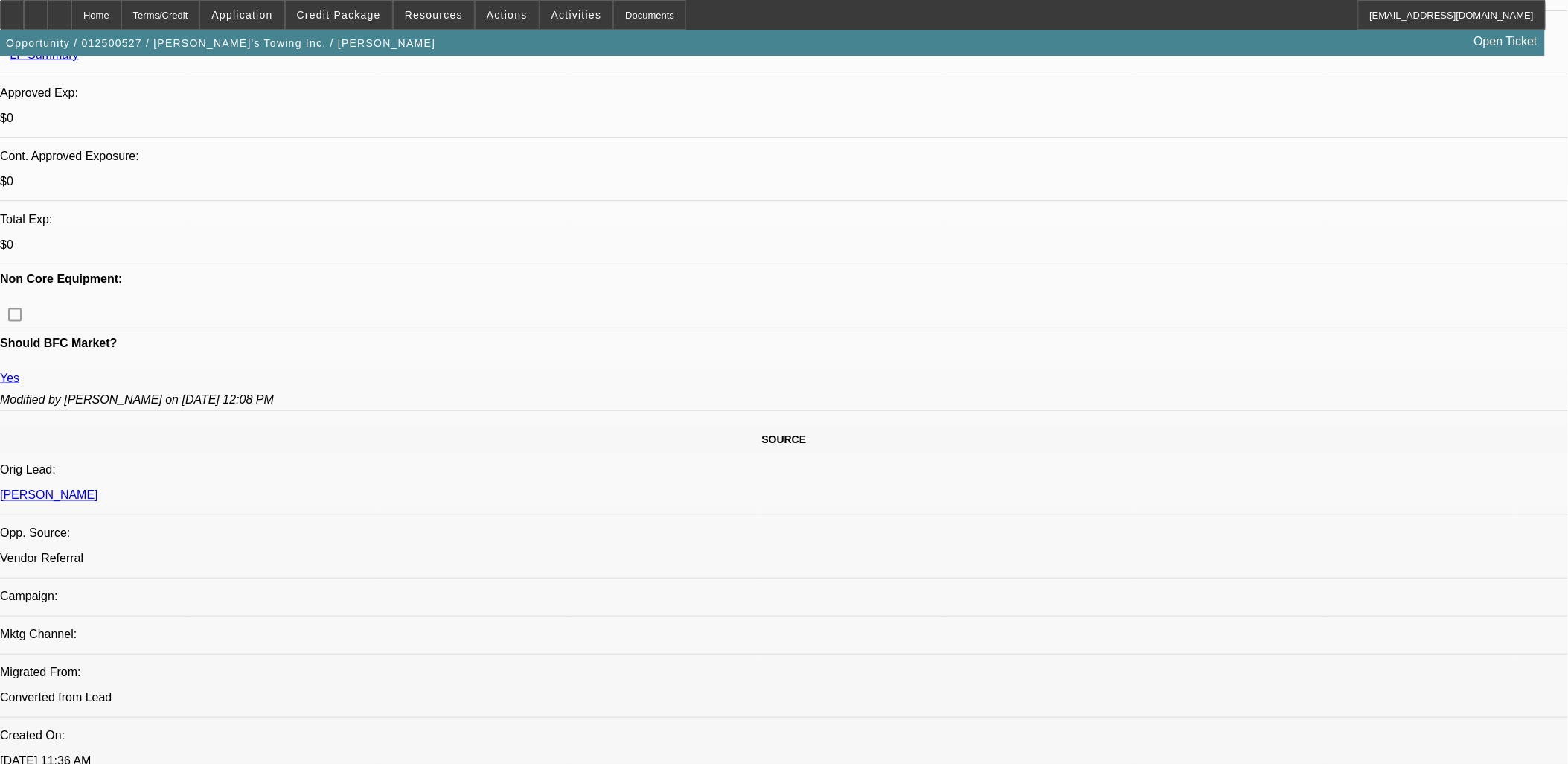
select select "6"
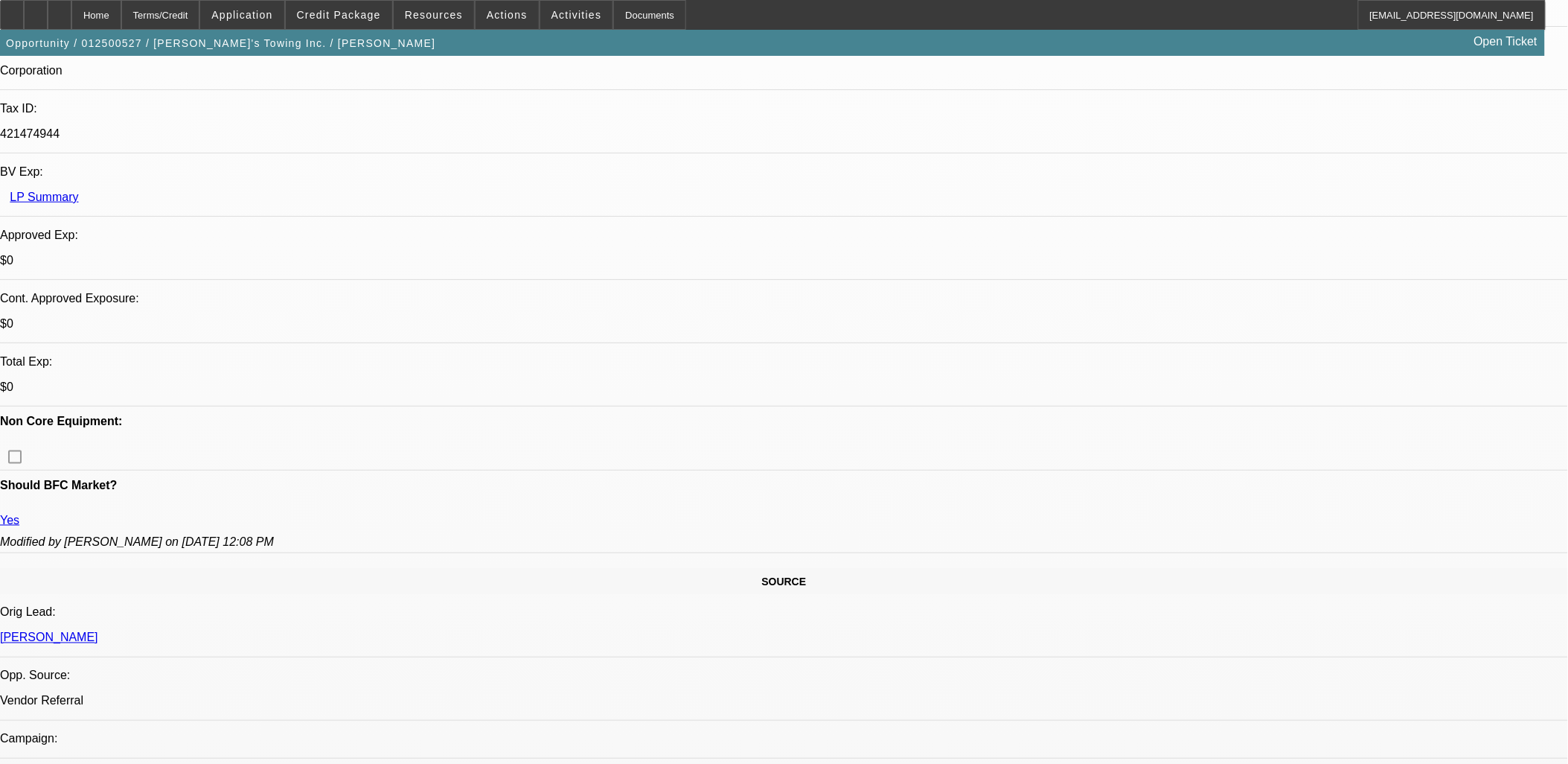
scroll to position [413, 0]
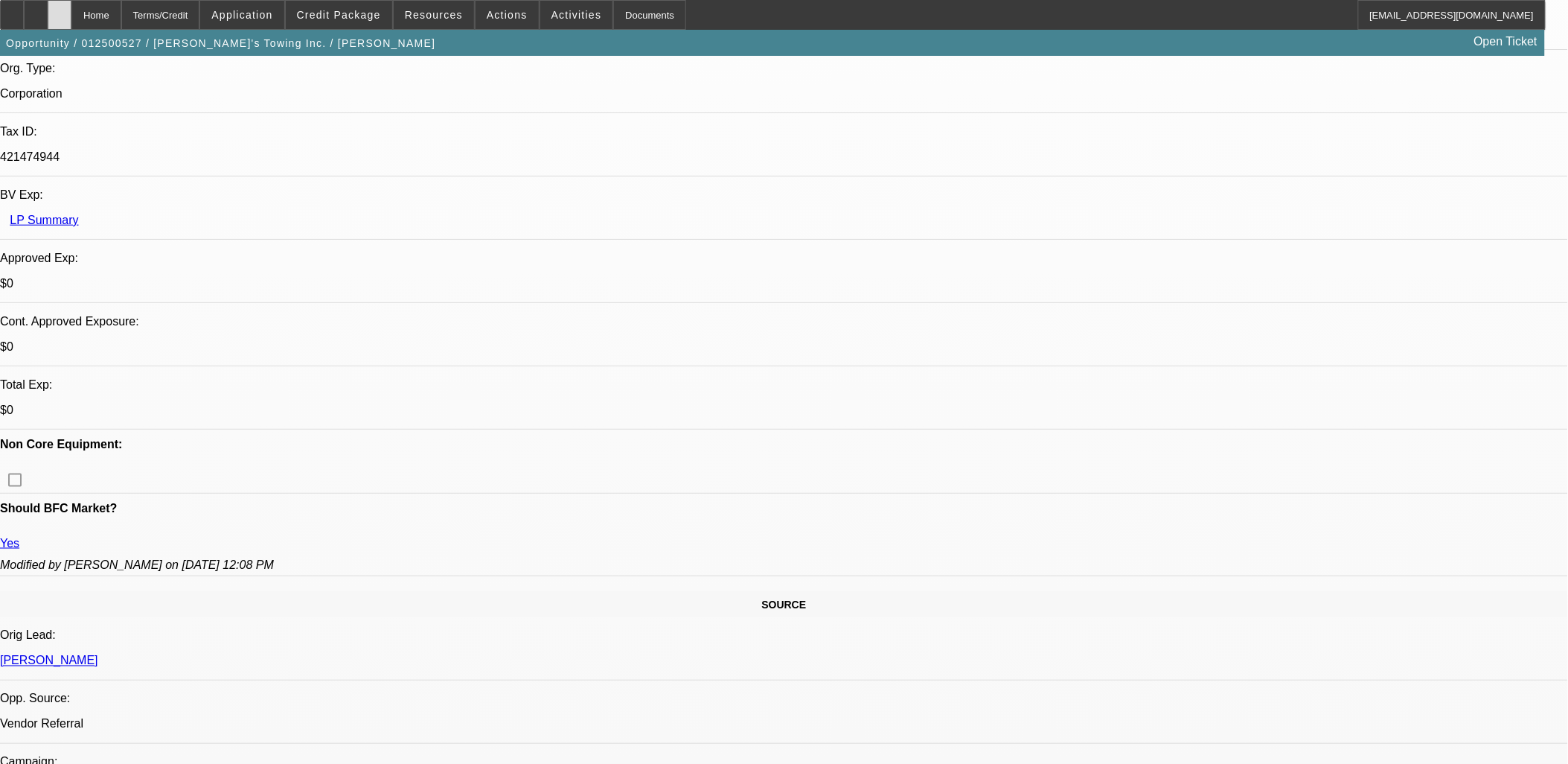
click at [71, 12] on div at bounding box center [59, 15] width 23 height 30
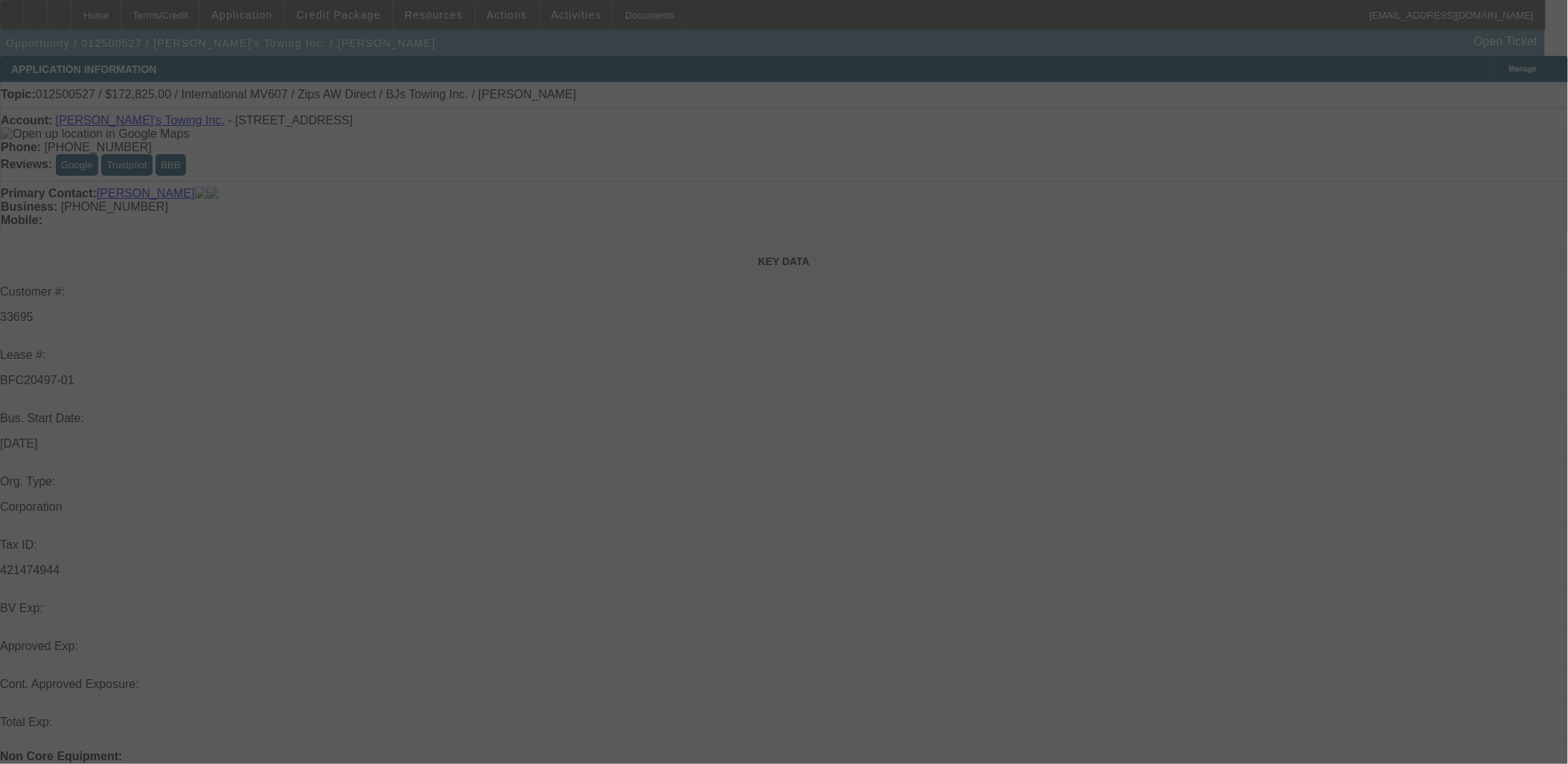
scroll to position [248, 0]
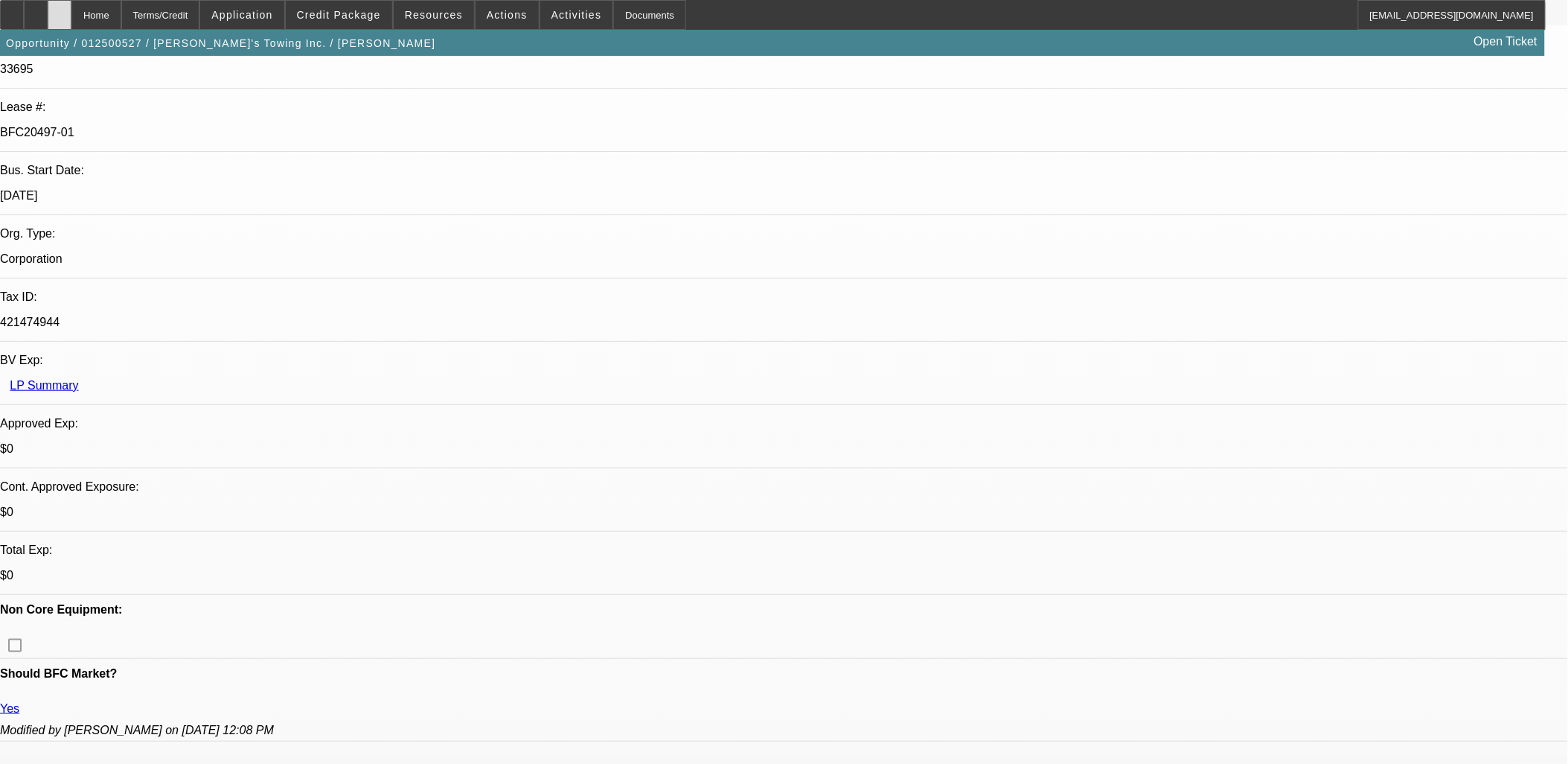
select select "0"
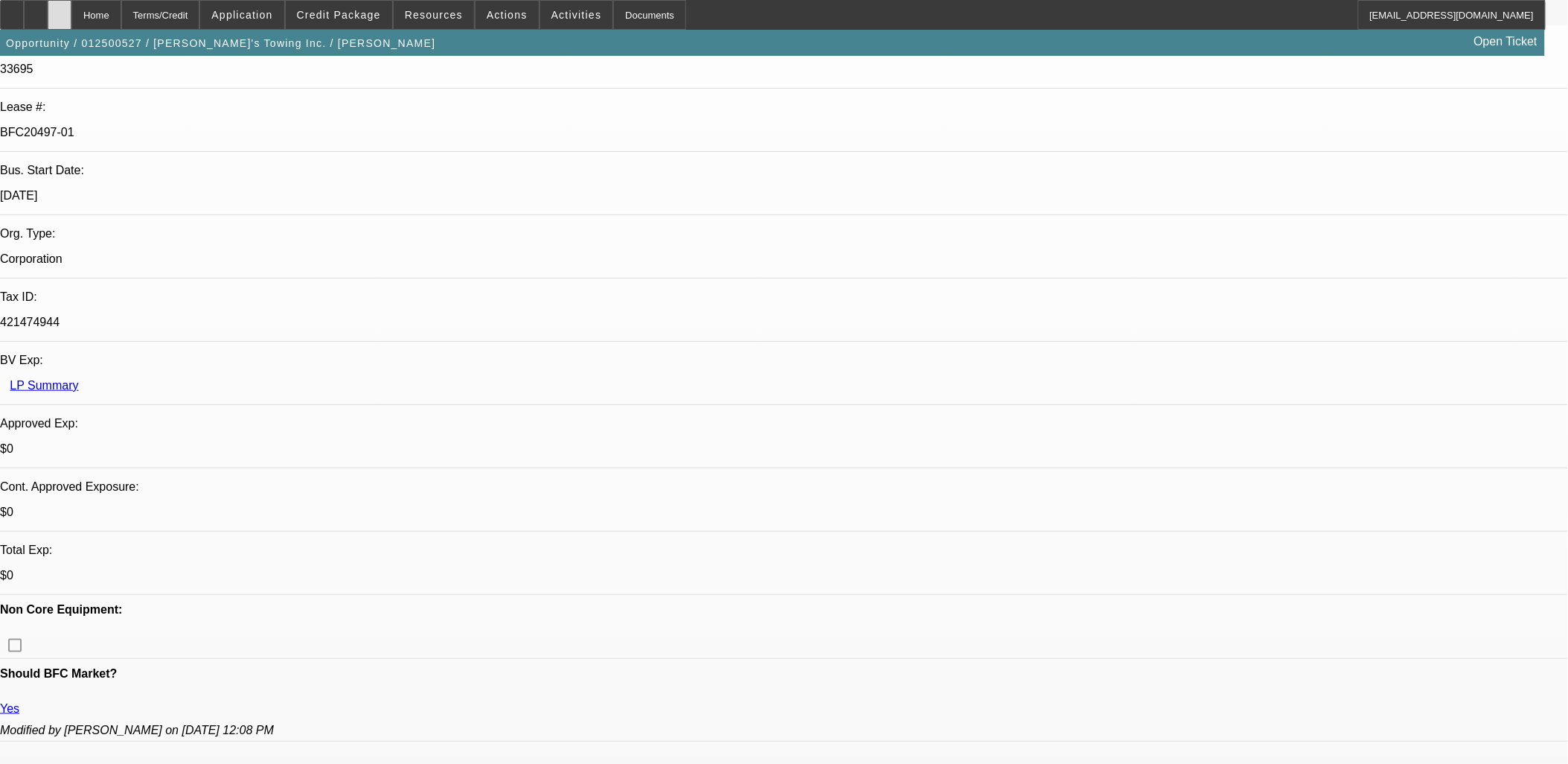
select select "0.1"
select select "0"
select select "1"
select select "2"
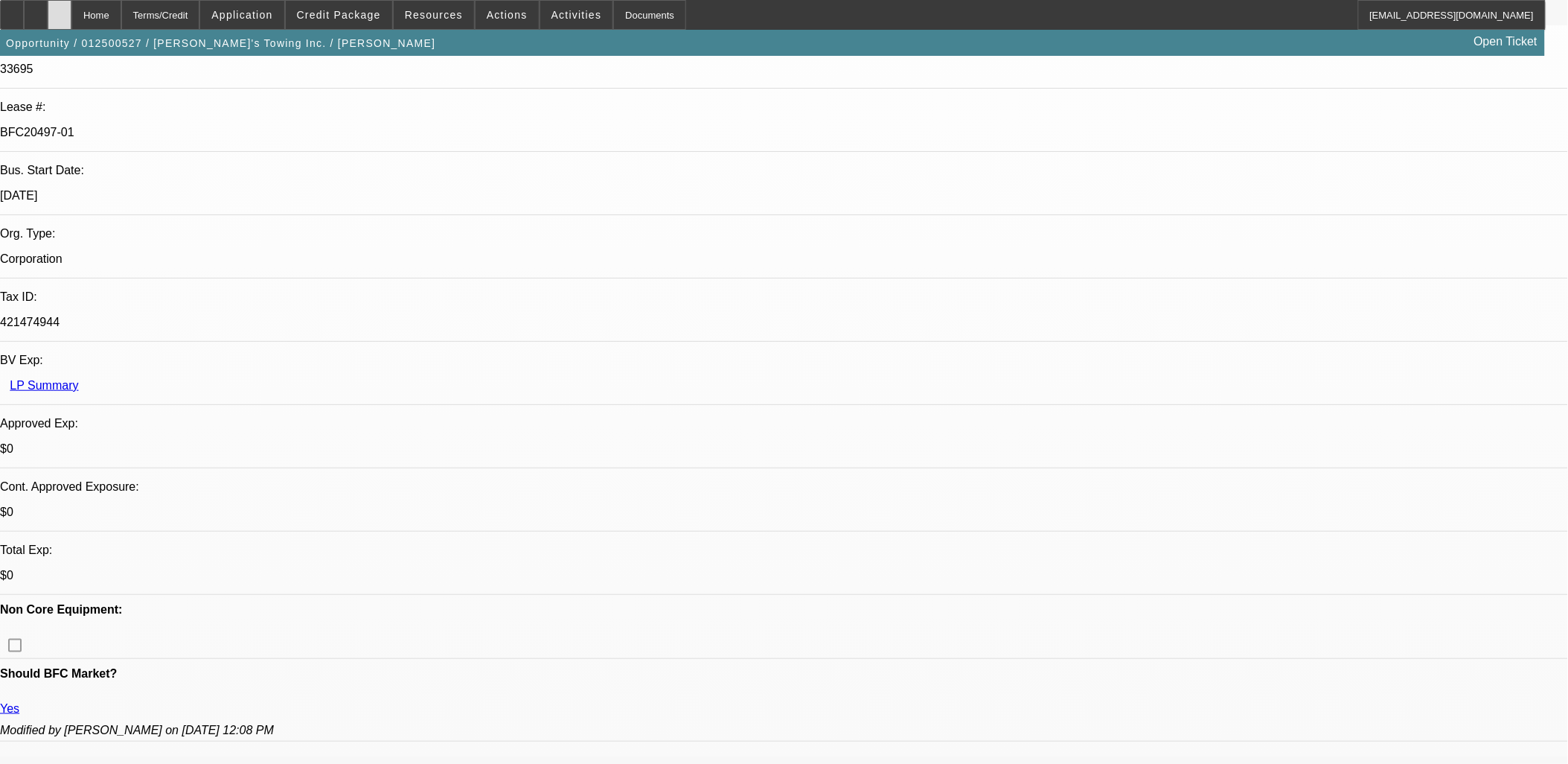
select select "6"
select select "1"
select select "2"
select select "6"
select select "1"
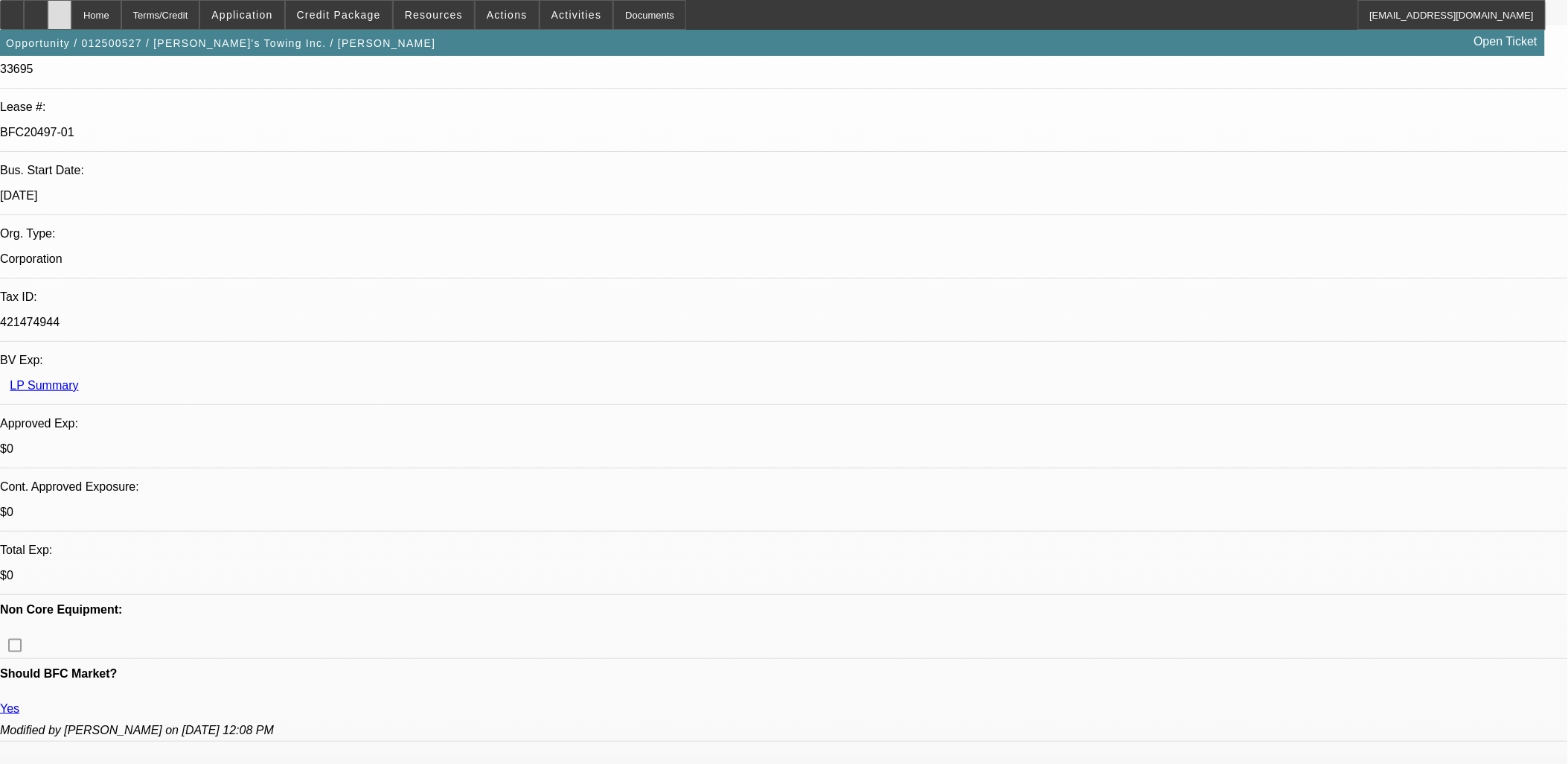
select select "2"
select select "4"
select select "1"
select select "2"
select select "6"
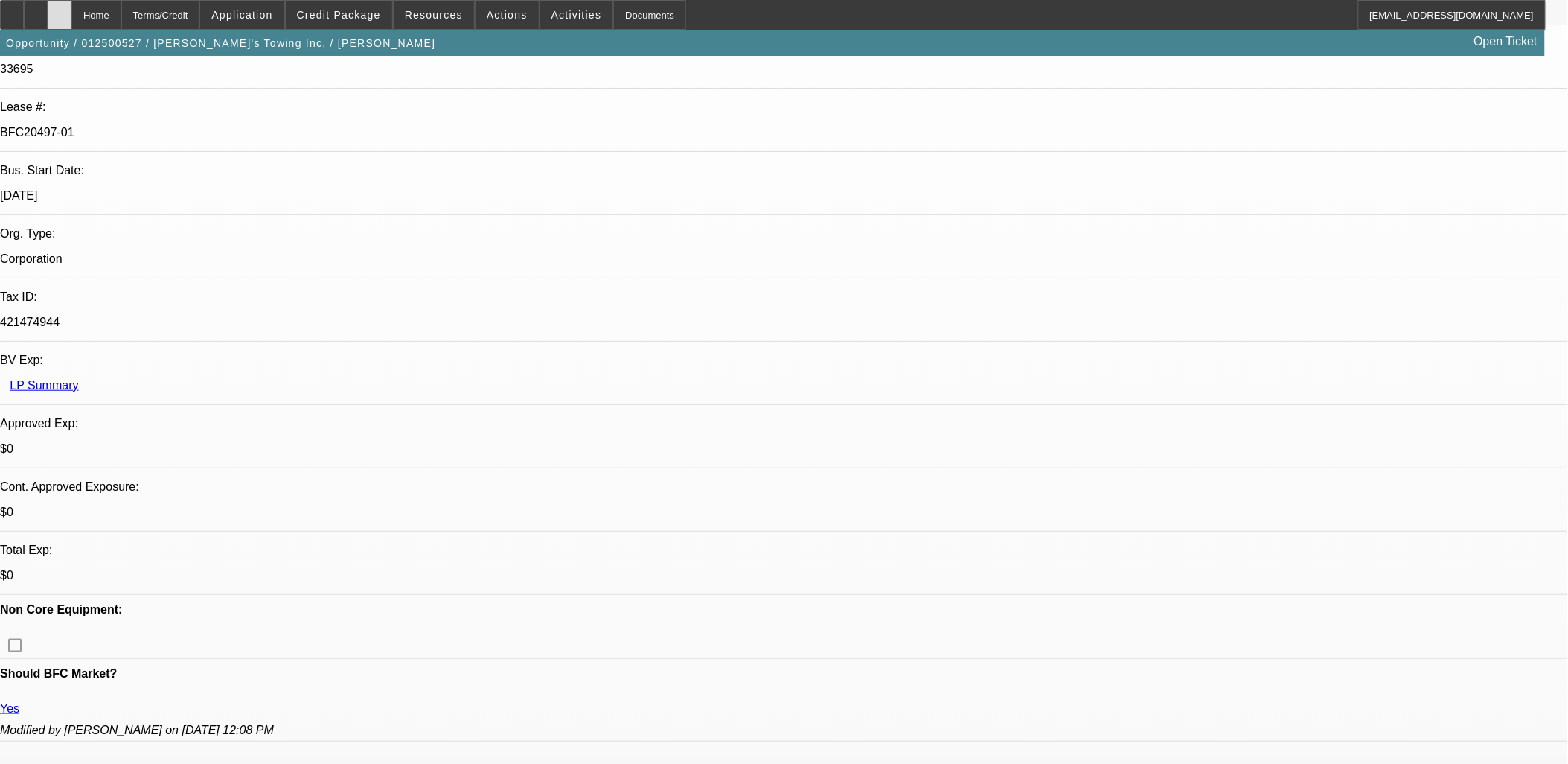
click at [59, 10] on icon at bounding box center [59, 10] width 0 height 0
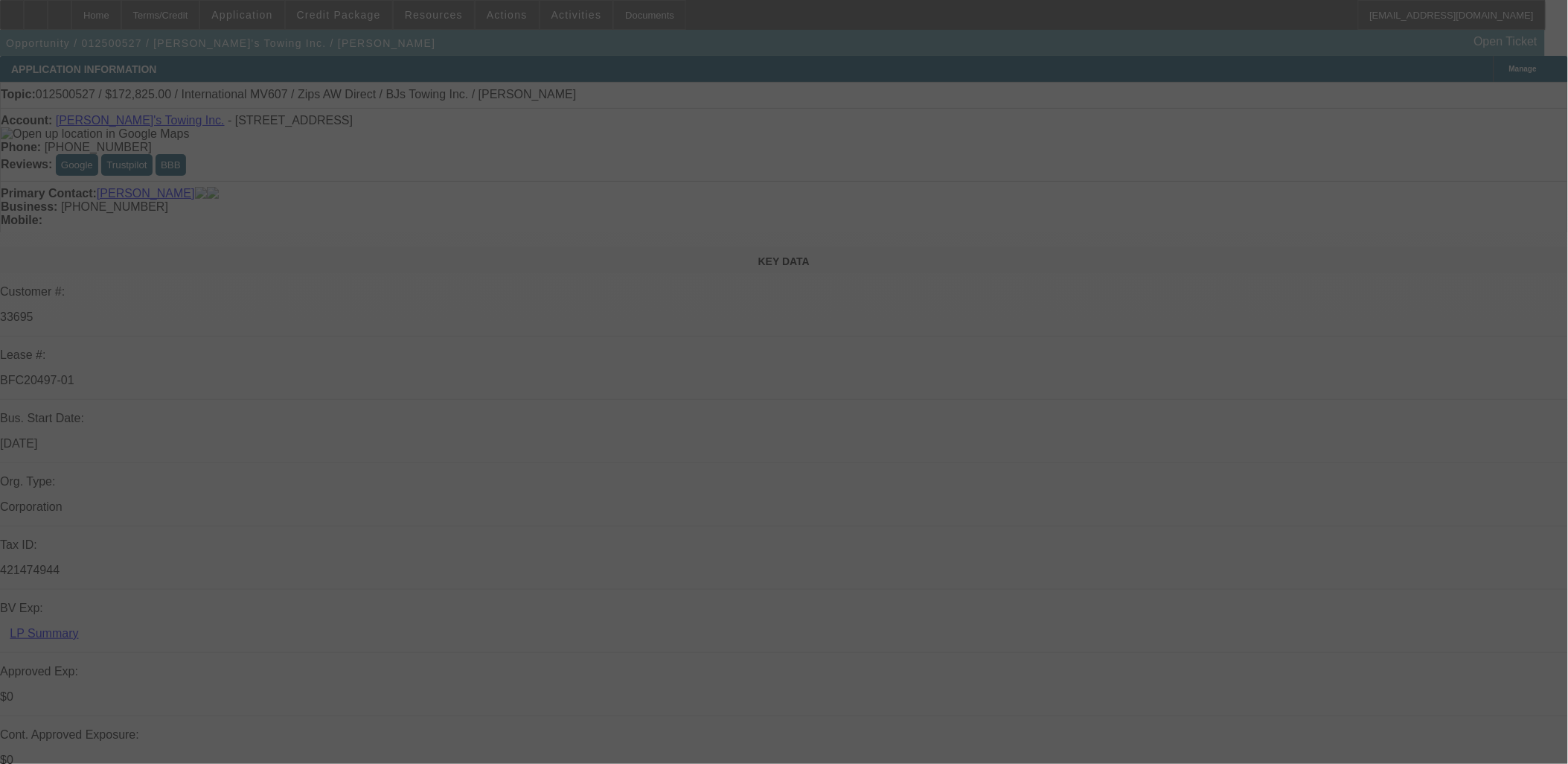
scroll to position [248, 0]
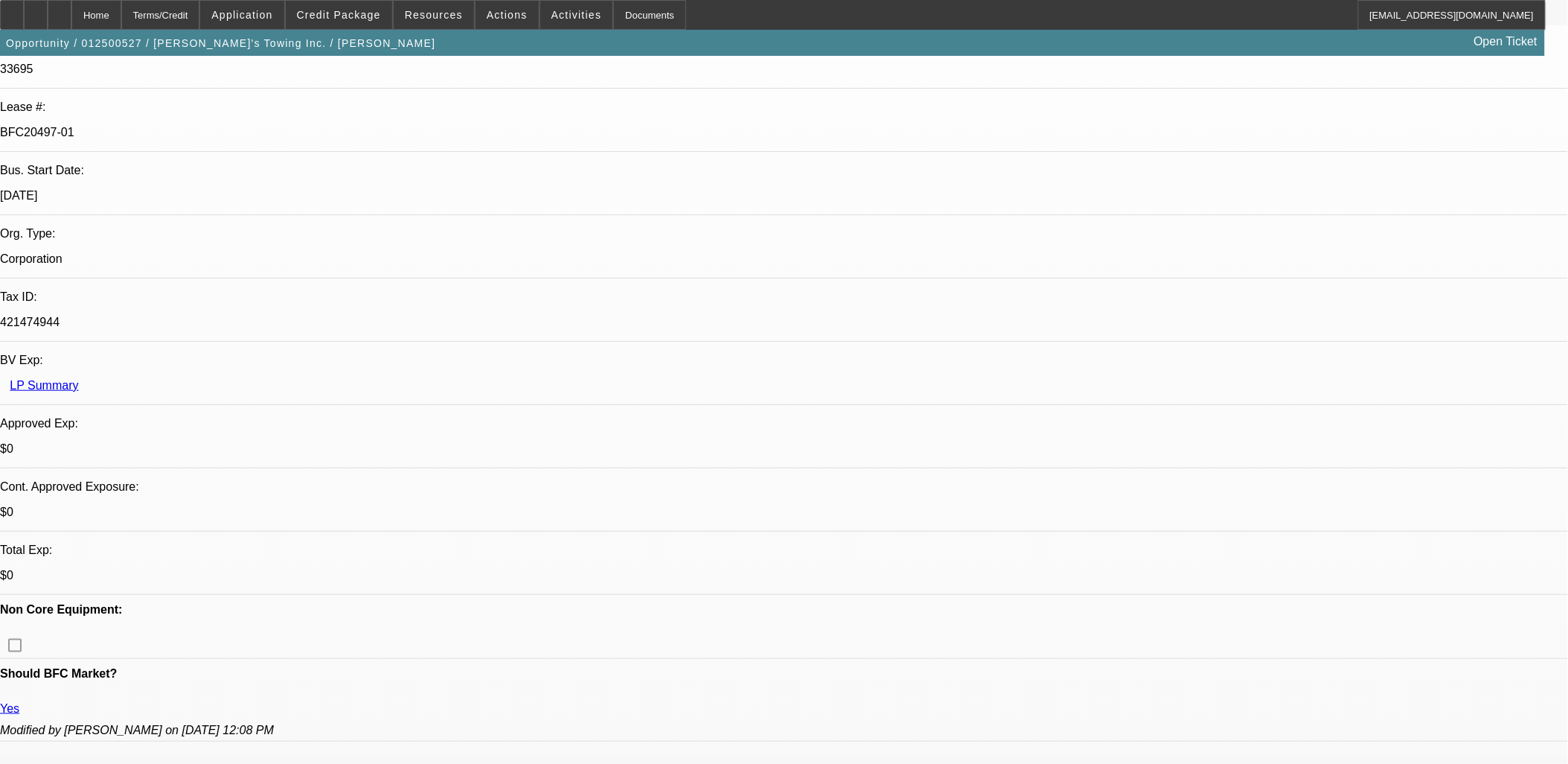
select select "0"
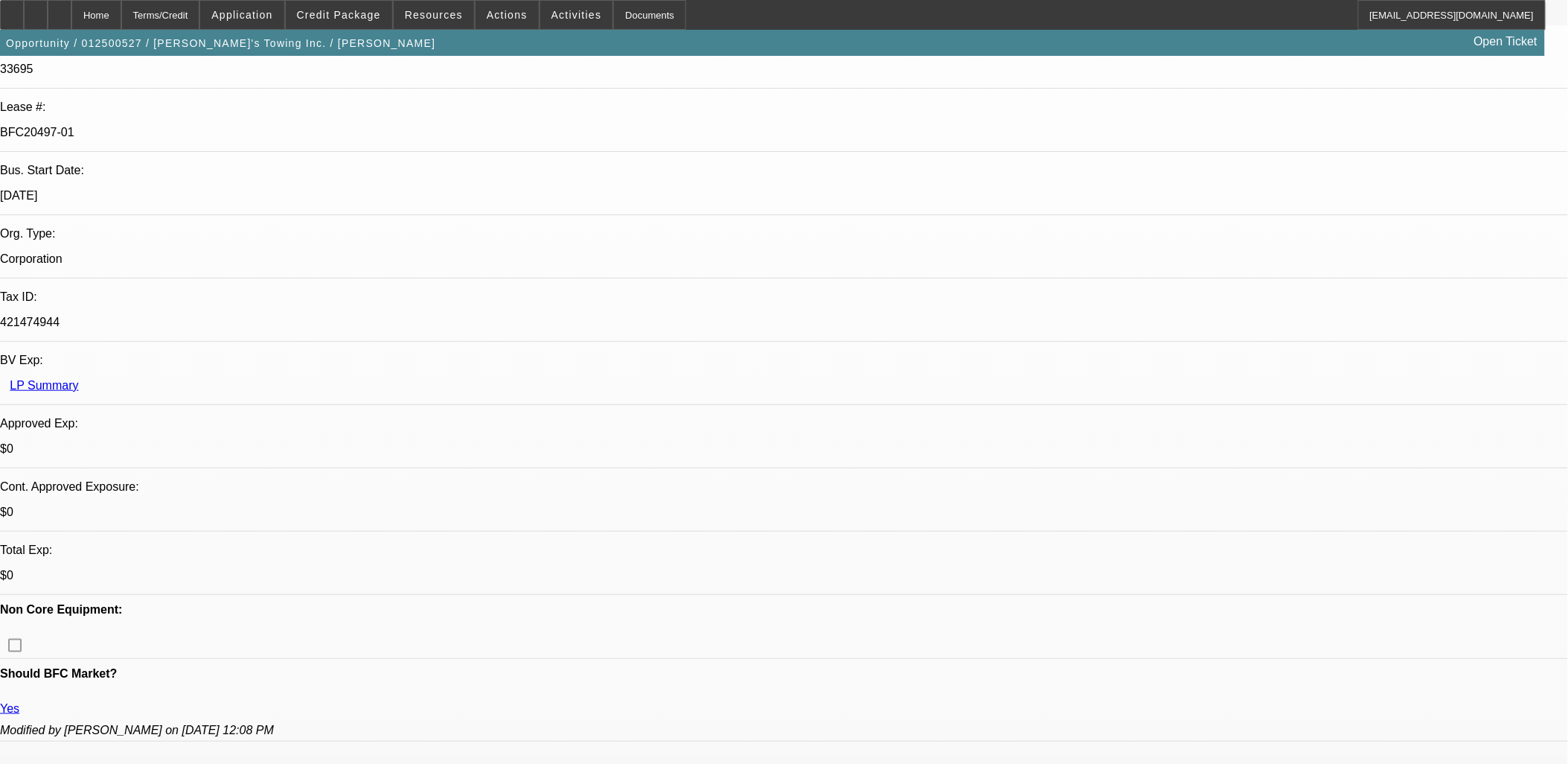
select select "0.1"
select select "0"
select select "1"
select select "2"
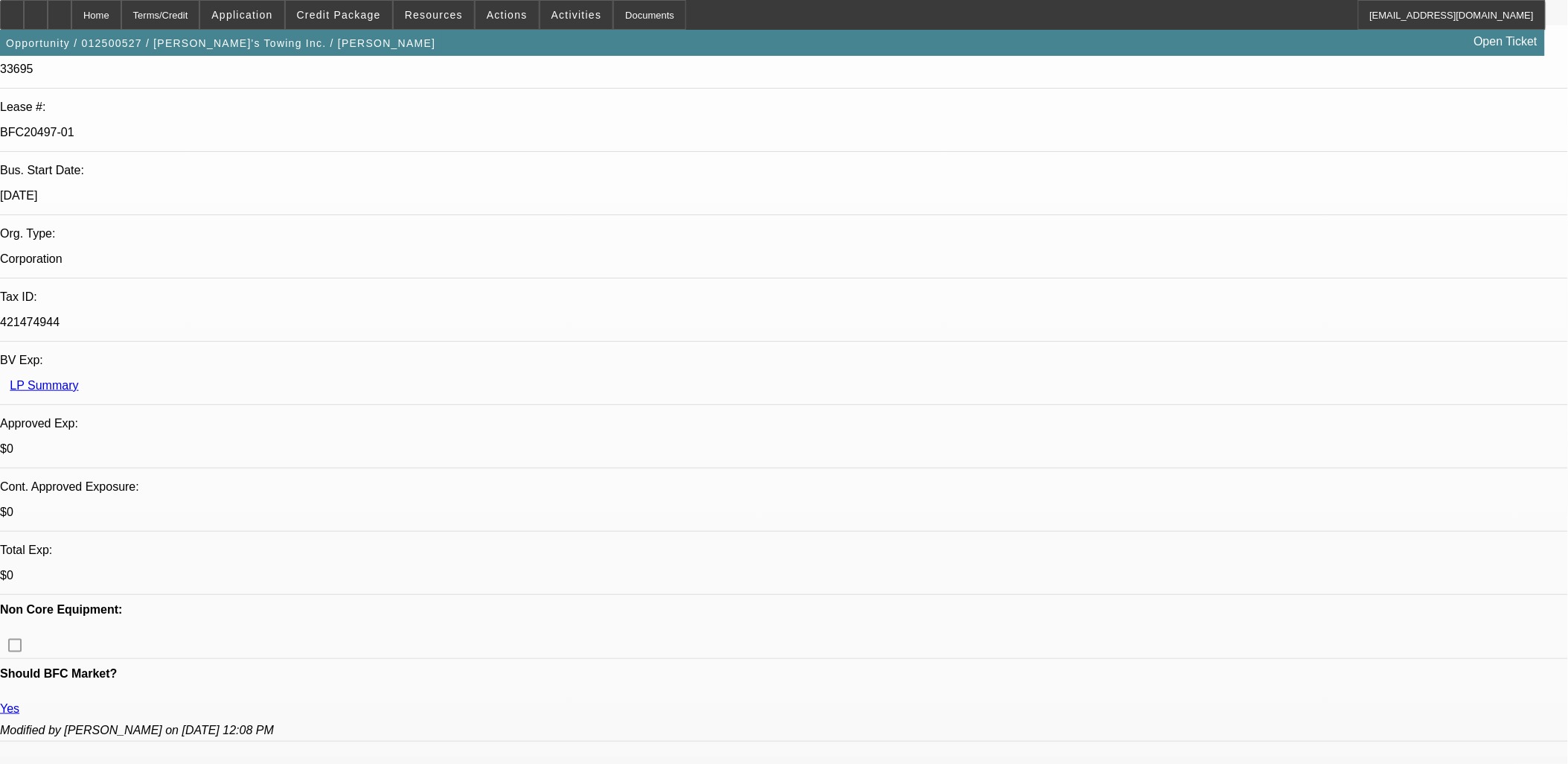
select select "6"
select select "1"
select select "2"
select select "6"
select select "1"
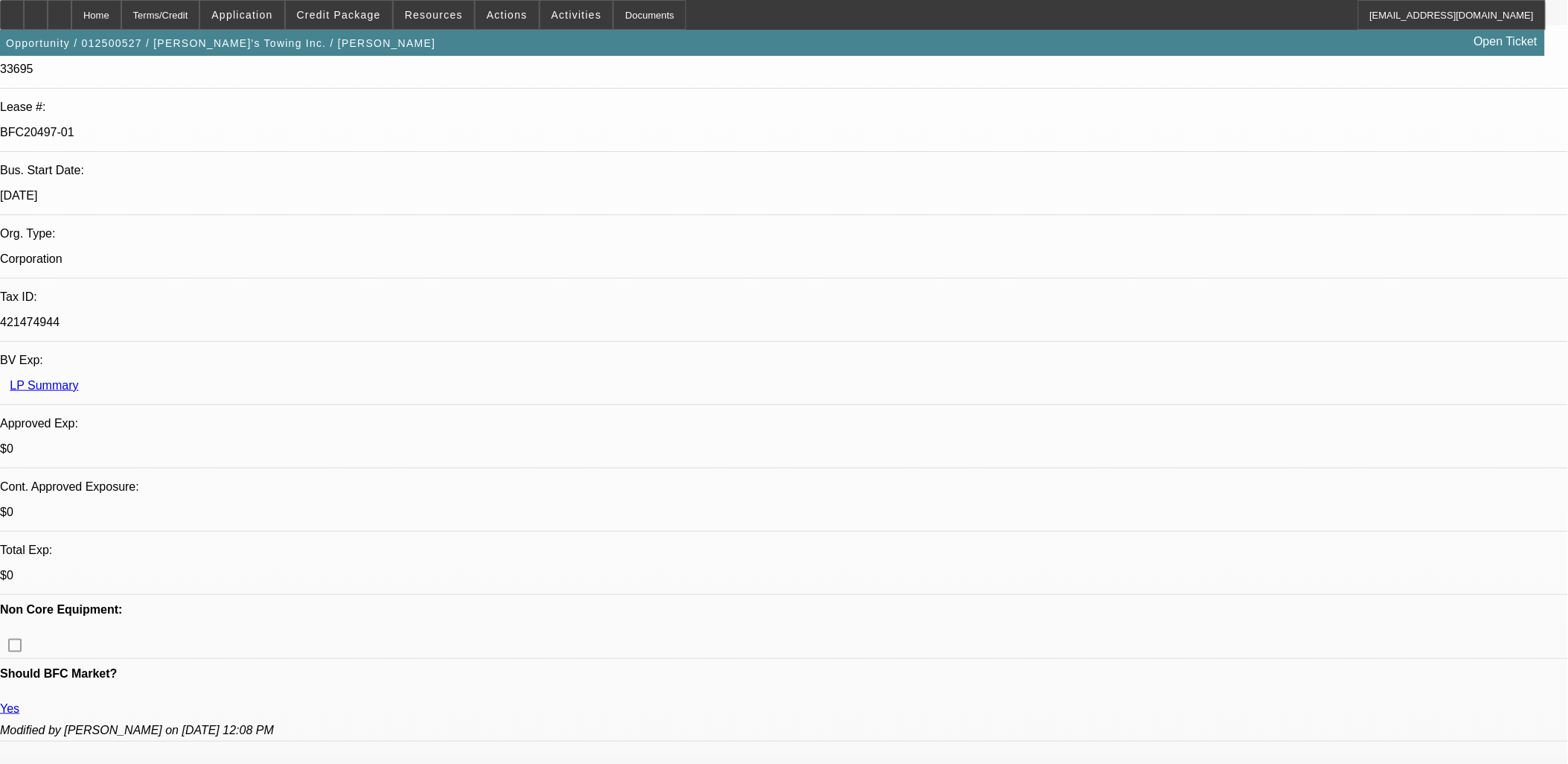
select select "2"
select select "4"
select select "1"
select select "2"
select select "6"
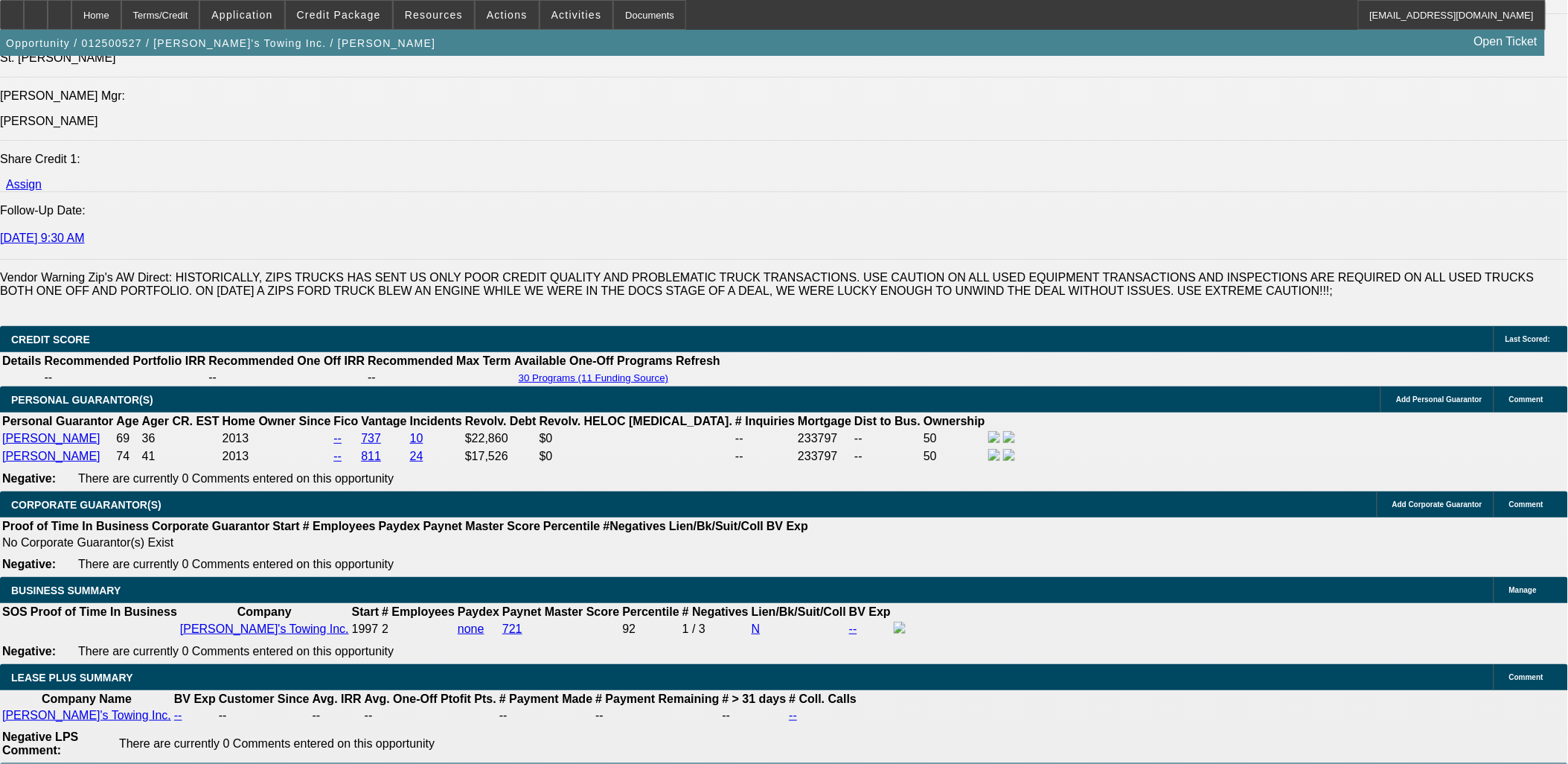
scroll to position [2150, 0]
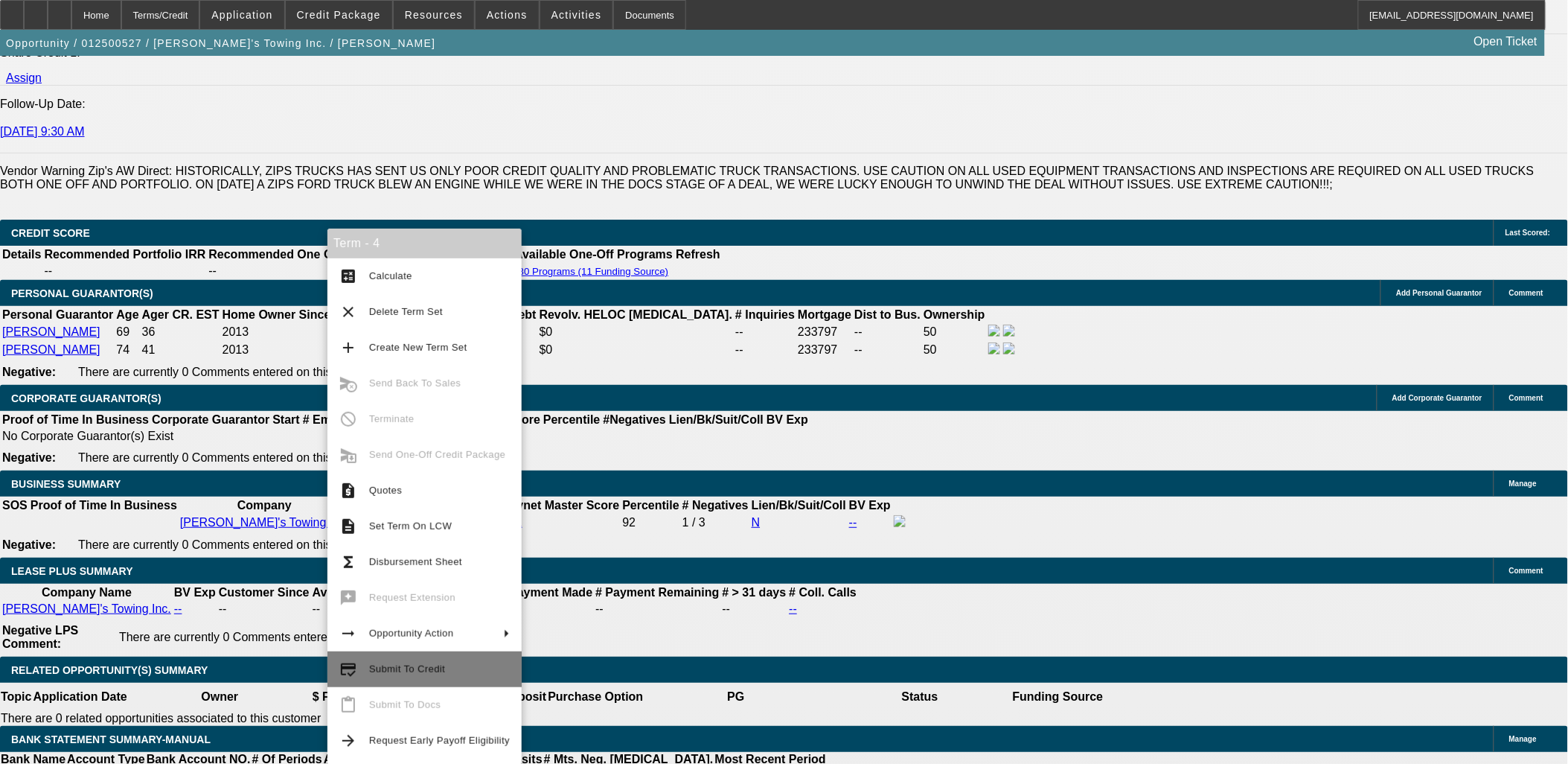
click at [432, 672] on span "Submit To Credit" at bounding box center [407, 669] width 76 height 11
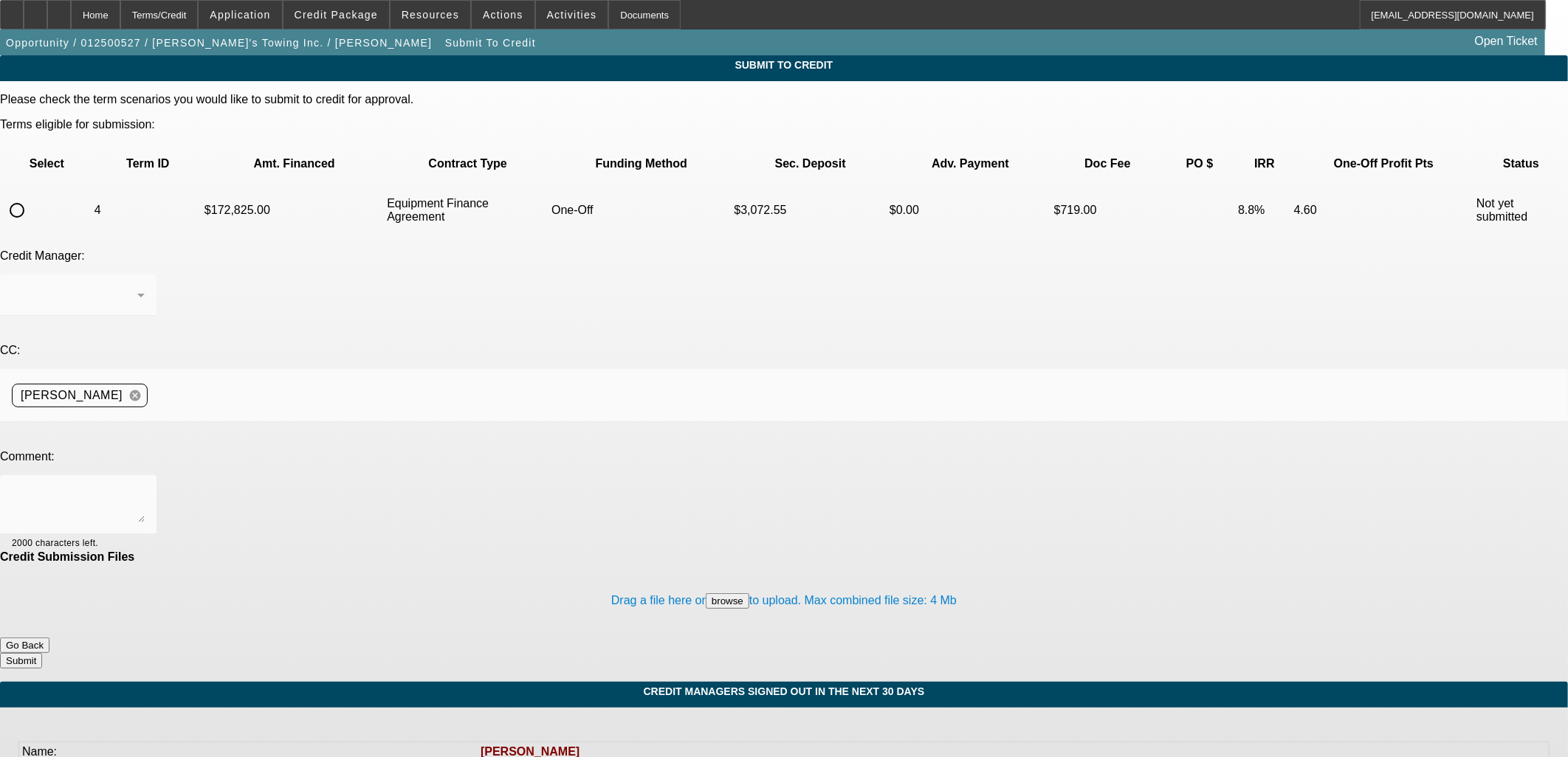
click at [31, 195] on input "radio" at bounding box center [17, 210] width 30 height 30
radio input "true"
click at [145, 487] on textarea at bounding box center [78, 504] width 133 height 36
type textarea "Didnt realize this expired reran credit and paynet can we resend to Uni to get …"
click at [42, 653] on button "Submit" at bounding box center [21, 660] width 42 height 16
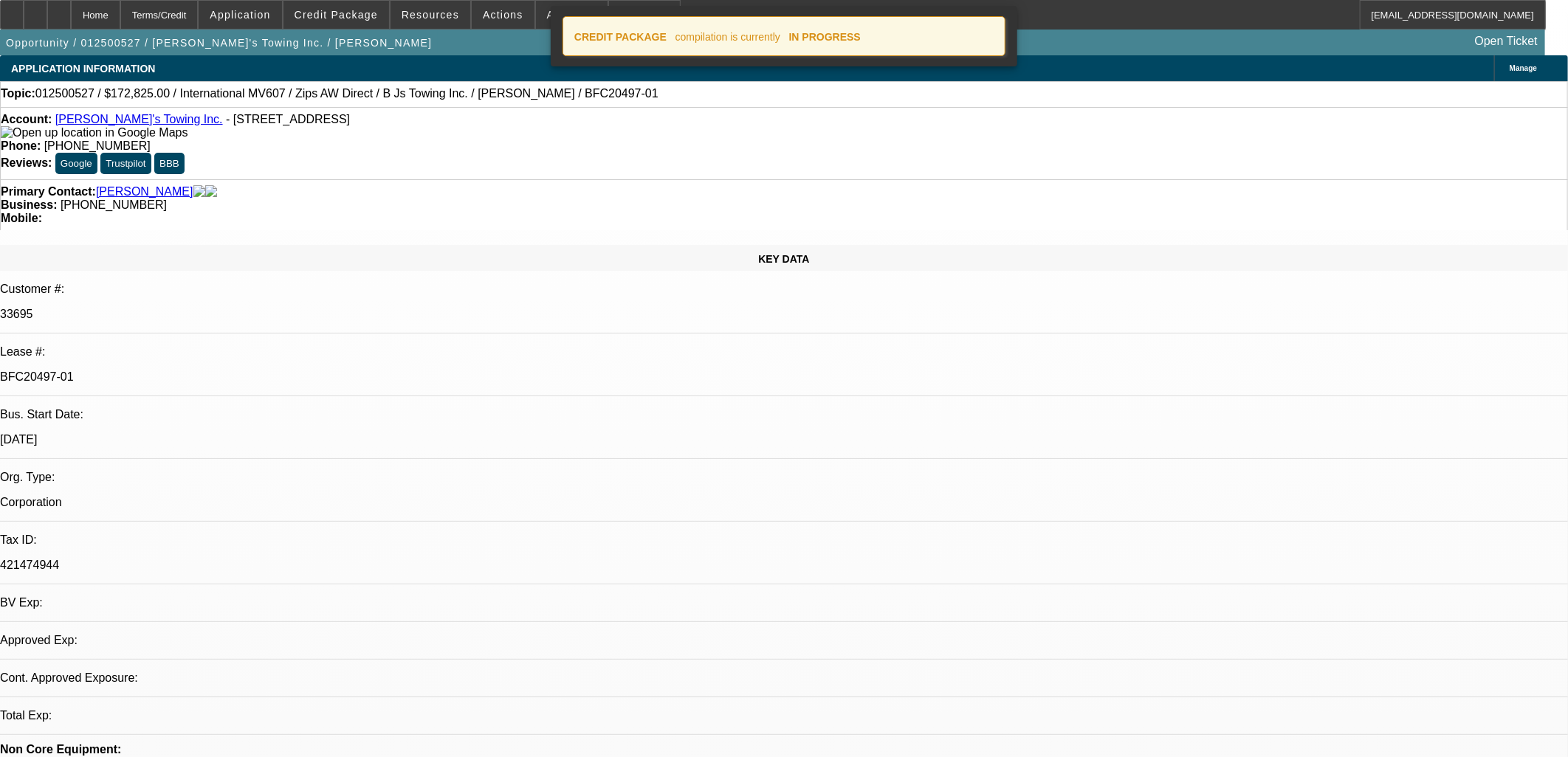
select select "0"
select select "2"
select select "0"
select select "6"
select select "0"
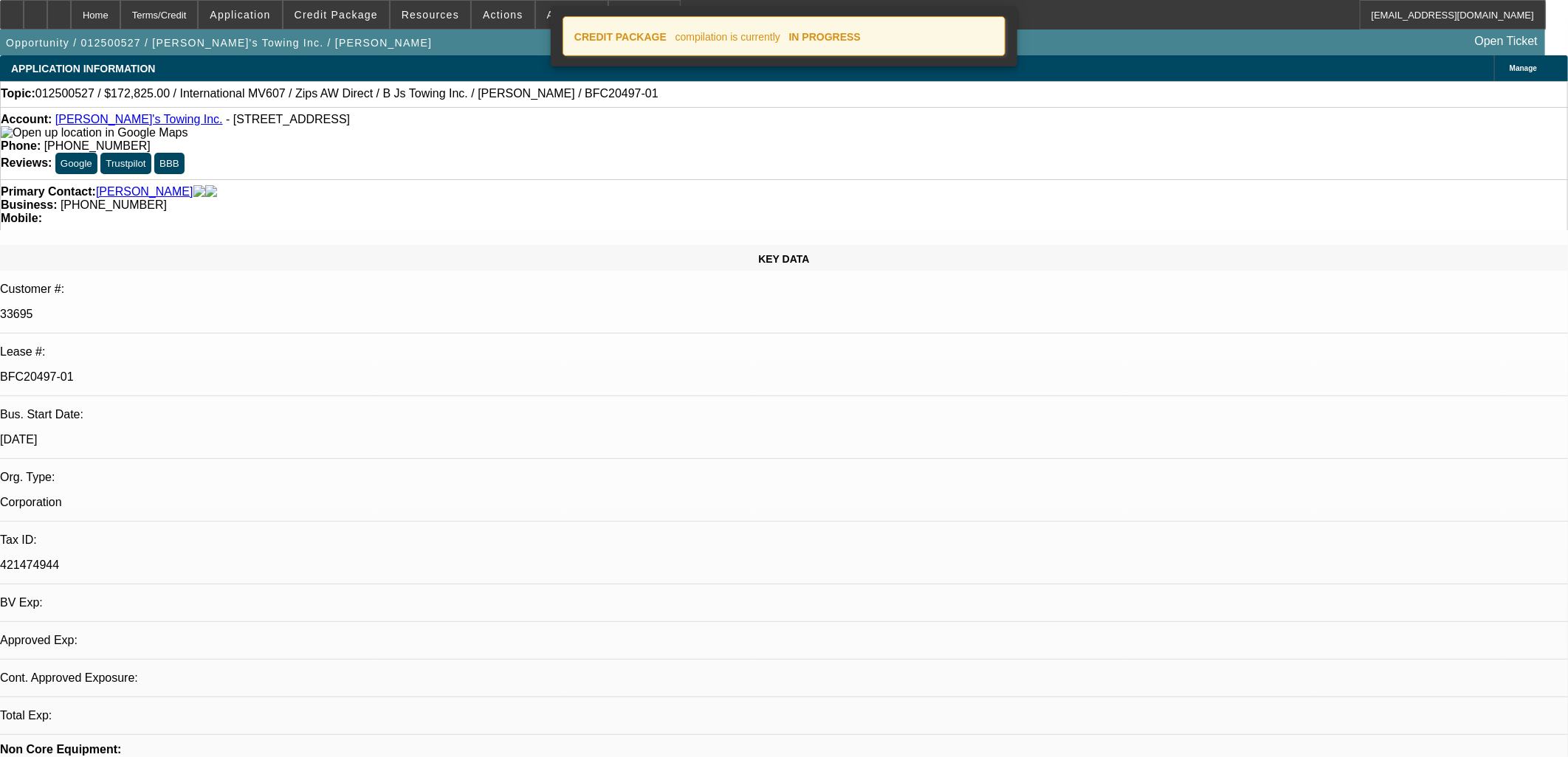
select select "2"
select select "0"
select select "6"
select select "0"
select select "2"
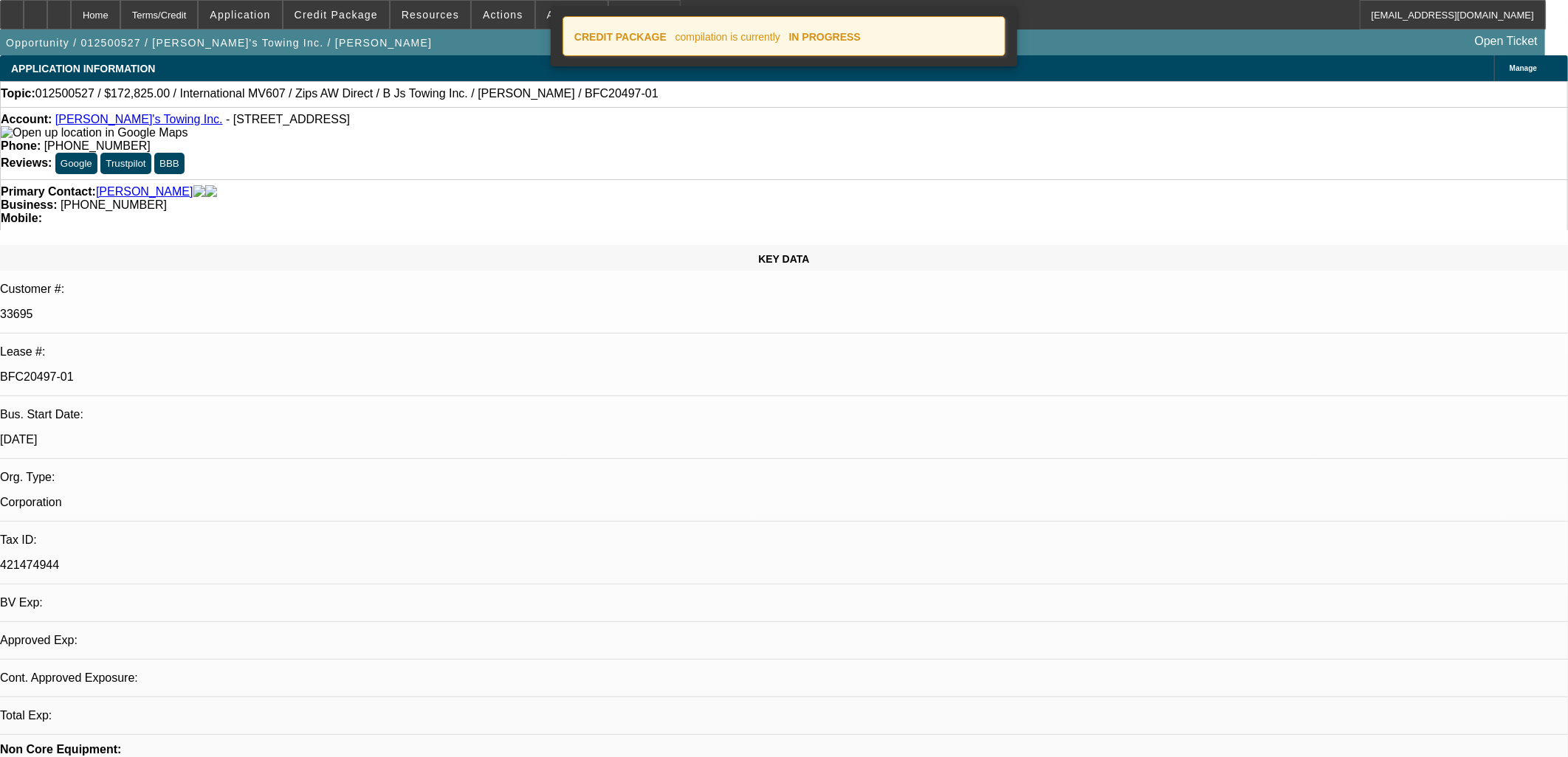
select select "0.1"
select select "4"
select select "0"
select select "2"
select select "0"
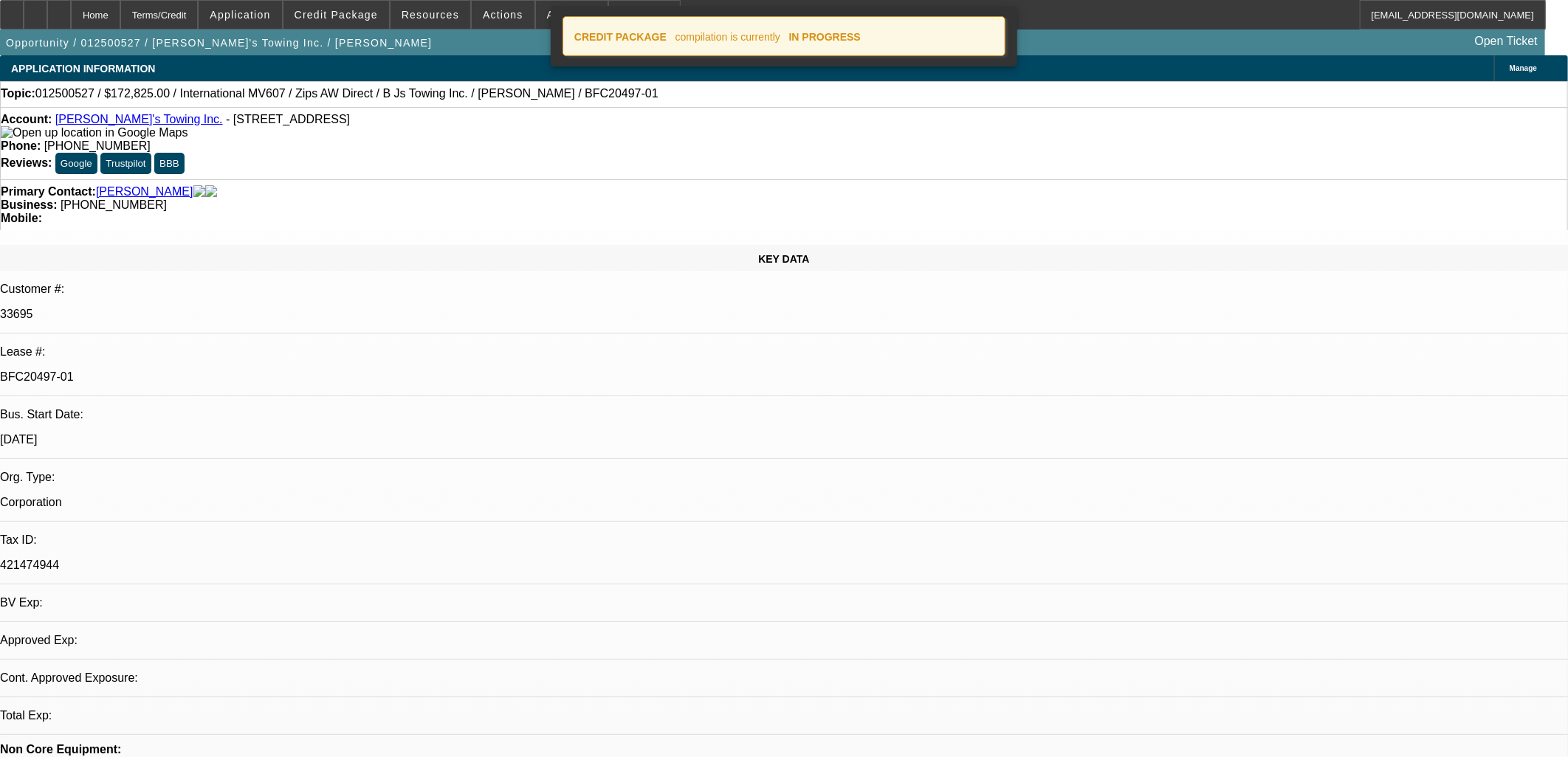
select select "6"
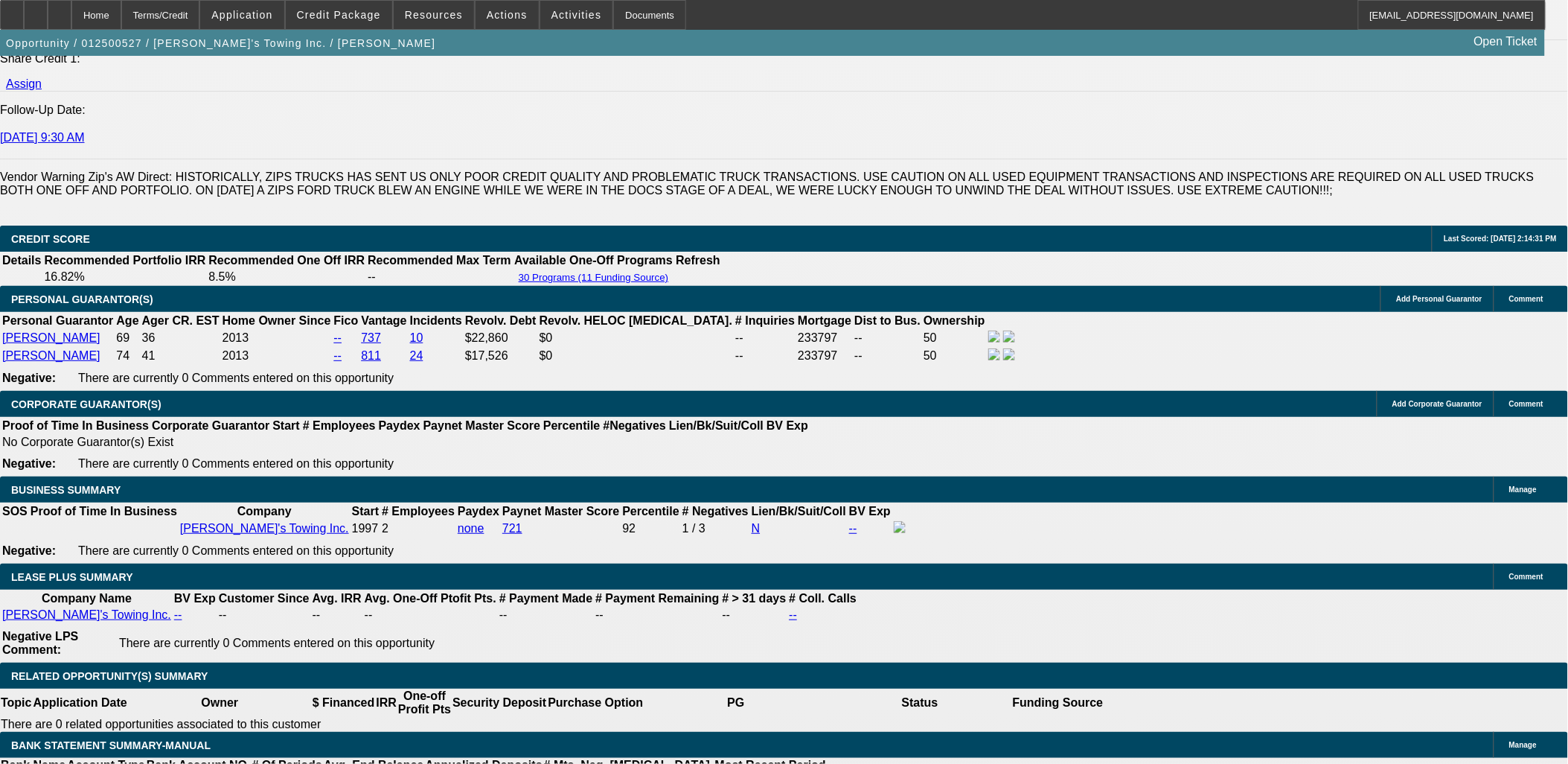
scroll to position [2150, 0]
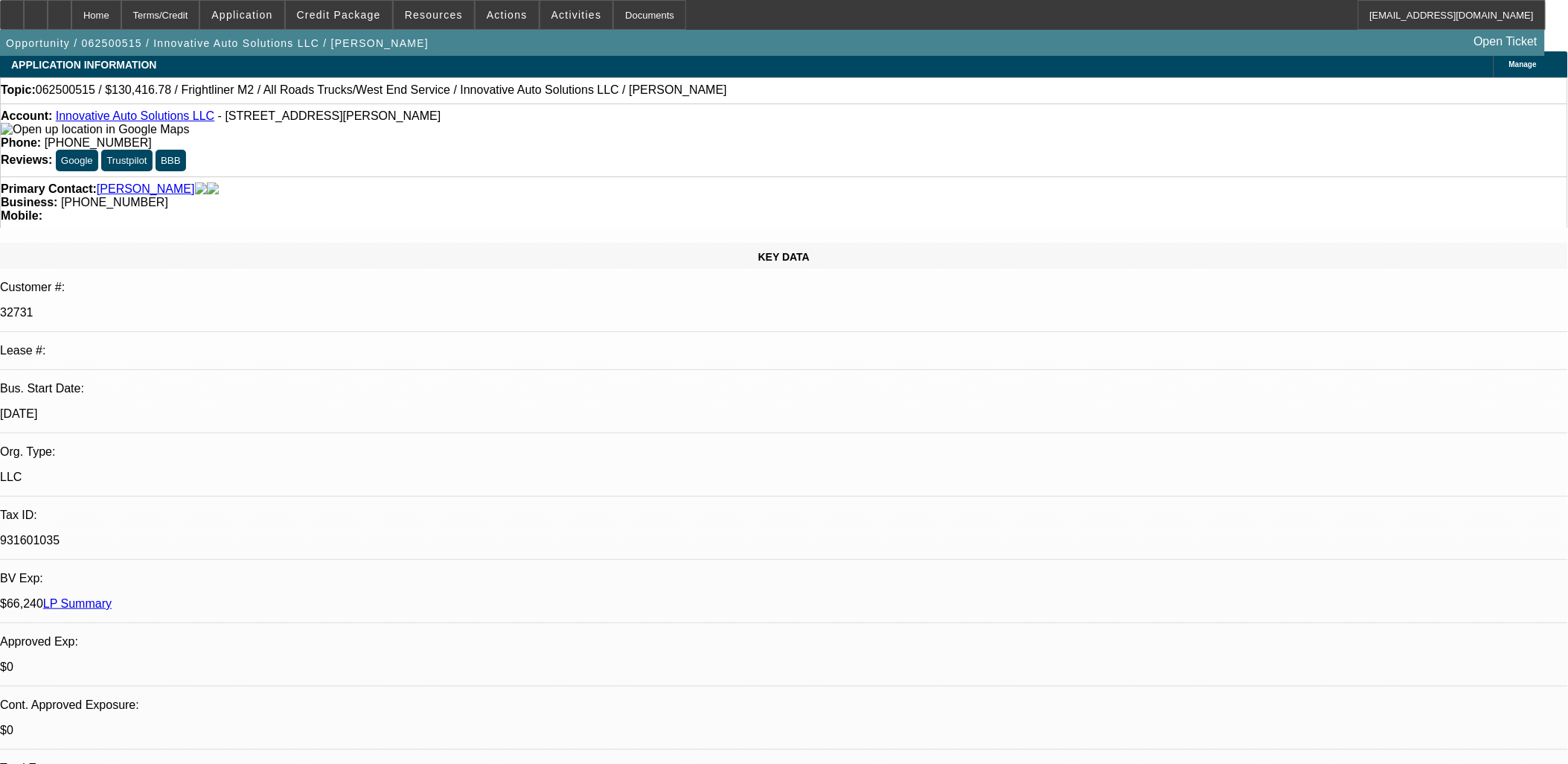
select select "0"
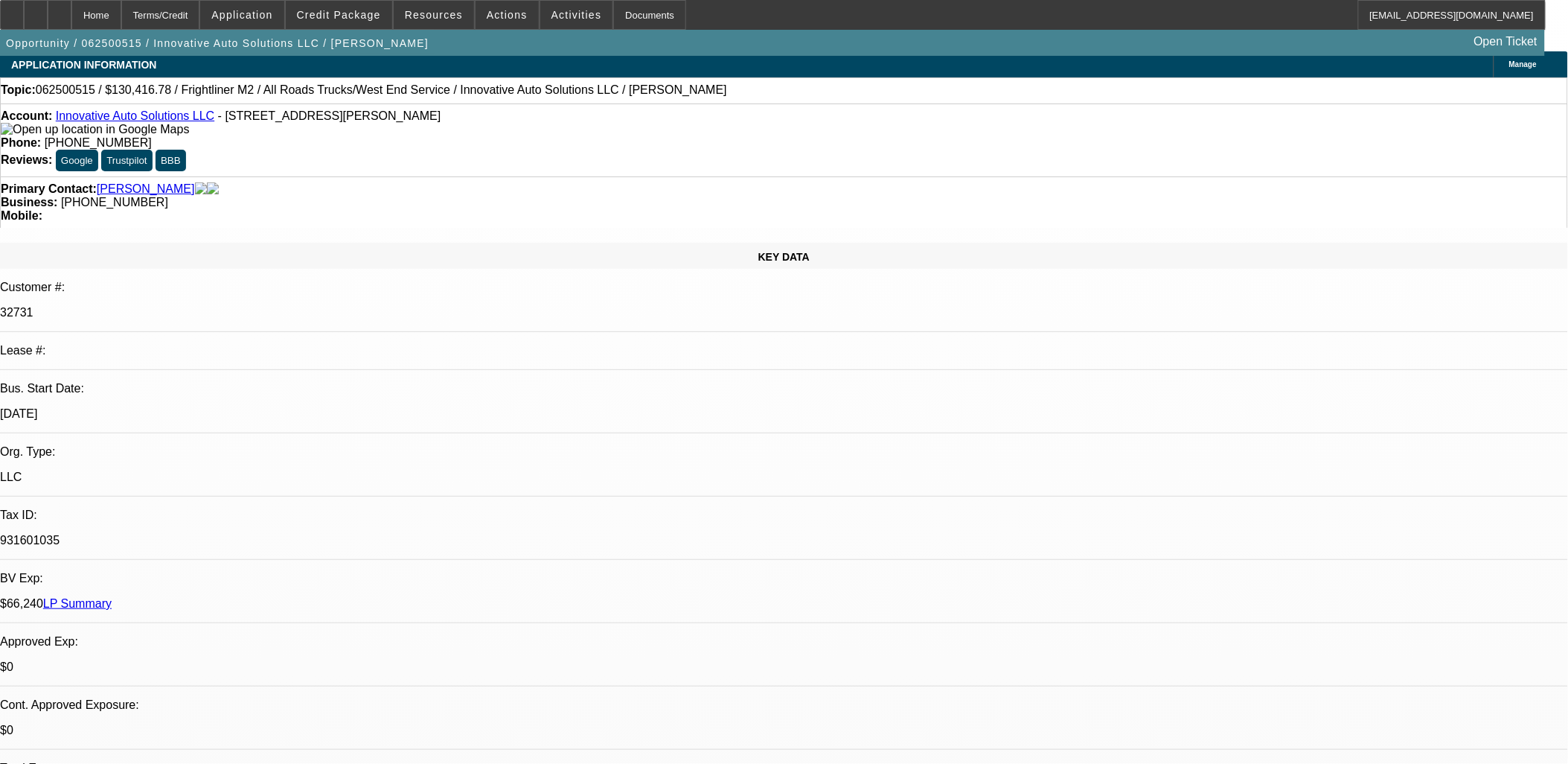
select select "0"
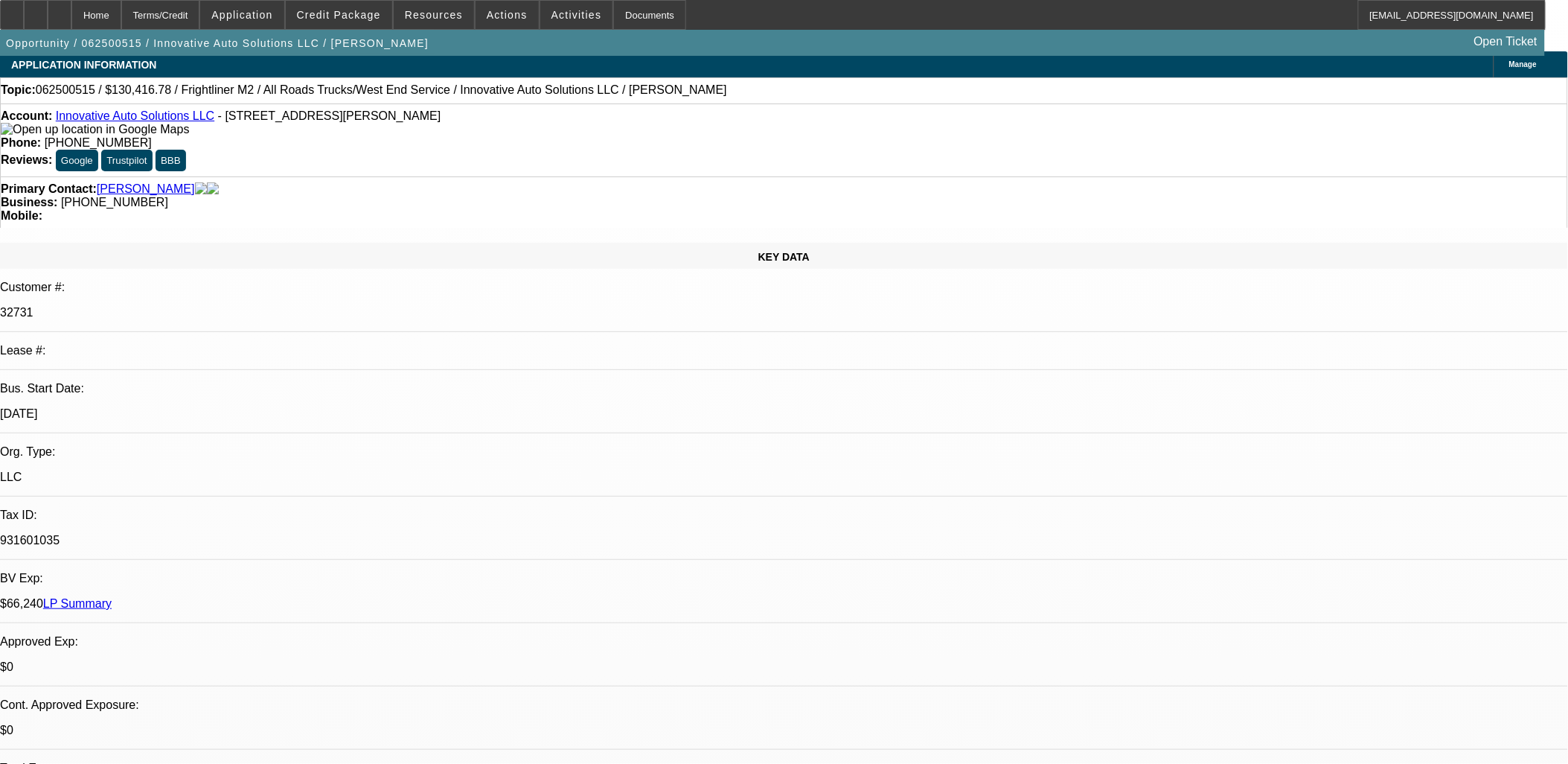
select select "0"
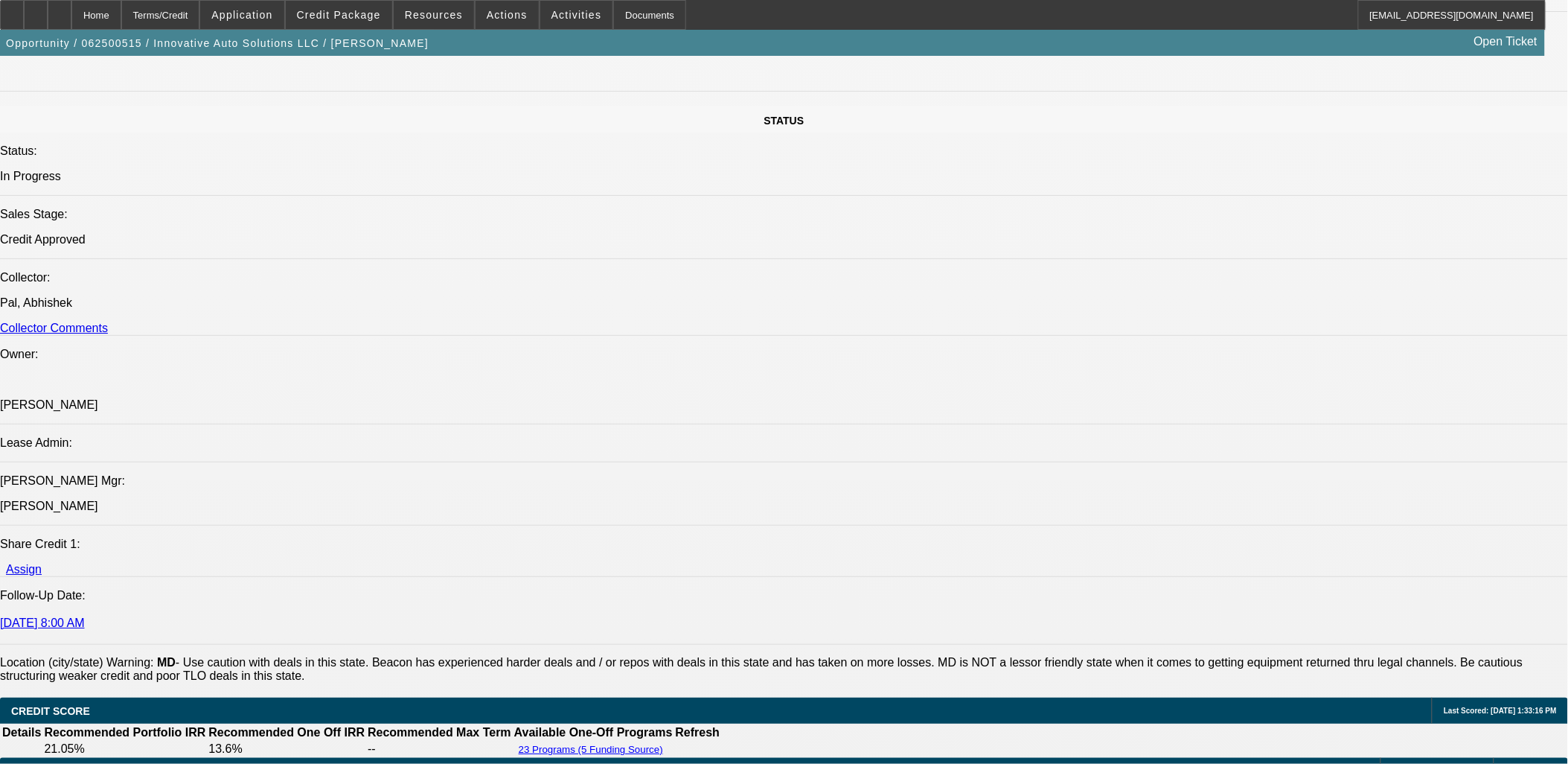
select select "1"
select select "6"
select select "1"
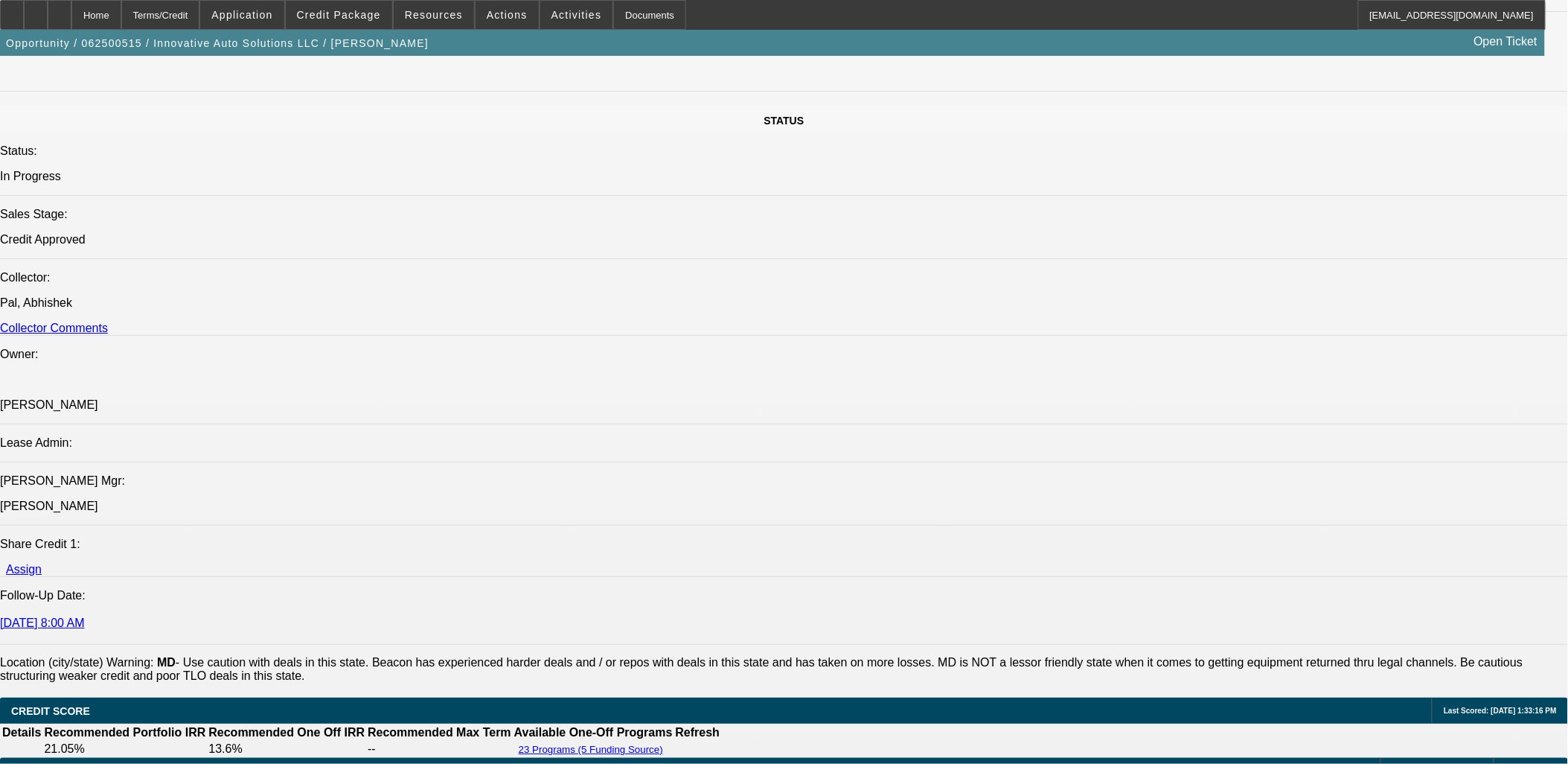
select select "6"
select select "1"
select select "6"
select select "1"
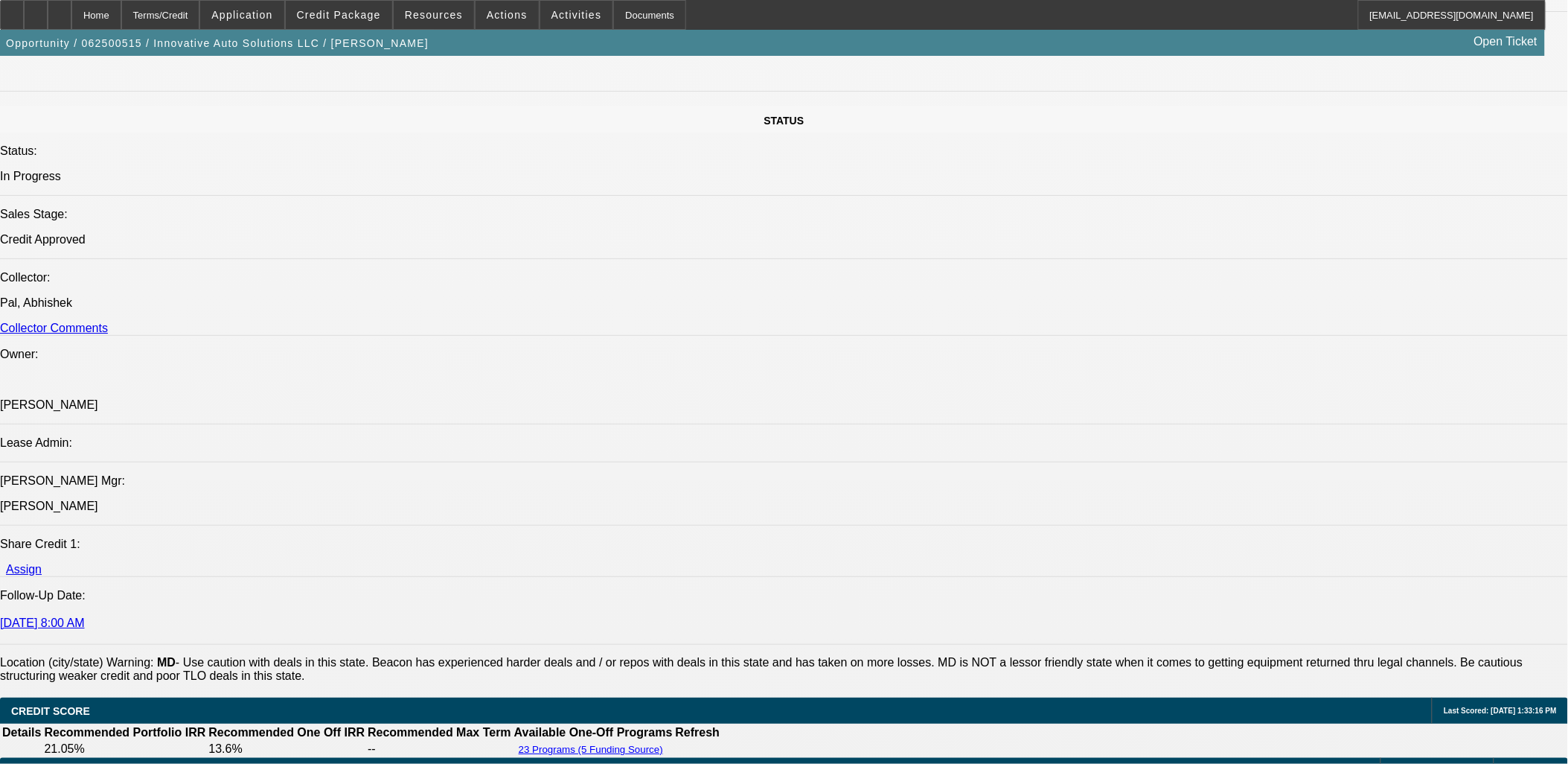
select select "1"
select select "6"
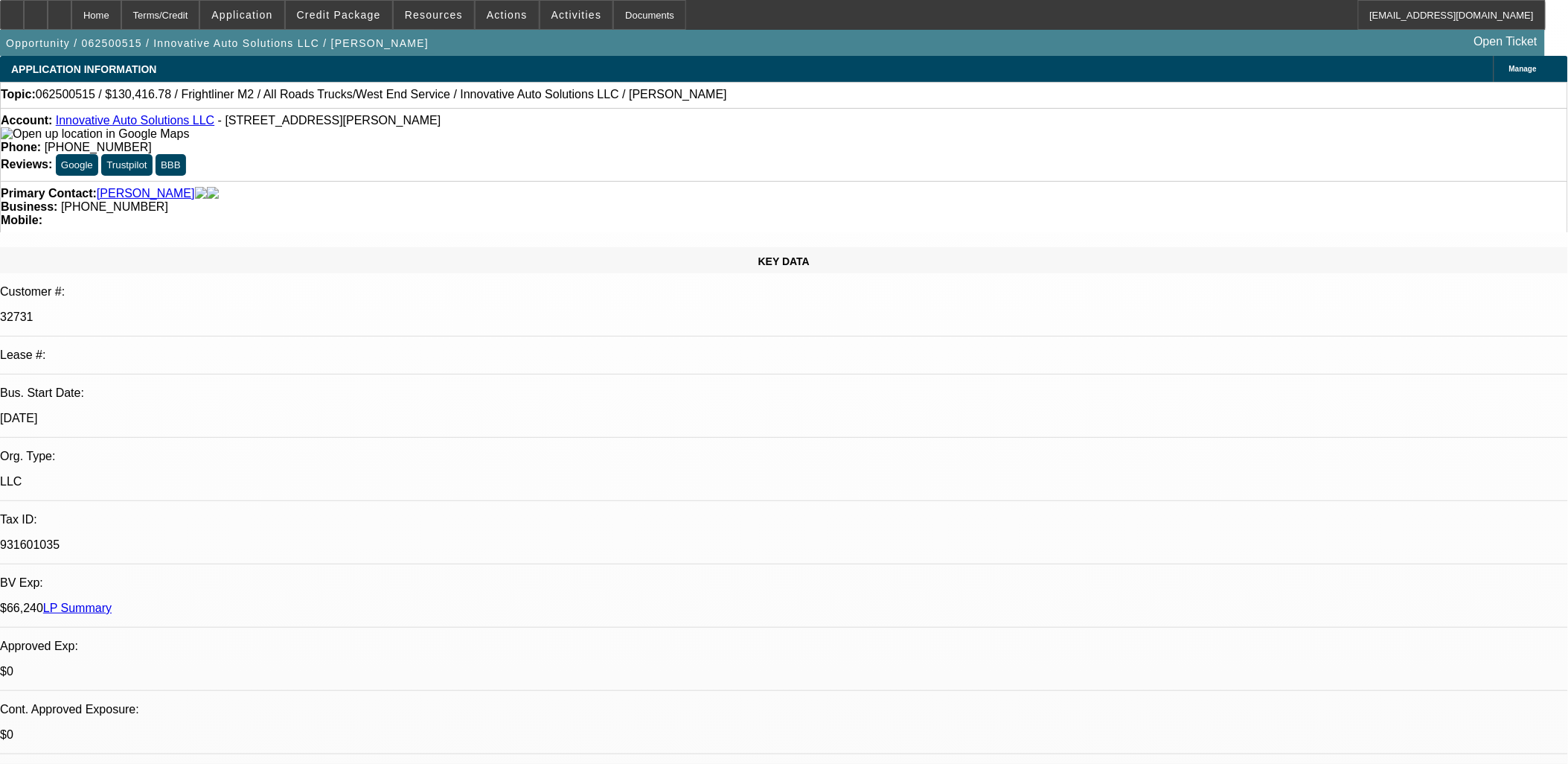
click at [1509, 71] on span "Manage" at bounding box center [1522, 69] width 28 height 8
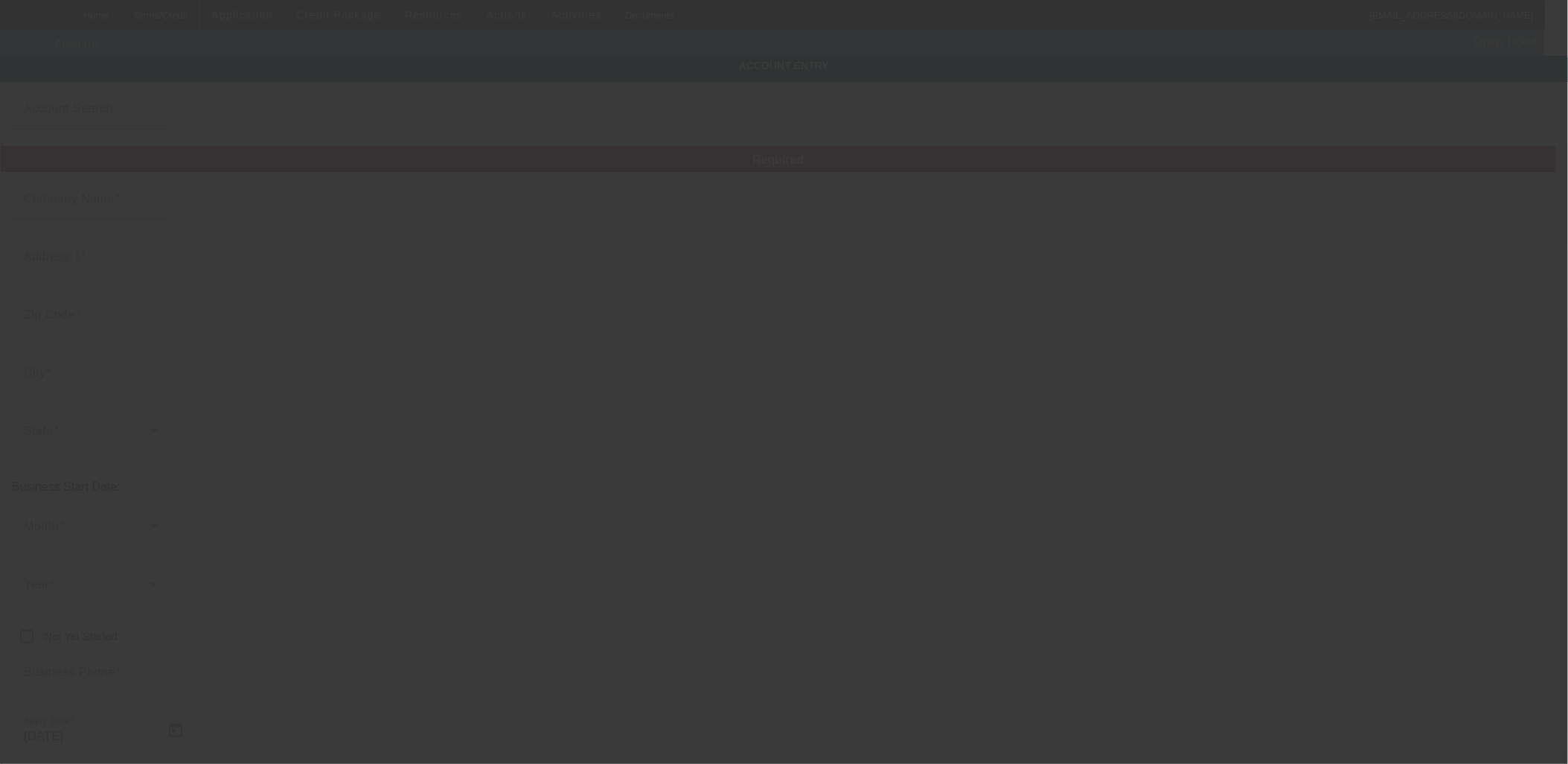
type input "Innovative Auto Solutions LLC"
type input "18310 Montgomery Village Ave"
type input "20879"
type input "Gaithersburg"
type input "(301) 385-0557"
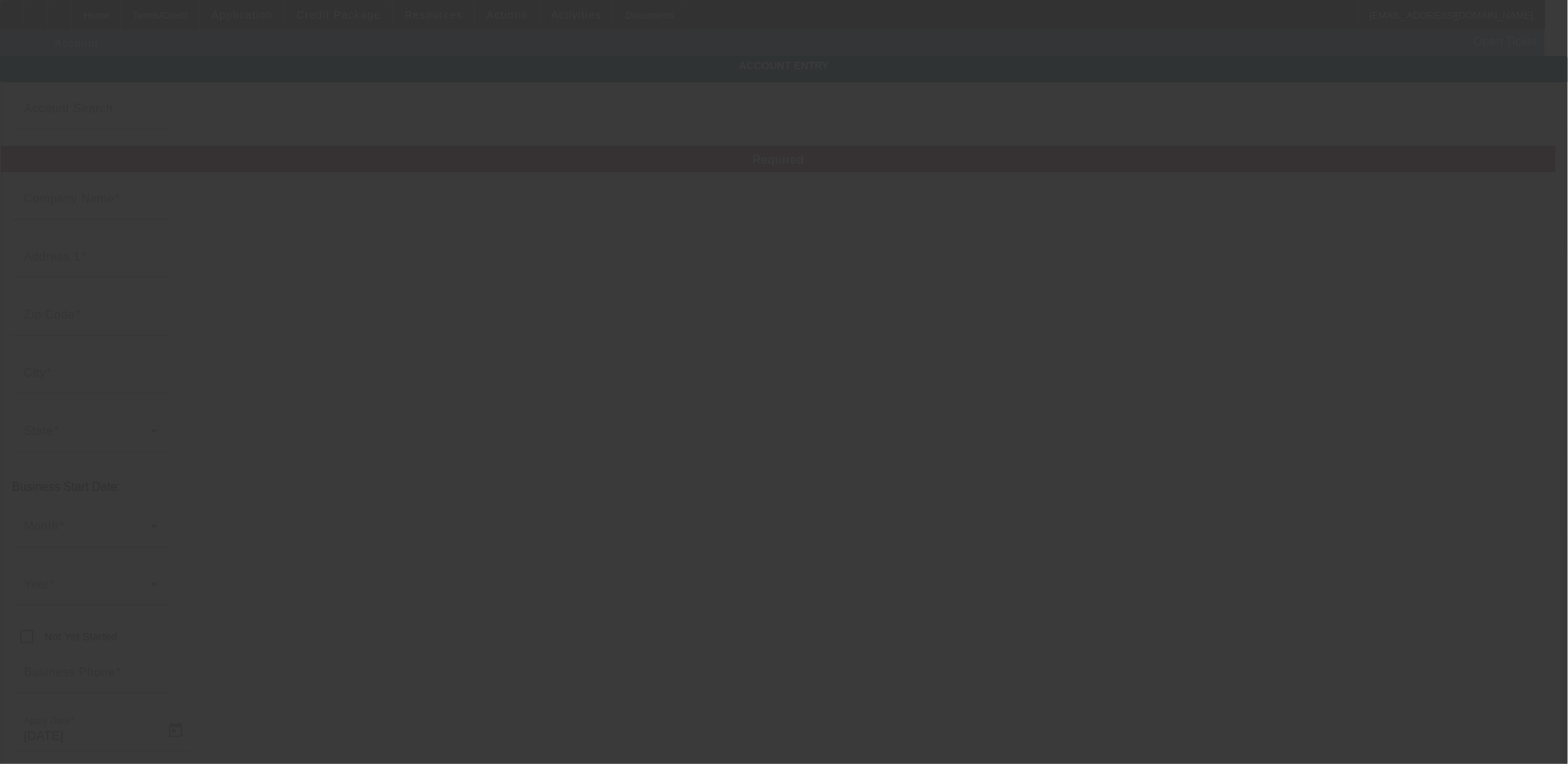
type input "Ste 300"
type input "ali@topusauto.com"
type input "Montgomery"
type input "931601035"
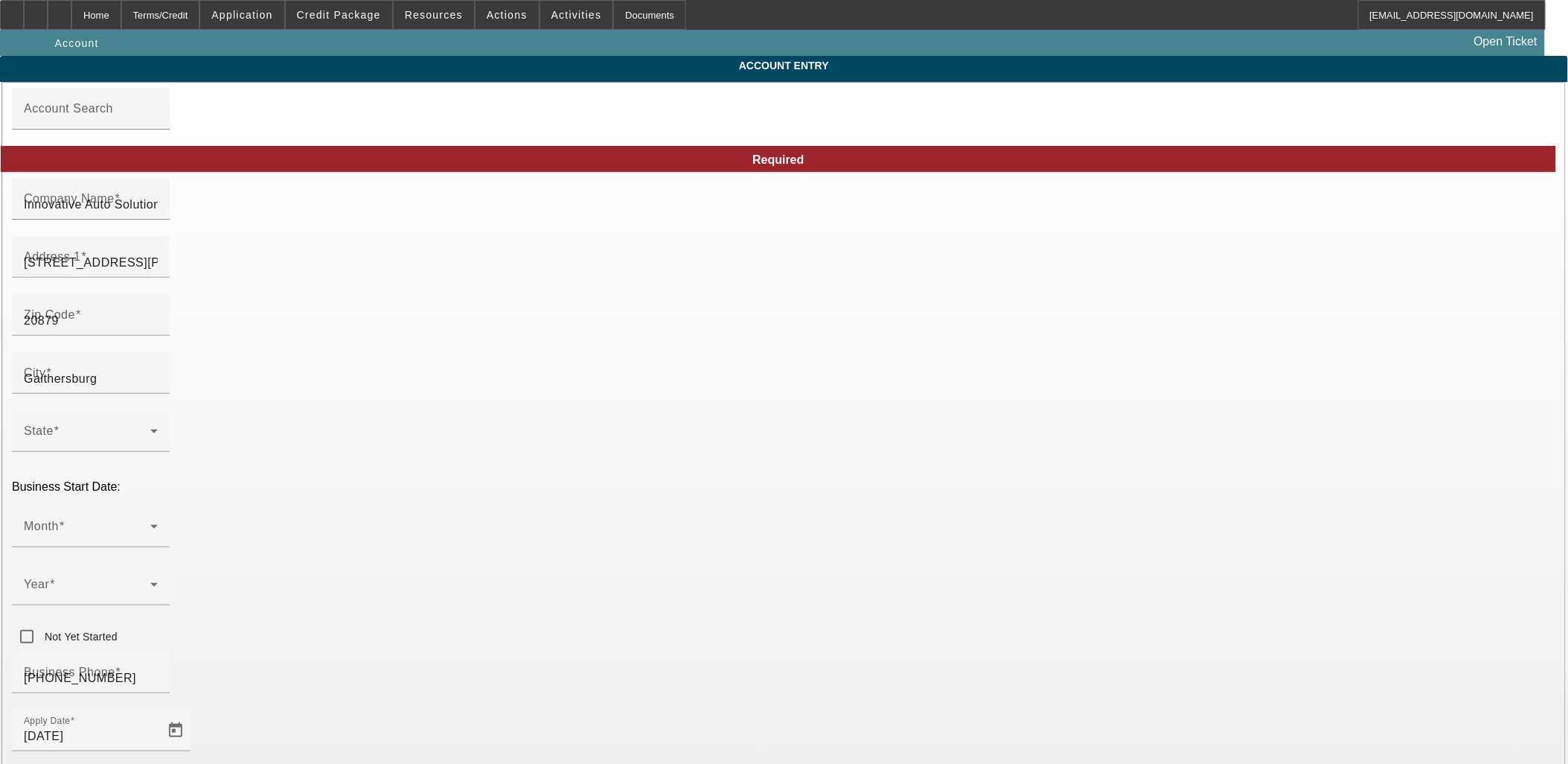
type input "6/20/2025"
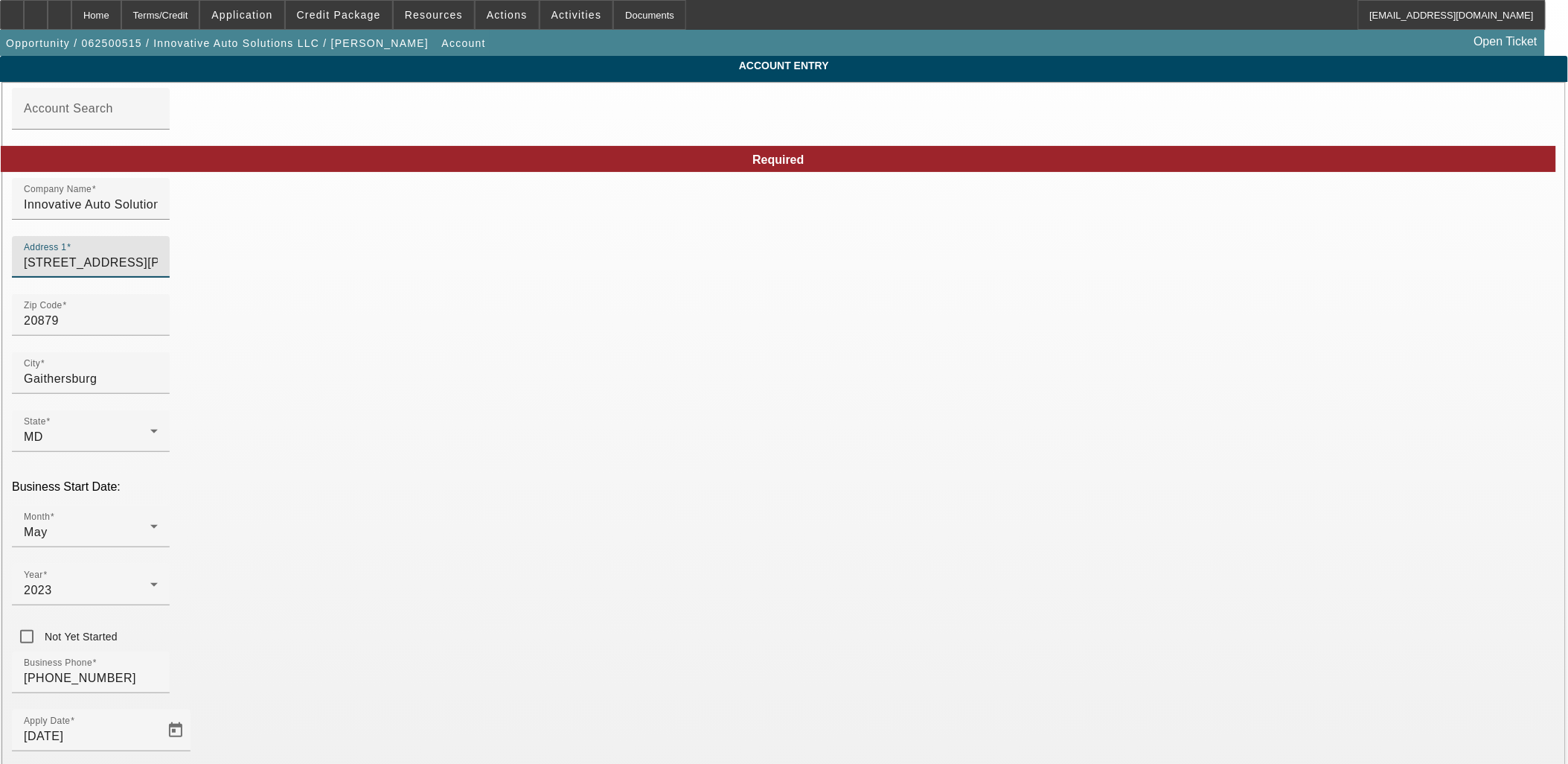
drag, startPoint x: 569, startPoint y: 276, endPoint x: 0, endPoint y: 202, distance: 573.8
click at [0, 202] on html "Home Terms/Credit Application Credit Package Resources Actions Activities Docum…" at bounding box center [784, 382] width 1568 height 764
type input "620 East Church St"
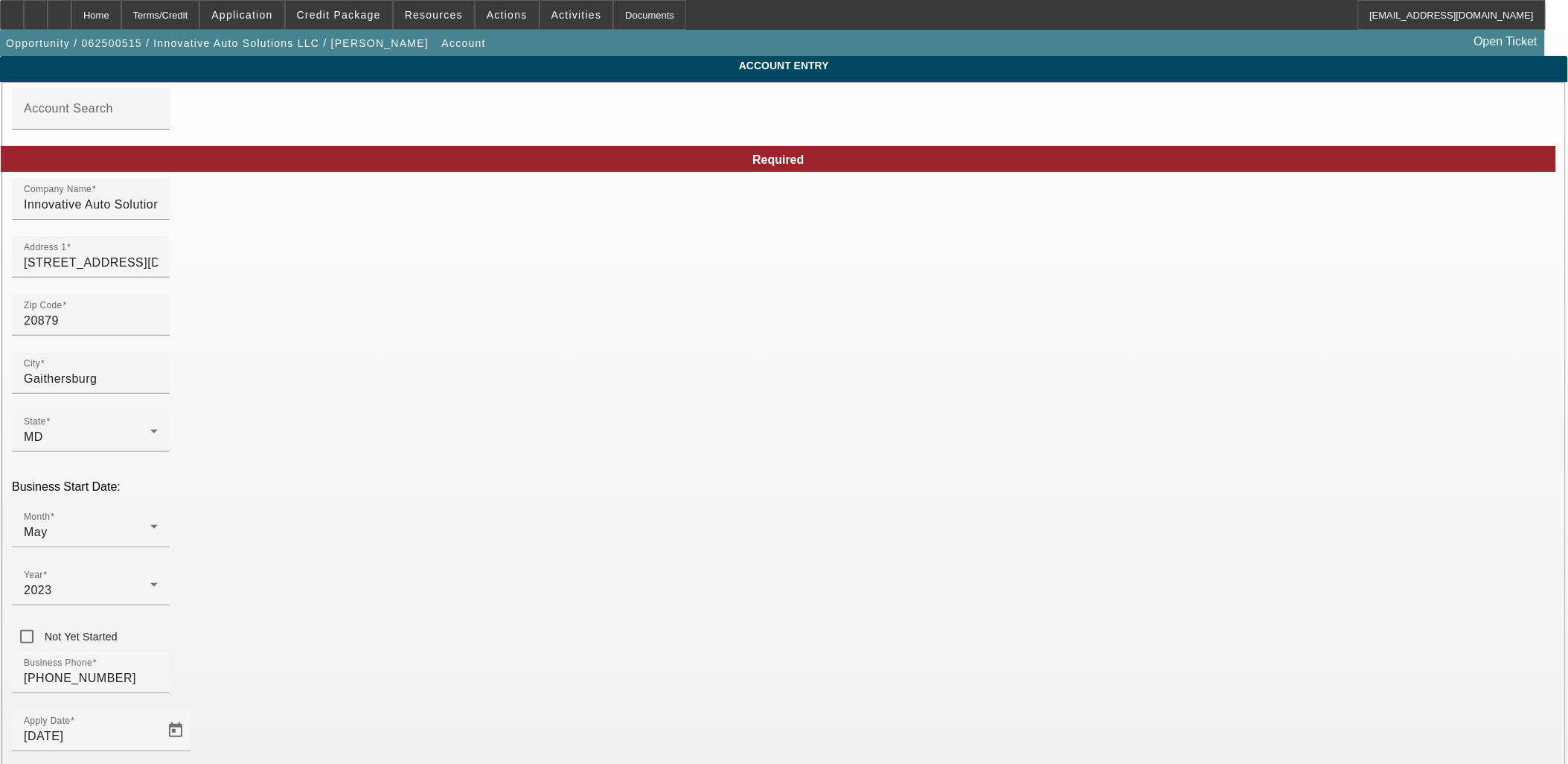
click at [158, 388] on input "Gaithersburg" at bounding box center [90, 379] width 134 height 18
type input "2"
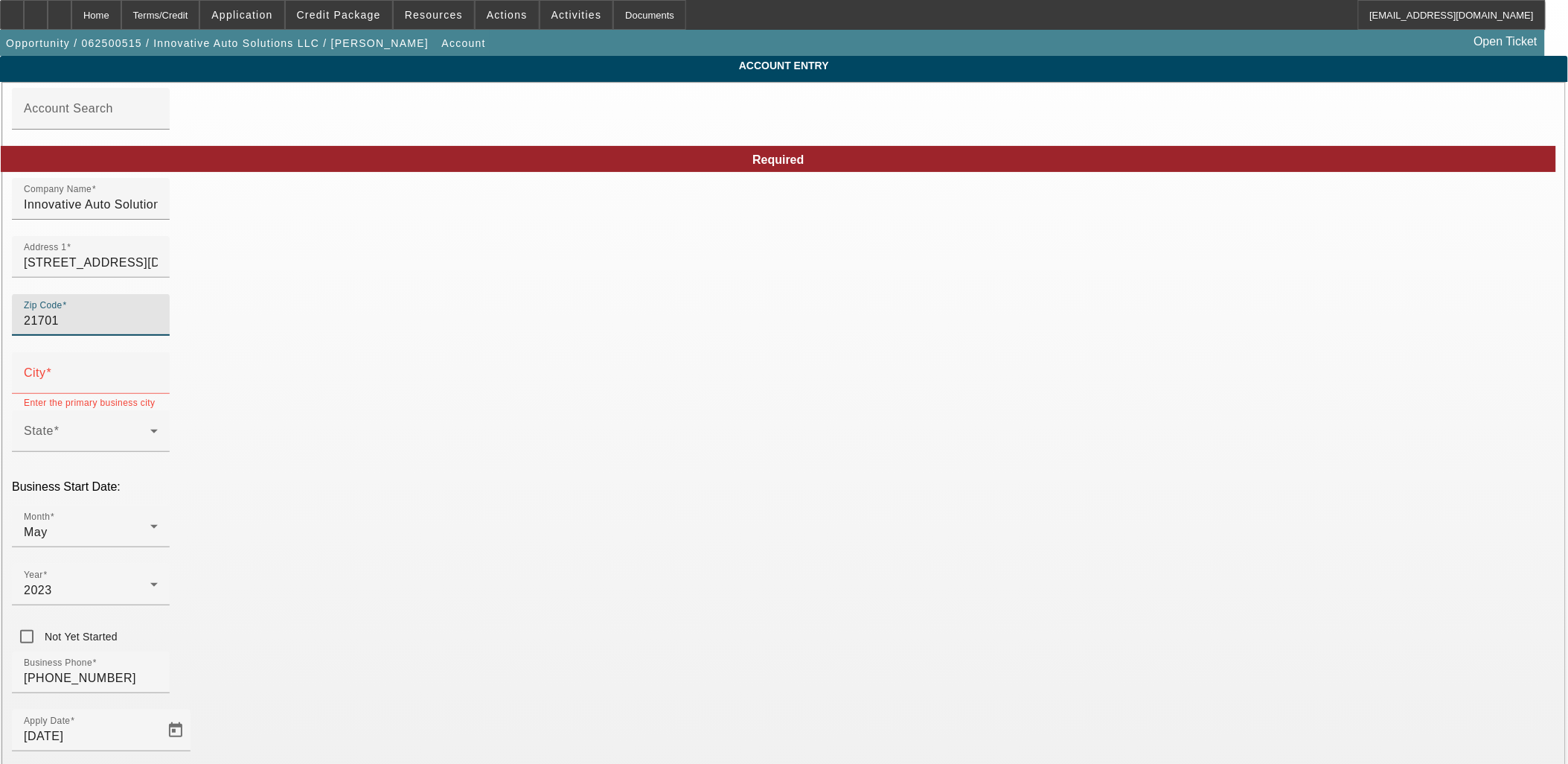
type input "21701"
type input "Frederick"
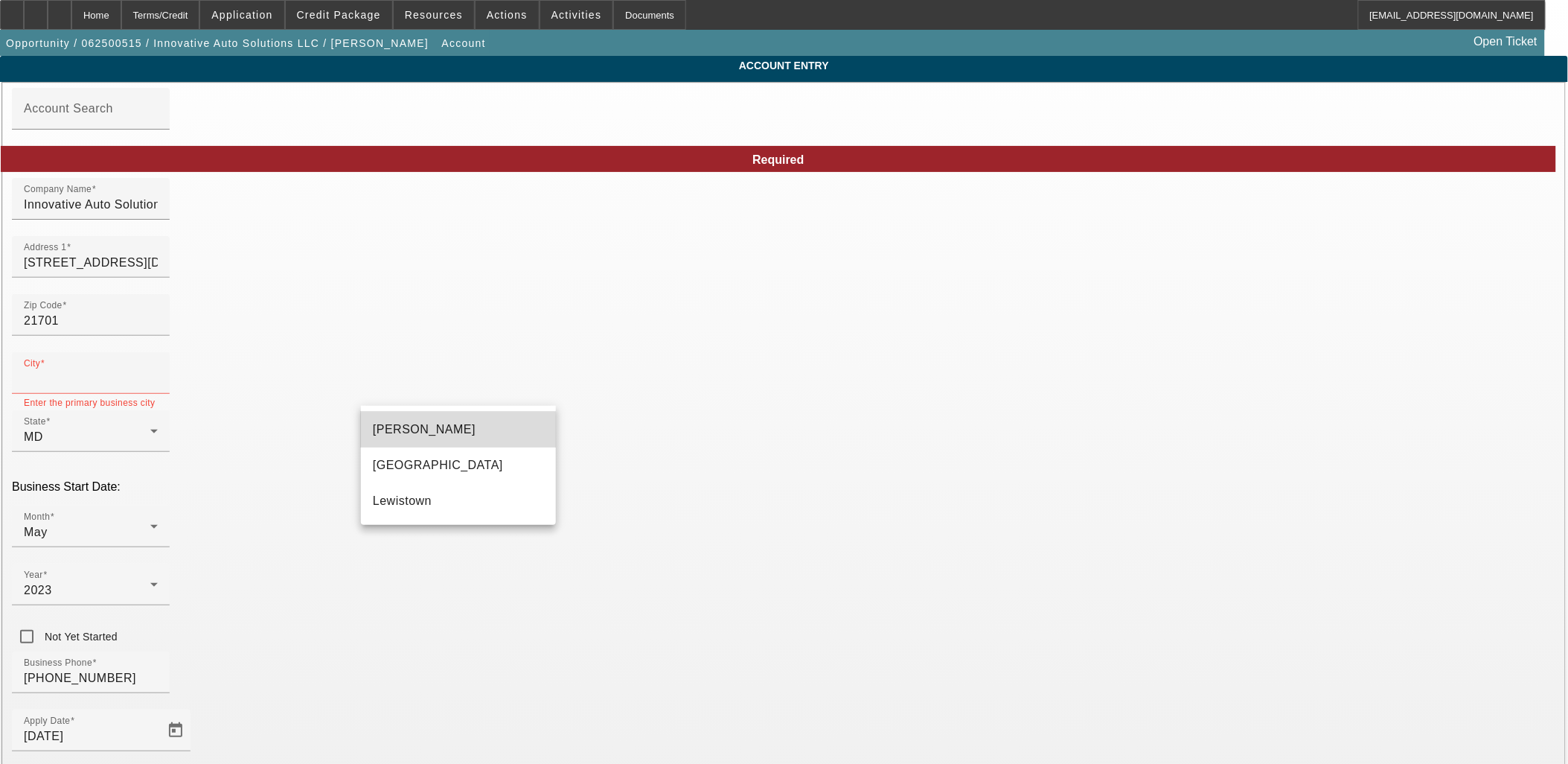
click at [403, 441] on mat-option "Frederick" at bounding box center [458, 430] width 195 height 36
type input "Frederick"
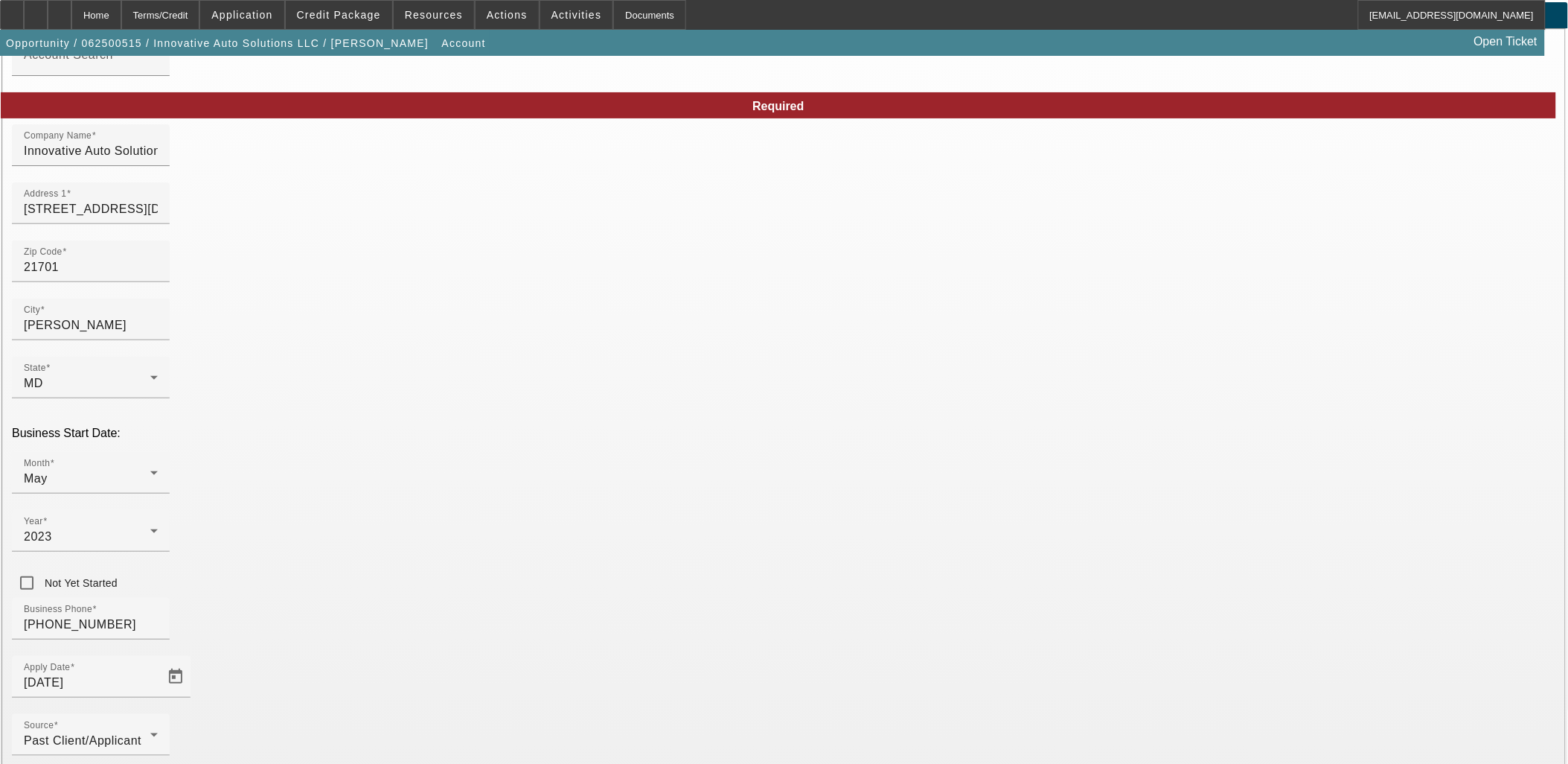
scroll to position [83, 0]
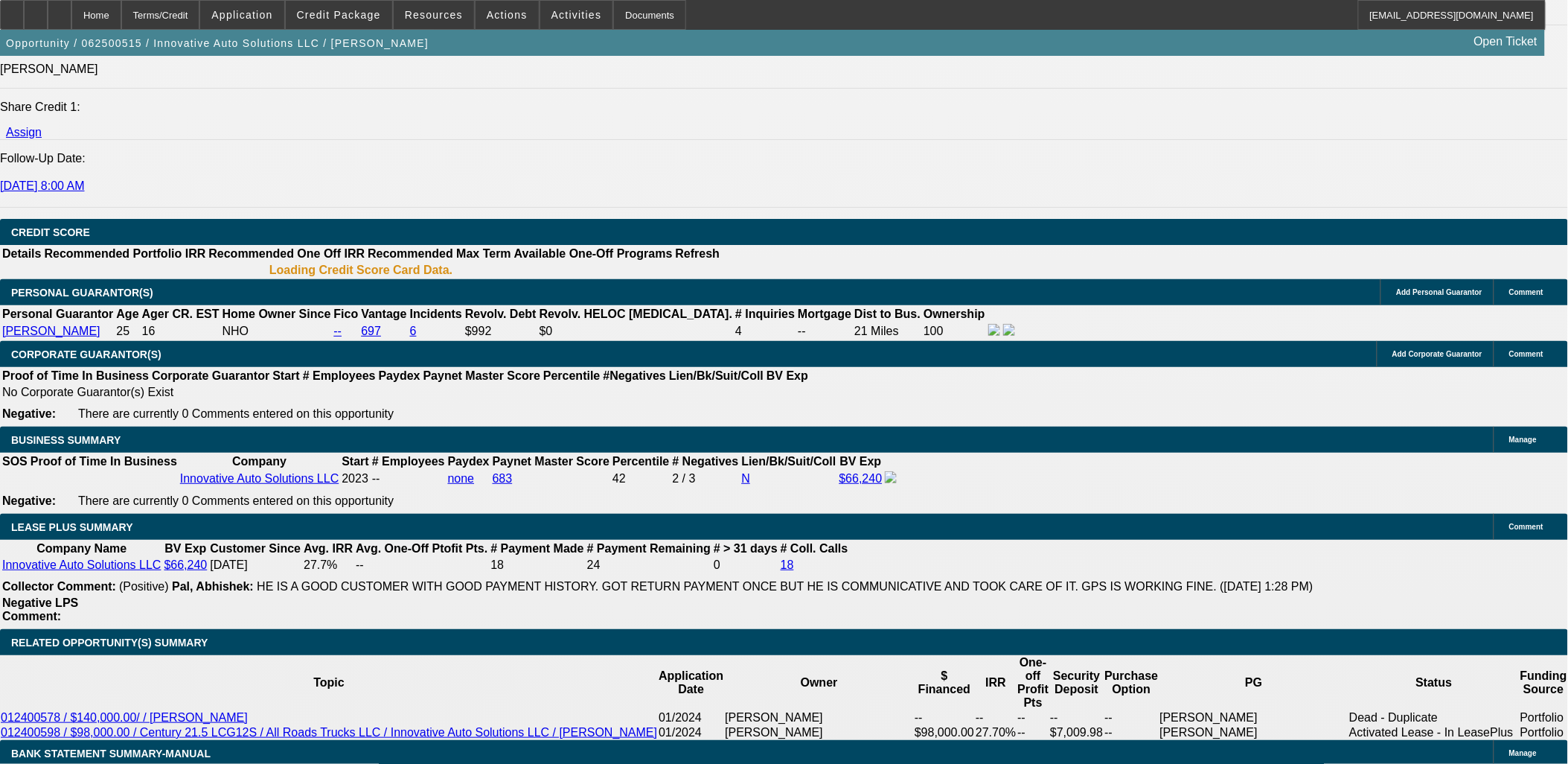
select select "0"
select select "6"
select select "0"
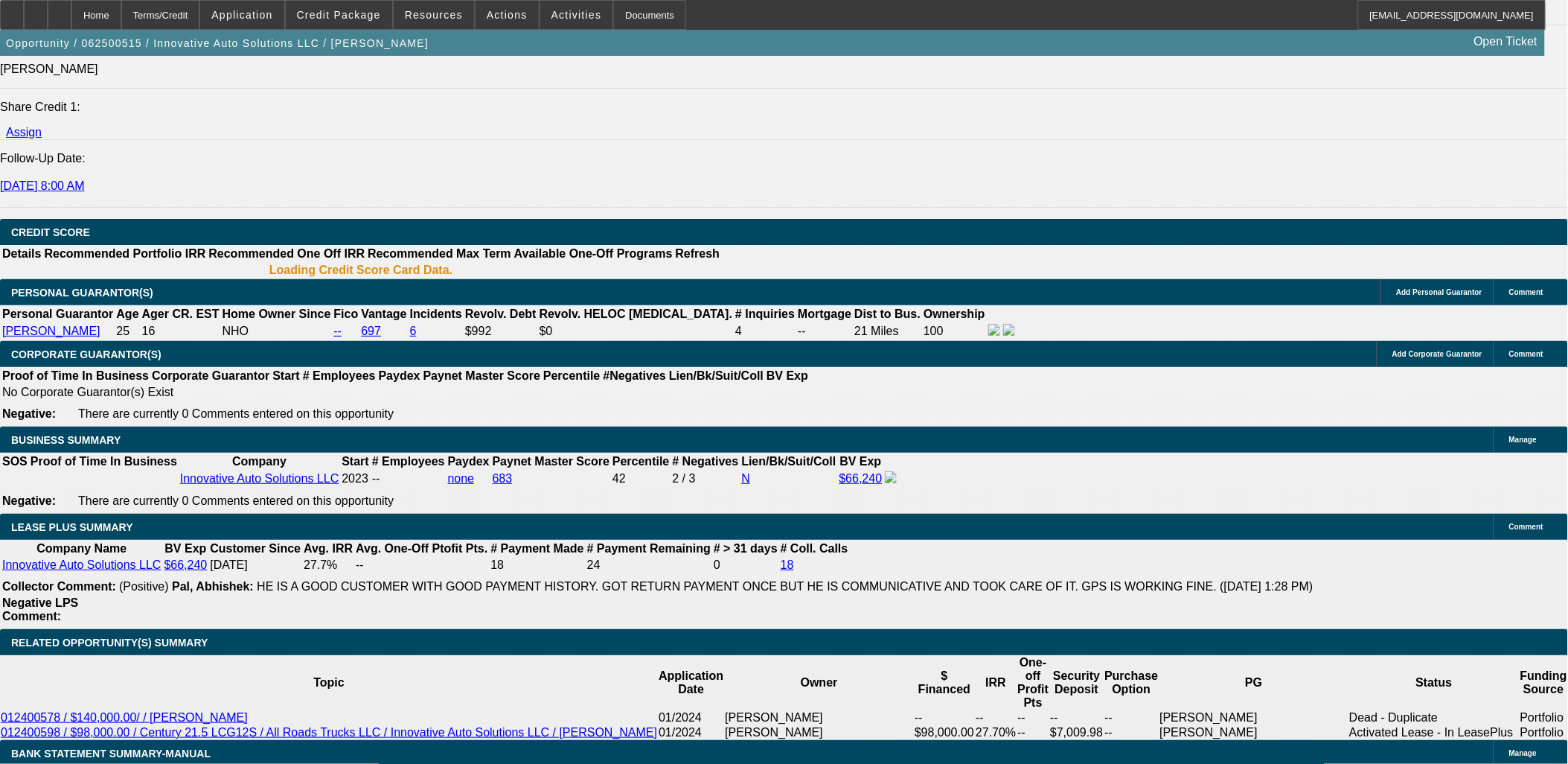
select select "0"
select select "6"
select select "0"
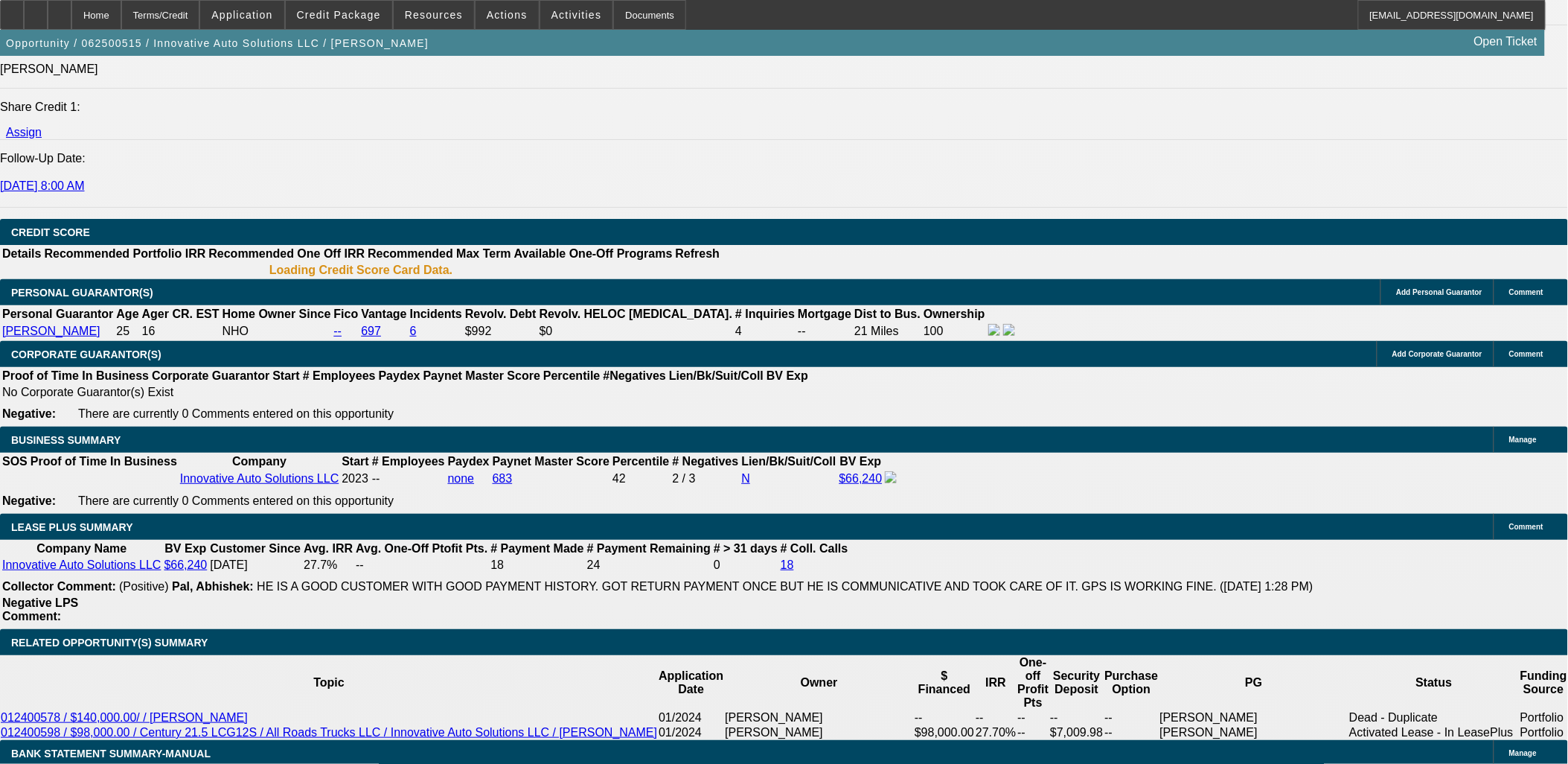
select select "0"
select select "6"
select select "0"
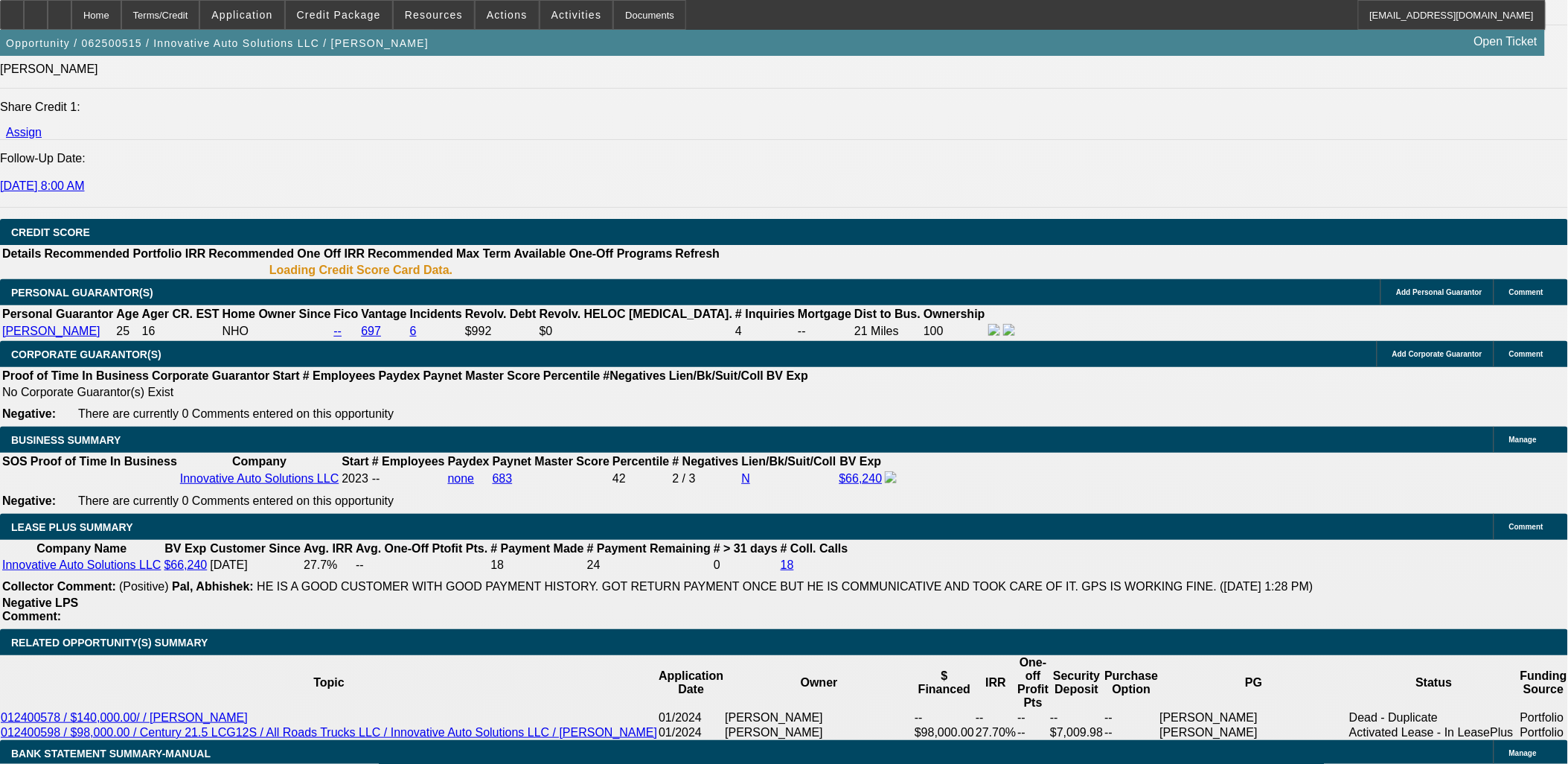
select select "6"
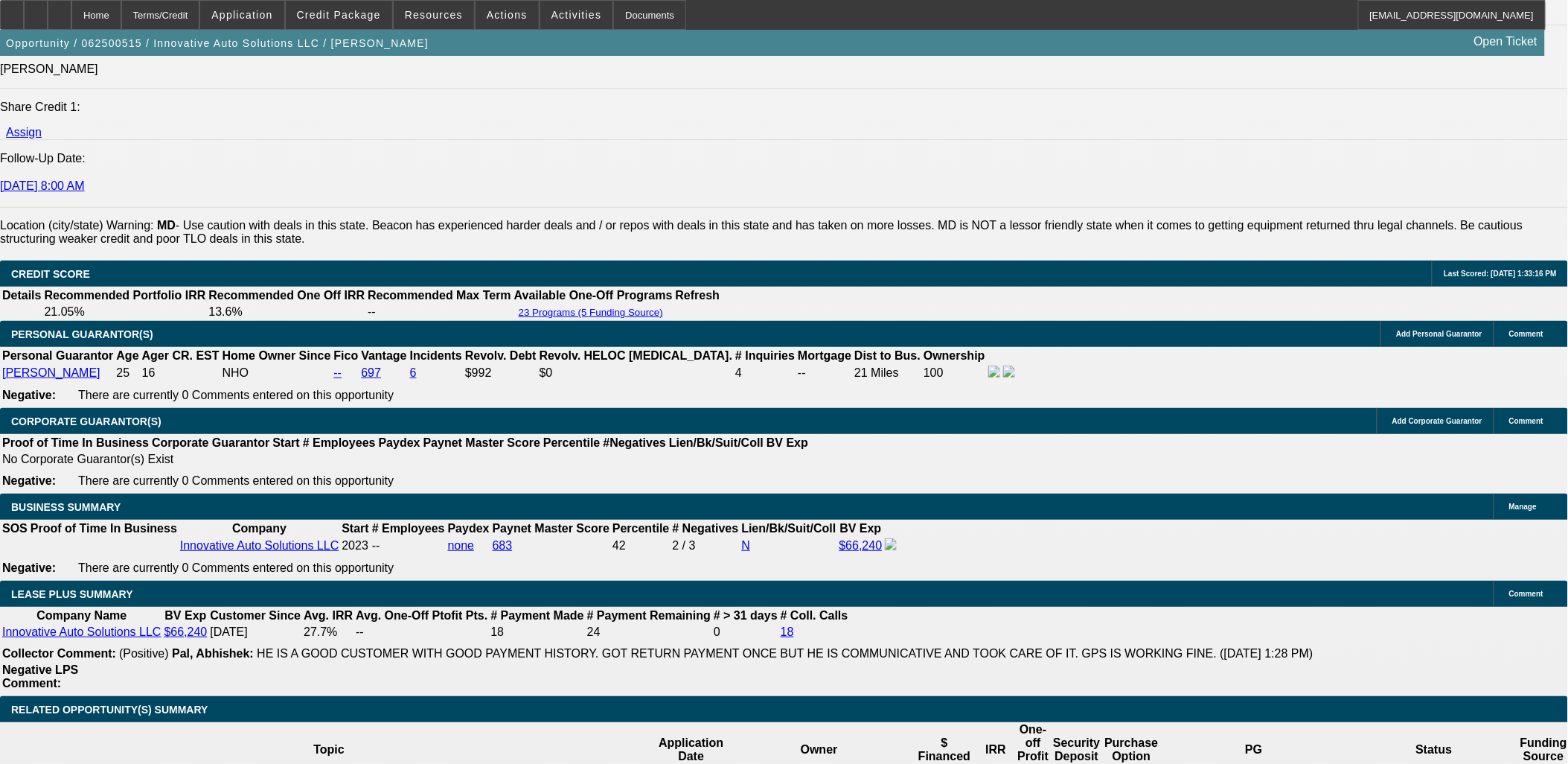
scroll to position [2152, 0]
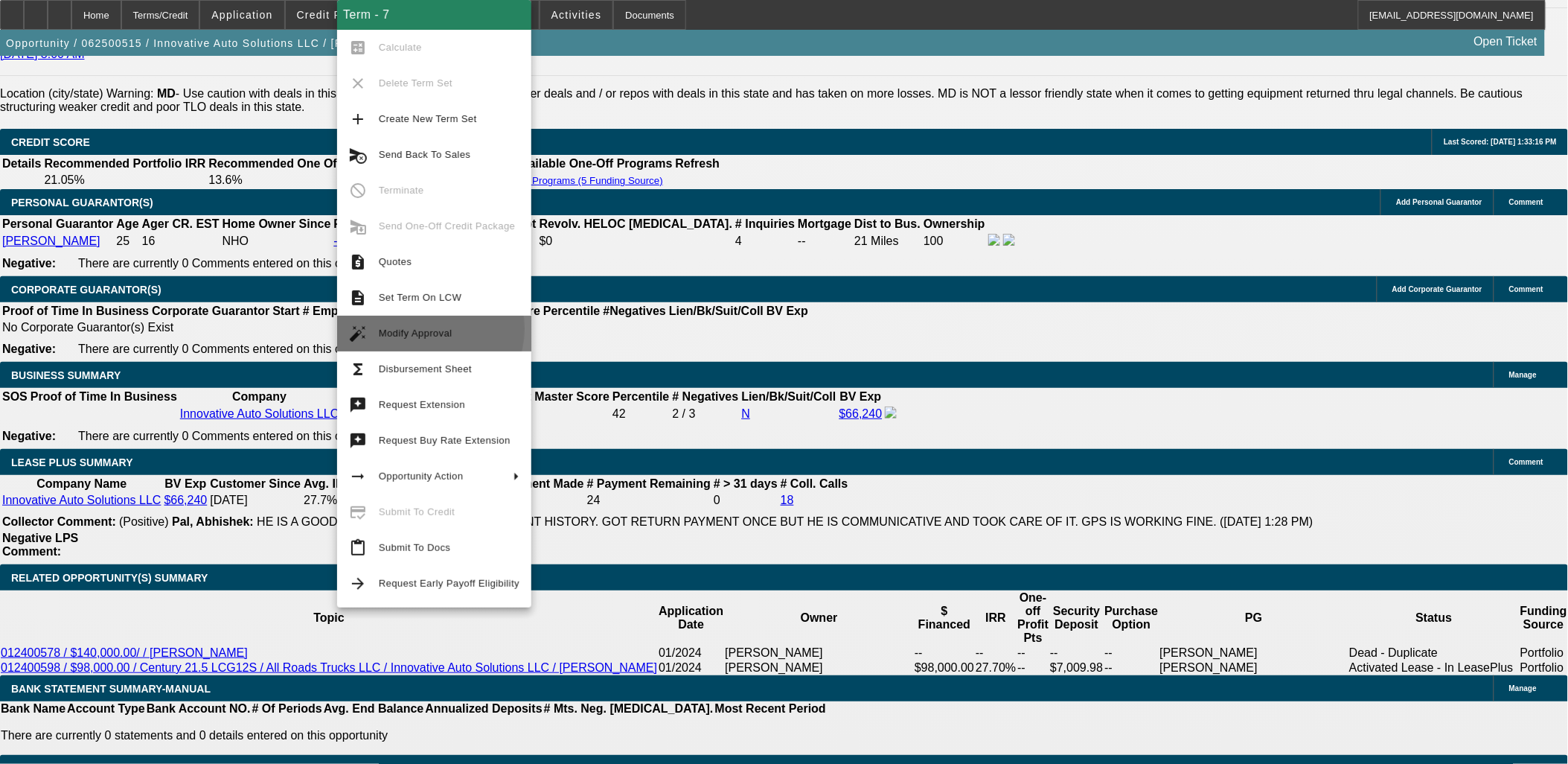
click at [424, 329] on span "Modify Approval" at bounding box center [415, 333] width 74 height 11
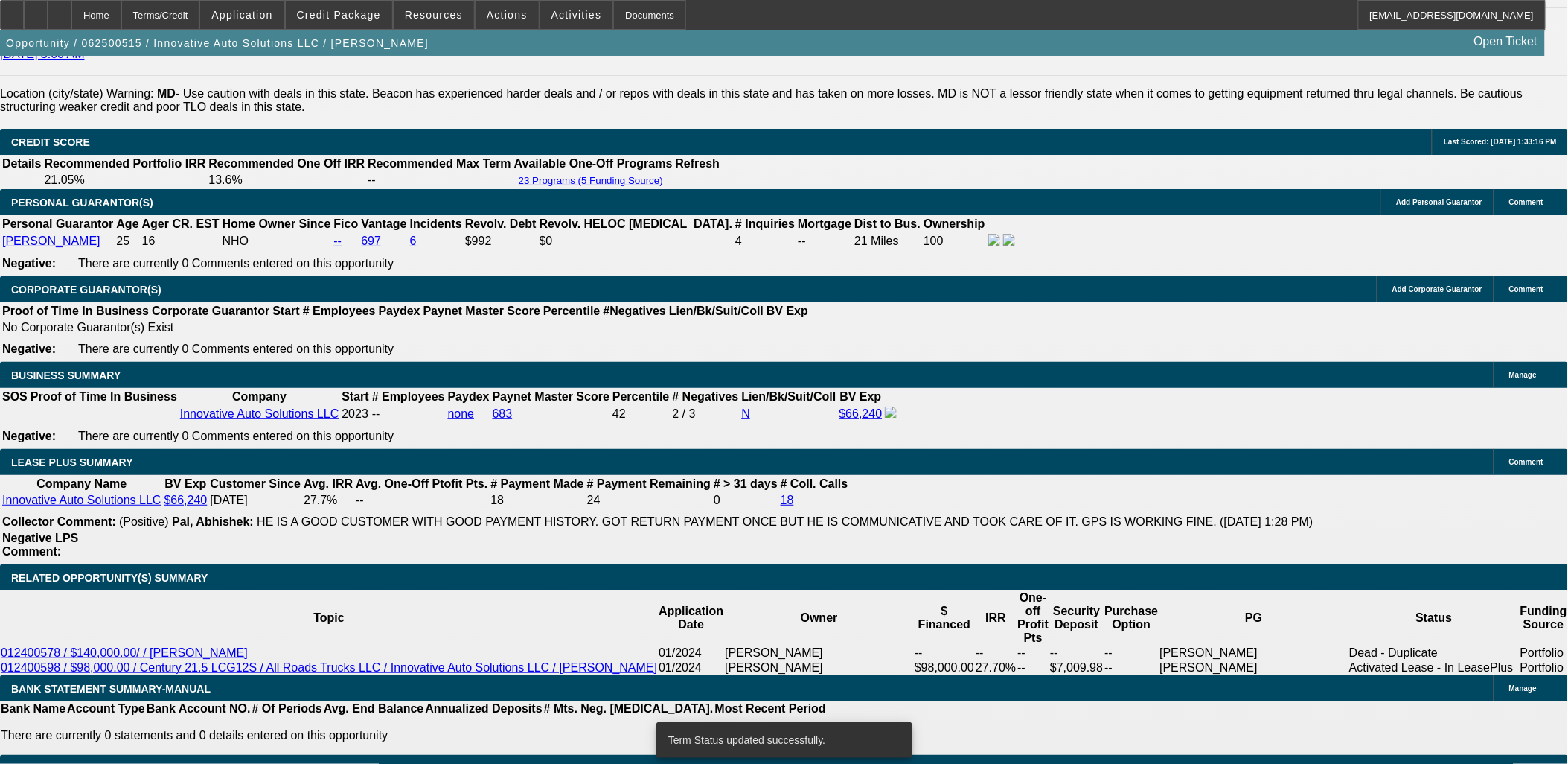
select select "0"
select select "6"
select select "0"
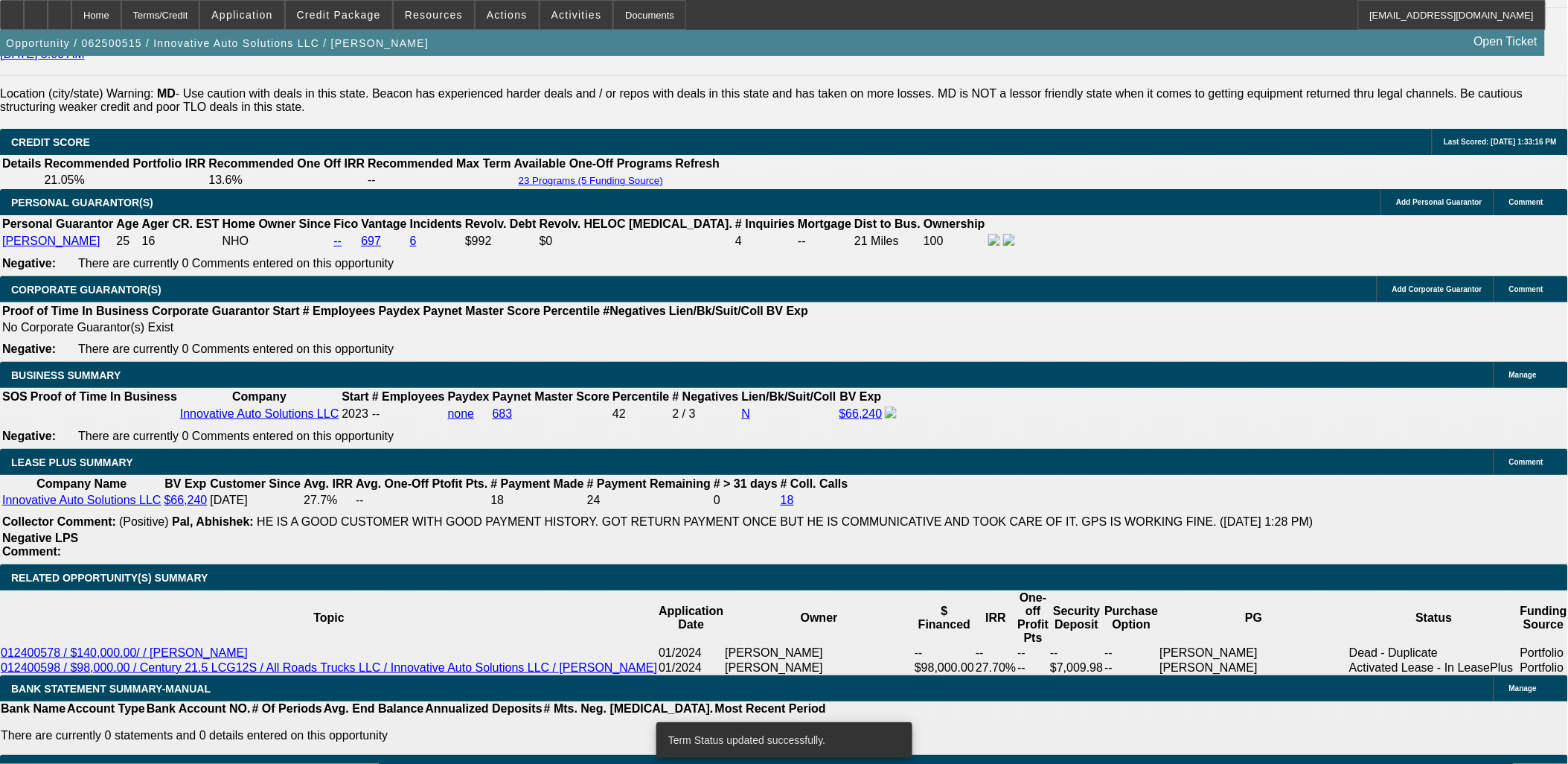
select select "0"
select select "6"
select select "0"
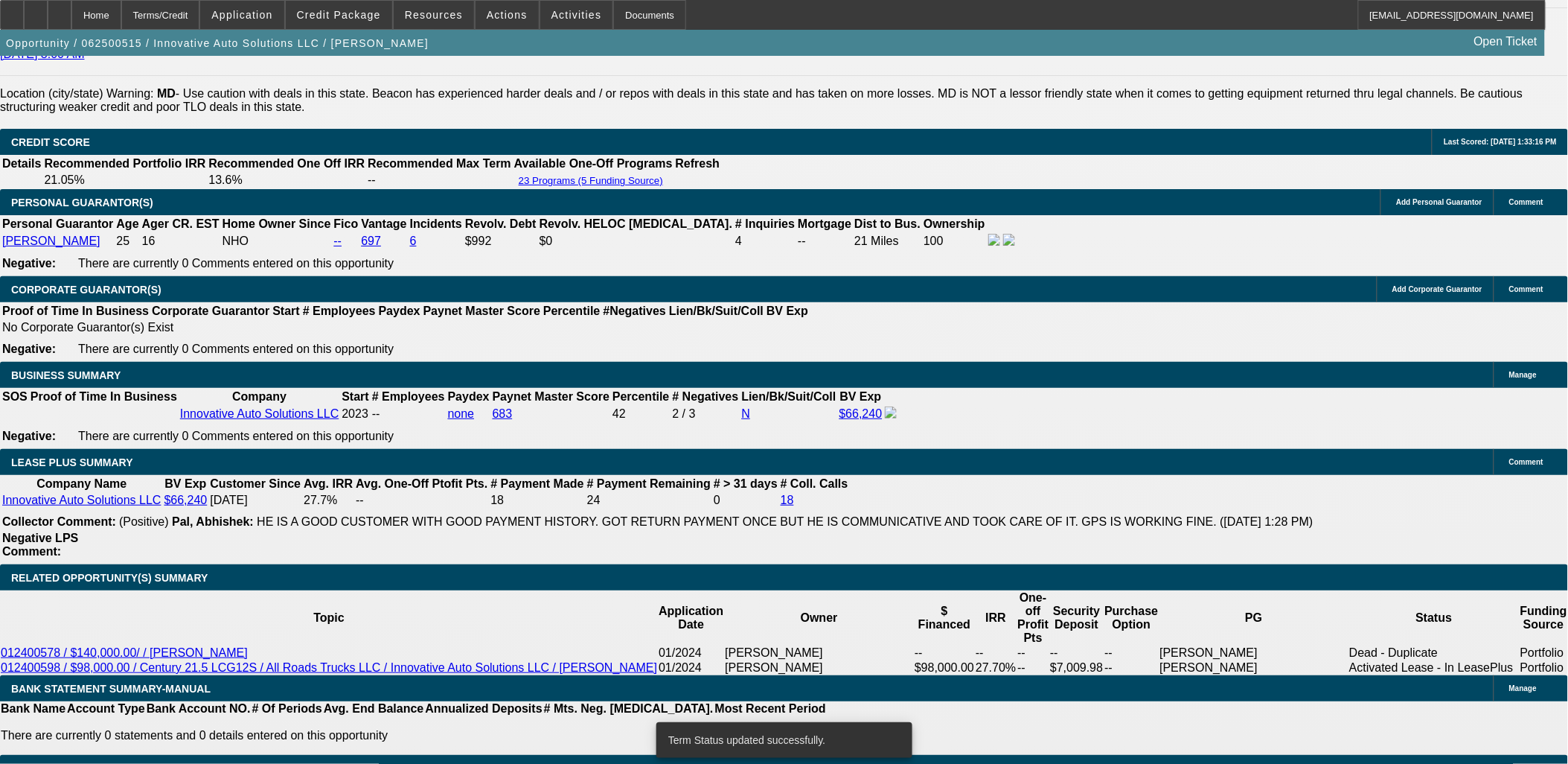
select select "0"
select select "6"
select select "0"
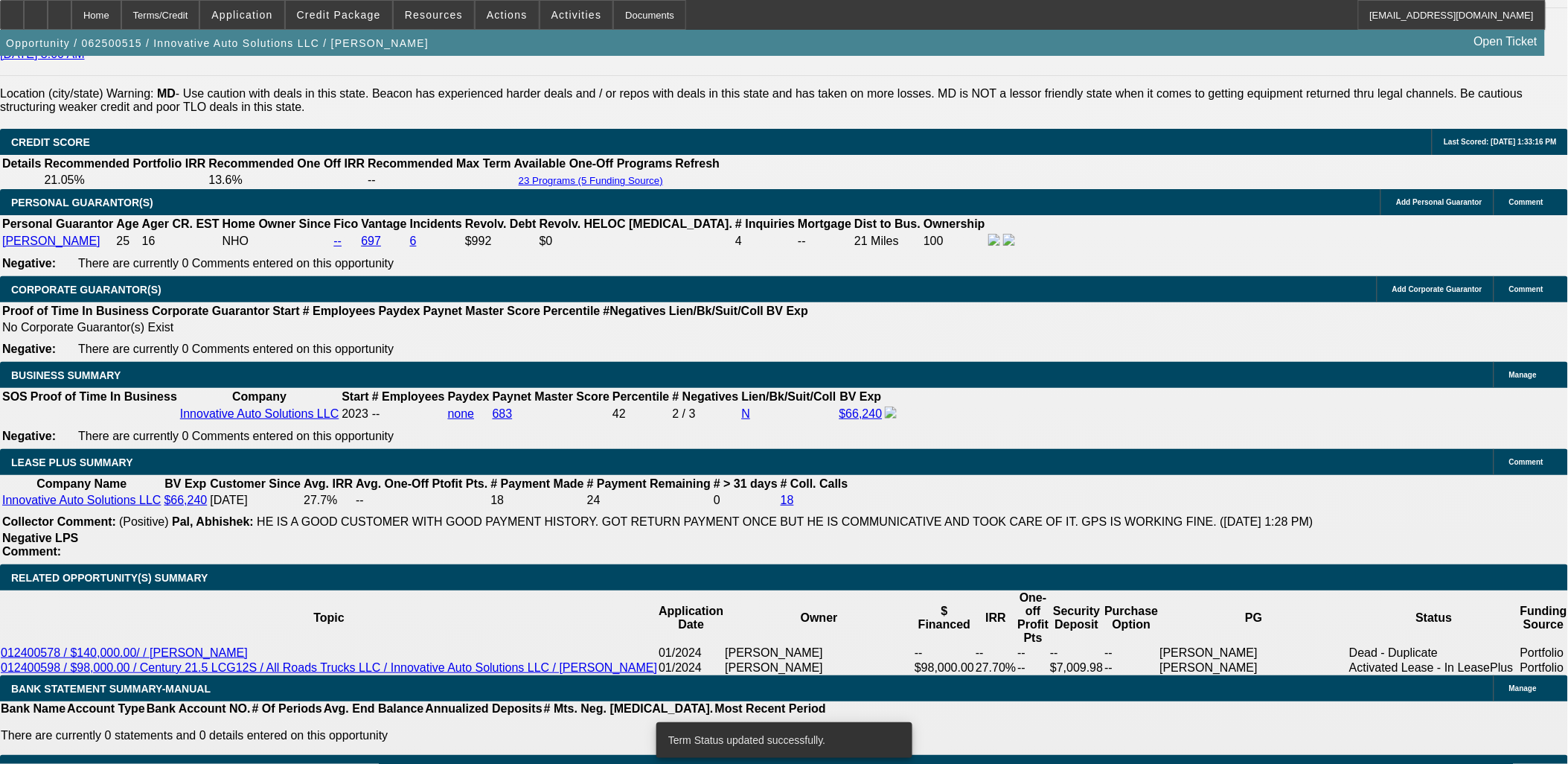
select select "6"
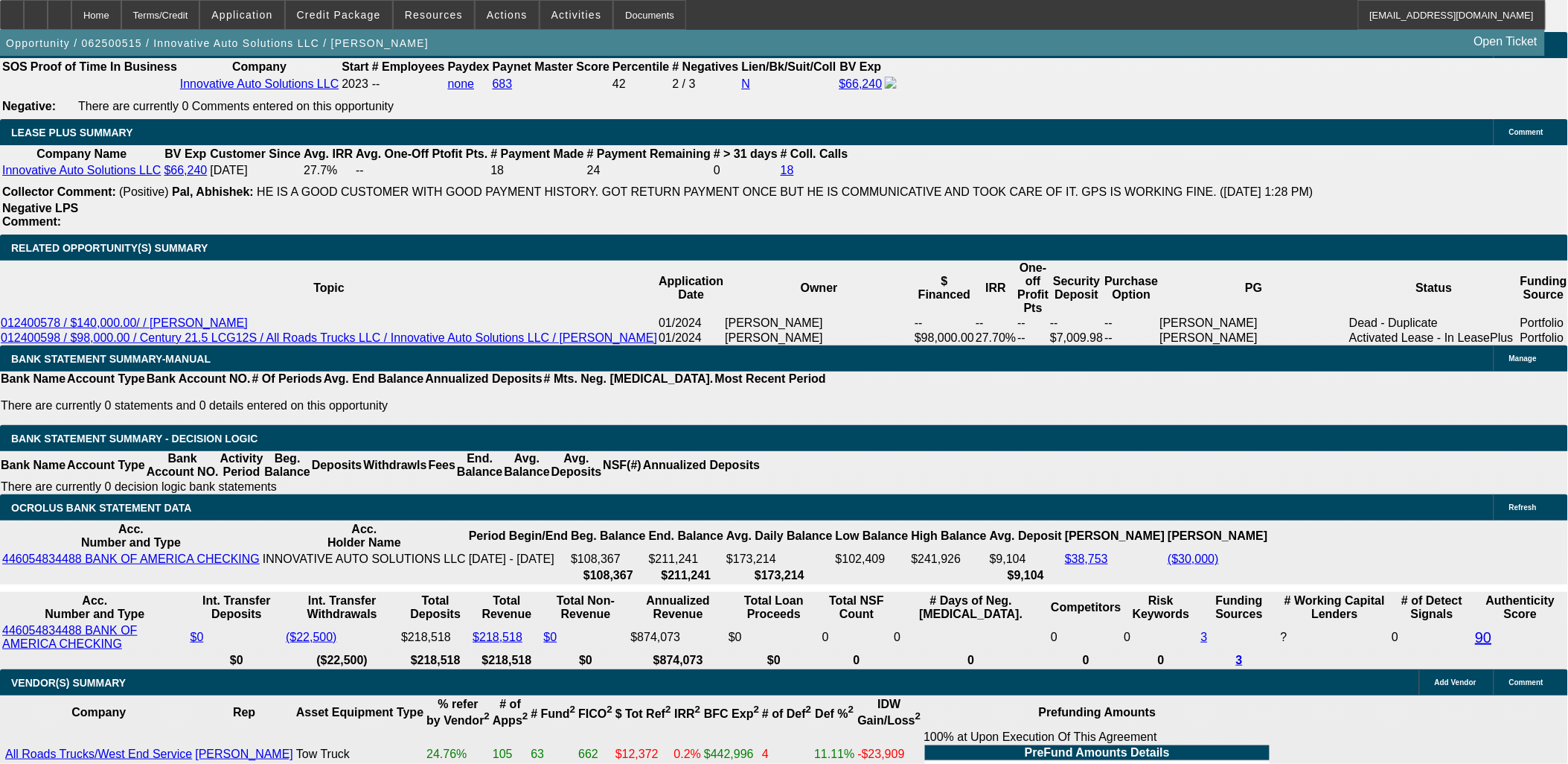
scroll to position [2482, 0]
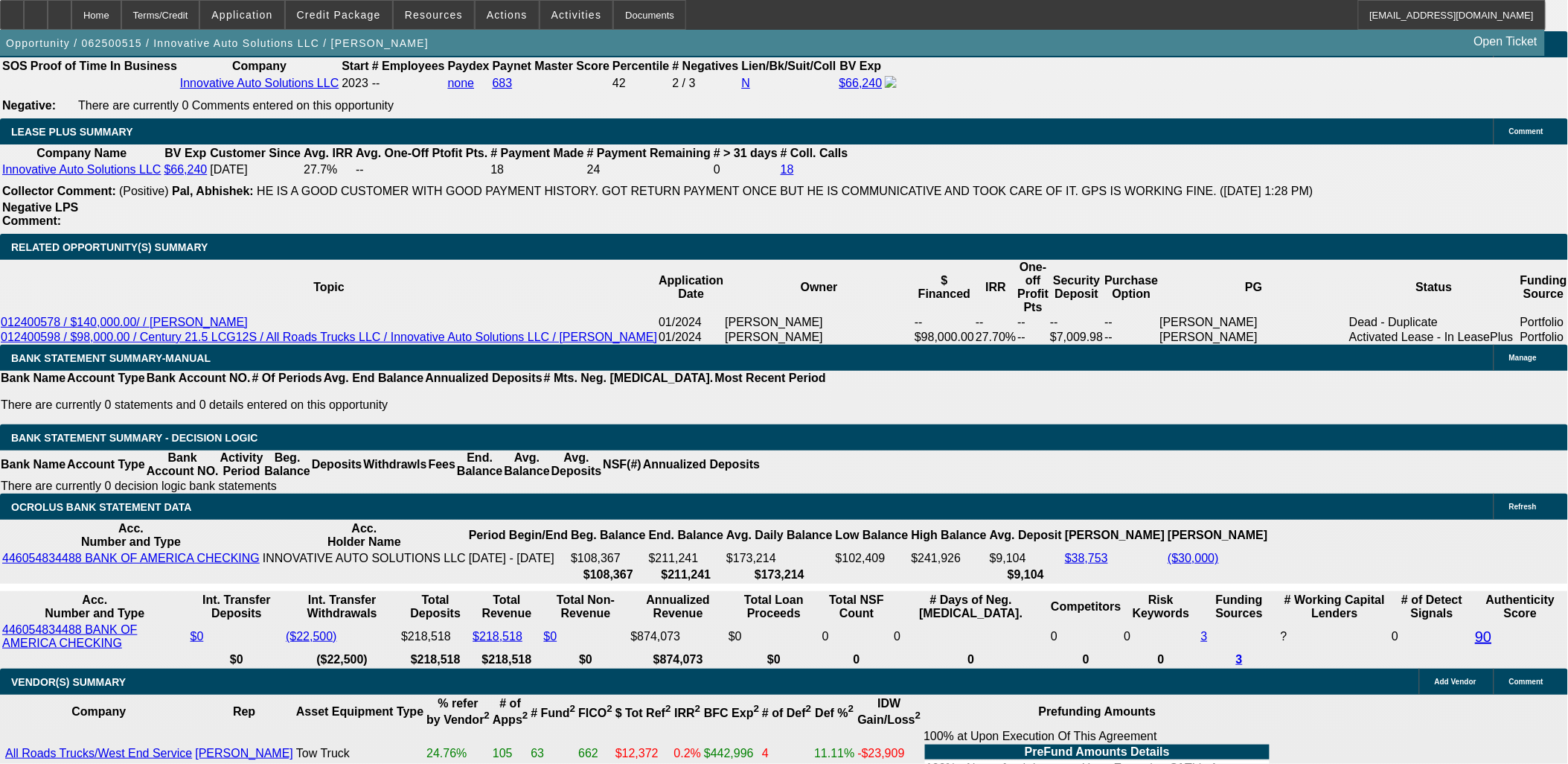
select select "2"
type input "UNKNOWN"
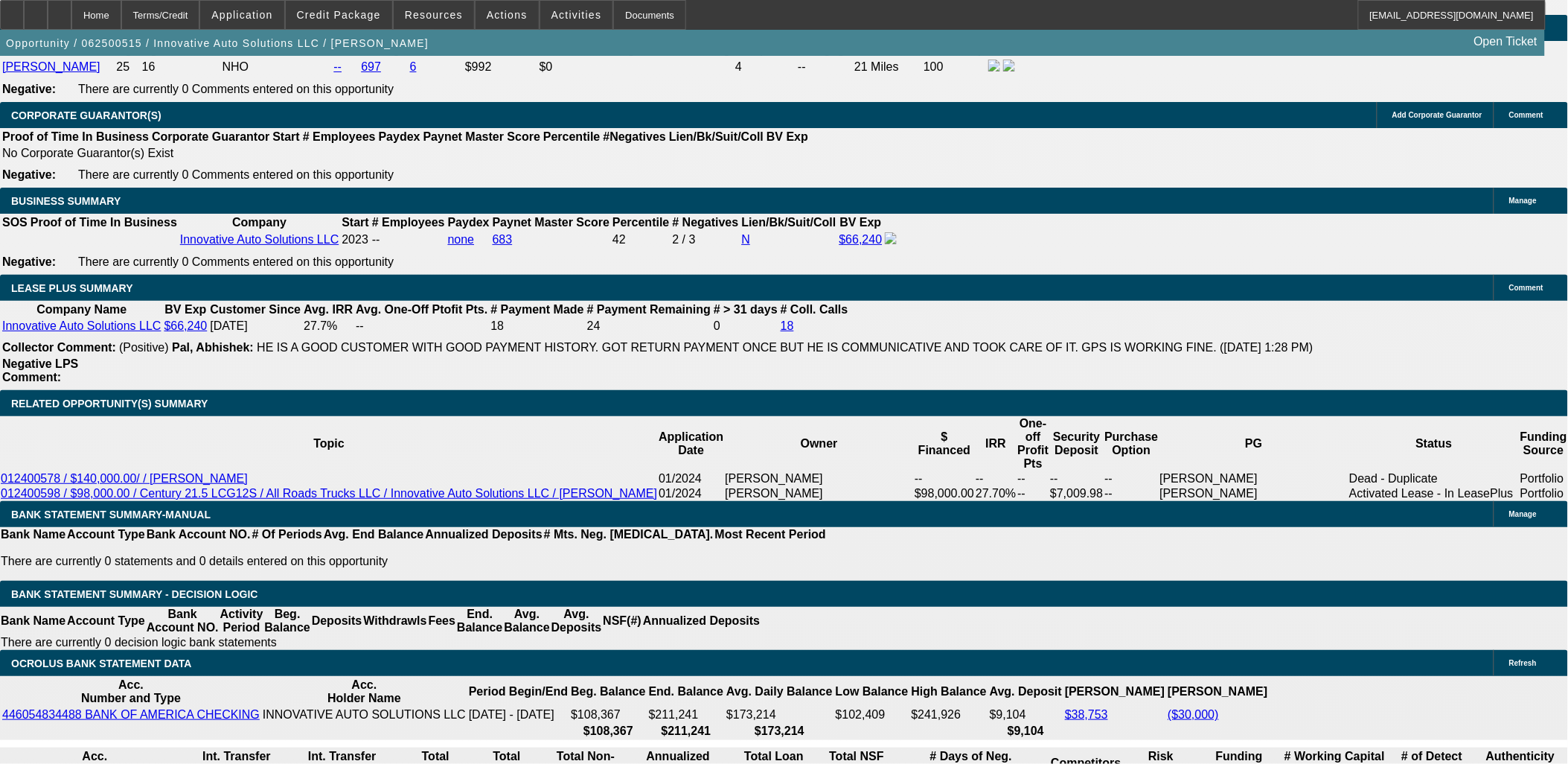
scroll to position [2317, 0]
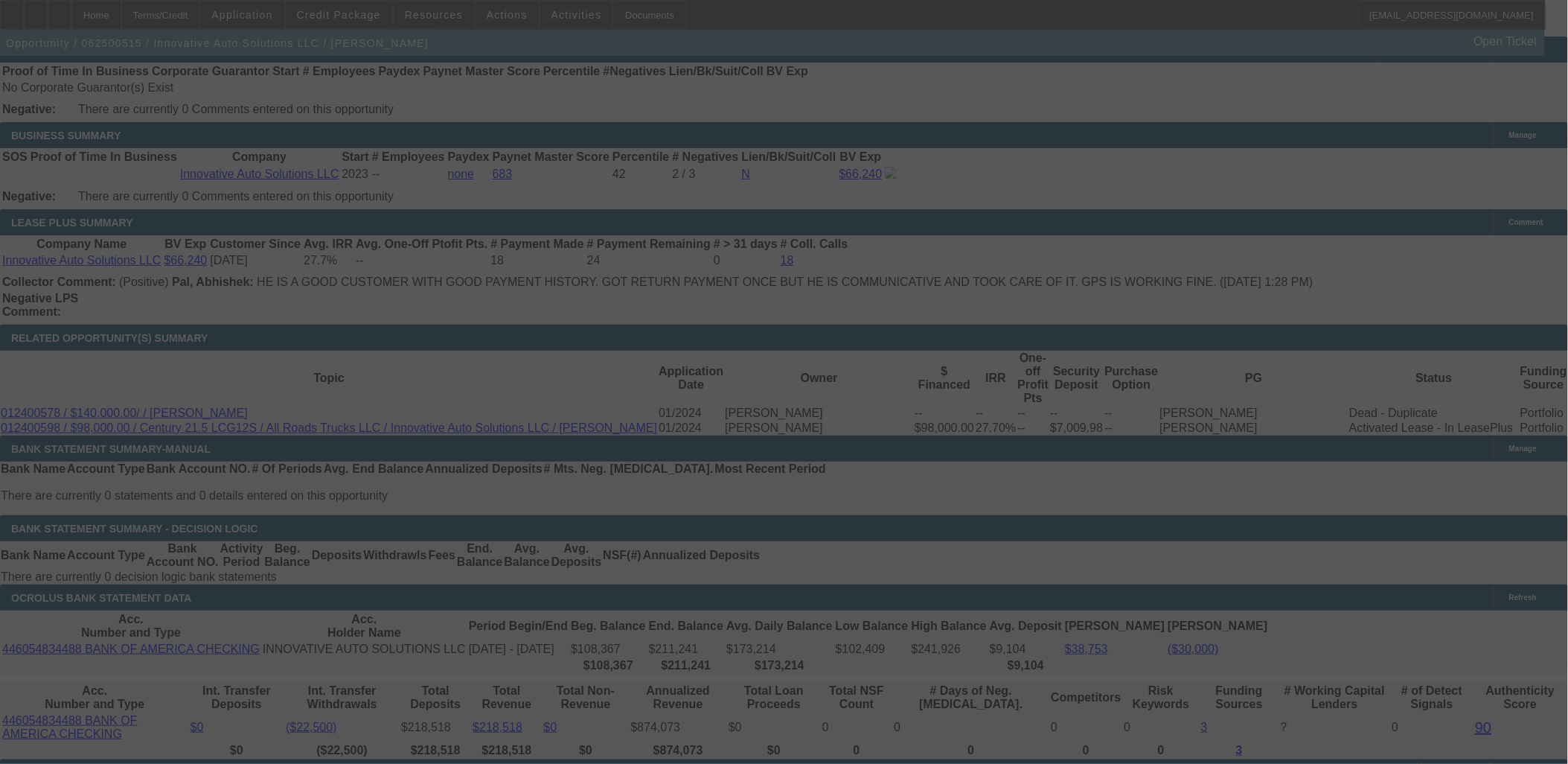
scroll to position [2564, 0]
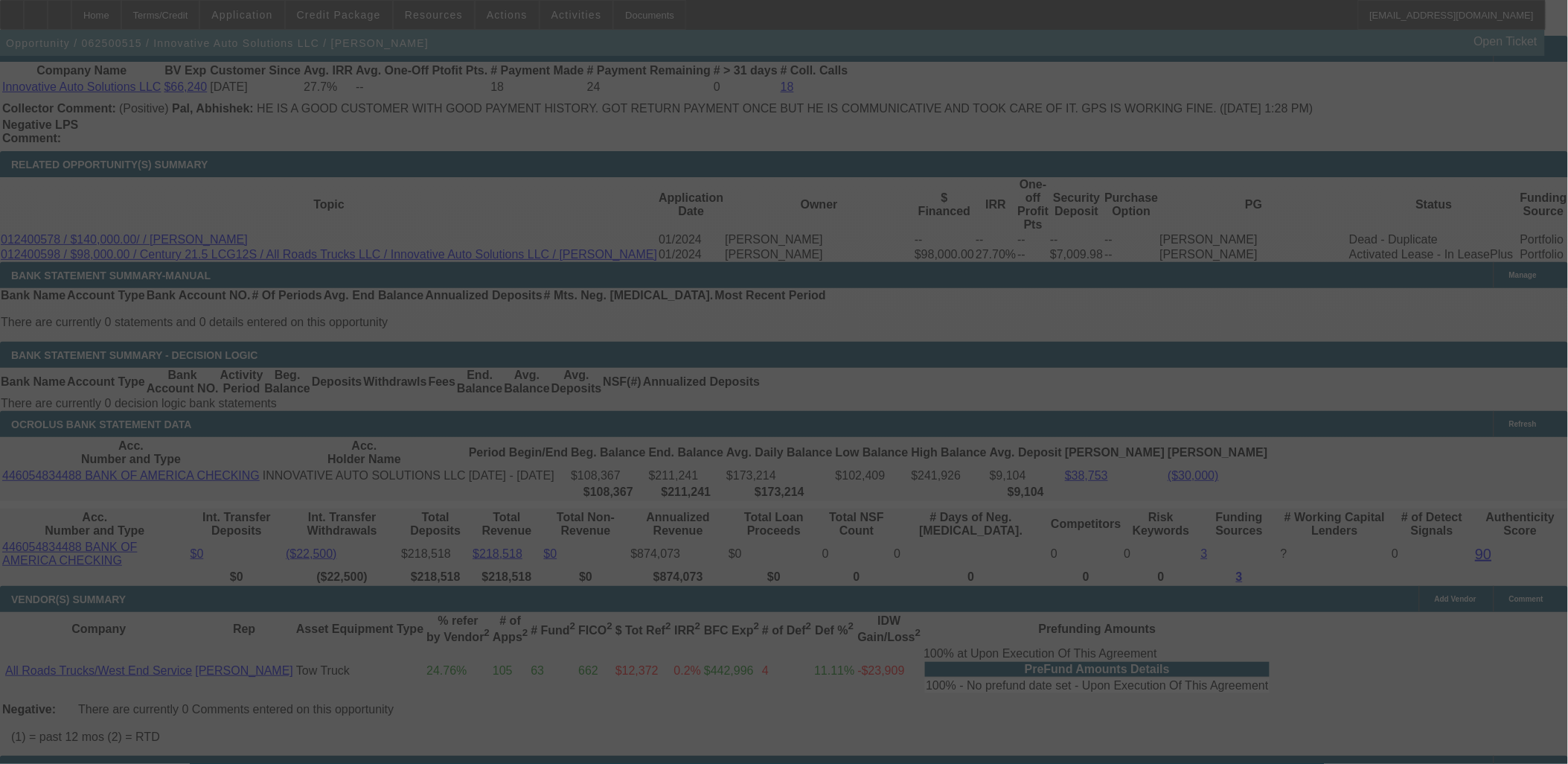
select select "0"
select select "2"
select select "0"
select select "6"
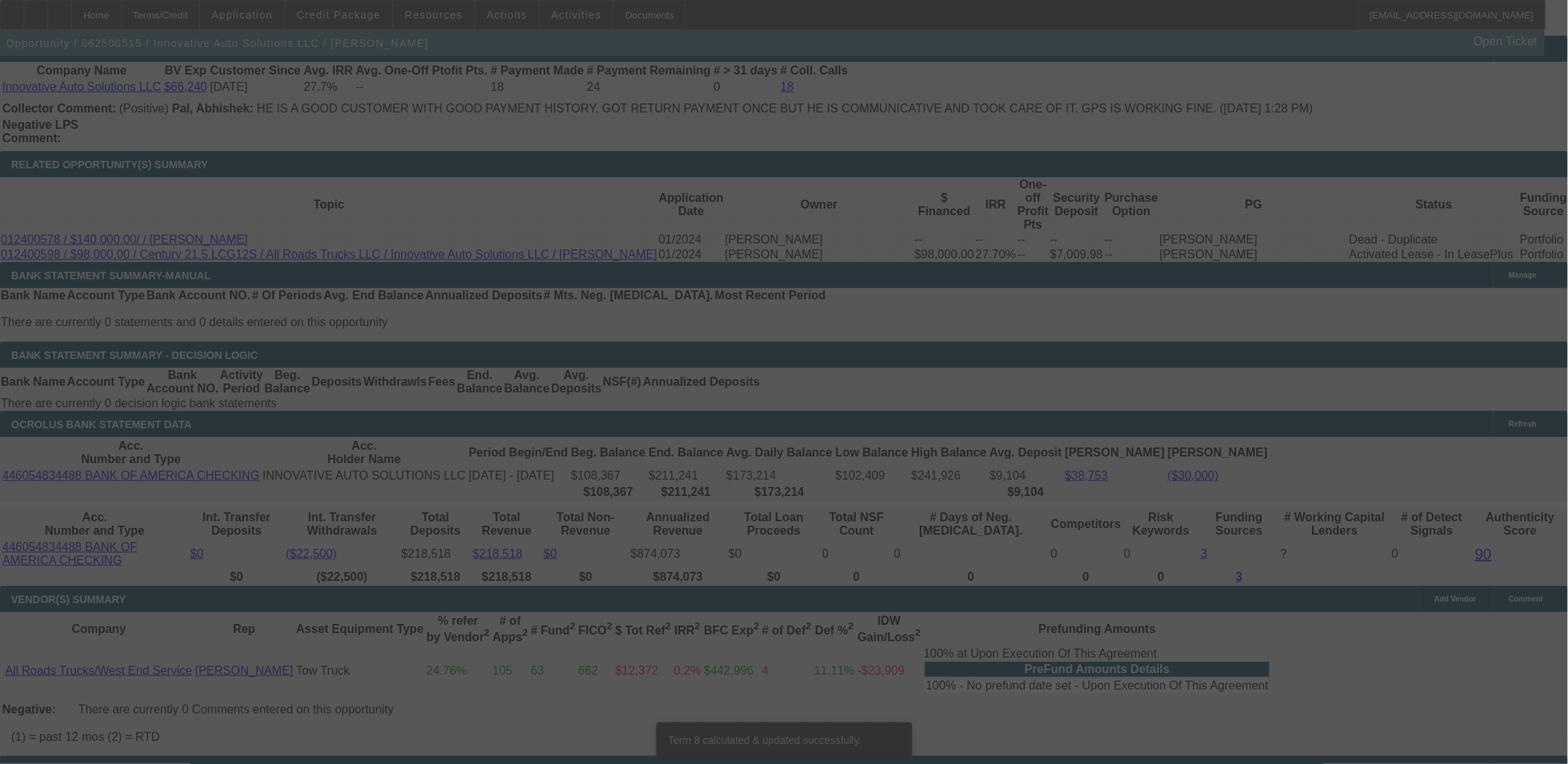
scroll to position [2556, 0]
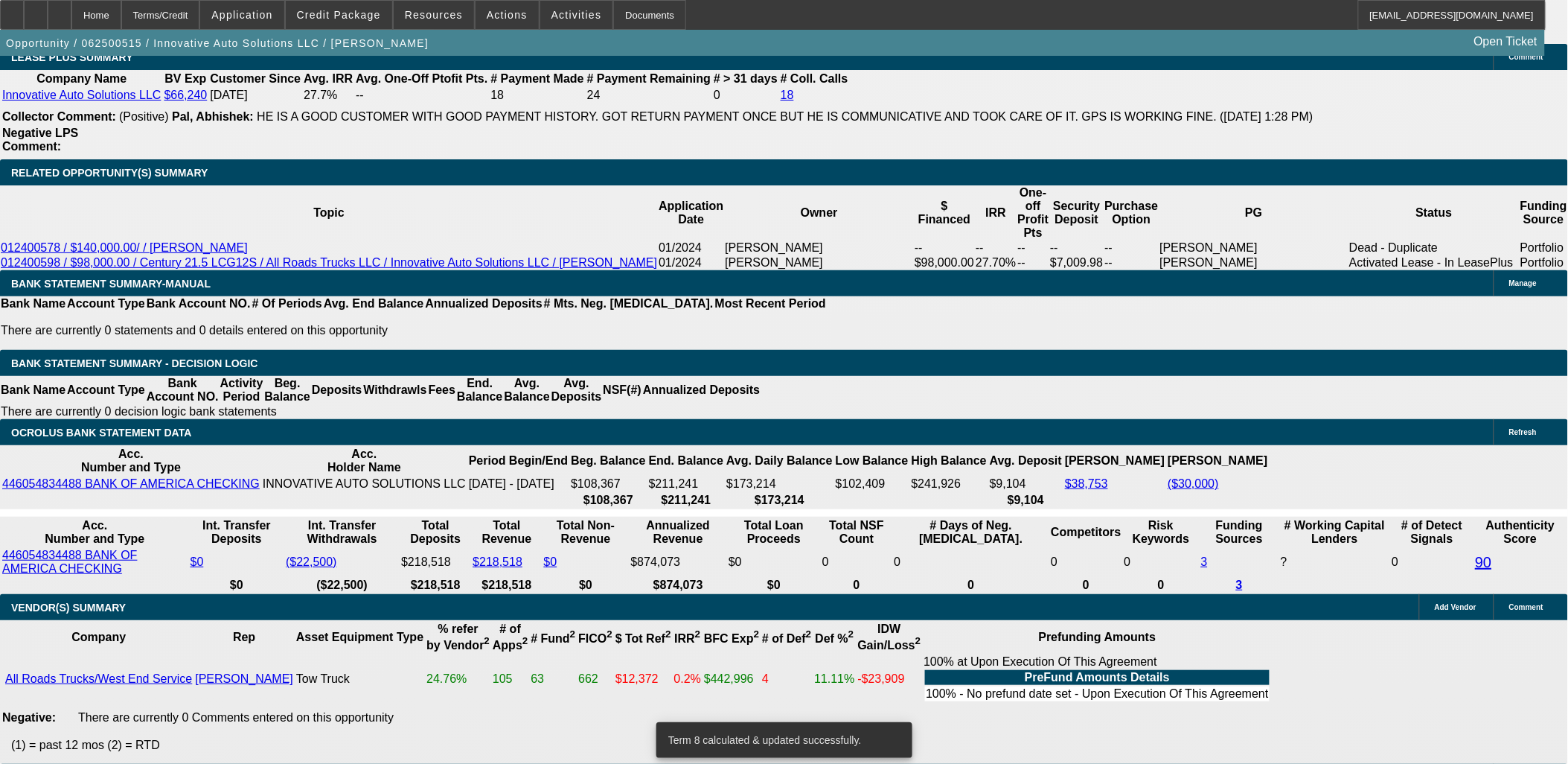
type input "UNKNOWN"
type input "10"
type input "$2,229.31"
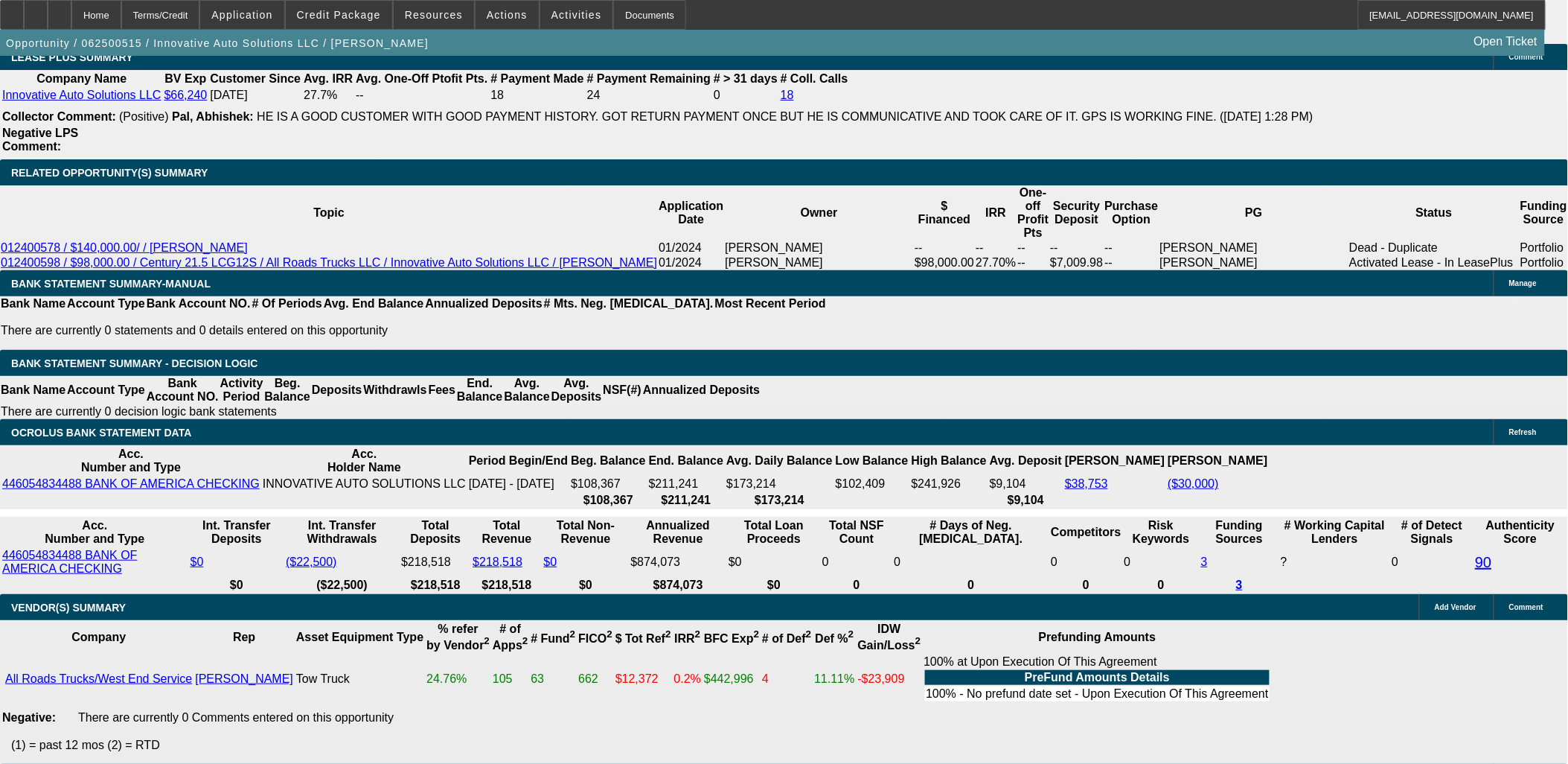
type input "10.5"
type input "$2,803.17"
type input "10.5"
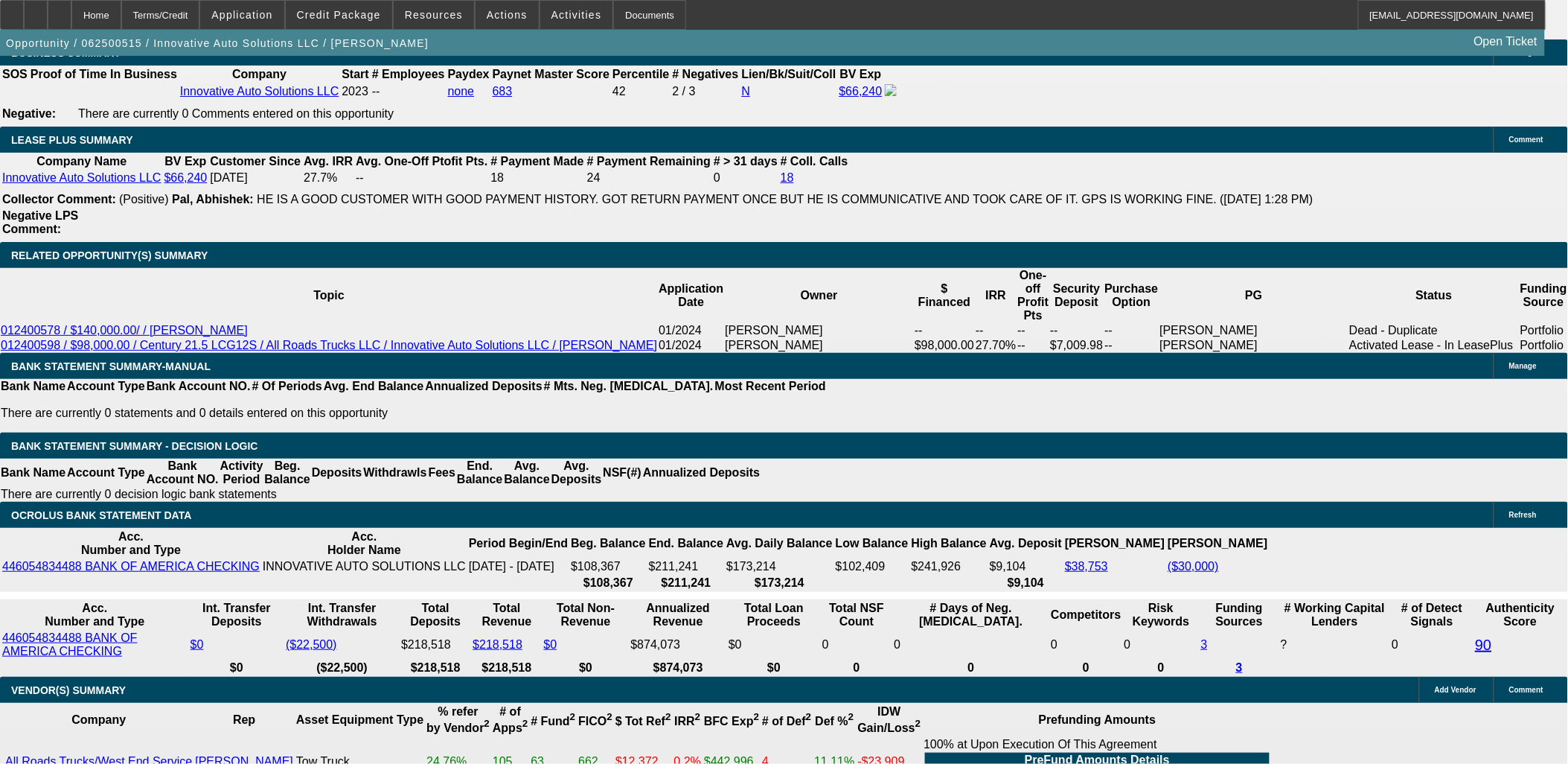
scroll to position [2391, 0]
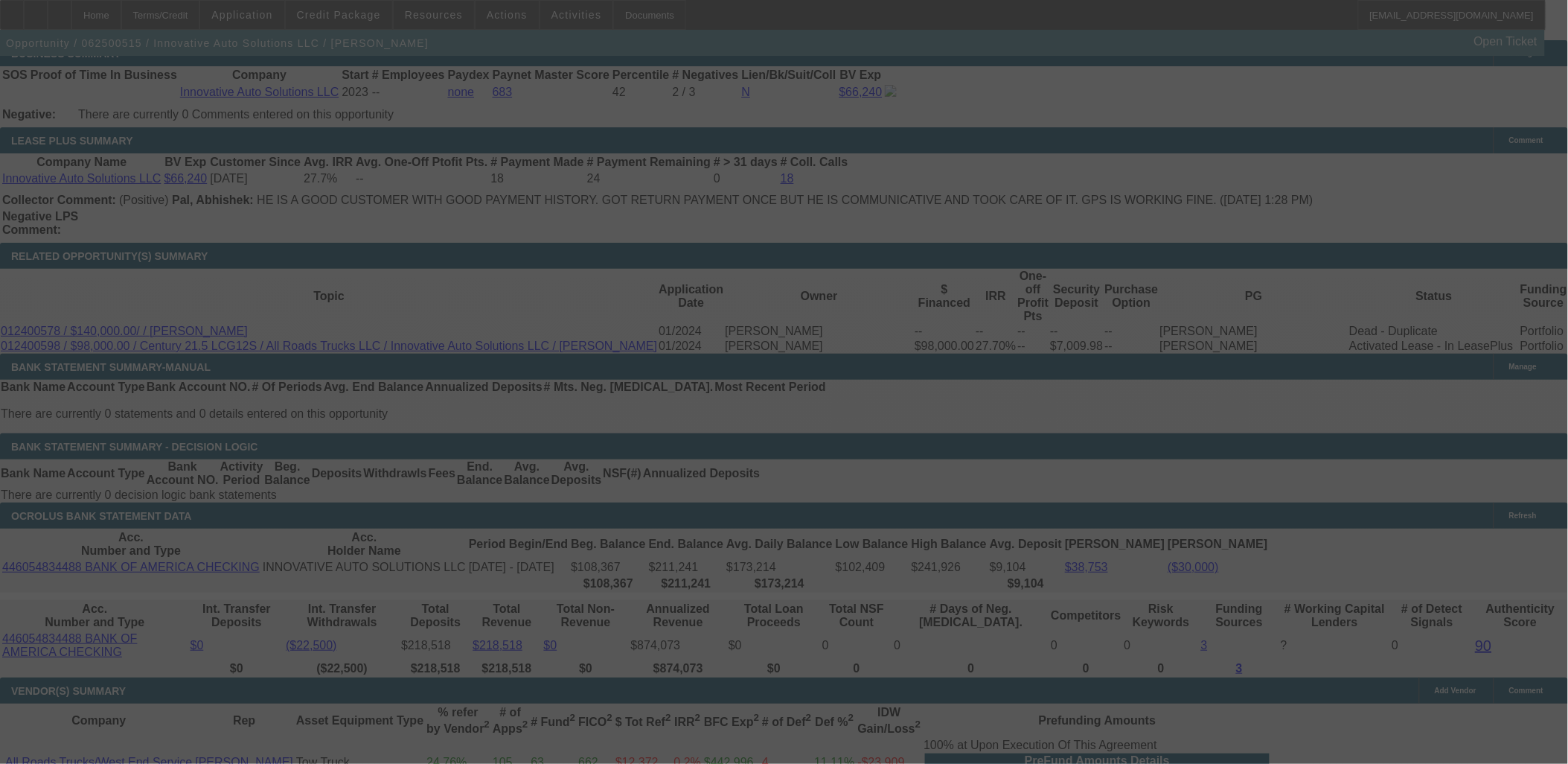
scroll to position [2474, 0]
select select "0"
select select "2"
select select "0"
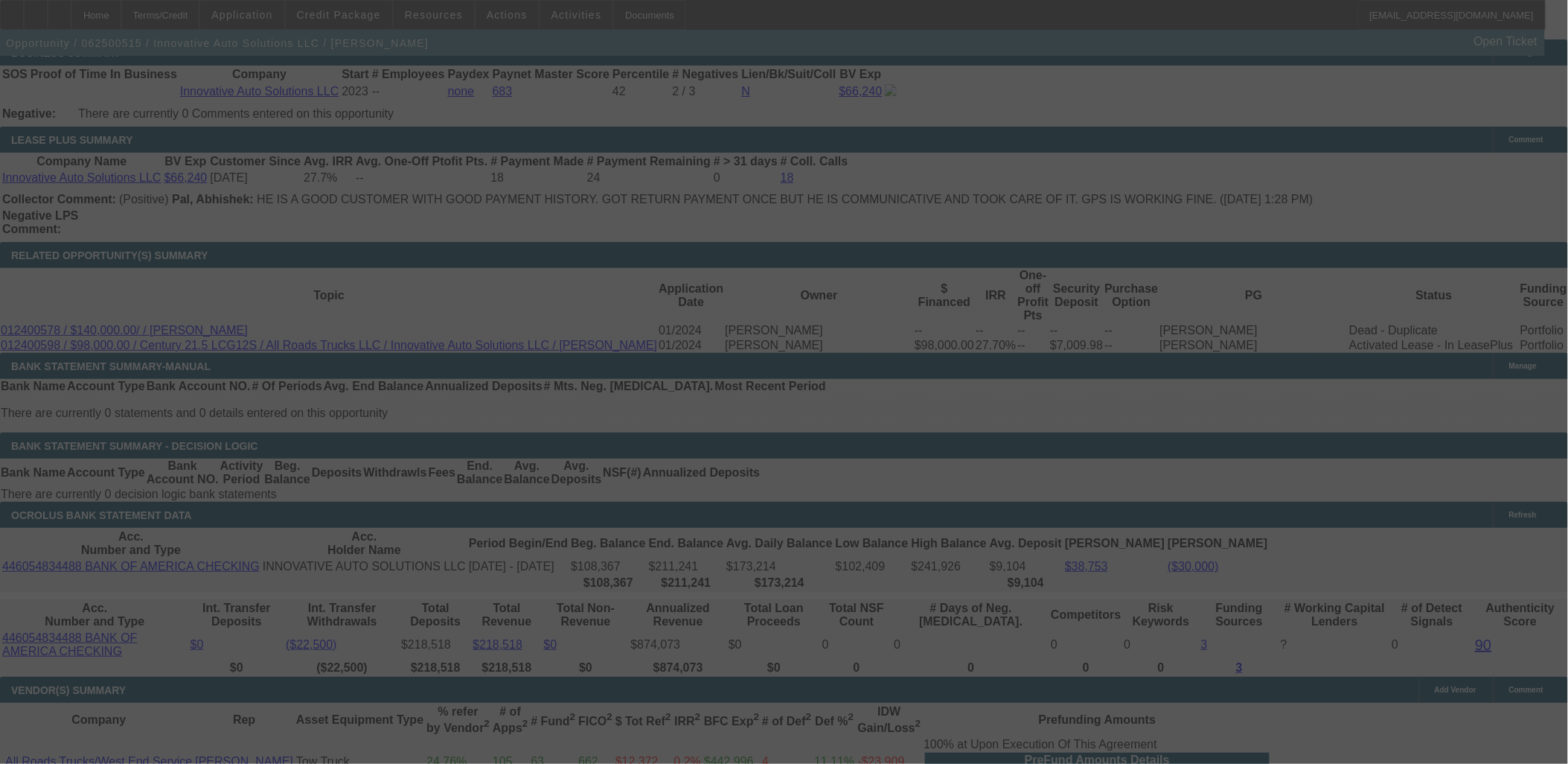
select select "6"
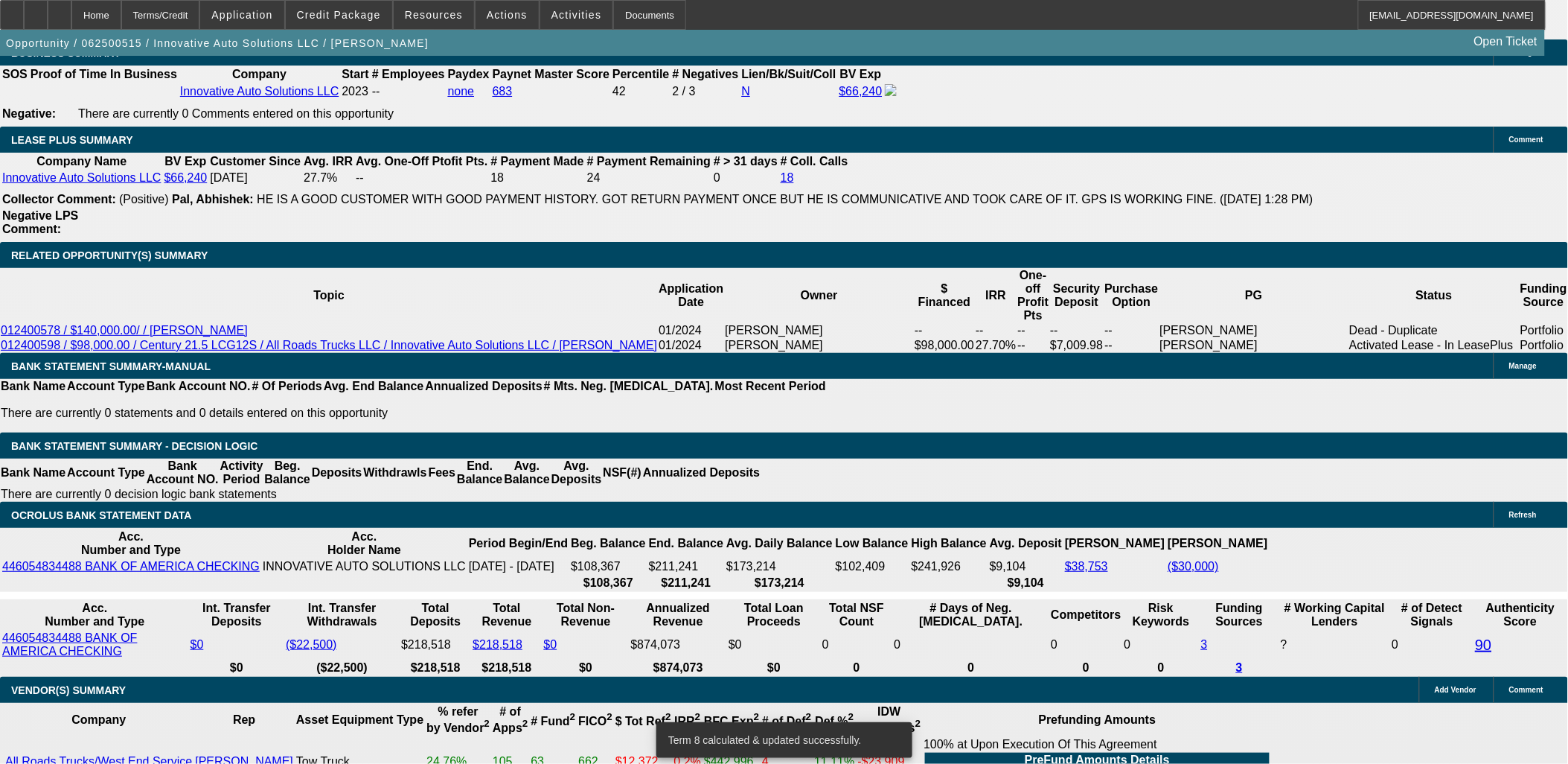
type input "UNKNOWN"
type input "9."
type input "$2,707.24"
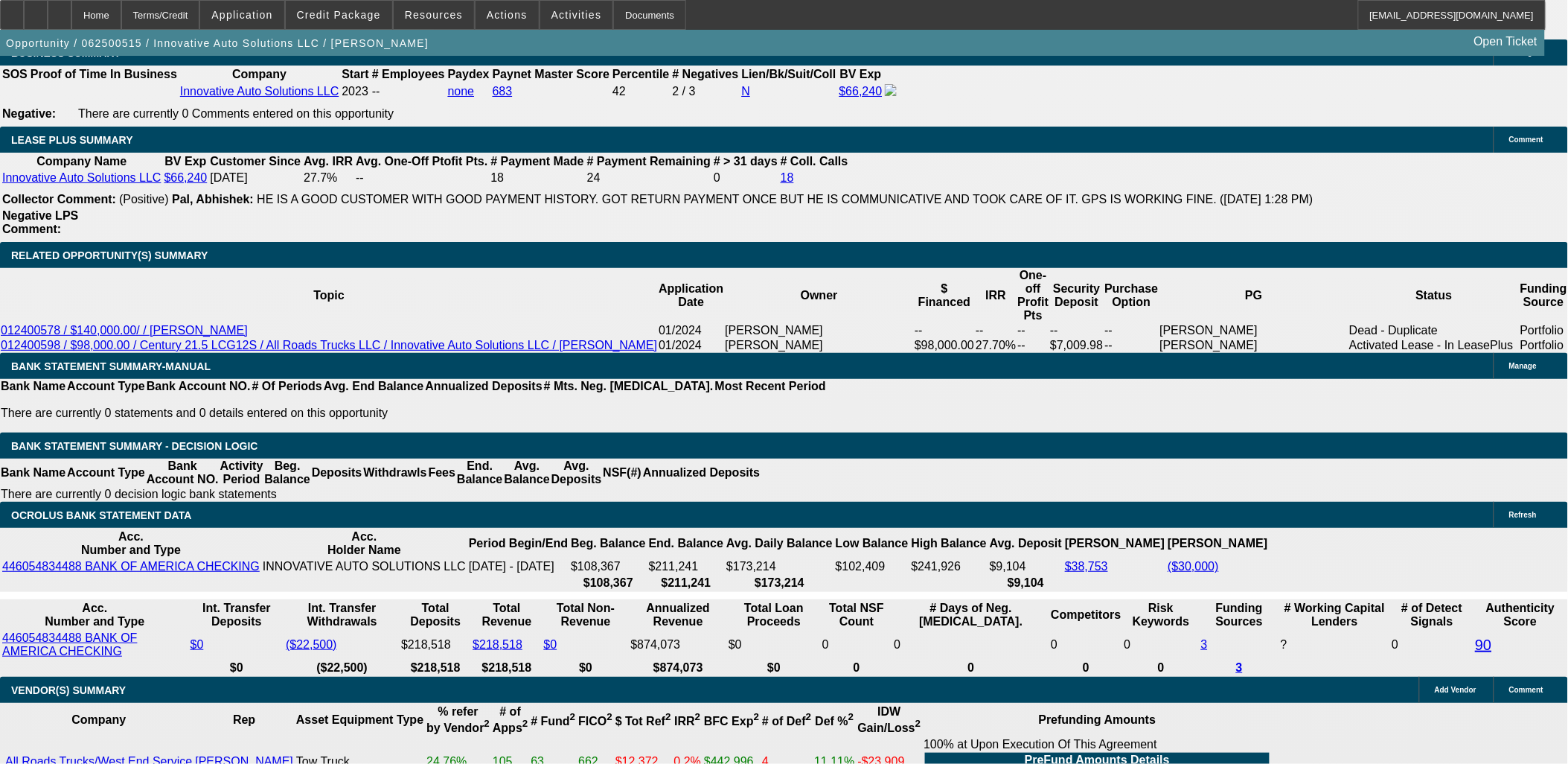
type input "9.95"
type input "$2,767.76"
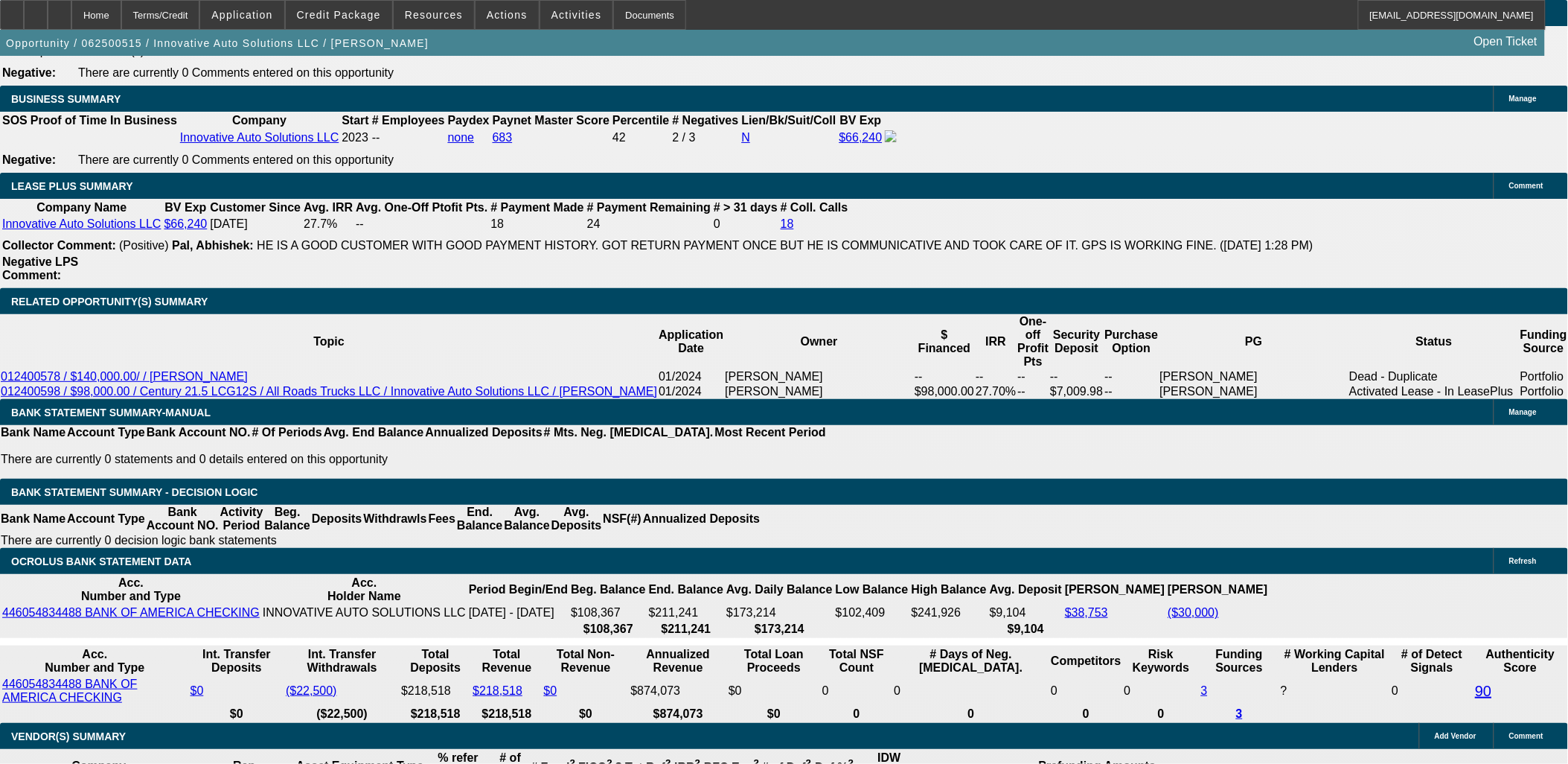
scroll to position [2391, 0]
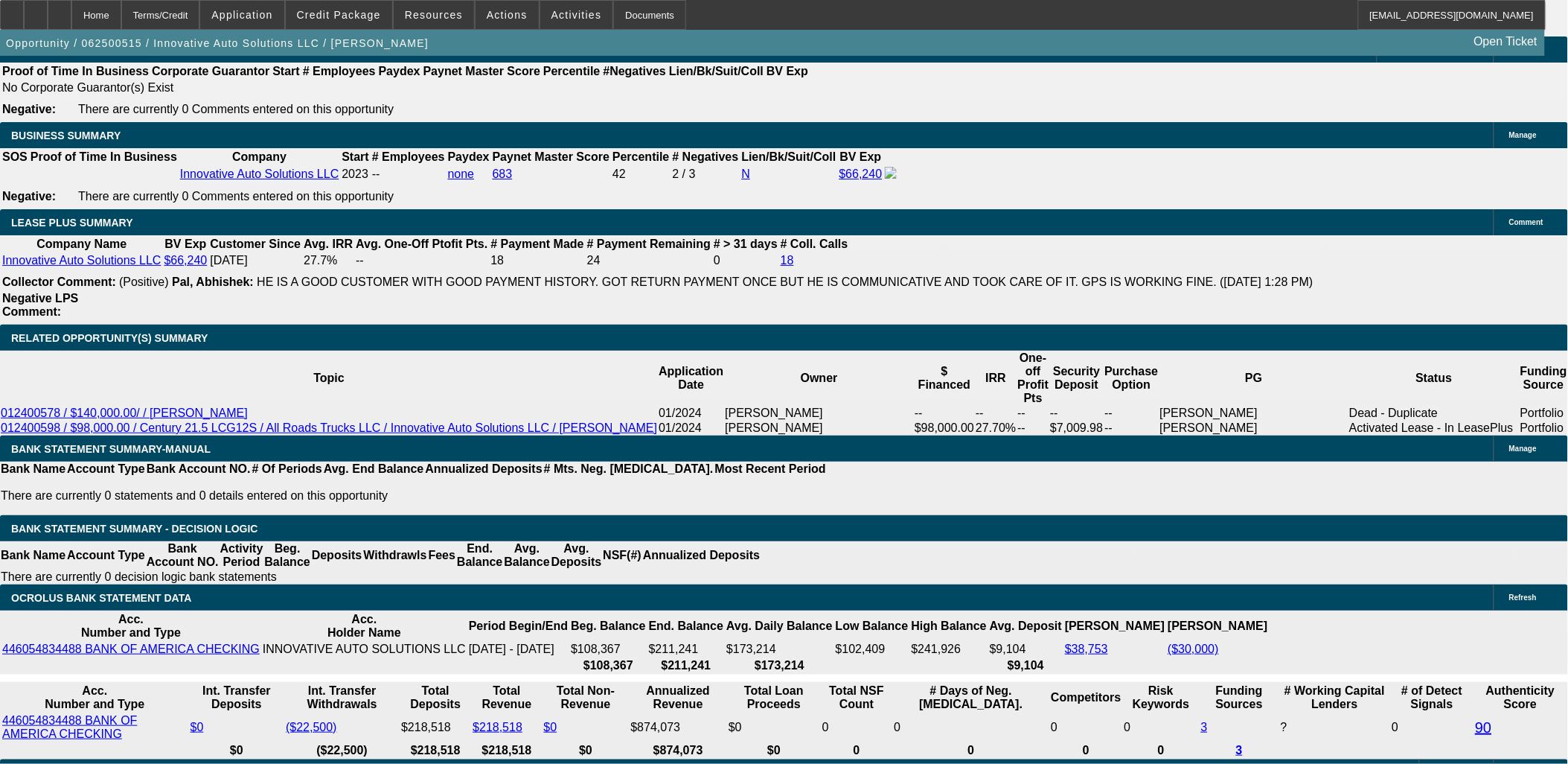
type input "9.95"
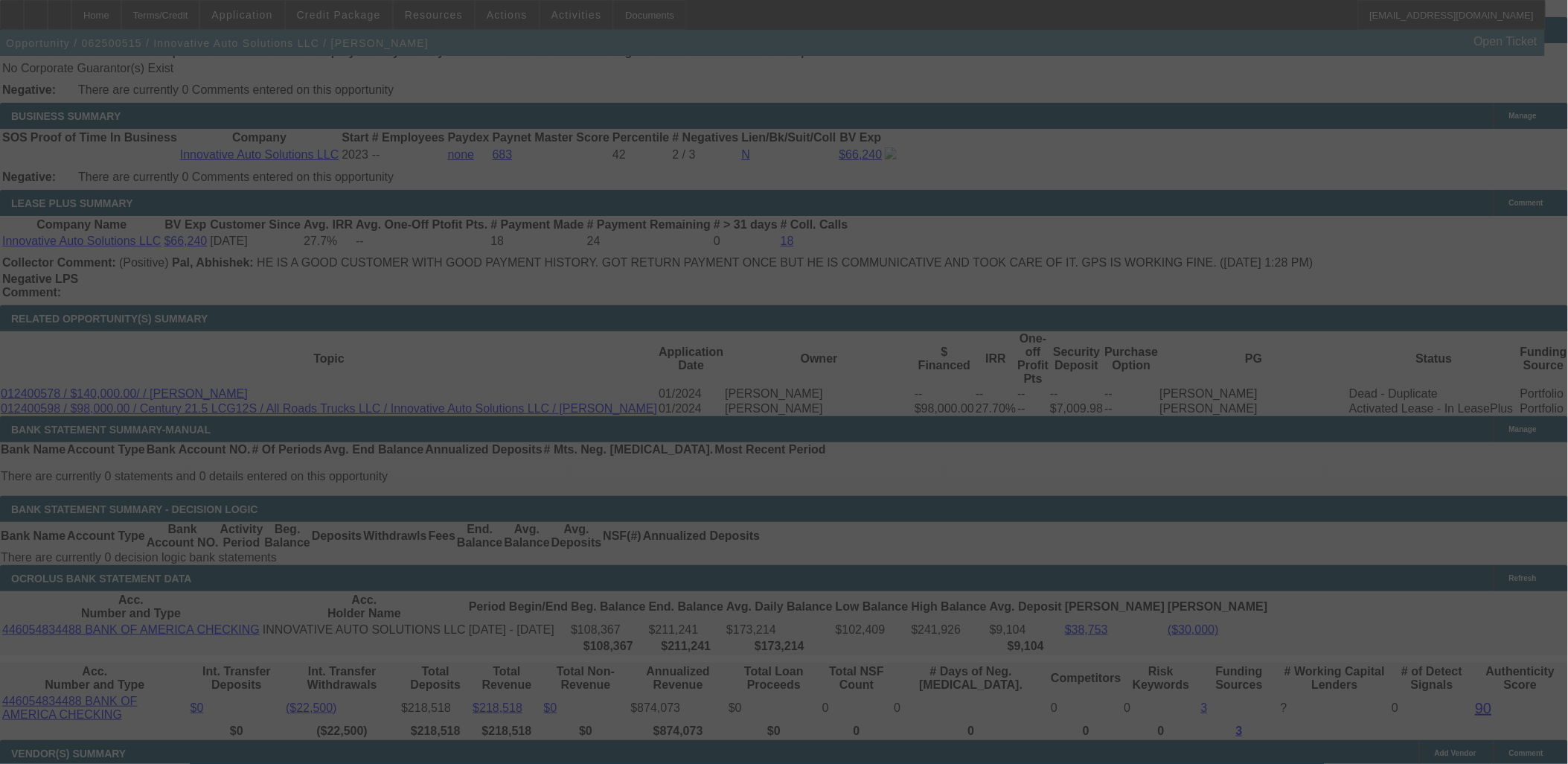
scroll to position [2474, 0]
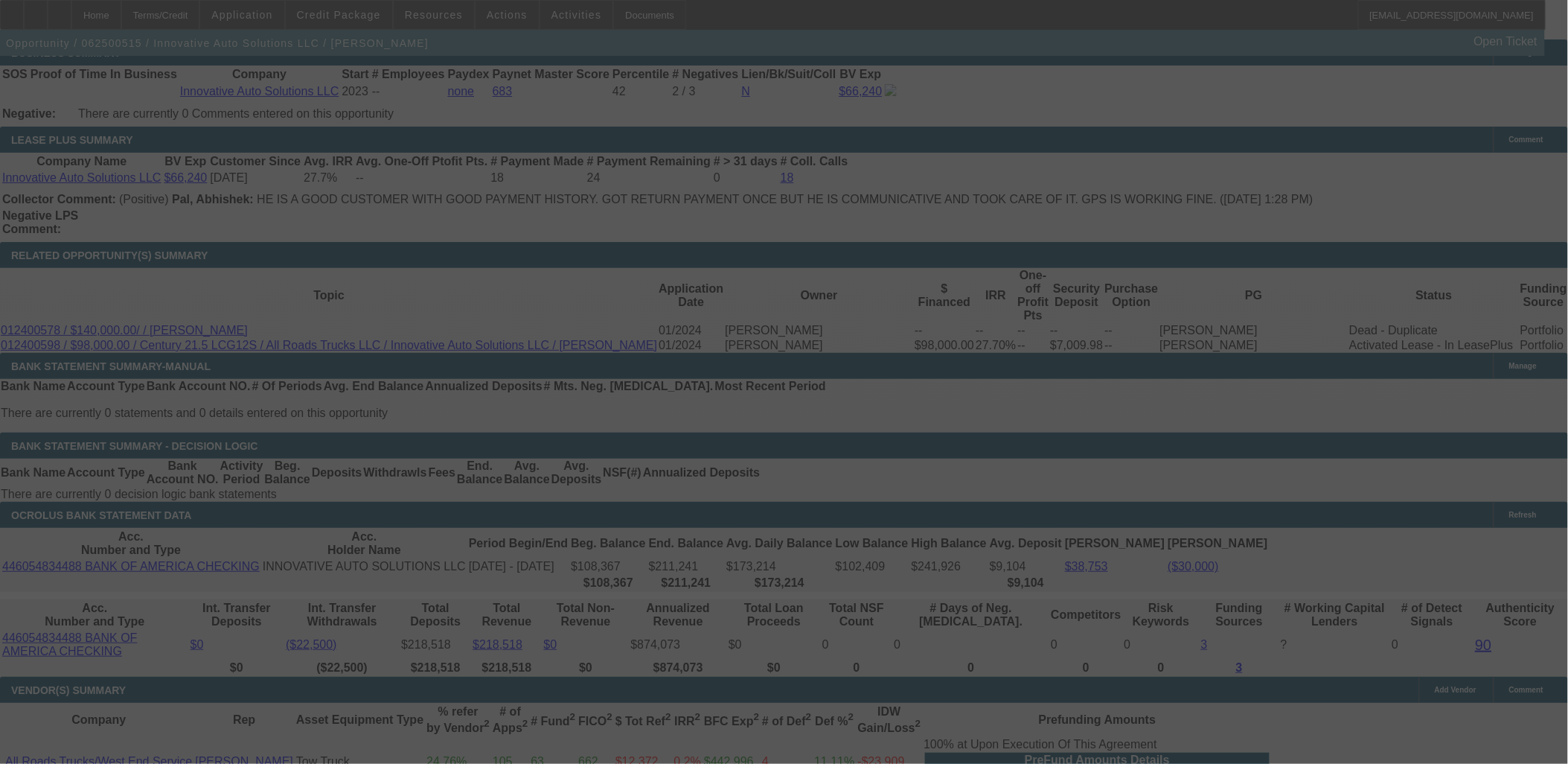
select select "0"
select select "2"
select select "0"
select select "6"
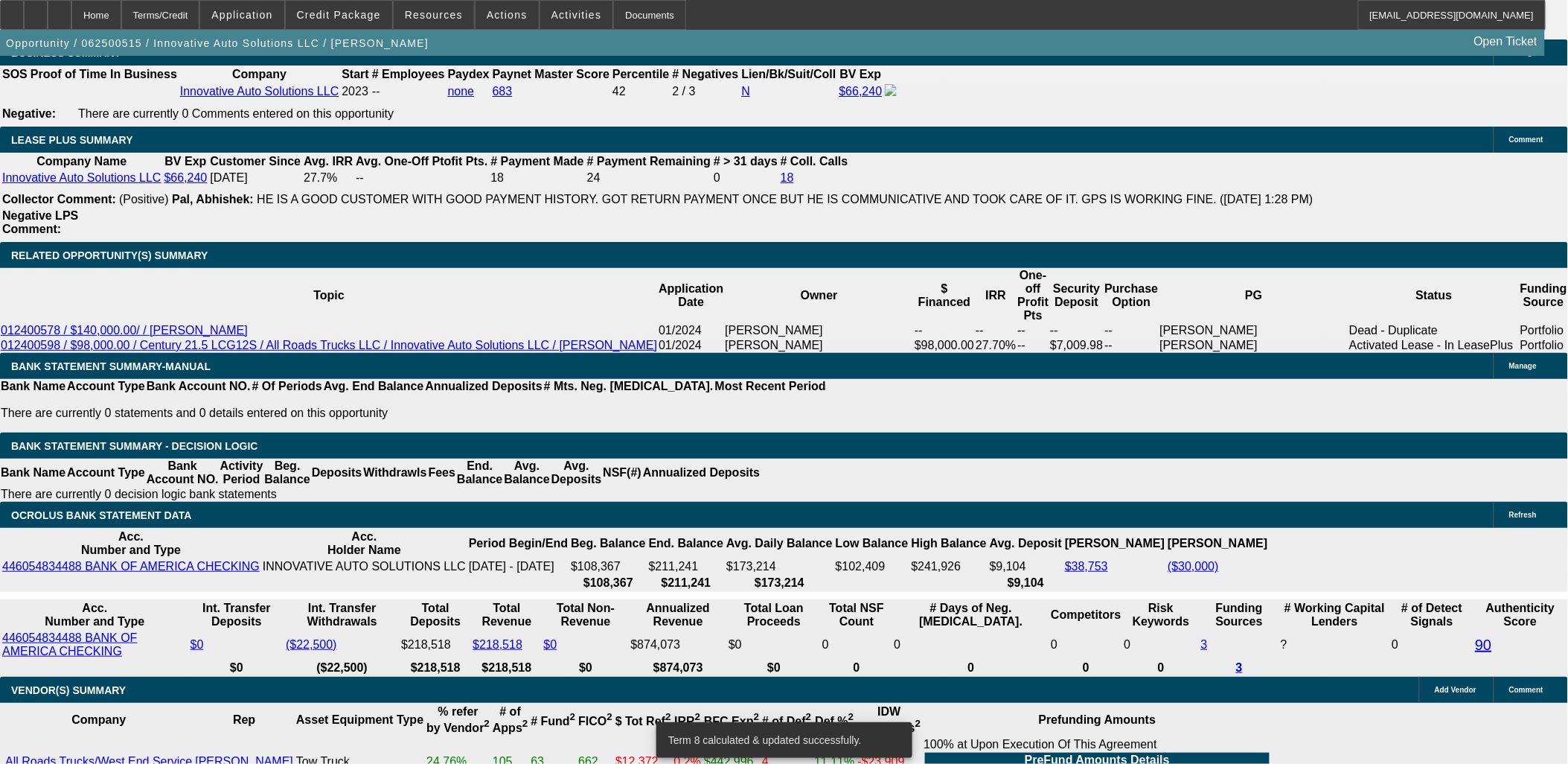
type input "UNKNOWN"
type input "10."
type input "$2,770.97"
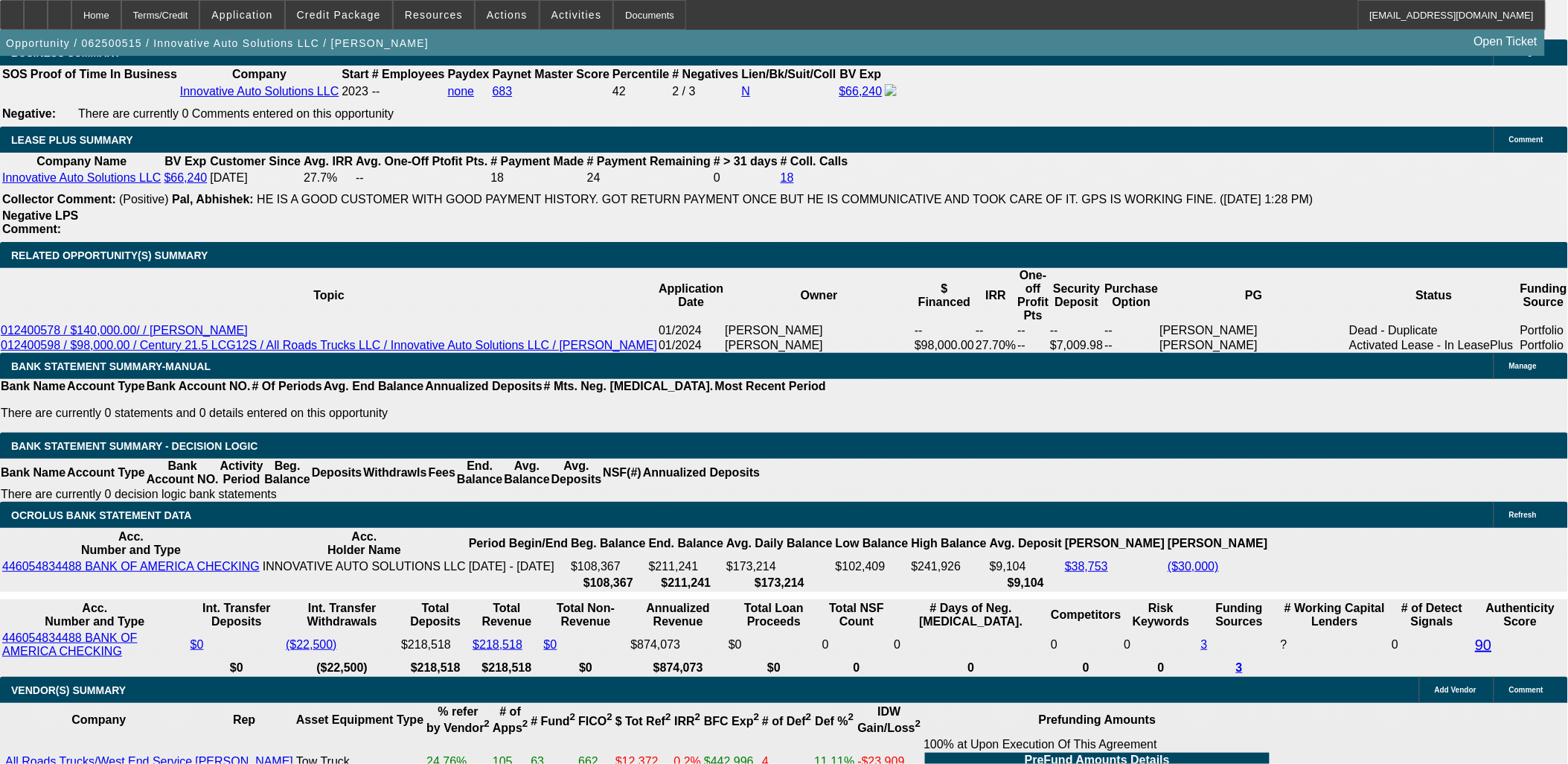
type input "10.2"
type input "$2,783.82"
type input "10.25"
type input "$2,787.04"
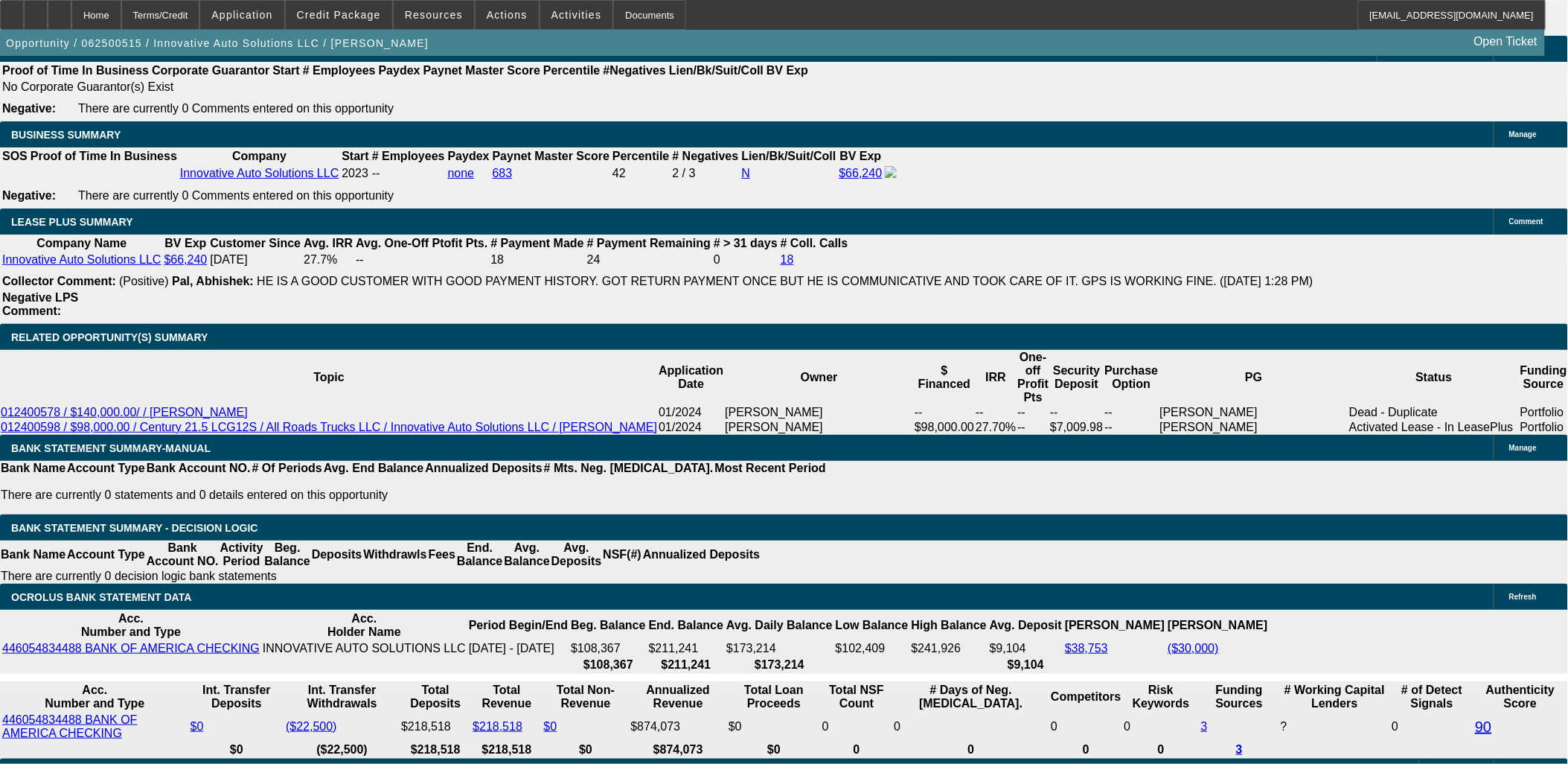
scroll to position [2391, 0]
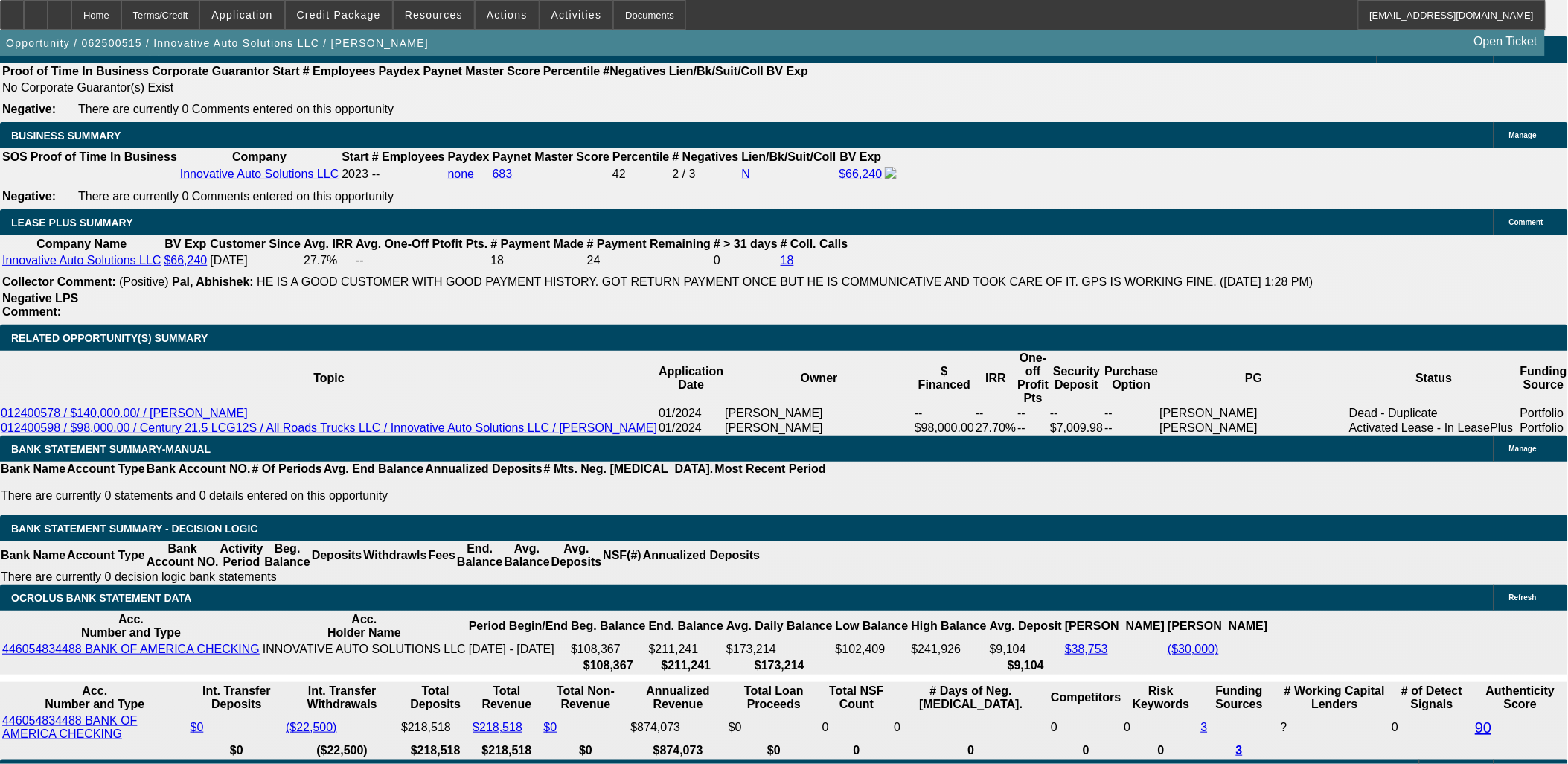
type input "10.25"
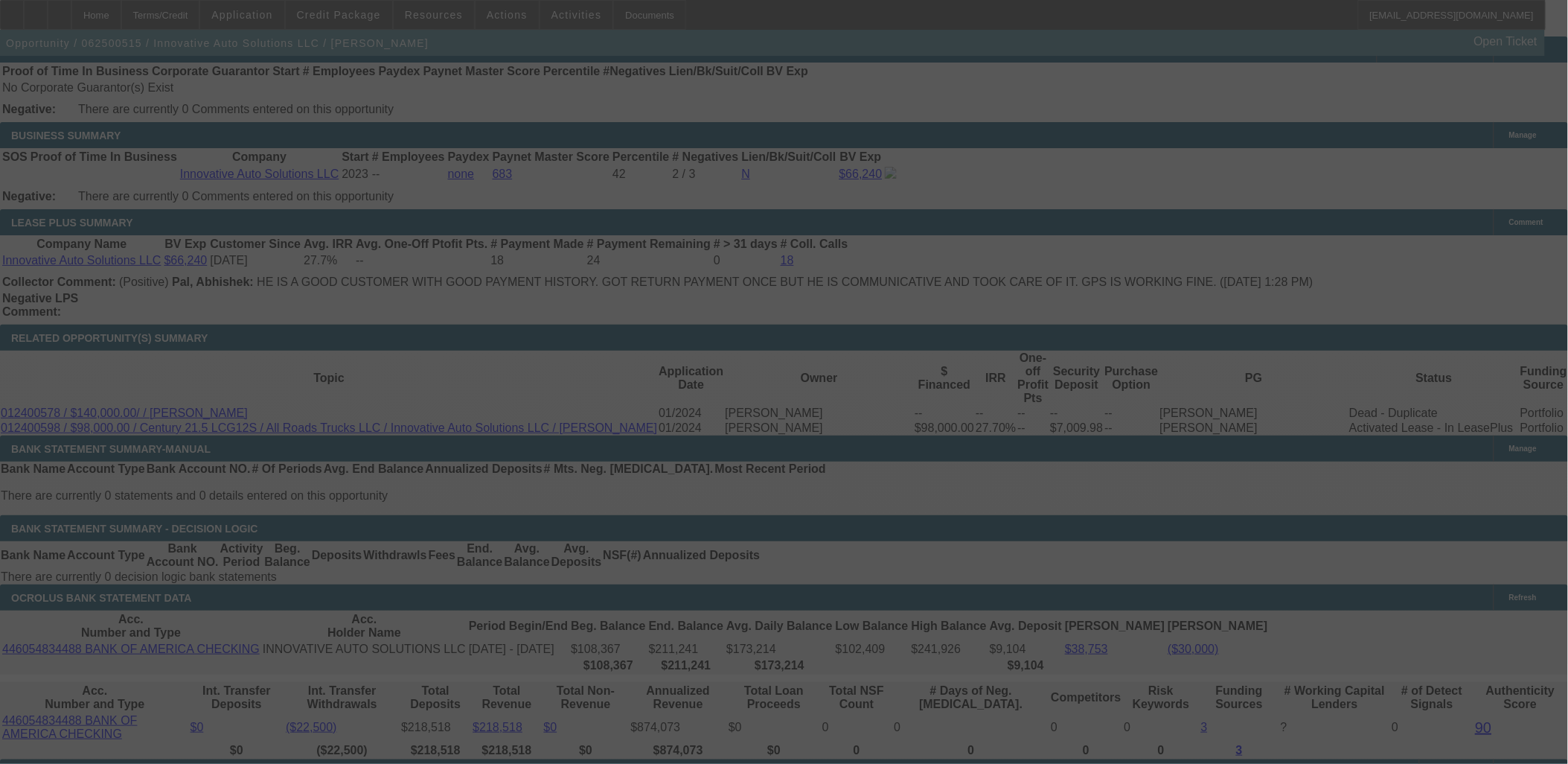
scroll to position [2474, 0]
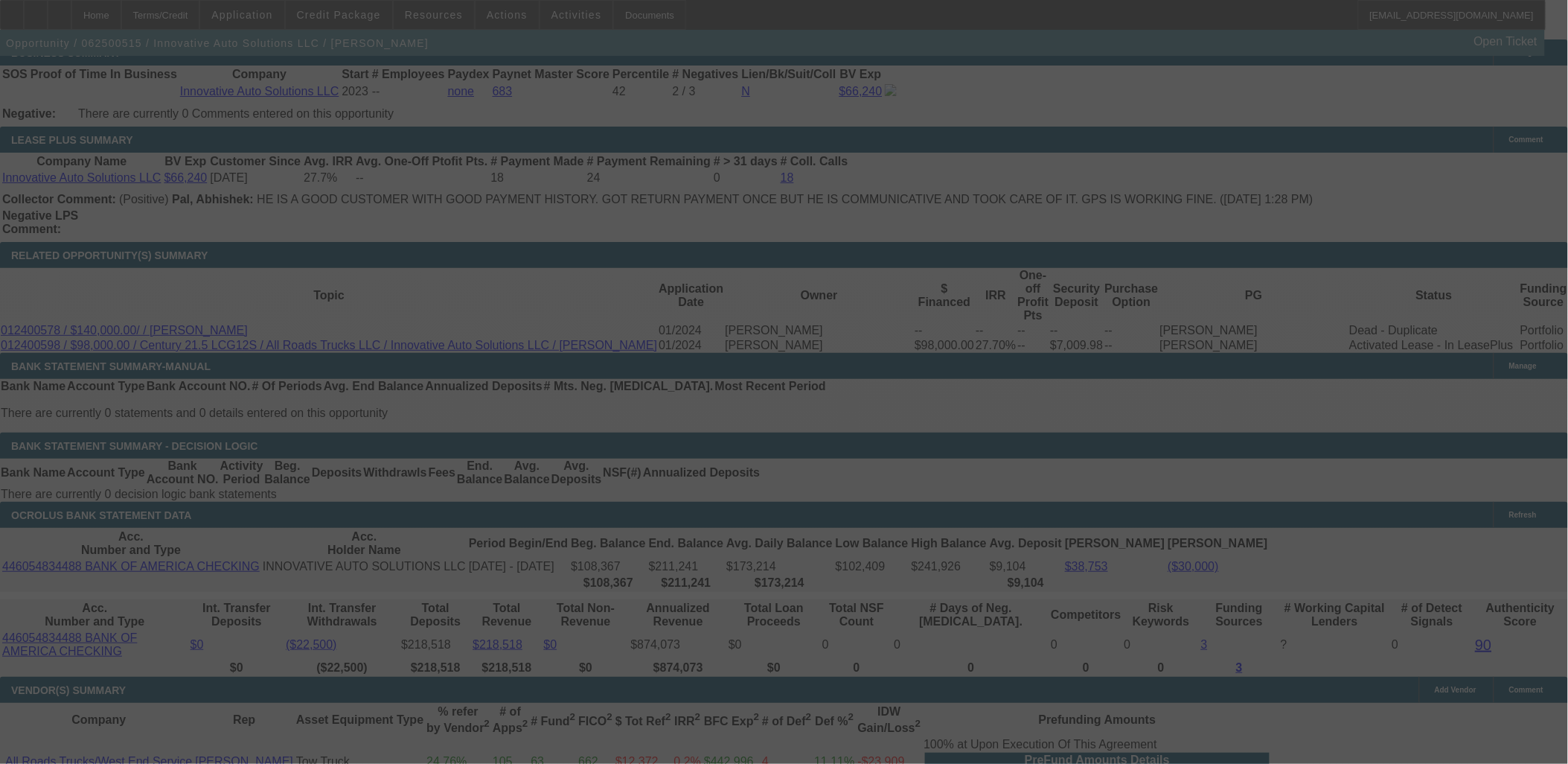
select select "0"
select select "2"
select select "0"
select select "6"
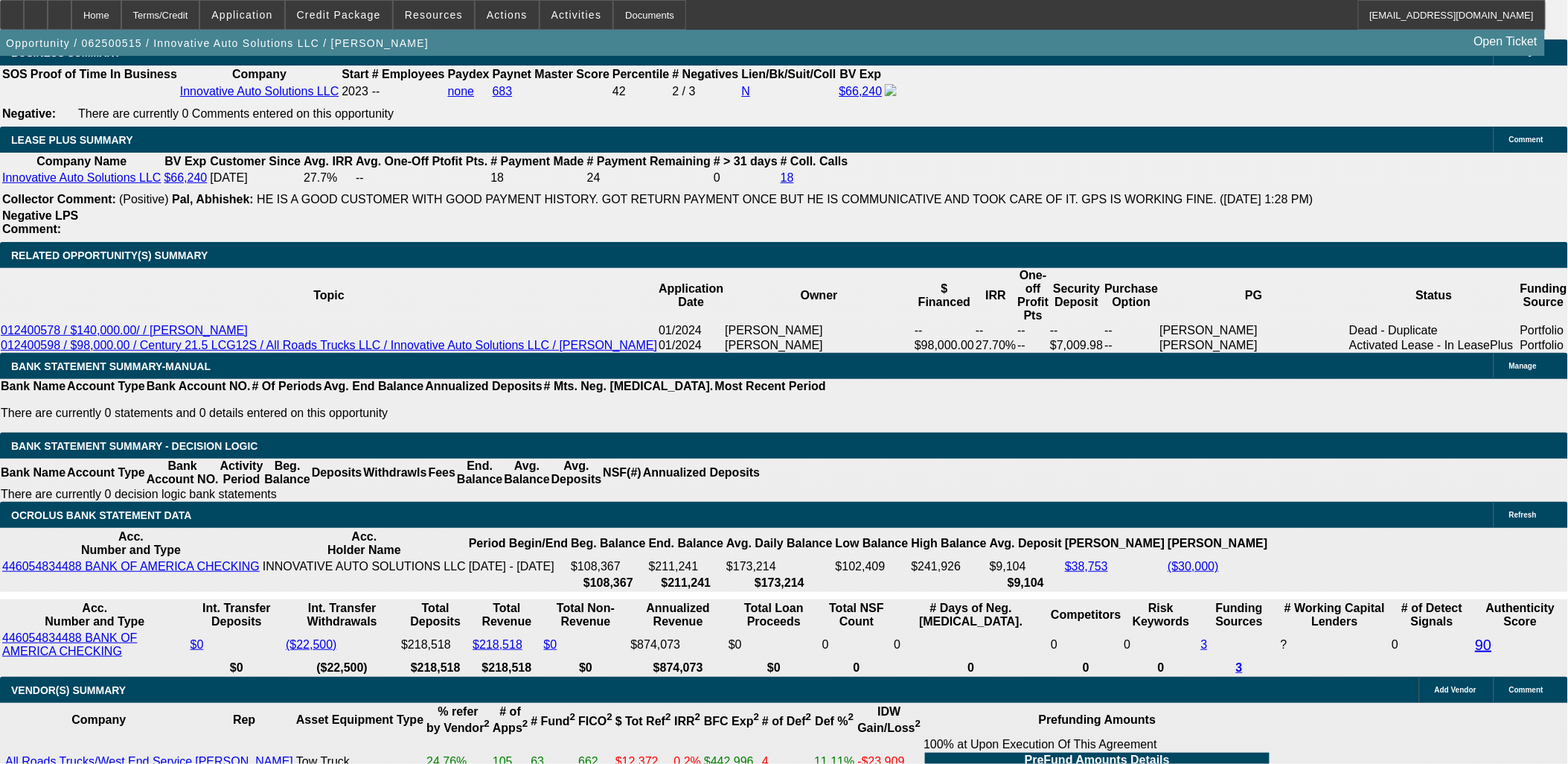
scroll to position [83, 0]
click at [12, 10] on icon at bounding box center [12, 10] width 0 height 0
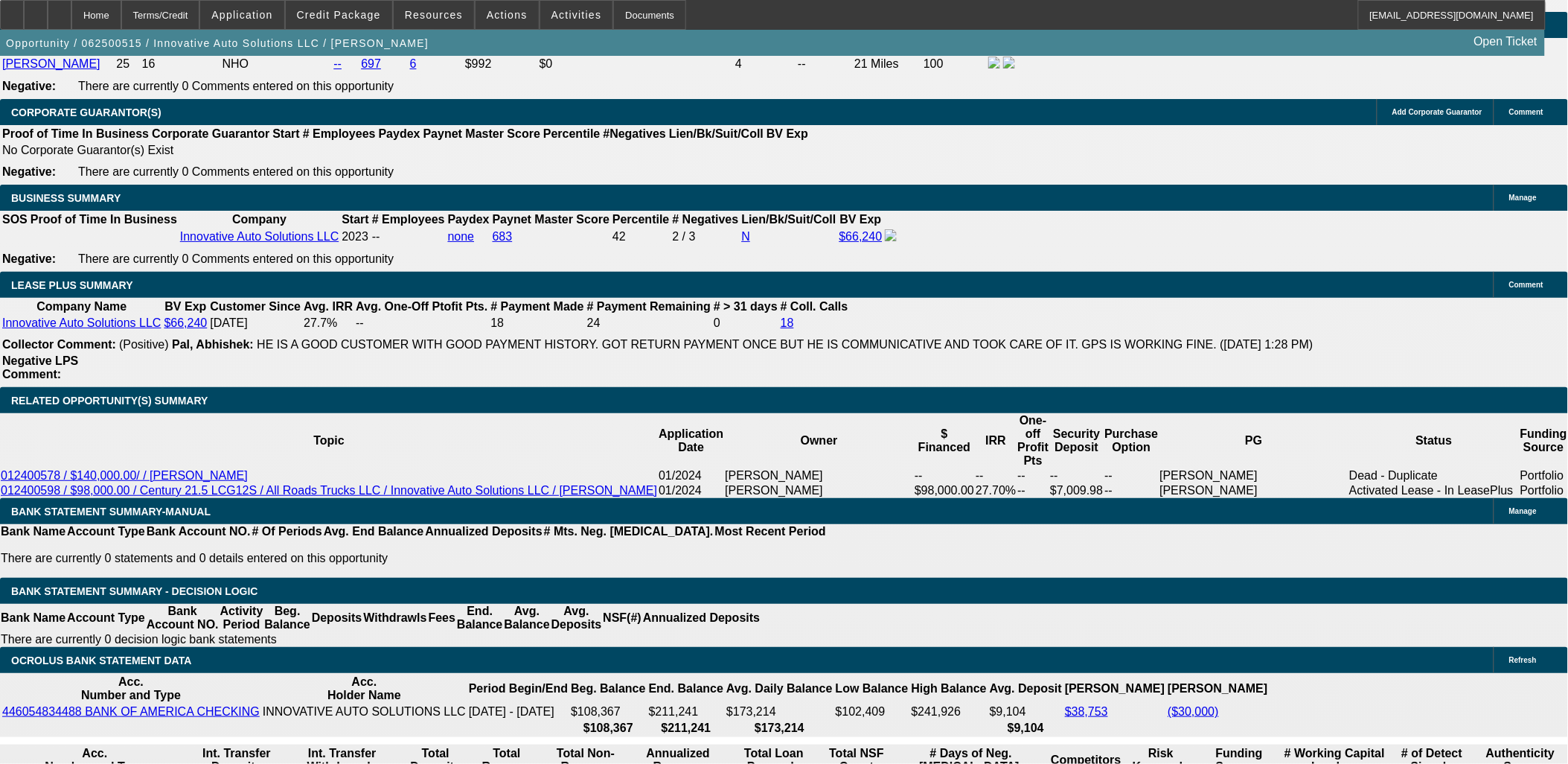
scroll to position [2309, 0]
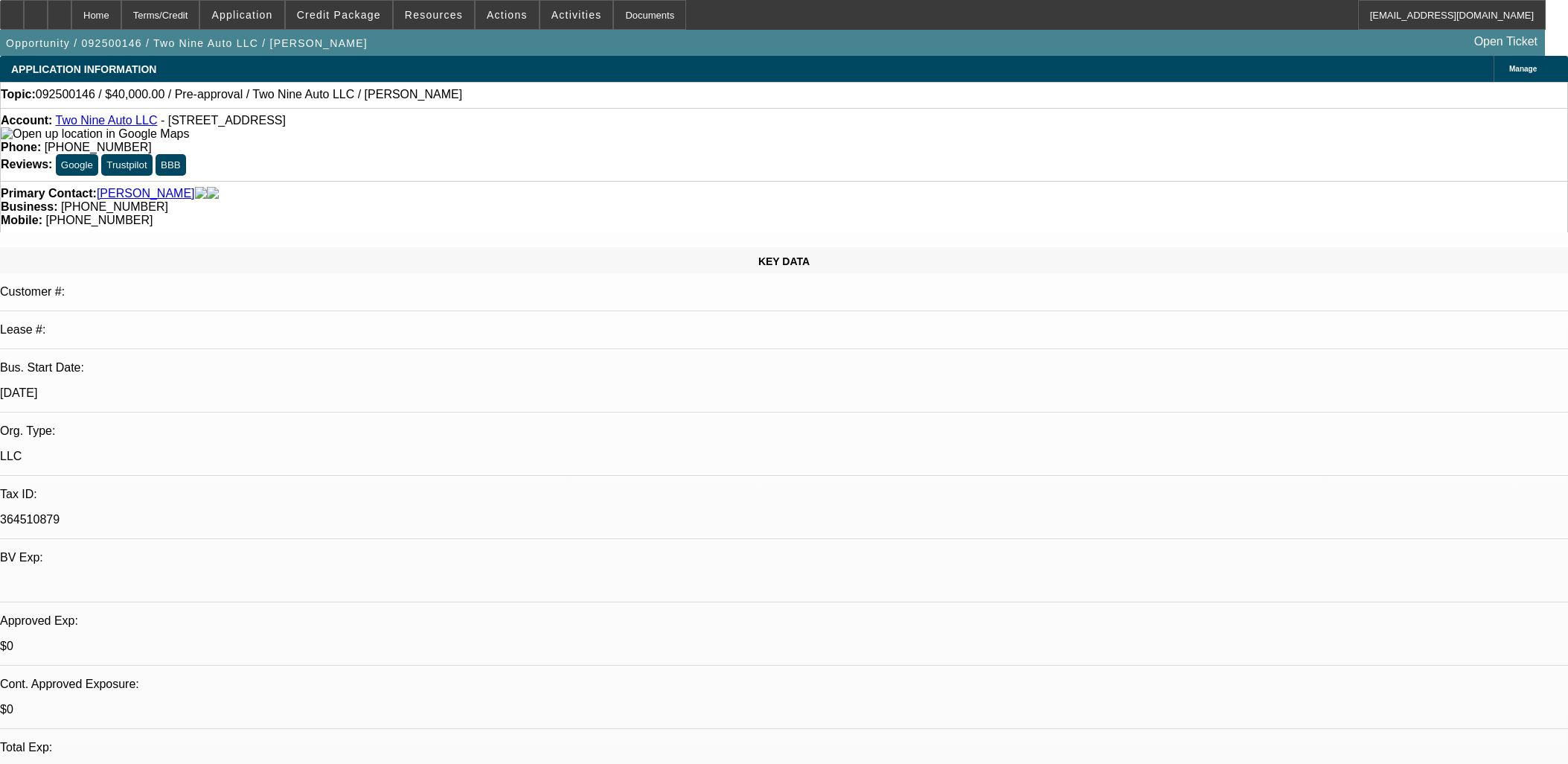
select select "0"
select select "0.1"
select select "4"
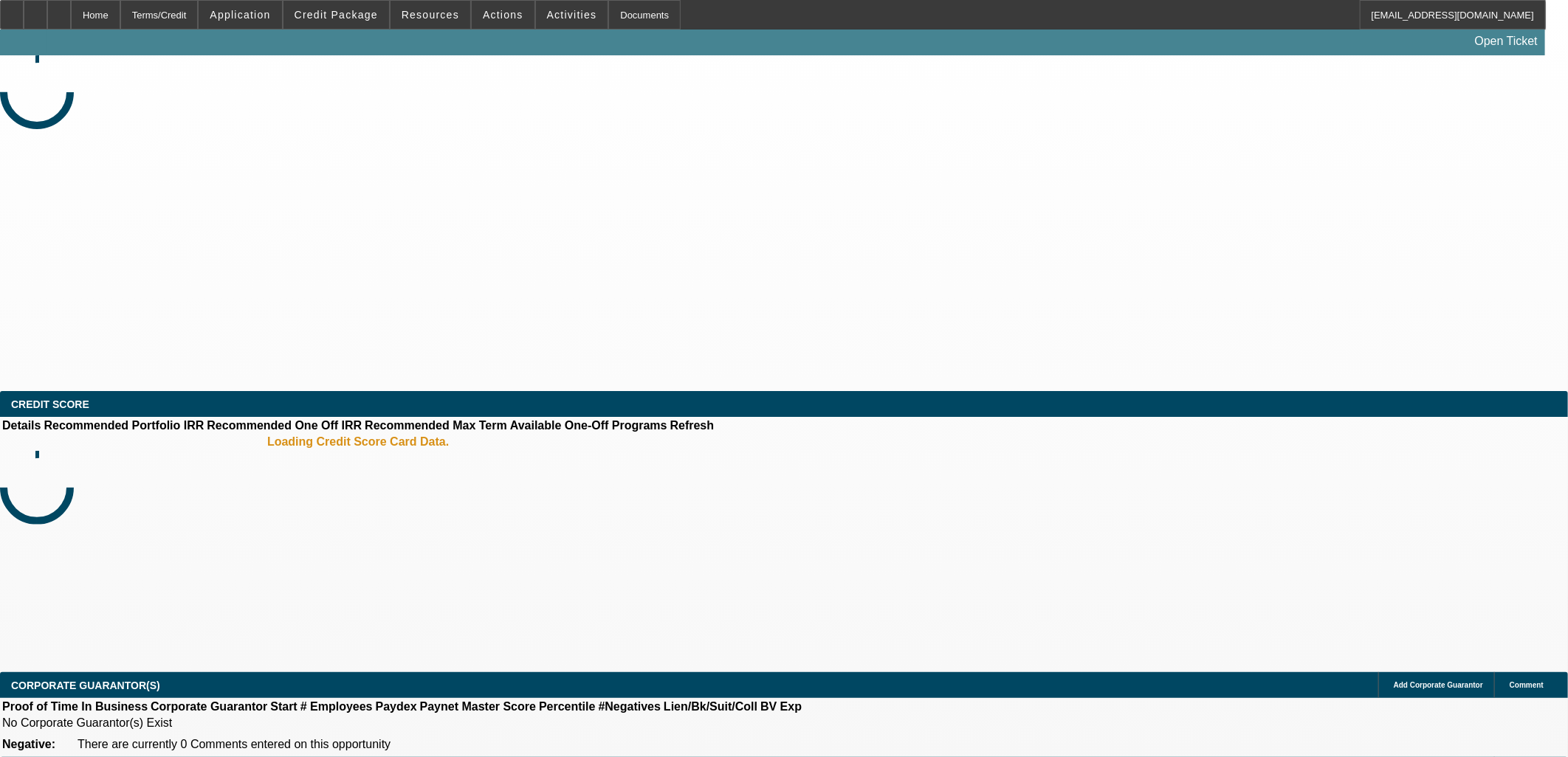
select select "0"
select select "2"
select select "0.1"
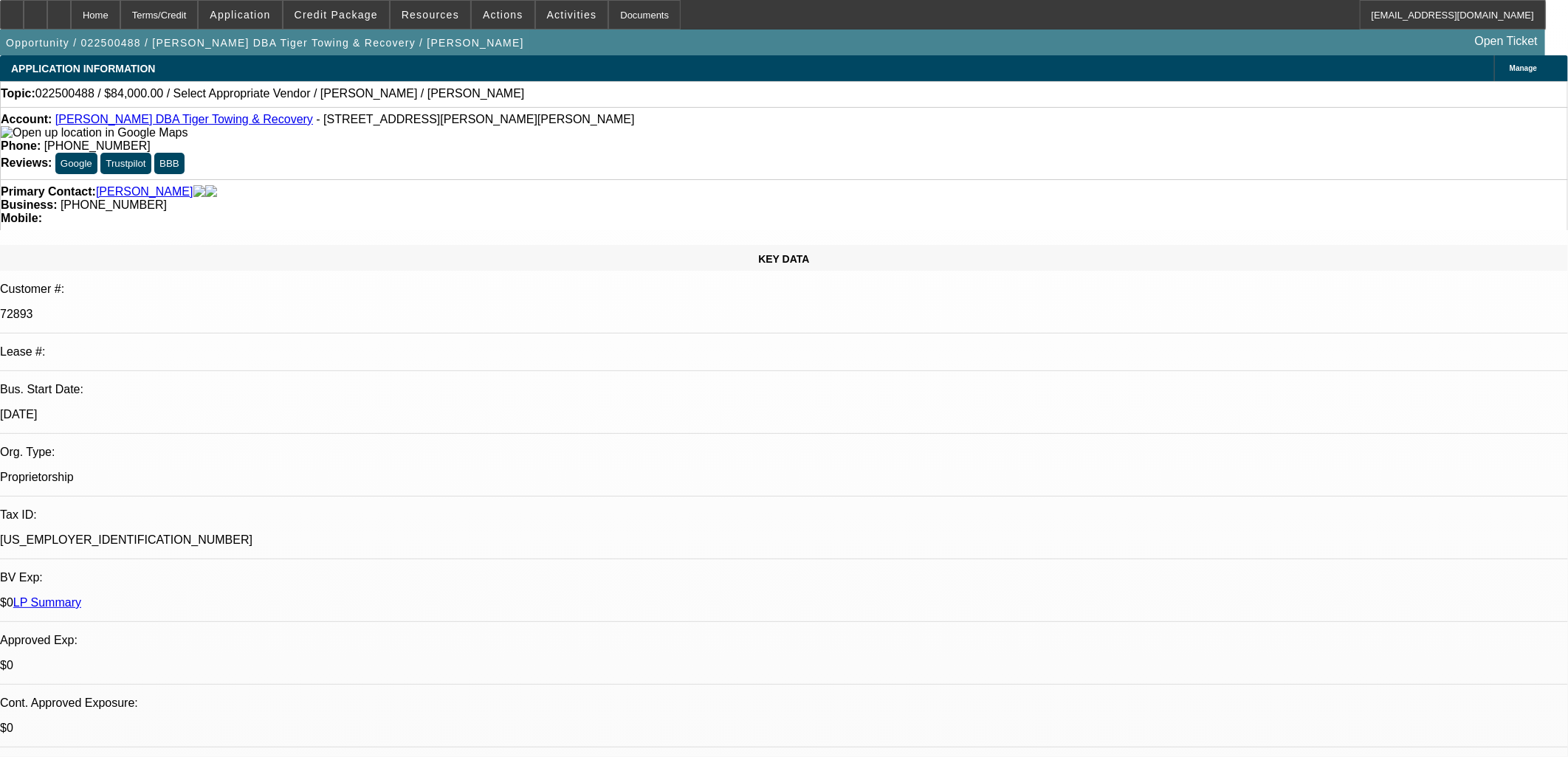
select select "1"
select select "2"
select select "4"
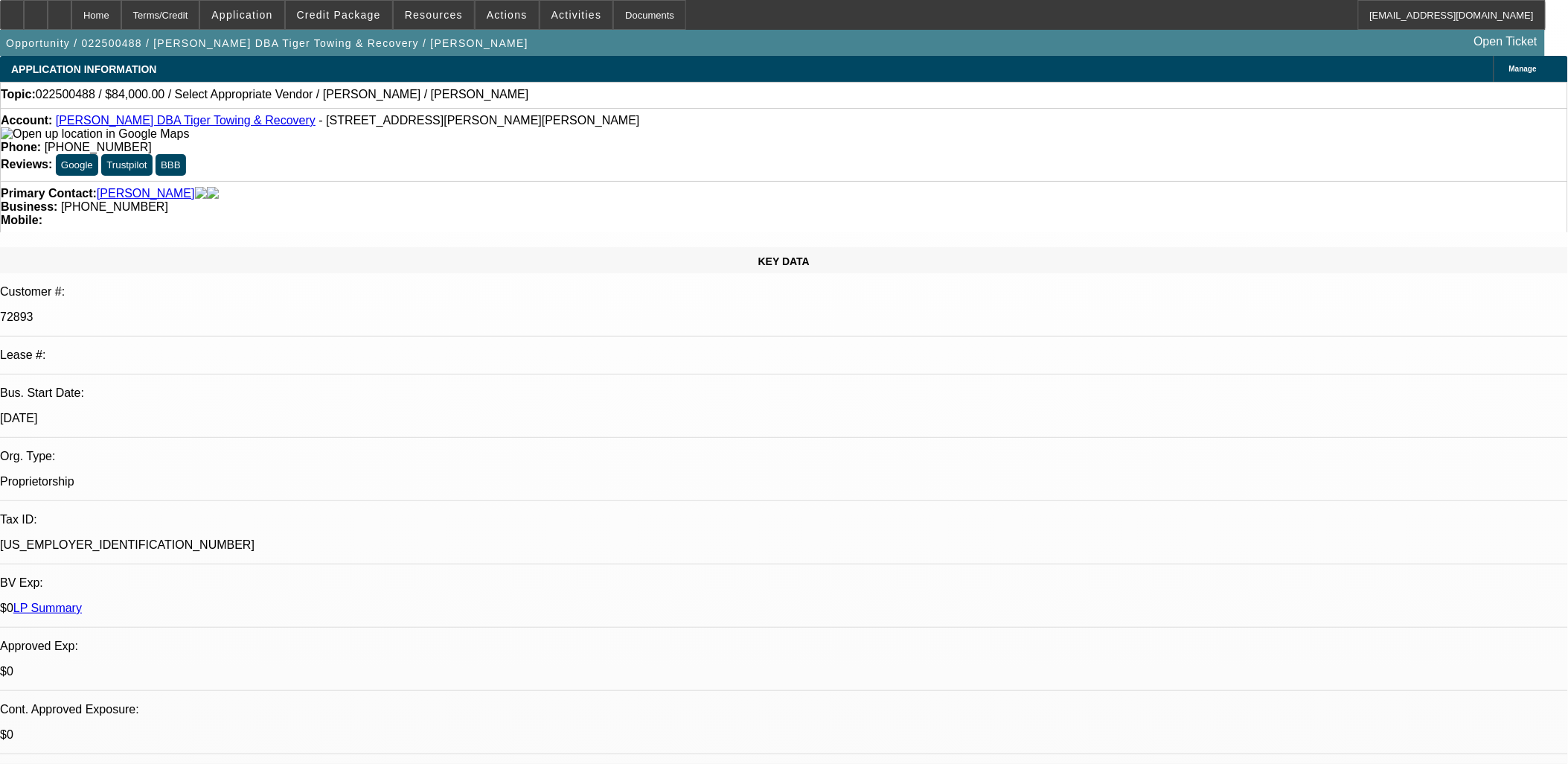
click at [1195, 180] on button "reply_all Reply All" at bounding box center [1190, 191] width 94 height 36
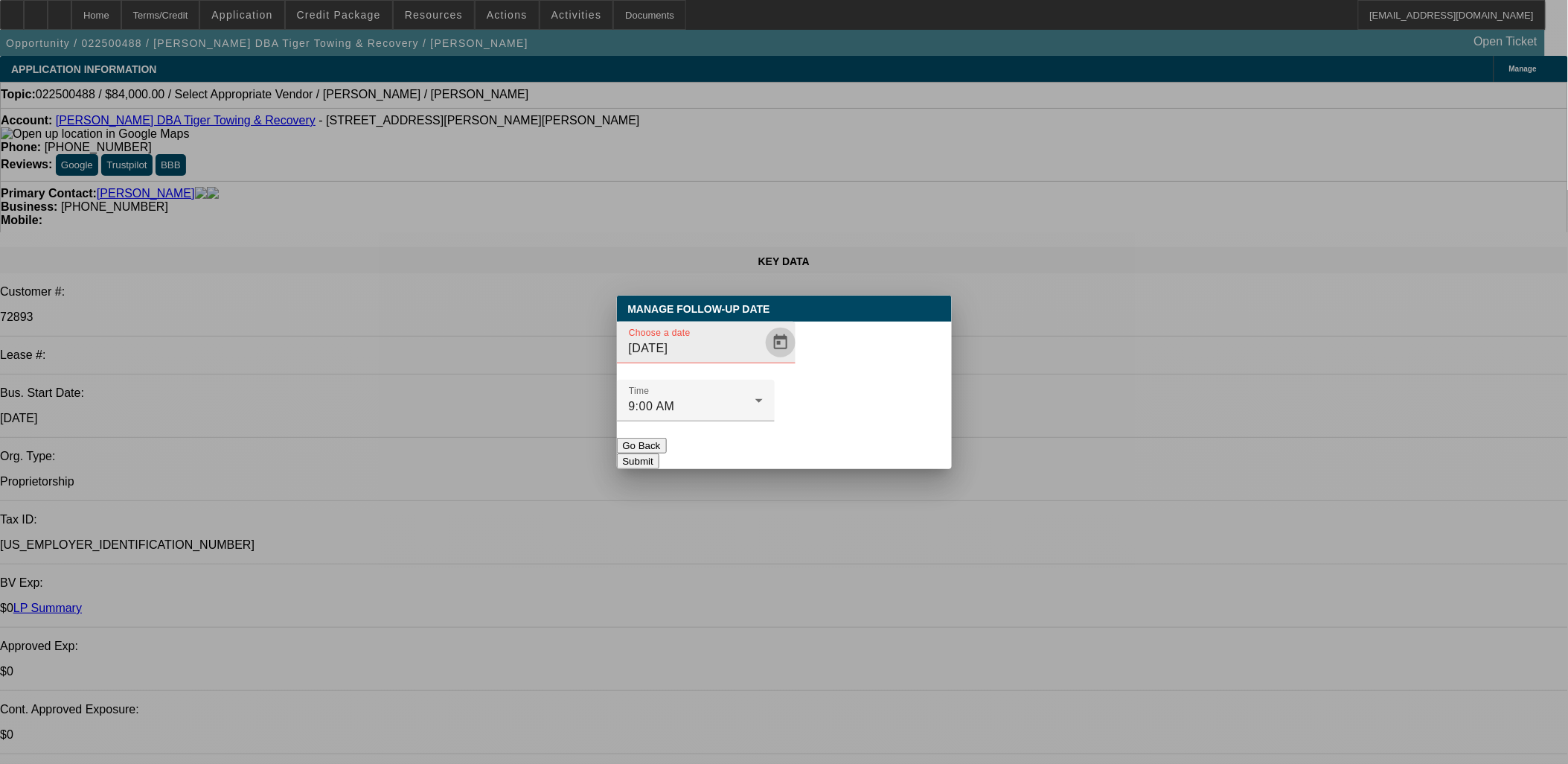
click at [763, 360] on span "Open calendar" at bounding box center [780, 342] width 36 height 36
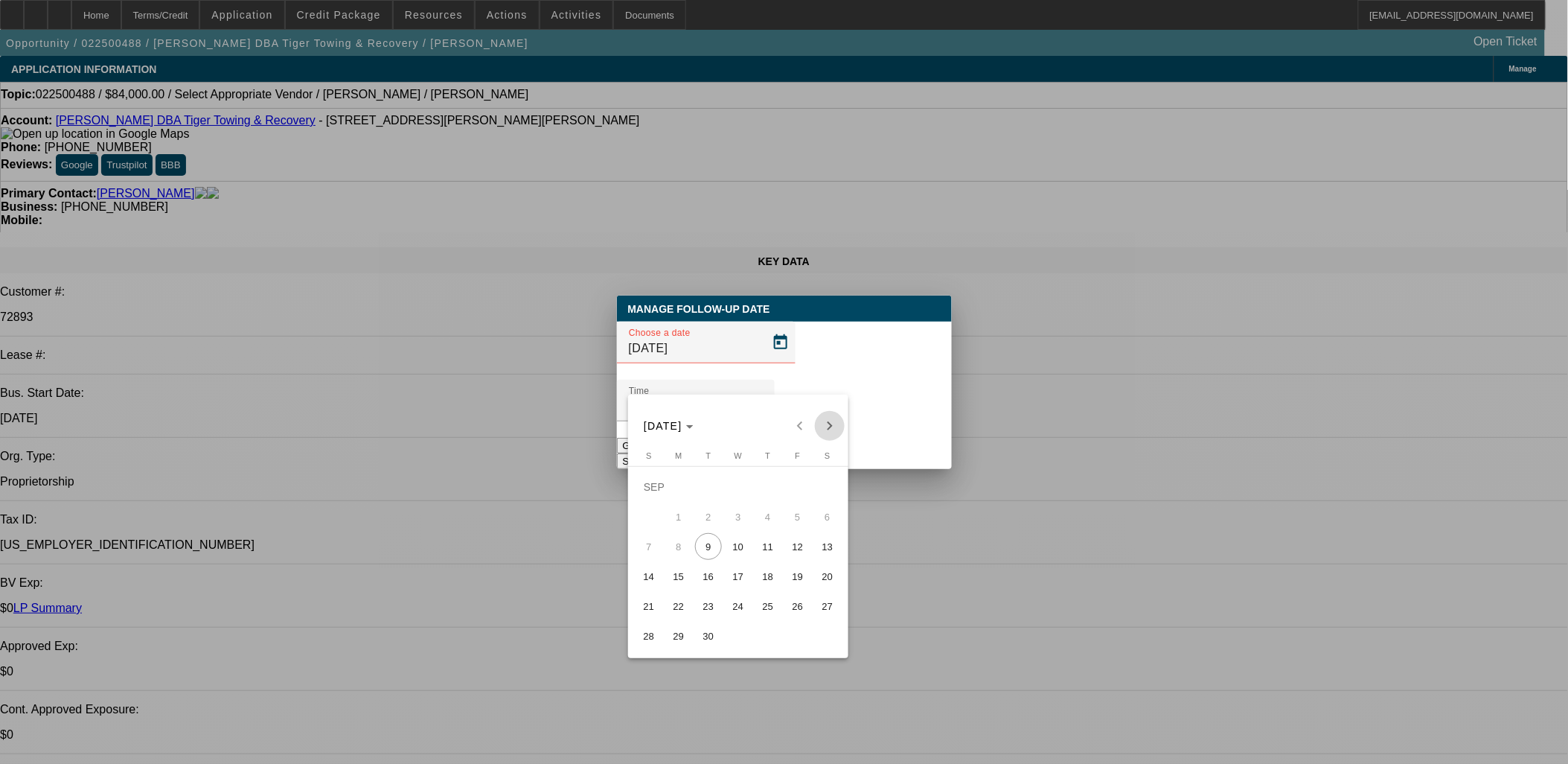
click at [821, 422] on span "Next month" at bounding box center [830, 426] width 30 height 30
click at [822, 422] on div "[DATE] [DATE]" at bounding box center [738, 426] width 213 height 30
click at [823, 422] on div "[DATE] [DATE]" at bounding box center [738, 426] width 213 height 30
drag, startPoint x: 823, startPoint y: 422, endPoint x: 770, endPoint y: 514, distance: 106.2
click at [770, 514] on span "9" at bounding box center [768, 517] width 27 height 27
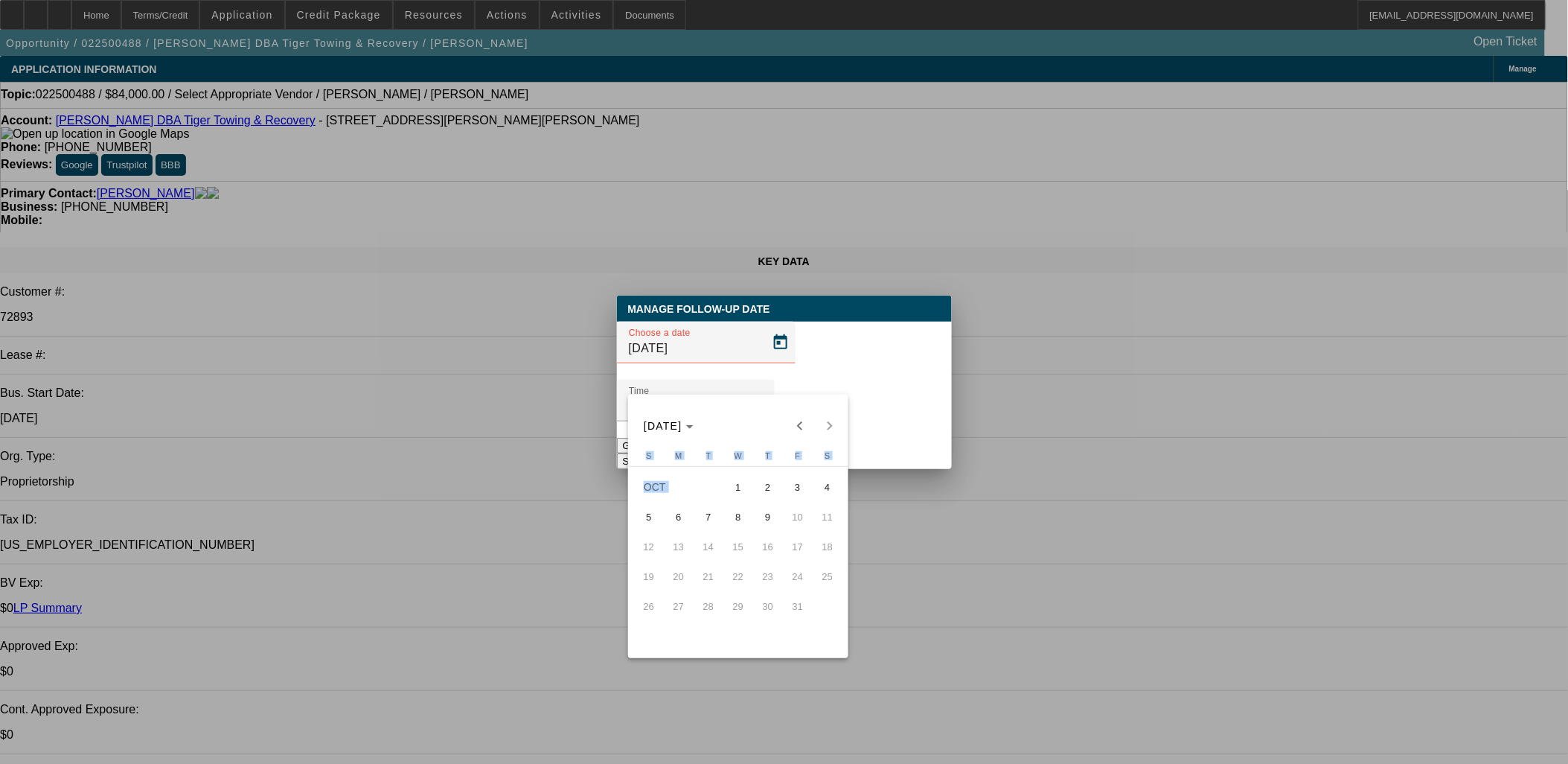
type input "[DATE]"
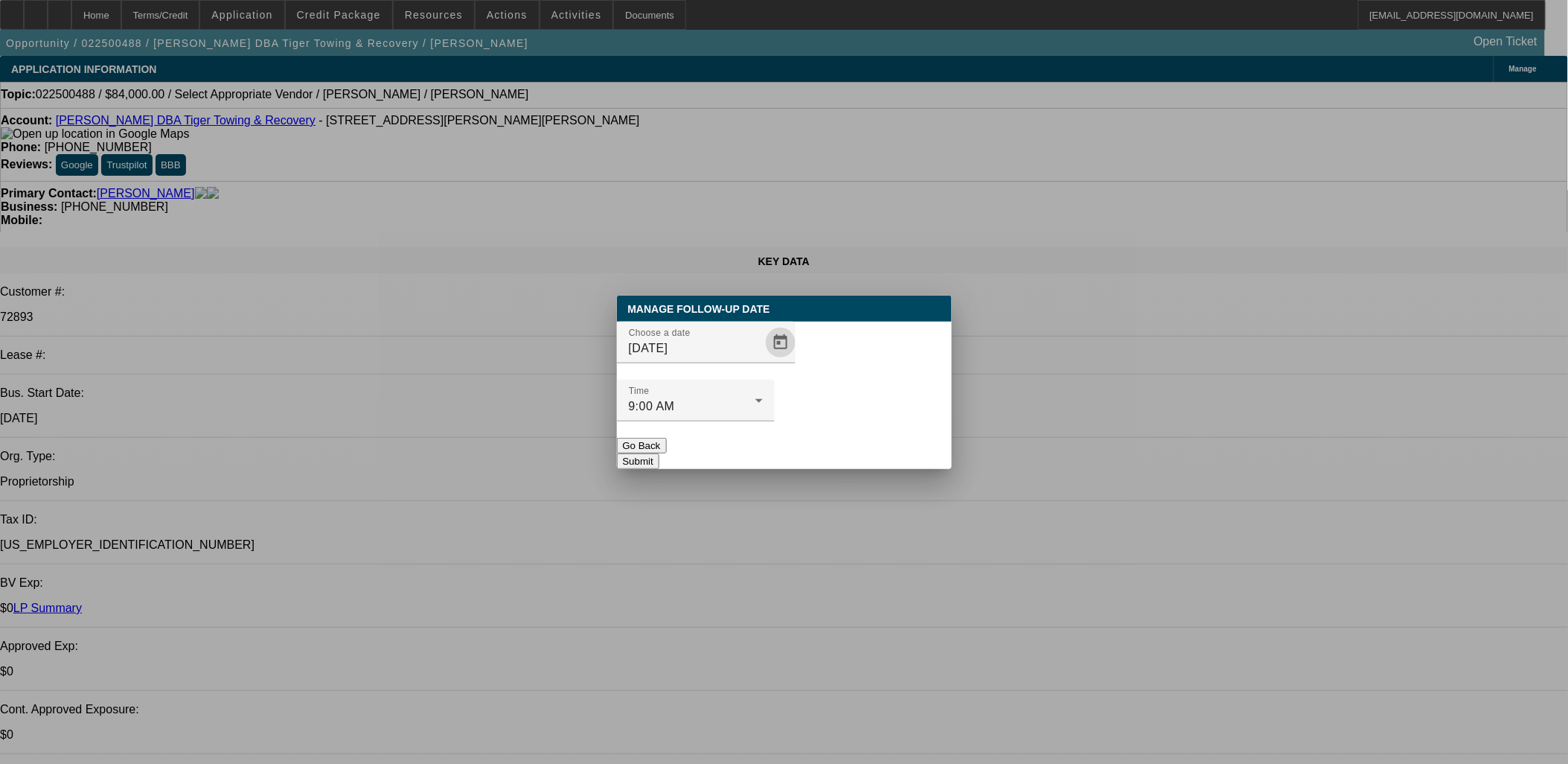
click at [659, 453] on button "Submit" at bounding box center [637, 461] width 43 height 16
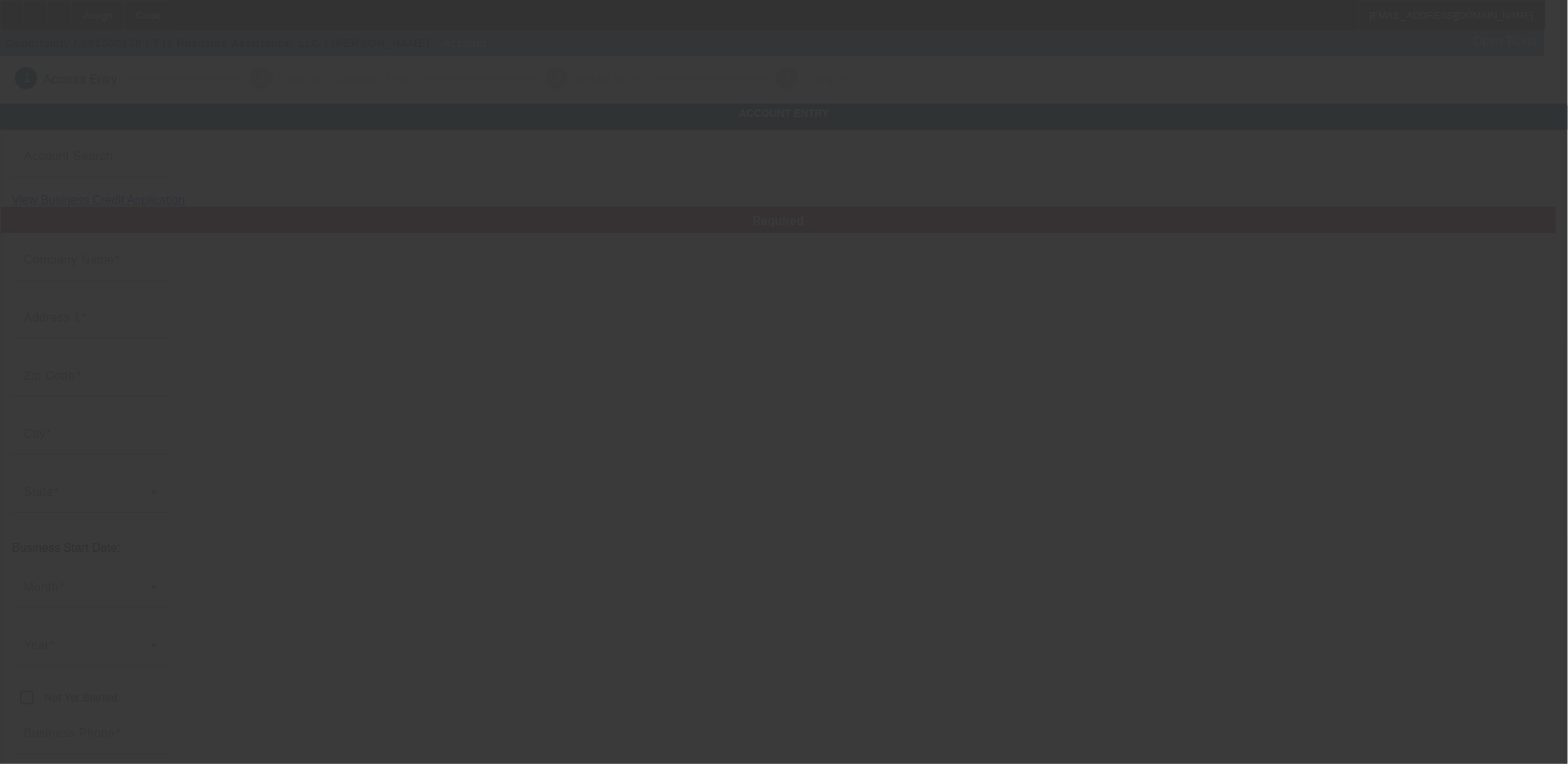
type input "TJs Roadside Assistance, LLC"
type input "[STREET_ADDRESS]"
type input "29526"
type input "[PERSON_NAME]"
type input "[PHONE_NUMBER]"
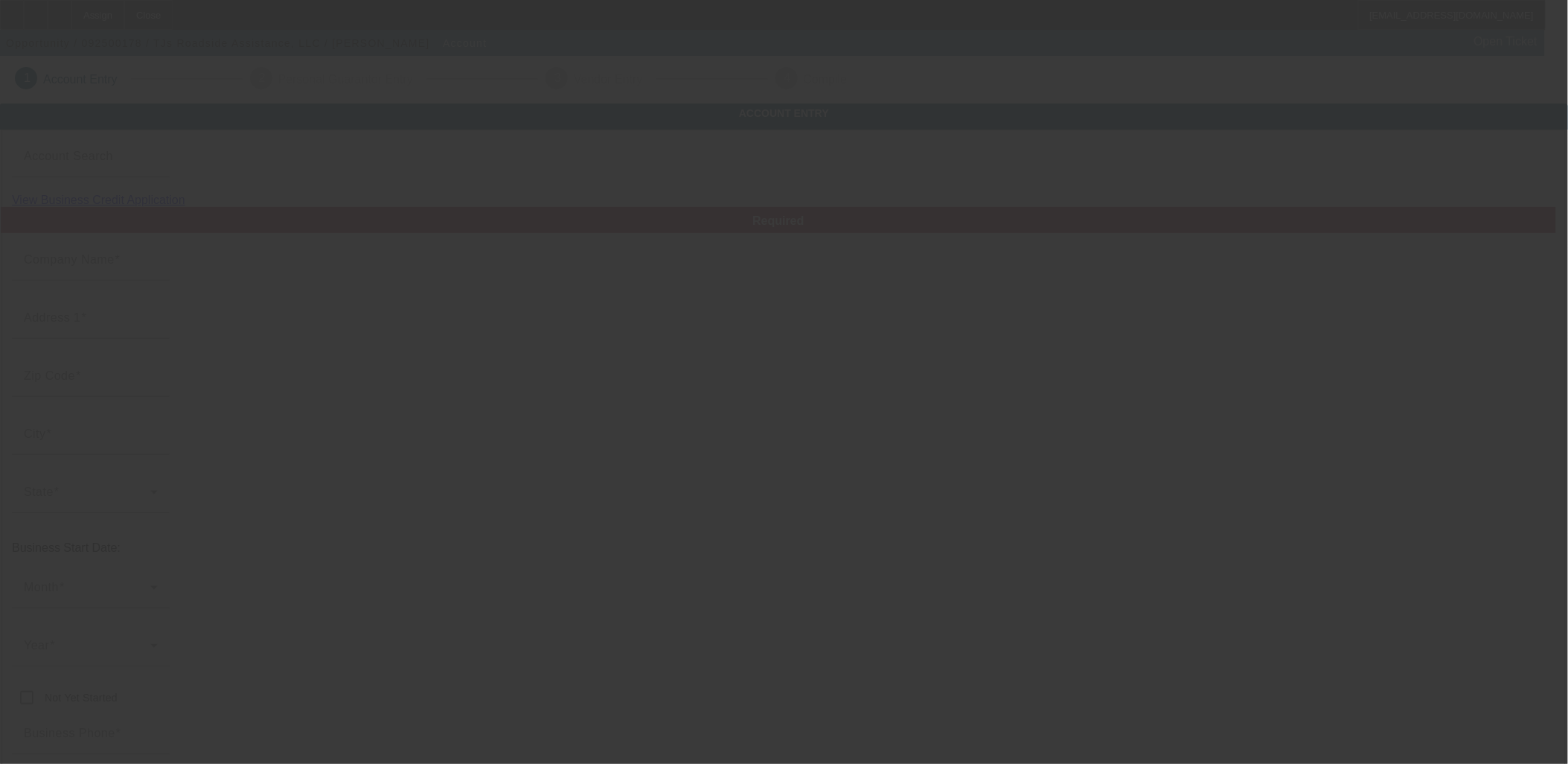
type input "[EMAIL_ADDRESS][PERSON_NAME][DOMAIN_NAME]"
type input "[US_EMPLOYER_IDENTIFICATION_NUMBER]"
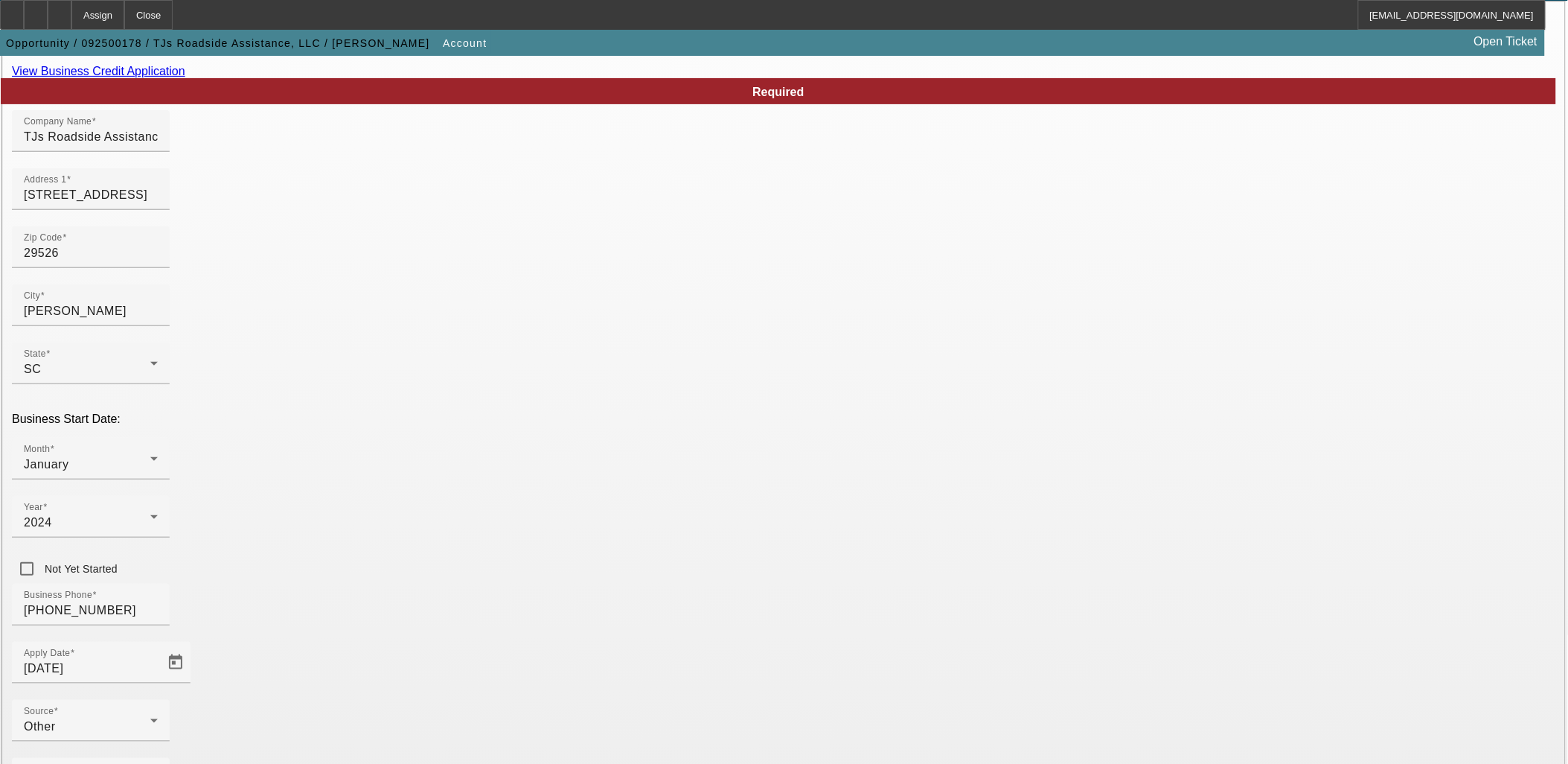
scroll to position [184, 0]
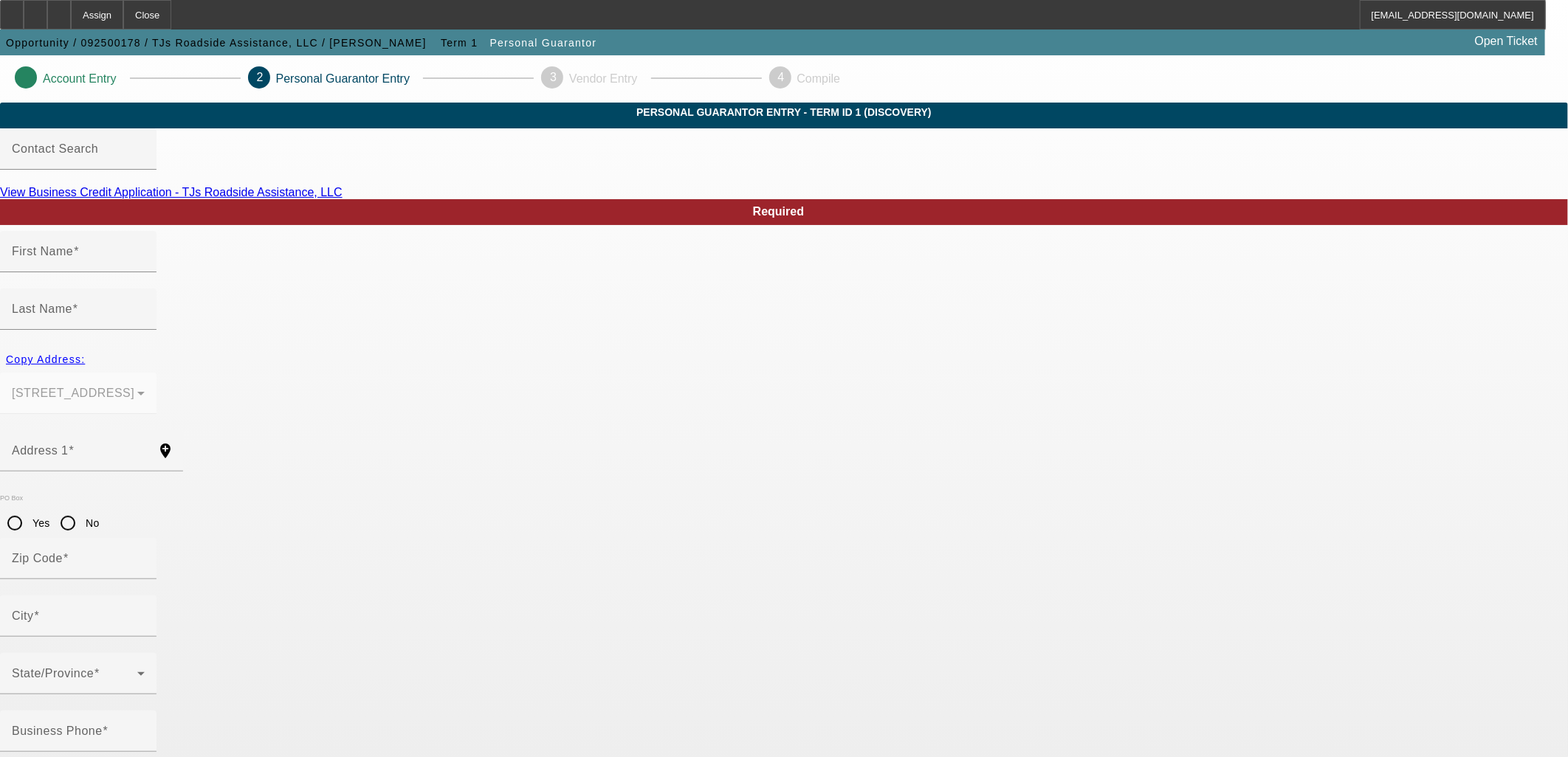
type input "Crystal"
type input "[PERSON_NAME]"
type input "[STREET_ADDRESS]"
radio input "true"
type input "29526"
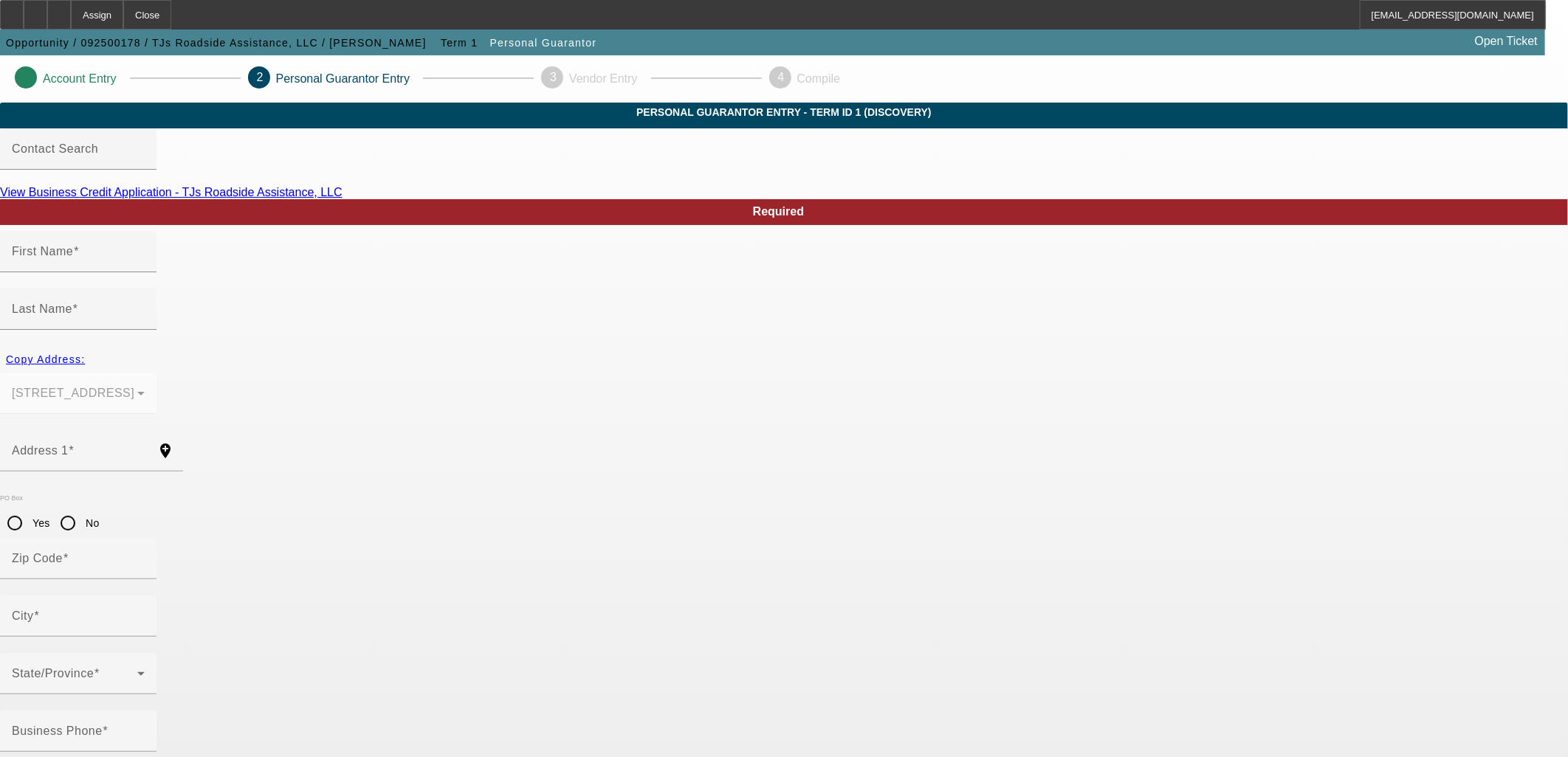
type input "[PERSON_NAME]"
type input "[PHONE_NUMBER]"
type input "75"
type input "027-64-8727"
type input "[EMAIL_ADDRESS][PERSON_NAME][DOMAIN_NAME]"
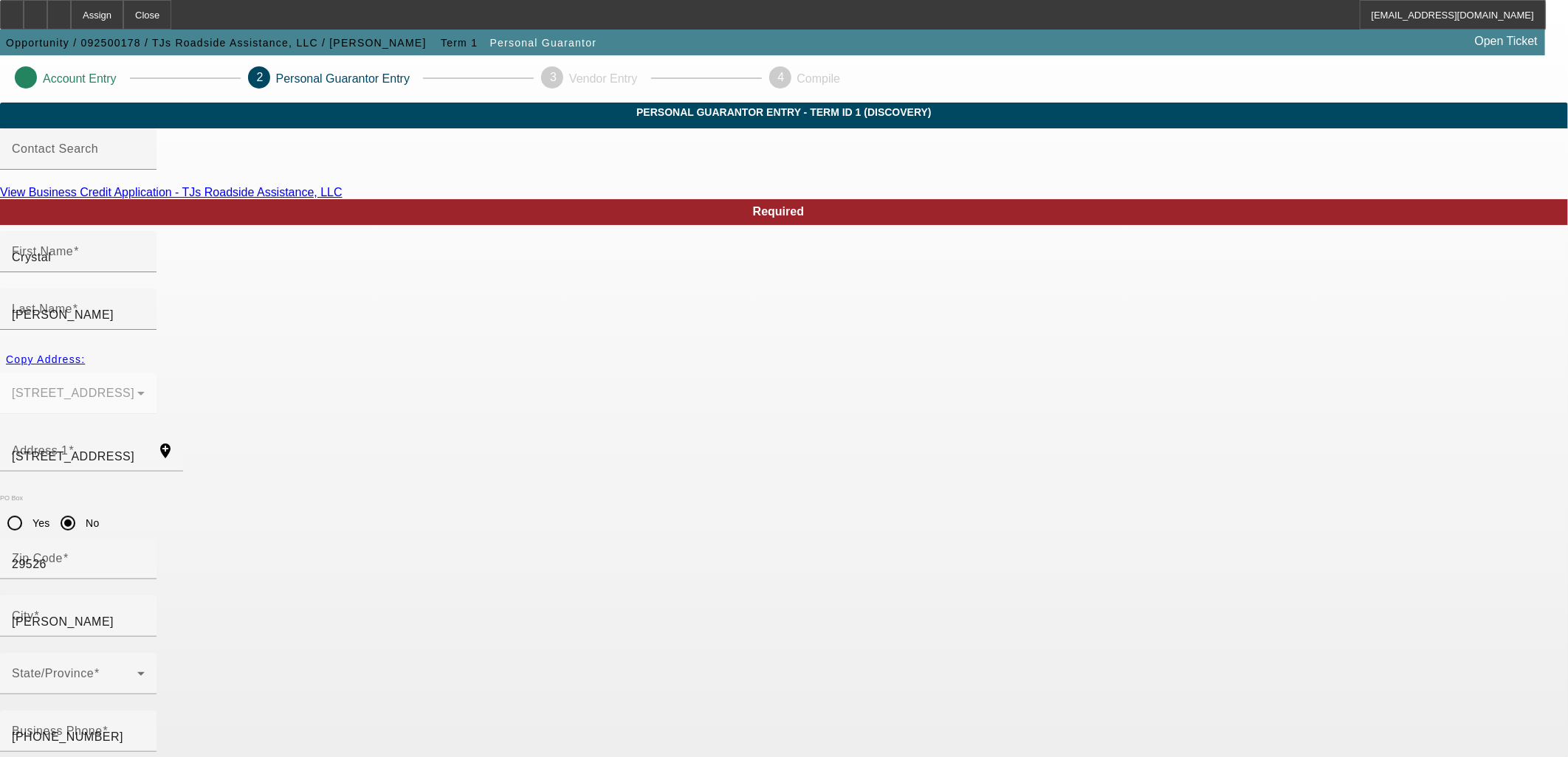
type input "[PHONE_NUMBER]"
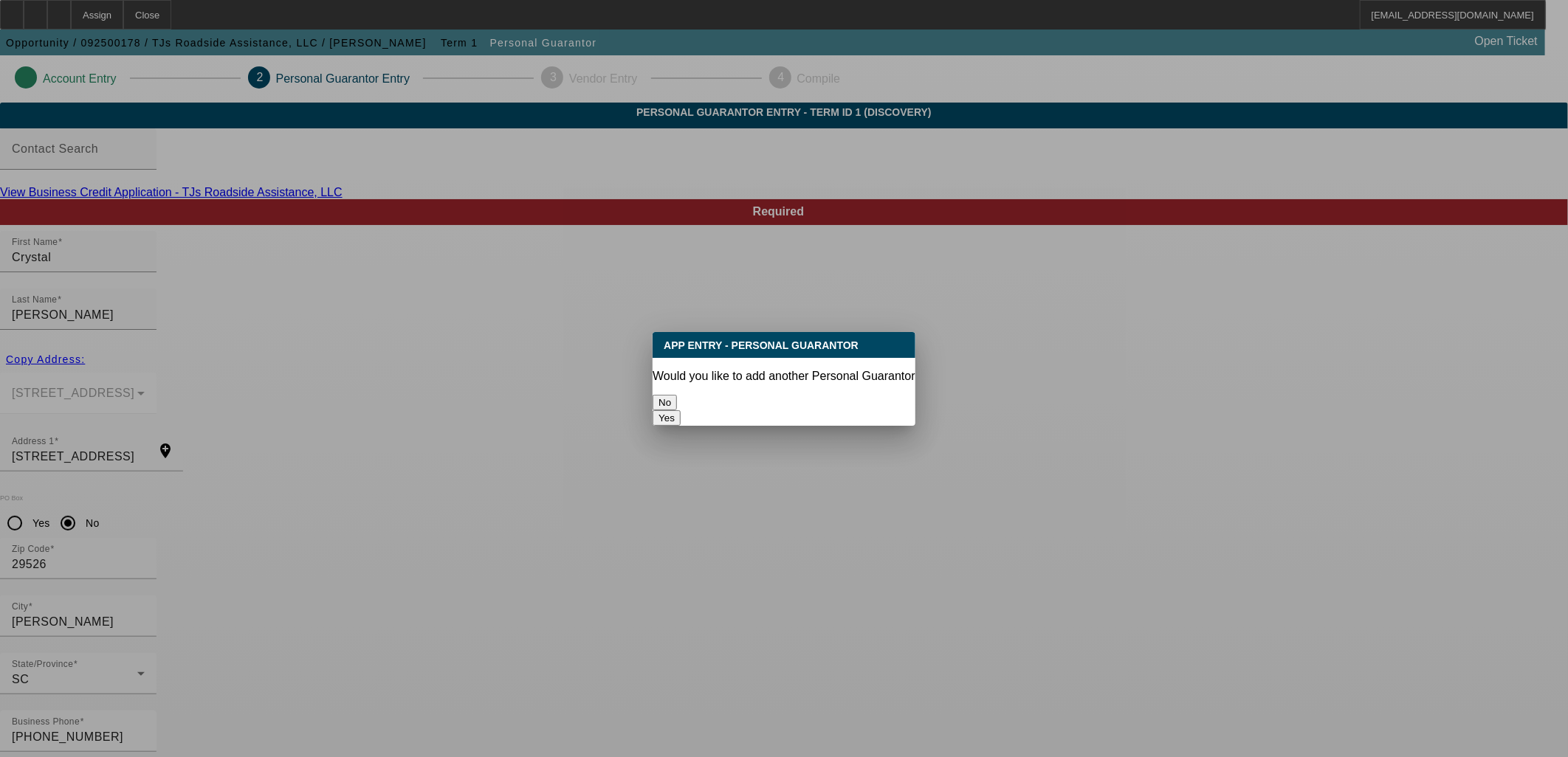
click at [677, 394] on button "No" at bounding box center [664, 402] width 24 height 16
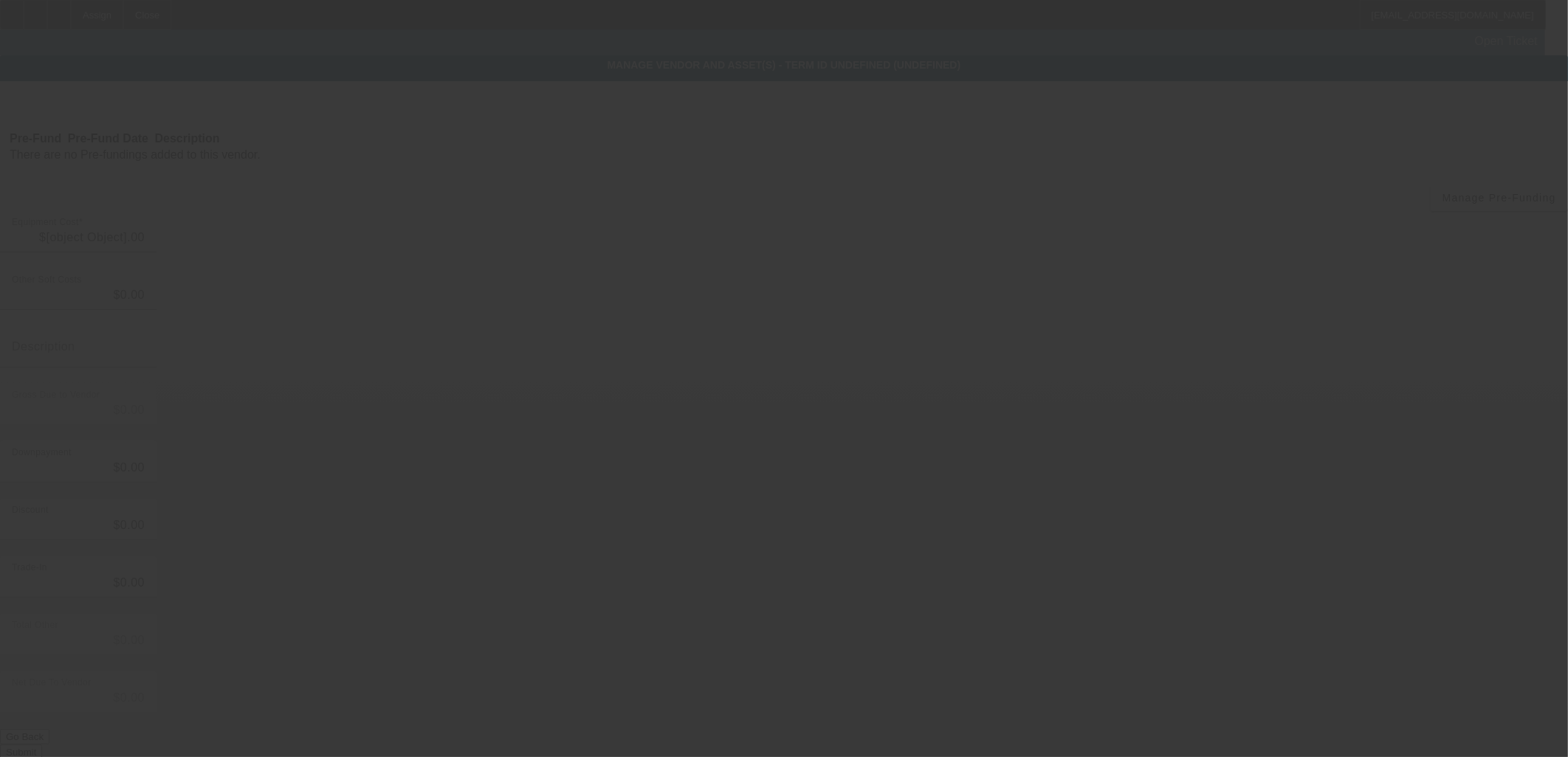
type input "$18,000.00"
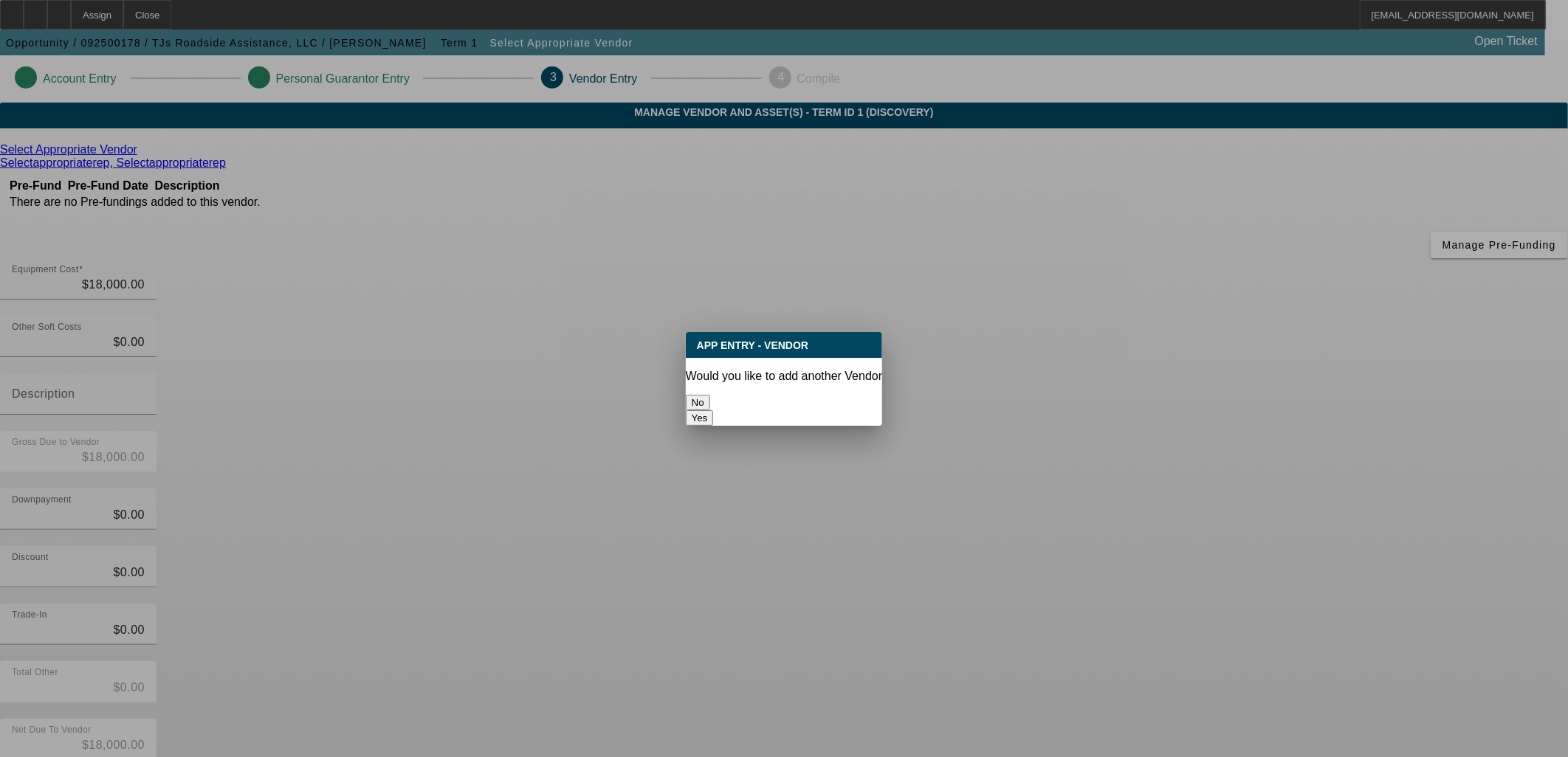
click at [710, 400] on button "No" at bounding box center [697, 402] width 24 height 16
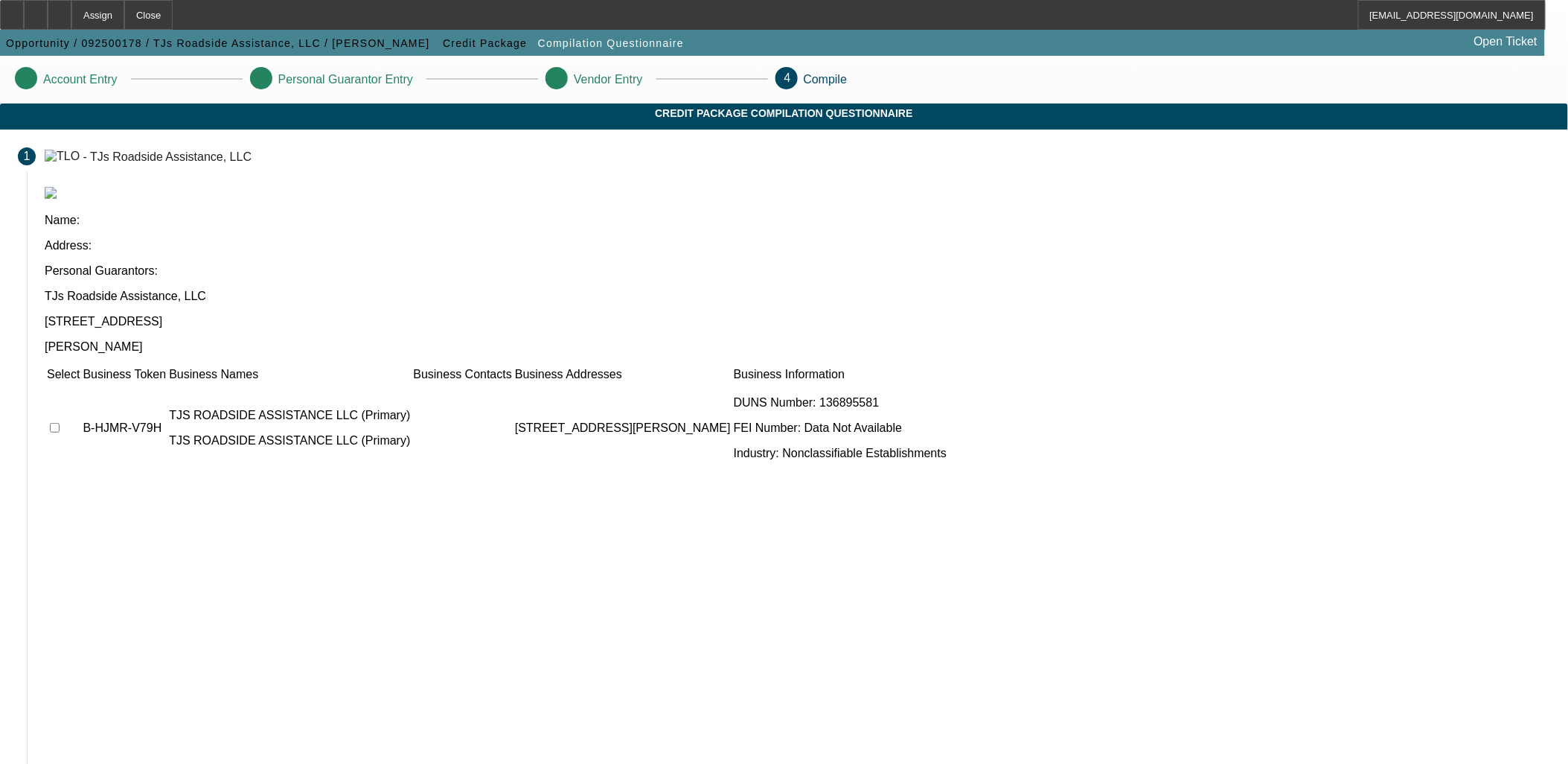
click at [80, 384] on td at bounding box center [63, 428] width 34 height 89
click at [59, 423] on input "checkbox" at bounding box center [55, 428] width 10 height 10
checkbox input "true"
click at [592, 502] on div "Select Business Token Business Names Business Contacts Business Addresses Busin…" at bounding box center [797, 570] width 1505 height 410
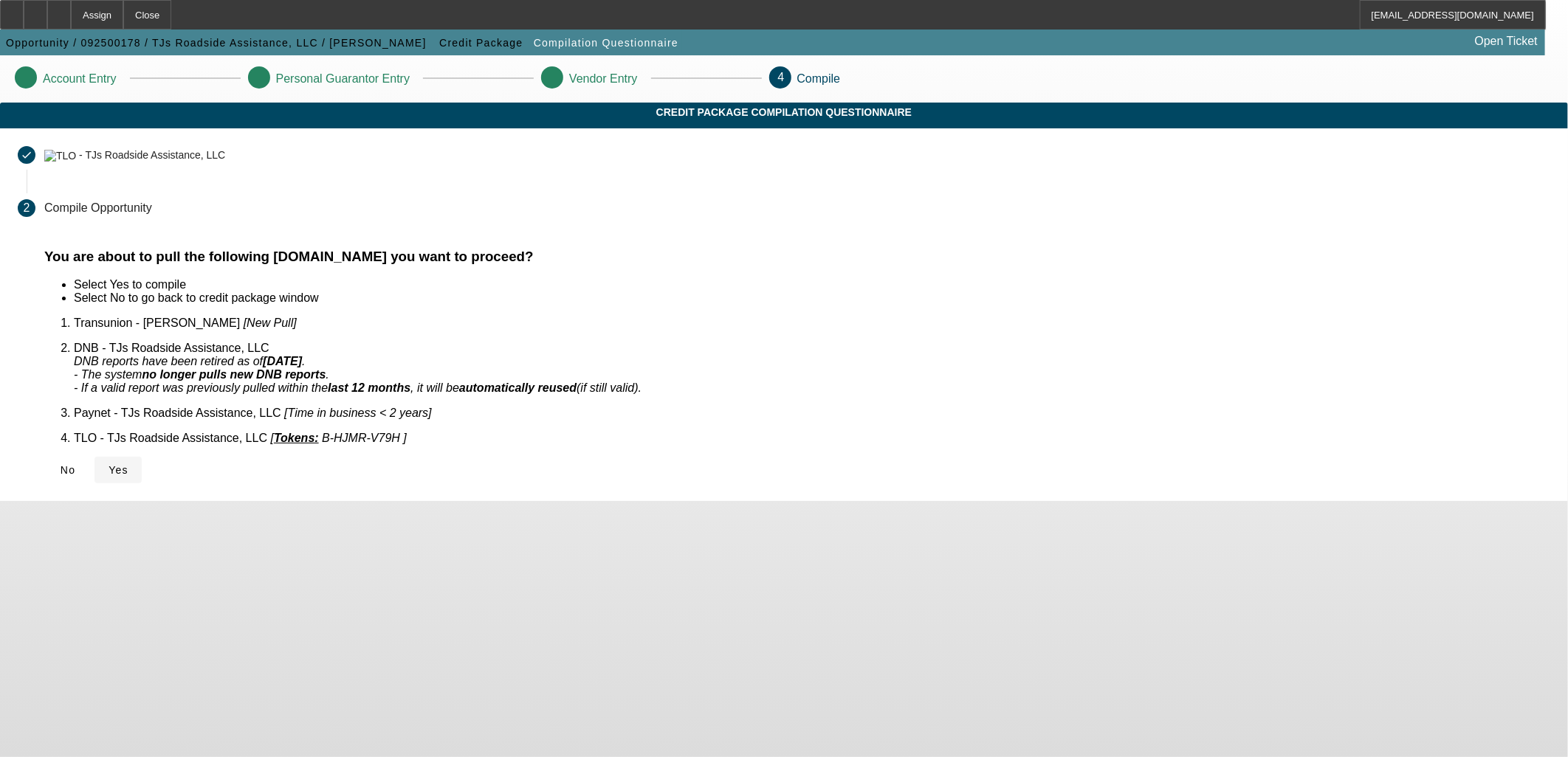
click at [128, 464] on span "Yes" at bounding box center [119, 470] width 20 height 12
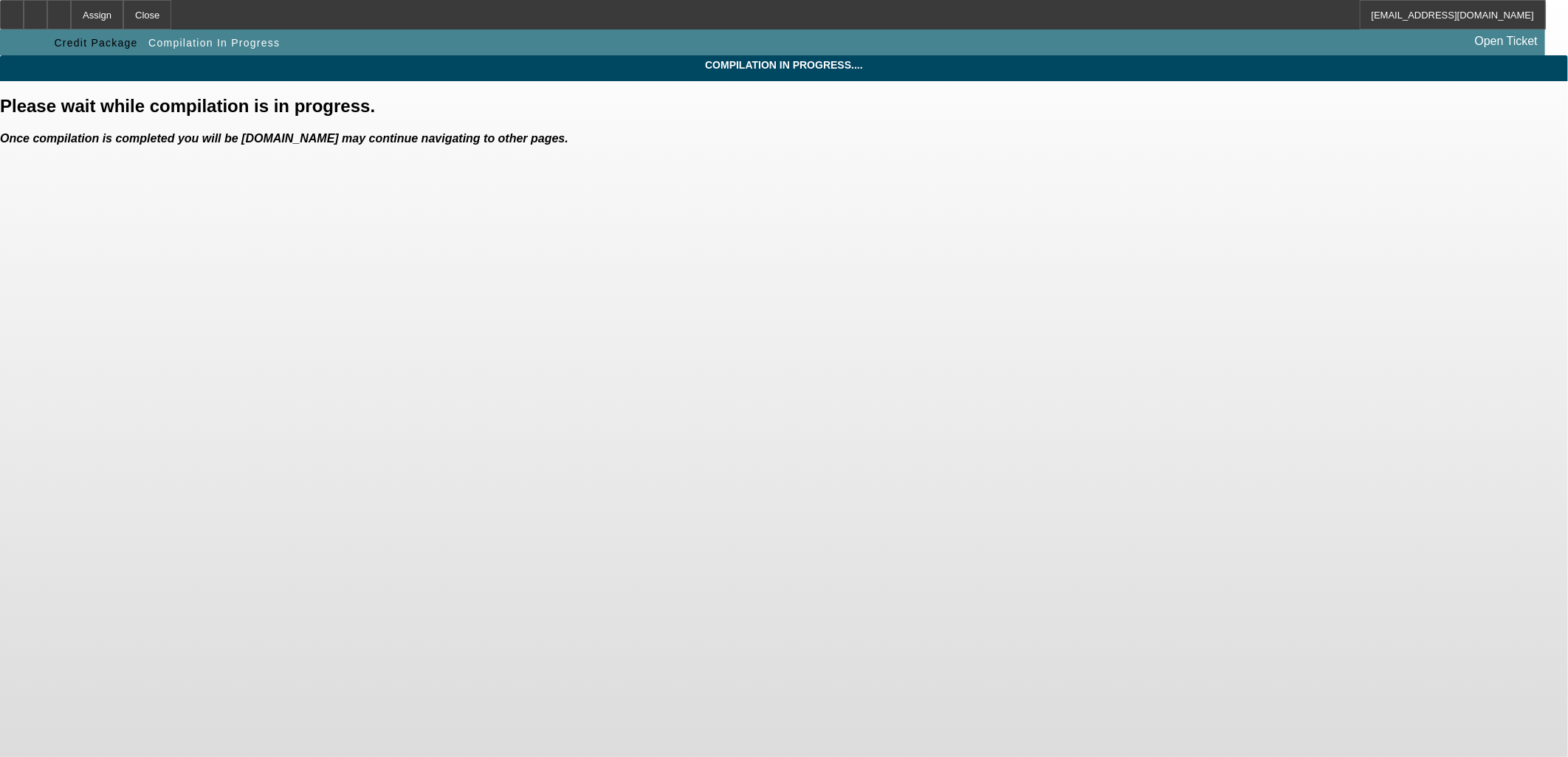
click at [264, 337] on body "Assign Close [EMAIL_ADDRESS][DOMAIN_NAME] Credit Package Compilation In Progres…" at bounding box center [784, 378] width 1568 height 757
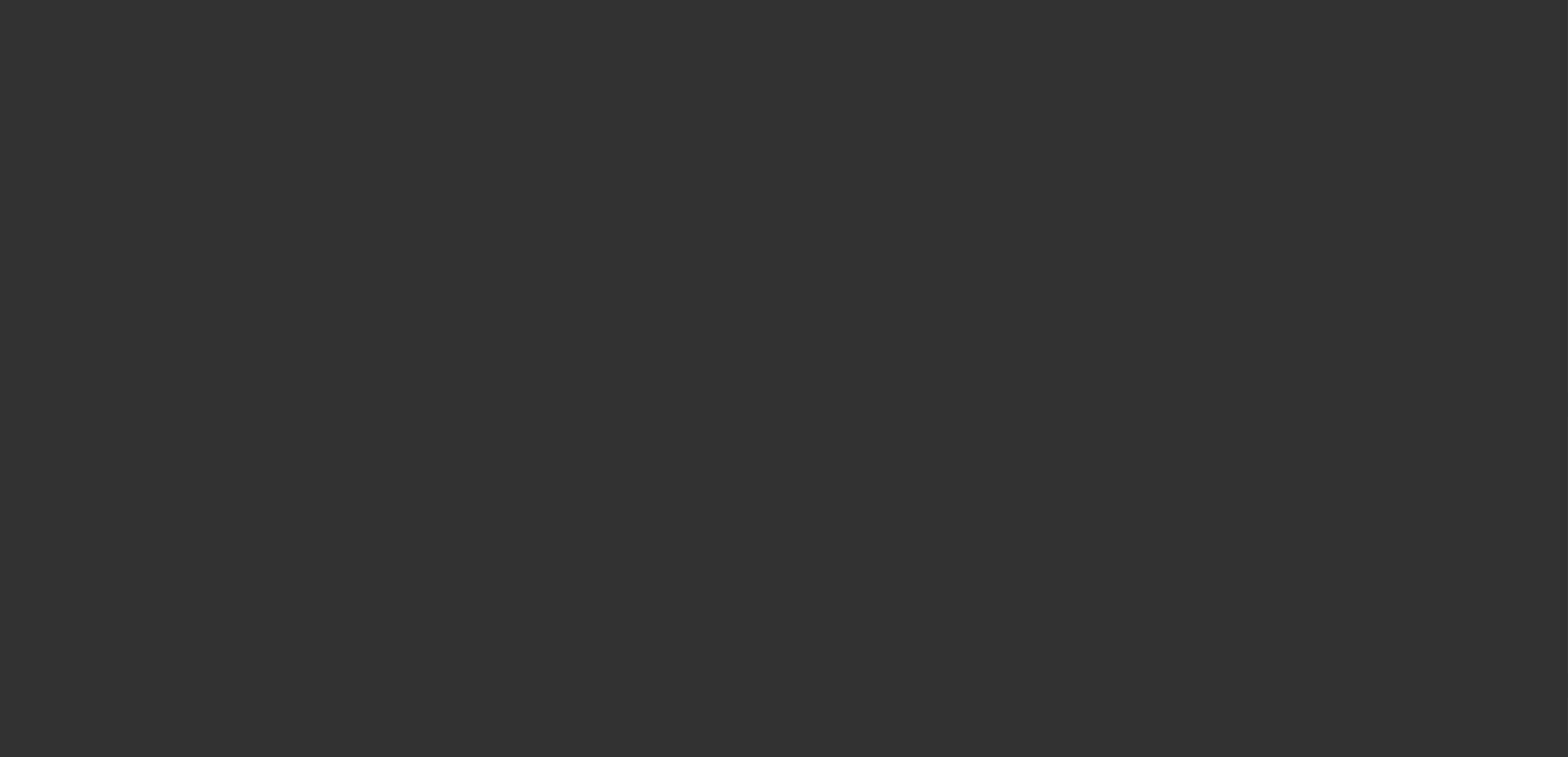
select select "0"
select select "2"
select select "0.1"
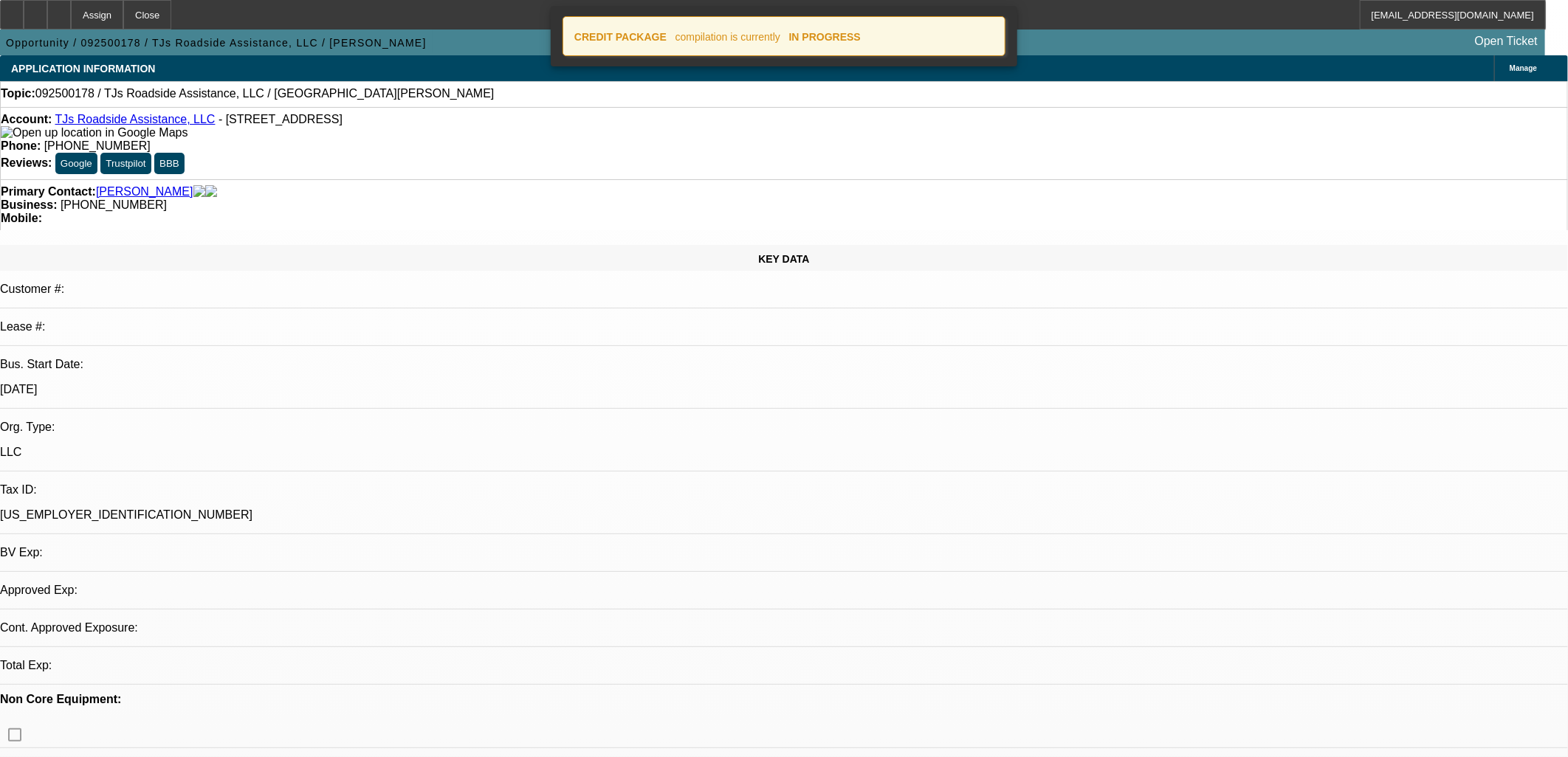
select select "1"
select select "2"
select select "4"
